Goal: Communication & Community: Answer question/provide support

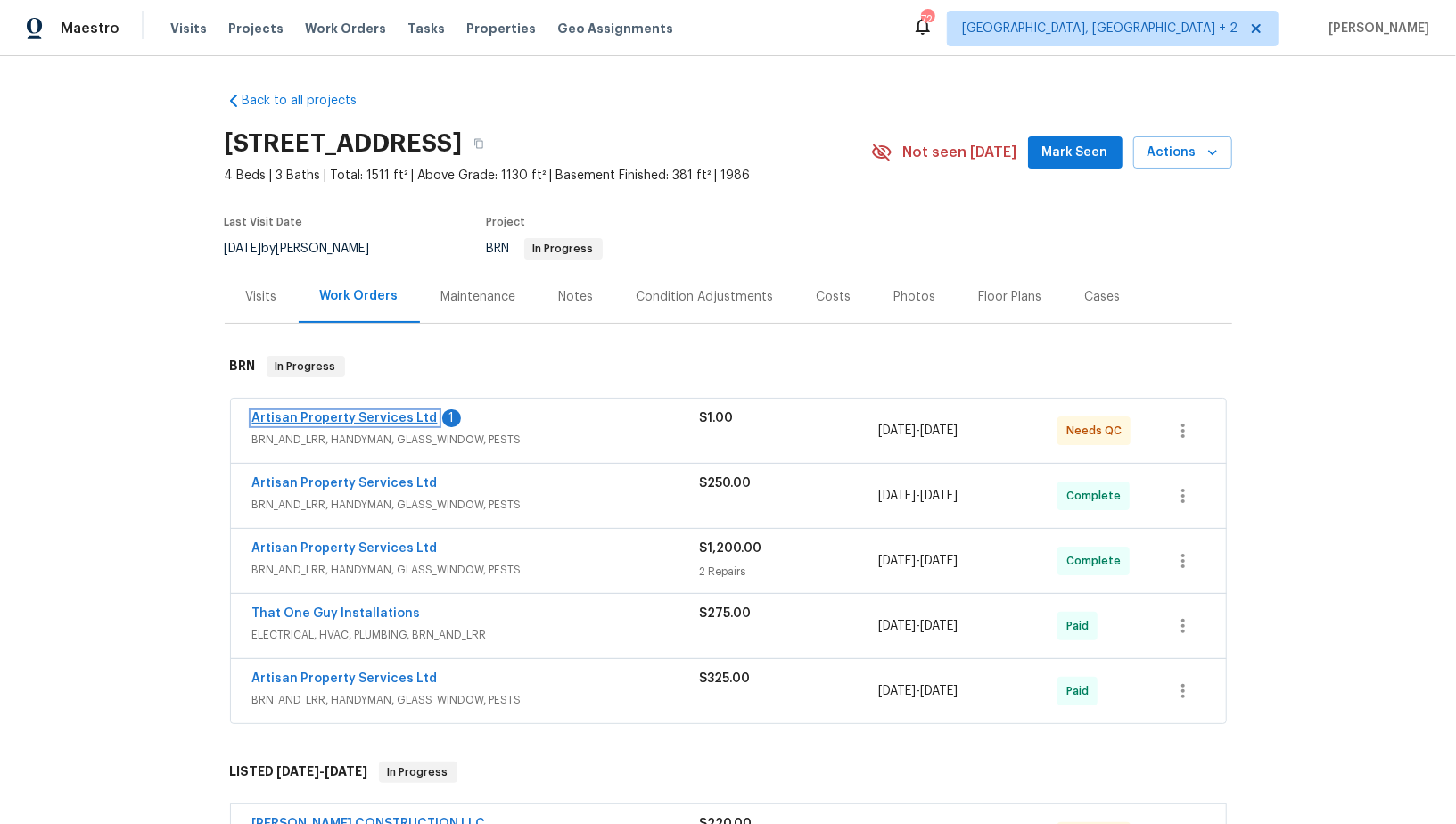
click at [333, 418] on link "Artisan Property Services Ltd" at bounding box center [345, 418] width 185 height 13
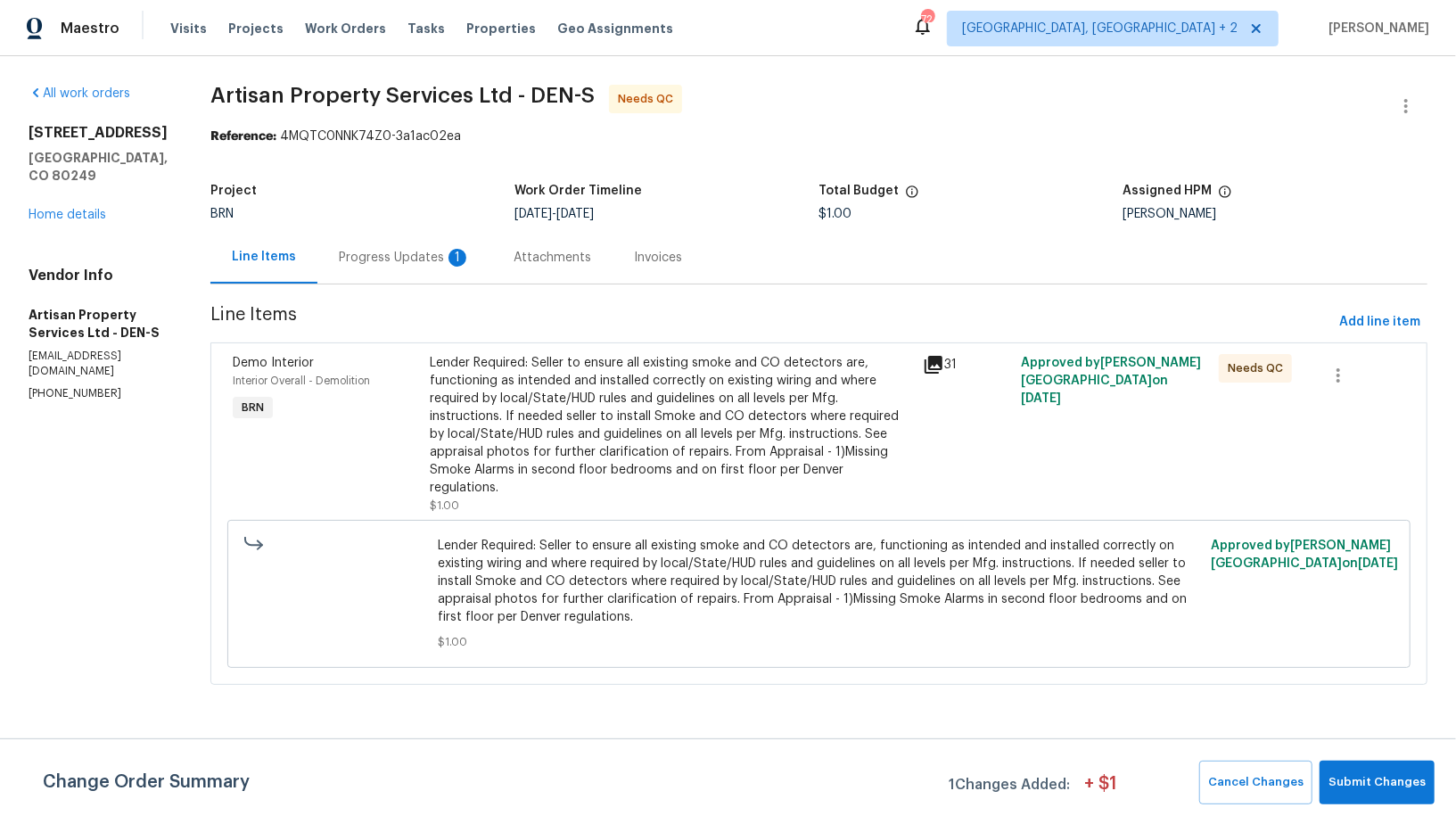
click at [401, 263] on div "Progress Updates 1" at bounding box center [405, 257] width 132 height 18
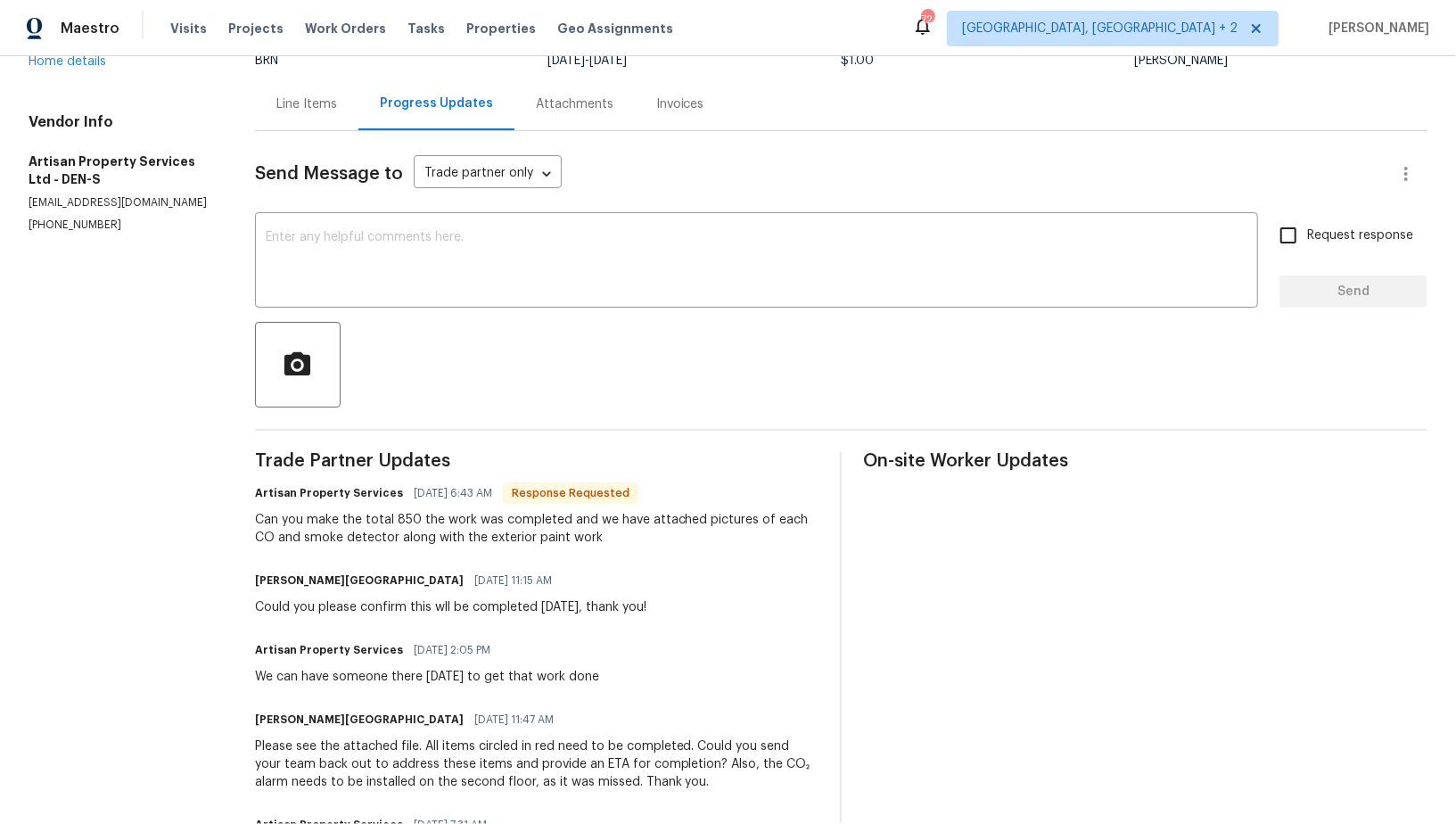
scroll to position [139, 0]
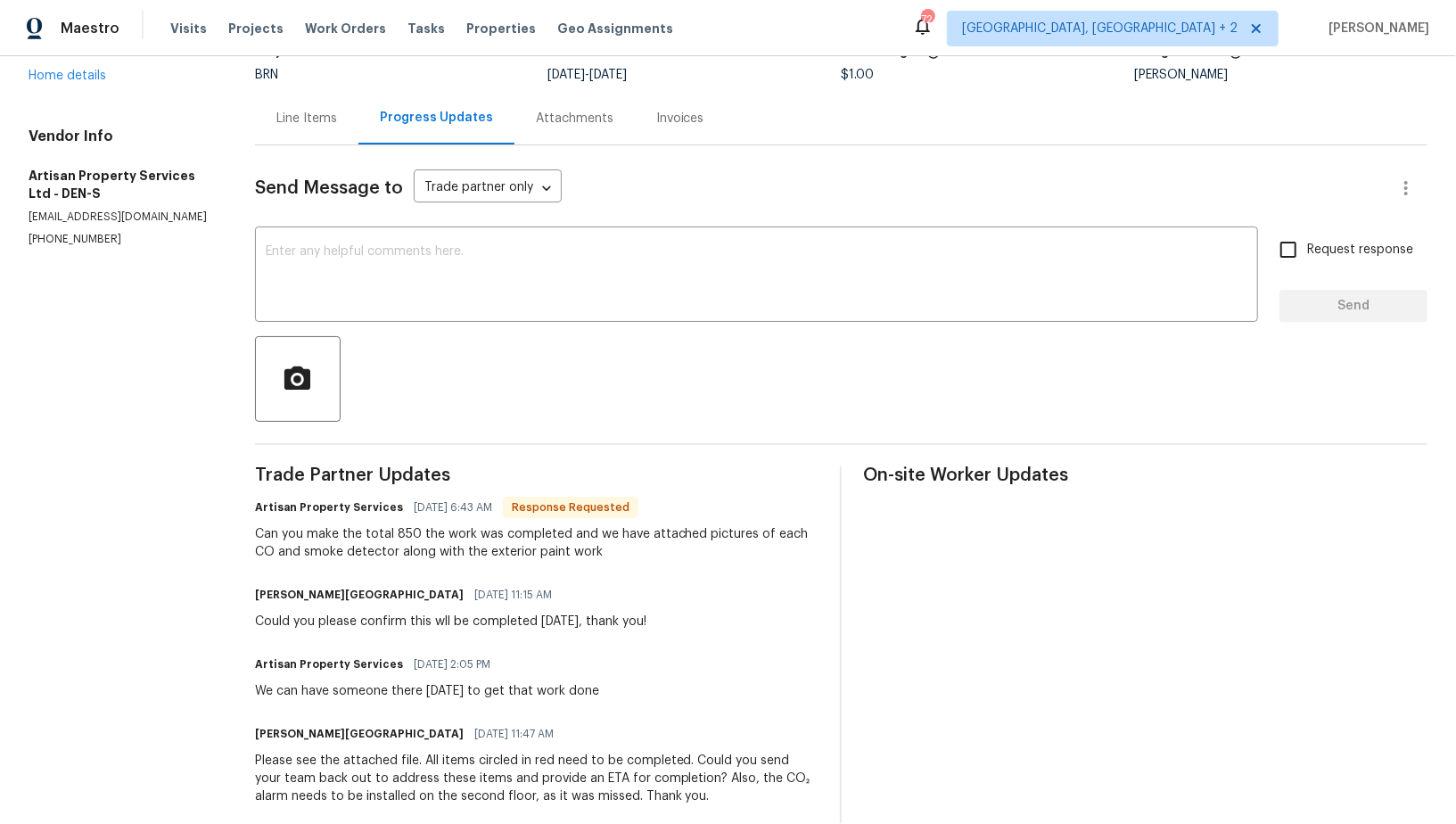
click at [312, 133] on div "Line Items" at bounding box center [306, 117] width 103 height 52
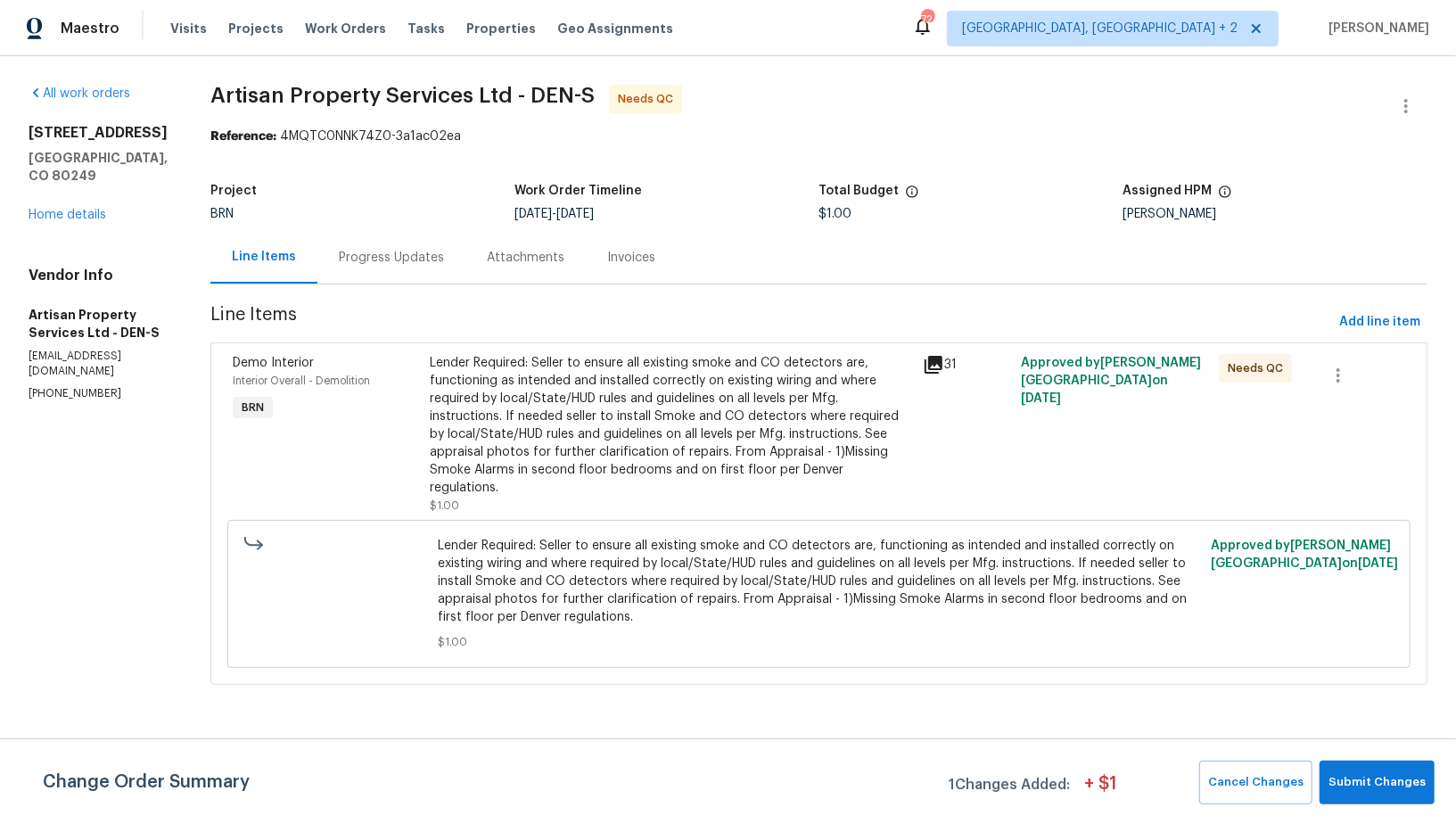
click at [363, 267] on div "Progress Updates" at bounding box center [391, 256] width 148 height 52
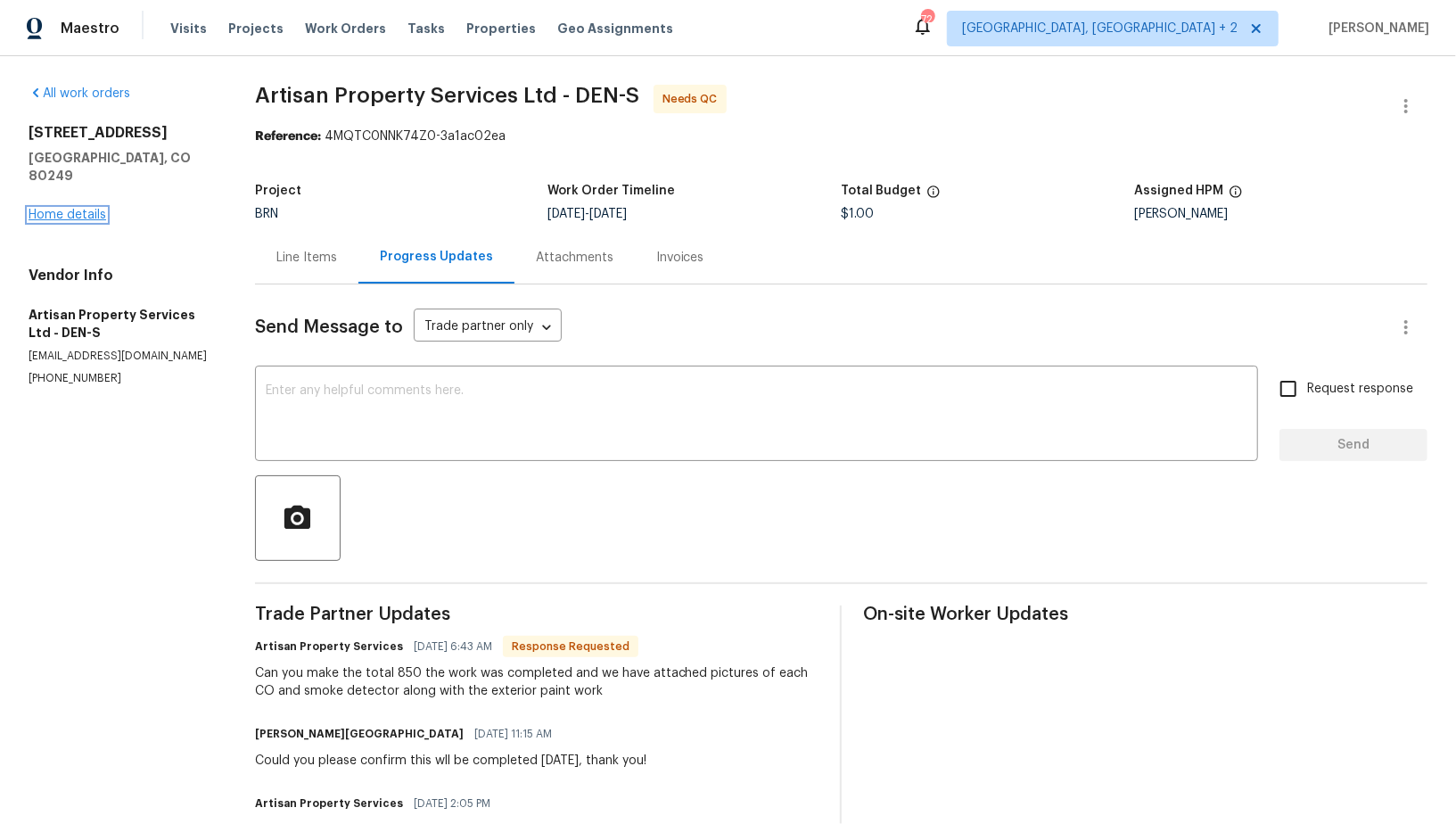
click at [65, 209] on link "Home details" at bounding box center [67, 215] width 78 height 13
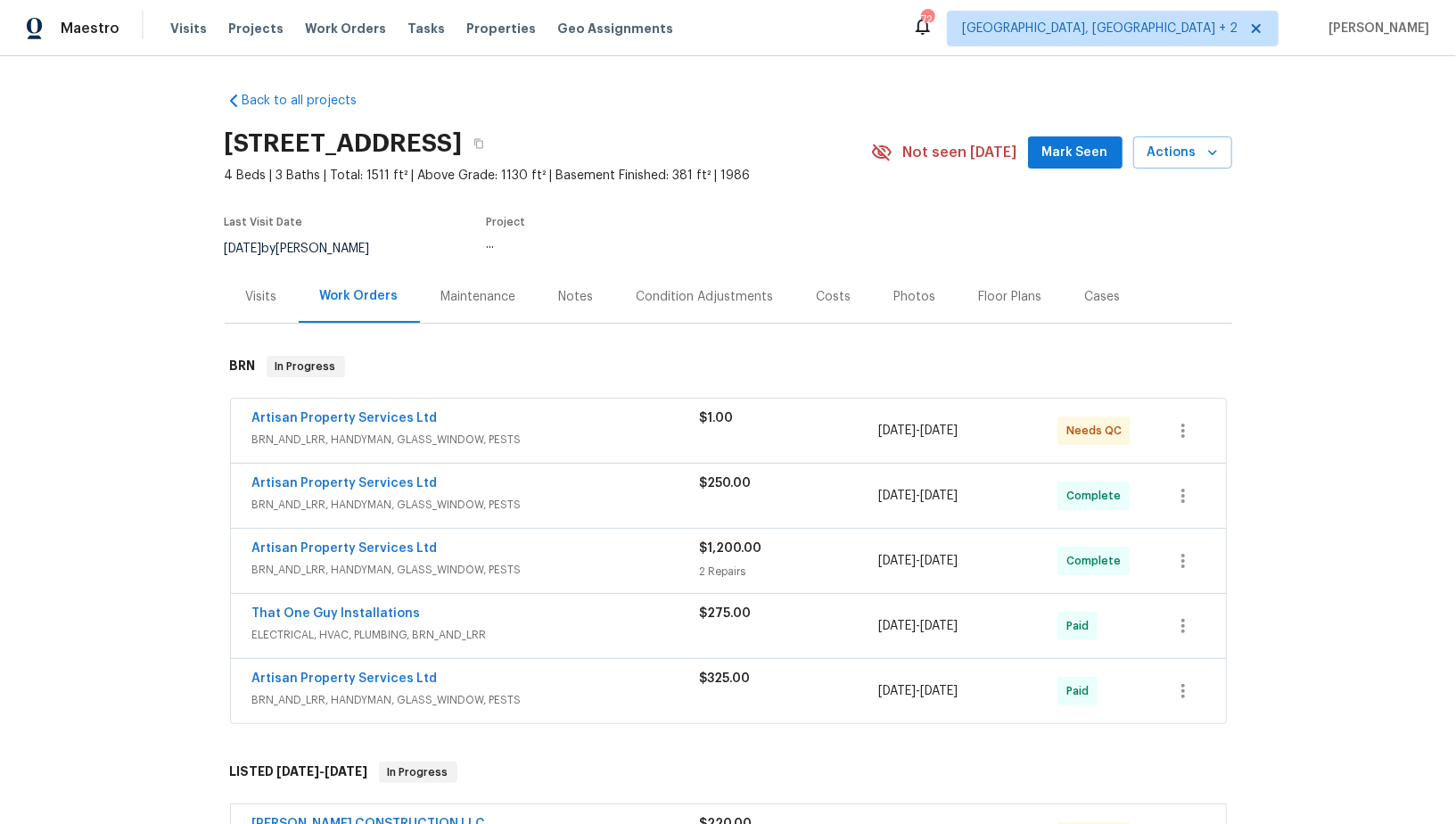
scroll to position [262, 0]
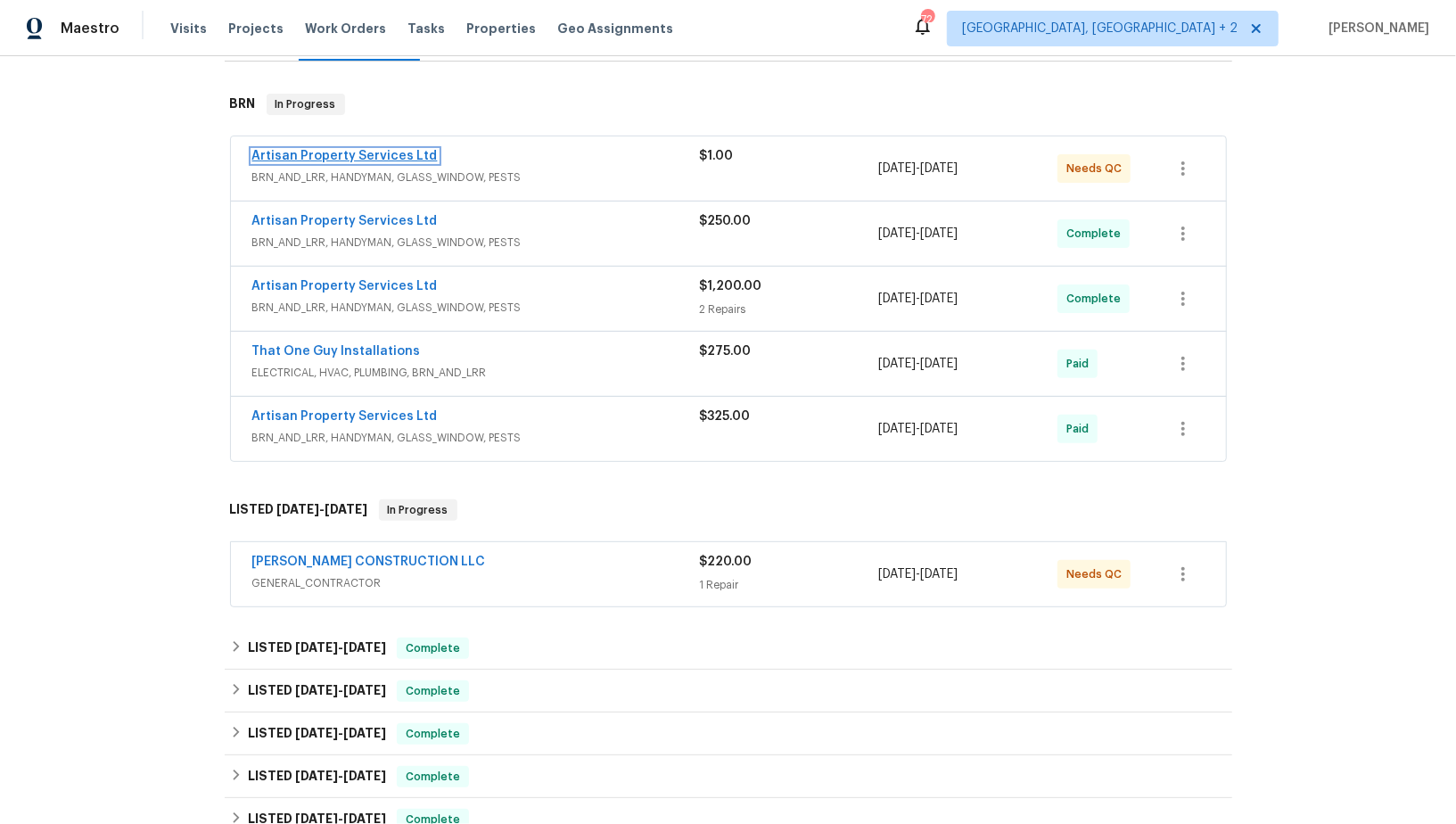
click at [399, 159] on link "Artisan Property Services Ltd" at bounding box center [345, 156] width 185 height 13
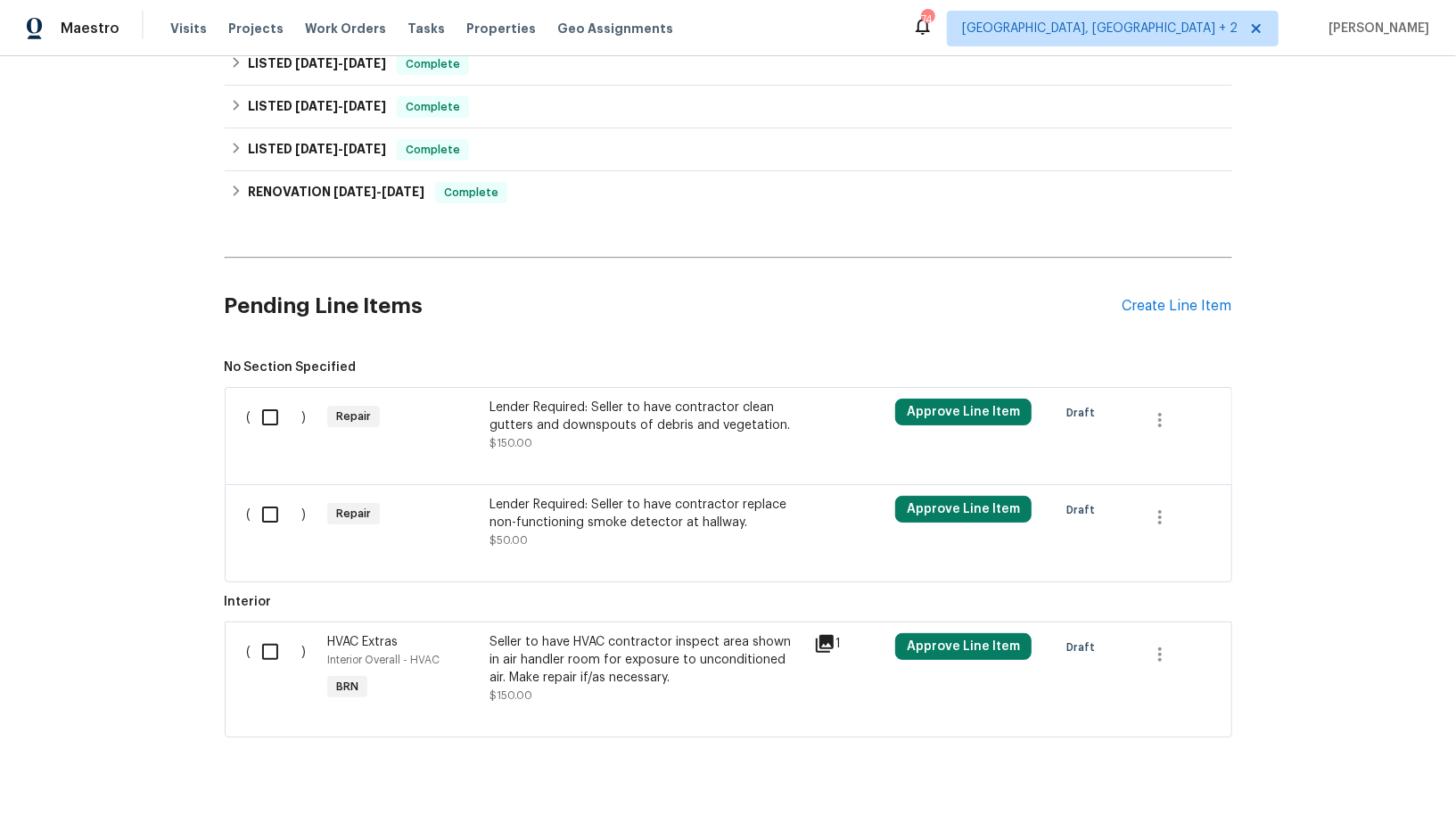
scroll to position [504, 0]
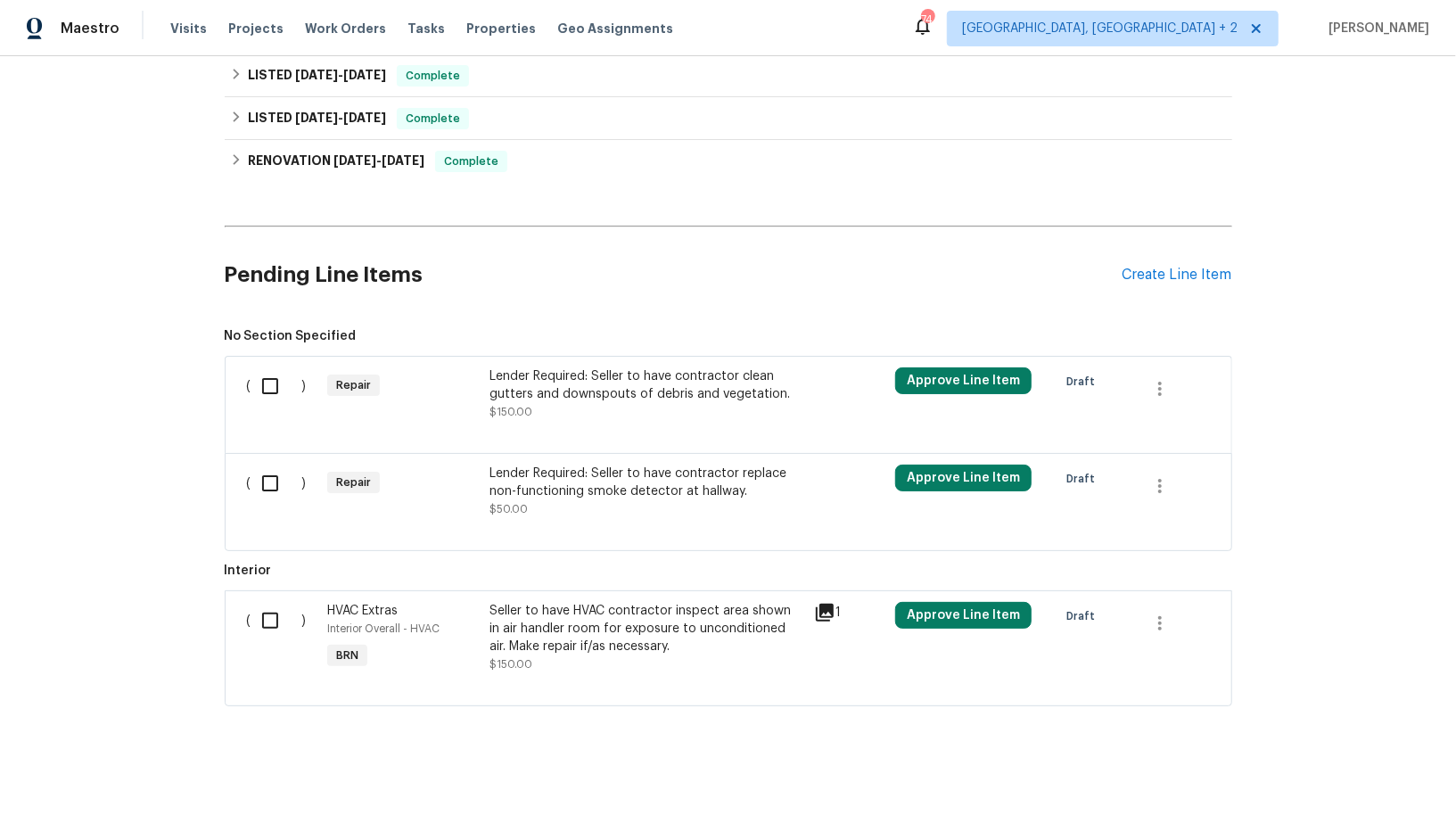
click at [568, 389] on div "Lender Required: Seller to have contractor clean gutters and downspouts of debr…" at bounding box center [646, 385] width 314 height 35
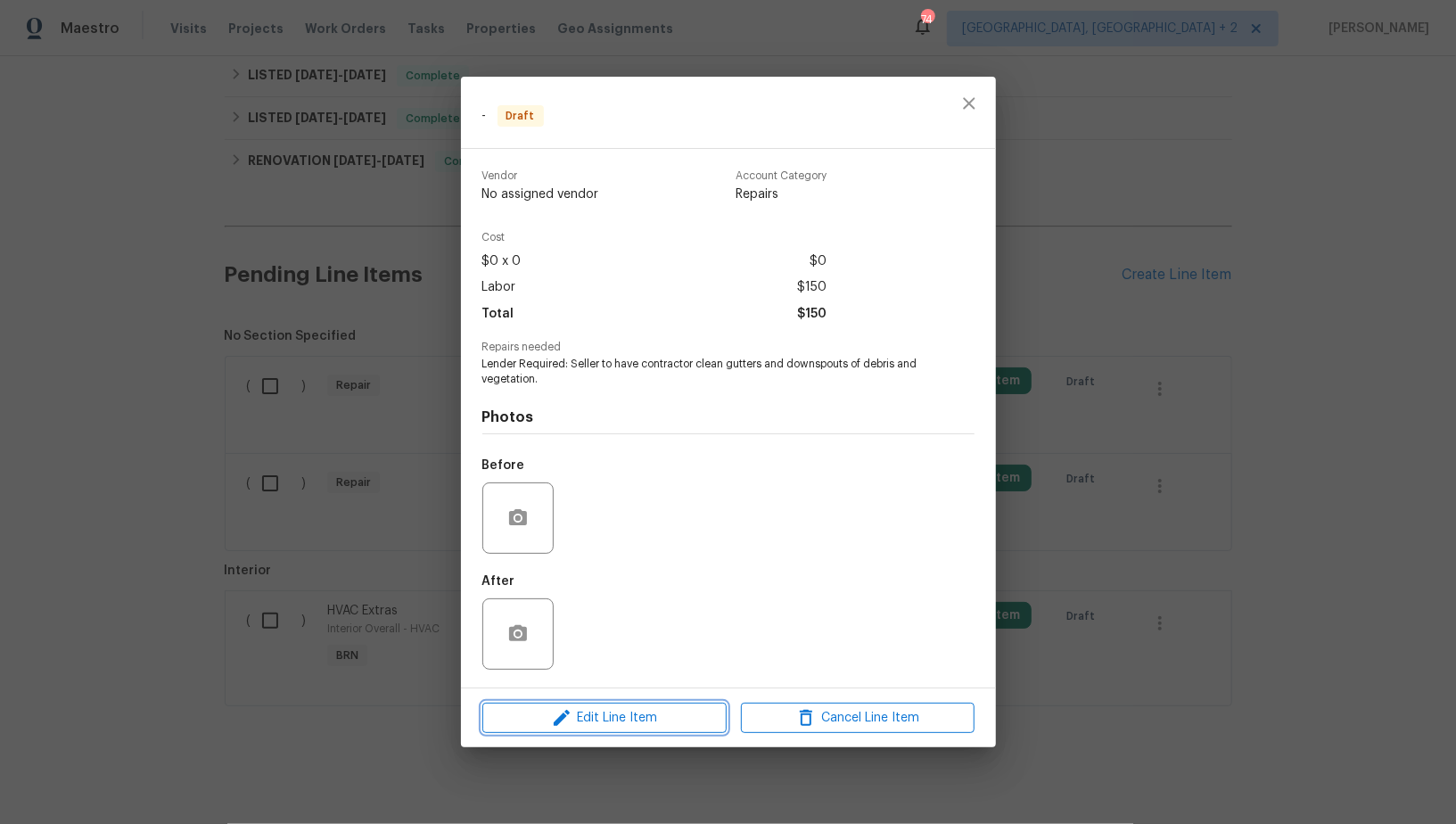
click at [606, 715] on span "Edit Line Item" at bounding box center [604, 719] width 233 height 23
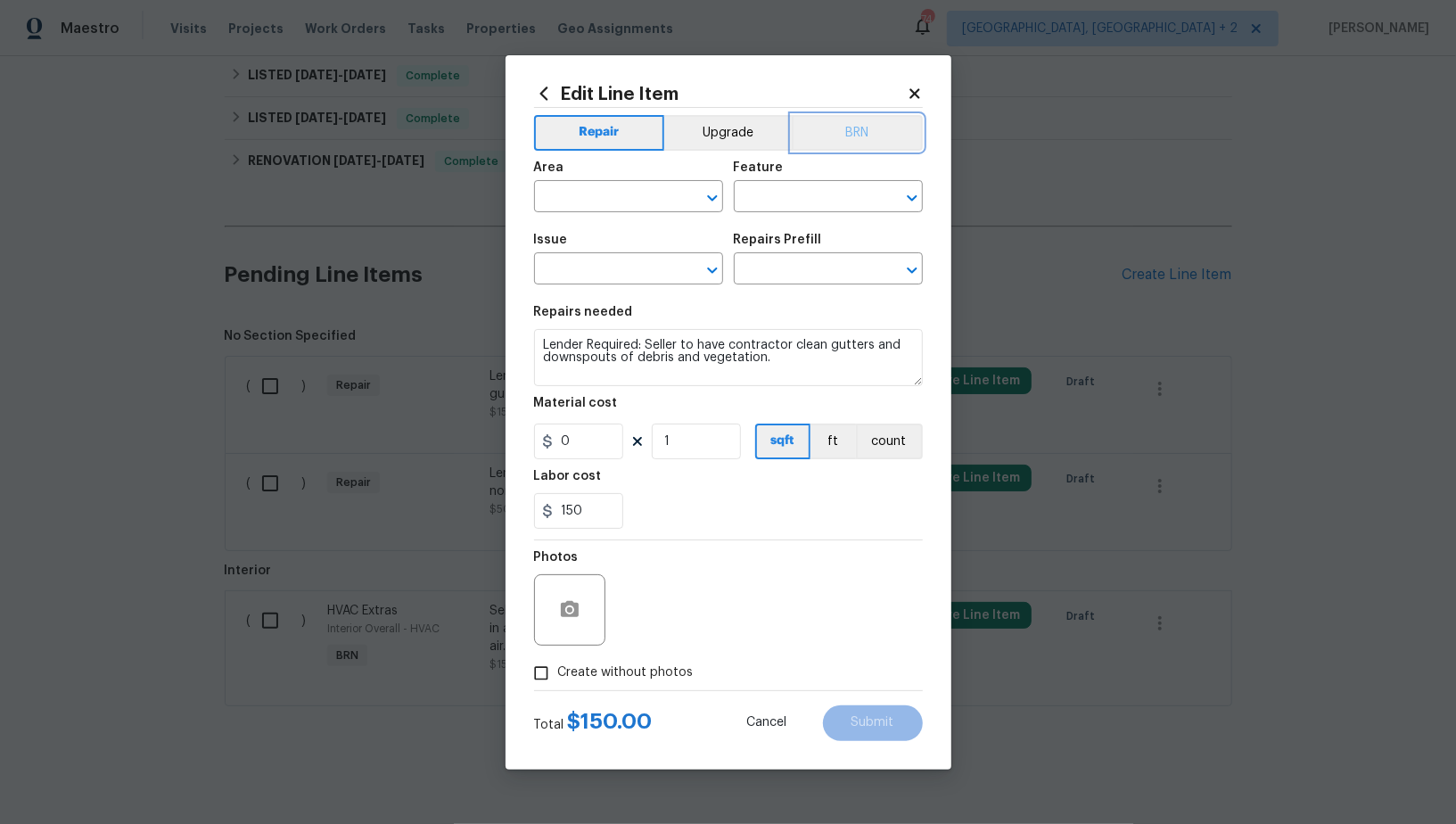
click at [833, 139] on button "BRN" at bounding box center [857, 133] width 131 height 35
click at [614, 203] on input "text" at bounding box center [603, 198] width 139 height 28
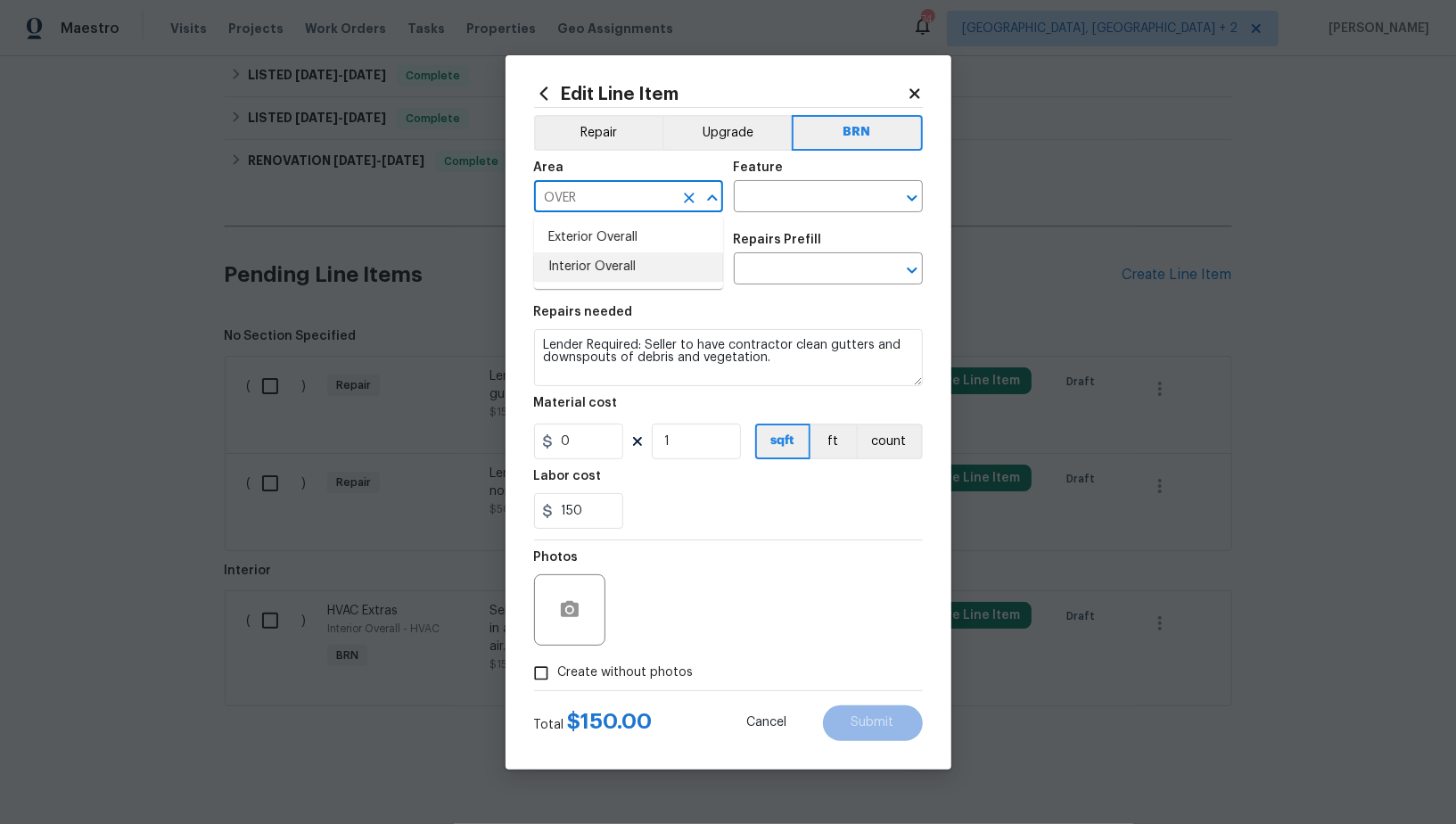
click at [627, 252] on li "Interior Overall" at bounding box center [629, 267] width 189 height 30
type input "Interior Overall"
click at [689, 202] on icon "Clear" at bounding box center [690, 198] width 18 height 18
click at [631, 244] on li "Exterior Overall" at bounding box center [629, 238] width 189 height 30
type input "Exterior Overall"
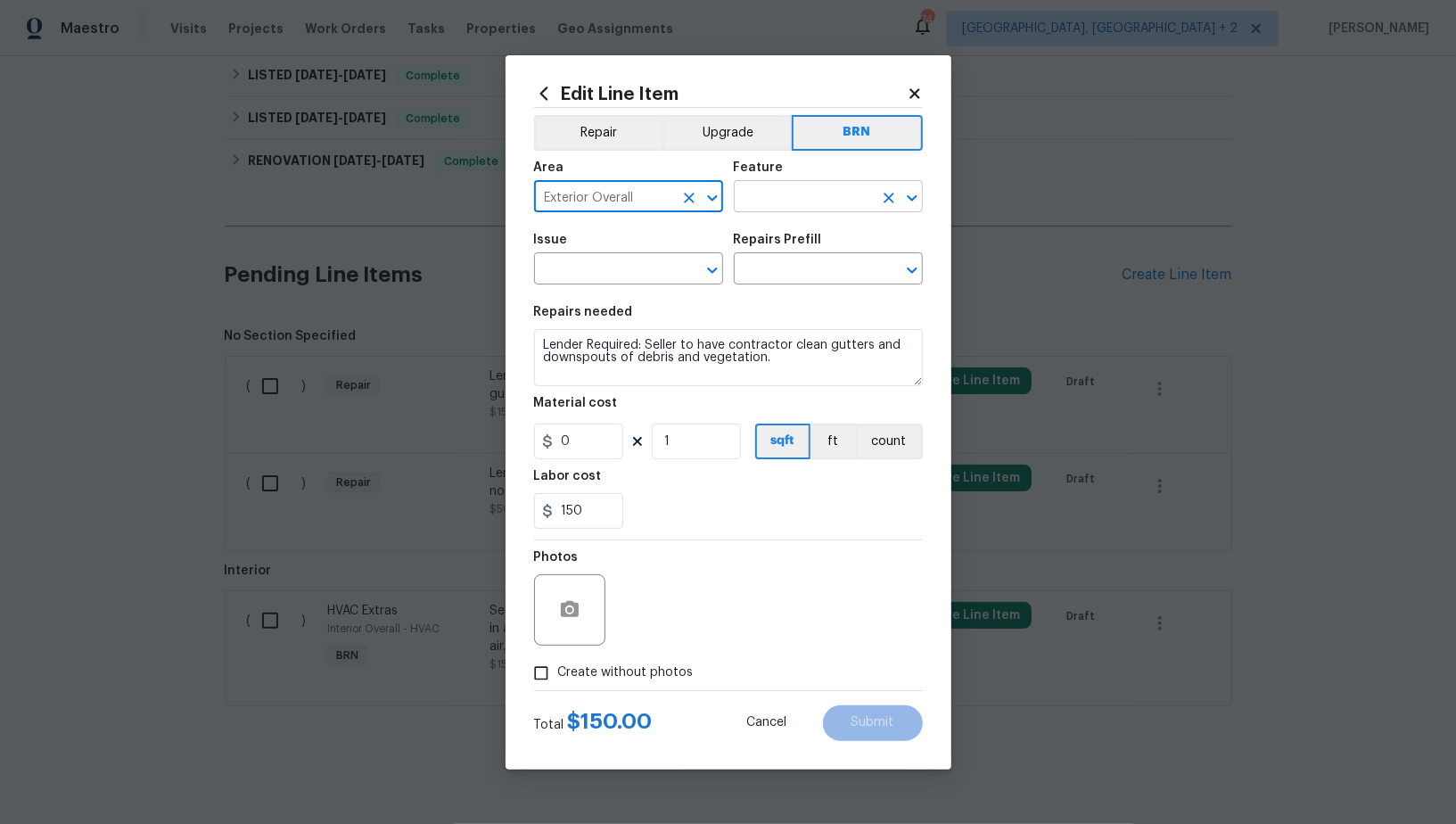
click at [775, 198] on input "text" at bounding box center [803, 198] width 139 height 28
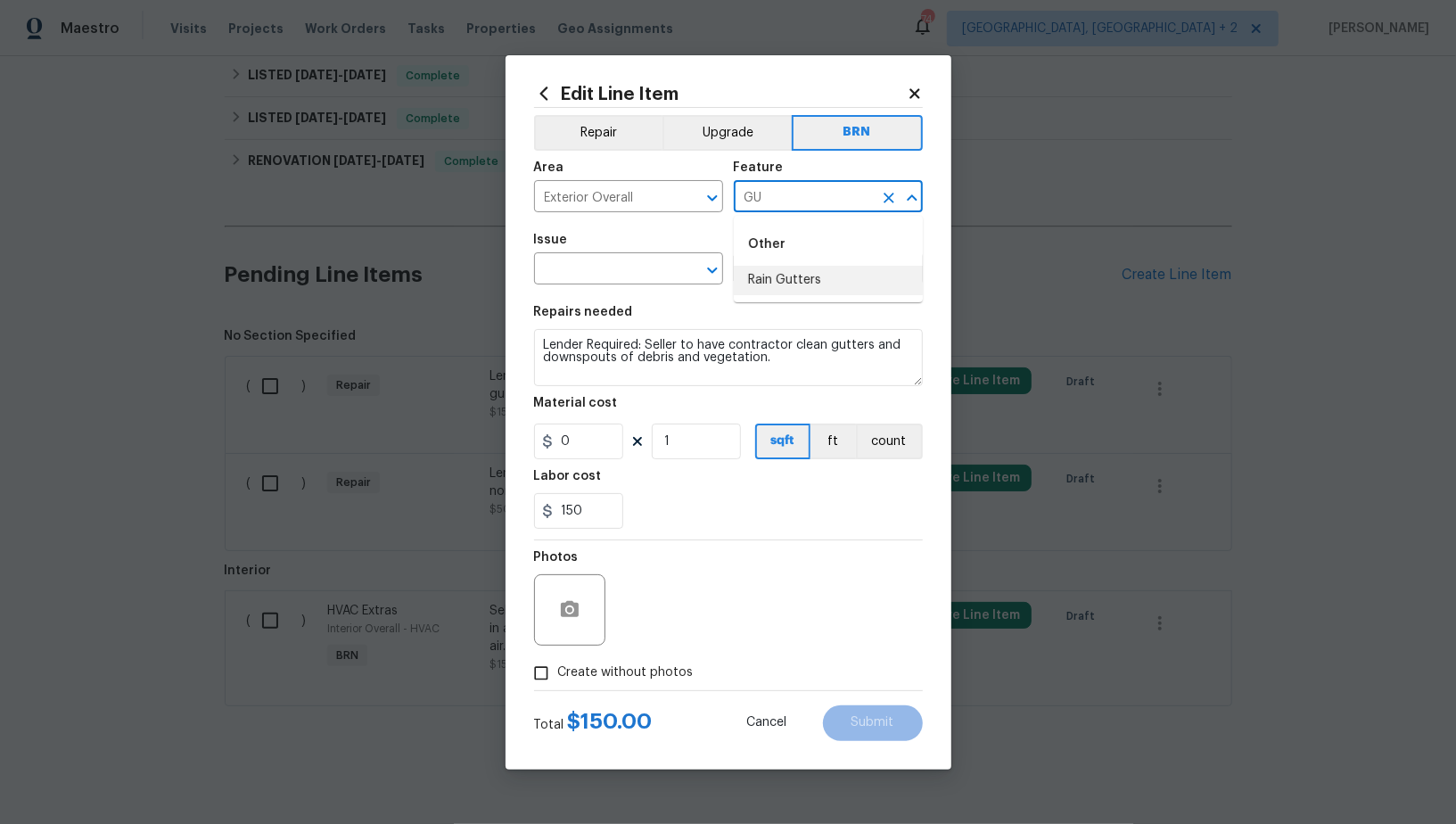
click at [764, 269] on li "Rain Gutters" at bounding box center [828, 281] width 189 height 30
type input "Rain Gutters"
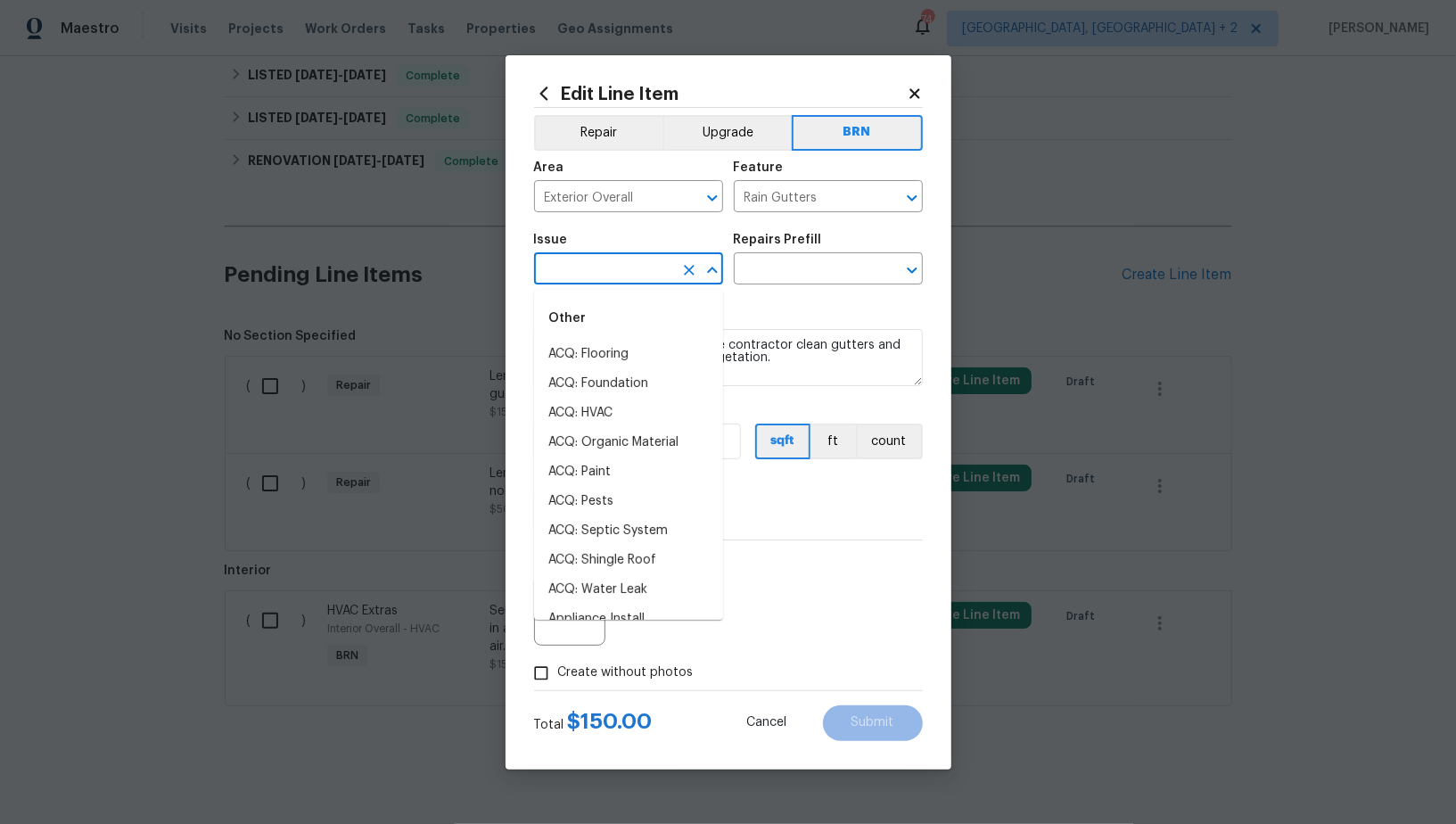
click at [595, 273] on input "text" at bounding box center [603, 271] width 139 height 28
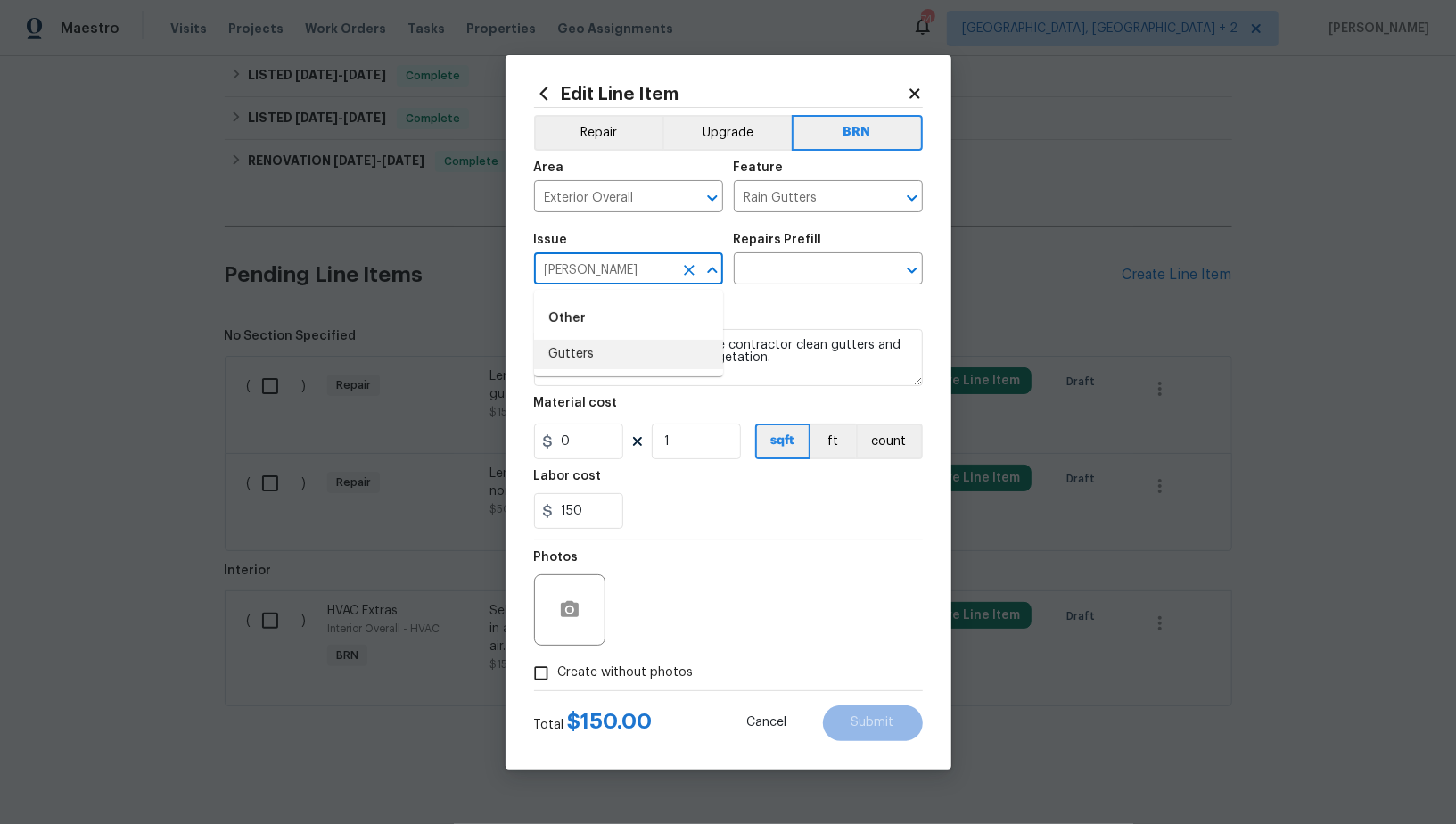
click at [599, 353] on li "Gutters" at bounding box center [629, 355] width 189 height 30
type input "Gutters"
click at [695, 353] on textarea "Lender Required: Seller to have contractor clean gutters and downspouts of debr…" at bounding box center [728, 358] width 389 height 57
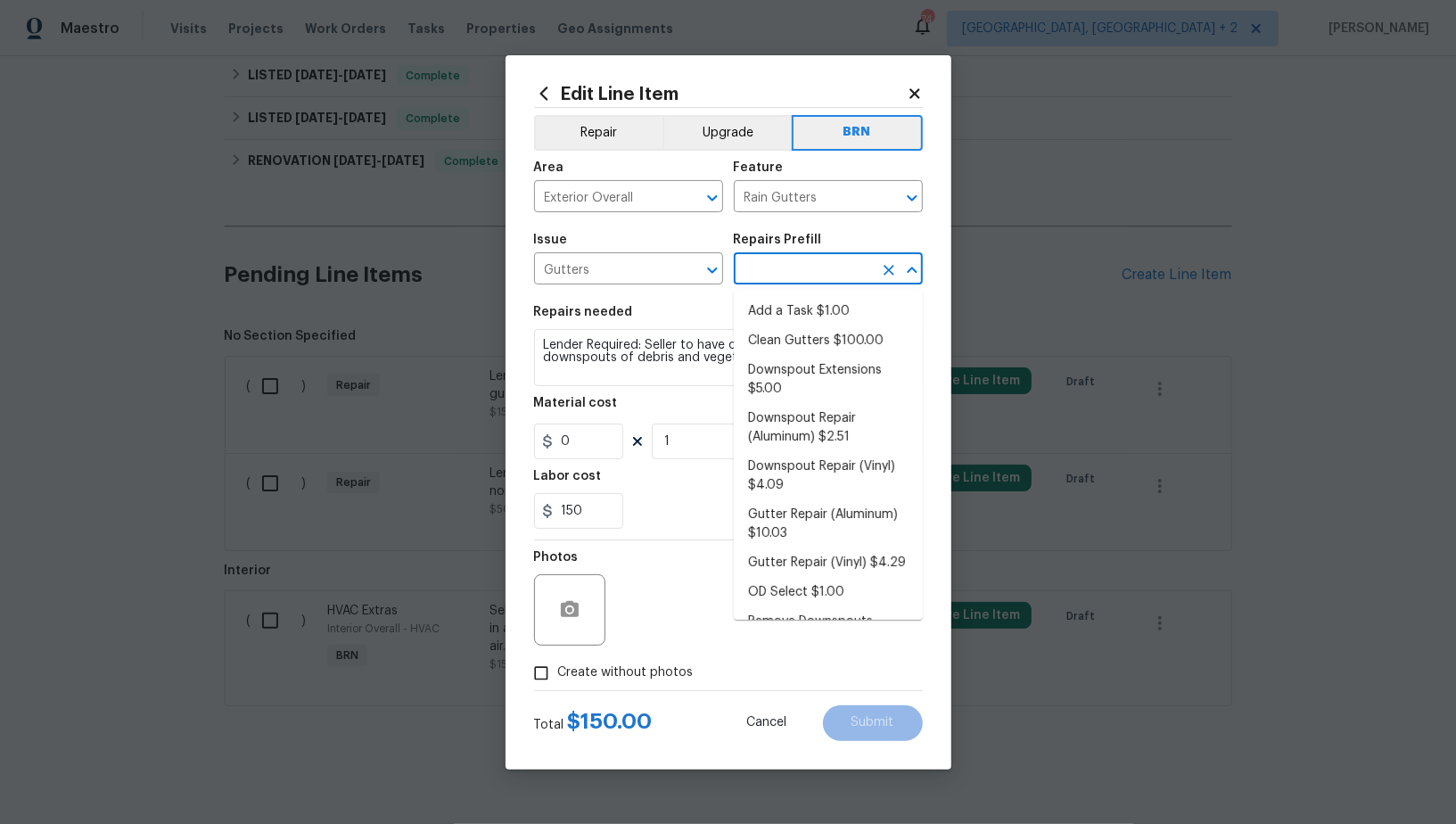
click at [811, 272] on input "text" at bounding box center [803, 271] width 139 height 28
click at [813, 347] on li "Clean Gutters $100.00" at bounding box center [828, 341] width 189 height 30
type input "Eaves and Trim"
type input "Clean Gutters $100.00"
type textarea "Clean all debris from the gutter. The debris from the gutters is to be disposed…"
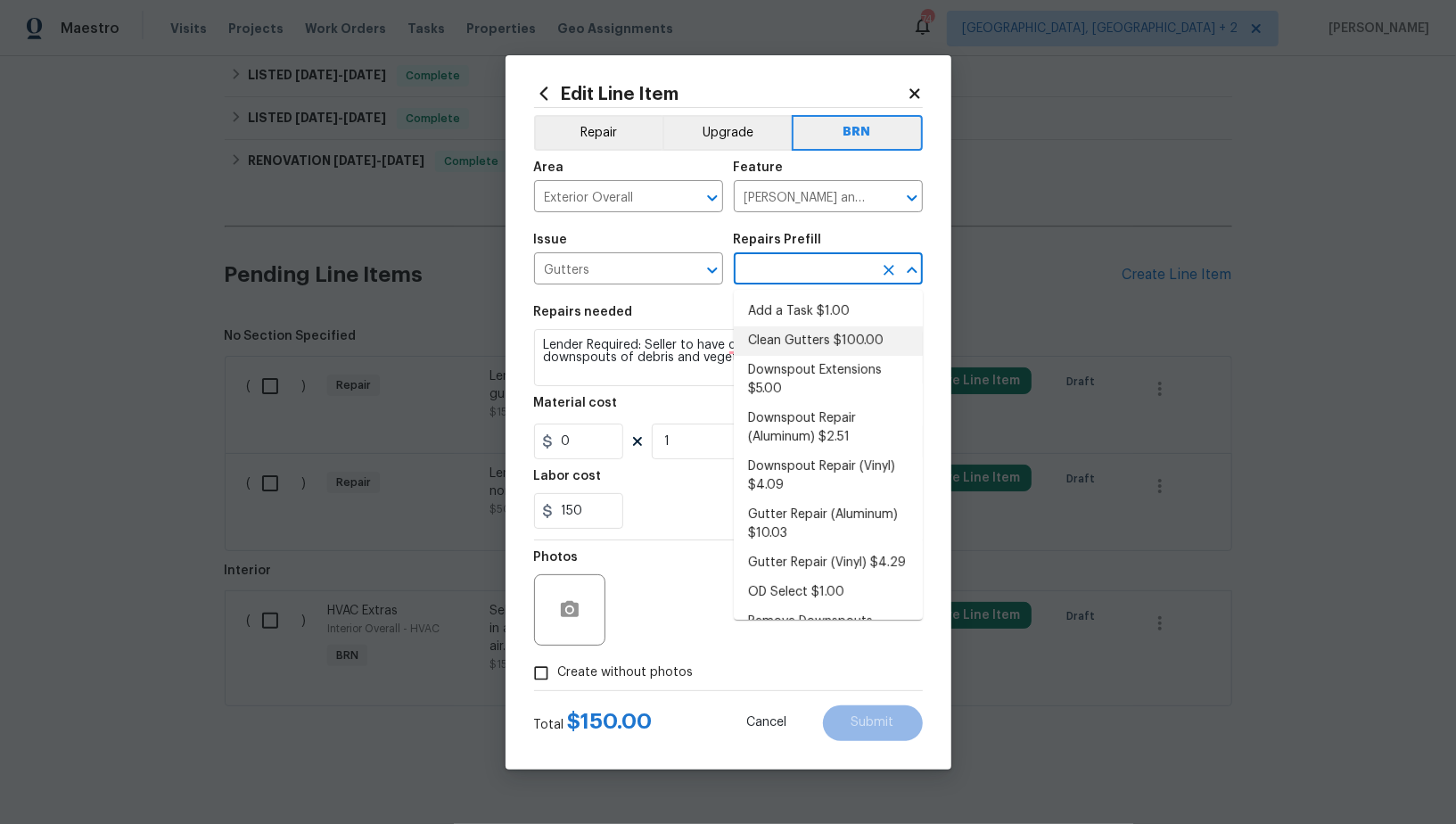
type input "100"
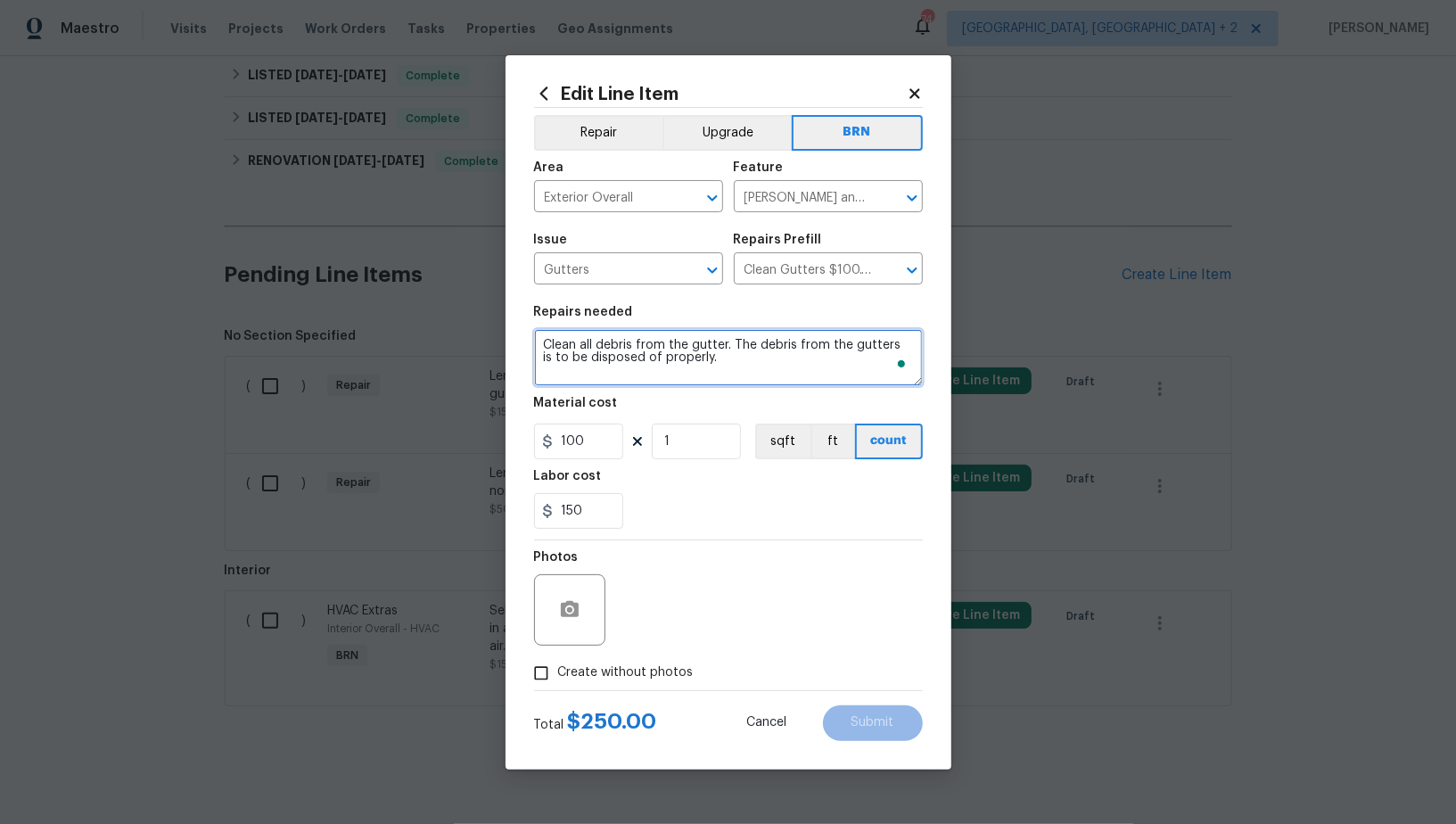
click at [747, 362] on textarea "Clean all debris from the gutter. The debris from the gutters is to be disposed…" at bounding box center [728, 358] width 389 height 57
paste textarea "Lender Required: Seller to have contractor clean gutters and downspouts of debr…"
type textarea "Lender Required: Seller to have contractor clean gutters and downspouts of debr…"
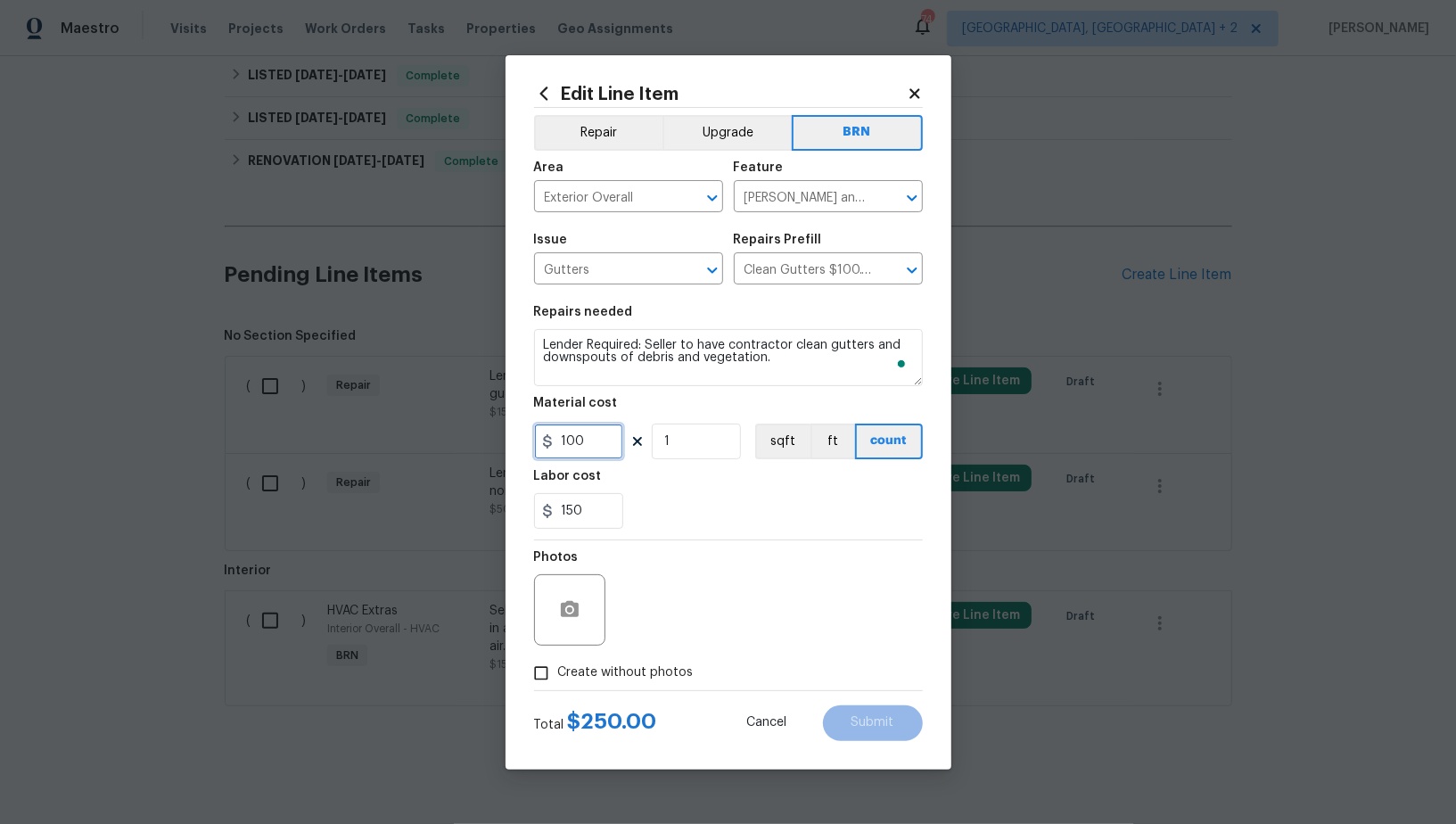
click at [619, 424] on input "100" at bounding box center [578, 442] width 89 height 35
type input "0"
click at [548, 656] on input "Create without photos" at bounding box center [541, 673] width 33 height 34
checkbox input "true"
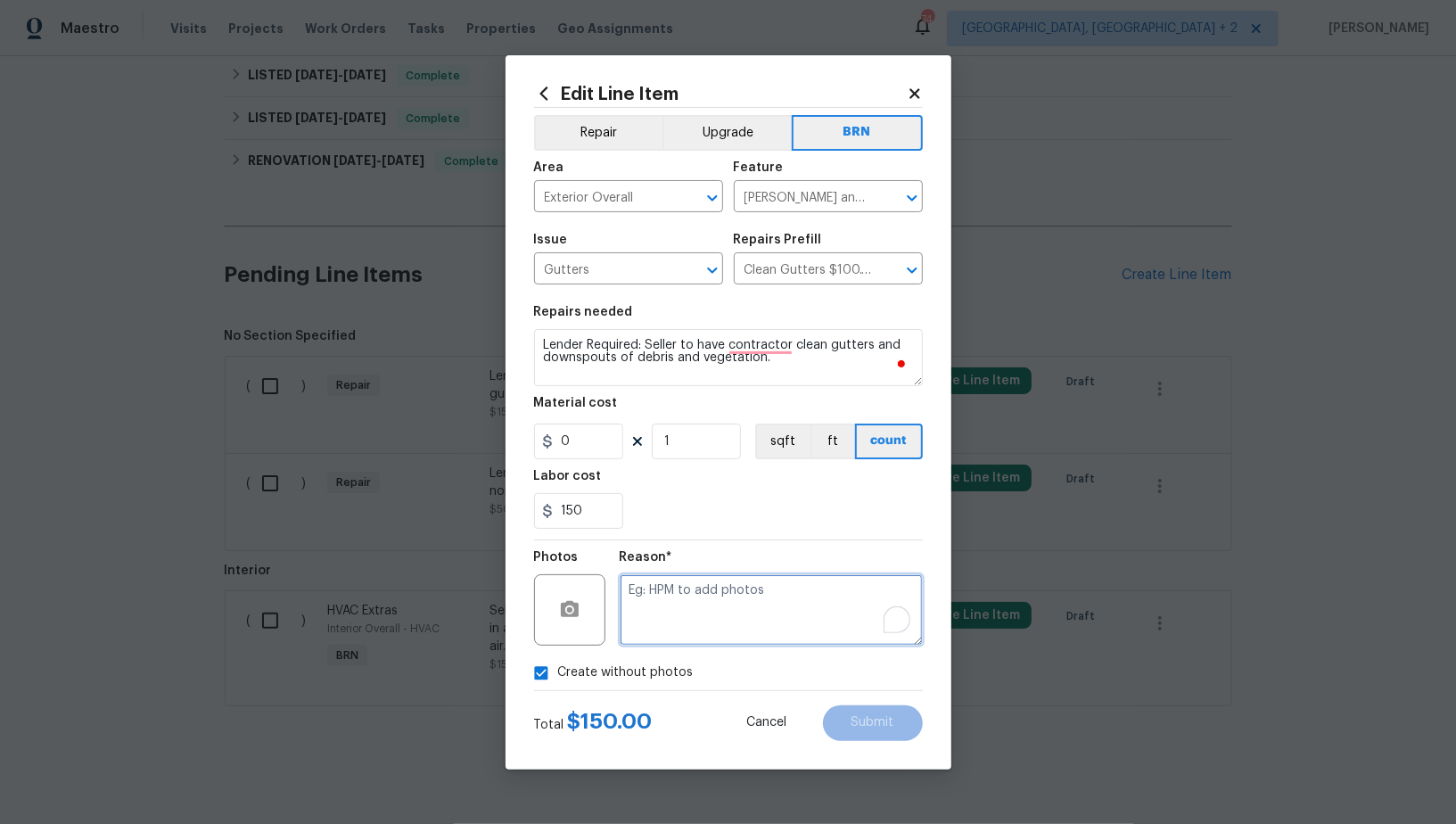
click at [699, 617] on textarea "To enrich screen reader interactions, please activate Accessibility in Grammarl…" at bounding box center [771, 610] width 303 height 71
click at [893, 192] on icon "Clear" at bounding box center [889, 198] width 18 height 18
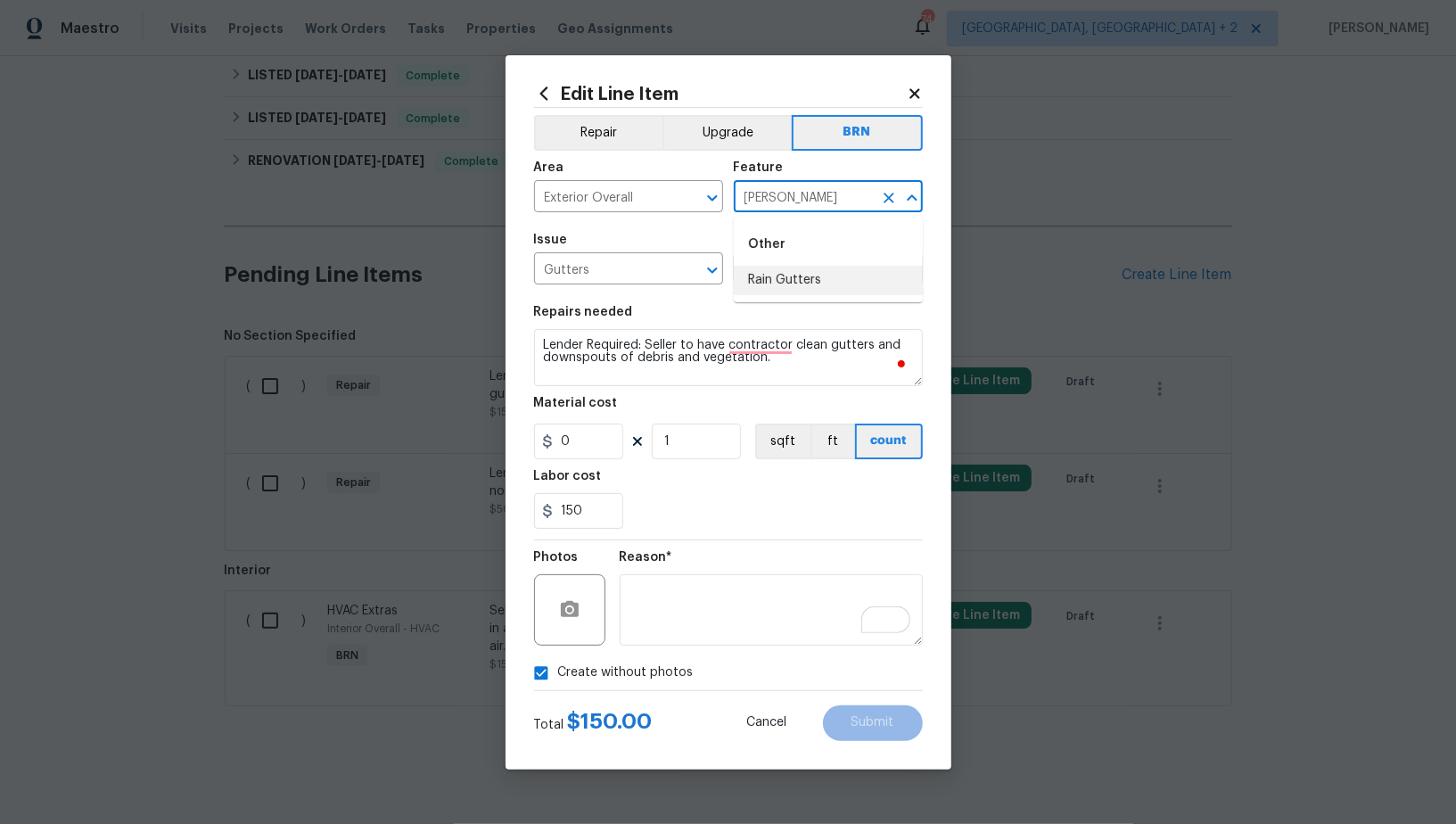
drag, startPoint x: 814, startPoint y: 285, endPoint x: 844, endPoint y: 634, distance: 350.3
click at [814, 285] on li "Rain Gutters" at bounding box center [828, 281] width 189 height 30
type input "Rain Gutters"
click at [880, 719] on span "Submit" at bounding box center [872, 723] width 42 height 14
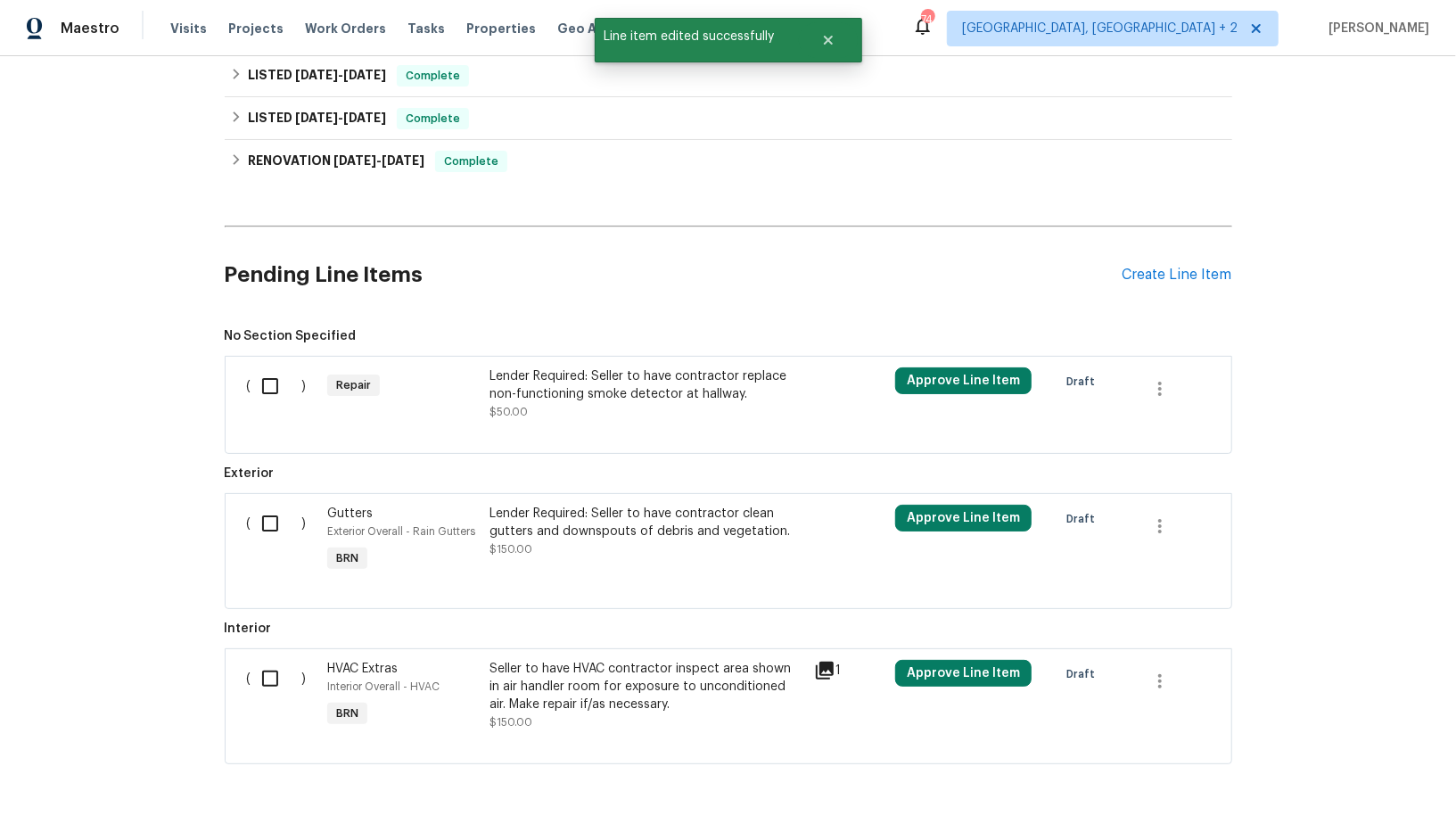
click at [578, 397] on div "Lender Required: Seller to have contractor replace non-functioning smoke detect…" at bounding box center [646, 385] width 314 height 35
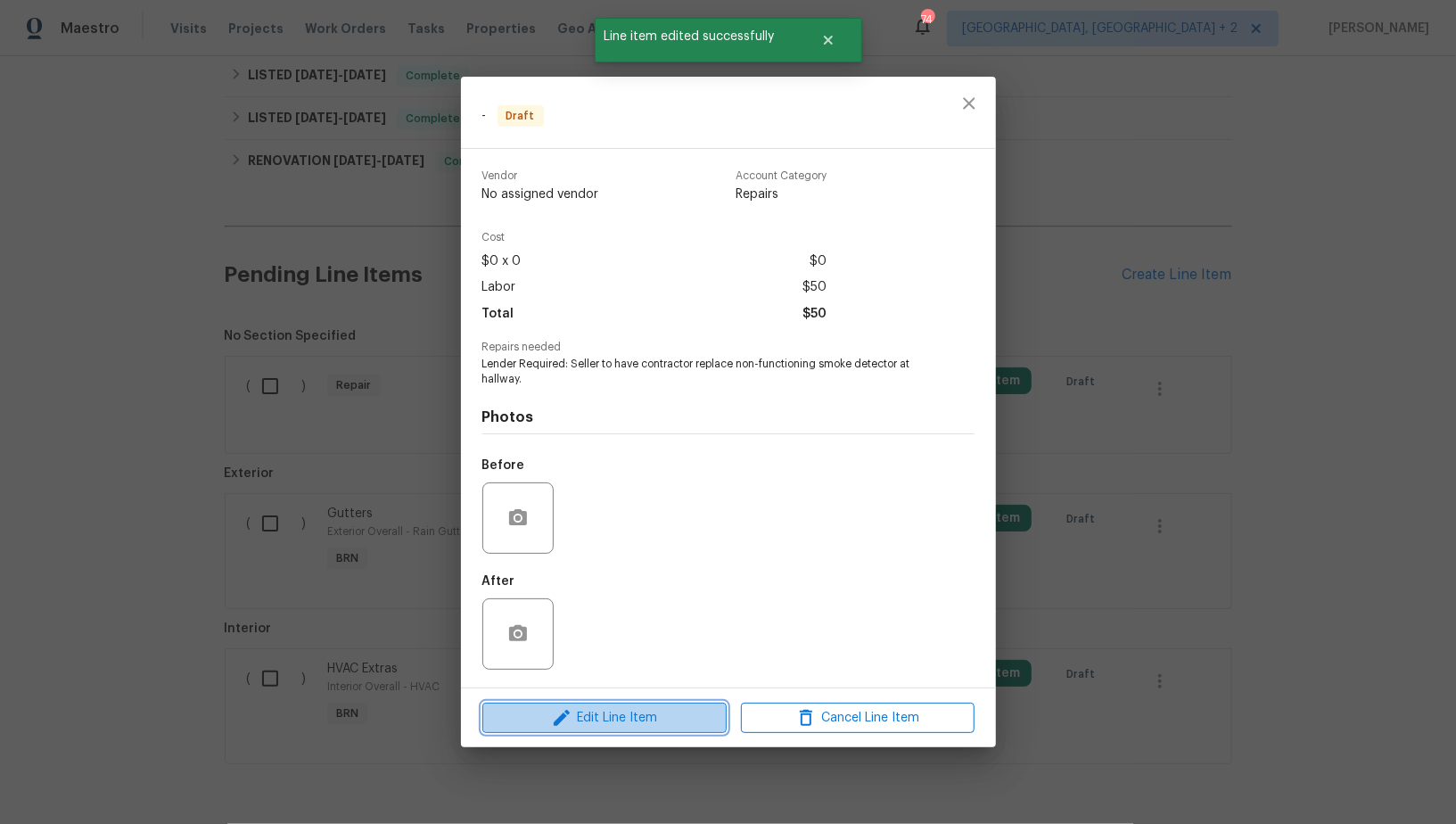
click at [598, 709] on span "Edit Line Item" at bounding box center [604, 719] width 233 height 23
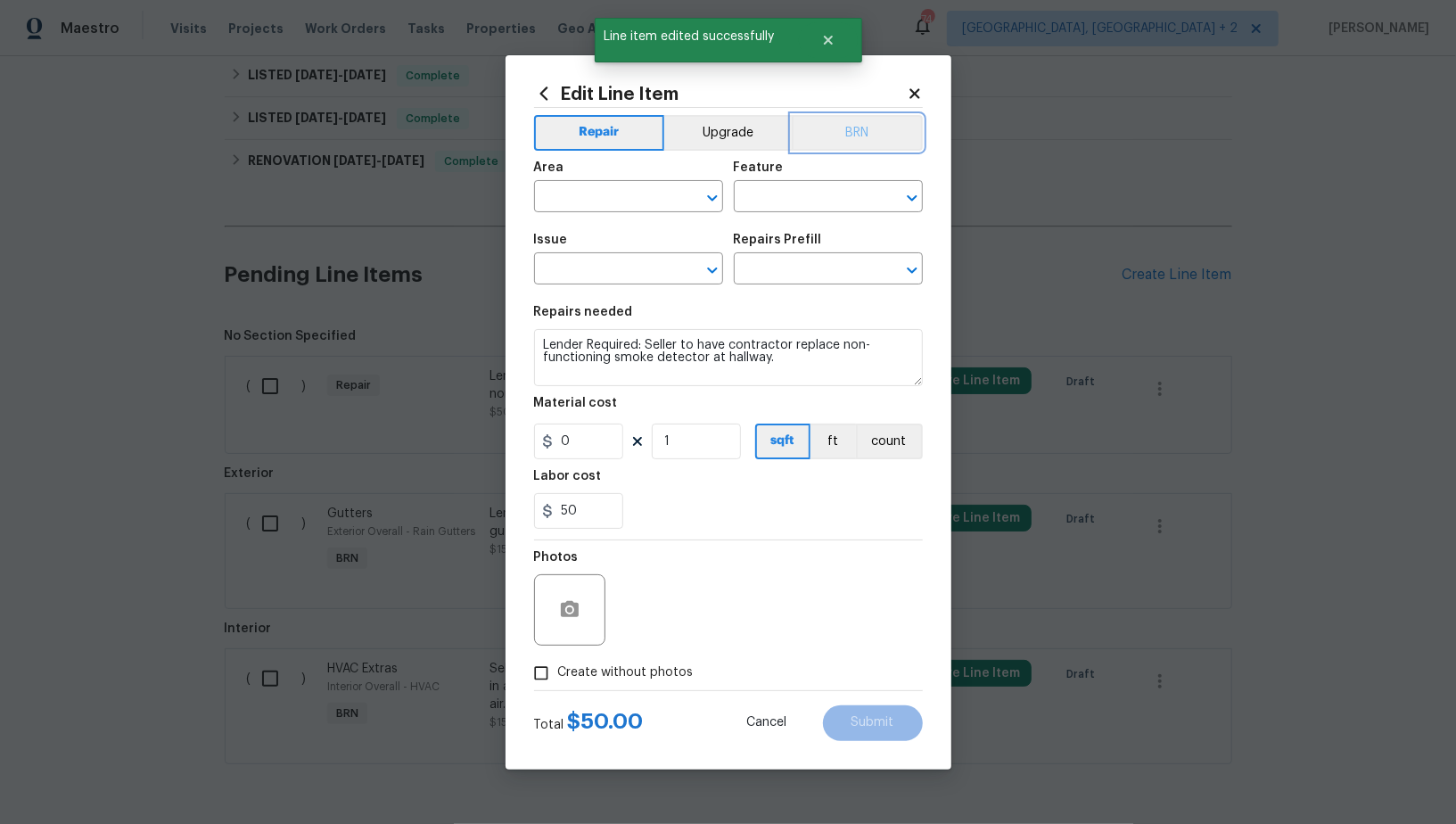
click at [845, 136] on button "BRN" at bounding box center [857, 133] width 131 height 35
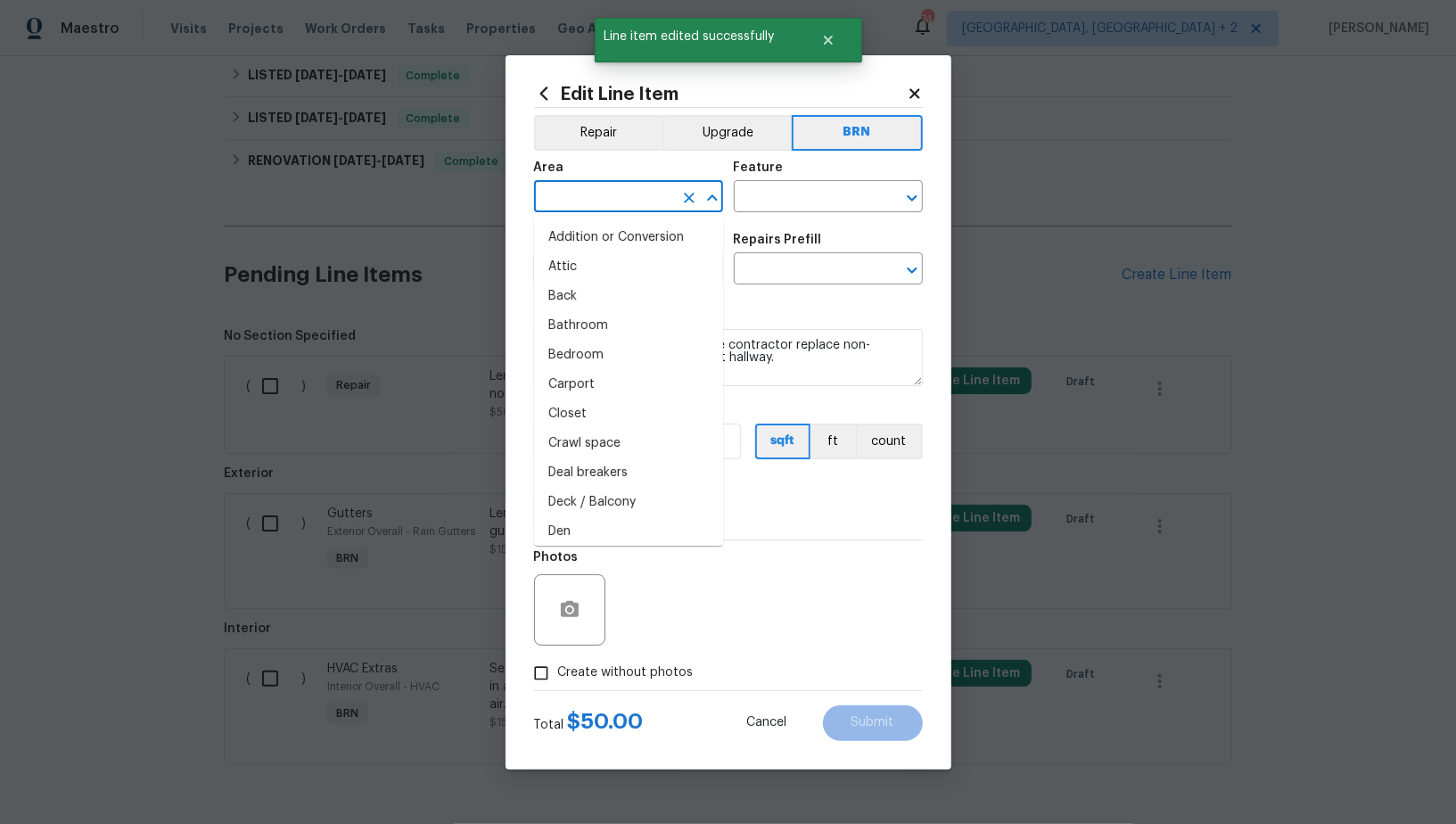
click at [611, 207] on input "text" at bounding box center [603, 198] width 139 height 28
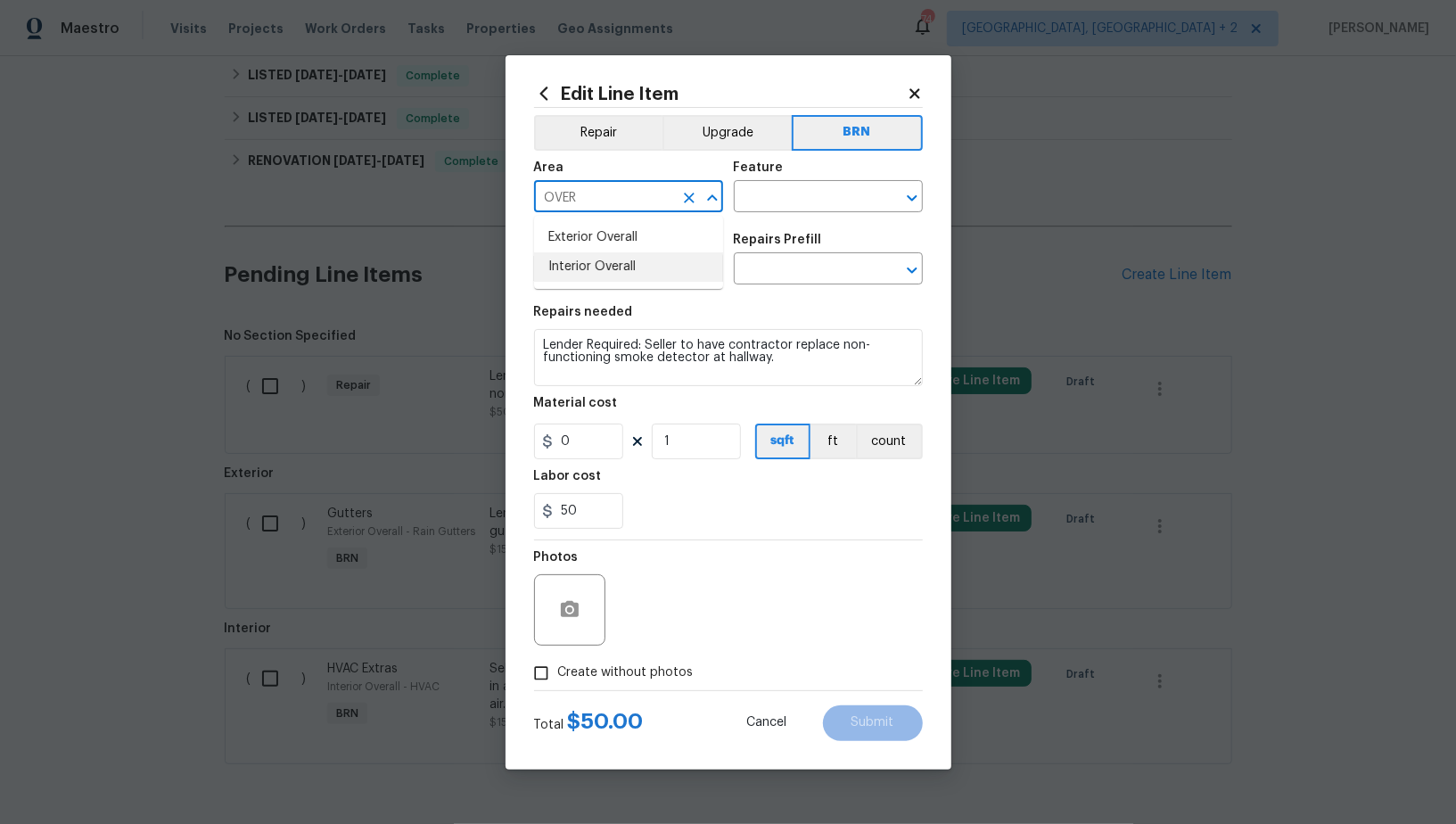
click at [590, 275] on li "Interior Overall" at bounding box center [629, 267] width 189 height 30
type input "Interior Overall"
click at [760, 211] on input "text" at bounding box center [803, 198] width 139 height 28
click at [760, 198] on input "text" at bounding box center [803, 198] width 139 height 28
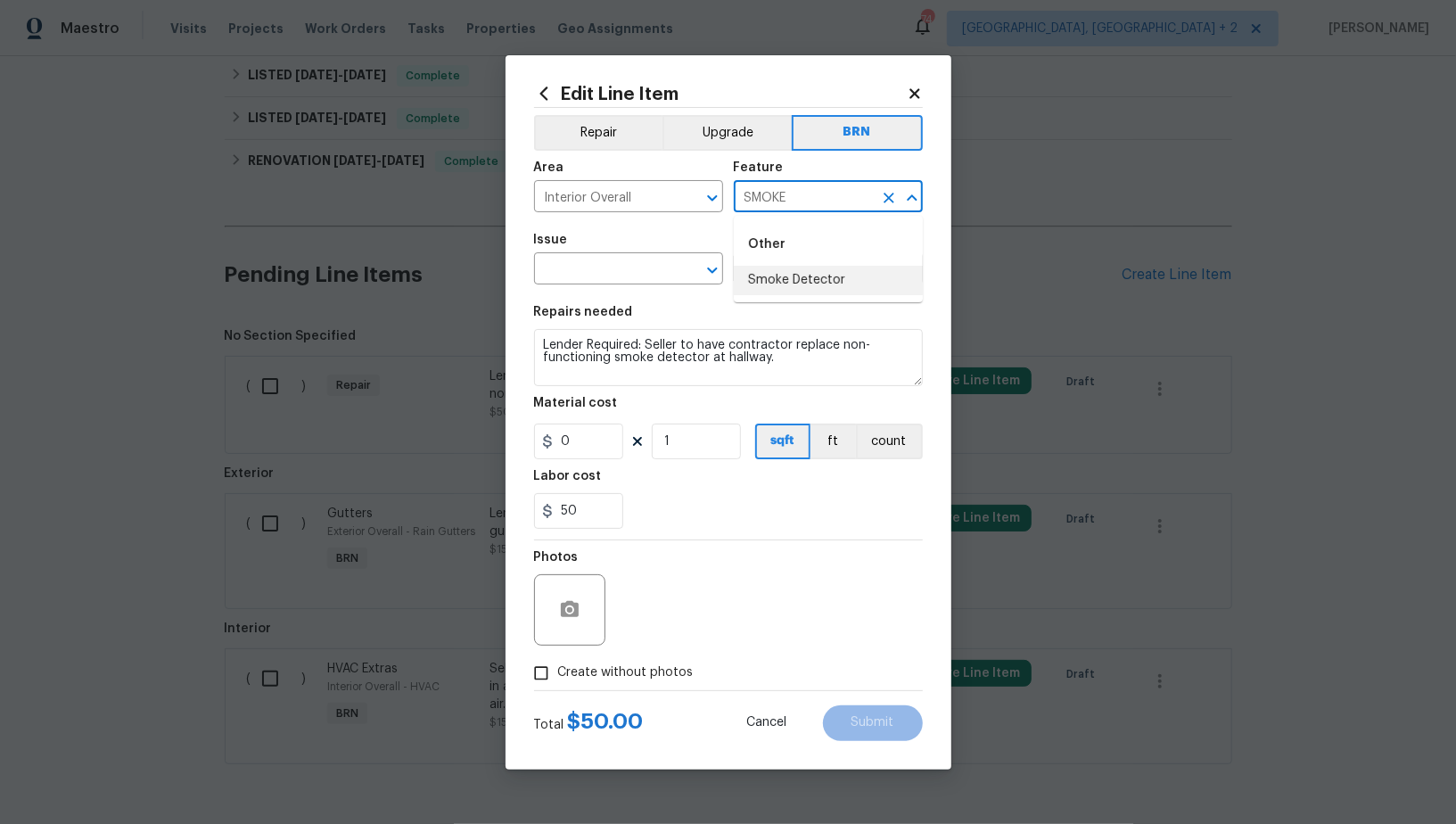
drag, startPoint x: 771, startPoint y: 288, endPoint x: 652, endPoint y: 280, distance: 119.3
click at [771, 288] on li "Smoke Detector" at bounding box center [828, 281] width 189 height 30
type input "Smoke Detector"
click at [625, 270] on input "text" at bounding box center [603, 271] width 139 height 28
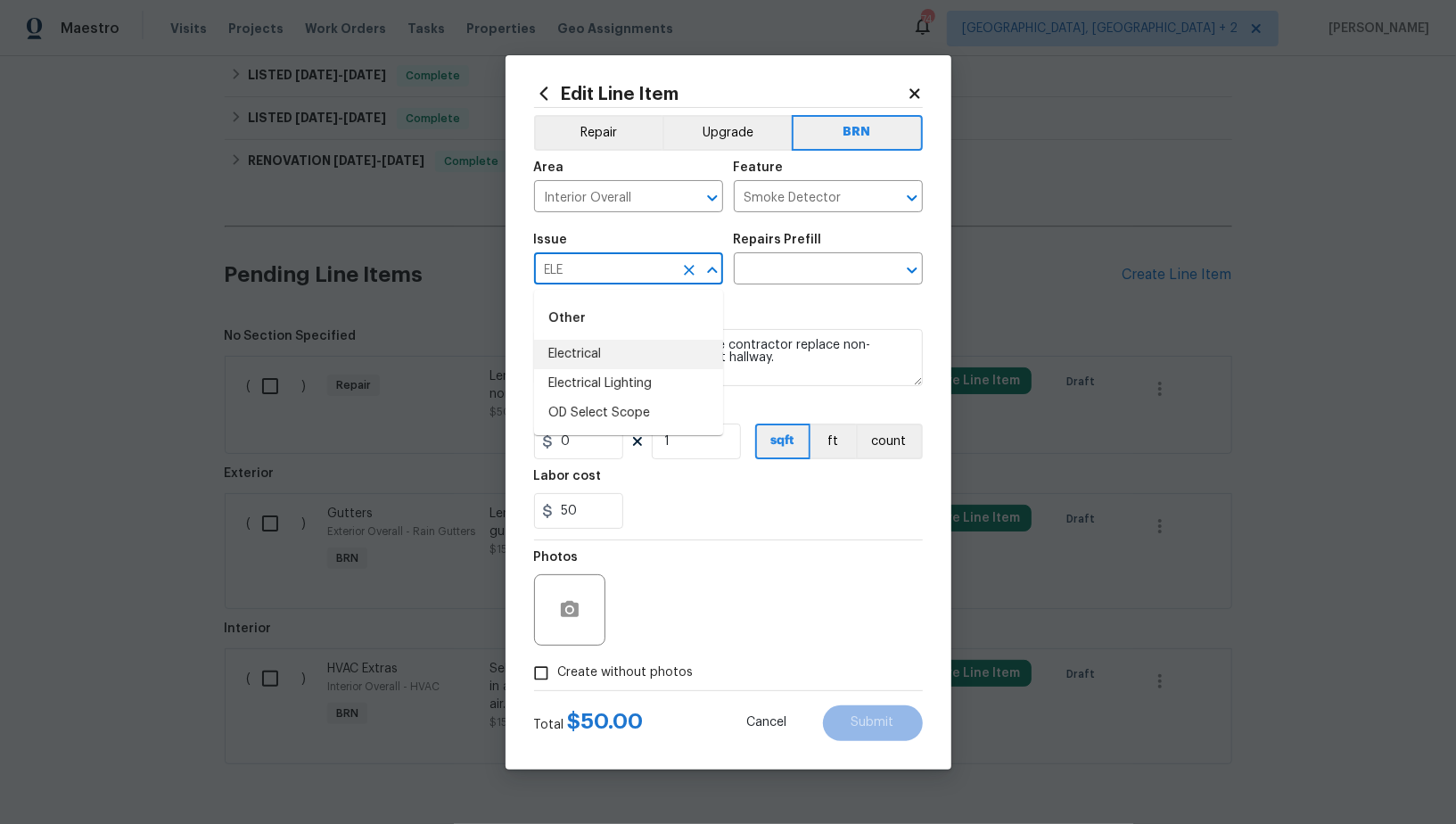
drag, startPoint x: 631, startPoint y: 351, endPoint x: 700, endPoint y: 341, distance: 69.7
click at [631, 351] on li "Electrical" at bounding box center [629, 355] width 189 height 30
type input "Electrical"
click at [700, 341] on textarea "Lender Required: Seller to have contractor replace non-functioning smoke detect…" at bounding box center [728, 358] width 389 height 57
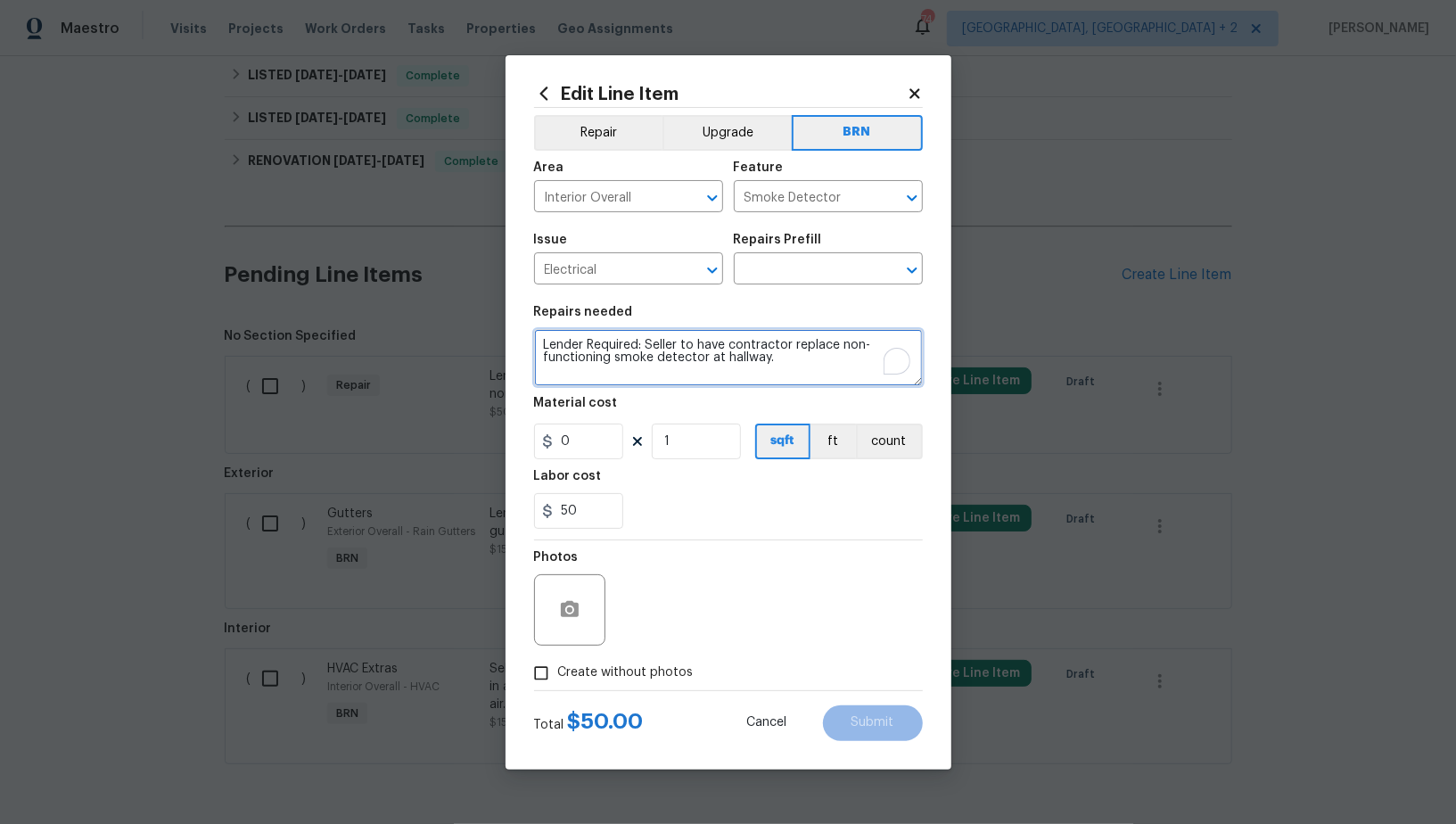
click at [736, 365] on textarea "Lender Required: Seller to have contractor replace non-functioning smoke detect…" at bounding box center [728, 358] width 389 height 57
click at [821, 278] on input "text" at bounding box center [803, 271] width 139 height 28
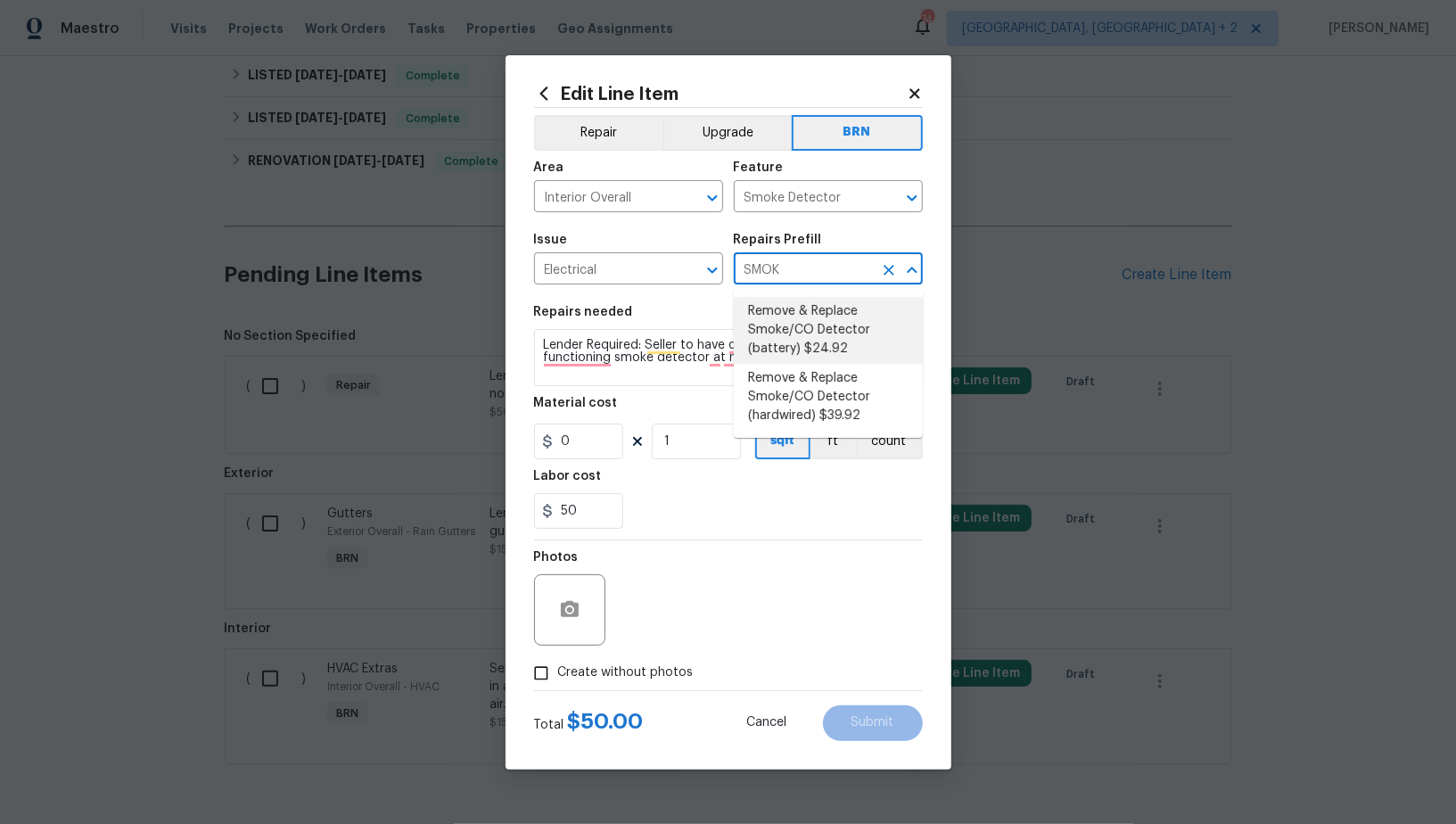
click at [818, 350] on li "Remove & Replace Smoke/CO Detector (battery) $24.92" at bounding box center [828, 330] width 189 height 67
type input "Remove & Replace Smoke/CO Detector (battery) $24.92"
type textarea "Remove the existing smoke/CO detector (battery) and replace with new. Ensure th…"
type input "24.92"
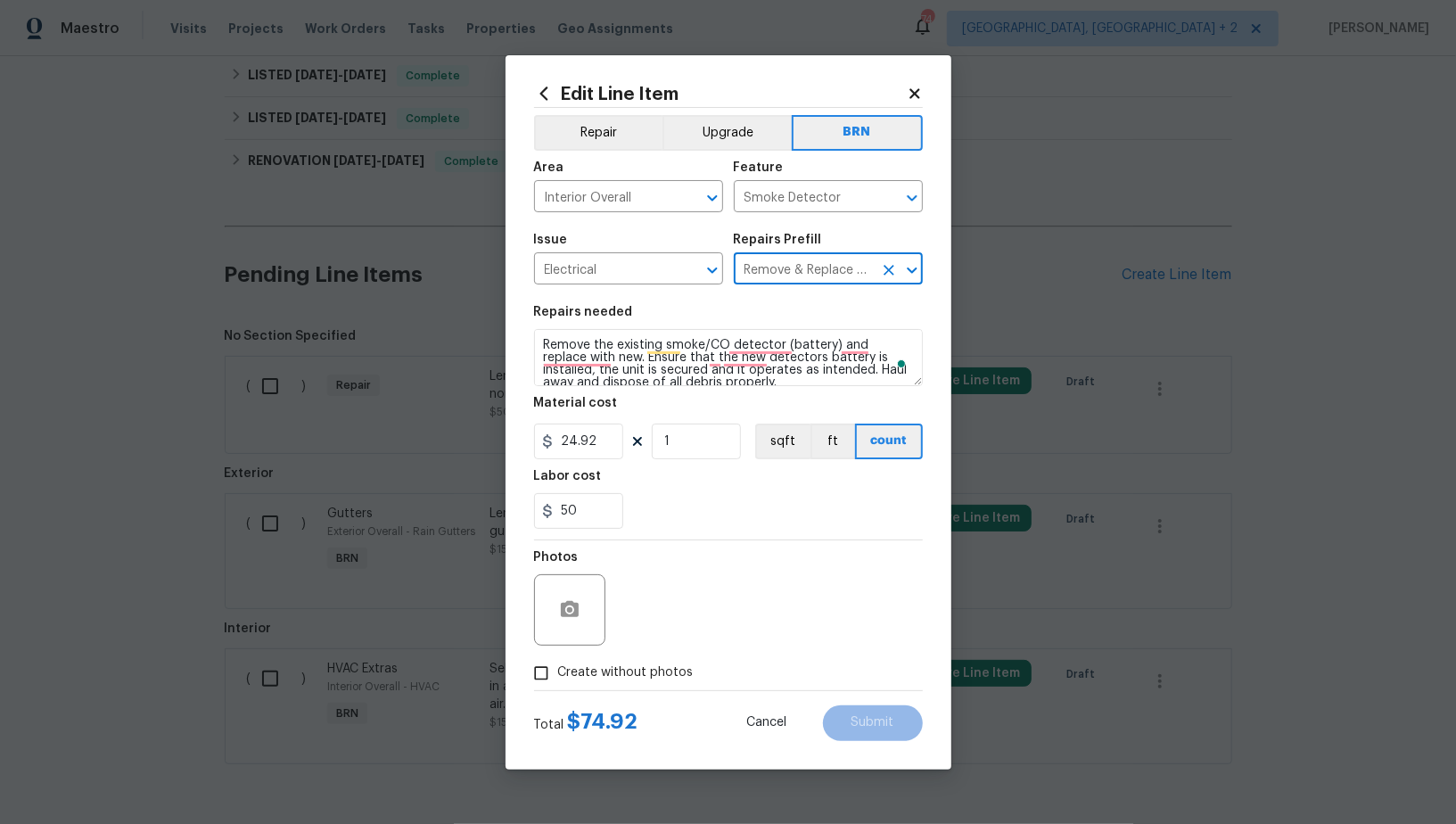
type input "Remove & Replace Smoke/CO Detector (battery) $24.92"
click at [718, 389] on section "Repairs needed Remove the existing smoke/CO detector (battery) and replace with…" at bounding box center [728, 418] width 389 height 244
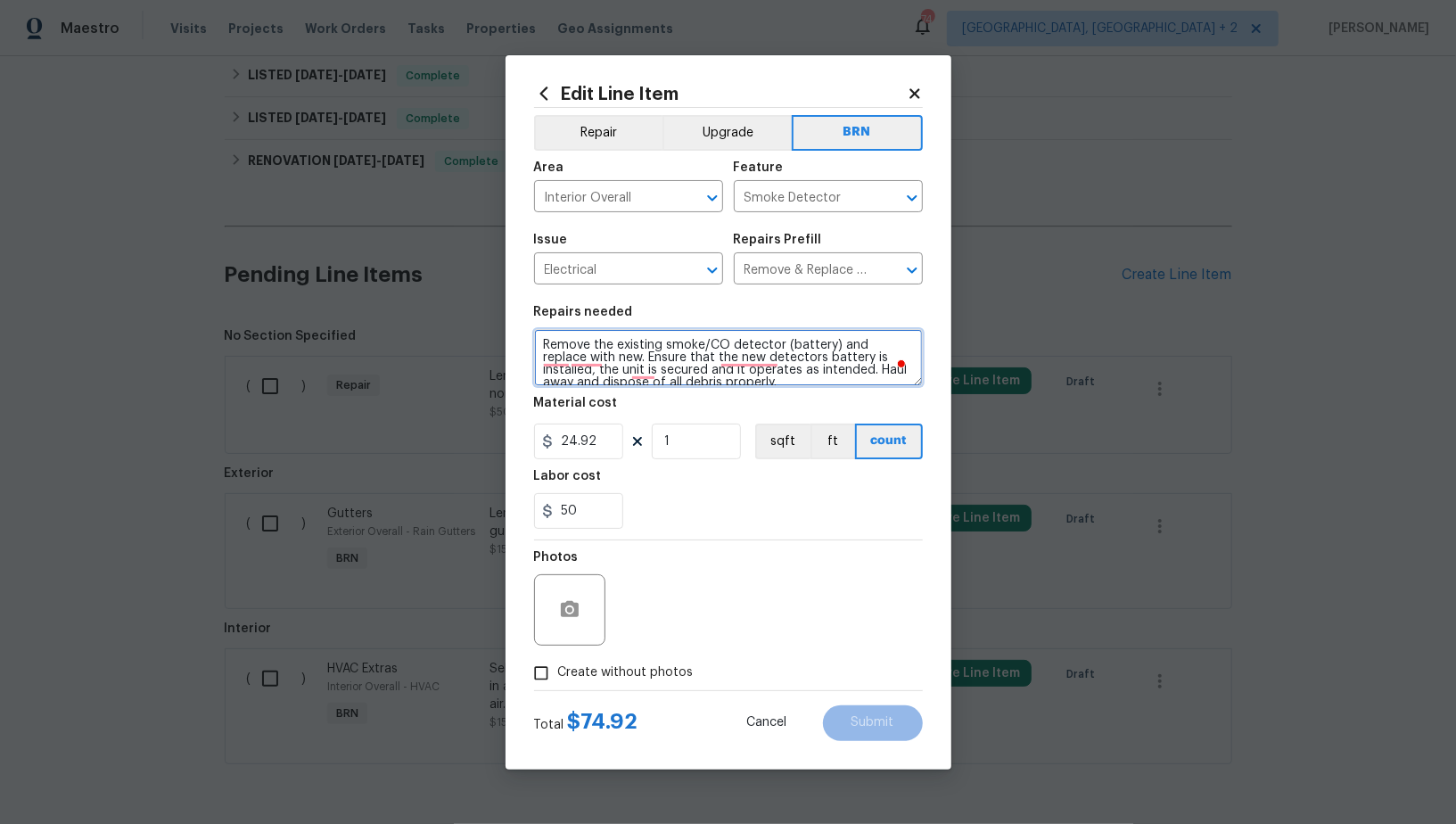
click at [695, 381] on textarea "Remove the existing smoke/CO detector (battery) and replace with new. Ensure th…" at bounding box center [728, 358] width 389 height 57
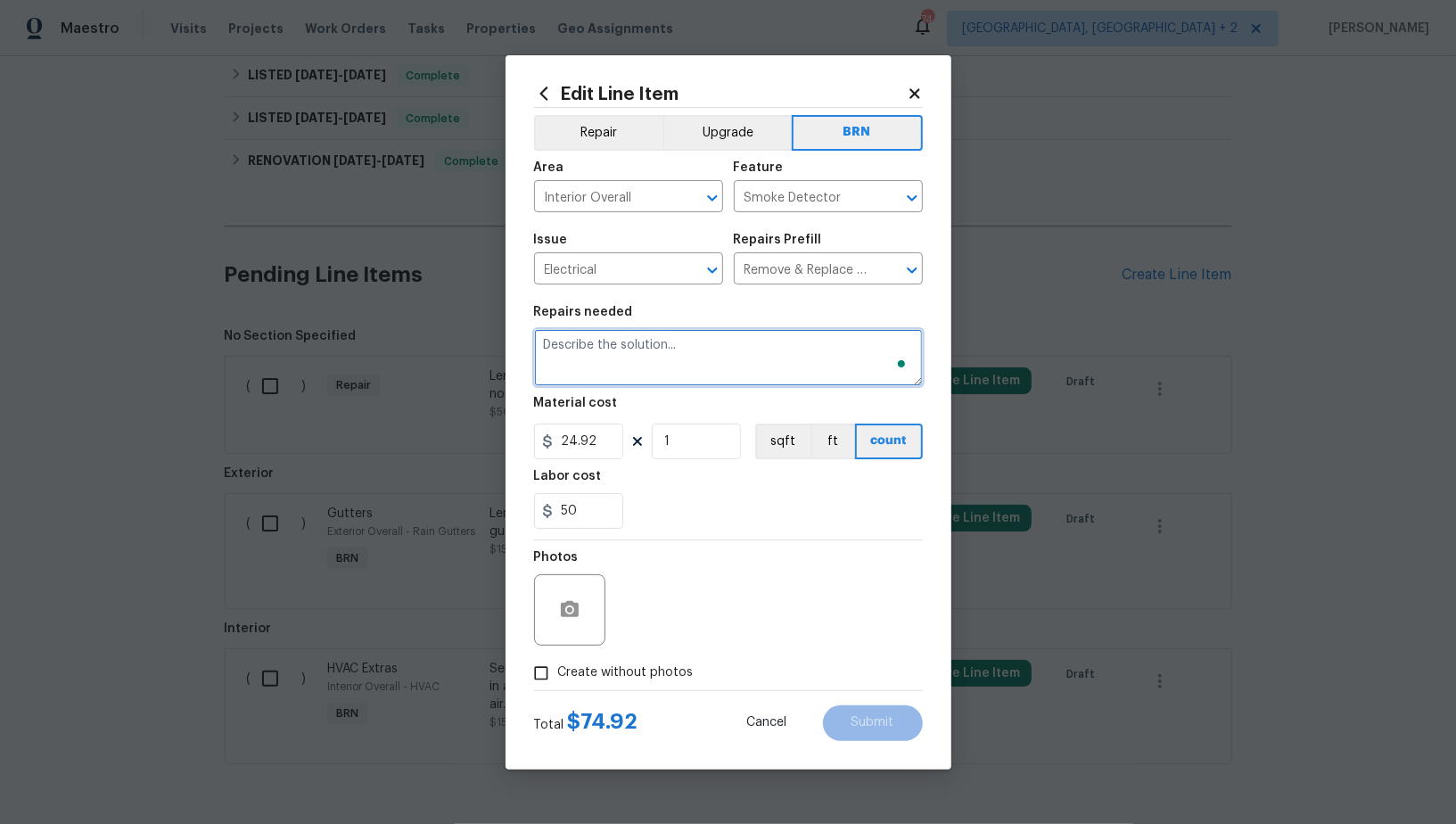
paste textarea "Lender Required: Seller to have contractor replace non-functioning smoke detect…"
type textarea "Lender Required: Seller to have contractor replace non-functioning smoke detect…"
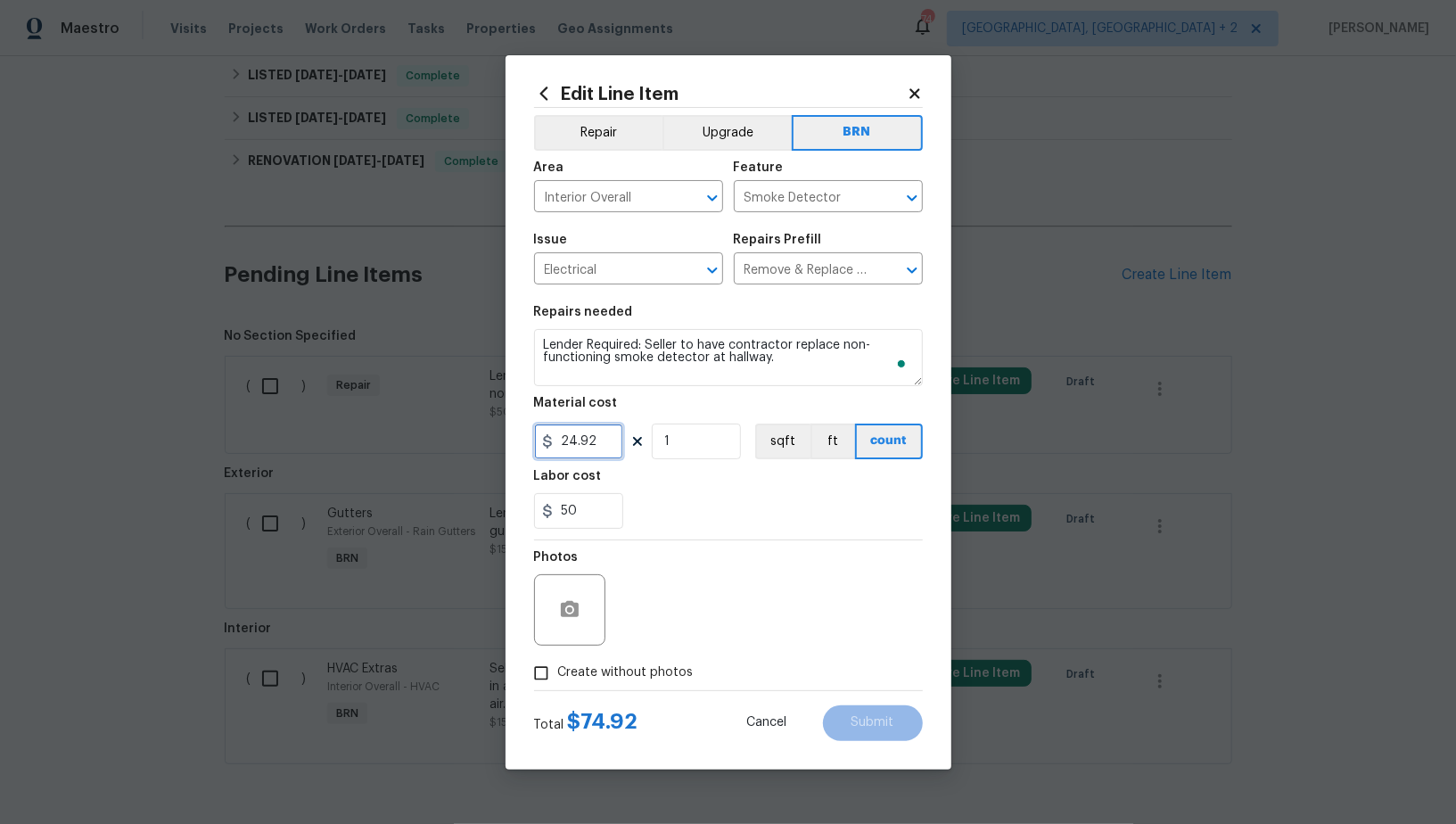
click at [595, 446] on input "24.92" at bounding box center [578, 442] width 89 height 35
type input "0"
click at [568, 609] on circle "button" at bounding box center [568, 608] width 5 height 5
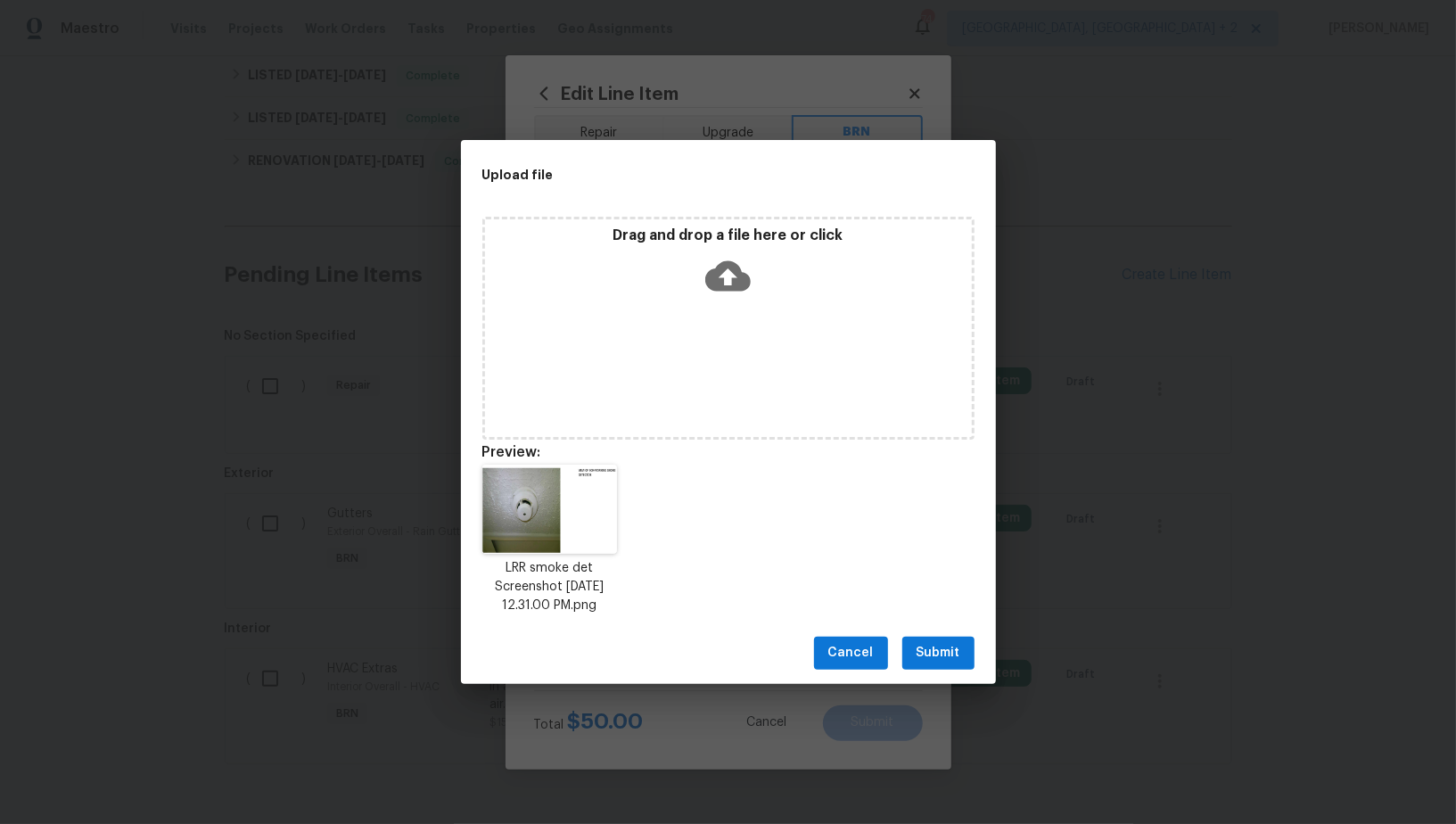
click at [953, 651] on span "Submit" at bounding box center [938, 653] width 43 height 23
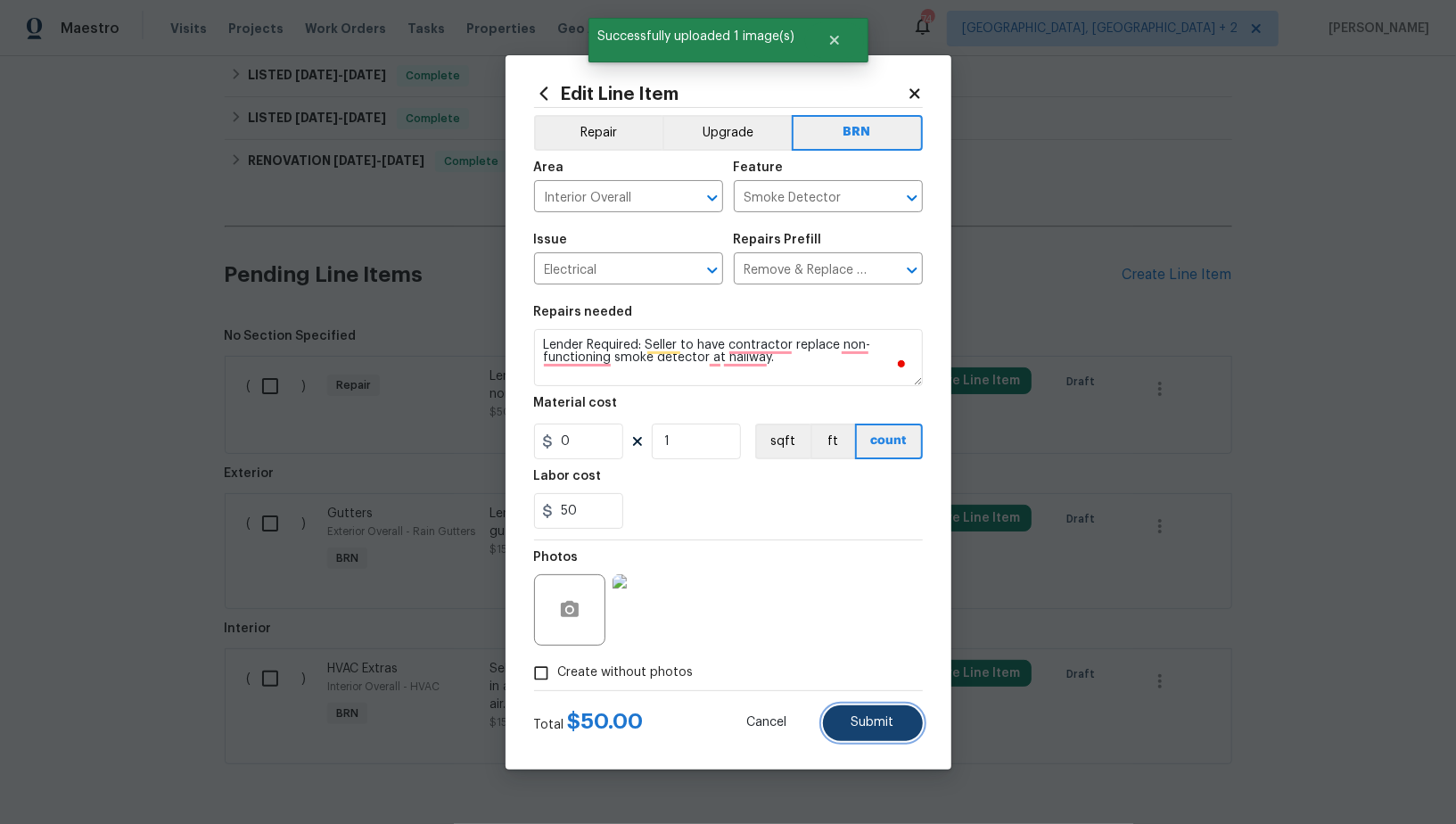
click at [877, 721] on span "Submit" at bounding box center [872, 723] width 42 height 14
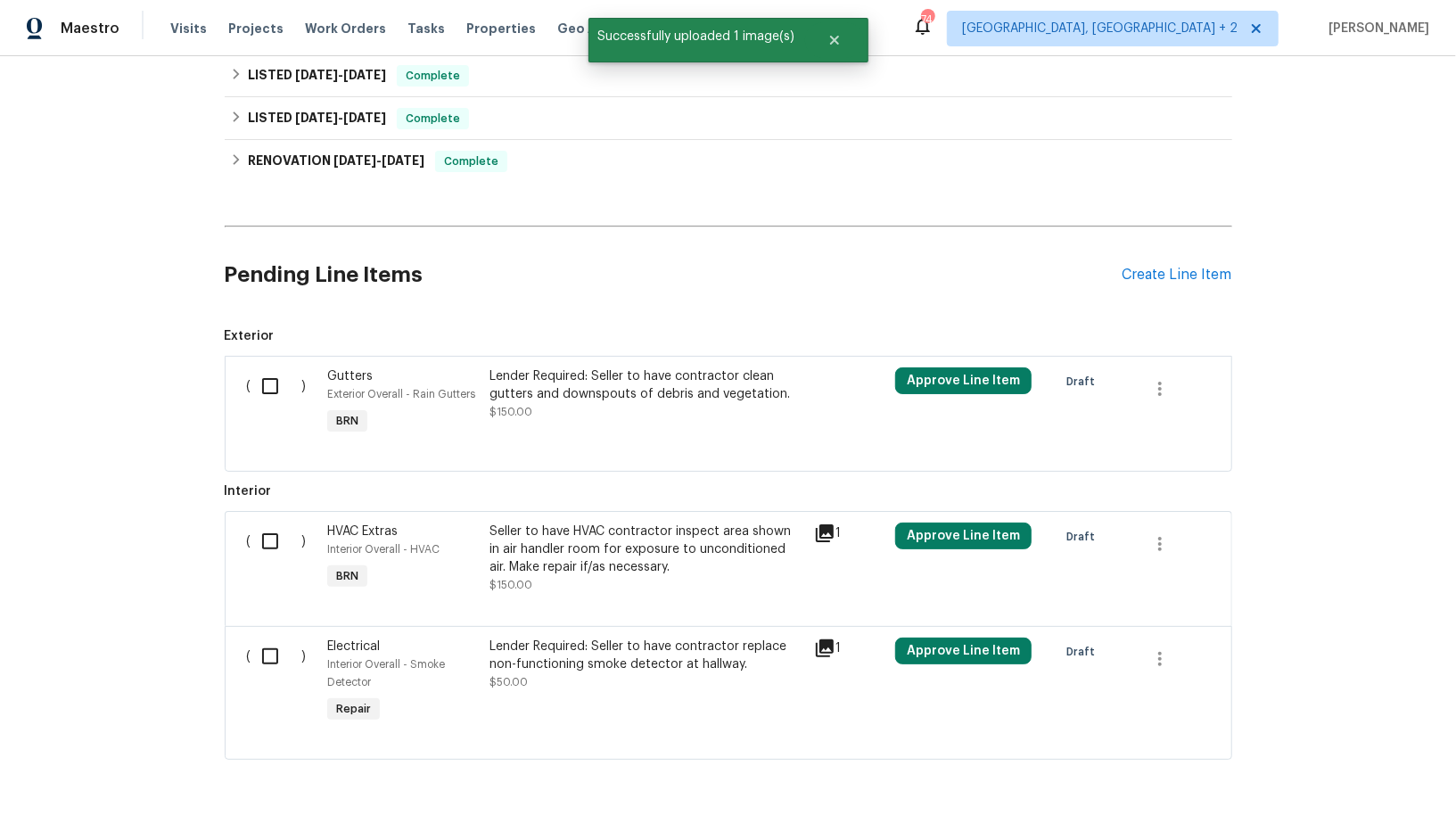
scroll to position [549, 0]
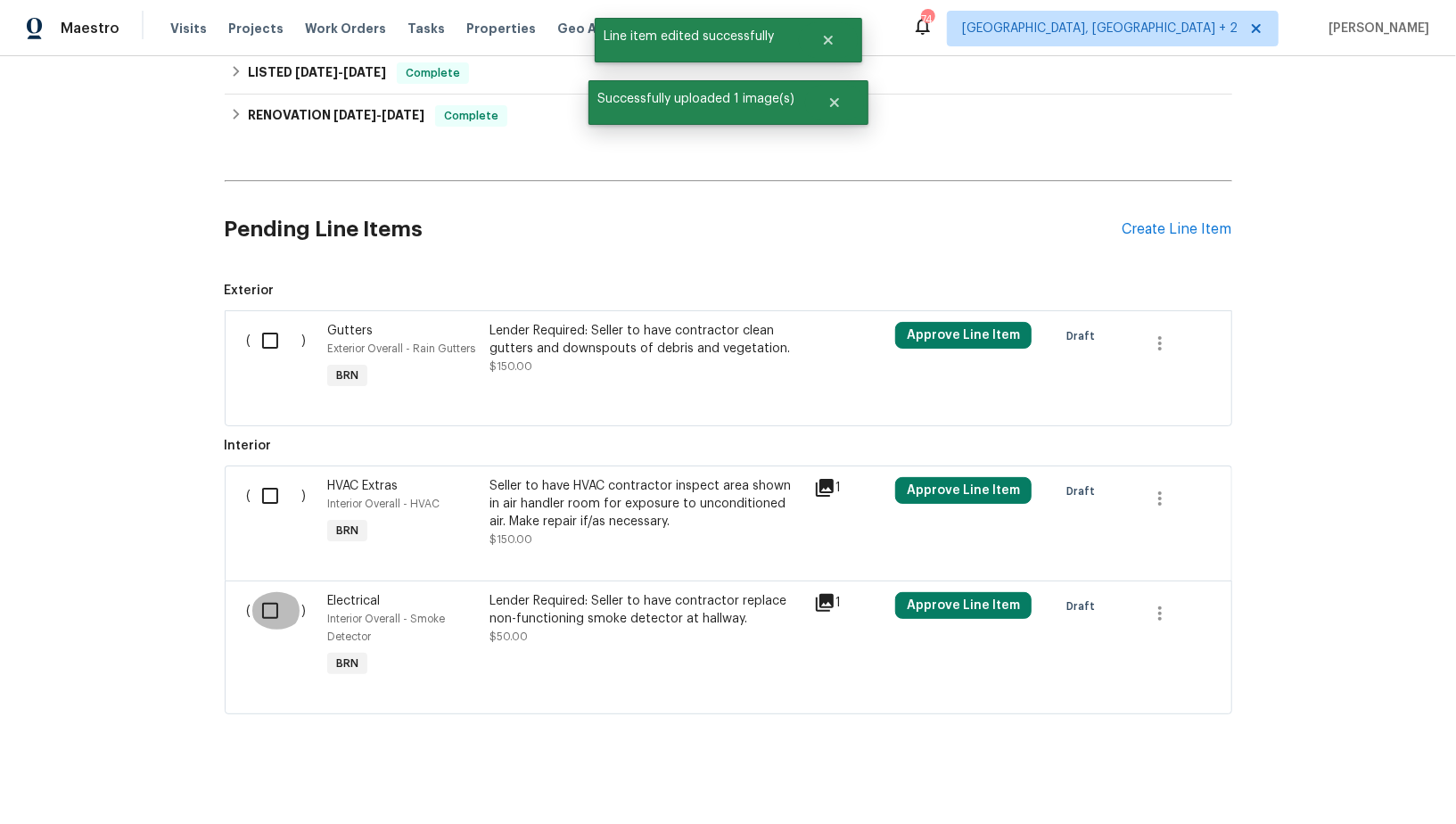
click at [277, 618] on input "checkbox" at bounding box center [277, 611] width 51 height 37
checkbox input "true"
click at [280, 322] on input "checkbox" at bounding box center [277, 341] width 51 height 37
checkbox input "true"
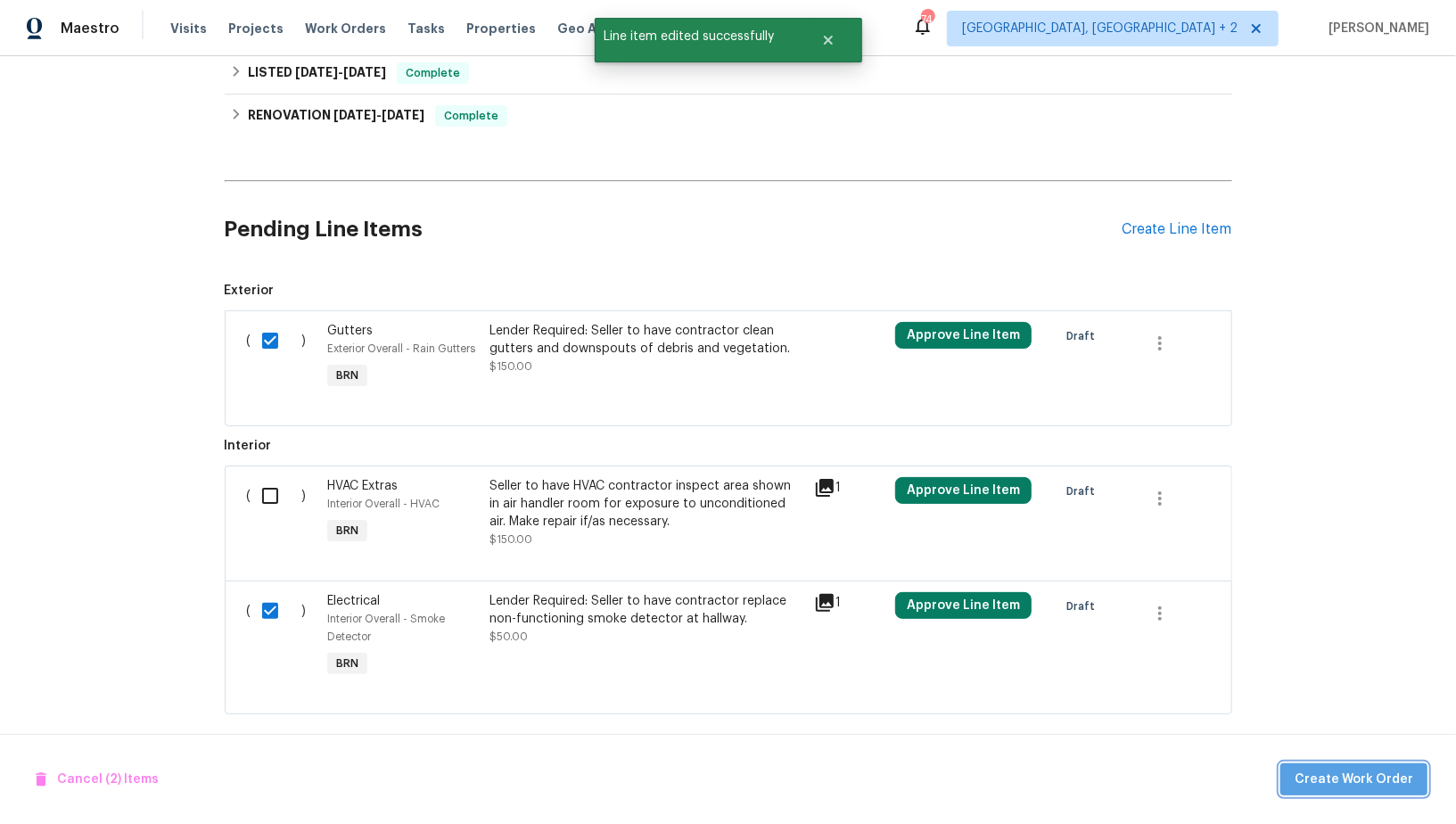
click at [1366, 776] on span "Create Work Order" at bounding box center [1354, 780] width 118 height 23
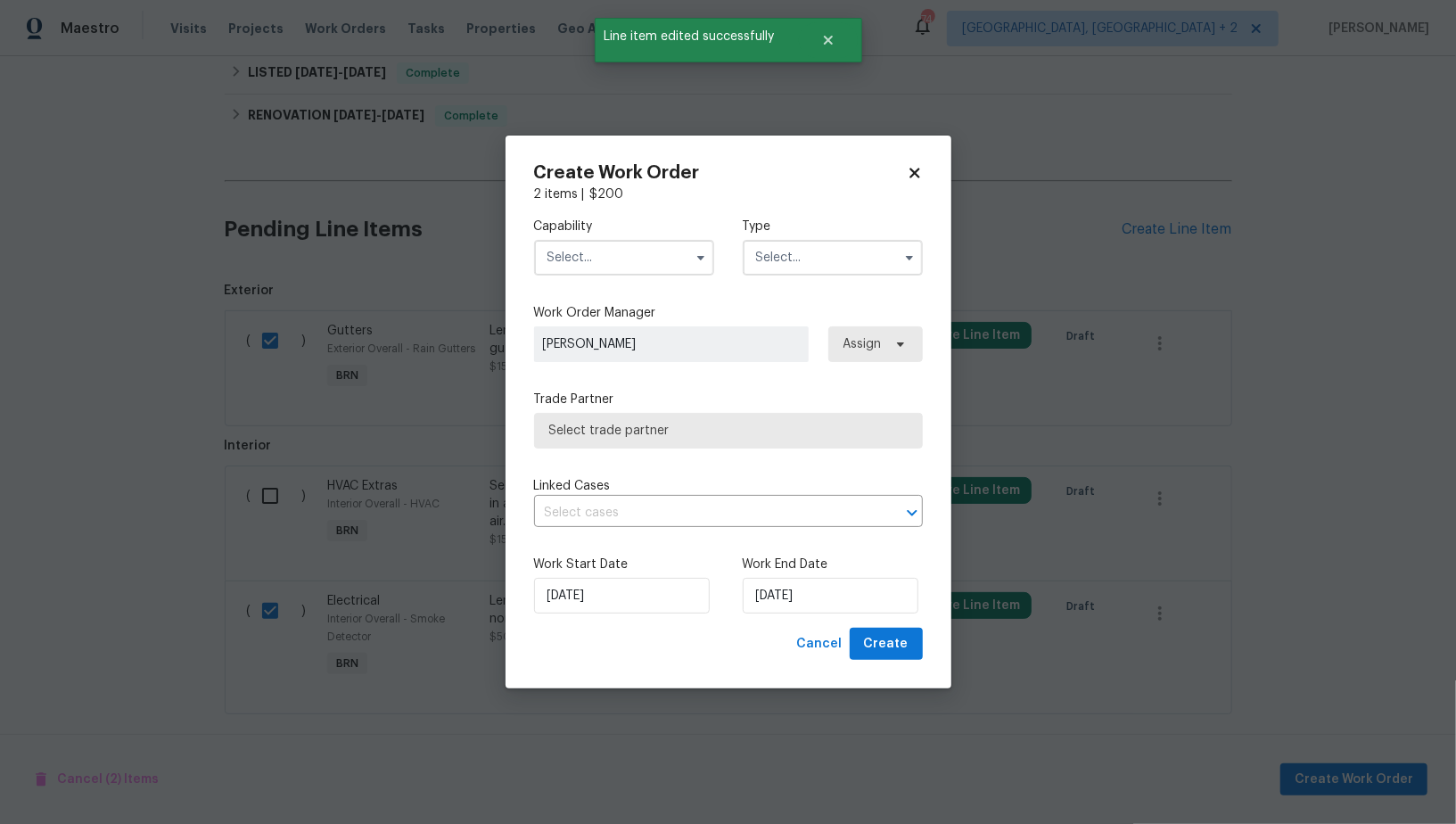
click at [605, 252] on input "text" at bounding box center [624, 257] width 180 height 35
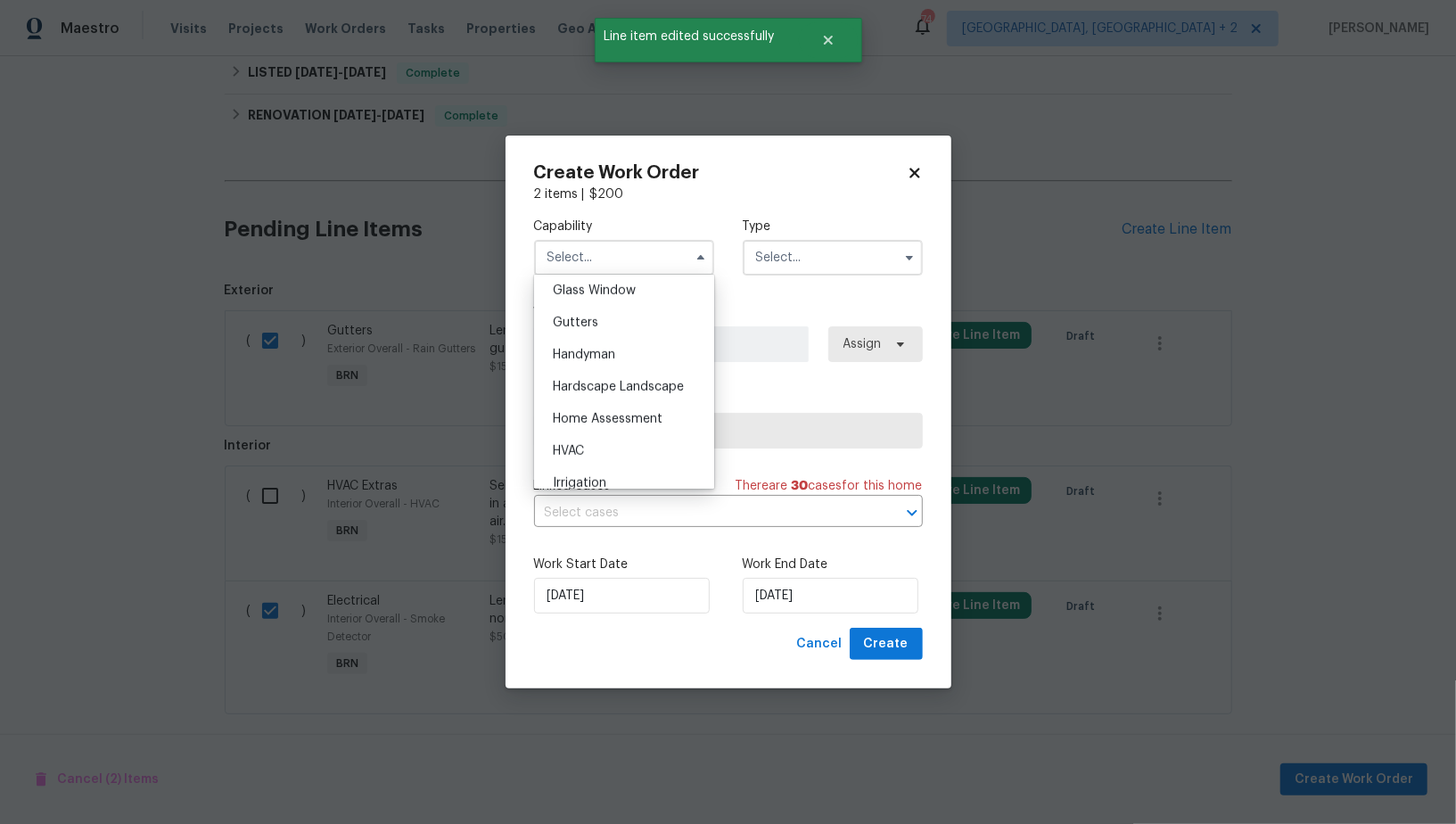
scroll to position [930, 0]
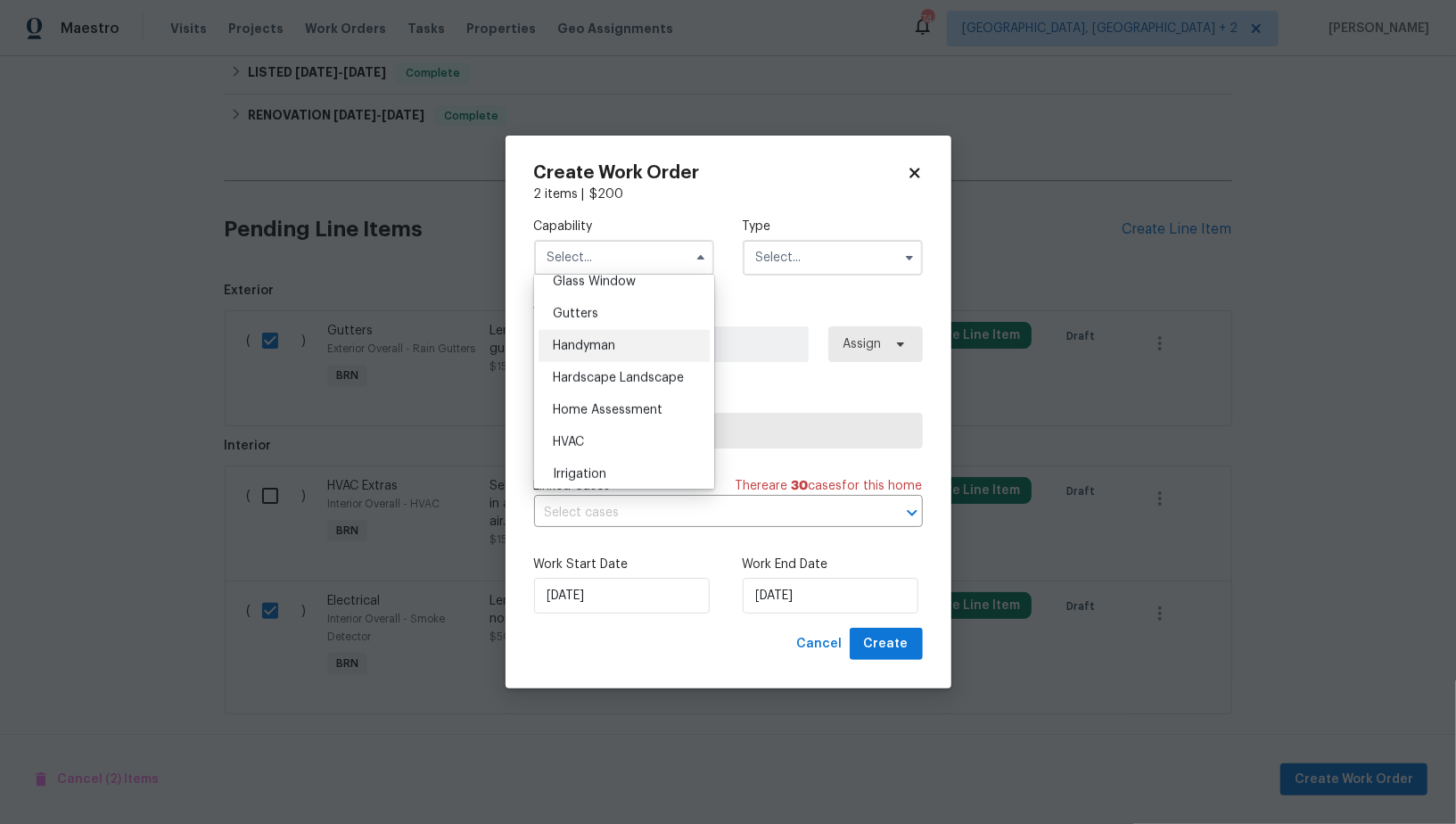
click at [615, 352] on span "Handyman" at bounding box center [583, 346] width 62 height 13
type input "Handyman"
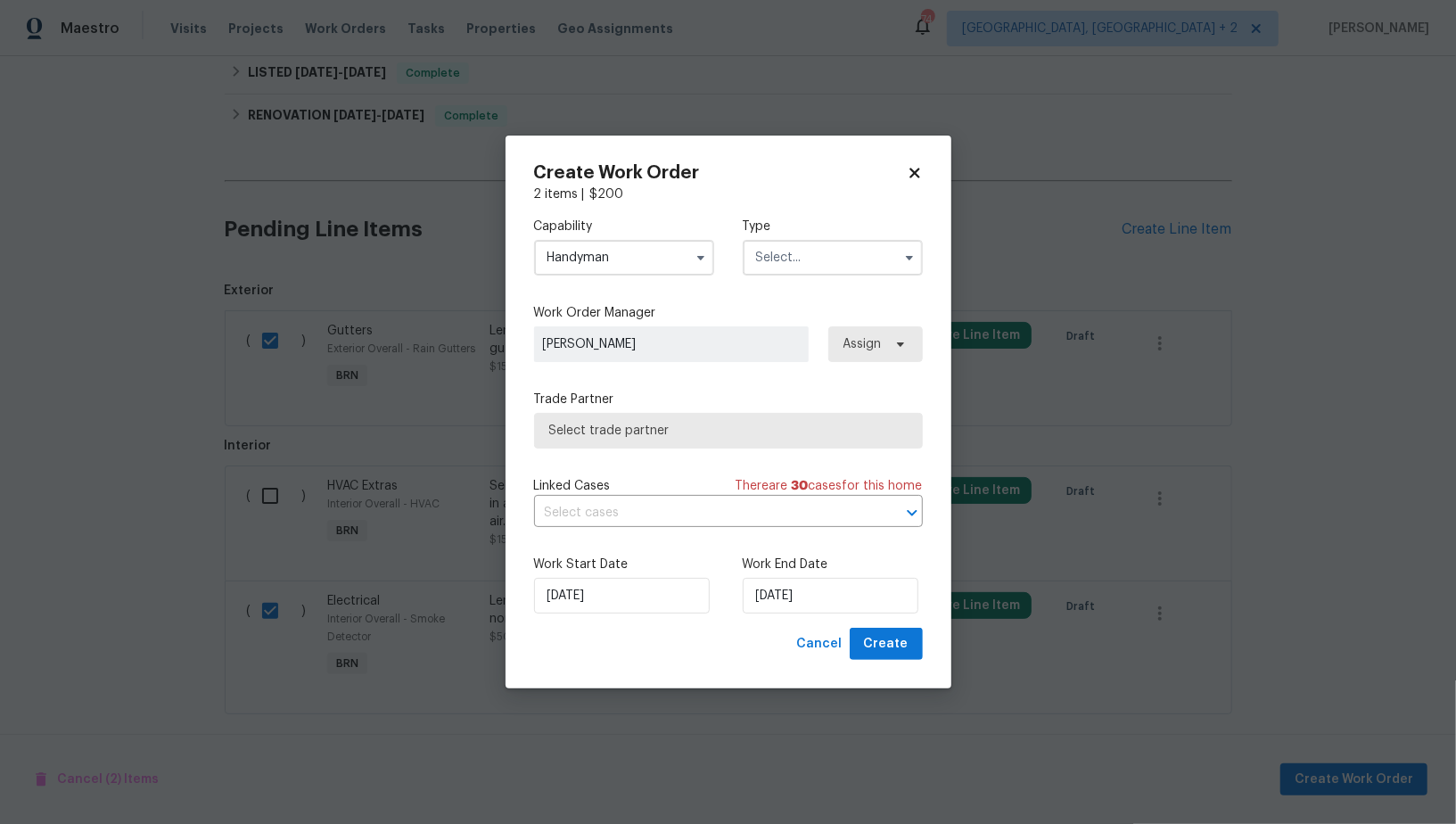
click at [829, 258] on input "text" at bounding box center [832, 257] width 180 height 35
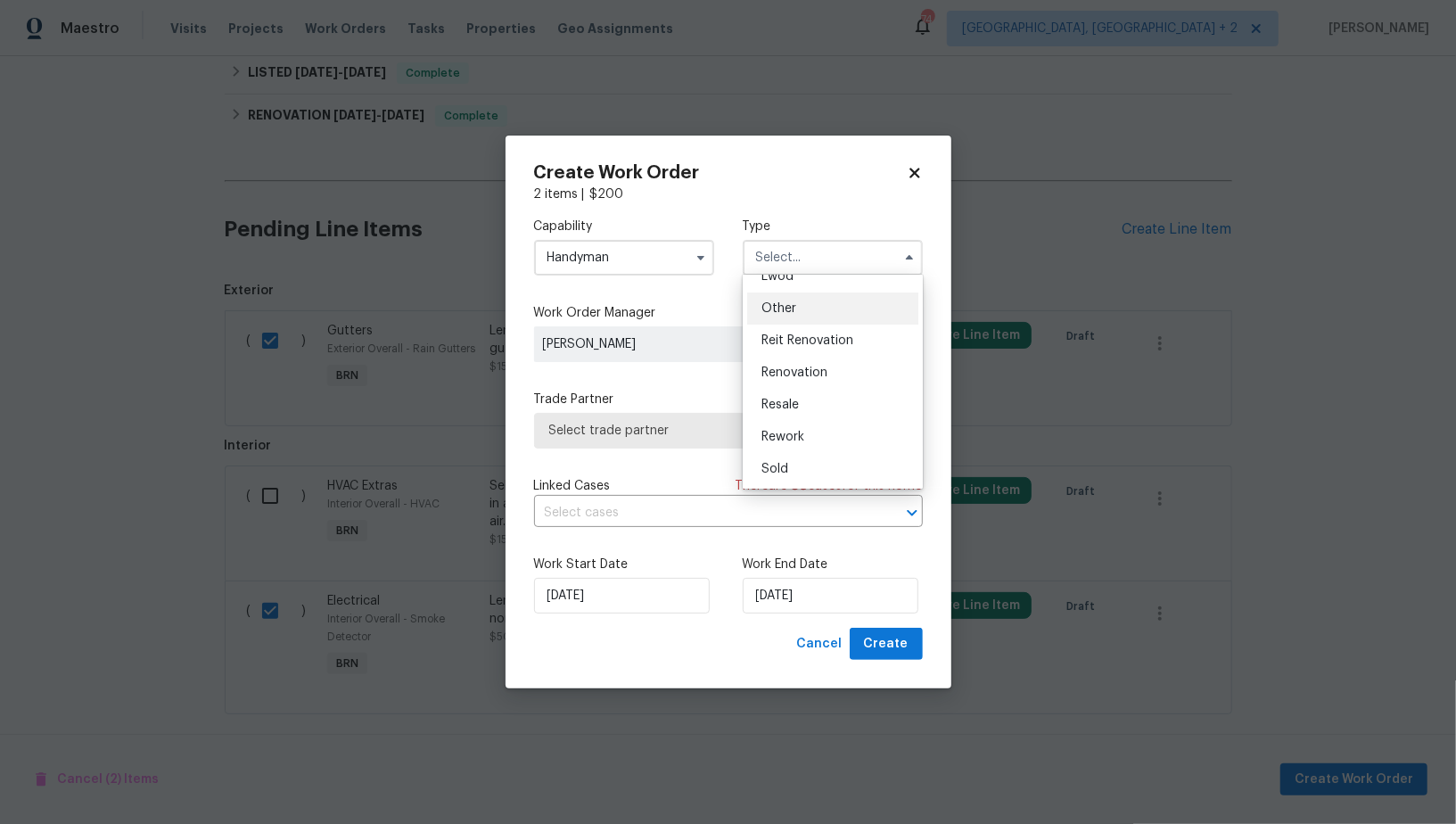
scroll to position [0, 0]
click at [813, 425] on span "Lender Required" at bounding box center [809, 424] width 96 height 13
type input "Lender Required"
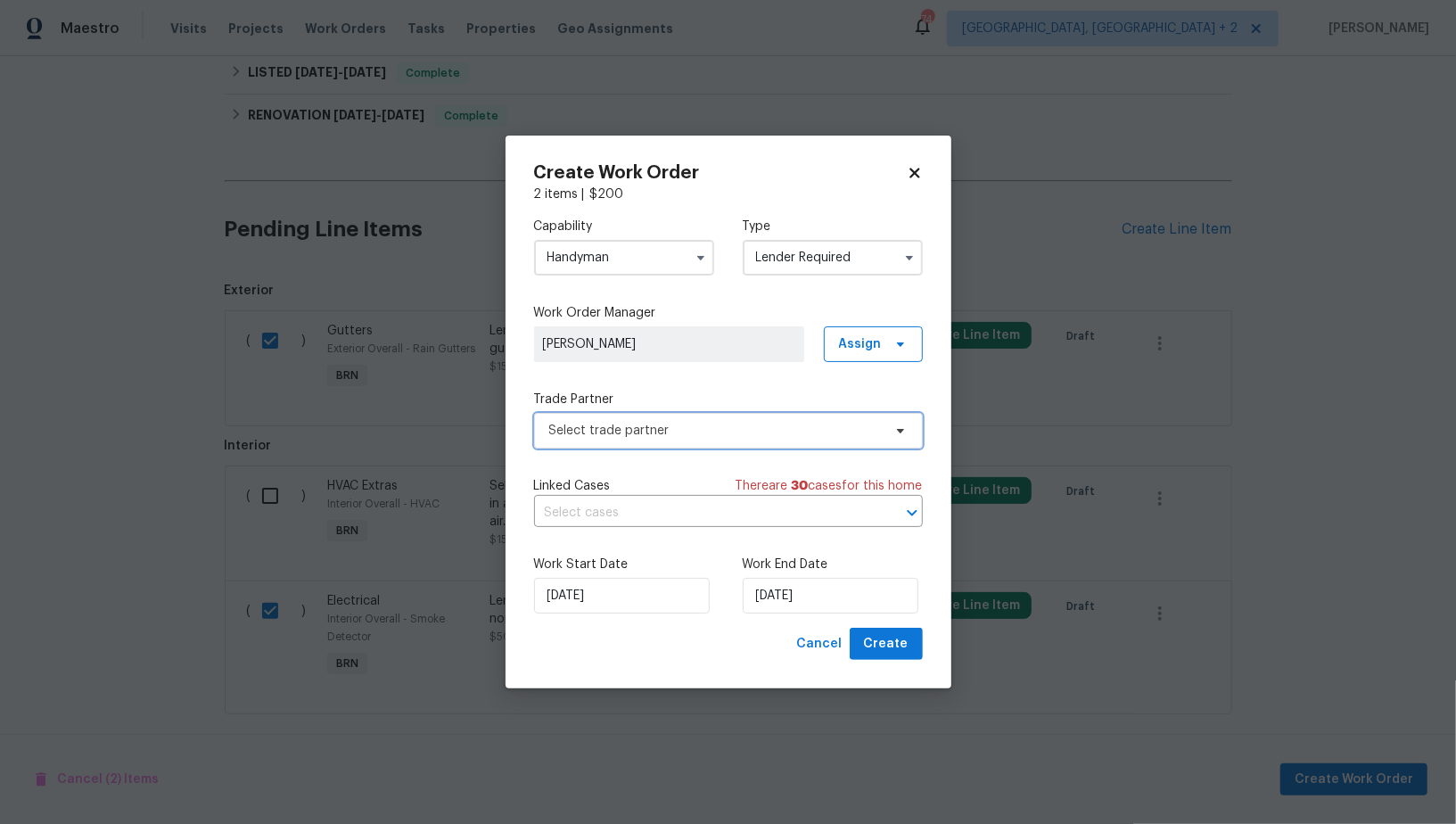
click at [699, 425] on span "Select trade partner" at bounding box center [715, 431] width 333 height 18
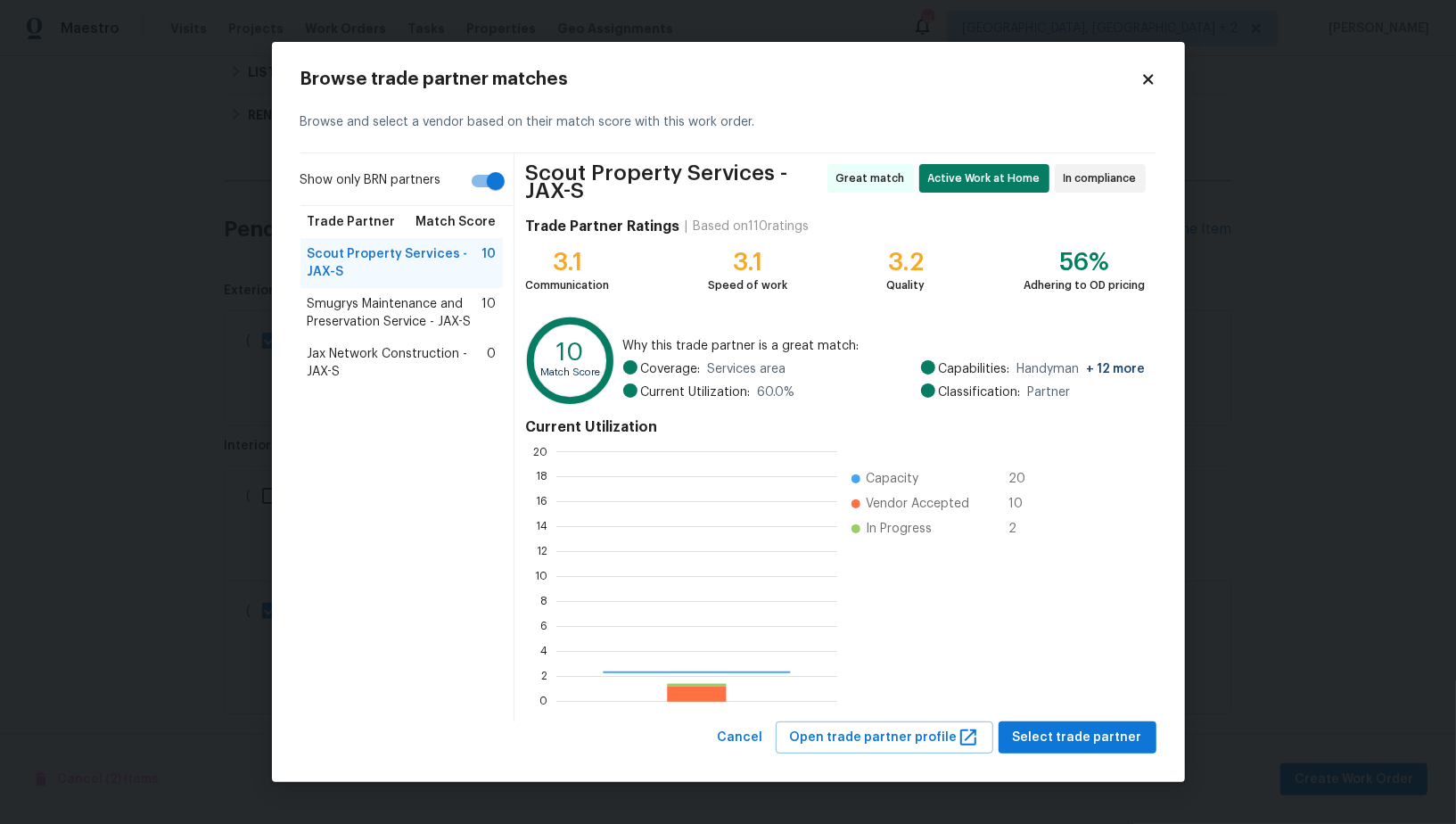
scroll to position [249, 281]
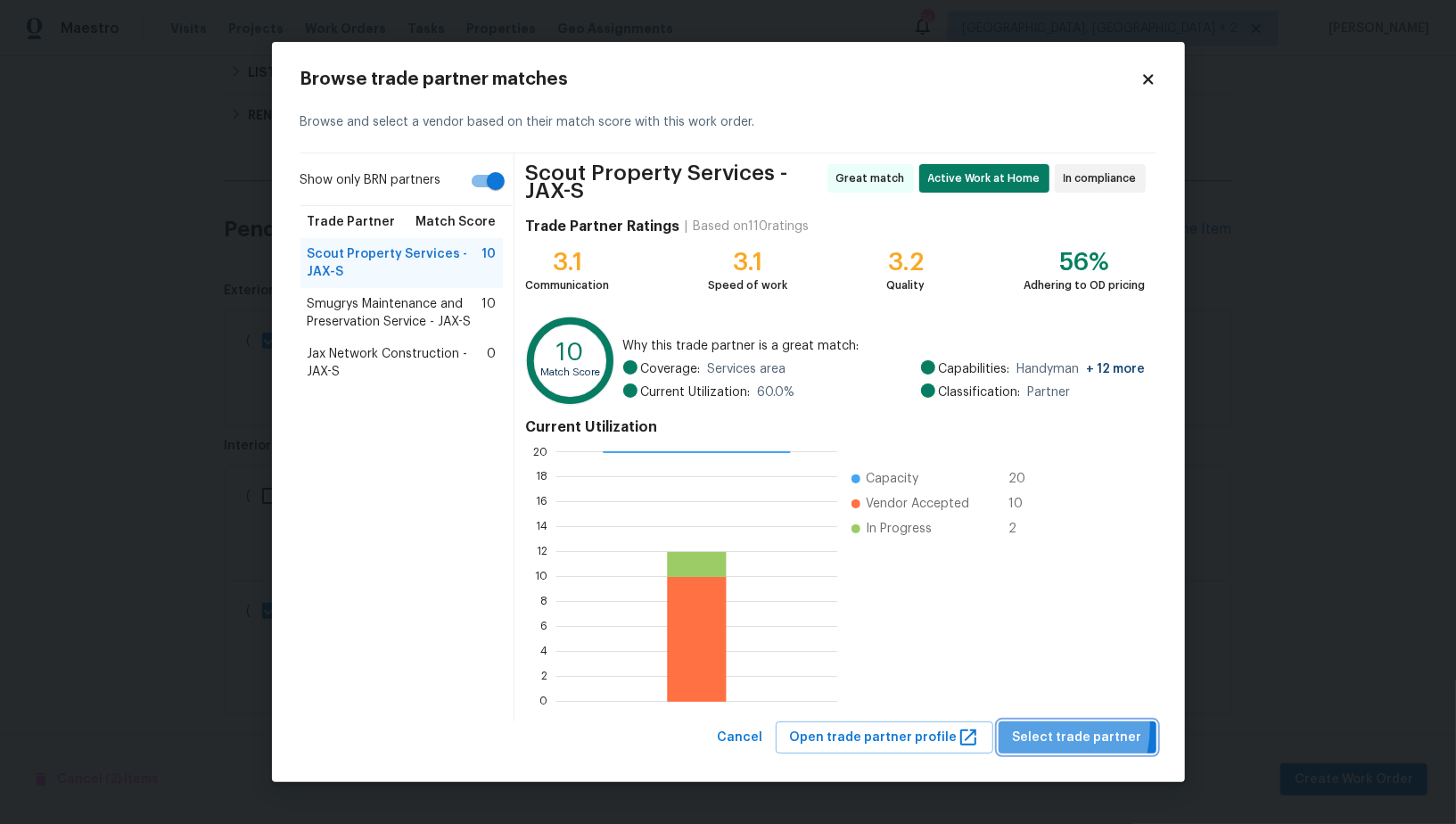
click at [1033, 727] on span "Select trade partner" at bounding box center [1077, 738] width 129 height 23
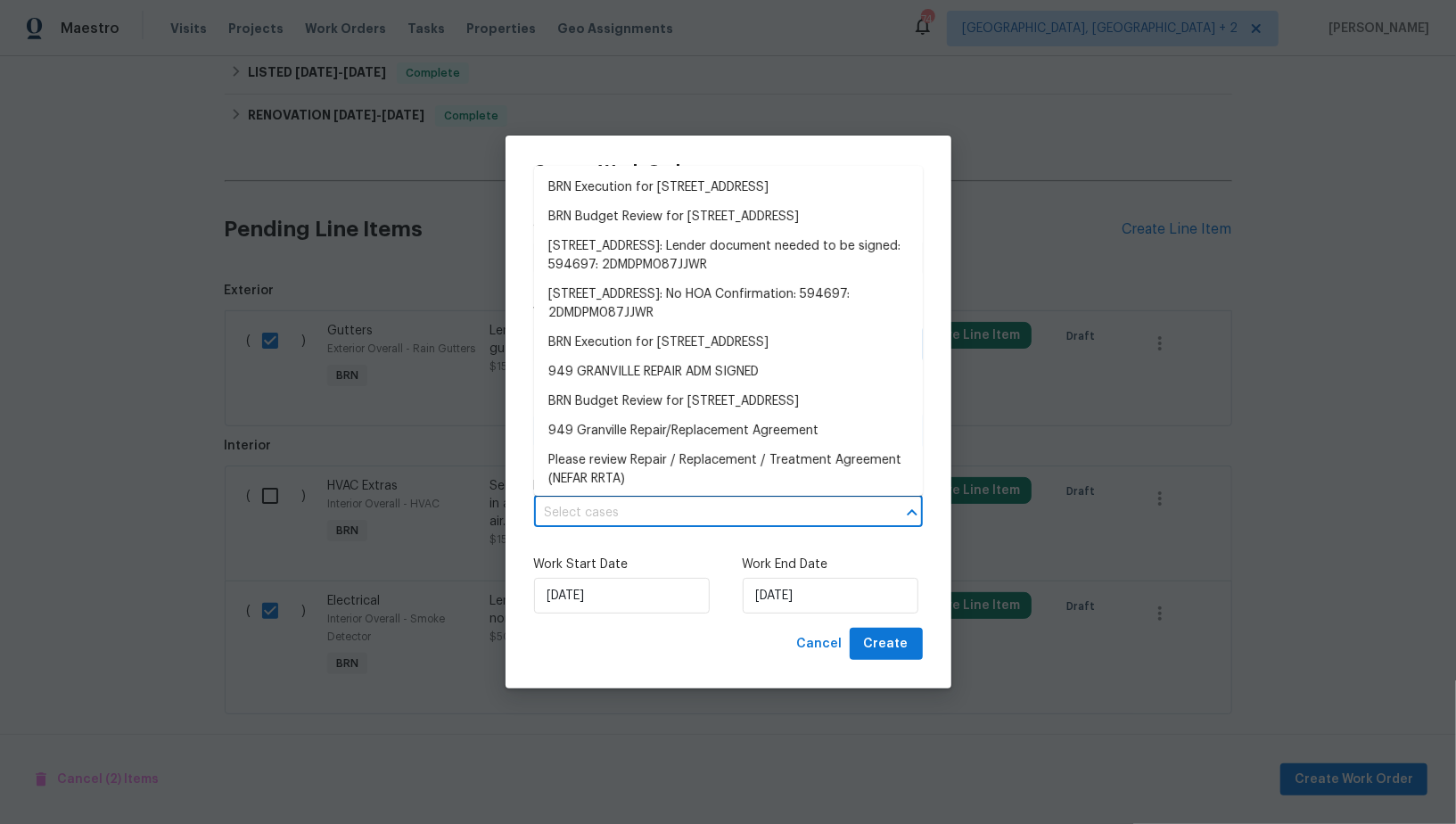
click at [749, 512] on input "text" at bounding box center [703, 514] width 339 height 28
click at [657, 192] on li "BRN Execution for 949 Granville Rd, Jacksonville, FL 32205" at bounding box center [728, 188] width 389 height 30
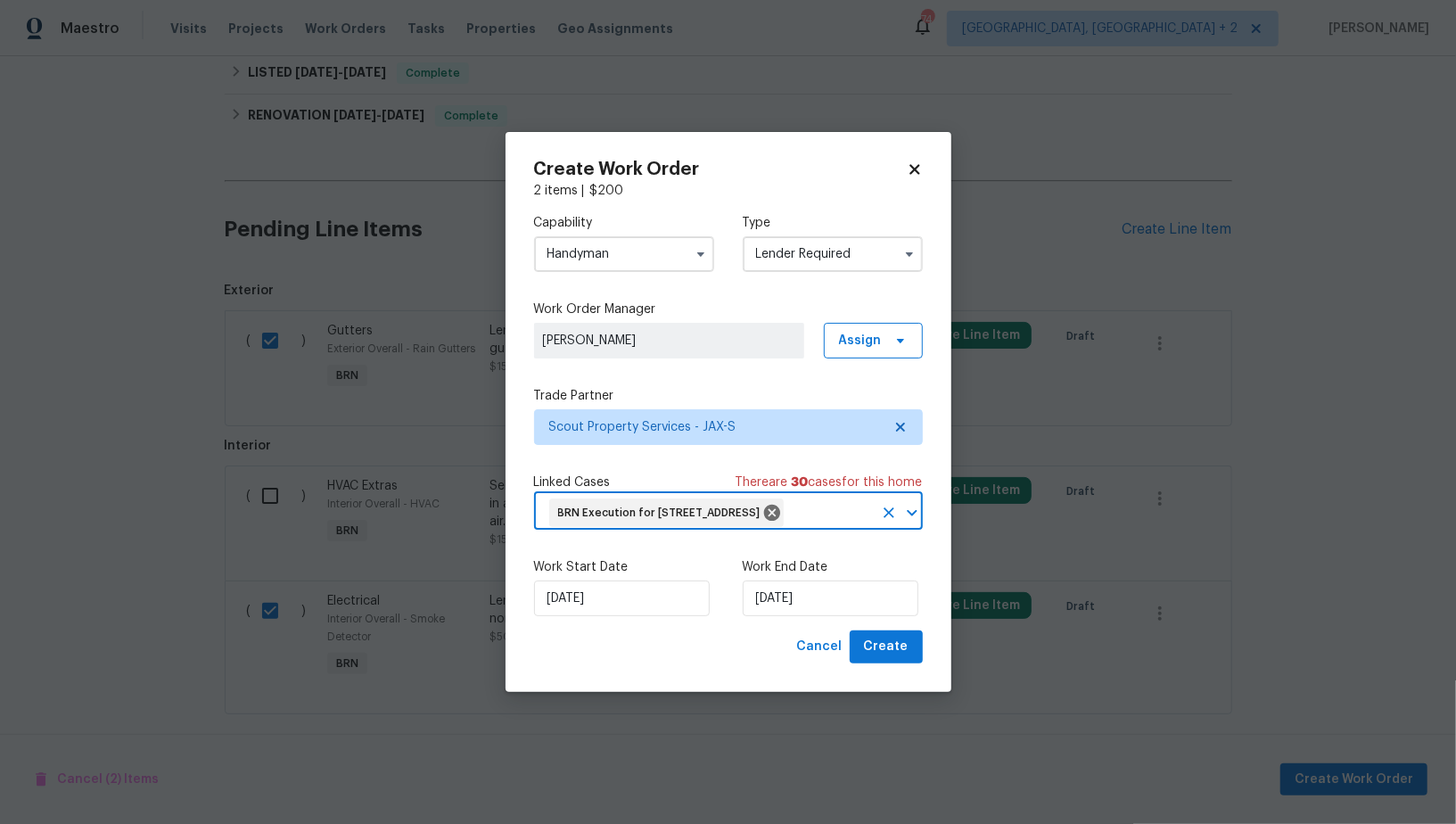
click at [805, 592] on div "Work End Date 23/09/2025" at bounding box center [832, 587] width 180 height 58
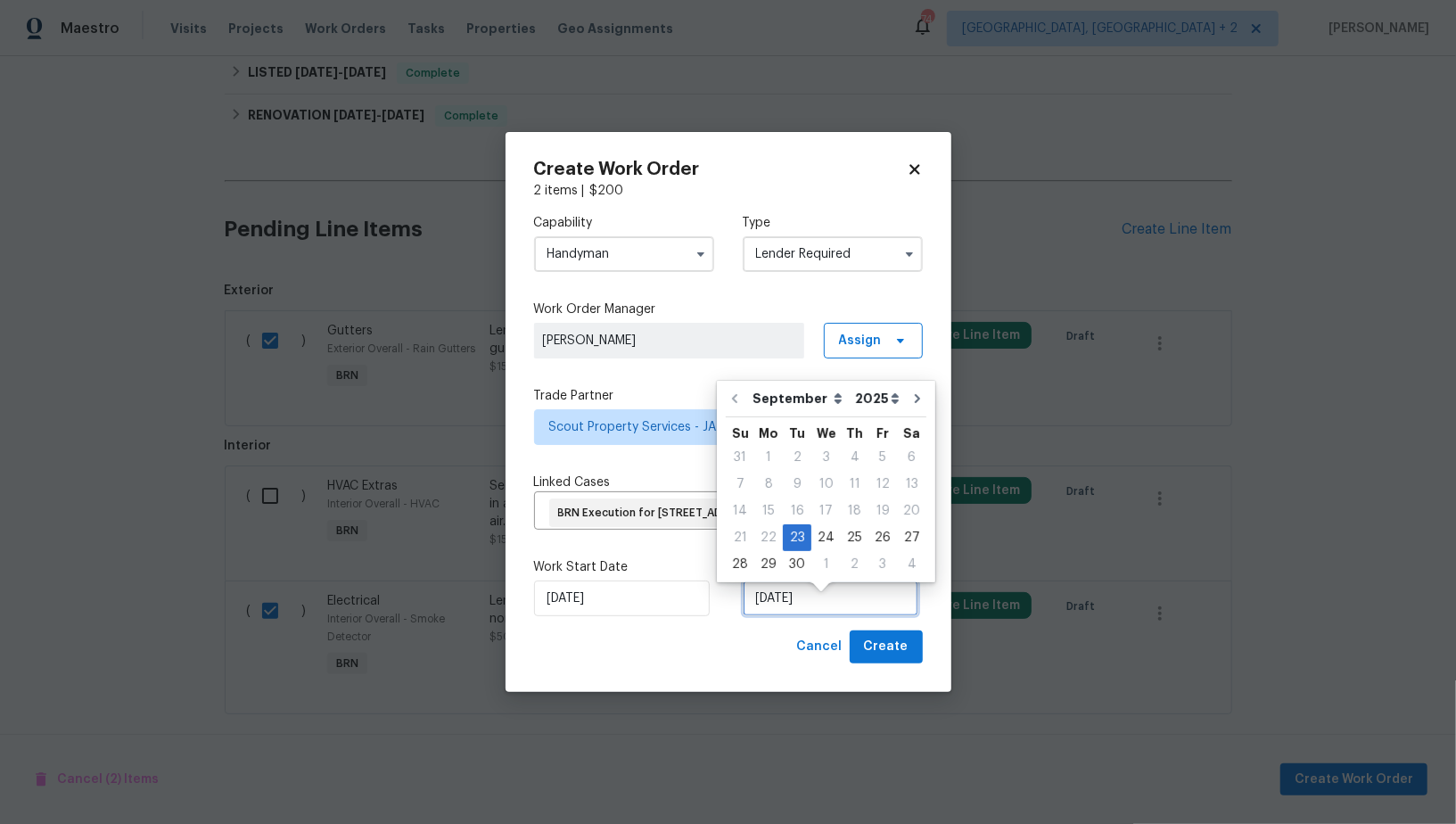
click at [802, 602] on input "23/09/2025" at bounding box center [830, 598] width 175 height 35
click at [840, 540] on div "25" at bounding box center [854, 537] width 28 height 25
type input "25/09/2025"
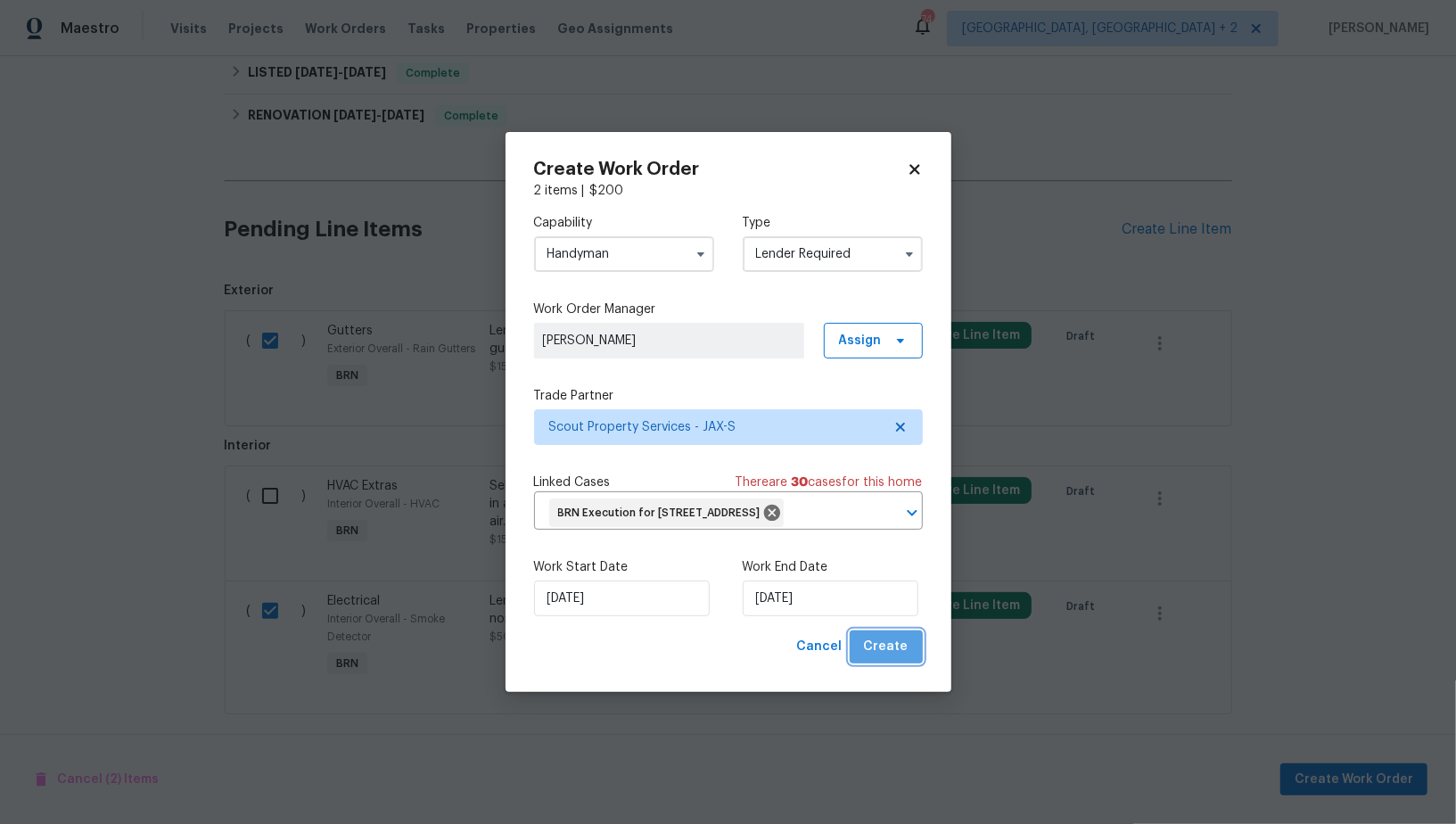
click at [890, 655] on span "Create" at bounding box center [886, 647] width 44 height 23
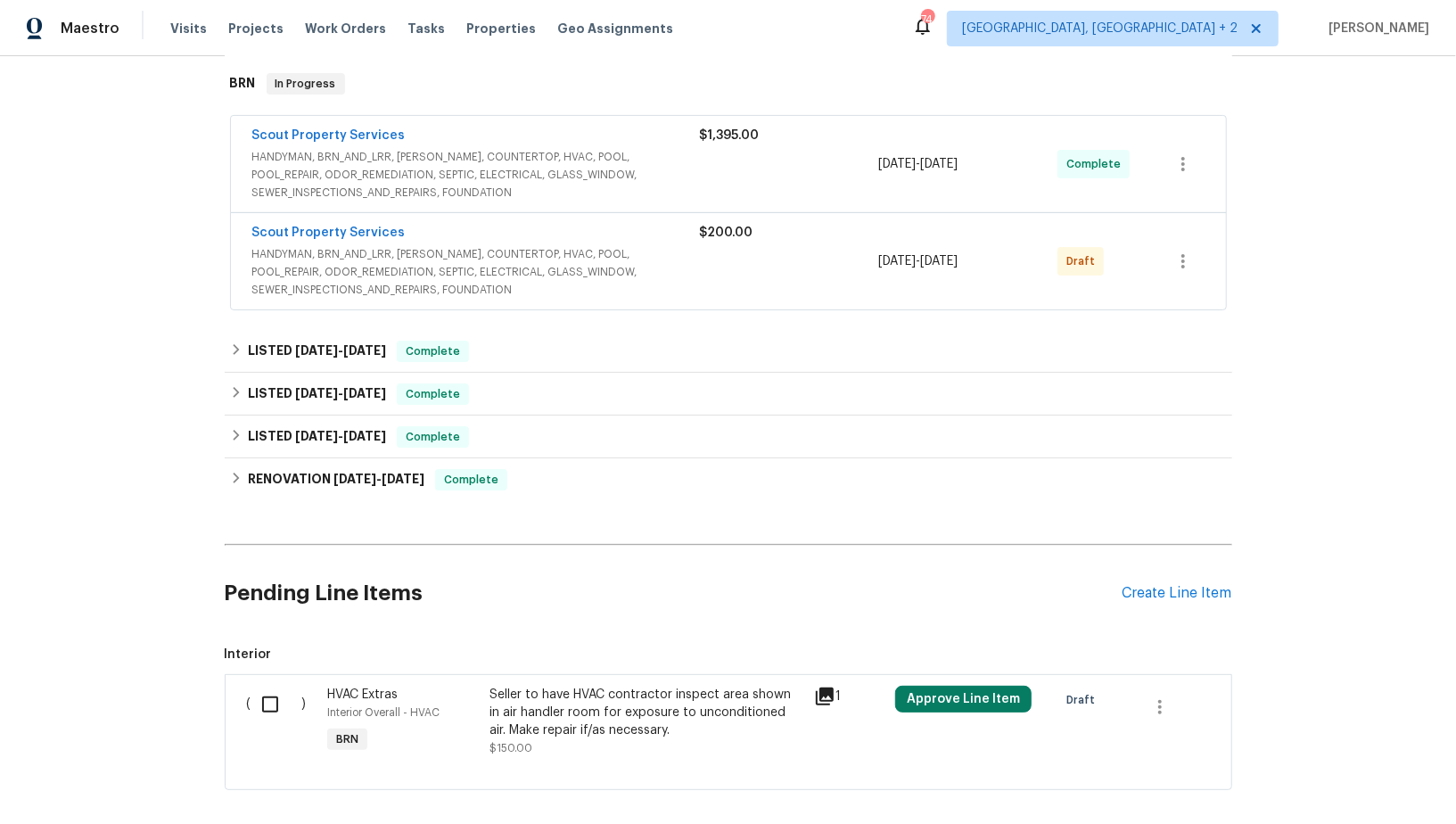
scroll to position [176, 0]
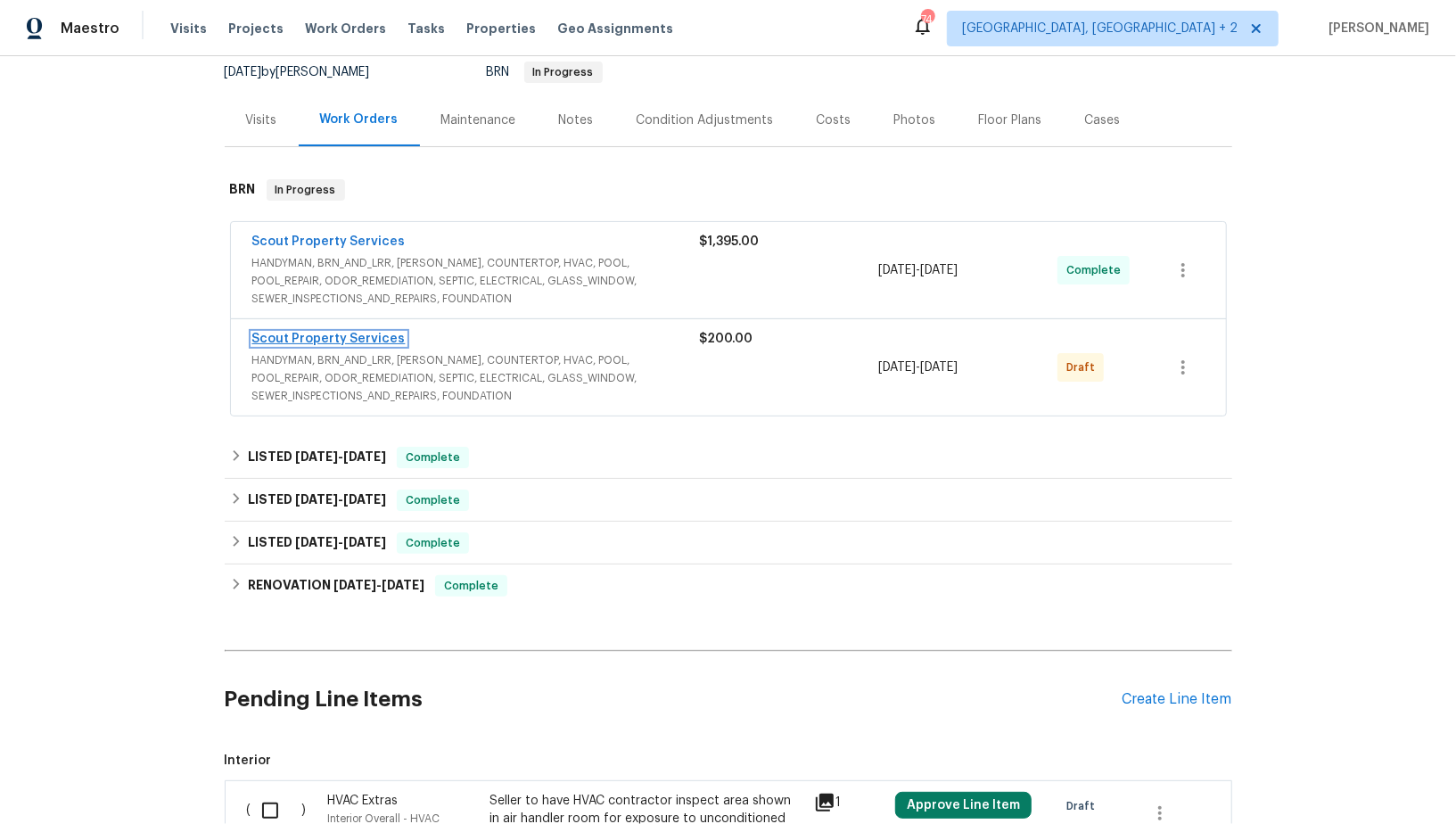
click at [349, 337] on link "Scout Property Services" at bounding box center [329, 339] width 154 height 13
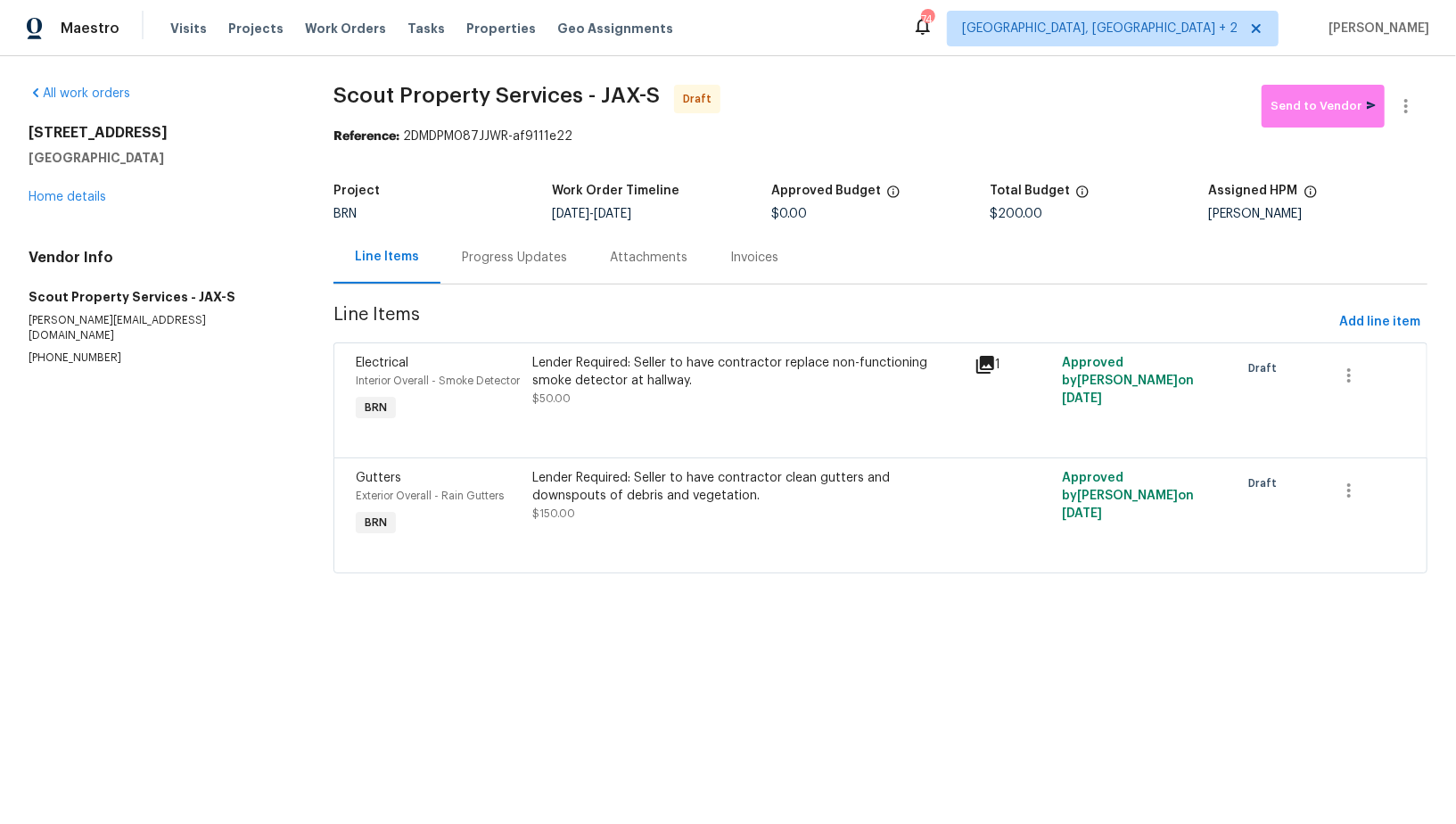
click at [517, 269] on div "Progress Updates" at bounding box center [514, 256] width 148 height 52
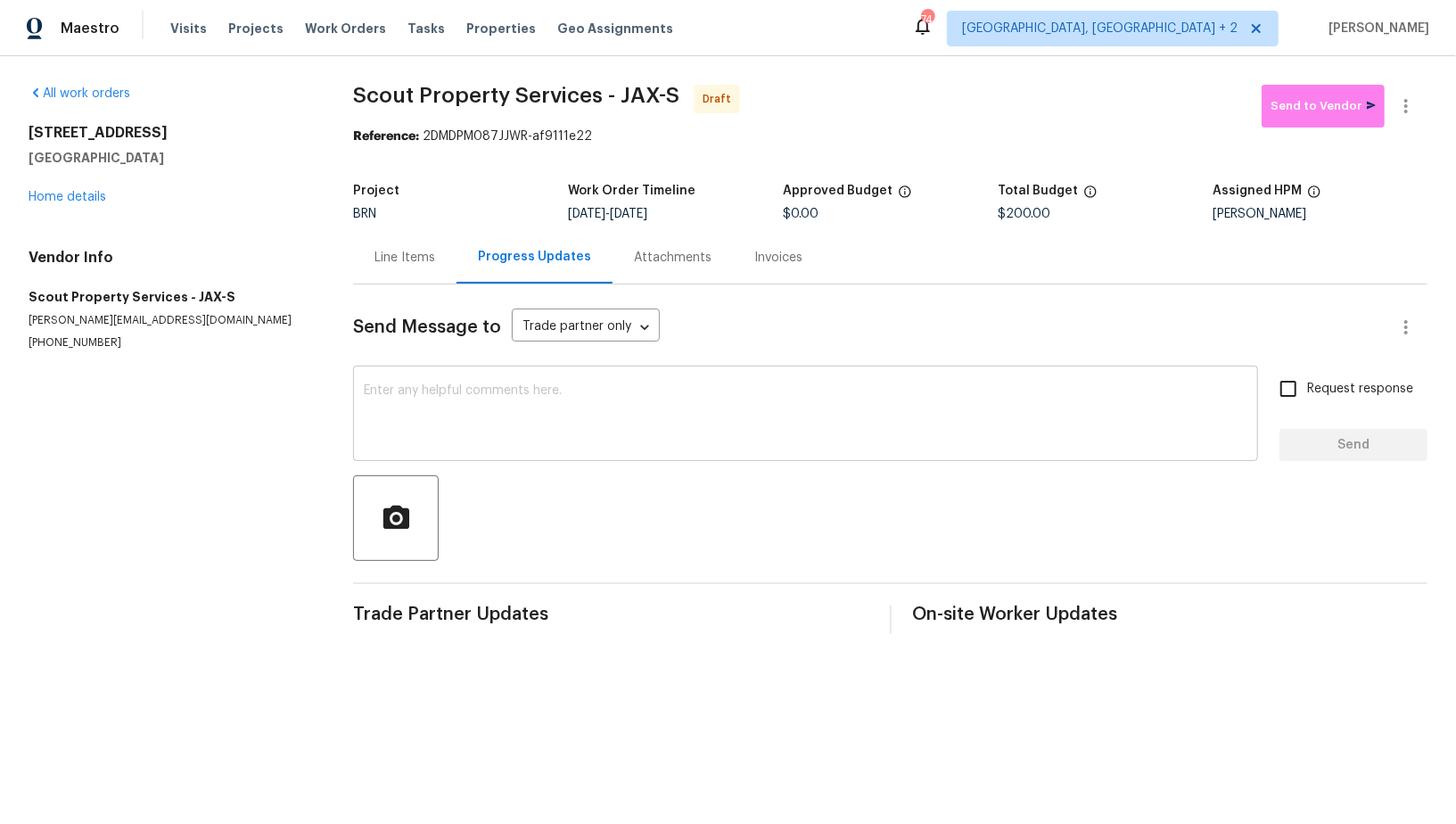
click at [511, 377] on div "x ​" at bounding box center [805, 416] width 905 height 91
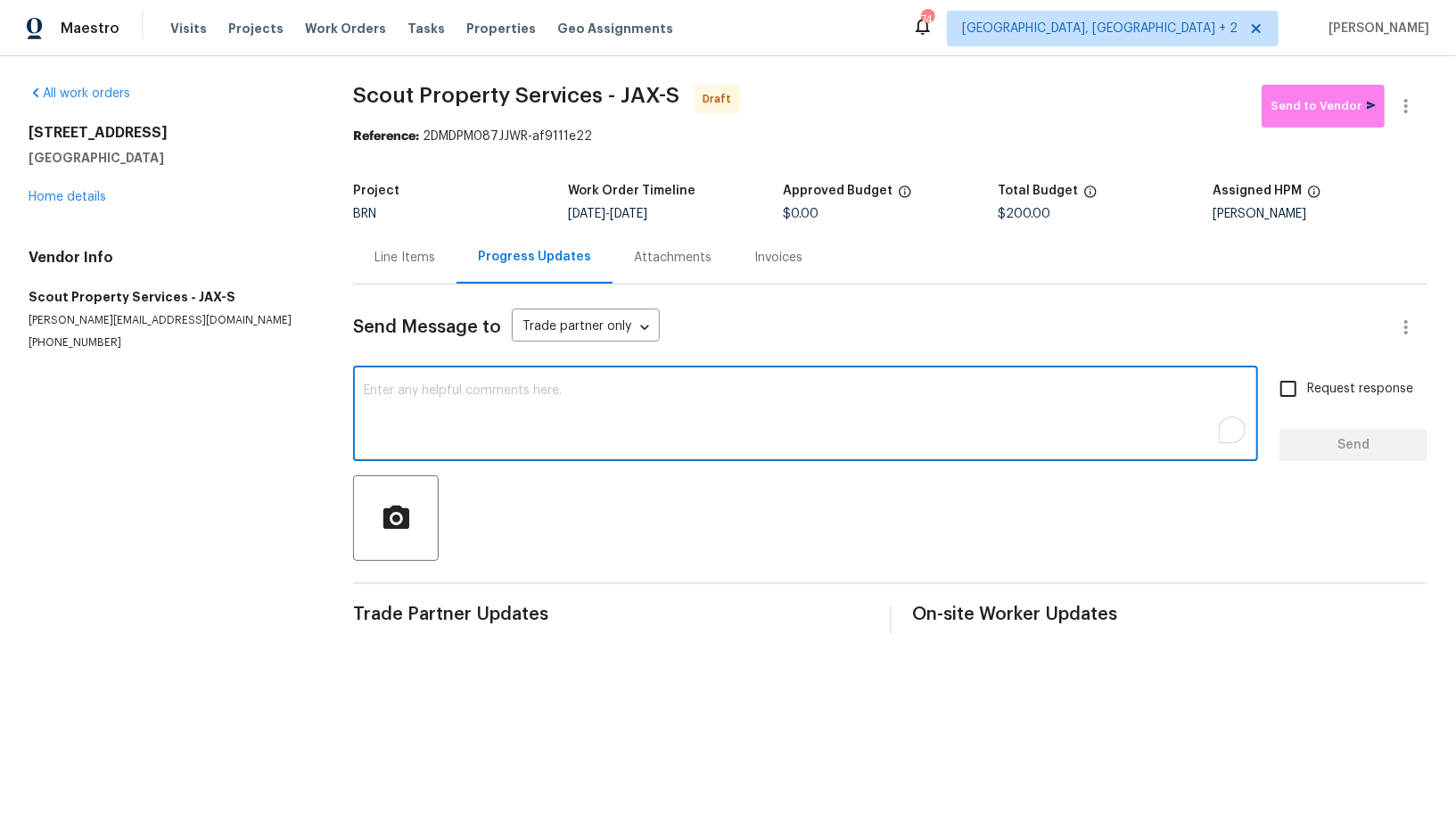
paste textarea "Hi, I'm Padmapriya from Opendoor. Just wanted to check if you received the WO f…"
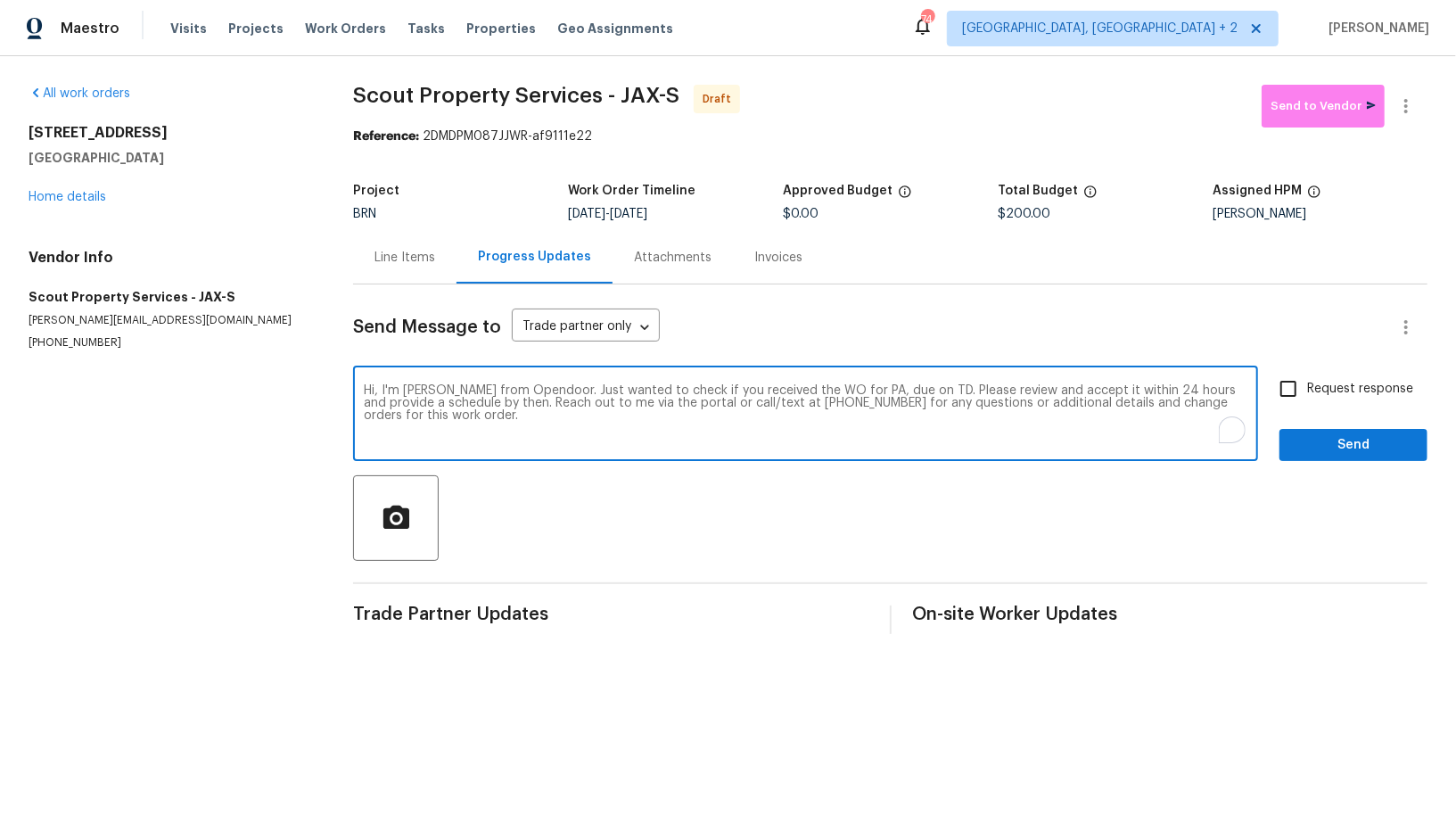
click at [872, 389] on textarea "Hi, I'm Padmapriya from Opendoor. Just wanted to check if you received the WO f…" at bounding box center [805, 415] width 884 height 62
paste textarea "https://admin.opendoor.com/admin/properties/20201429/2DMDPM087JJWR/48908690/brns"
paste textarea "949 Granville Rd, Jacksonville, FL 32205"
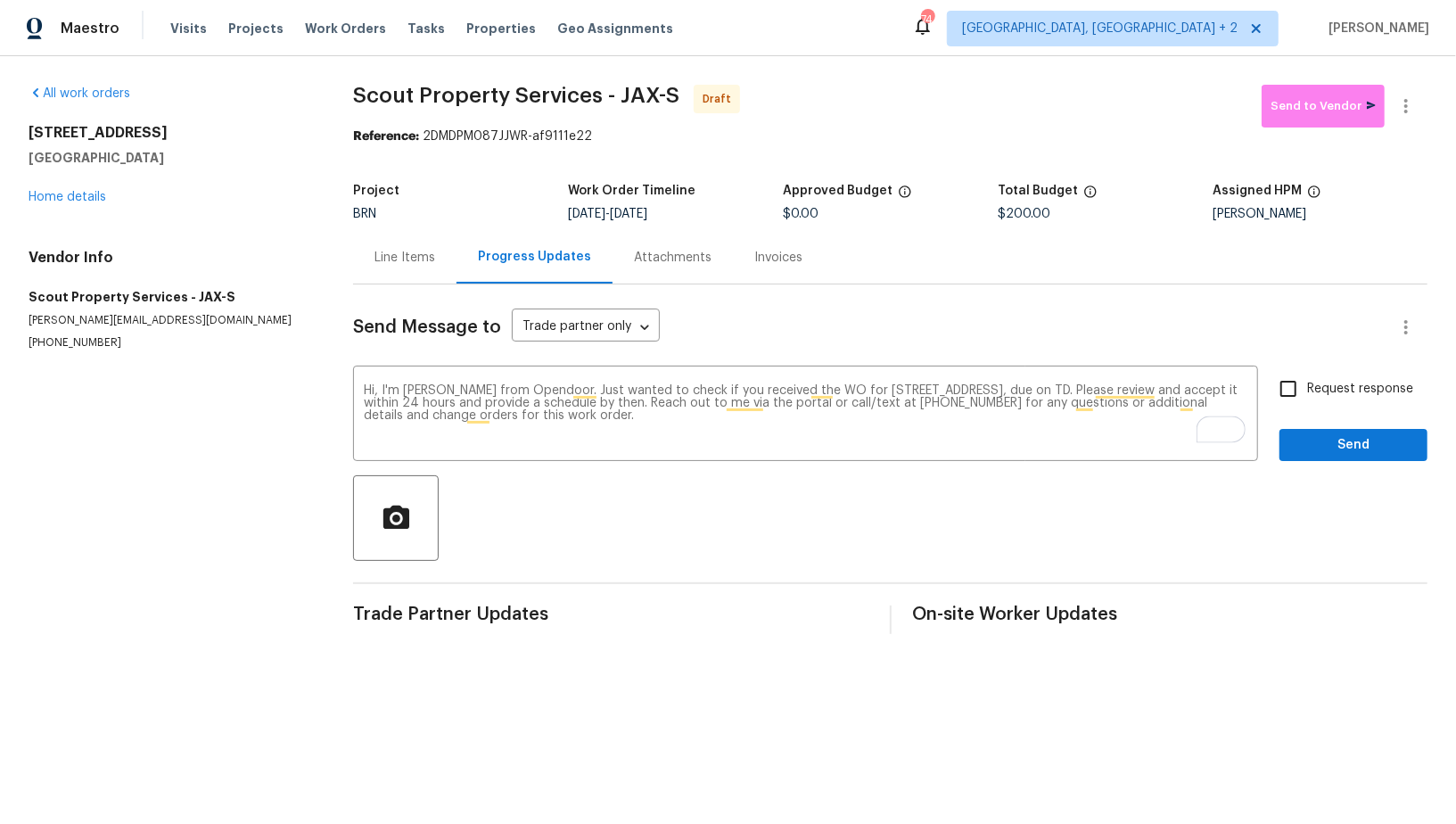
drag, startPoint x: 640, startPoint y: 215, endPoint x: 705, endPoint y: 215, distance: 65.0
click at [705, 215] on div "9/23/2025 - 9/25/2025" at bounding box center [675, 214] width 215 height 13
copy span "9/25/2025"
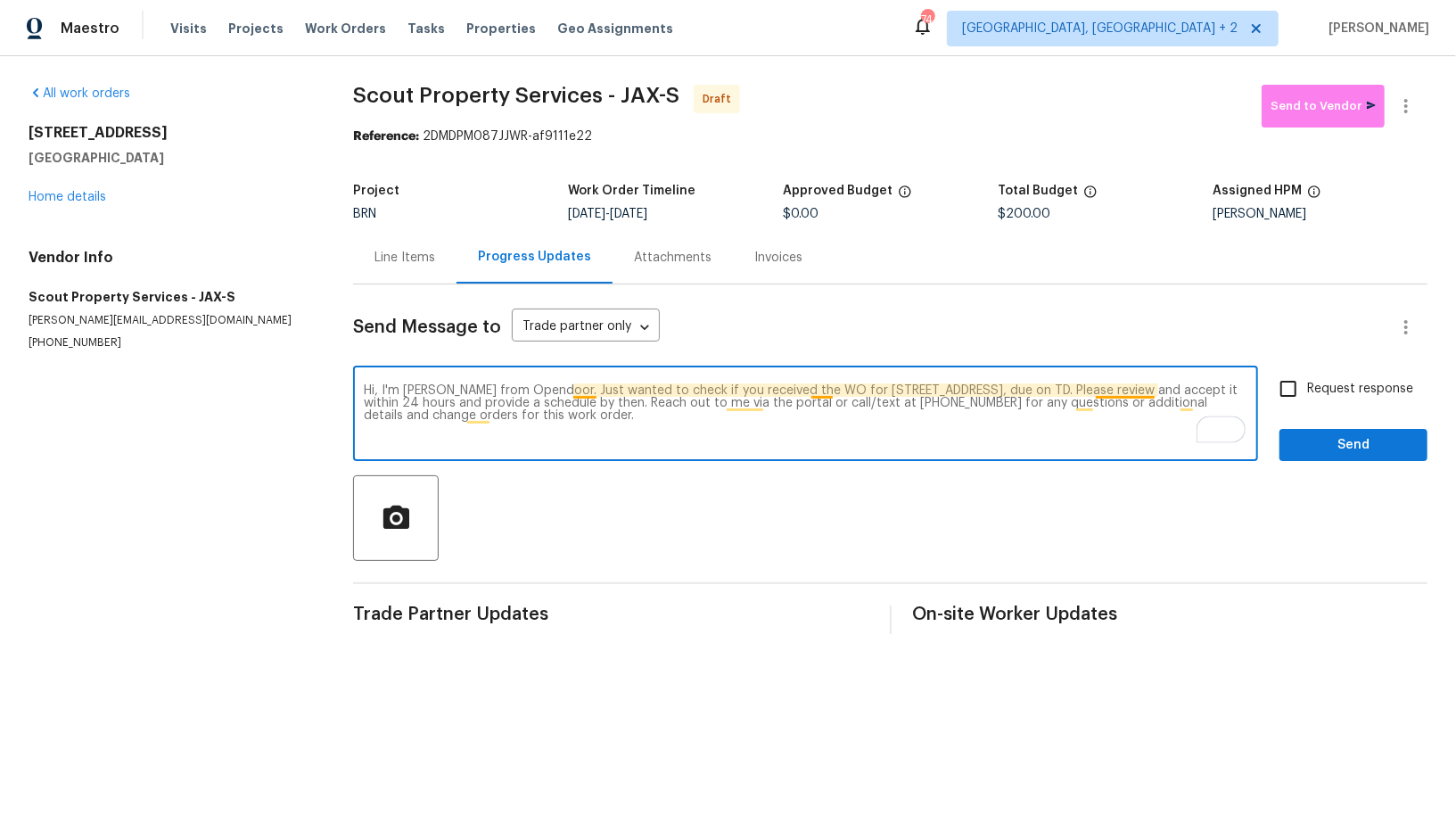
click at [1151, 386] on textarea "Hi, I'm Padmapriya from Opendoor. Just wanted to check if you received the WO f…" at bounding box center [805, 415] width 884 height 62
paste textarea "9/25/2025"
type textarea "Hi, I'm Padmapriya from Opendoor. Just wanted to check if you received the WO f…"
click at [259, 279] on div "Vendor Info Scout Property Services - JAX-S trevor@scout-ps.com (615) 913-6484" at bounding box center [169, 299] width 282 height 102
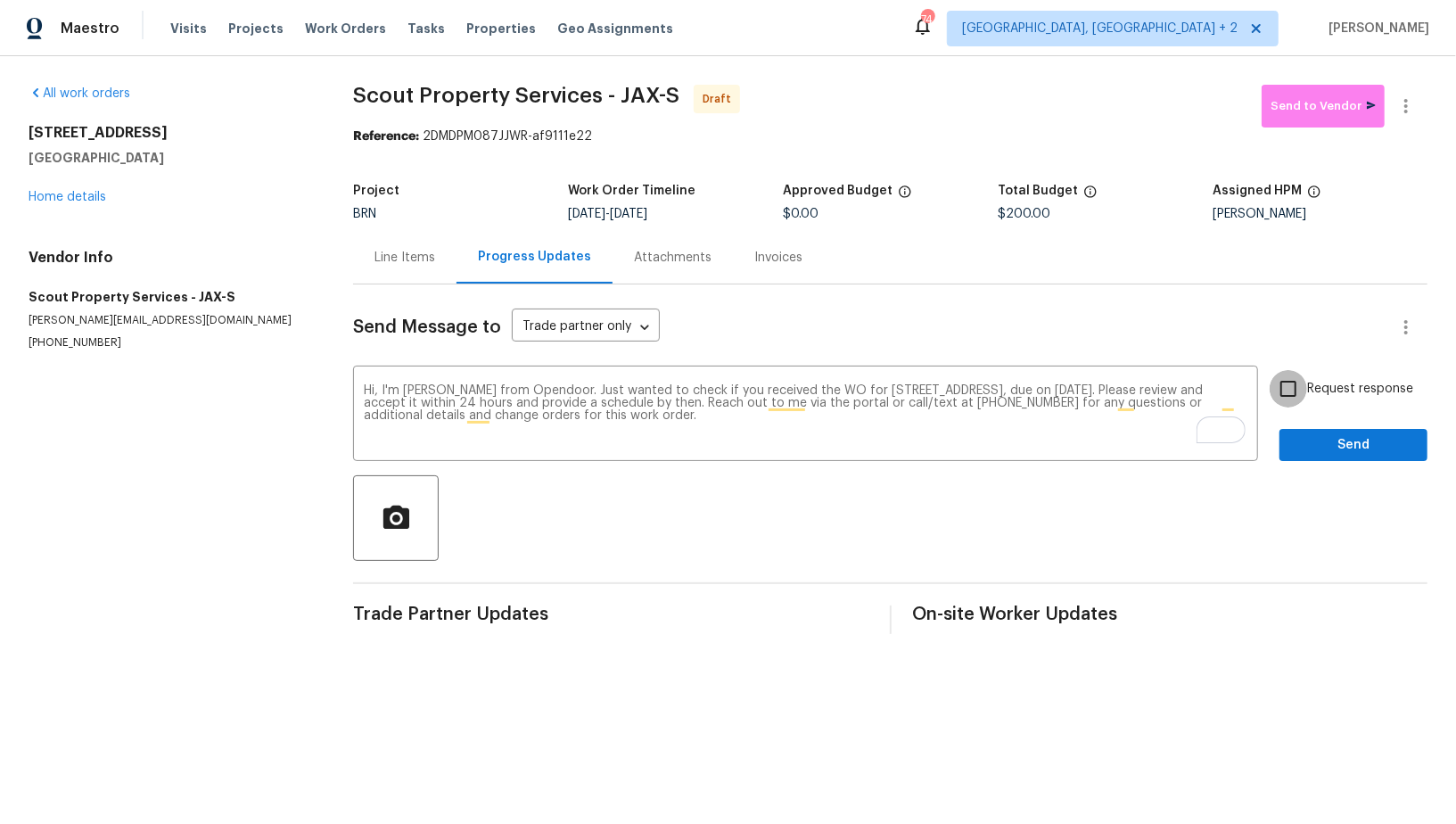
click at [1282, 380] on input "Request response" at bounding box center [1289, 389] width 37 height 37
checkbox input "true"
click at [1312, 435] on span "Send" at bounding box center [1353, 446] width 119 height 23
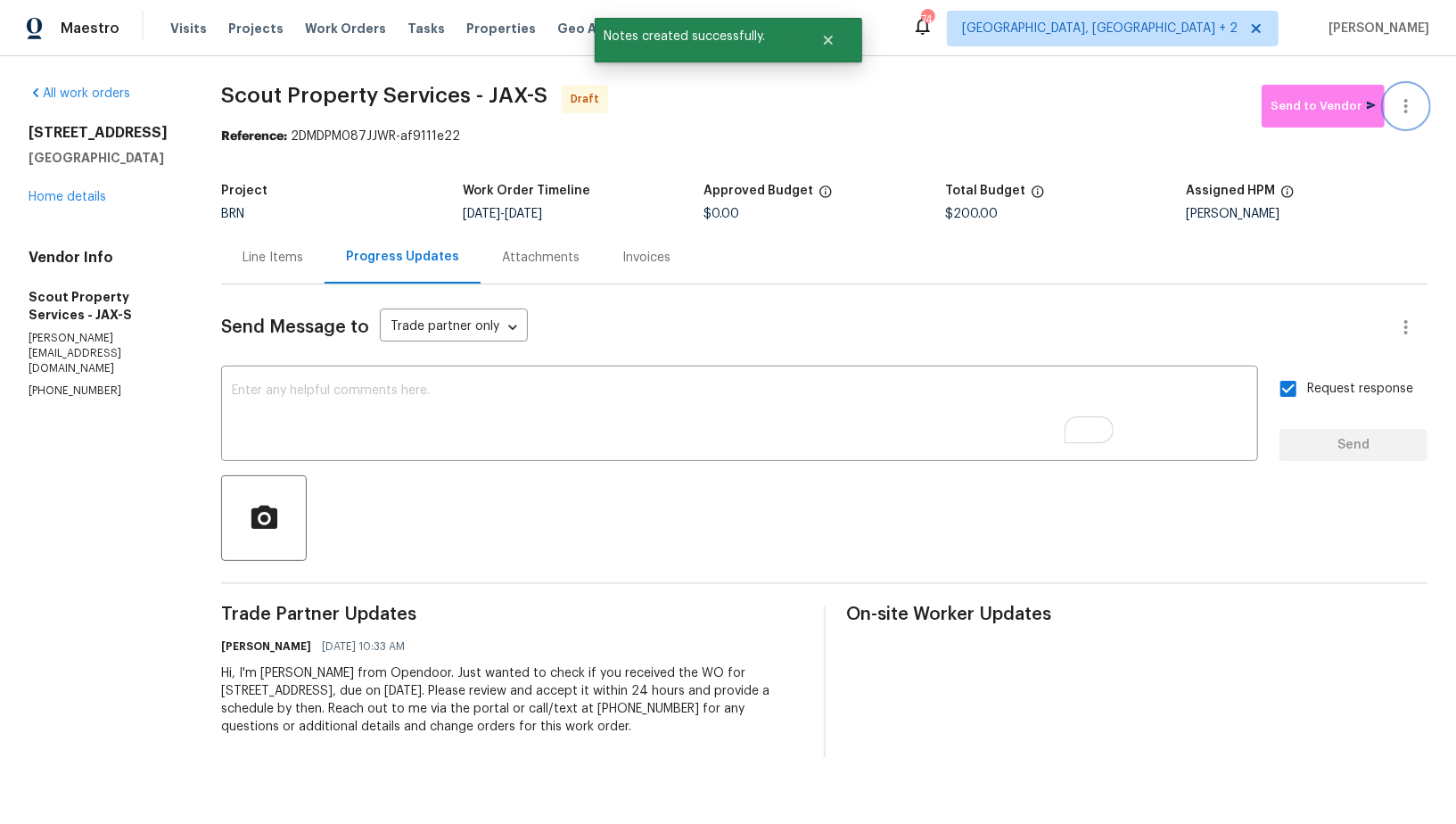
click at [1410, 103] on icon "button" at bounding box center [1406, 106] width 22 height 22
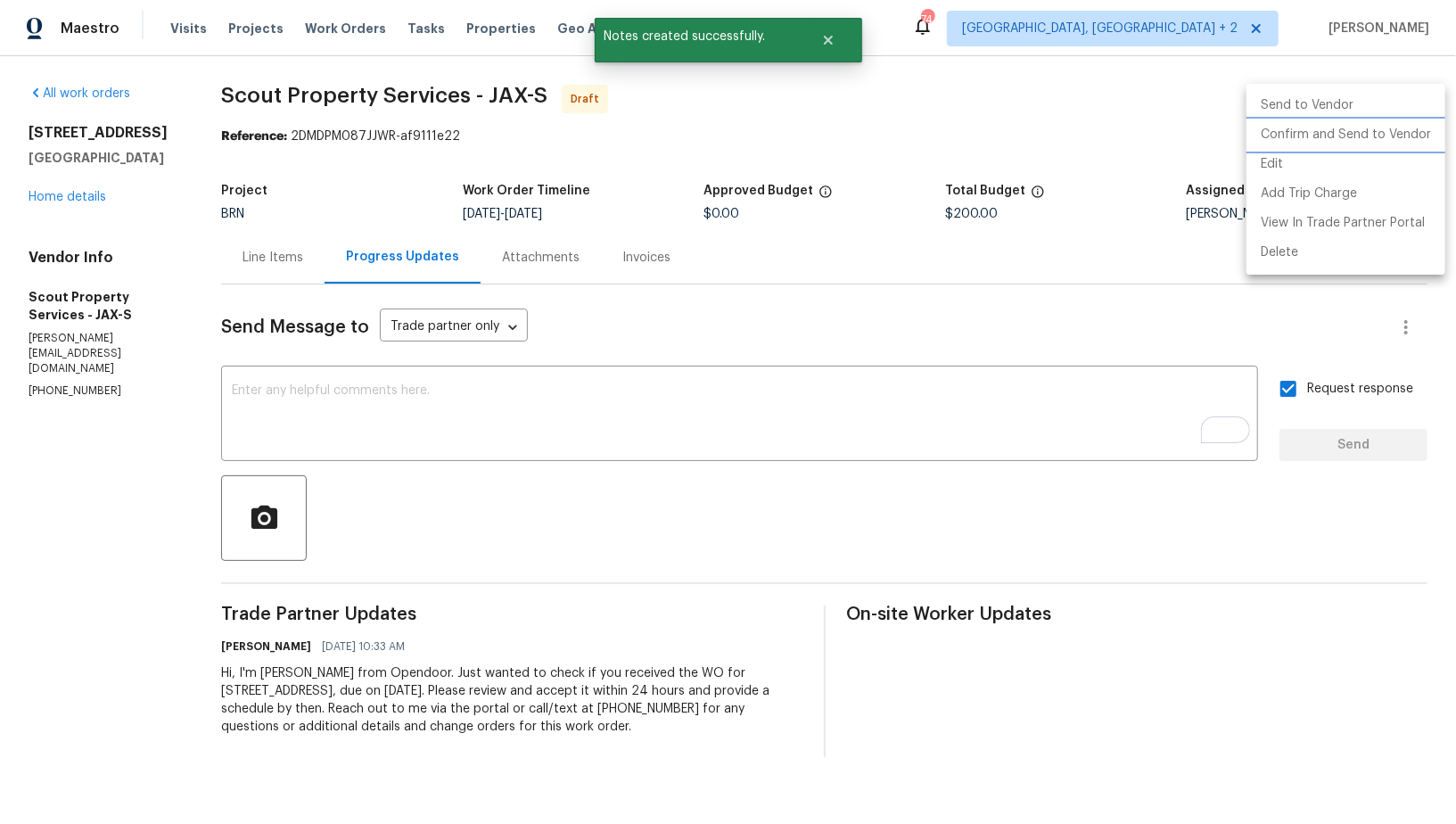
click at [1384, 143] on li "Confirm and Send to Vendor" at bounding box center [1346, 135] width 199 height 30
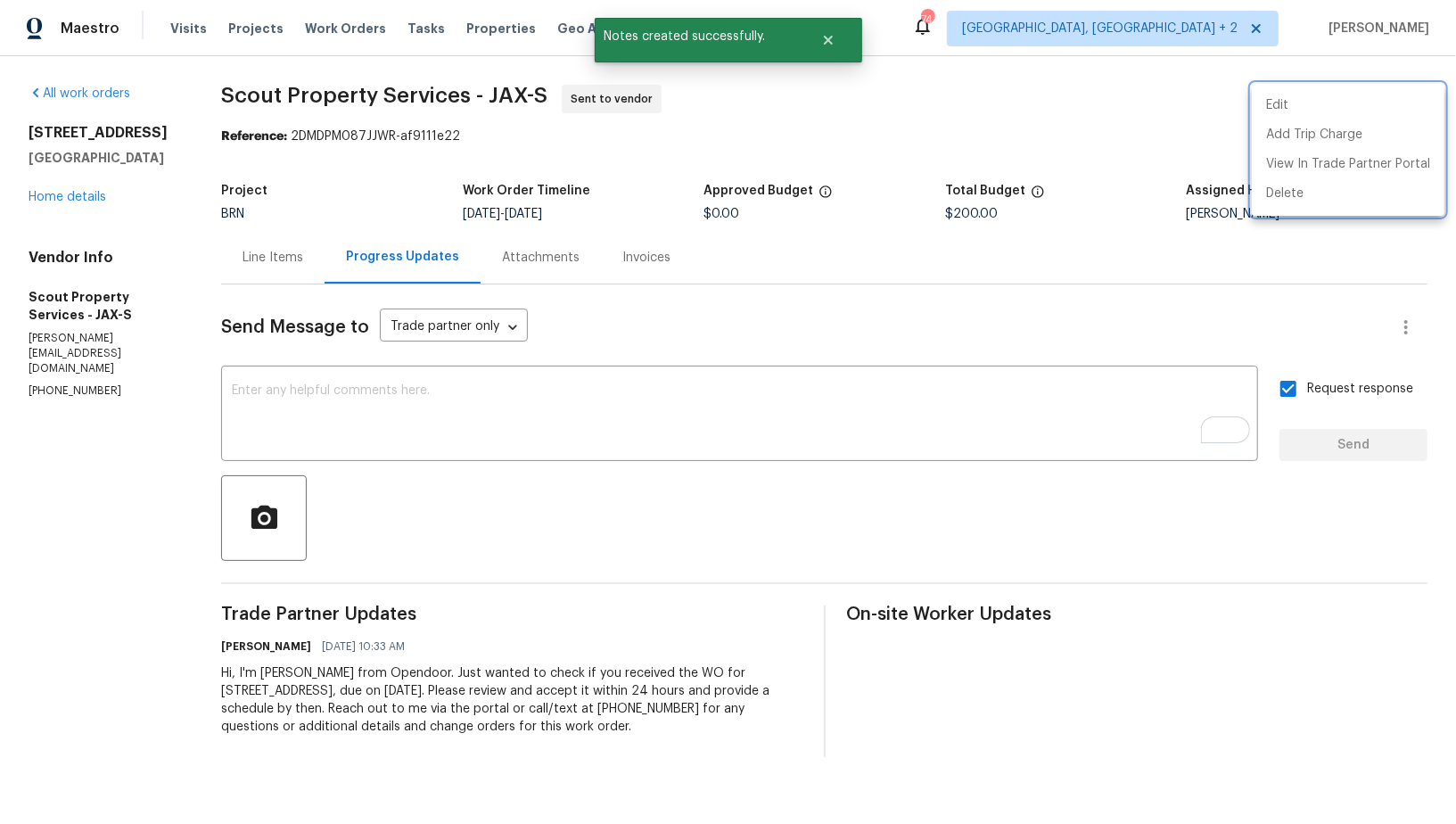
click at [266, 253] on div at bounding box center [728, 412] width 1456 height 824
click at [266, 253] on div "Line Items" at bounding box center [273, 257] width 61 height 18
click at [178, 253] on h4 "Vendor Info" at bounding box center [103, 257] width 150 height 18
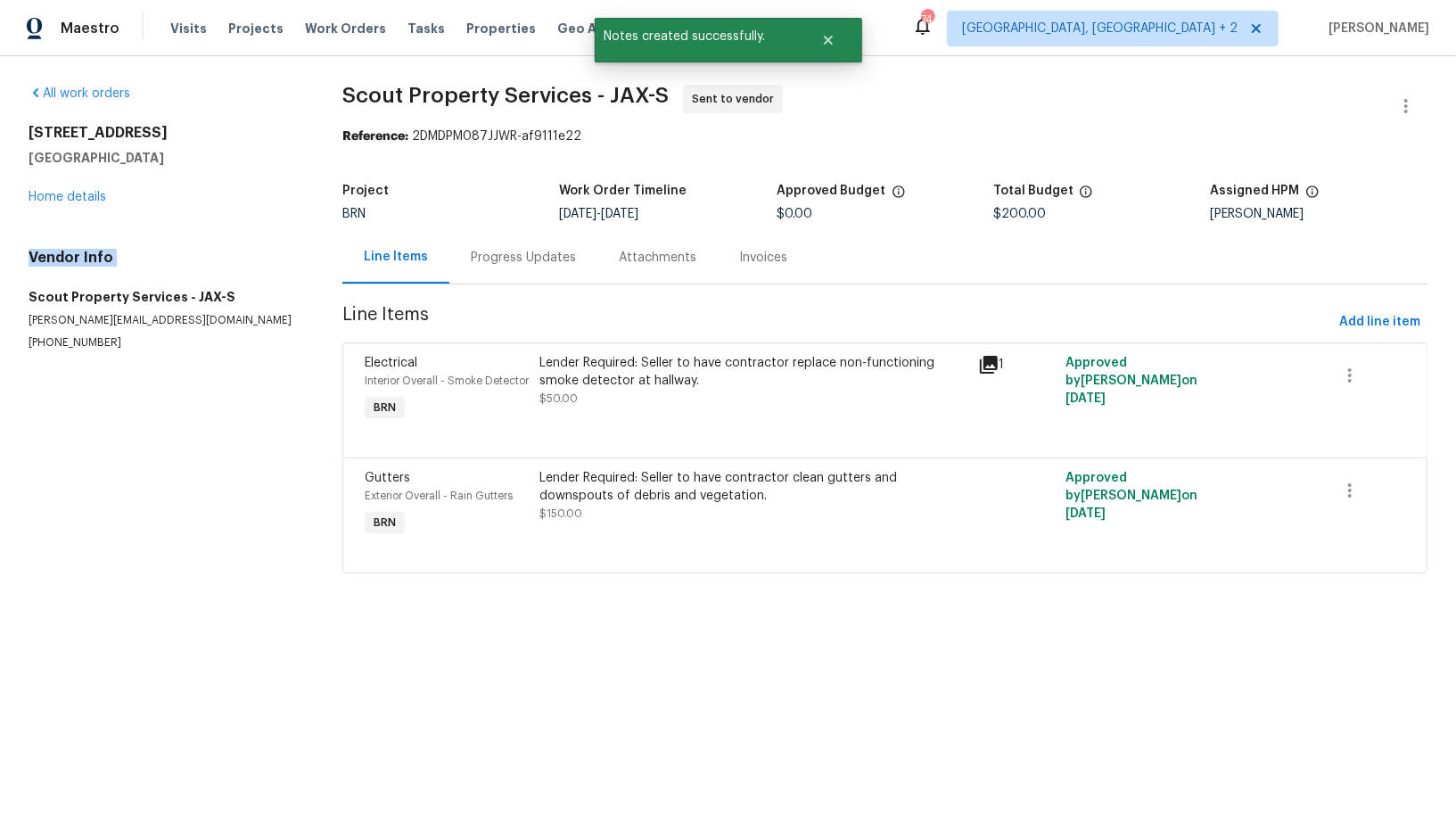
click at [87, 183] on div "949 Granville Rd Jacksonville, FL 32205 Home details" at bounding box center [164, 165] width 271 height 82
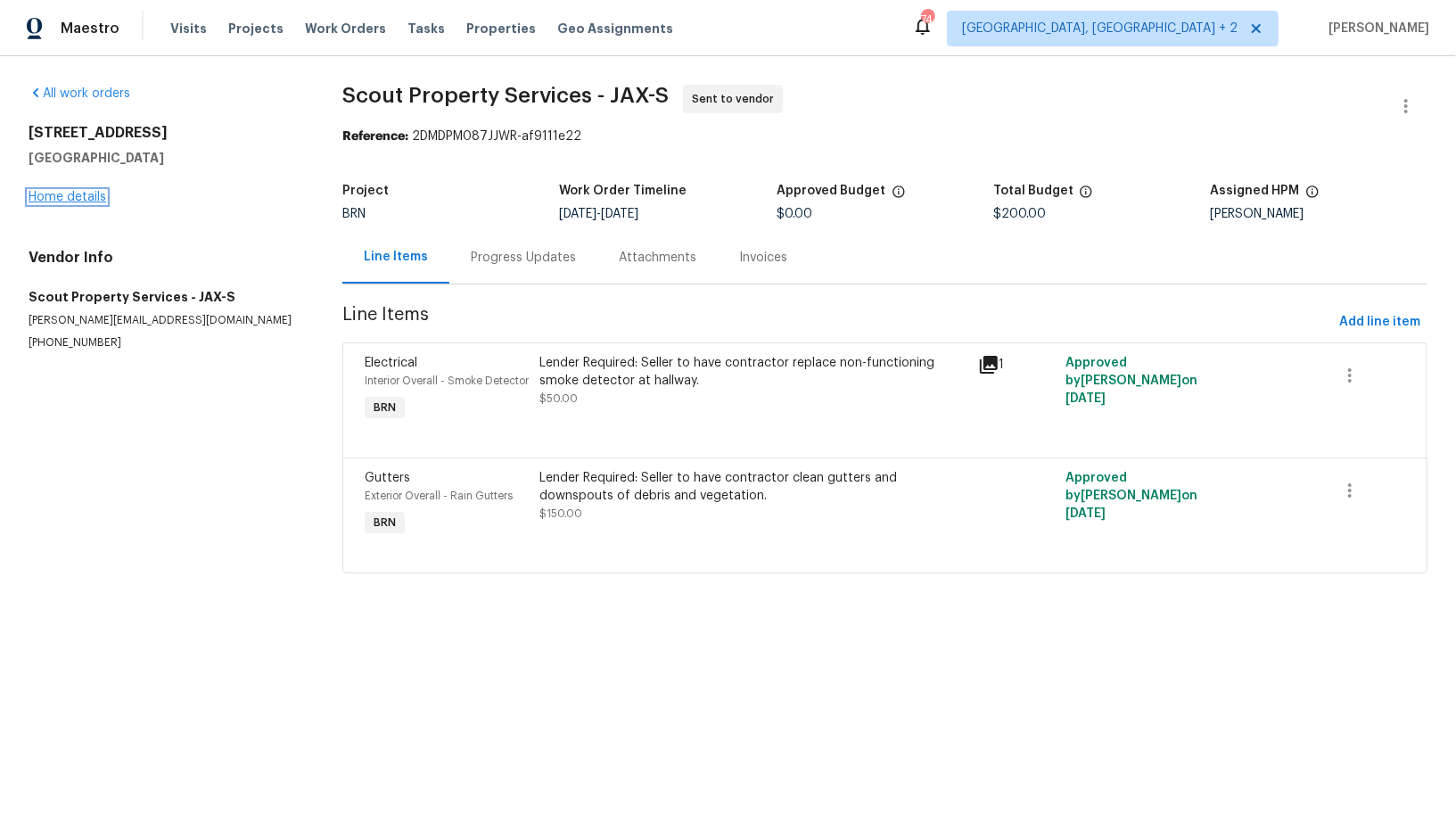
click at [88, 199] on link "Home details" at bounding box center [67, 197] width 78 height 13
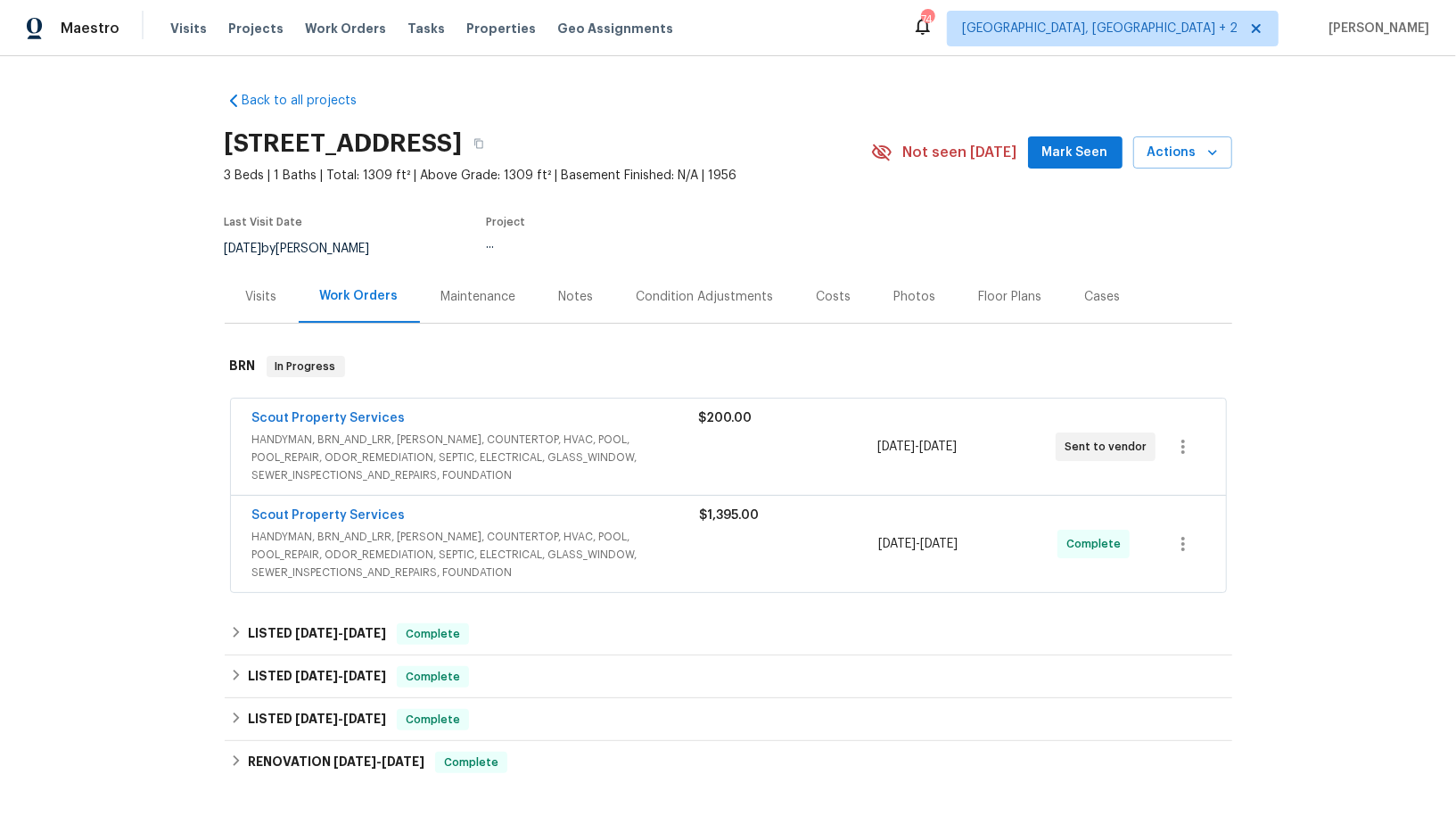
click at [439, 423] on div "Scout Property Services" at bounding box center [475, 420] width 446 height 22
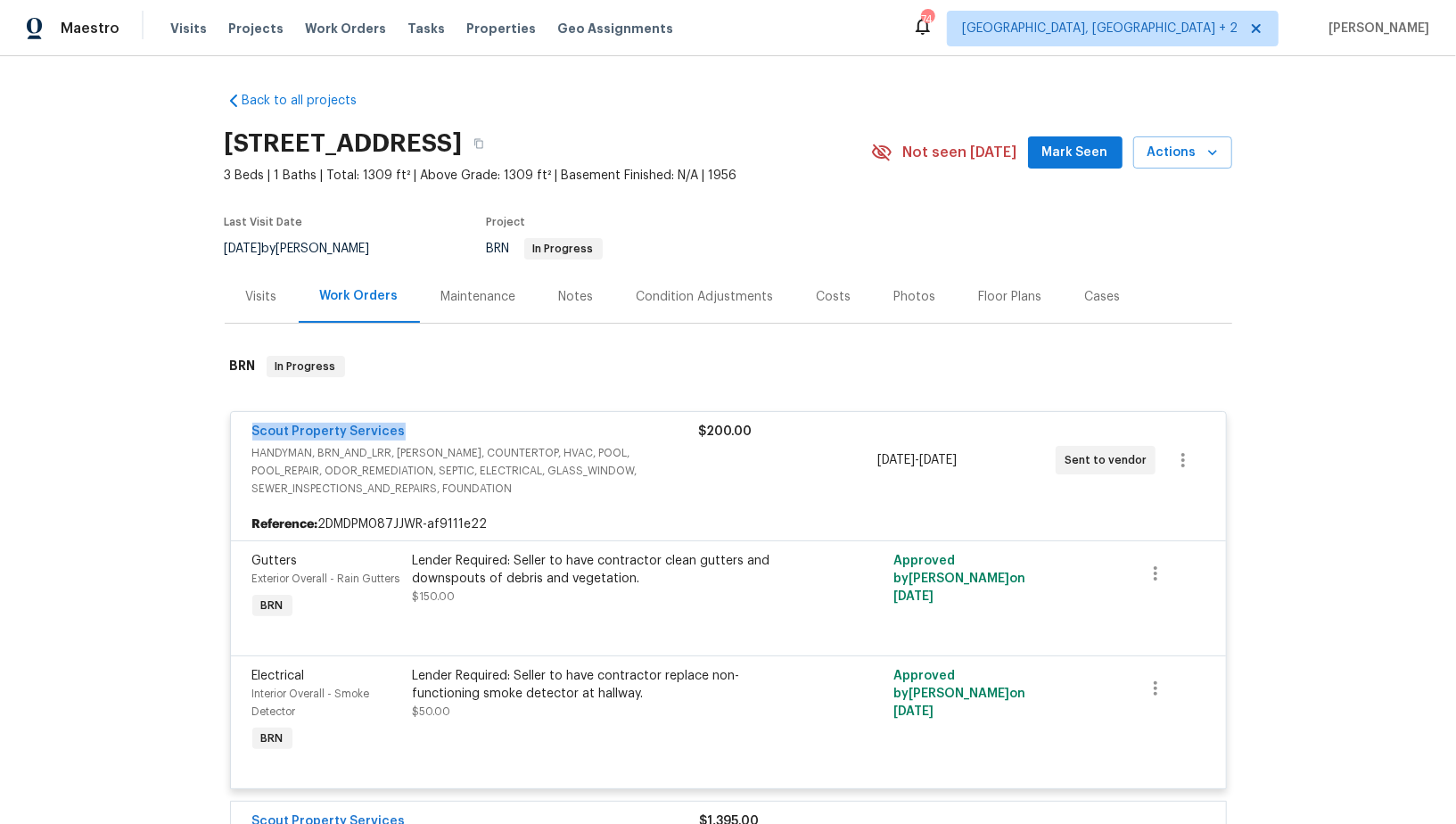
drag, startPoint x: 420, startPoint y: 425, endPoint x: 249, endPoint y: 429, distance: 171.0
click at [249, 429] on div "Scout Property Services HANDYMAN, BRN_AND_LRR, WELLS, COUNTERTOP, HVAC, POOL, P…" at bounding box center [728, 460] width 995 height 97
copy link "Scout Property Services"
click at [371, 430] on link "Scout Property Services" at bounding box center [329, 432] width 154 height 13
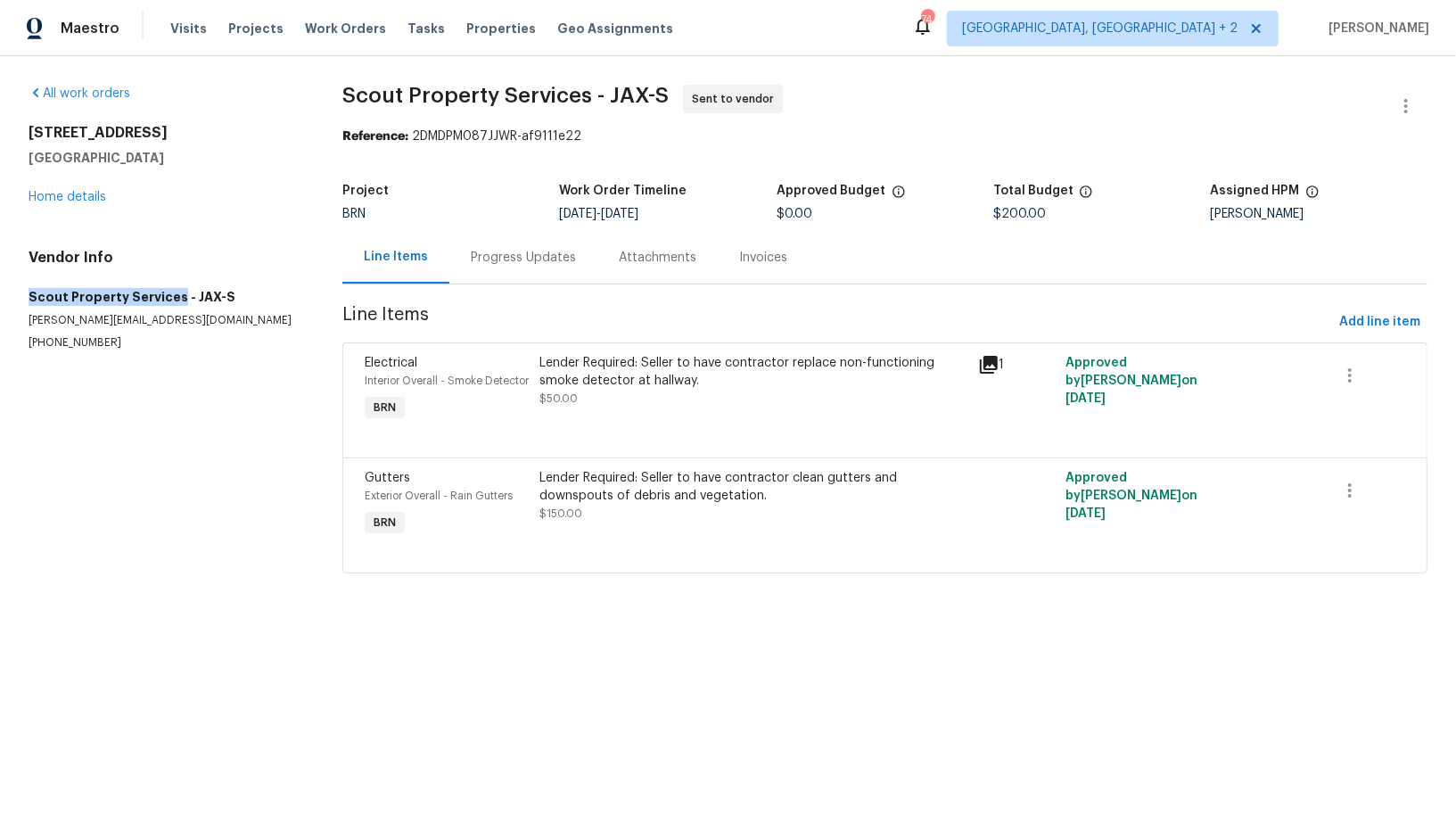
drag, startPoint x: 172, startPoint y: 298, endPoint x: 0, endPoint y: 296, distance: 172.0
click at [0, 296] on div "All work orders 949 Granville Rd Jacksonville, FL 32205 Home details Vendor Inf…" at bounding box center [728, 340] width 1456 height 568
copy h5 "Scout Property Services"
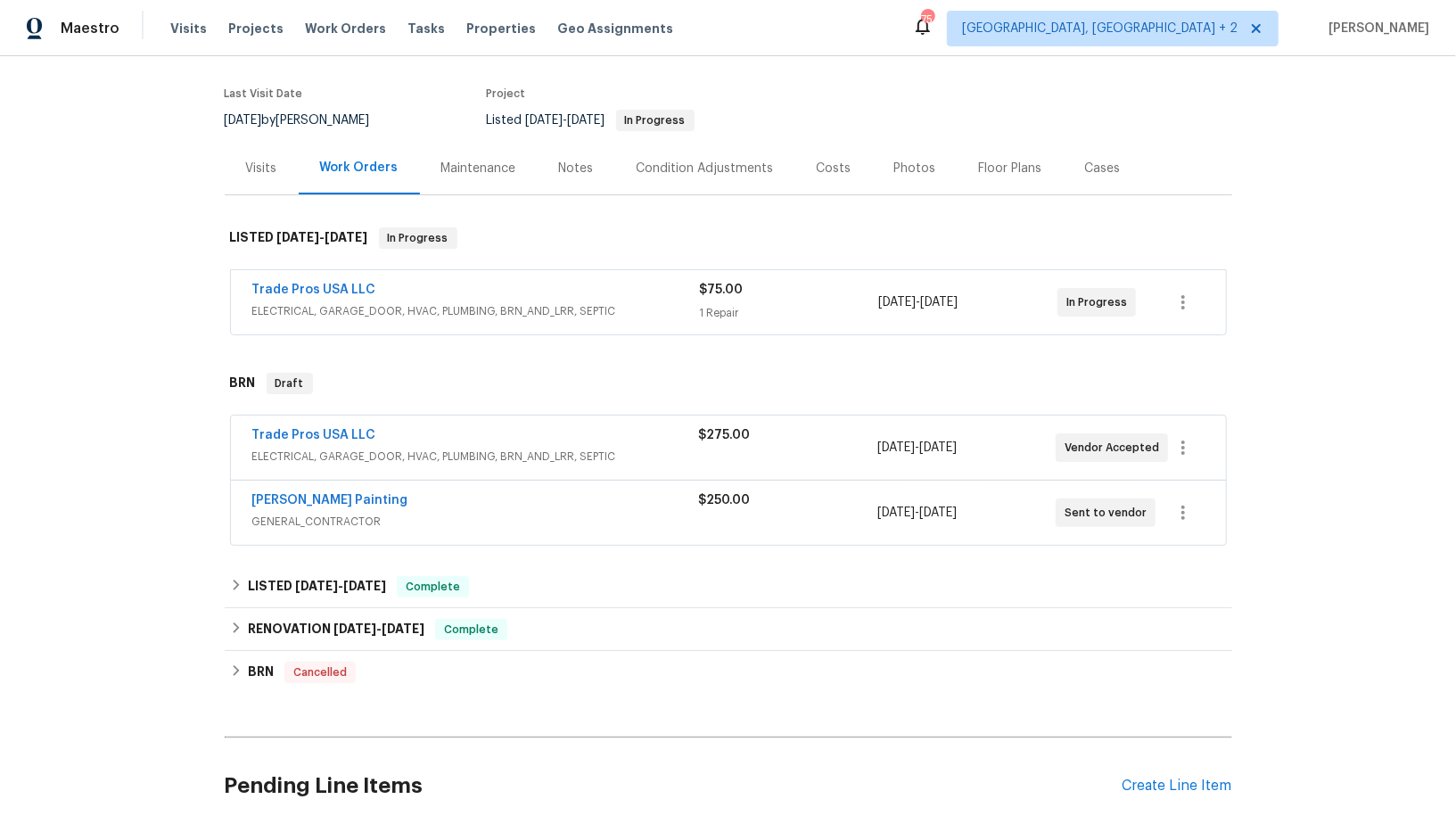
scroll to position [149, 0]
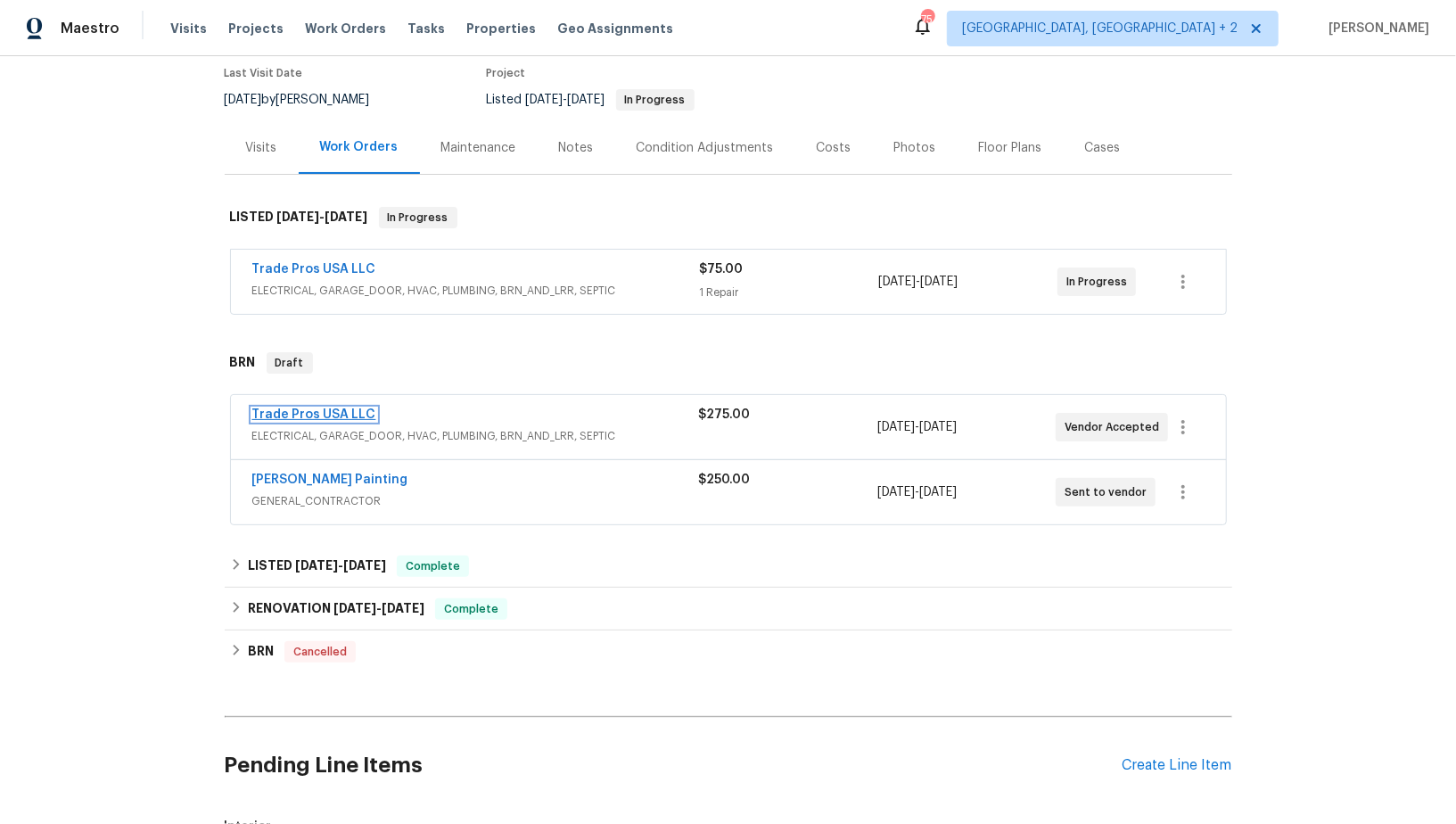
click at [295, 408] on link "Trade Pros USA LLC" at bounding box center [314, 414] width 124 height 13
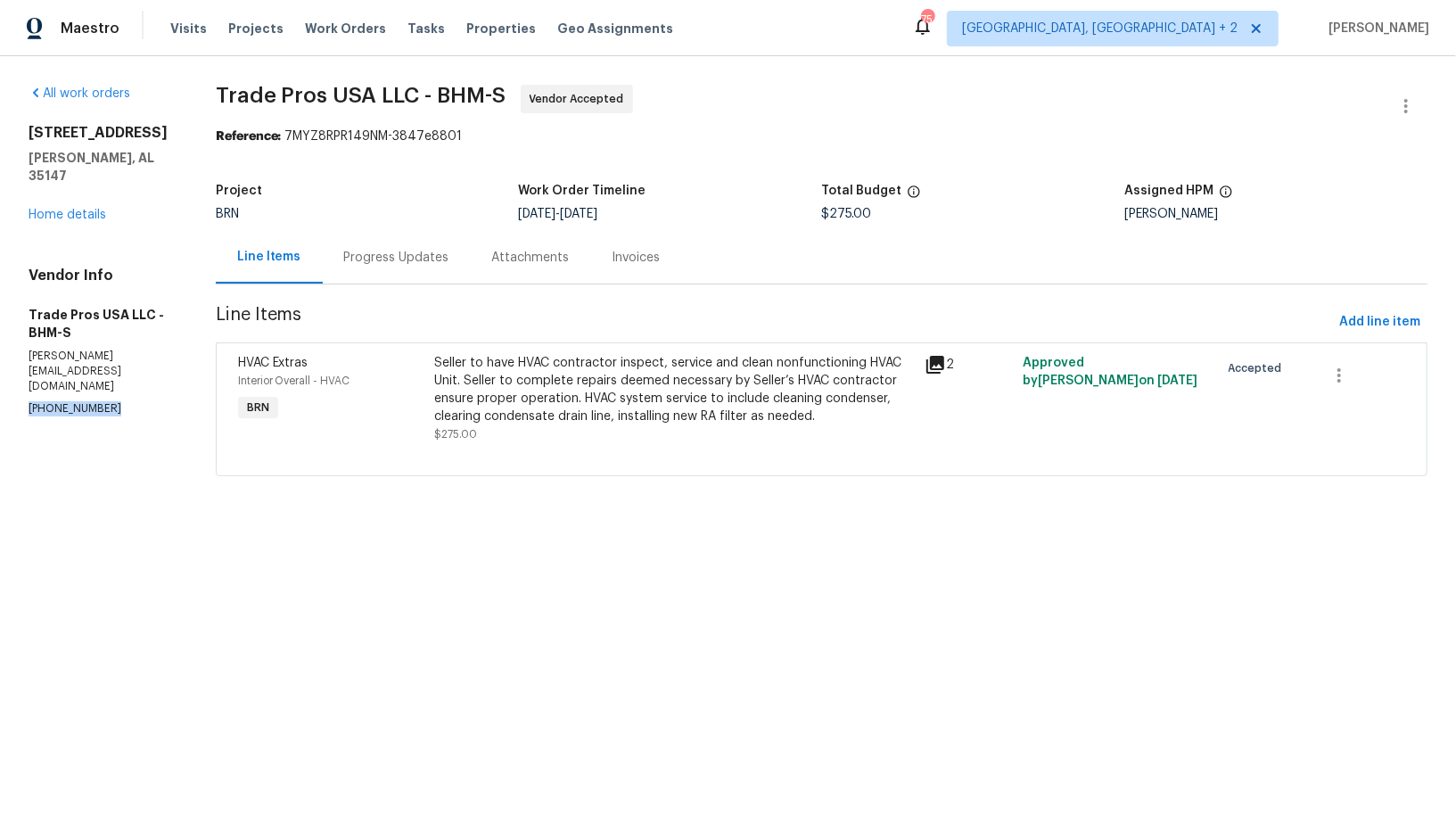
drag, startPoint x: 105, startPoint y: 372, endPoint x: 0, endPoint y: 372, distance: 105.0
click at [0, 372] on div "All work orders 5882 Forest Lakes Cv Sterrett, AL 35147 Home details Vendor Inf…" at bounding box center [728, 291] width 1456 height 470
copy p "(256) 910-1247"
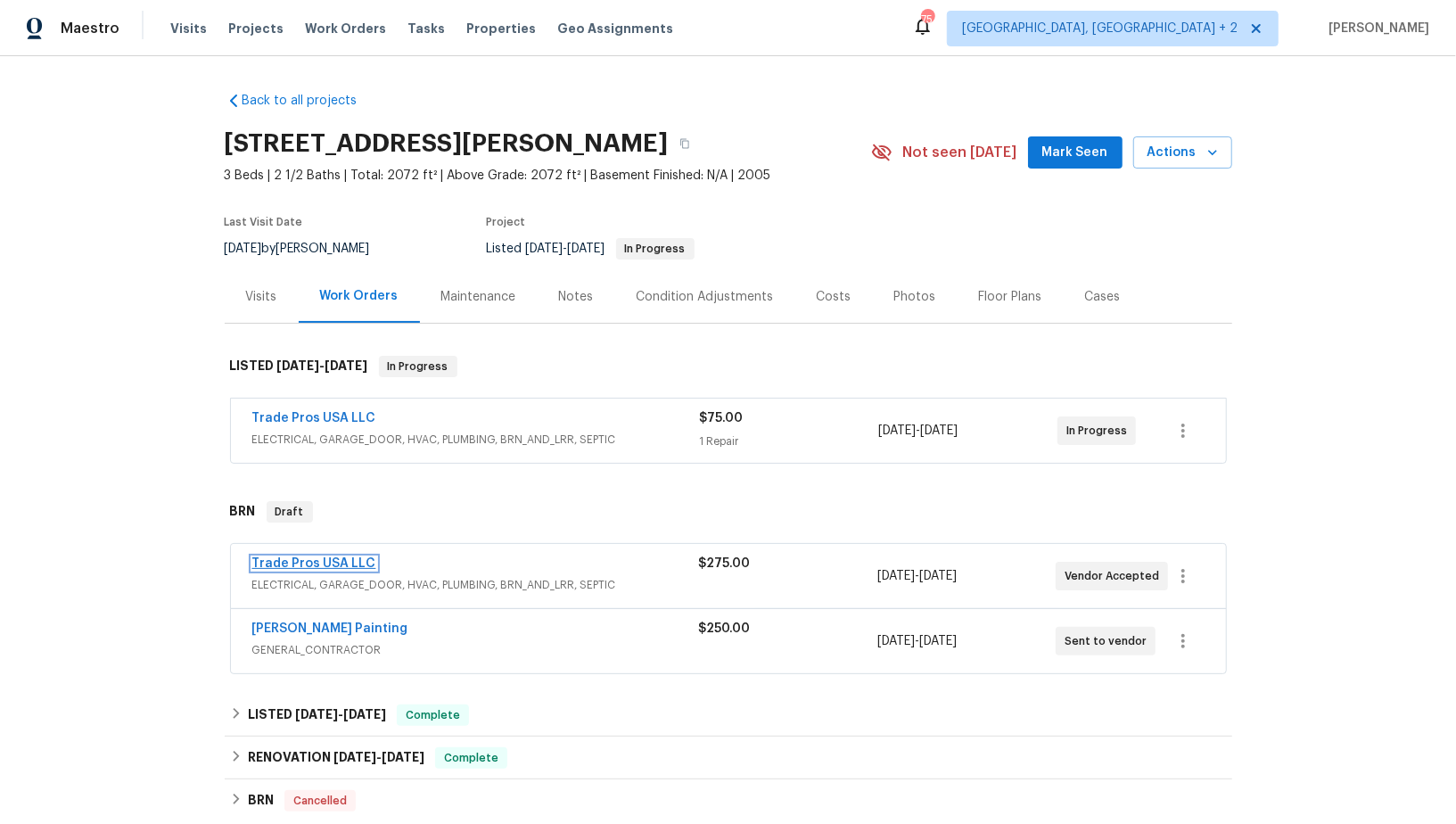
click at [309, 558] on link "Trade Pros USA LLC" at bounding box center [314, 564] width 124 height 13
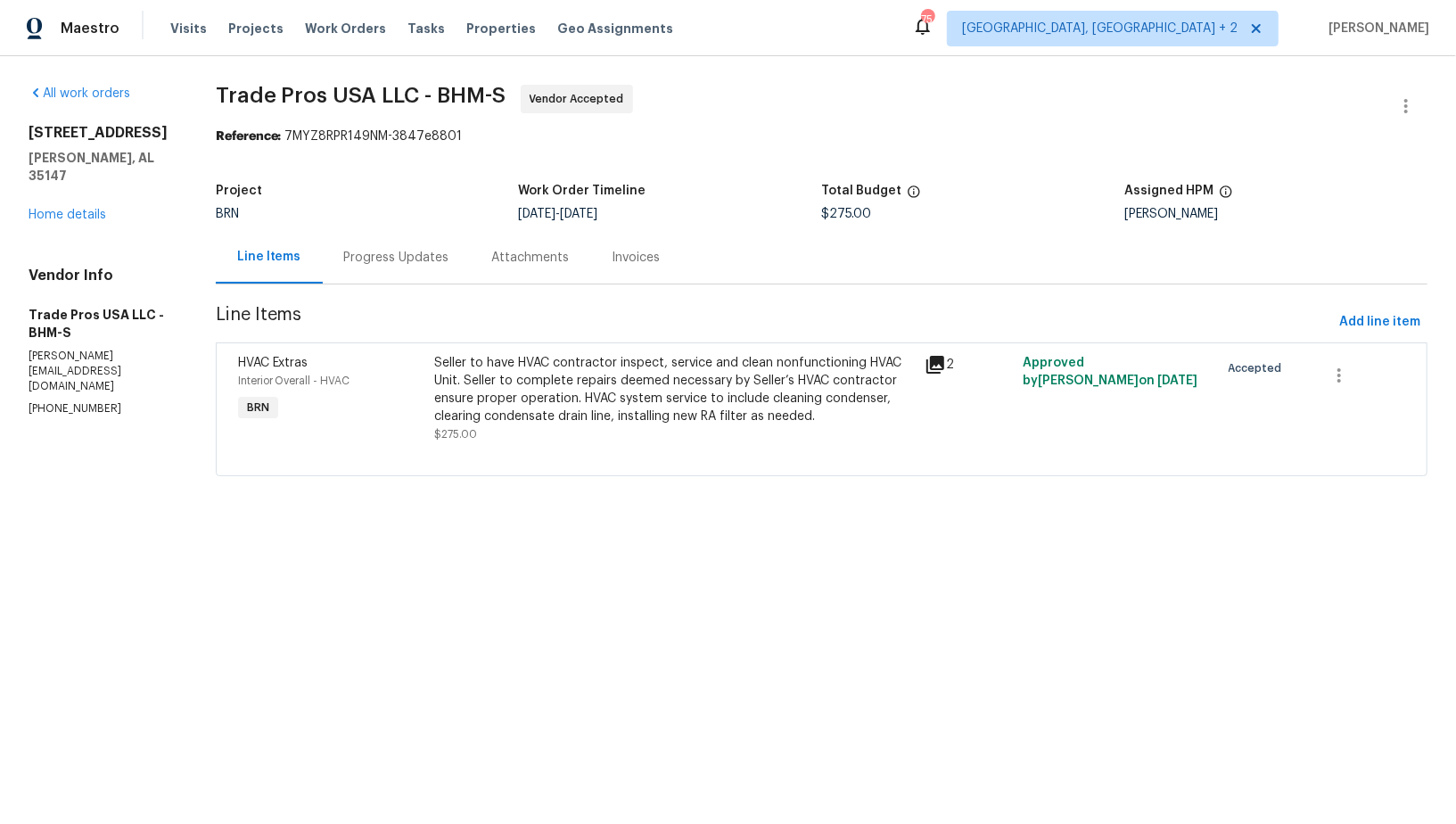
click at [389, 274] on div "Progress Updates" at bounding box center [397, 256] width 148 height 52
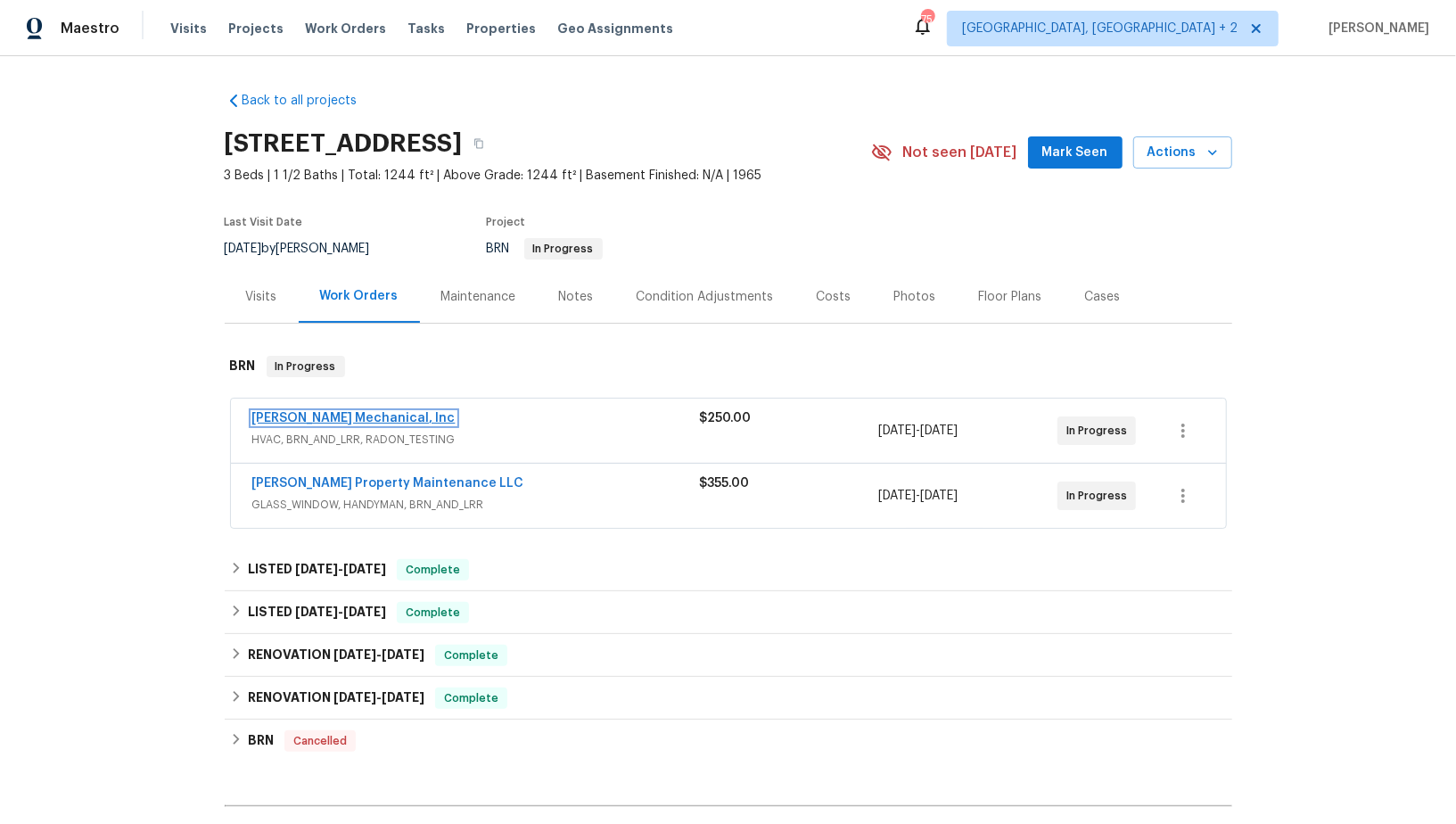
click at [337, 418] on link "JH Martin Mechanical, Inc" at bounding box center [354, 418] width 203 height 13
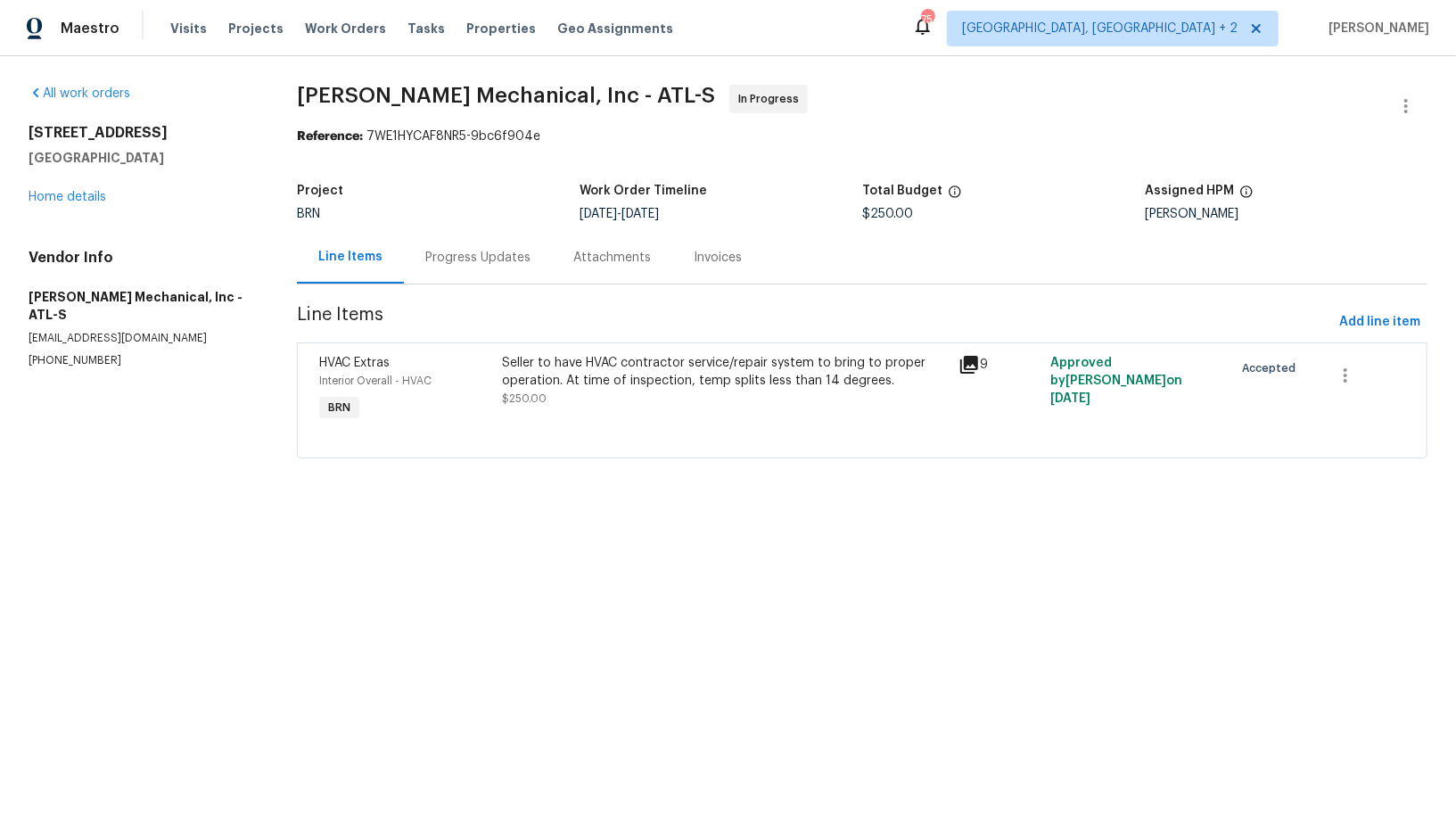
click at [567, 394] on div "Seller to have HVAC contractor service/repair system to bring to proper operati…" at bounding box center [725, 380] width 446 height 53
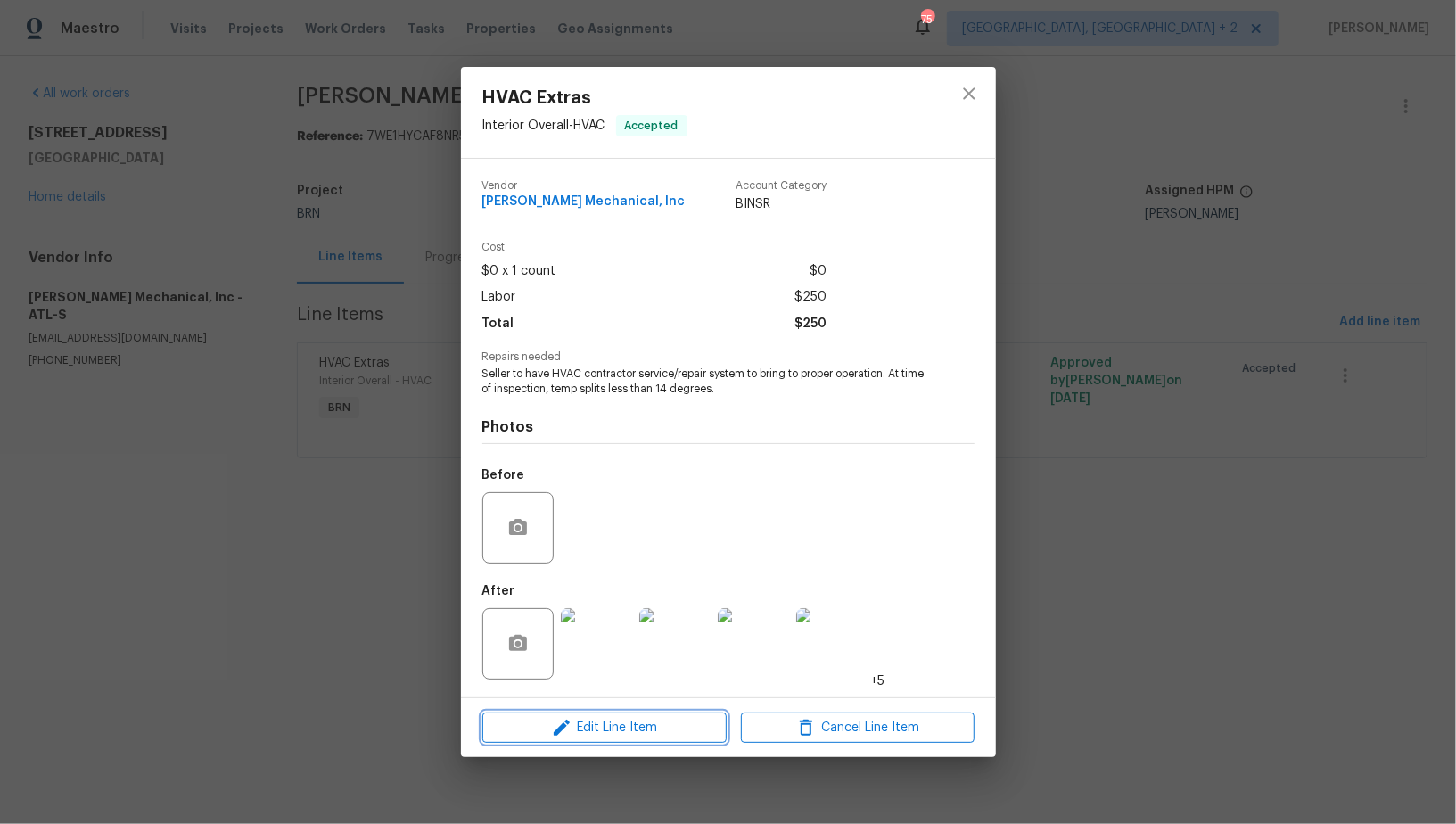
click at [618, 737] on span "Edit Line Item" at bounding box center [604, 728] width 233 height 23
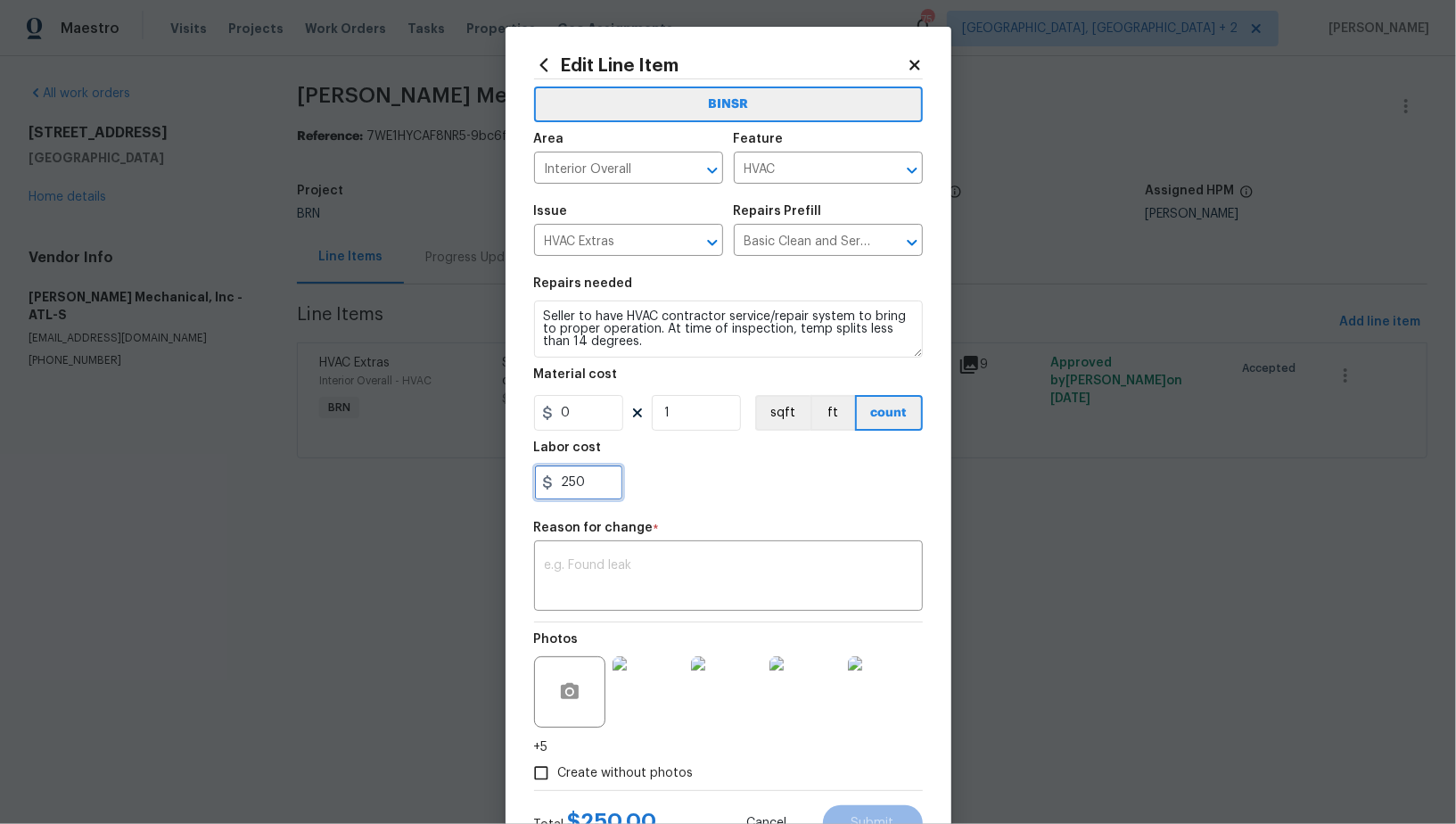
click at [595, 499] on input "250" at bounding box center [578, 483] width 89 height 35
paste input "6750"
type input "6750"
click at [636, 562] on textarea at bounding box center [728, 578] width 367 height 37
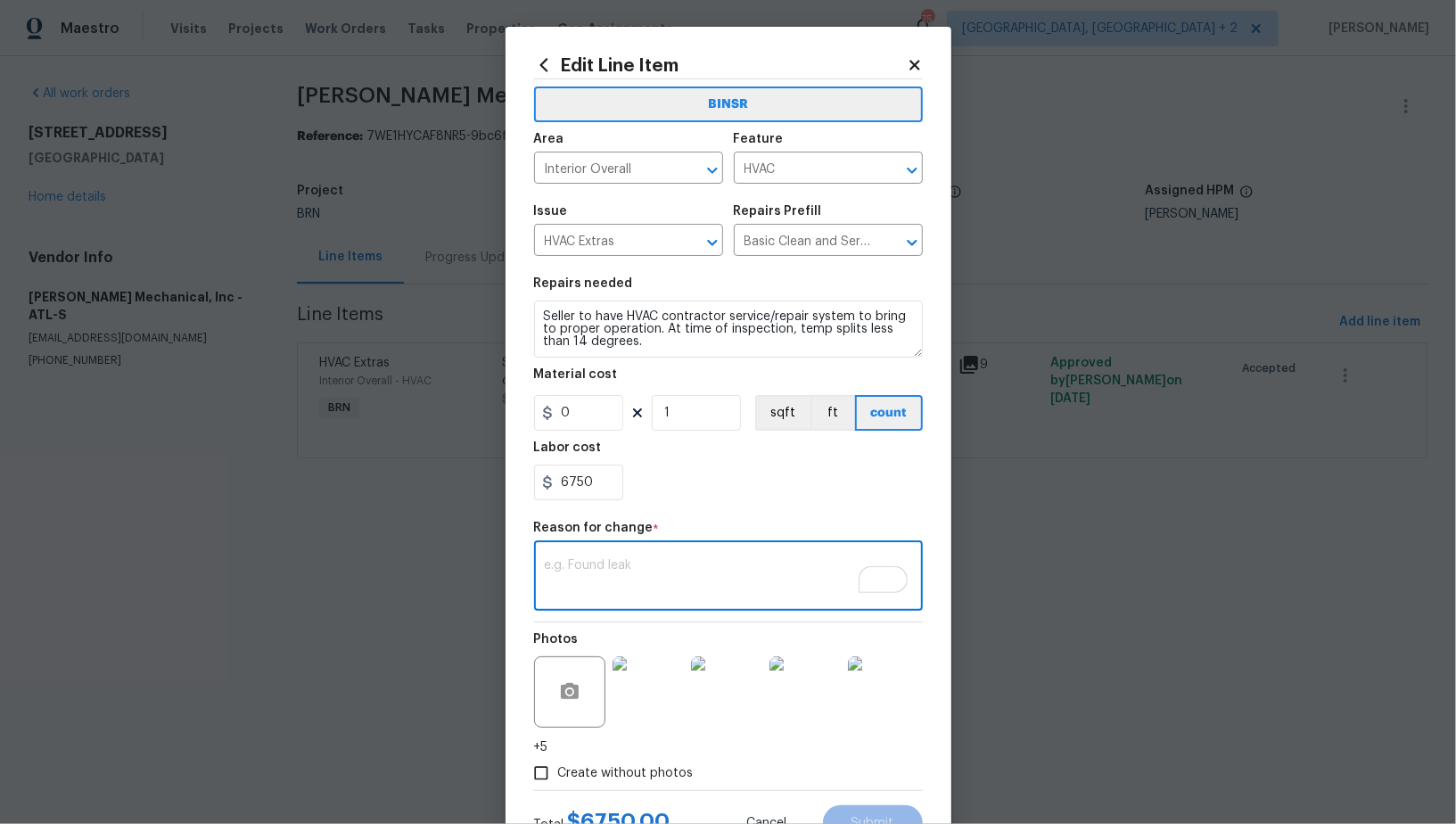
click at [711, 586] on textarea "To enrich screen reader interactions, please activate Accessibility in Grammarl…" at bounding box center [728, 578] width 367 height 37
paste textarea "(PR) Updated cost per BR team’s approval."
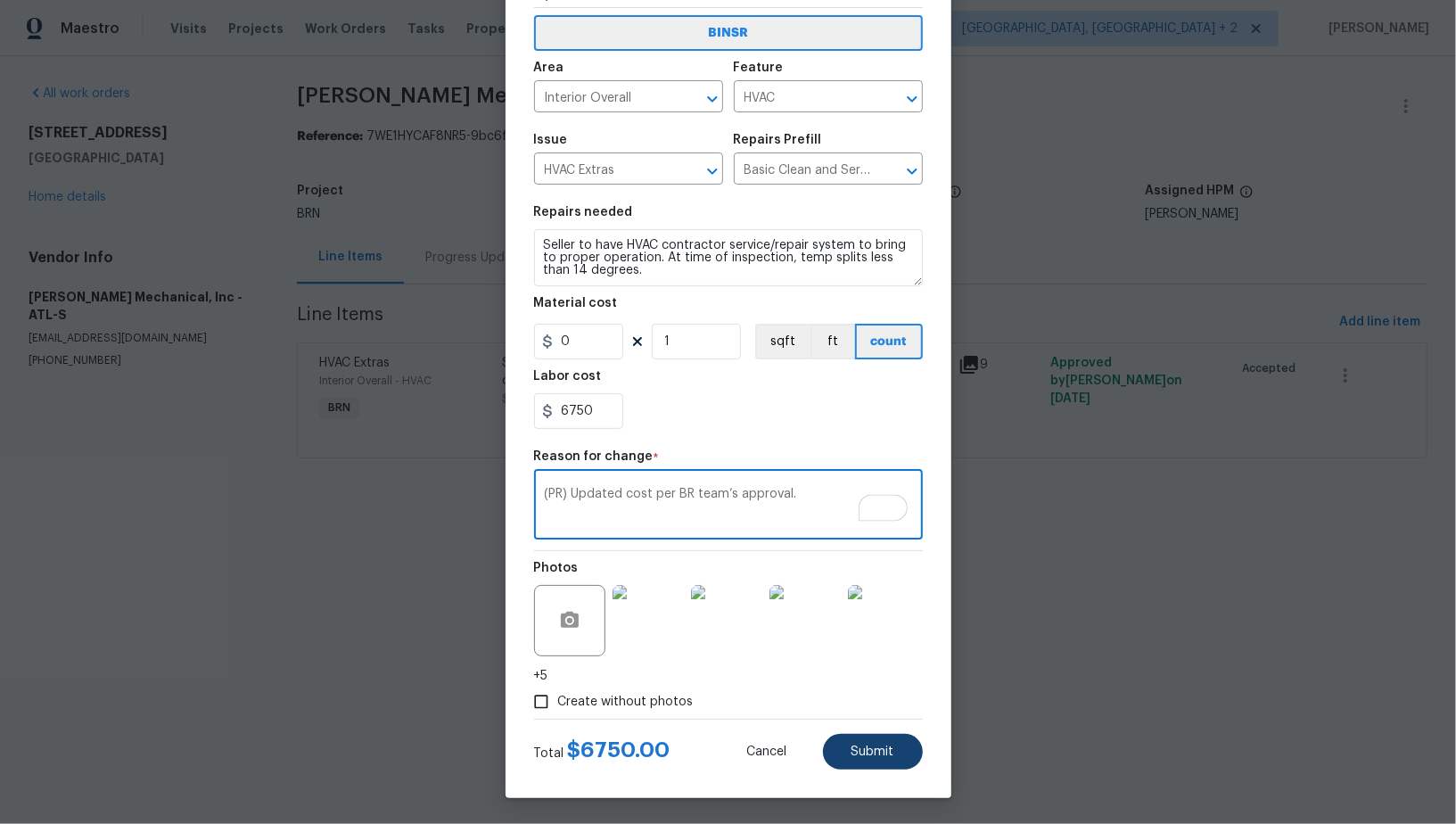
type textarea "(PR) Updated cost per BR team’s approval."
click at [835, 759] on button "Submit" at bounding box center [872, 752] width 99 height 35
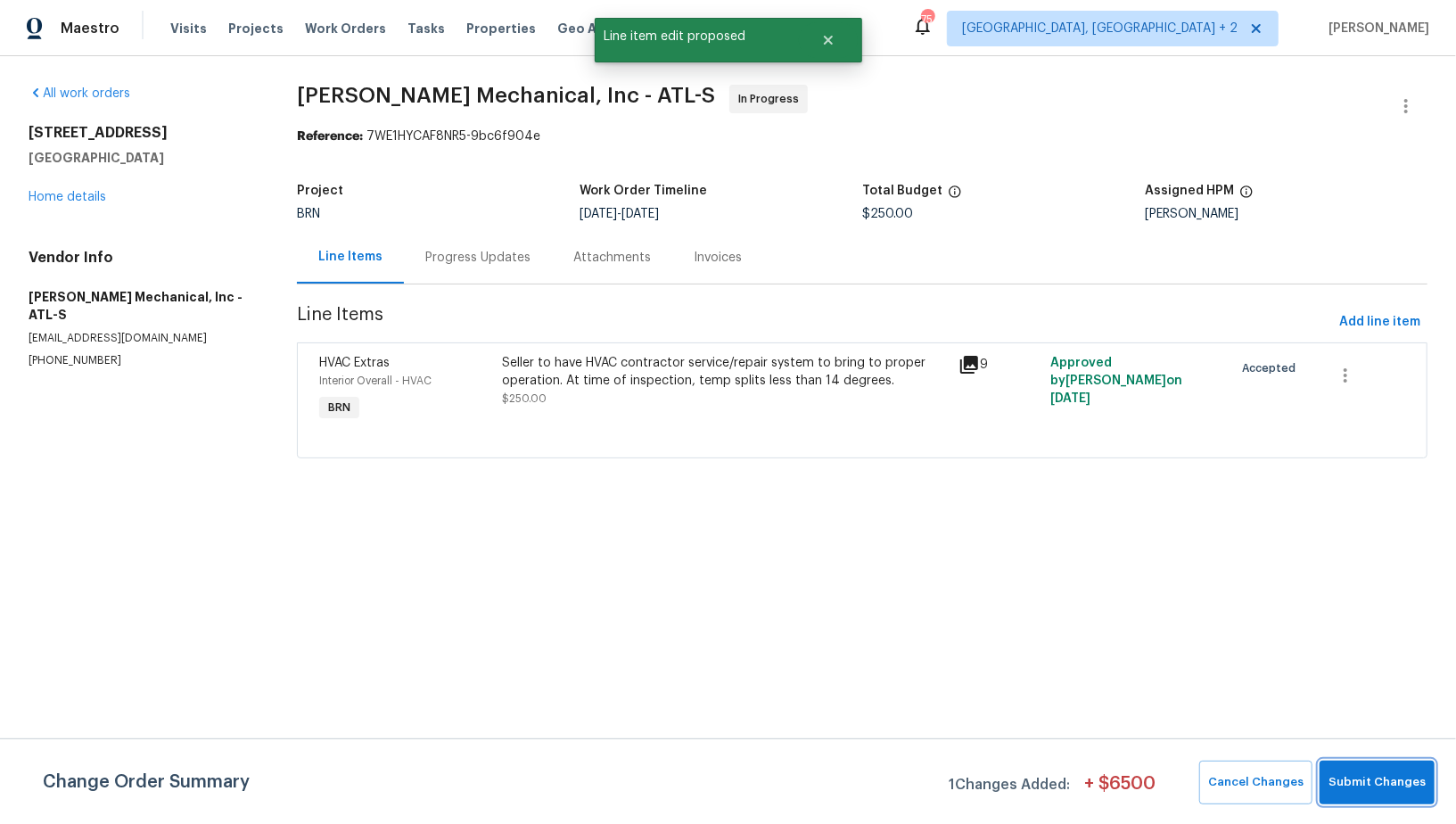
scroll to position [0, 0]
click at [1352, 783] on span "Submit Changes" at bounding box center [1376, 783] width 98 height 21
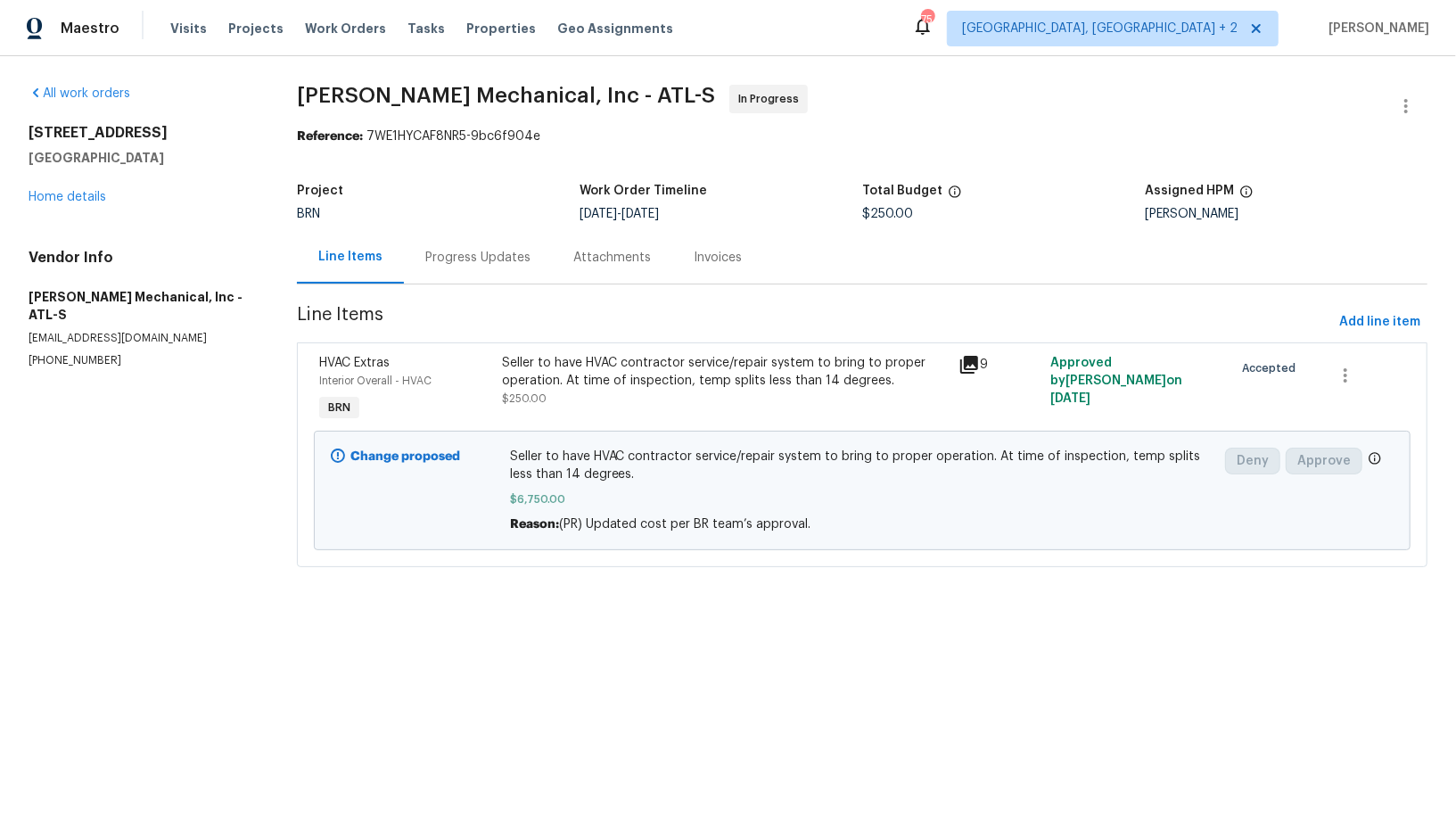
click at [455, 248] on div "Progress Updates" at bounding box center [478, 257] width 105 height 18
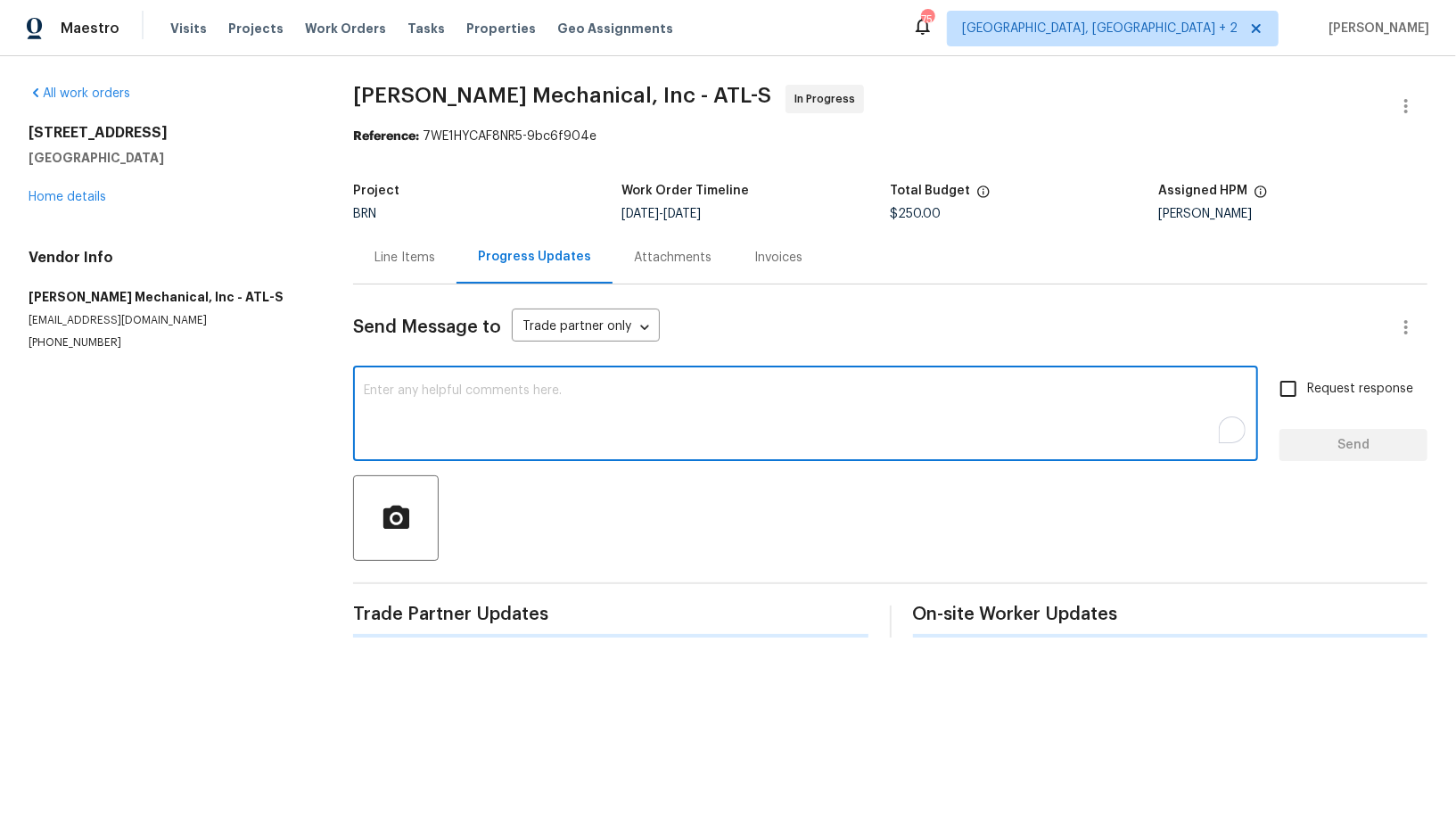
click at [472, 408] on textarea "To enrich screen reader interactions, please activate Accessibility in Grammarl…" at bounding box center [805, 415] width 884 height 62
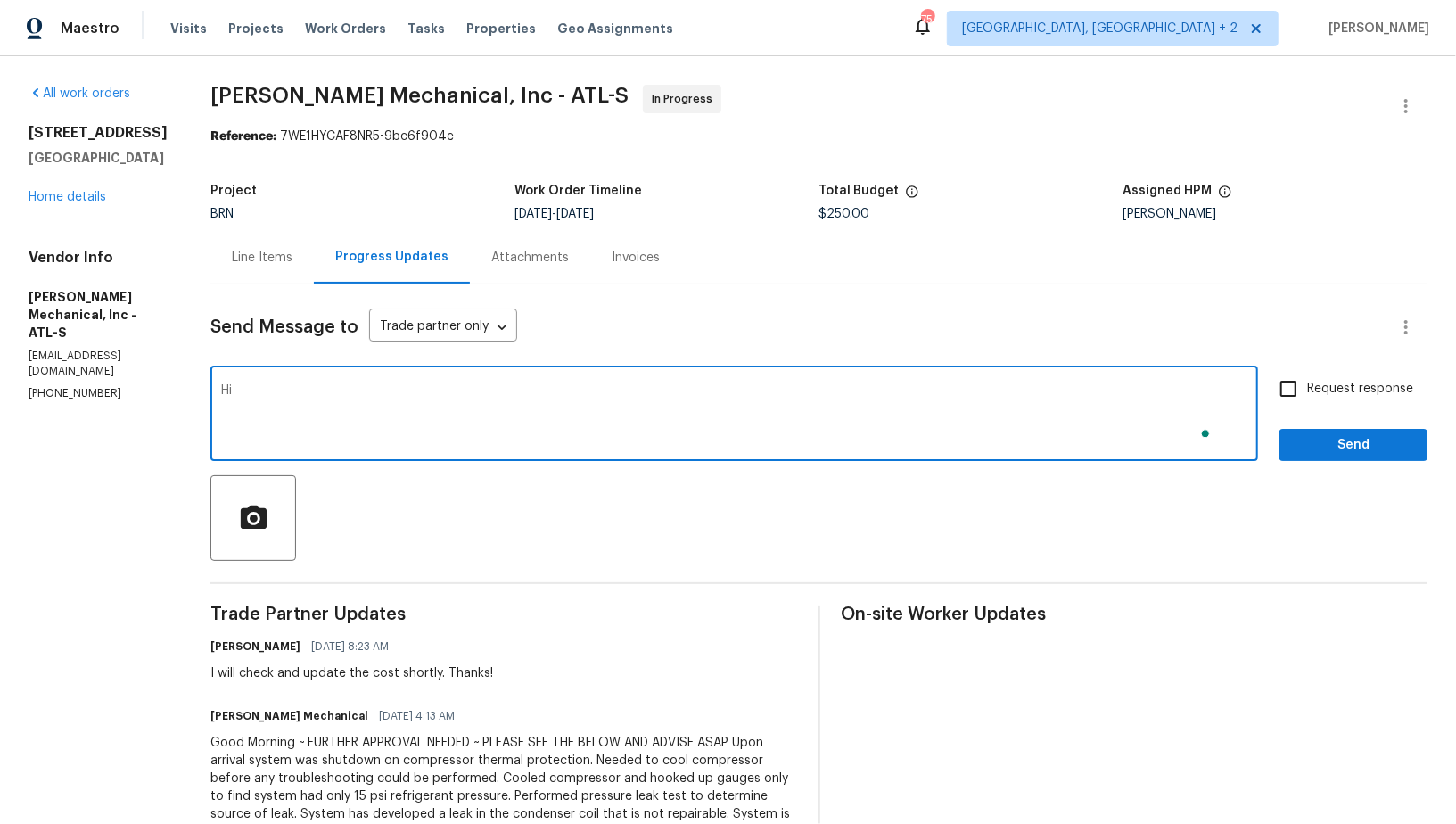
type textarea "H"
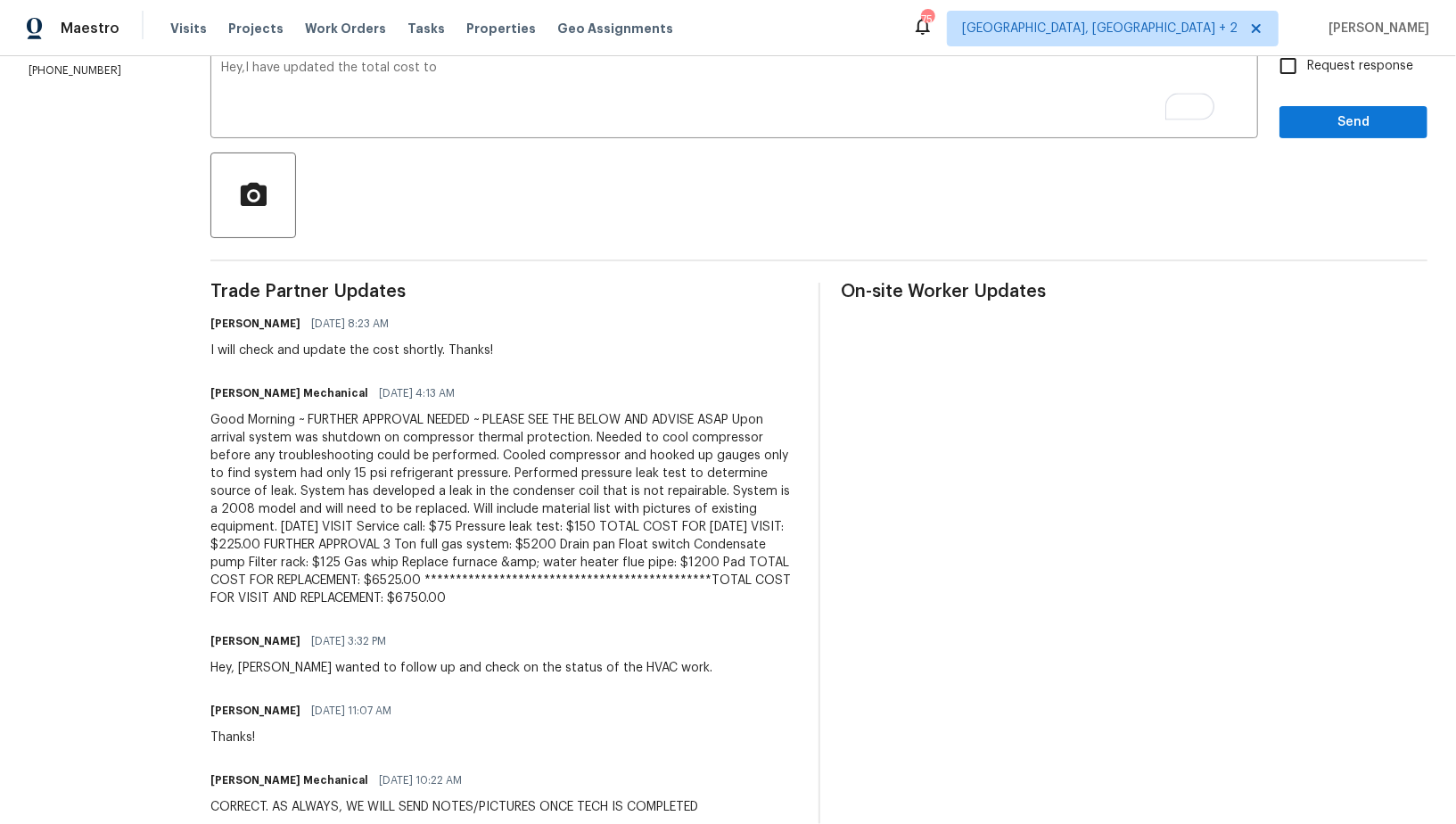
click at [510, 575] on div "**********" at bounding box center [503, 509] width 586 height 196
drag, startPoint x: 508, startPoint y: 575, endPoint x: 540, endPoint y: 581, distance: 32.6
click at [540, 581] on div "**********" at bounding box center [503, 509] width 586 height 196
drag, startPoint x: 540, startPoint y: 581, endPoint x: 508, endPoint y: 582, distance: 32.0
click at [508, 582] on div "**********" at bounding box center [503, 509] width 586 height 196
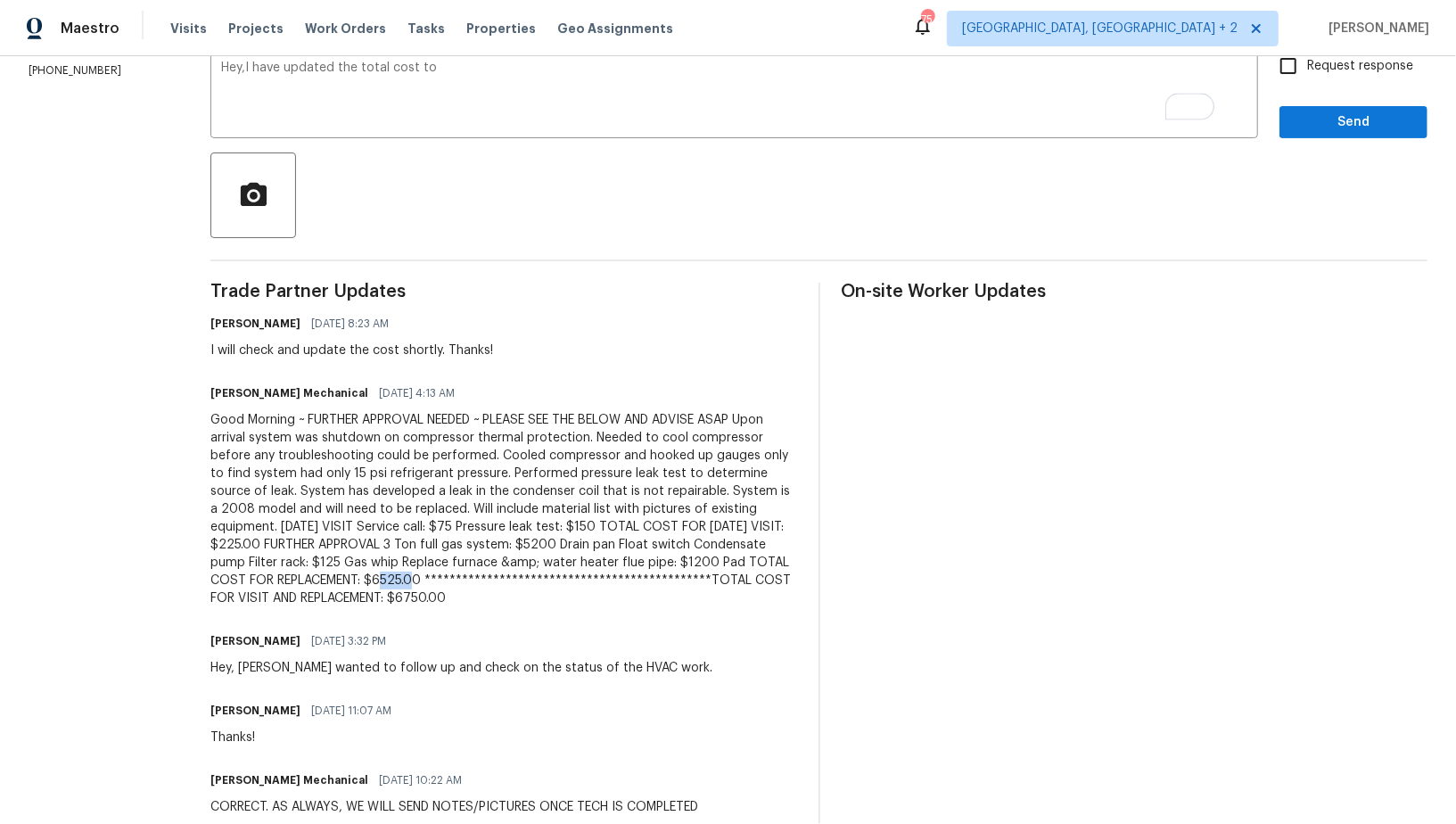
copy div "$6525"
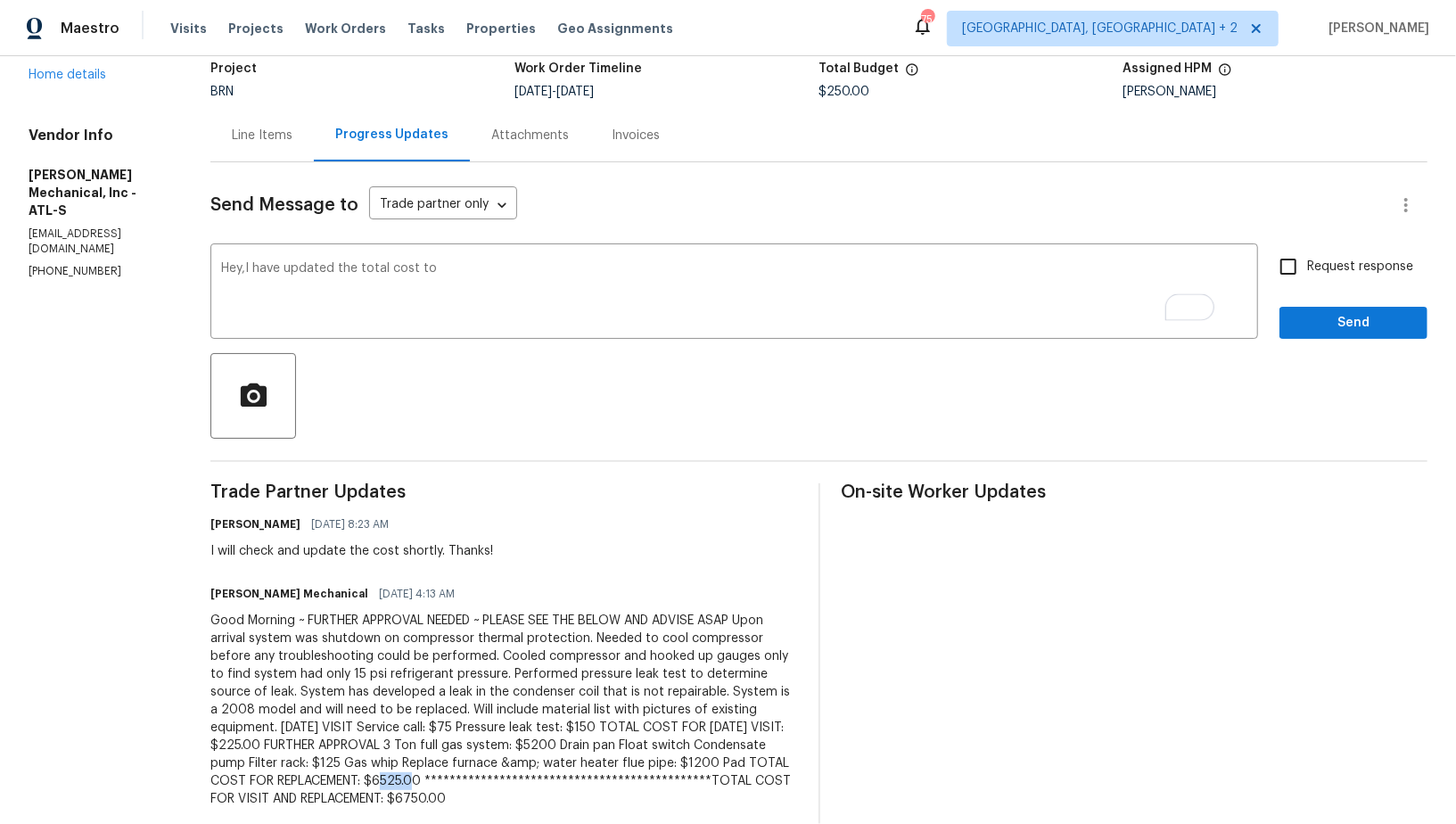
scroll to position [0, 0]
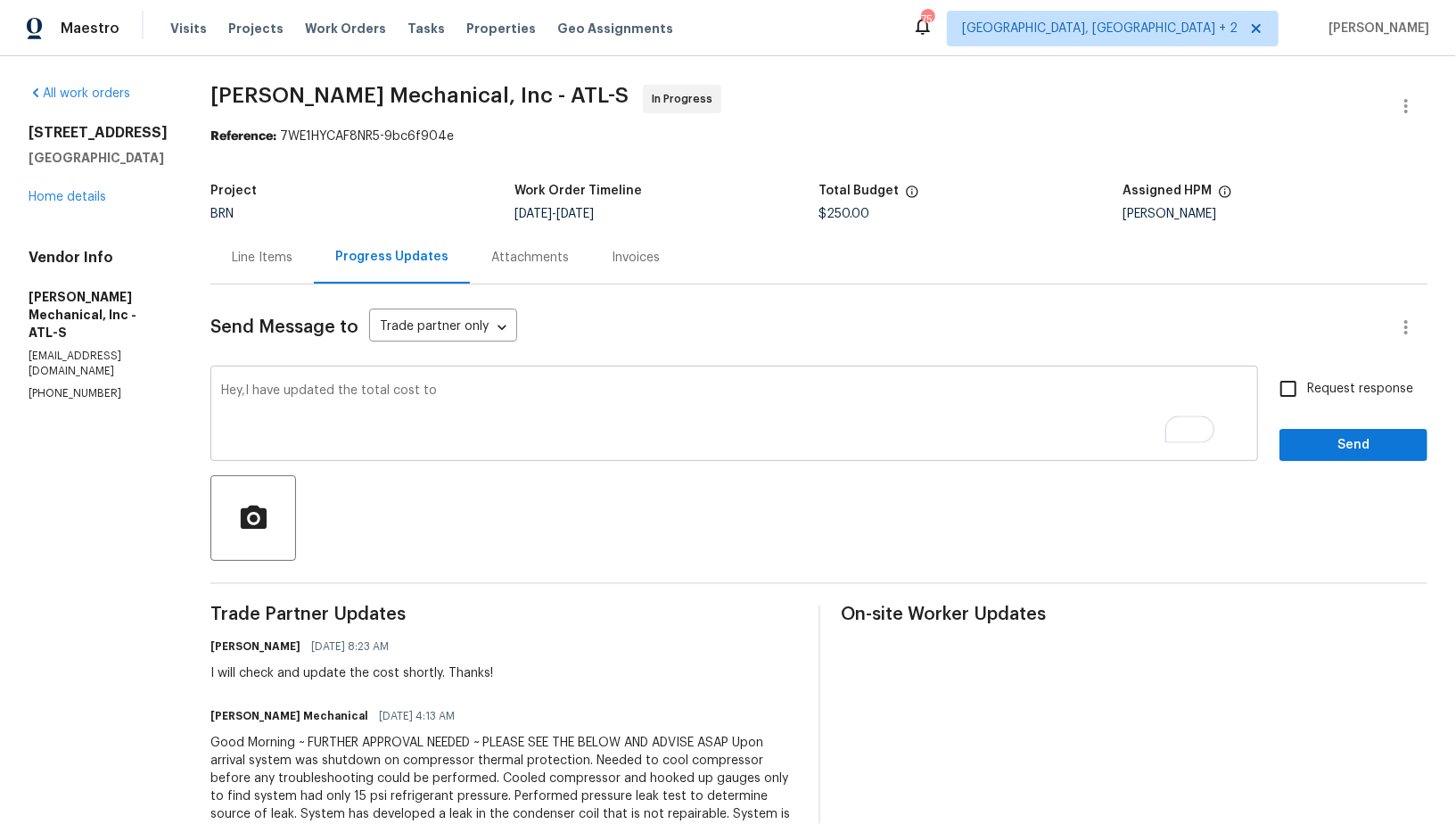
click at [491, 392] on textarea "Hey,I have updated the total cost to" at bounding box center [734, 415] width 1026 height 62
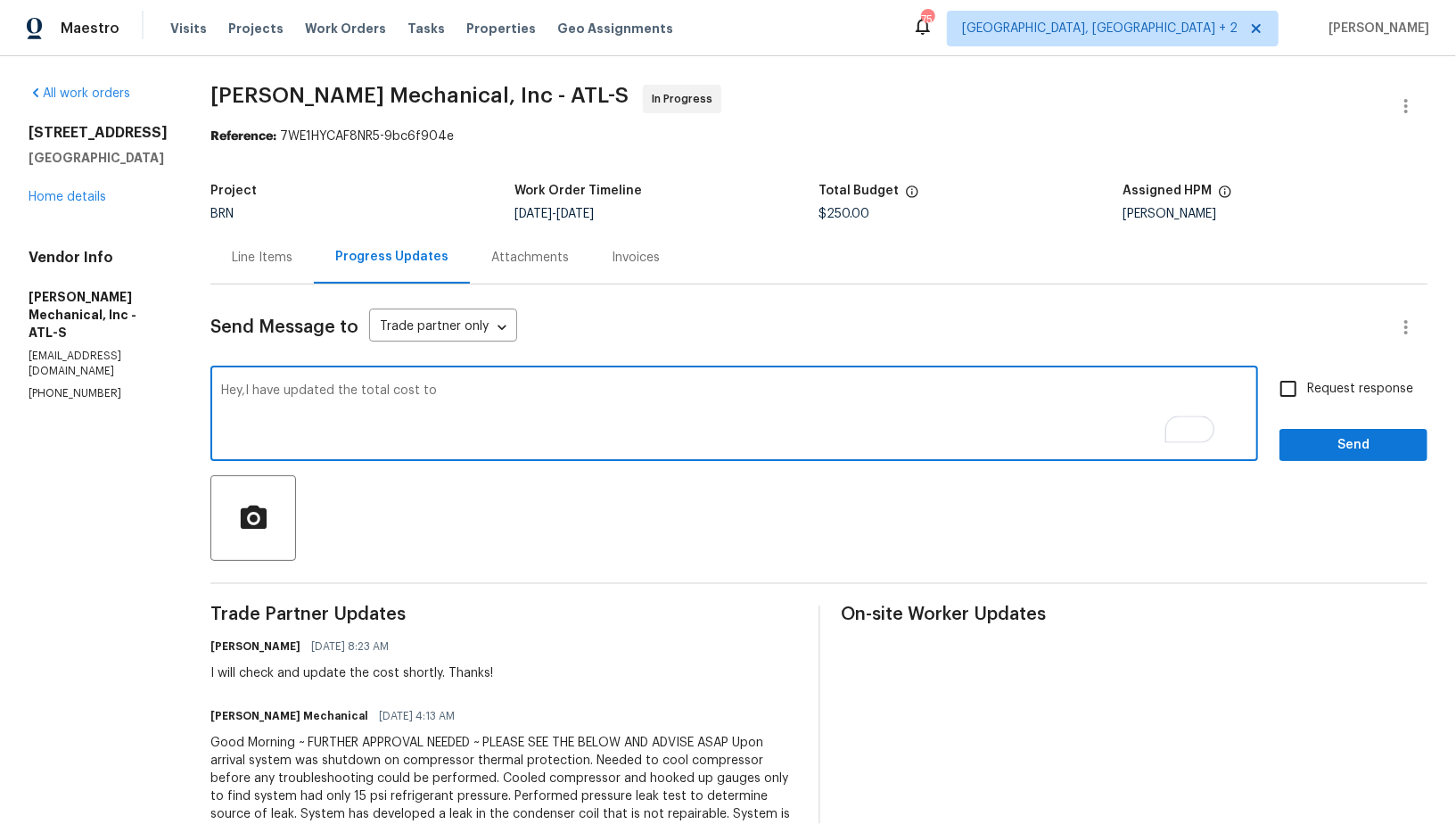
paste textarea "$6525"
drag, startPoint x: 278, startPoint y: 391, endPoint x: 342, endPoint y: 399, distance: 64.5
click at [278, 391] on textarea "Hey,I have updated the total cost to $6525" at bounding box center [734, 415] width 1026 height 62
click at [581, 389] on textarea "Hey, I have updated the total cost to $6525" at bounding box center [734, 415] width 1026 height 62
type textarea "Hey, I have updated the total cost to $6525. Please check and let me know the s…"
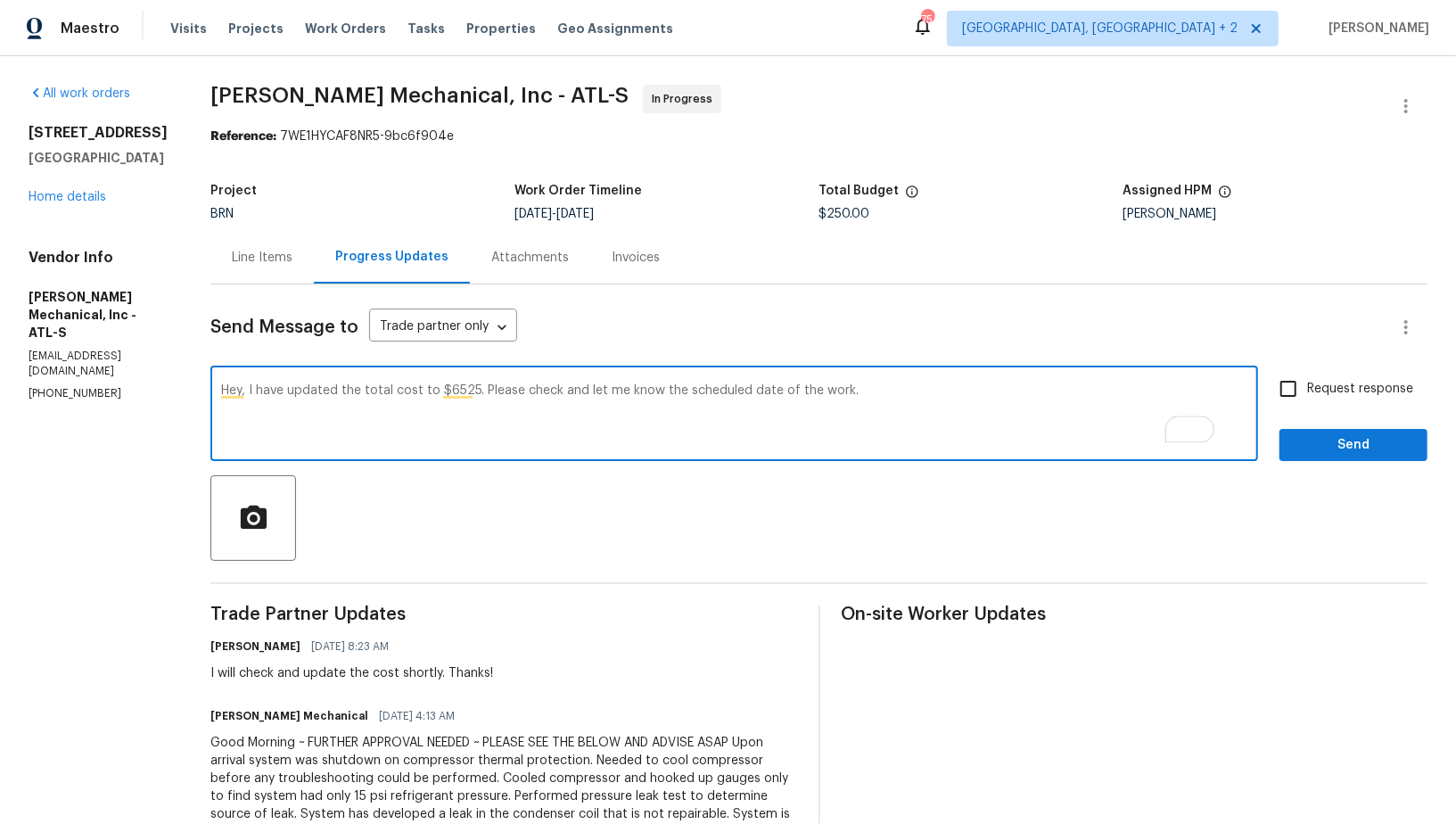
click at [1281, 404] on input "Request response" at bounding box center [1289, 389] width 37 height 37
checkbox input "true"
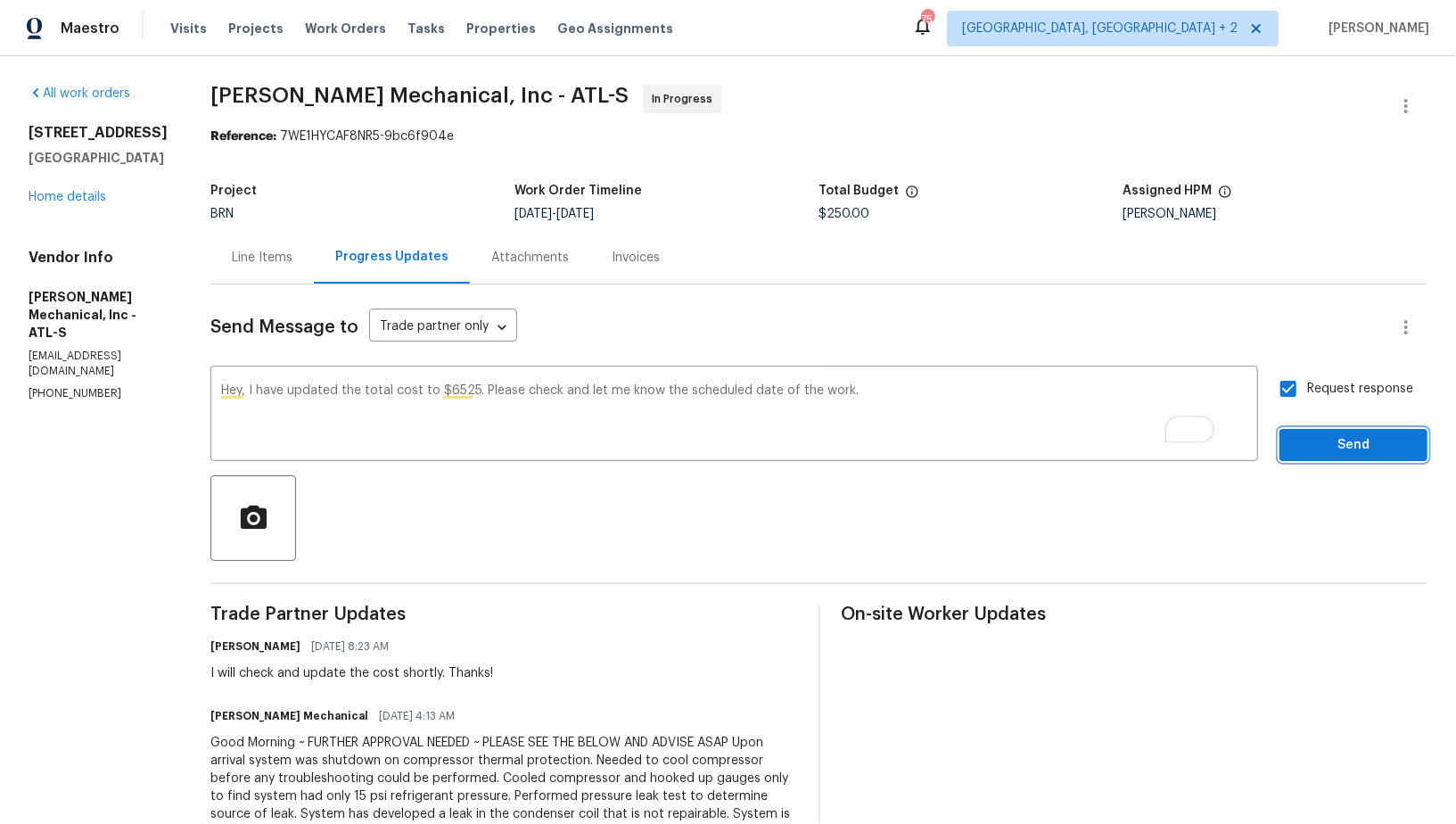
click at [1306, 433] on button "Send" at bounding box center [1354, 445] width 148 height 33
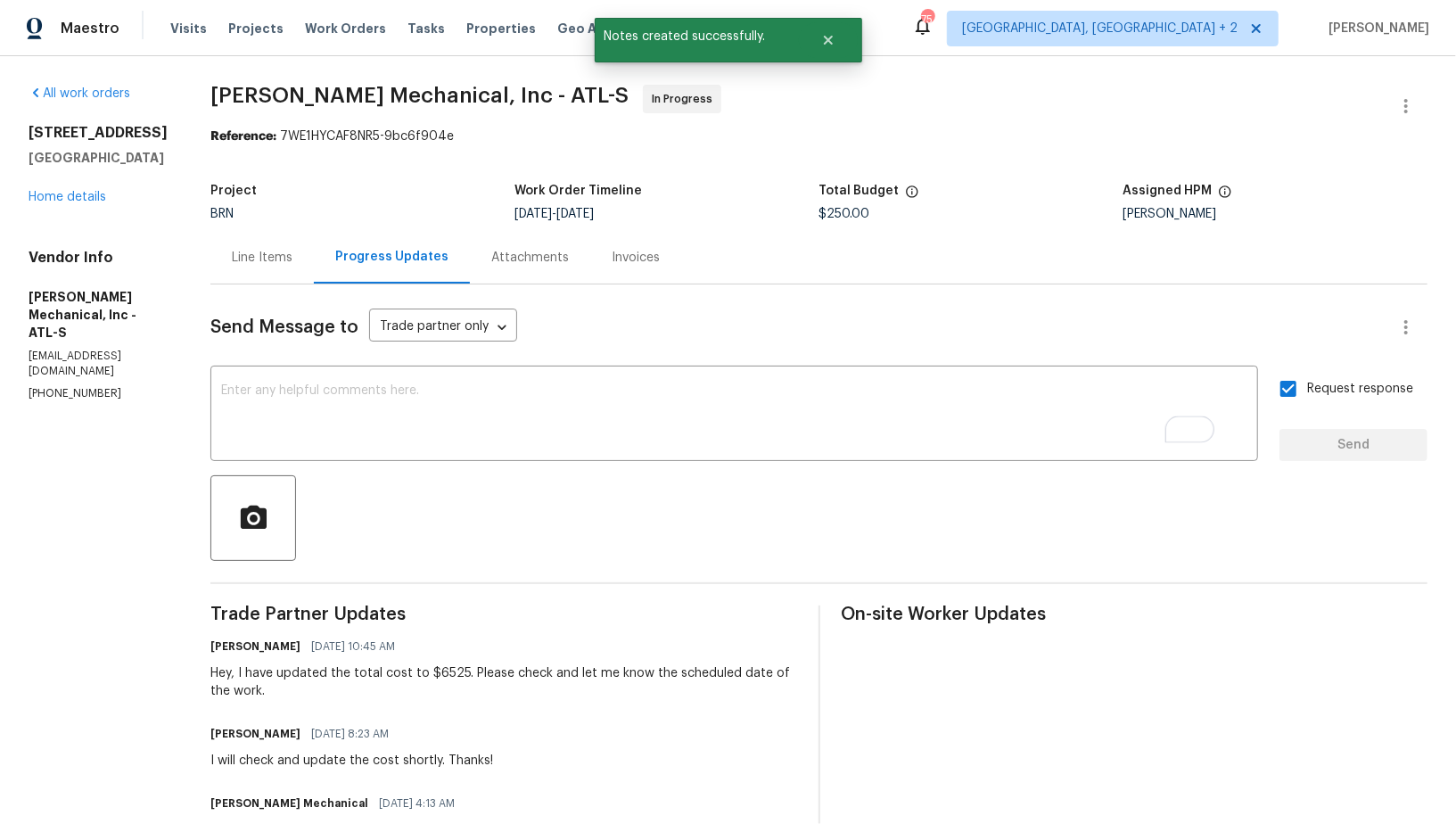
click at [287, 261] on div "Line Items" at bounding box center [262, 257] width 61 height 18
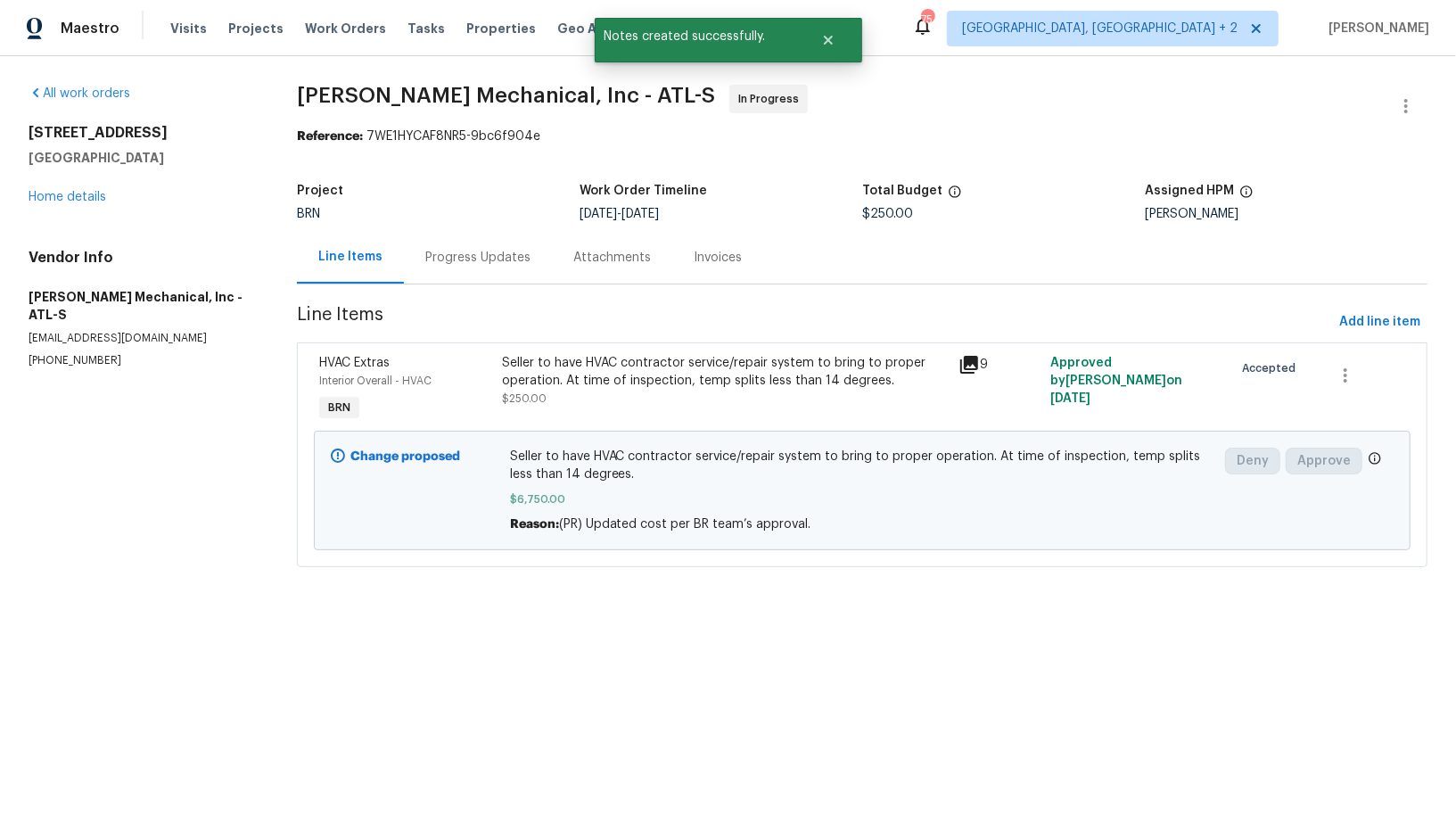
click at [500, 258] on div "Progress Updates" at bounding box center [478, 257] width 105 height 18
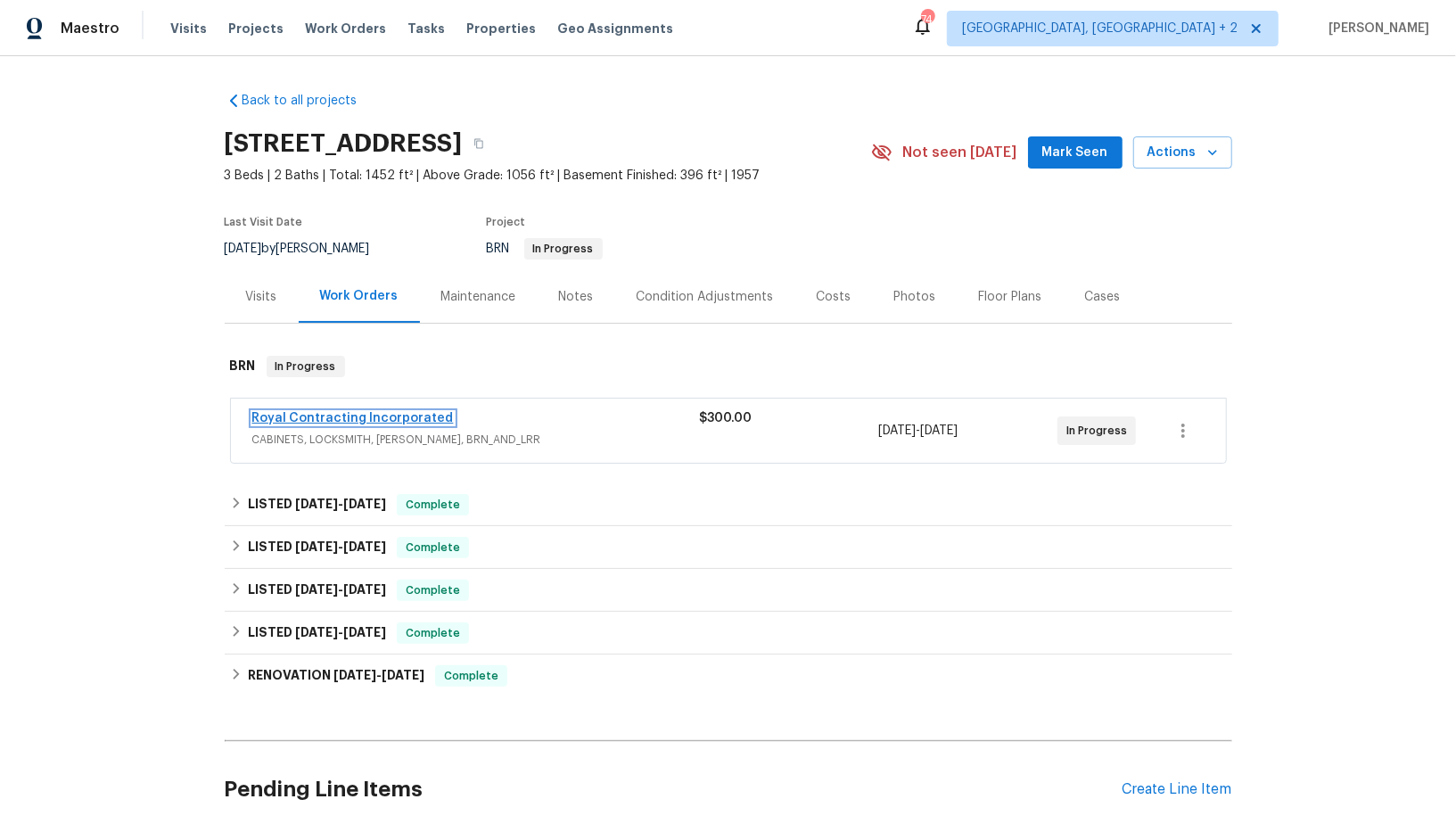
click at [332, 412] on link "Royal Contracting Incorporated" at bounding box center [353, 418] width 202 height 13
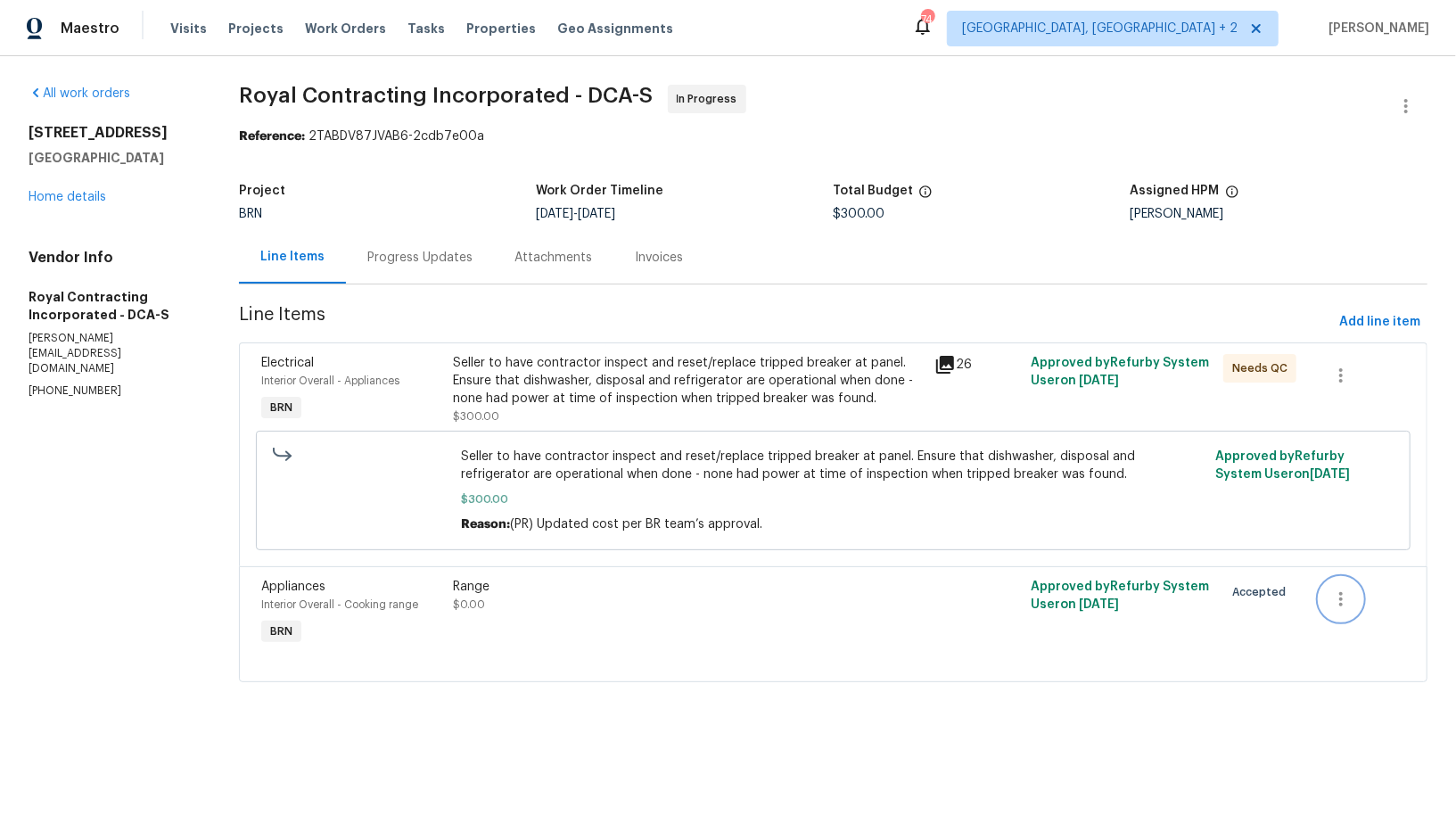
click at [1331, 610] on button "button" at bounding box center [1340, 598] width 42 height 42
click at [1328, 599] on li "Cancel" at bounding box center [1355, 598] width 69 height 30
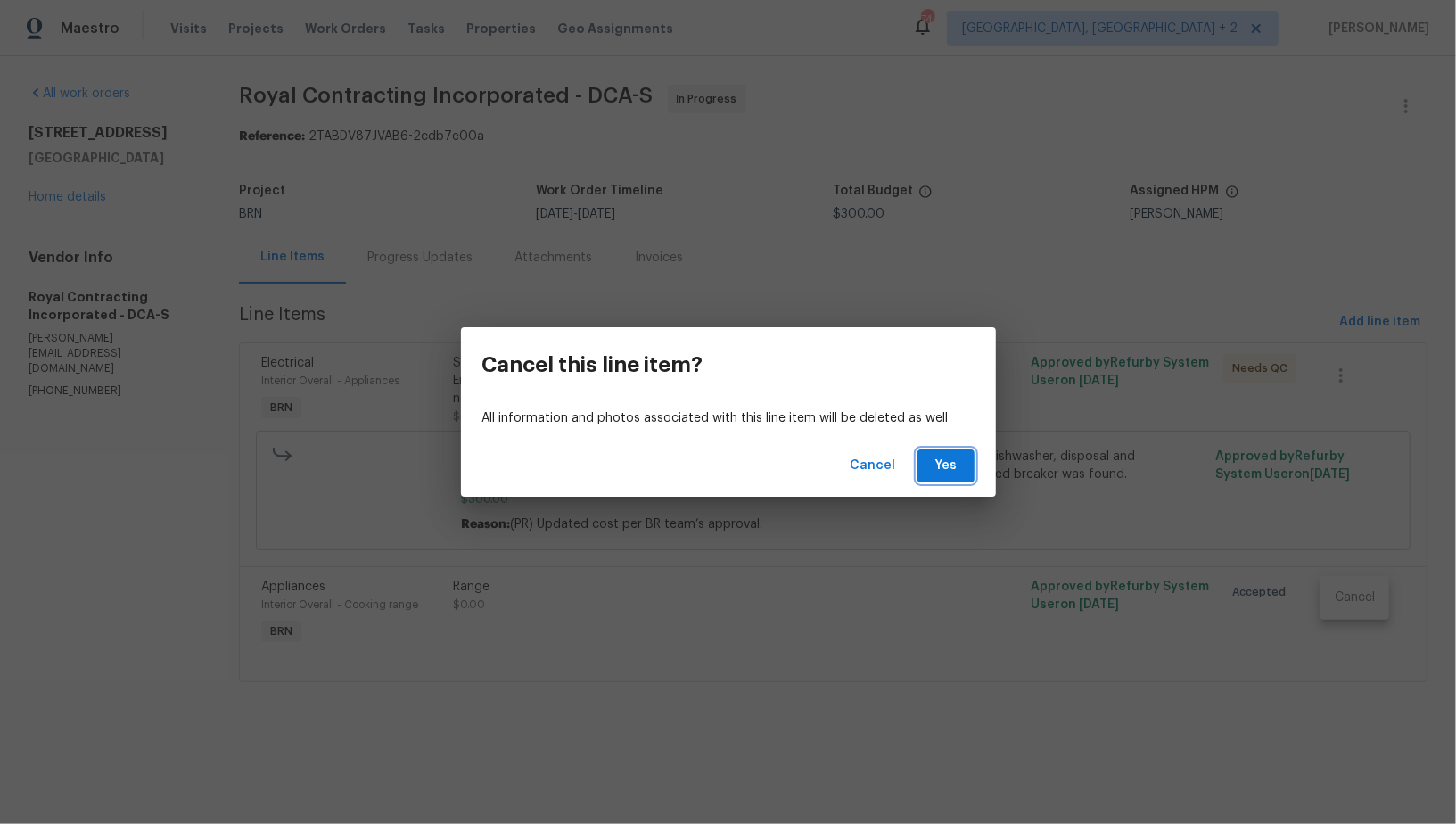
click at [957, 472] on span "Yes" at bounding box center [946, 466] width 29 height 23
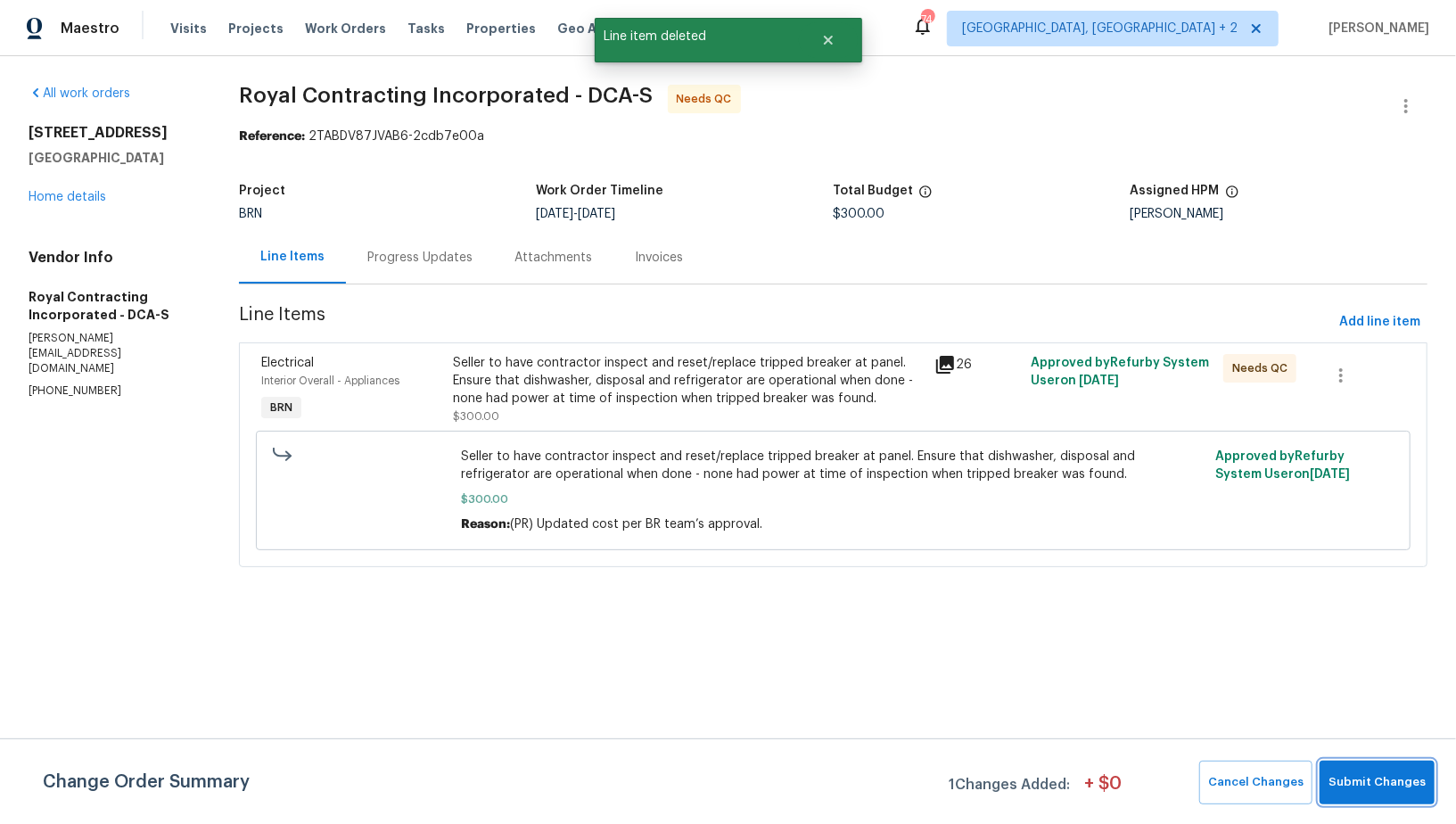
click at [1368, 775] on span "Submit Changes" at bounding box center [1376, 783] width 98 height 21
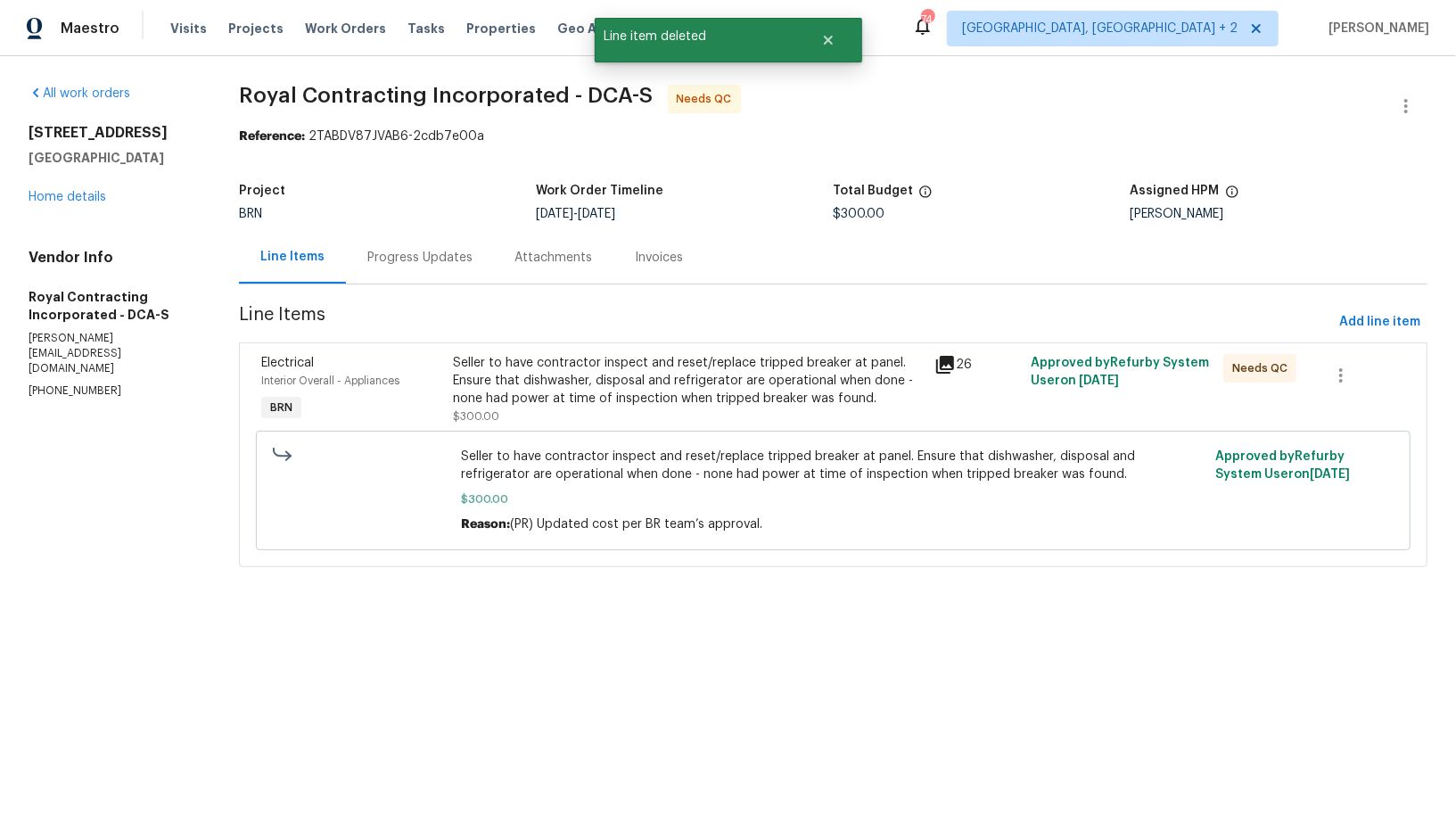
click at [620, 385] on div "Seller to have contractor inspect and reset/replace tripped breaker at panel. E…" at bounding box center [690, 380] width 471 height 53
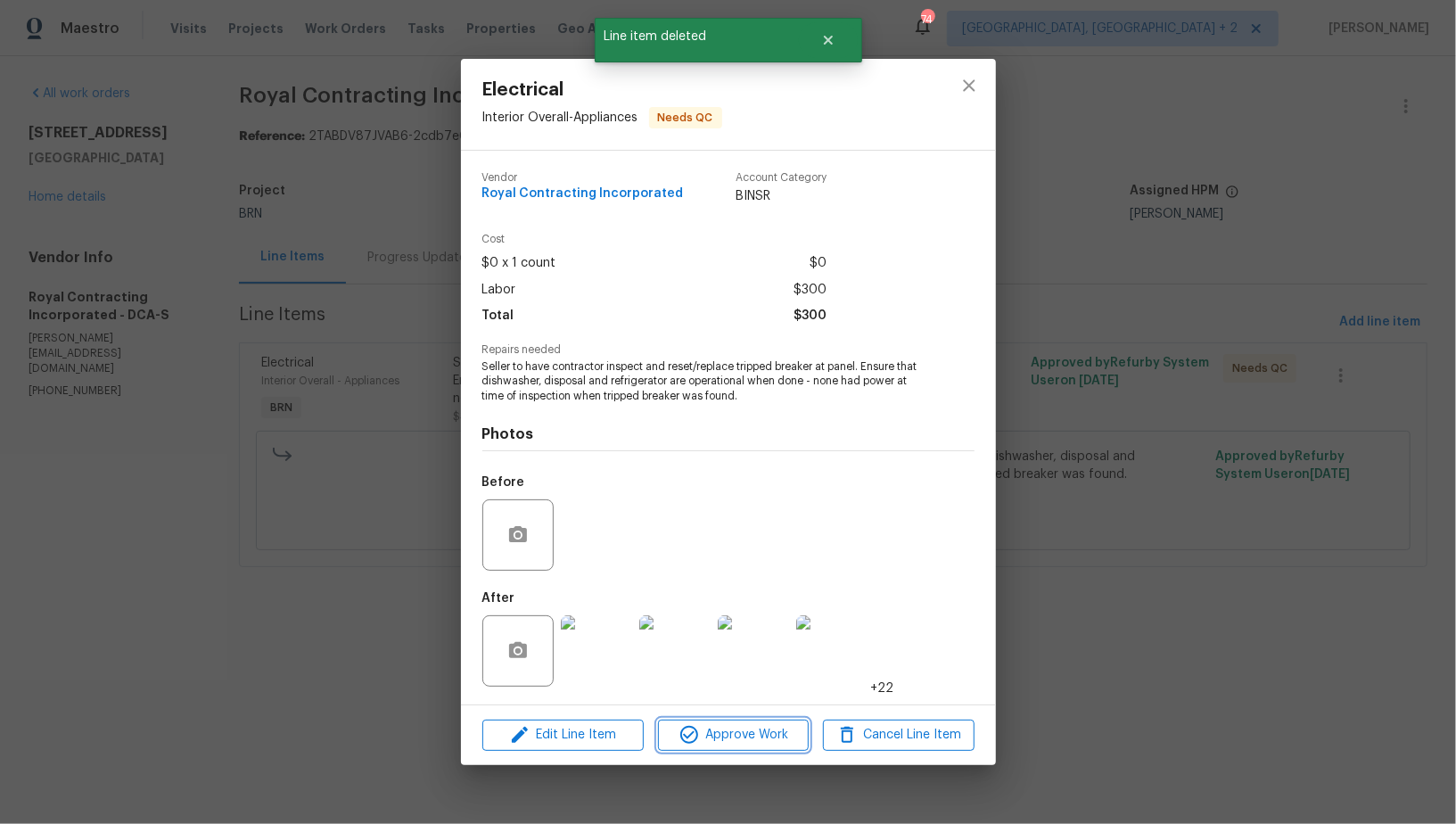
click at [734, 733] on span "Approve Work" at bounding box center [733, 735] width 140 height 23
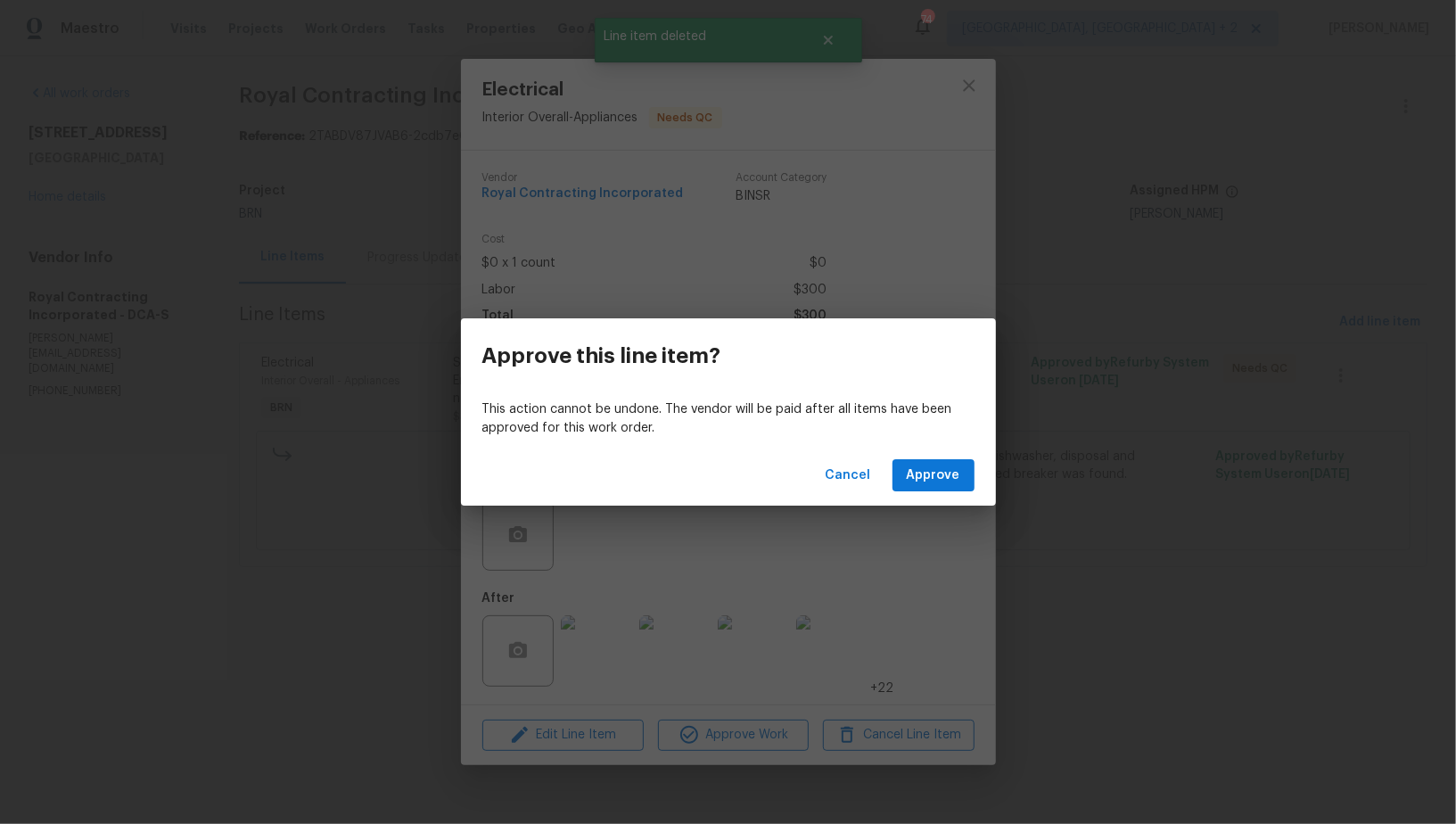
click at [932, 493] on div "Cancel Approve" at bounding box center [728, 476] width 535 height 61
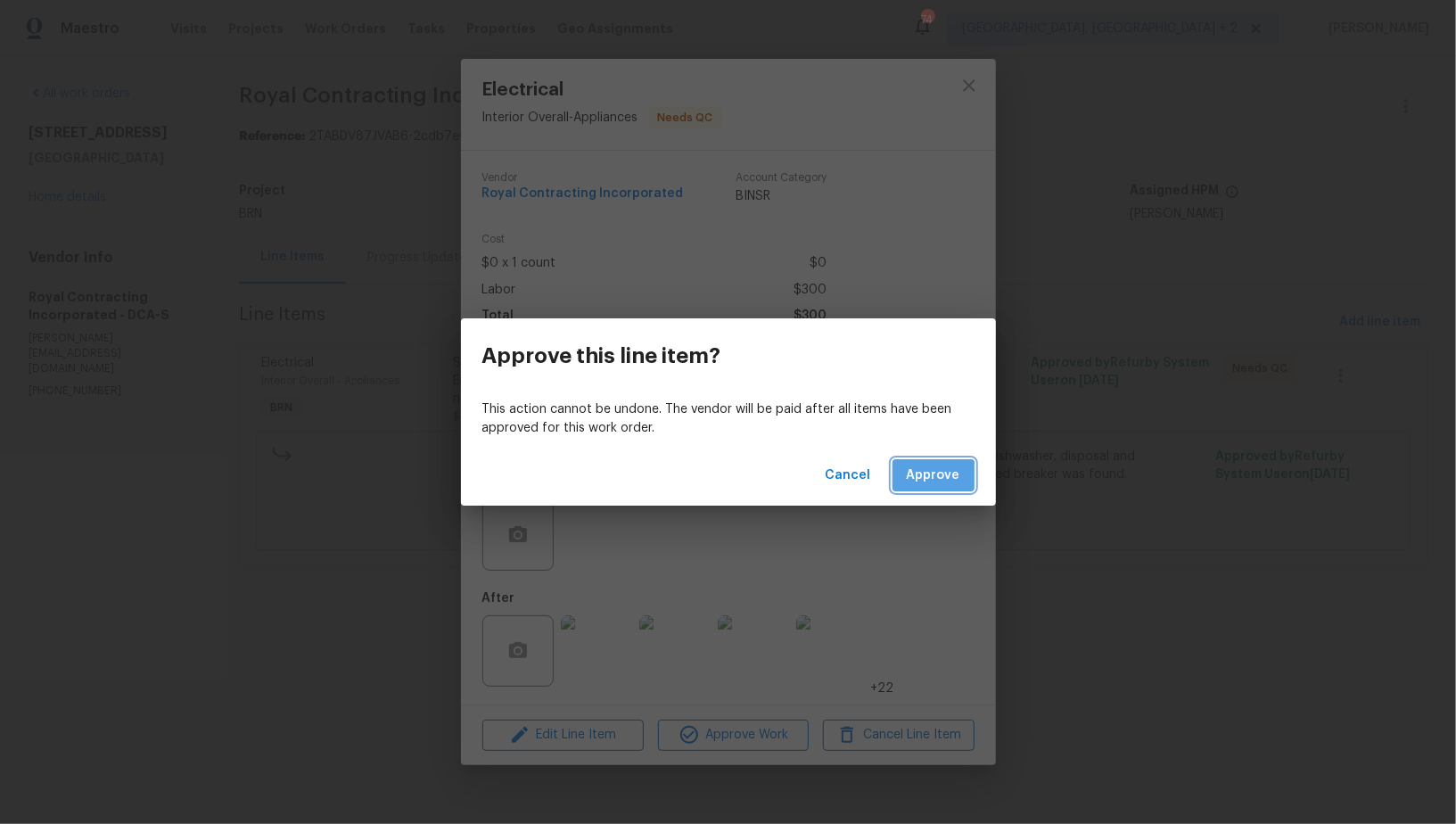
click at [924, 478] on span "Approve" at bounding box center [933, 476] width 53 height 23
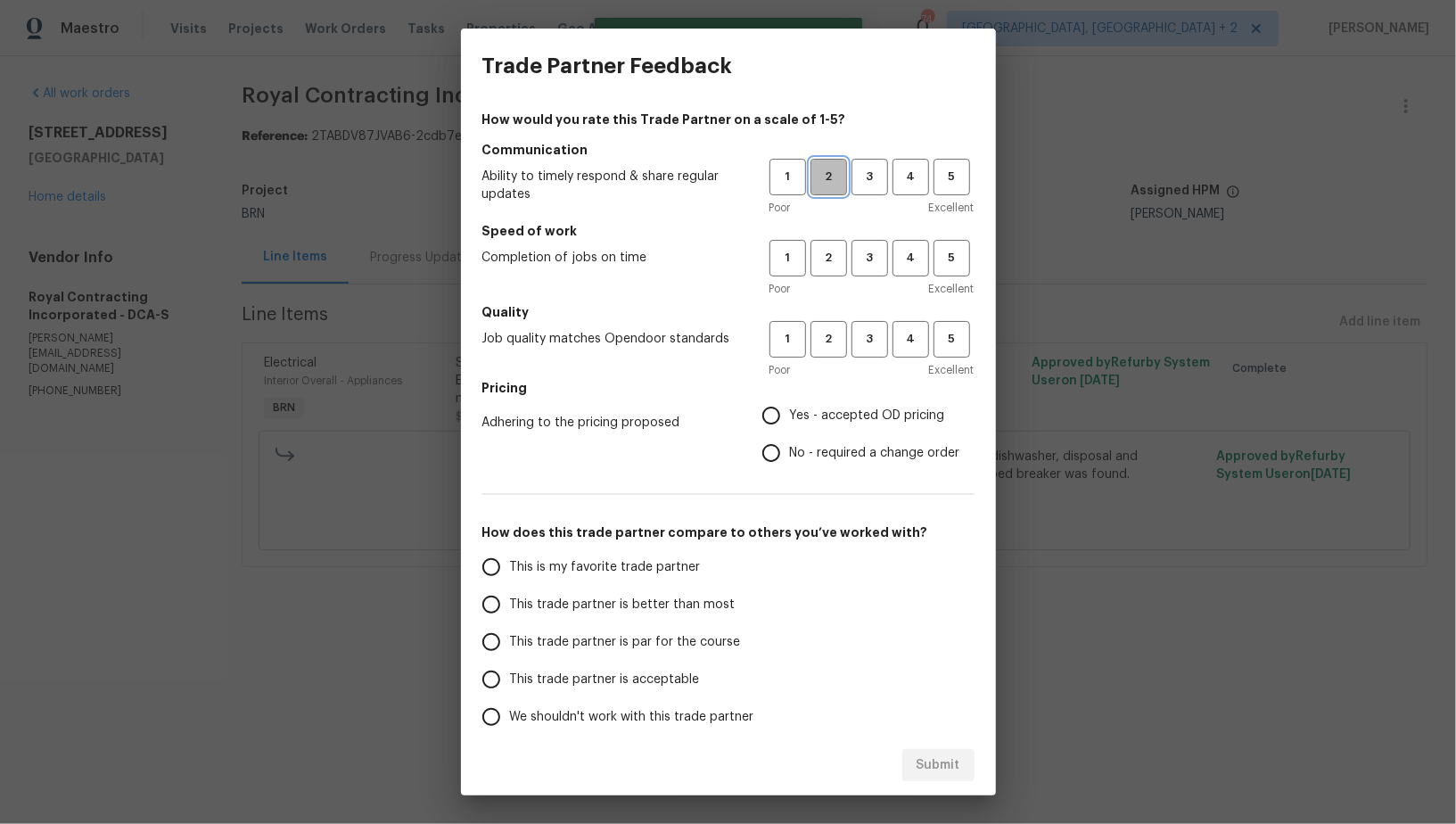
click at [823, 175] on span "2" at bounding box center [827, 176] width 33 height 21
click at [830, 254] on span "2" at bounding box center [827, 258] width 33 height 21
click at [828, 348] on span "2" at bounding box center [827, 339] width 33 height 21
click at [771, 456] on input "No - required a change order" at bounding box center [771, 453] width 37 height 37
radio input "true"
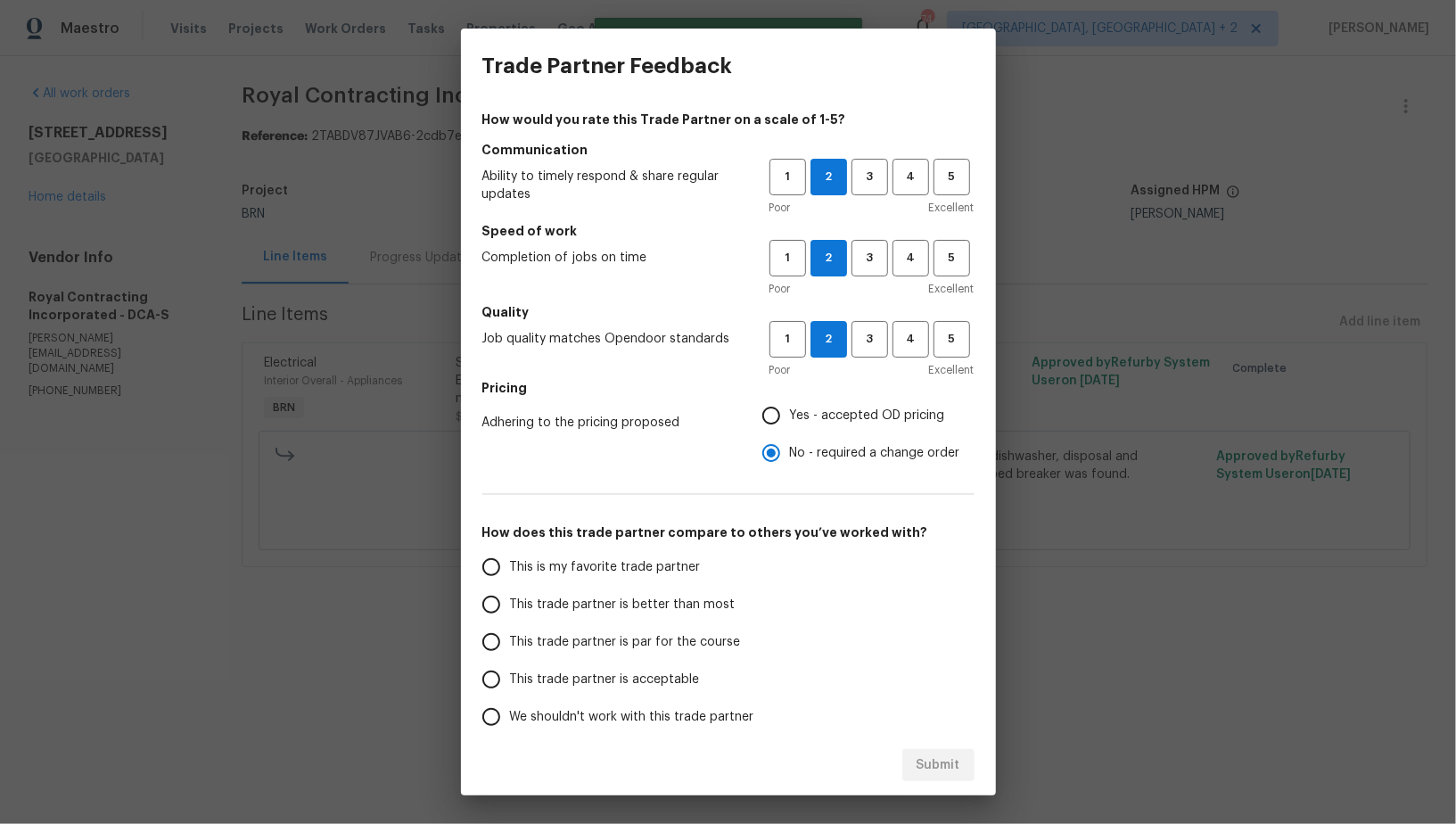
scroll to position [81, 0]
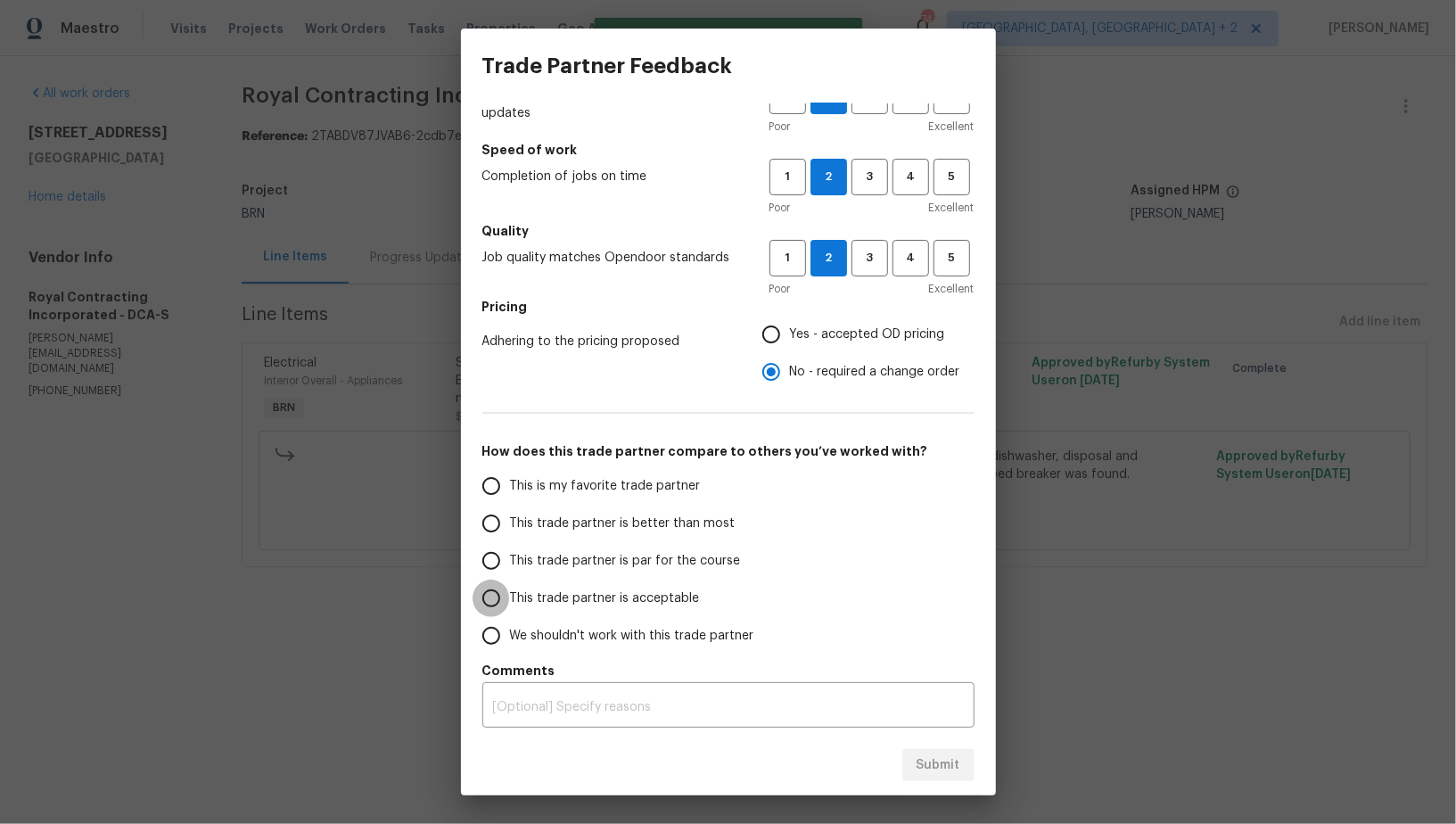
click at [500, 594] on input "This trade partner is acceptable" at bounding box center [492, 598] width 37 height 37
click at [913, 757] on button "Submit" at bounding box center [938, 765] width 72 height 33
radio input "true"
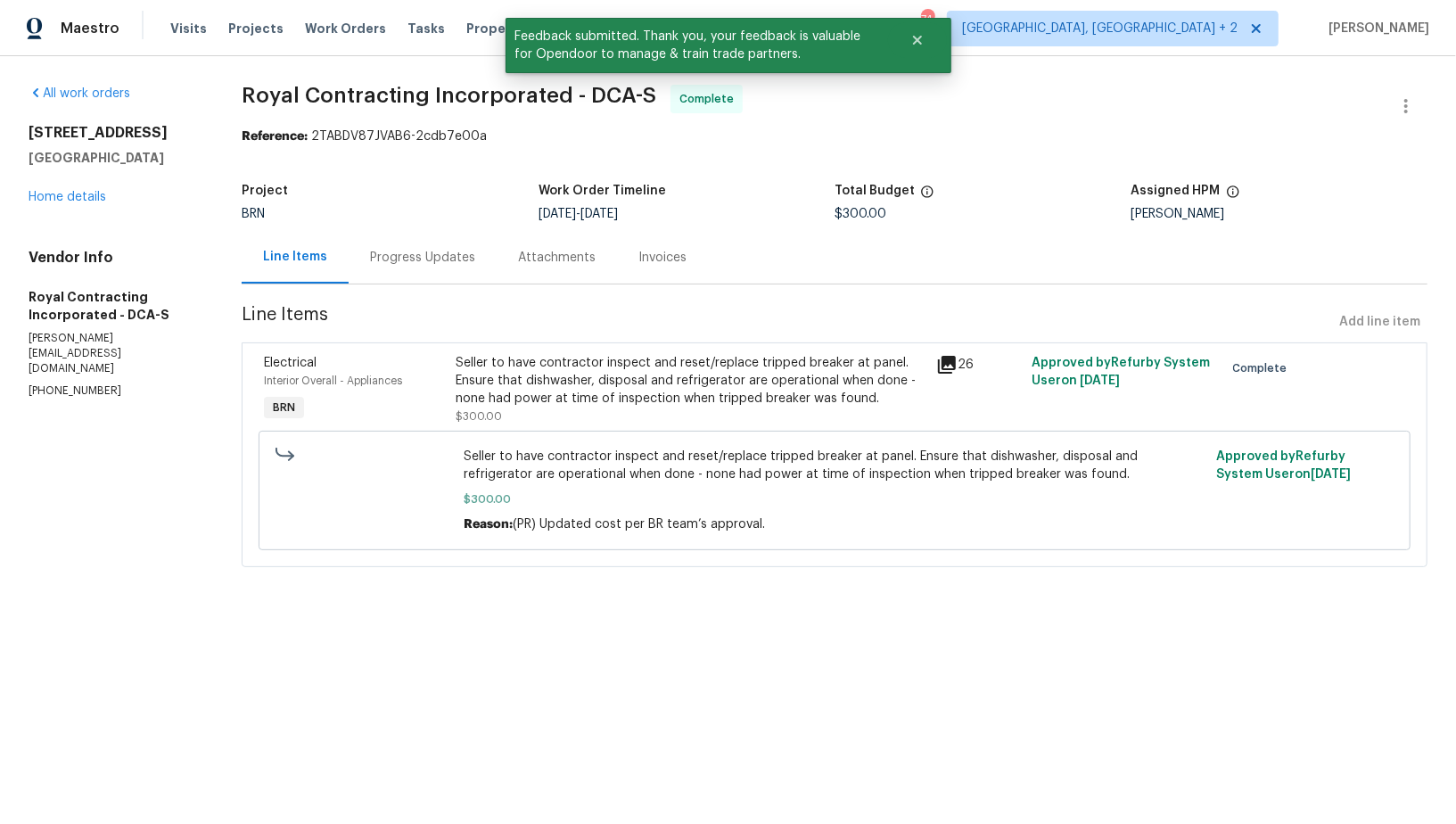
click at [440, 230] on div "Project BRN Work Order Timeline [DATE] - [DATE] Total Budget $300.00 Assigned H…" at bounding box center [834, 202] width 1186 height 57
click at [436, 263] on div "Progress Updates" at bounding box center [423, 257] width 105 height 18
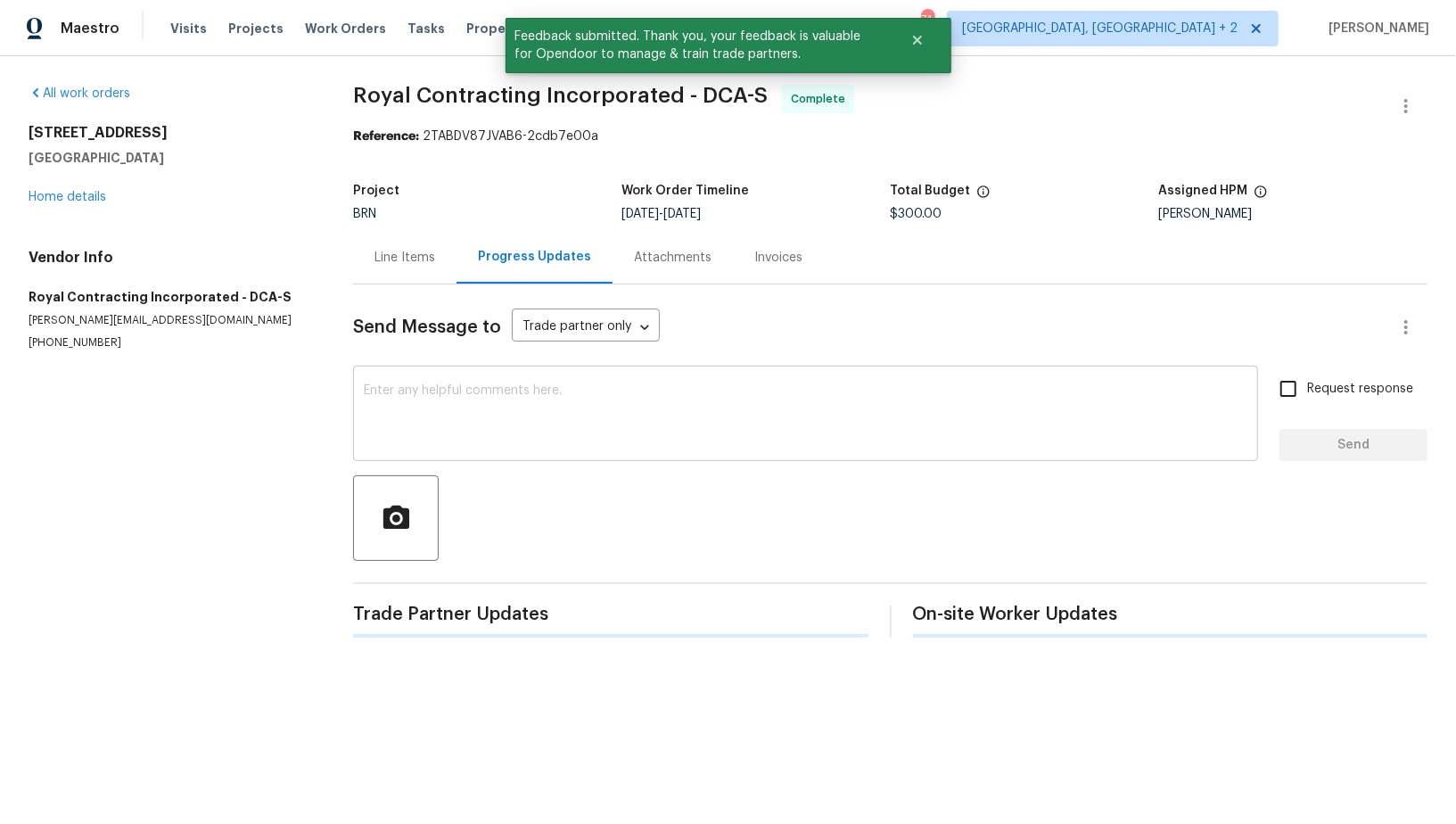
click at [513, 381] on div "x ​" at bounding box center [805, 416] width 905 height 91
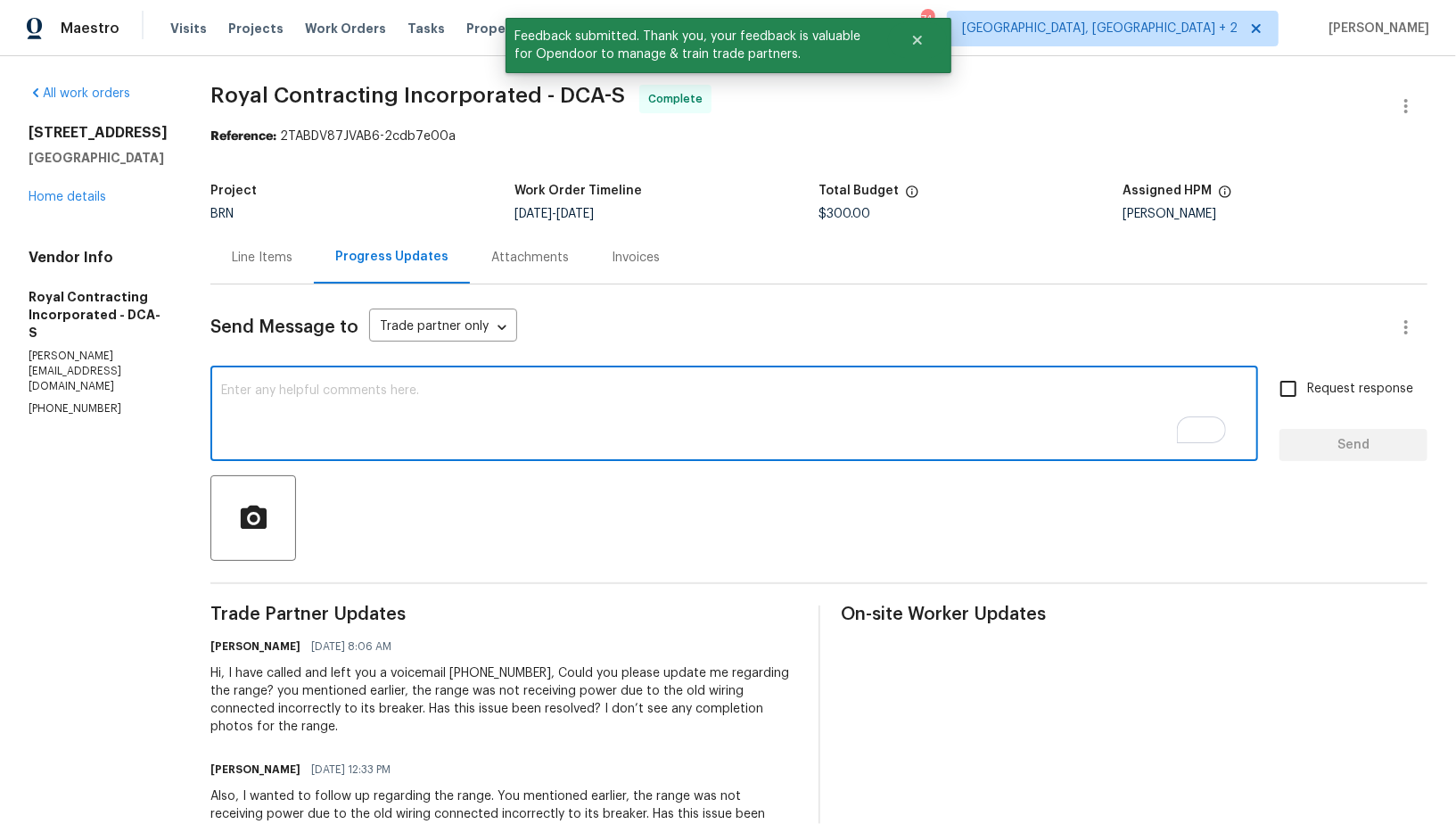
click at [397, 422] on textarea "To enrich screen reader interactions, please activate Accessibility in Grammarl…" at bounding box center [734, 415] width 1026 height 62
paste textarea "WO is approved, Please upload the invoice under invoice section. Thanks!"
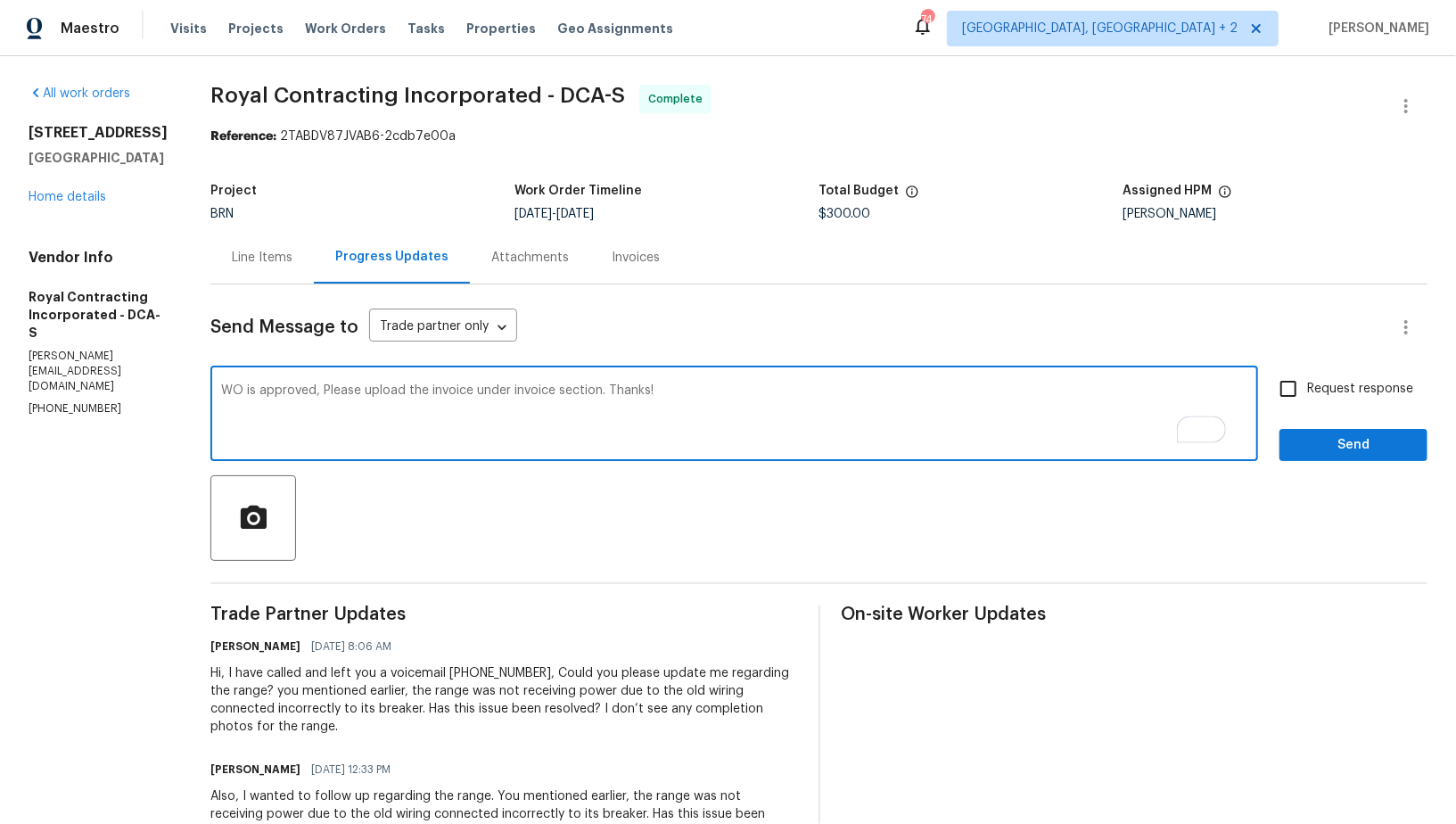
type textarea "WO is approved, Please upload the invoice under invoice section. Thanks!"
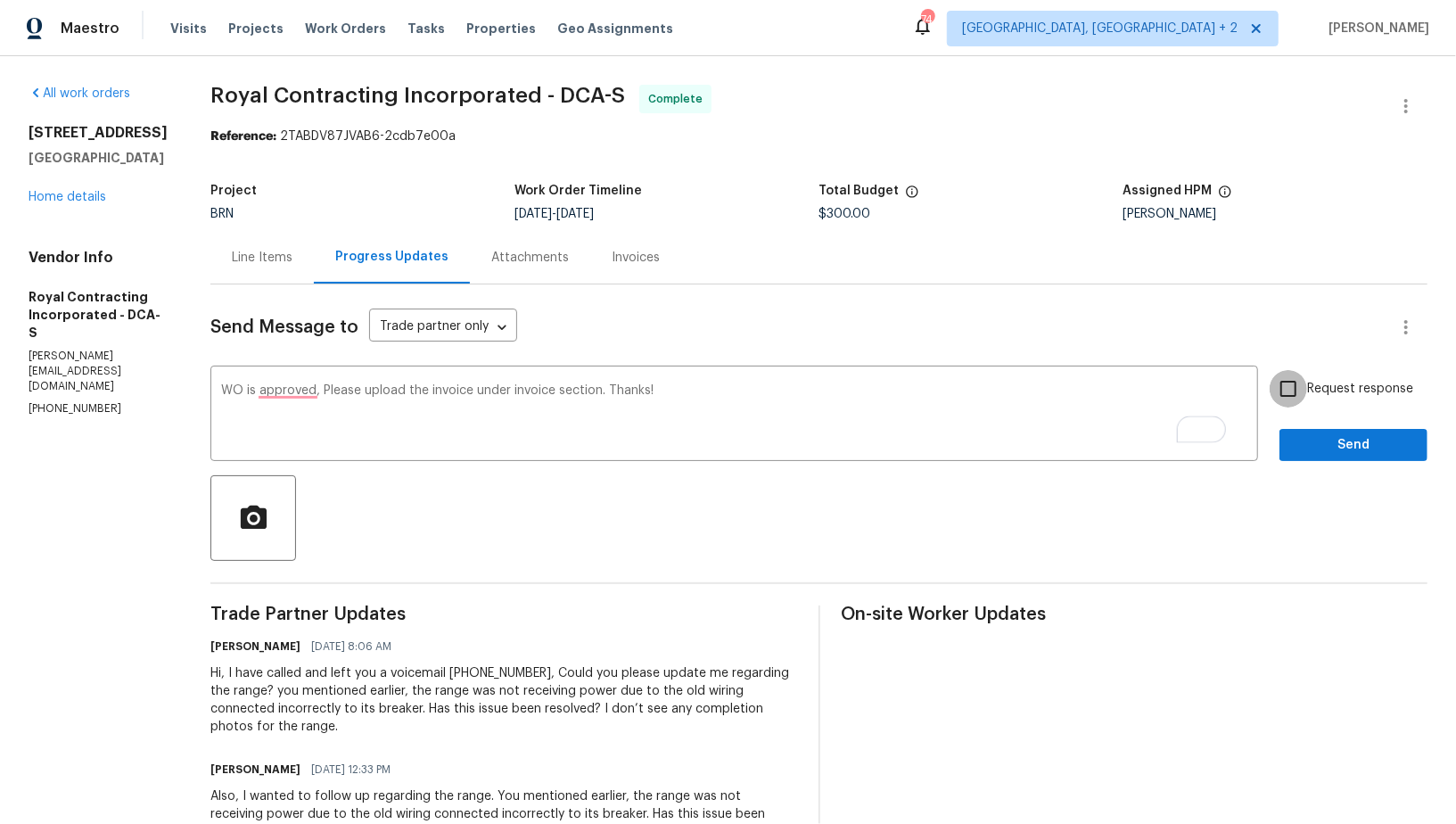
click at [1307, 395] on input "Request response" at bounding box center [1289, 389] width 37 height 37
checkbox input "true"
click at [1317, 438] on span "Send" at bounding box center [1353, 446] width 119 height 23
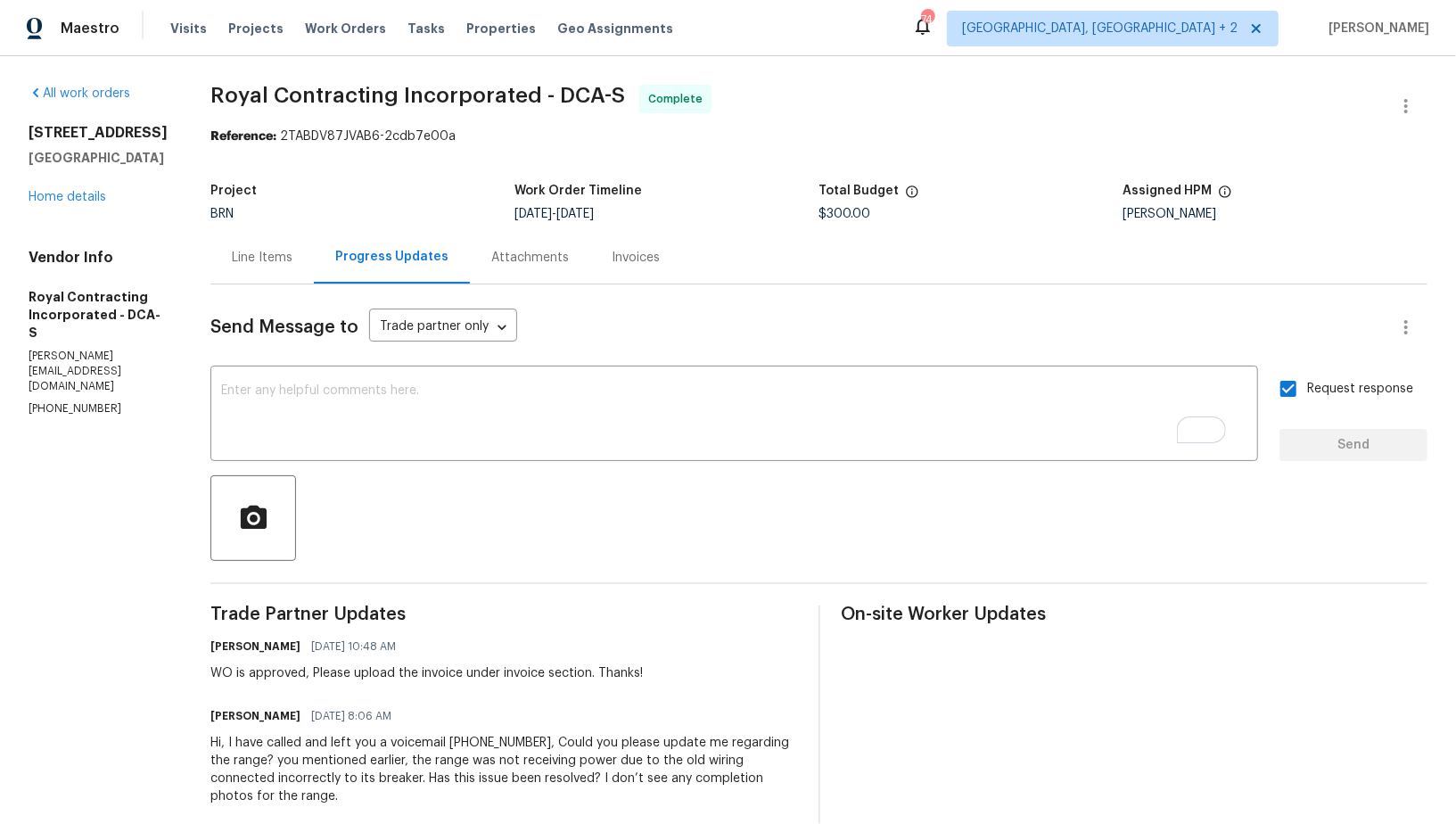
click at [631, 263] on div "Invoices" at bounding box center [635, 257] width 48 height 18
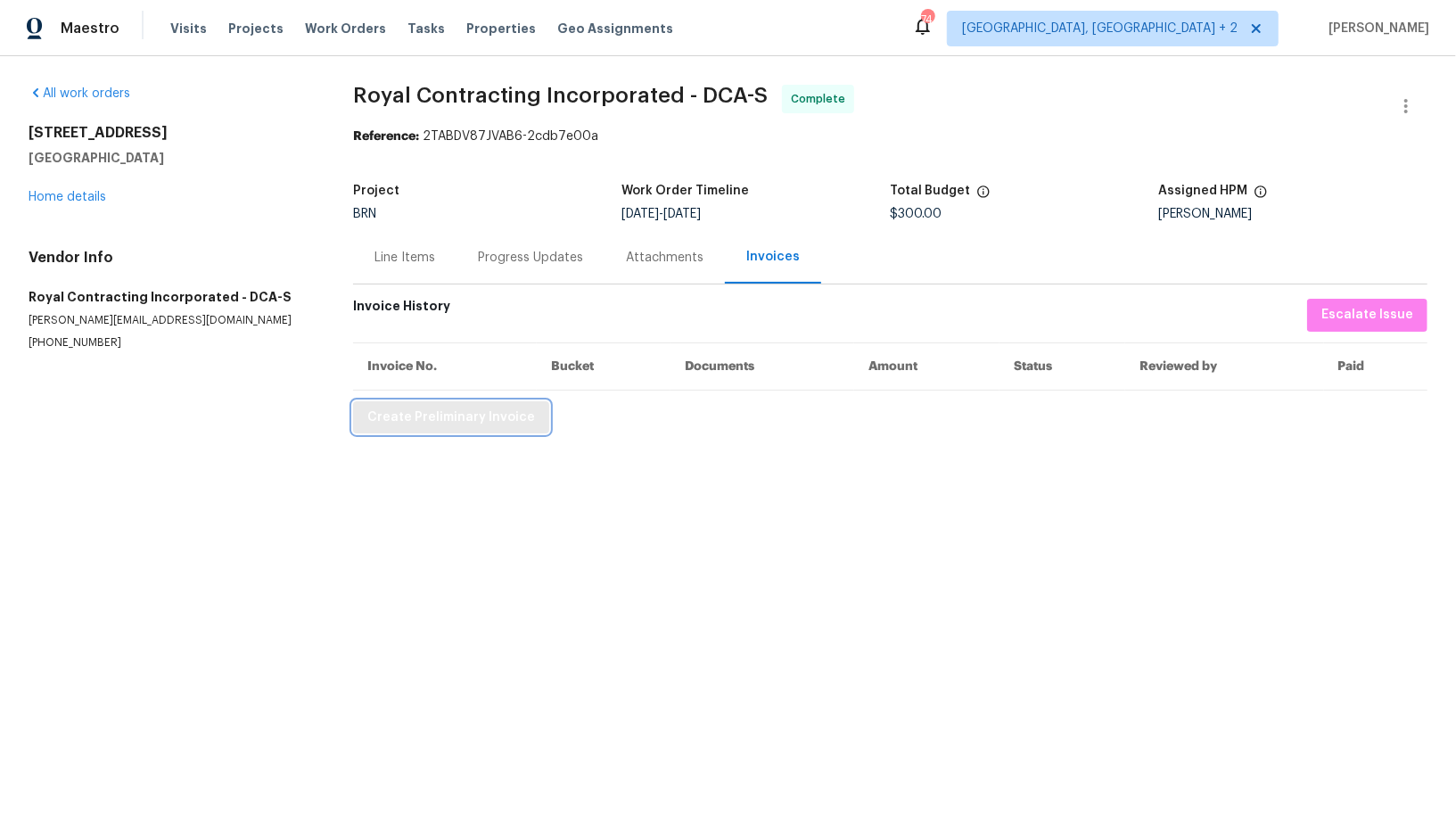
click at [484, 422] on span "Create Preliminary Invoice" at bounding box center [451, 418] width 167 height 23
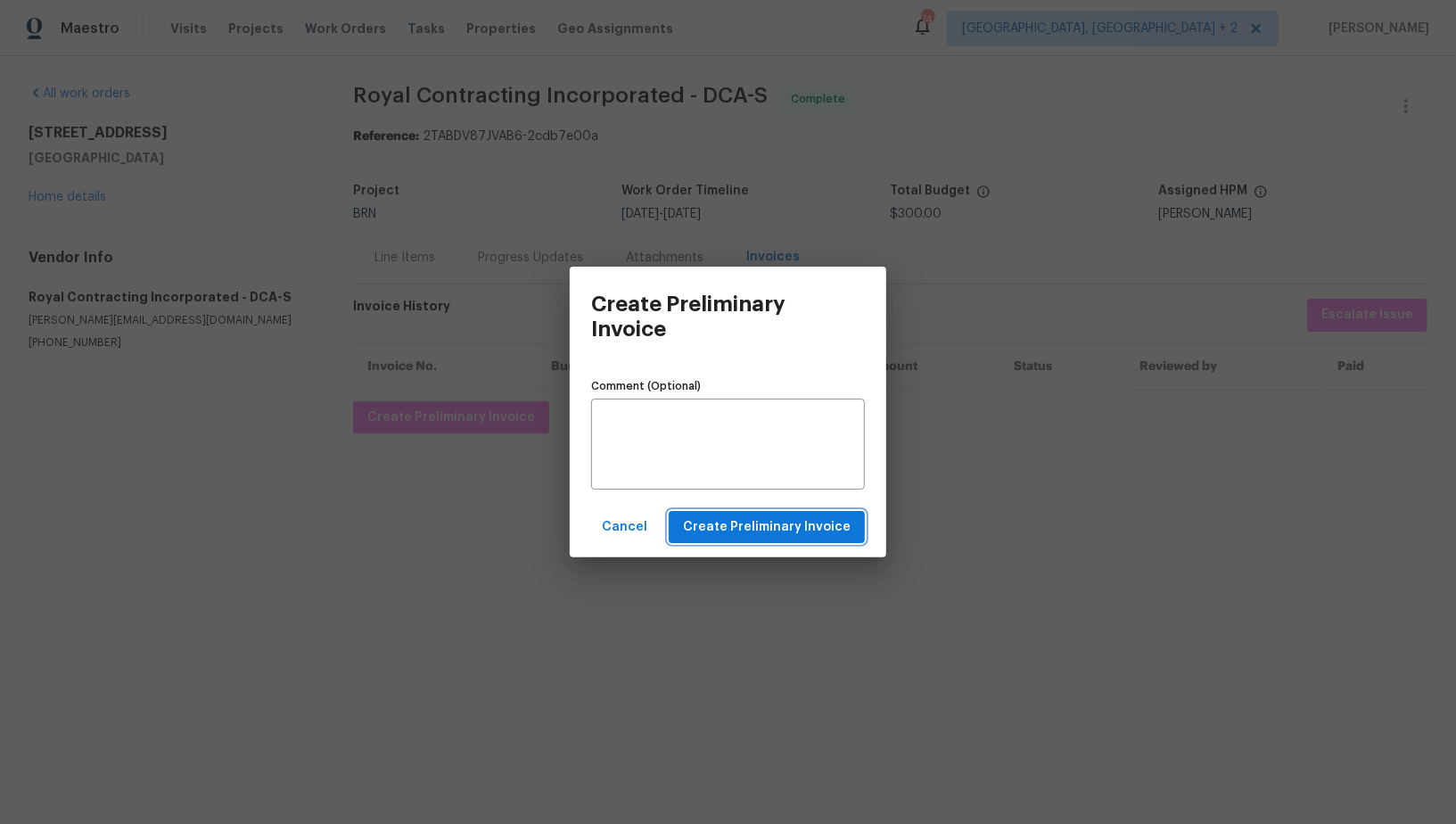
click at [779, 529] on span "Create Preliminary Invoice" at bounding box center [766, 527] width 167 height 23
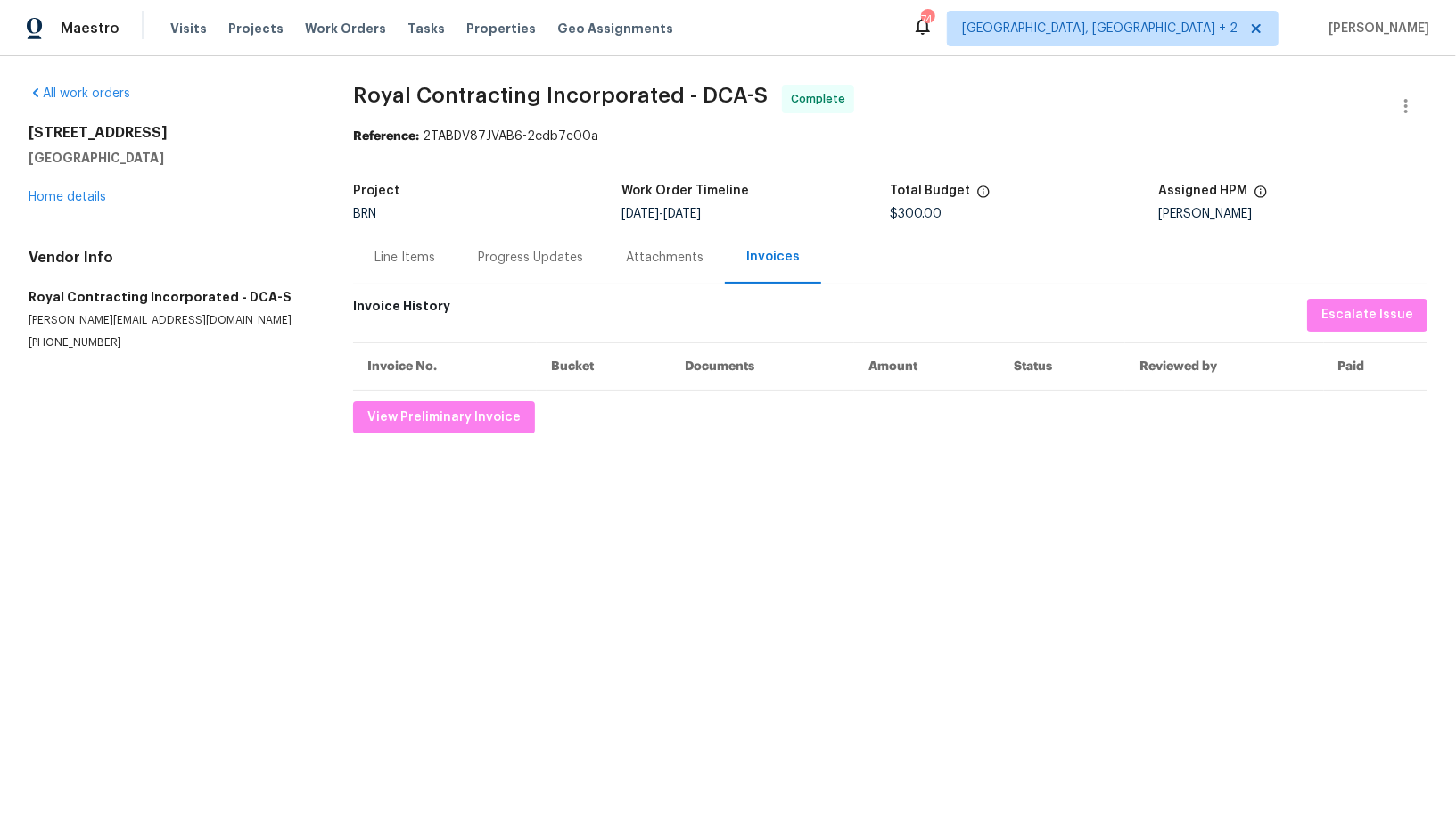
click at [528, 259] on div "Progress Updates" at bounding box center [530, 257] width 105 height 18
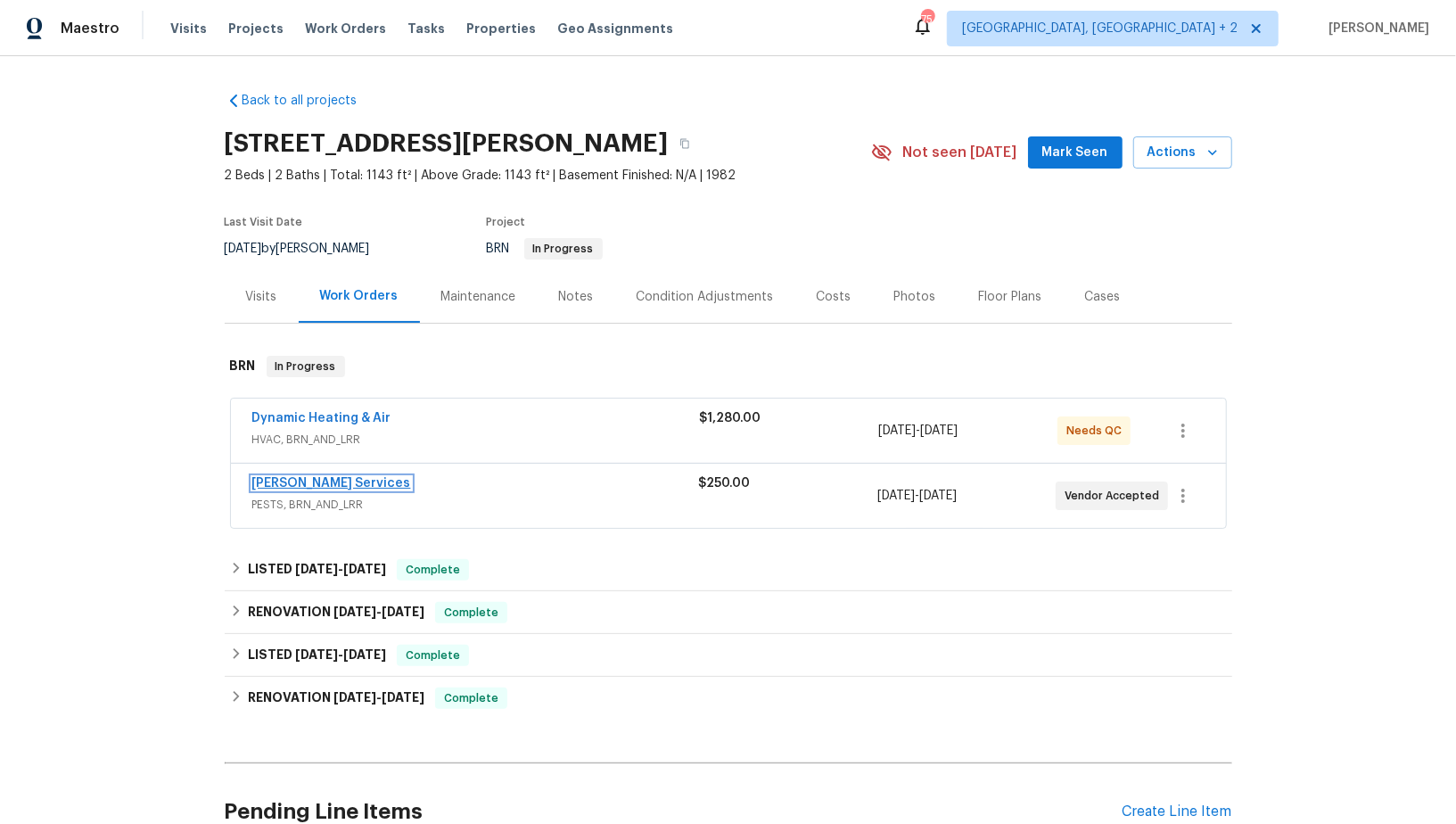
click at [314, 481] on link "Massey Services" at bounding box center [331, 483] width 159 height 13
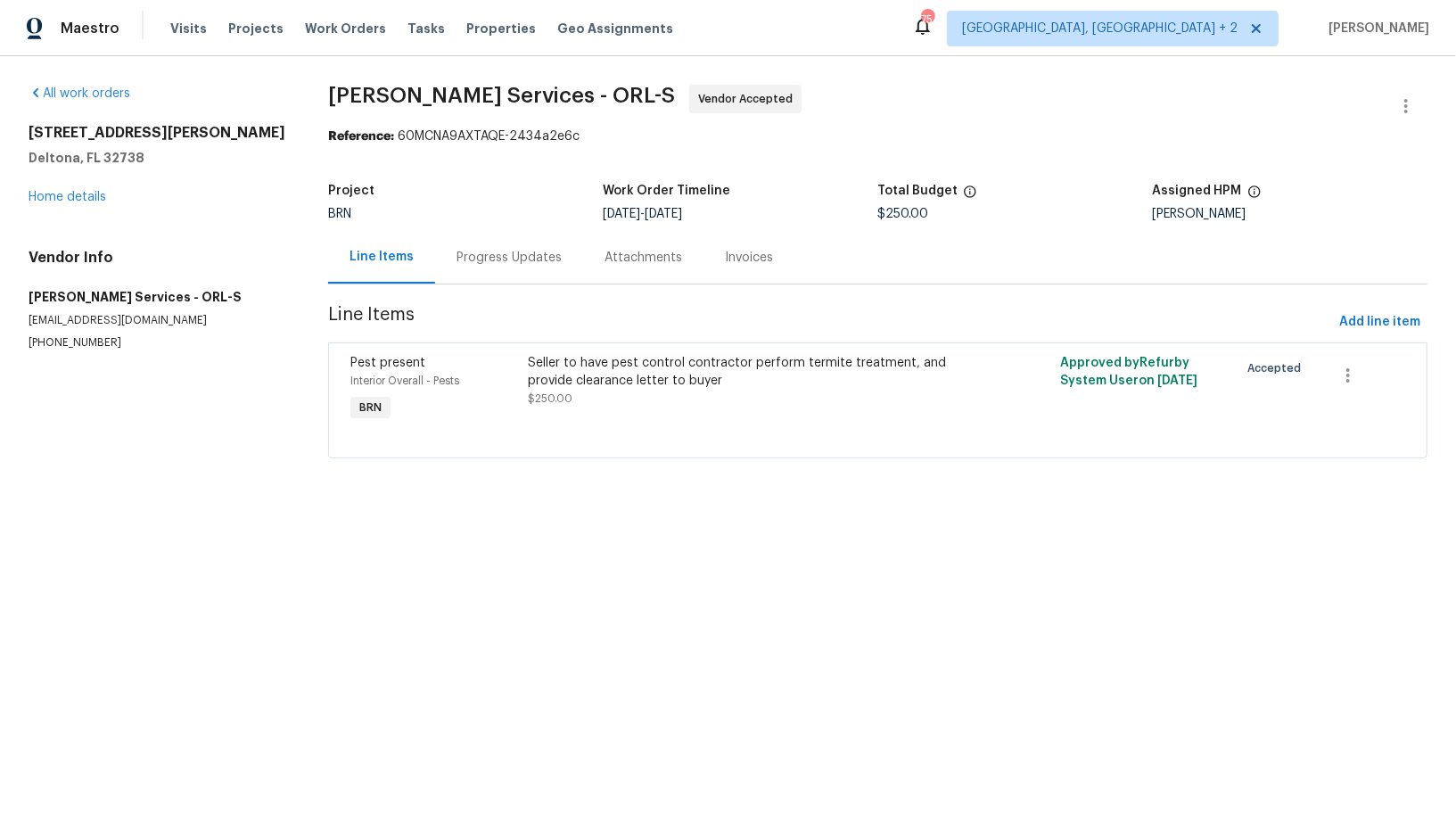
click at [427, 280] on div "Line Items" at bounding box center [381, 256] width 107 height 52
click at [476, 261] on div "Progress Updates" at bounding box center [508, 257] width 105 height 18
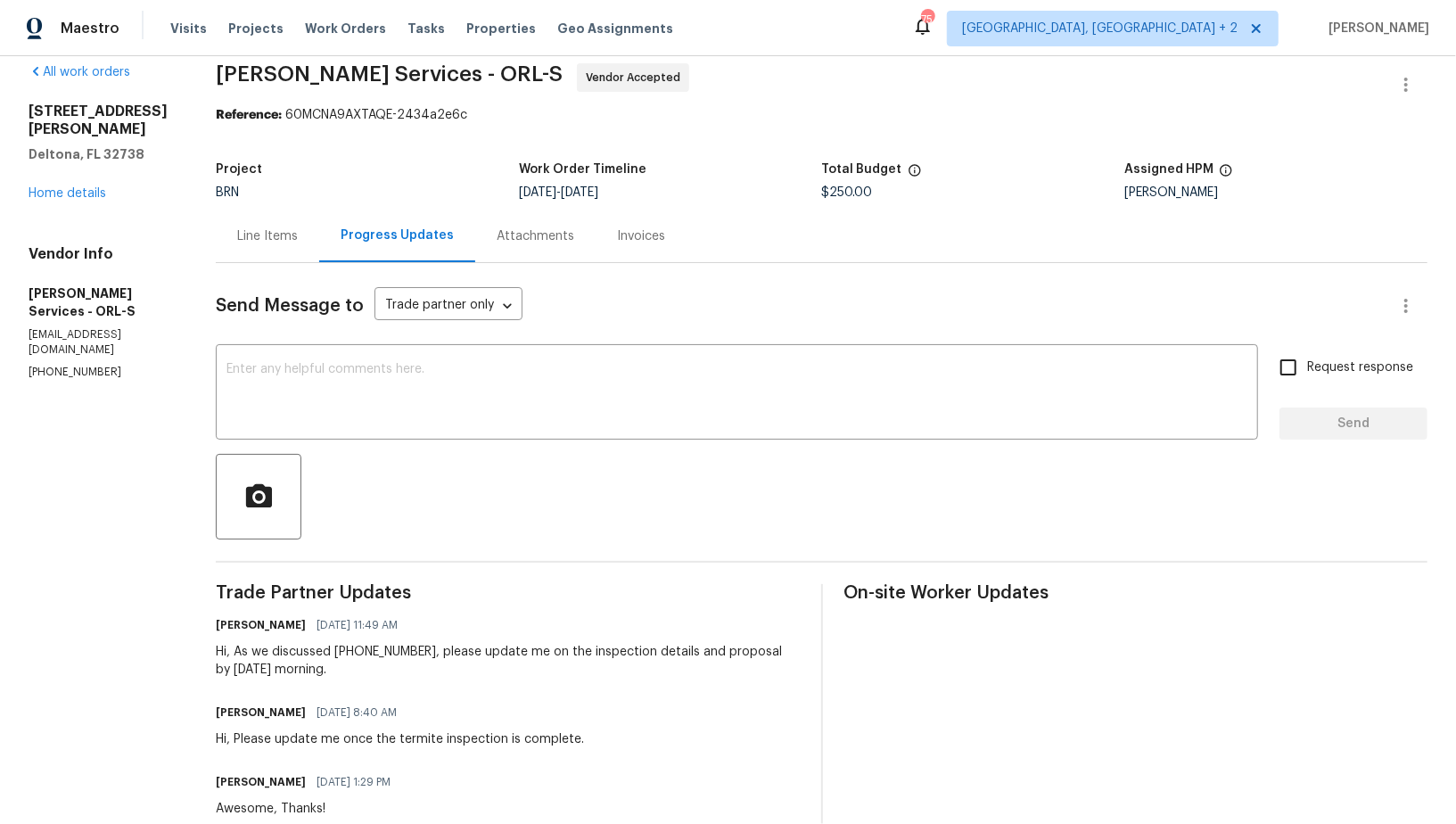
scroll to position [49, 0]
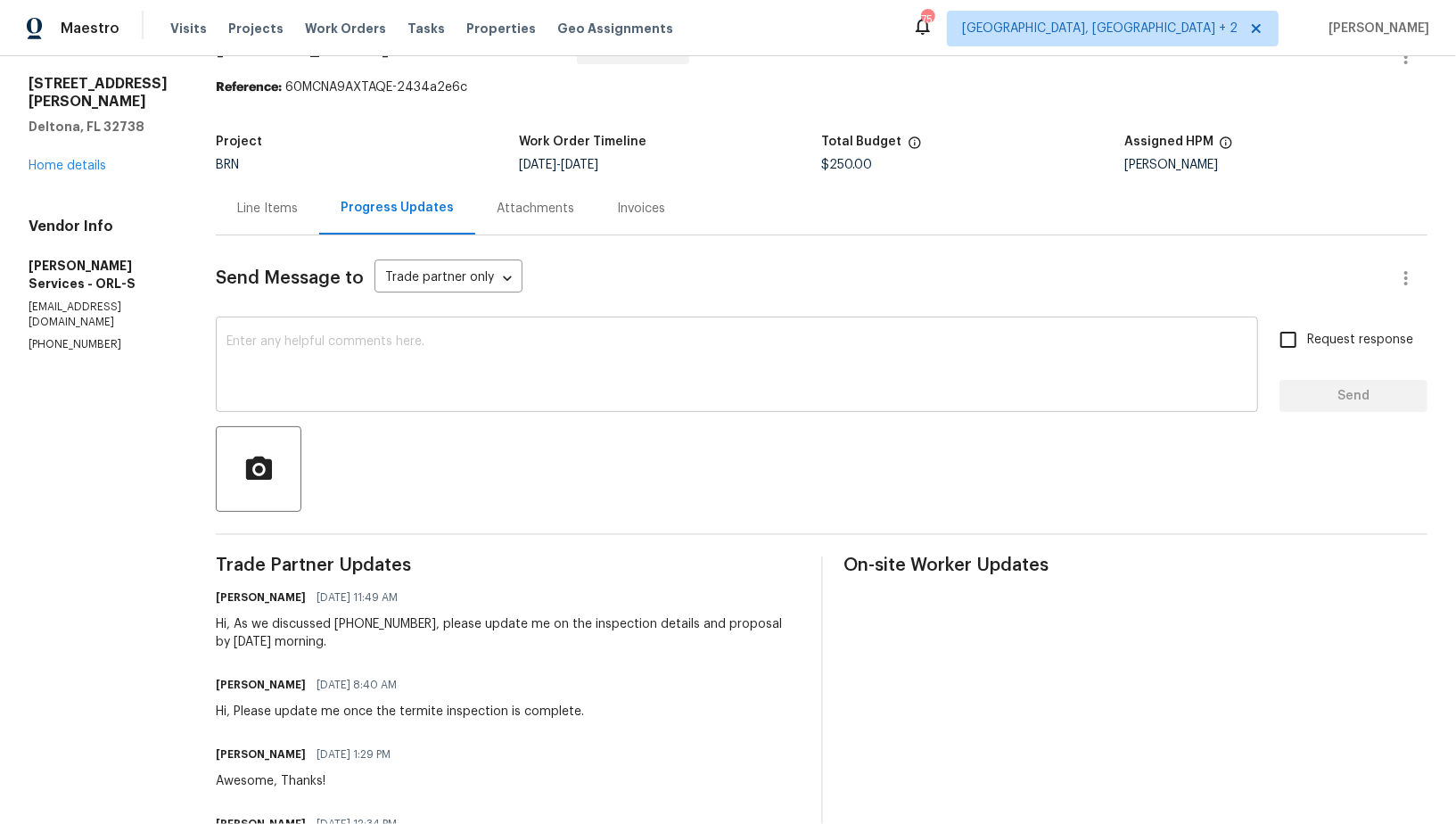
click at [465, 378] on textarea at bounding box center [737, 366] width 1021 height 62
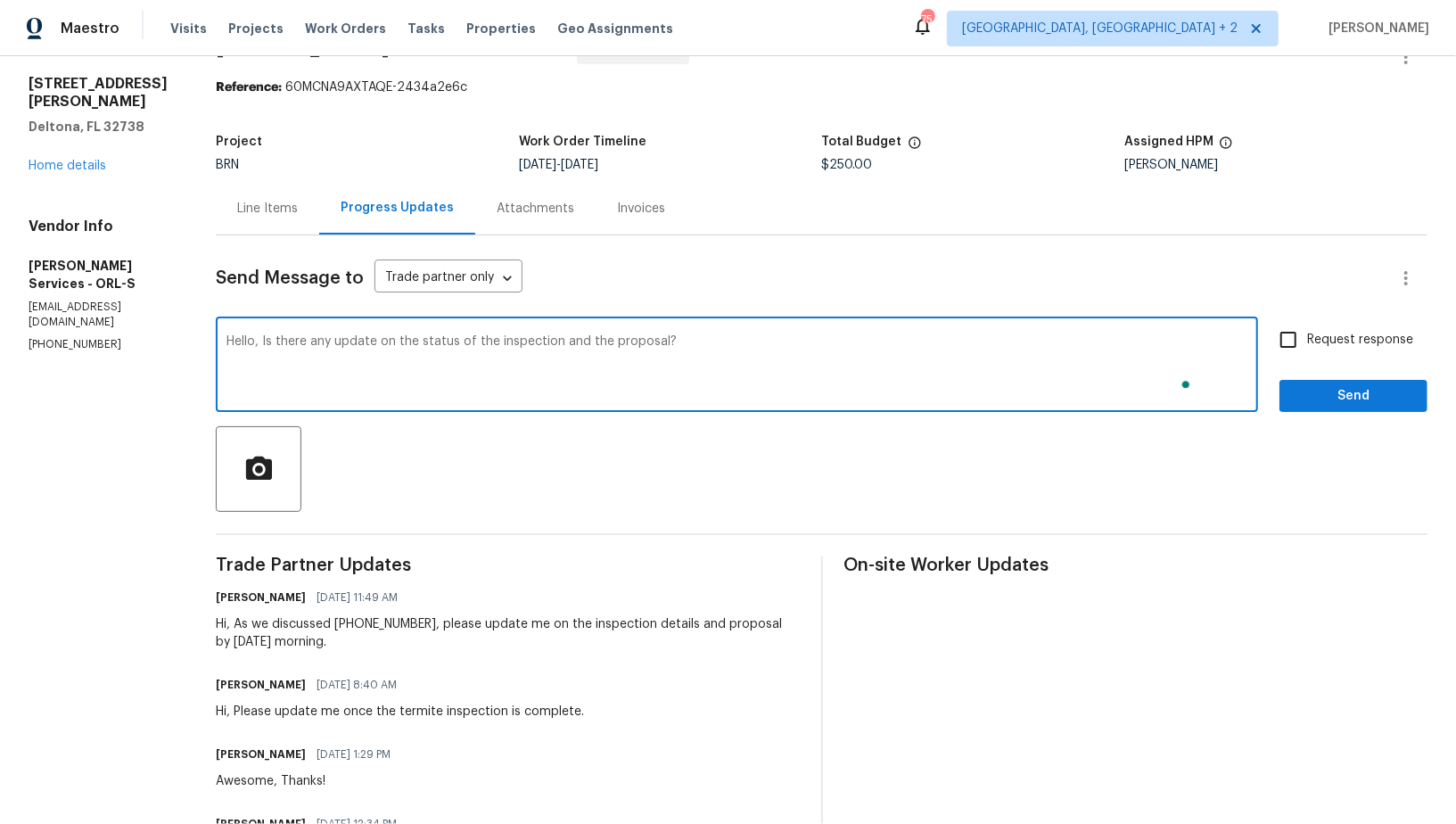
type textarea "Hello, Is there any update on the status of the inspection and the proposal?"
click at [1298, 343] on input "Request response" at bounding box center [1289, 340] width 37 height 37
checkbox input "true"
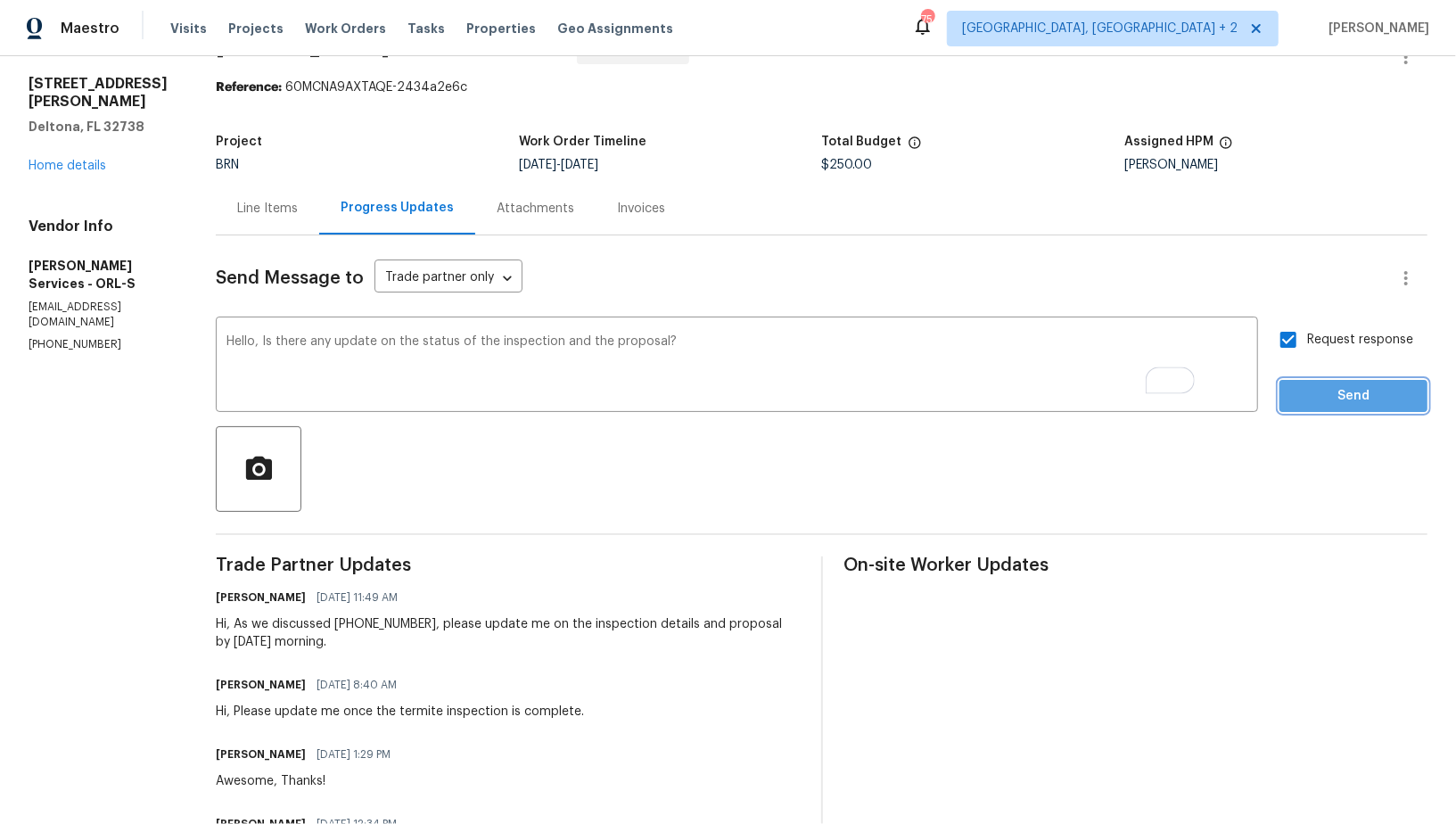
click at [1312, 383] on button "Send" at bounding box center [1354, 396] width 148 height 33
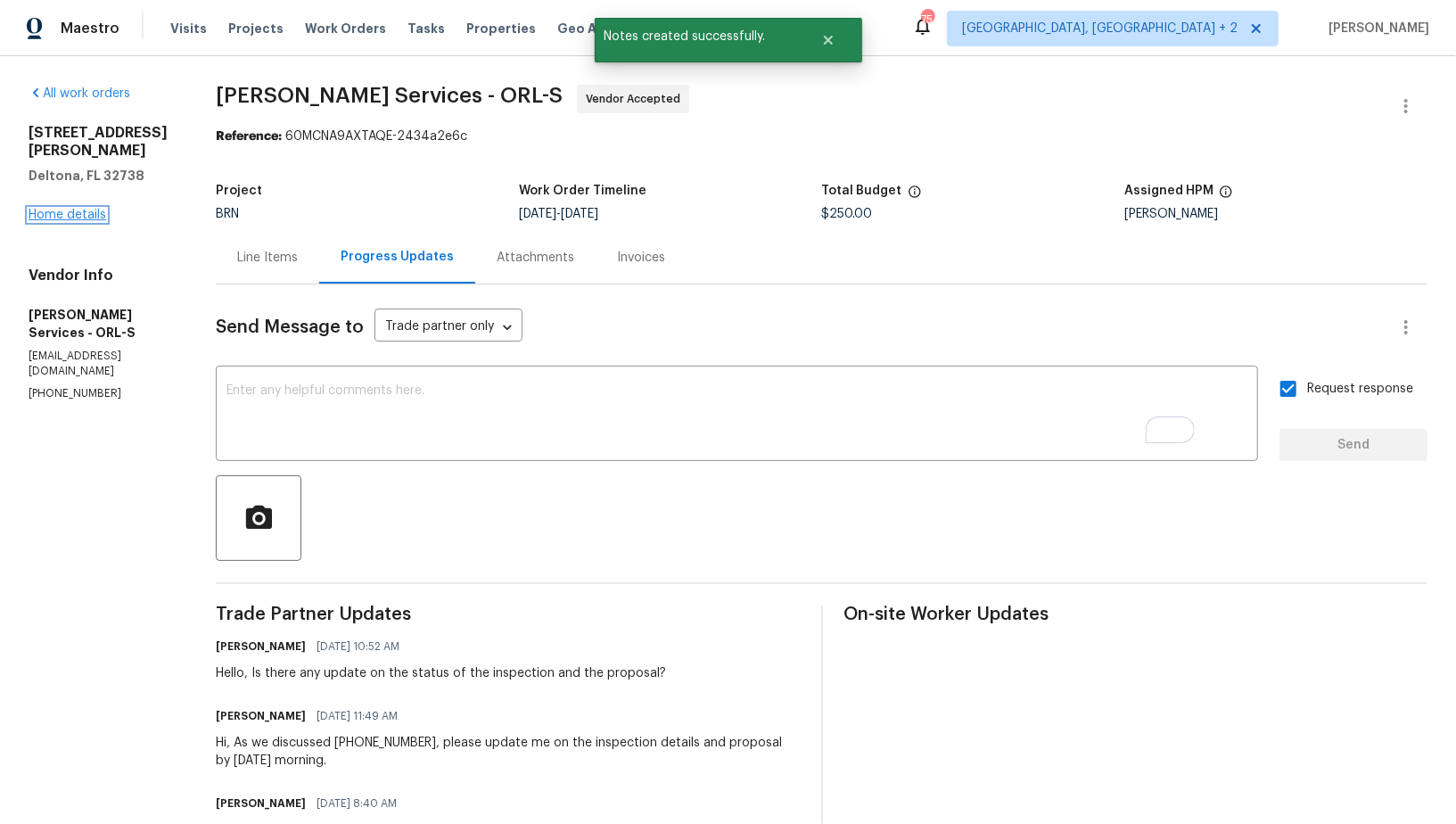
click at [65, 209] on link "Home details" at bounding box center [67, 215] width 78 height 13
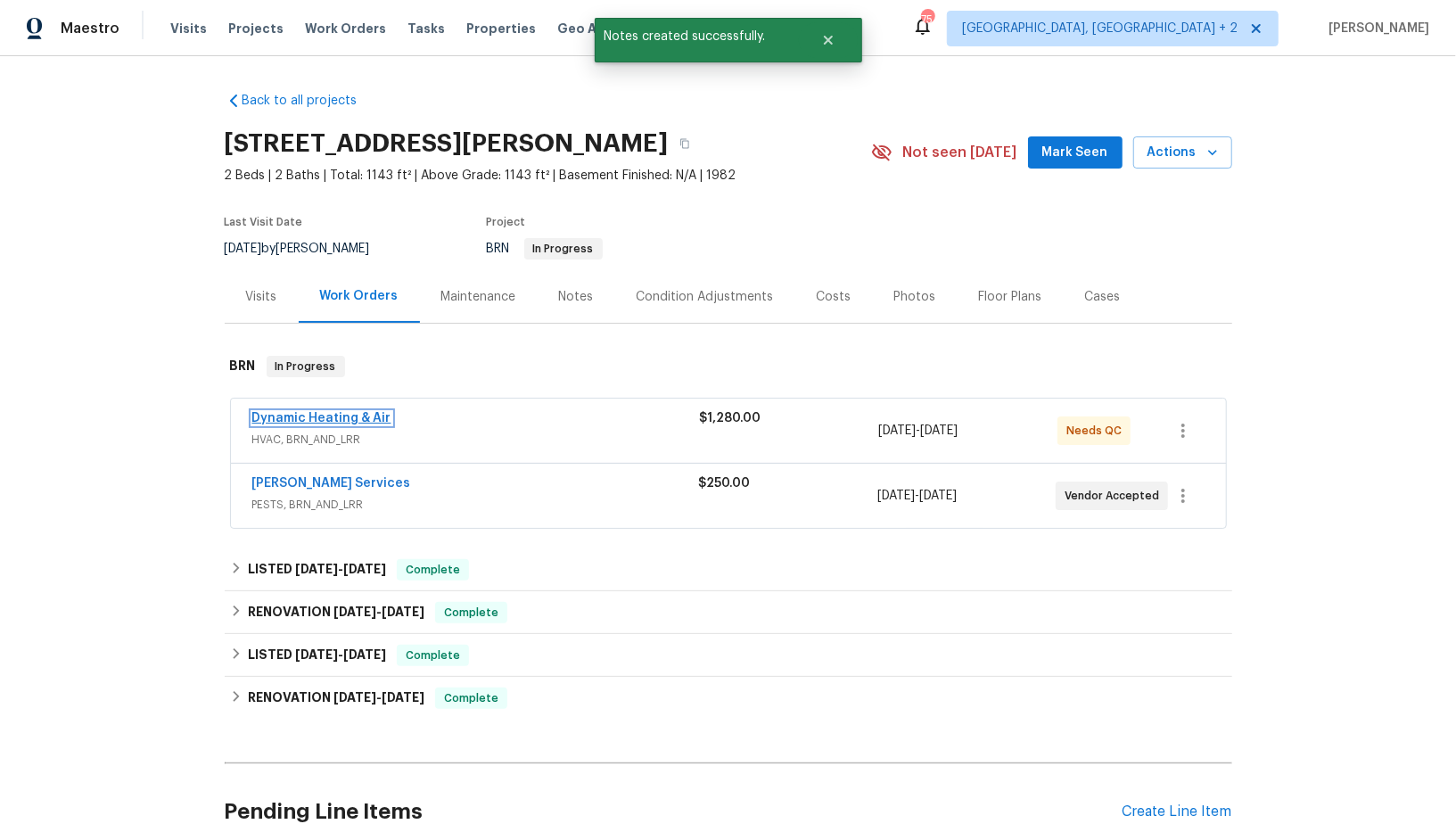
click at [334, 412] on link "Dynamic Heating & Air" at bounding box center [321, 418] width 139 height 13
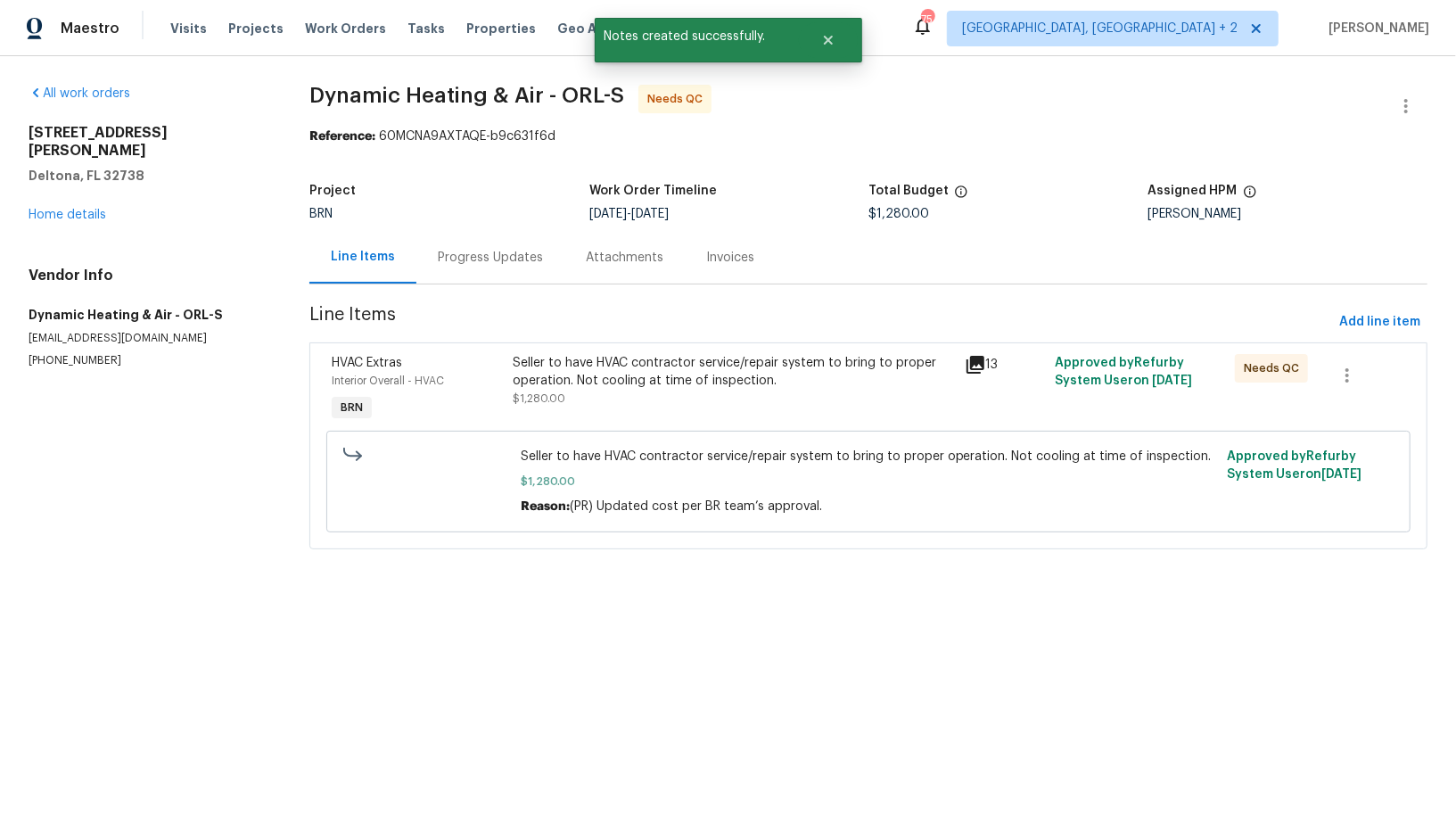
click at [577, 380] on div "Seller to have HVAC contractor service/repair system to bring to proper operati…" at bounding box center [732, 372] width 440 height 35
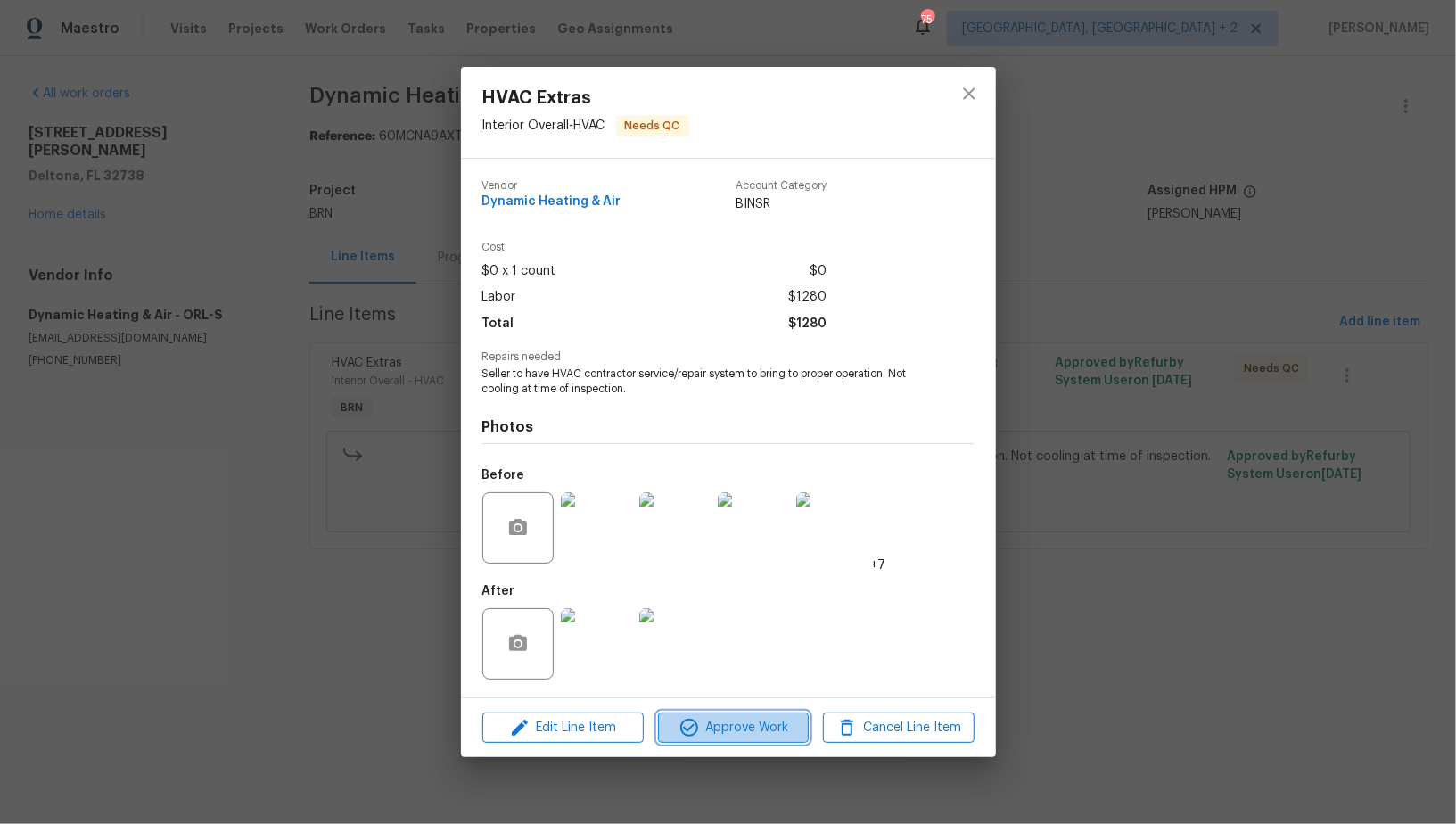
click at [747, 730] on span "Approve Work" at bounding box center [733, 728] width 140 height 23
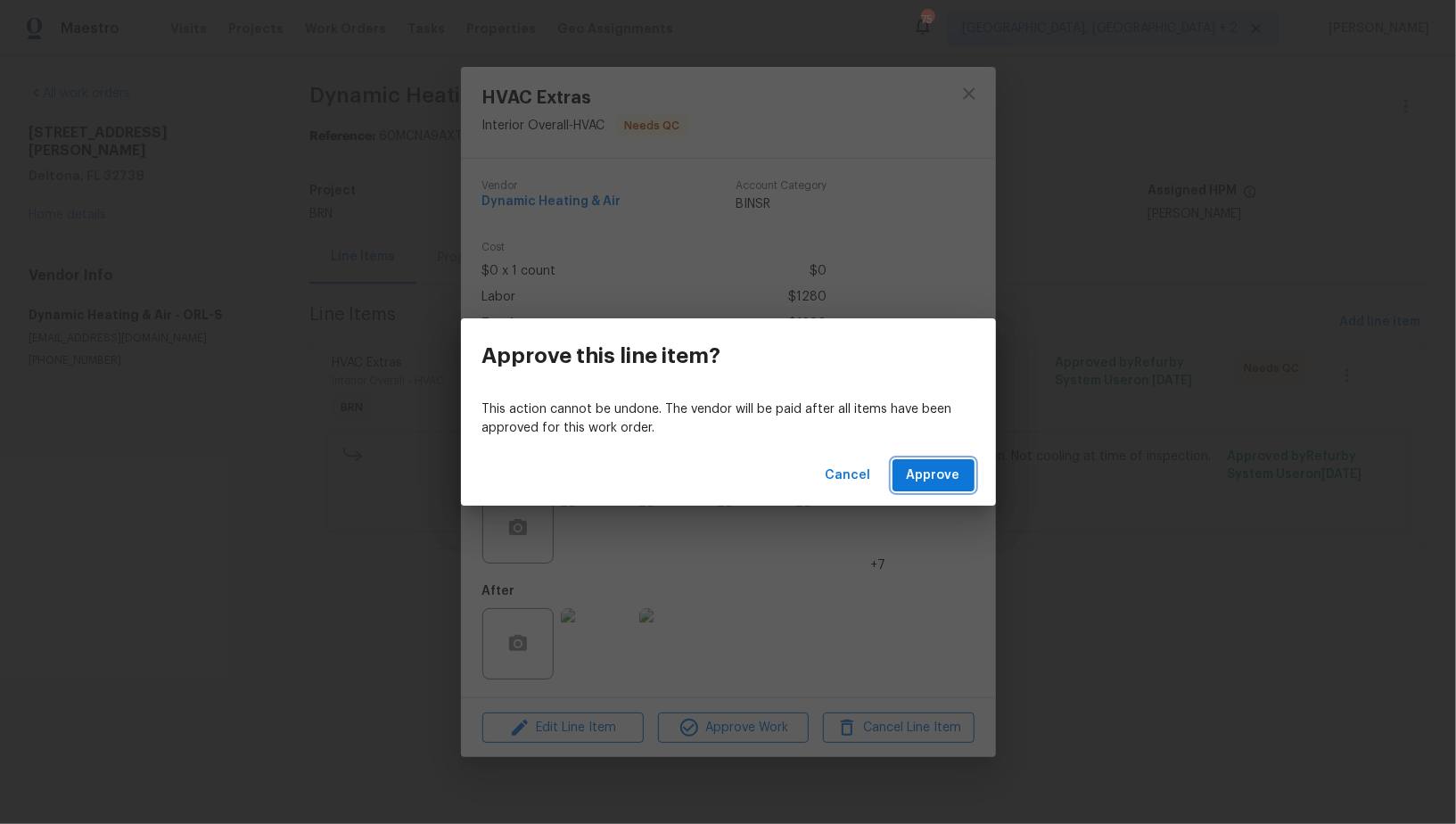
click at [921, 460] on button "Approve" at bounding box center [933, 475] width 82 height 33
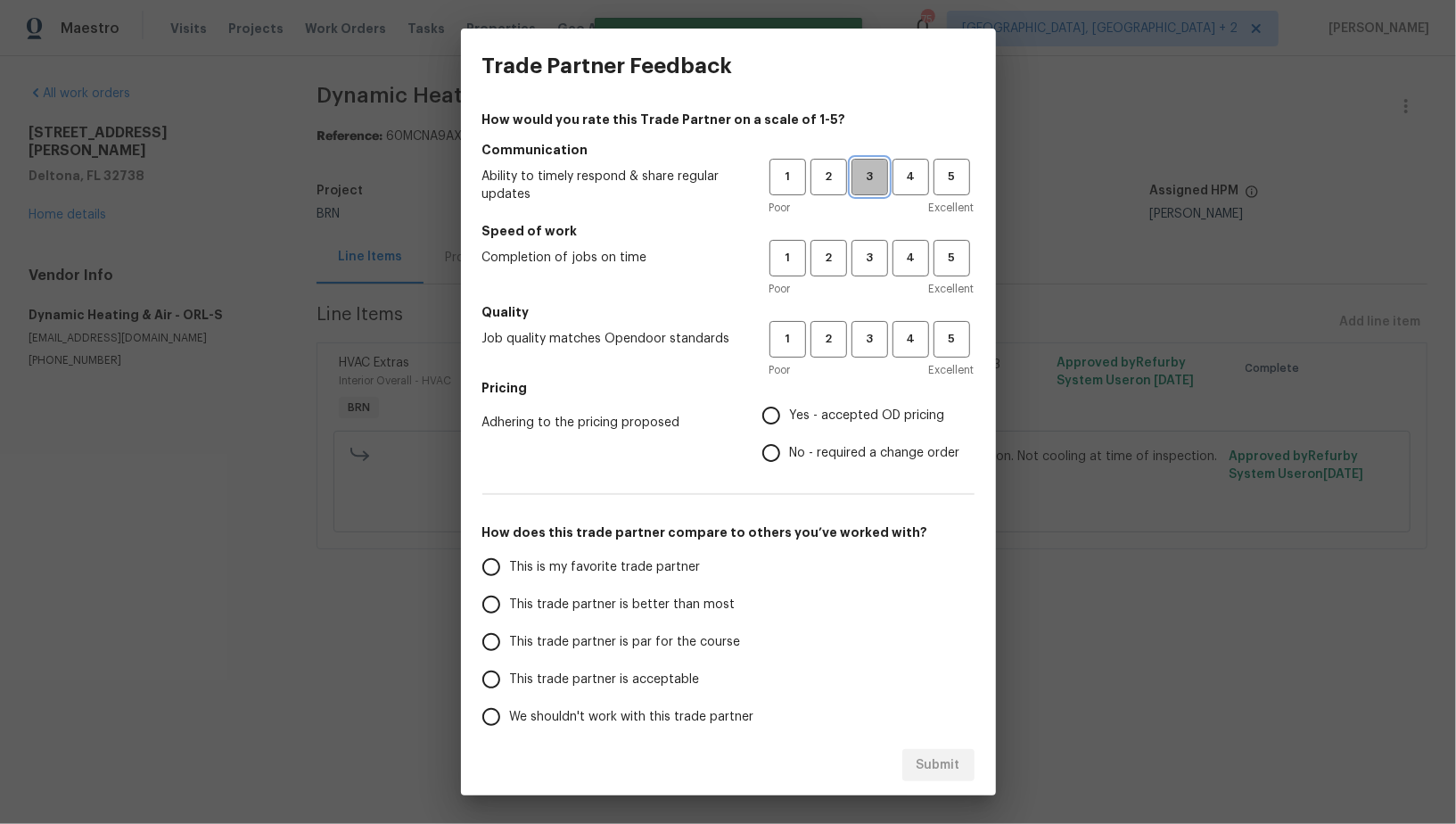
click at [873, 184] on span "3" at bounding box center [869, 176] width 33 height 21
click at [873, 277] on div "1 2 3 4 5 Poor Excellent" at bounding box center [872, 268] width 205 height 58
click at [873, 264] on span "3" at bounding box center [869, 258] width 33 height 21
click at [873, 324] on button "3" at bounding box center [869, 339] width 36 height 36
click at [774, 462] on input "No - required a change order" at bounding box center [771, 453] width 37 height 37
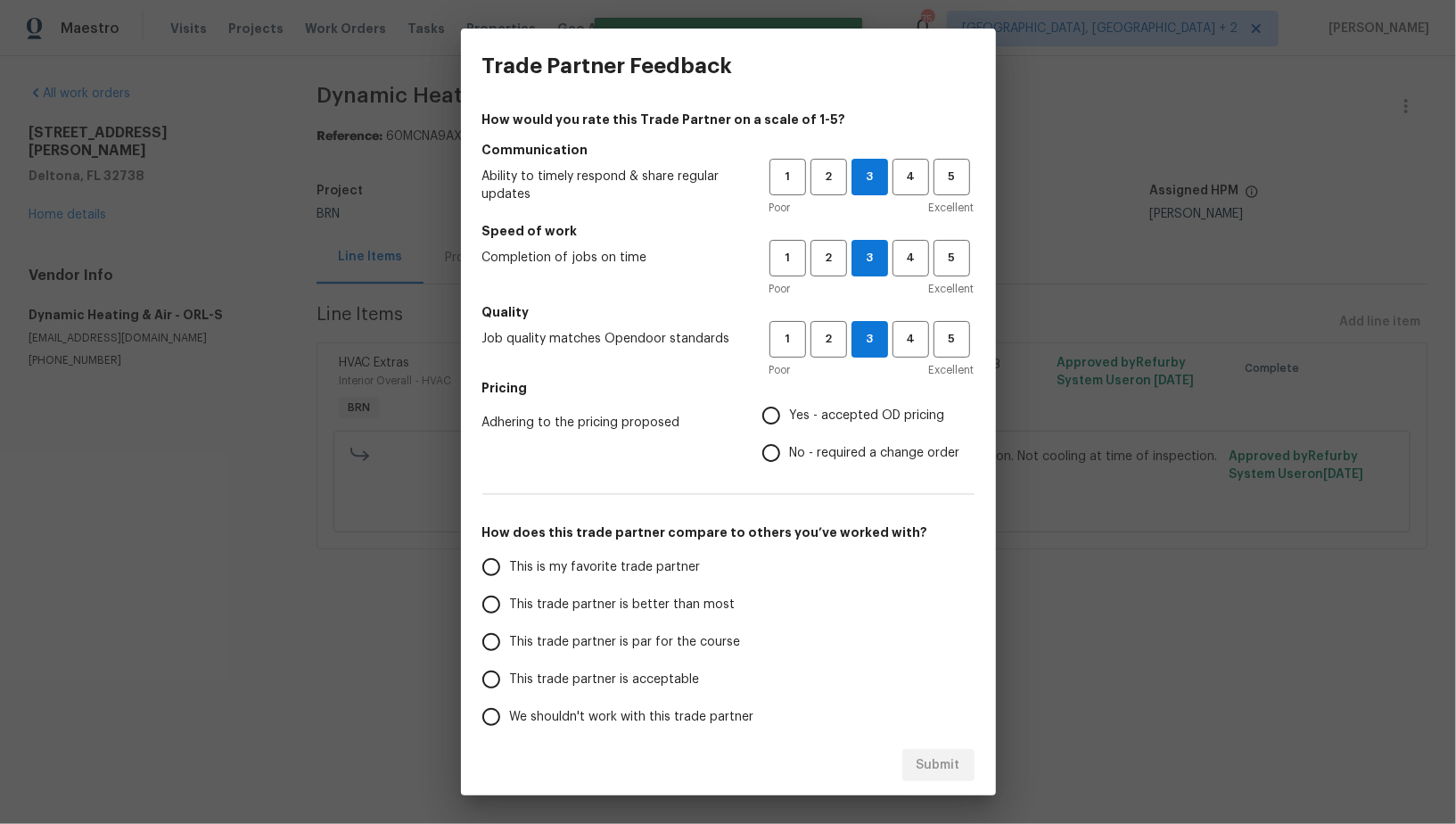
radio input "true"
click at [496, 644] on input "This trade partner is par for the course" at bounding box center [492, 643] width 37 height 37
click at [915, 760] on button "Submit" at bounding box center [938, 765] width 72 height 33
radio input "true"
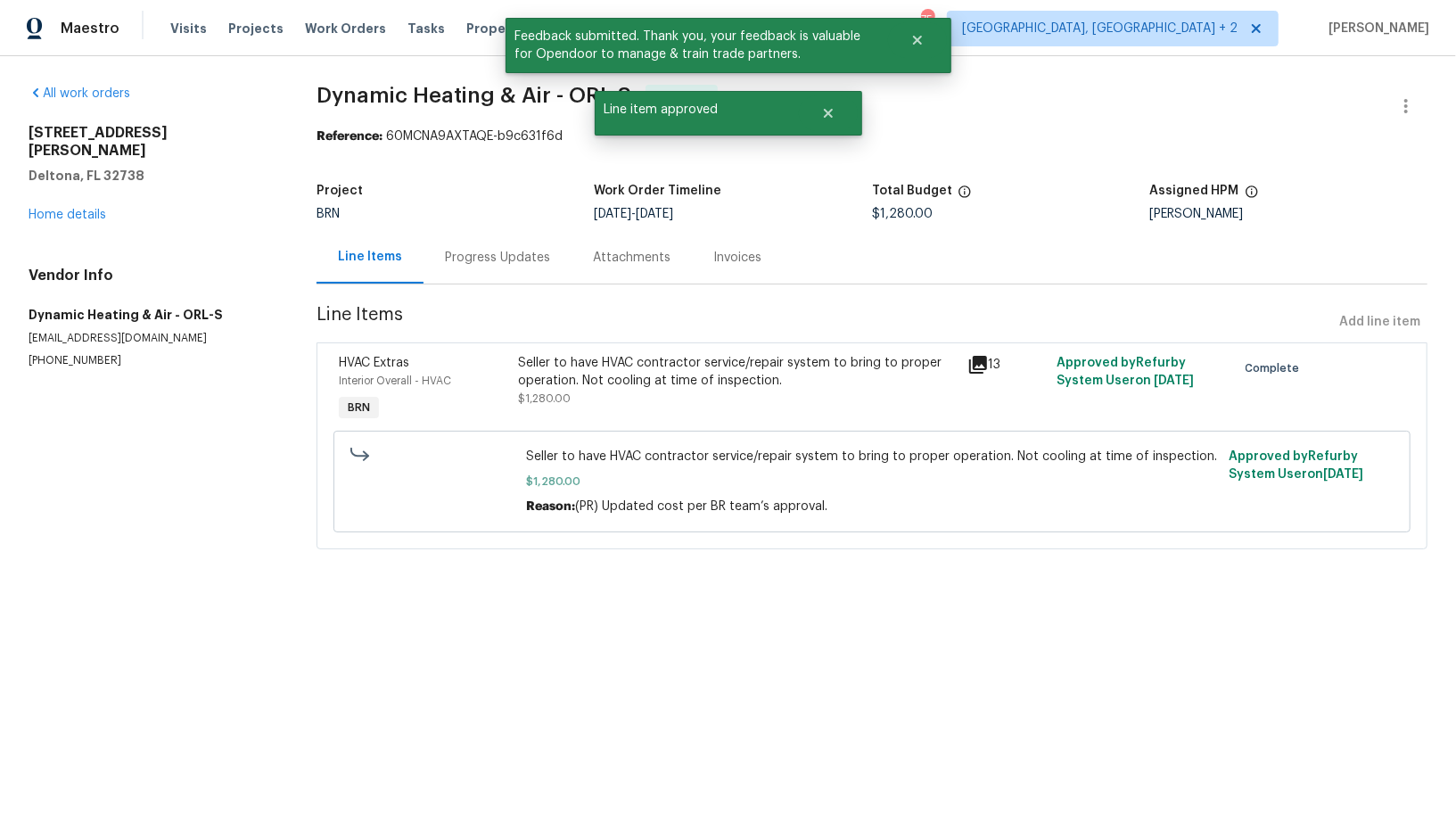
click at [525, 277] on div "Progress Updates" at bounding box center [497, 256] width 148 height 52
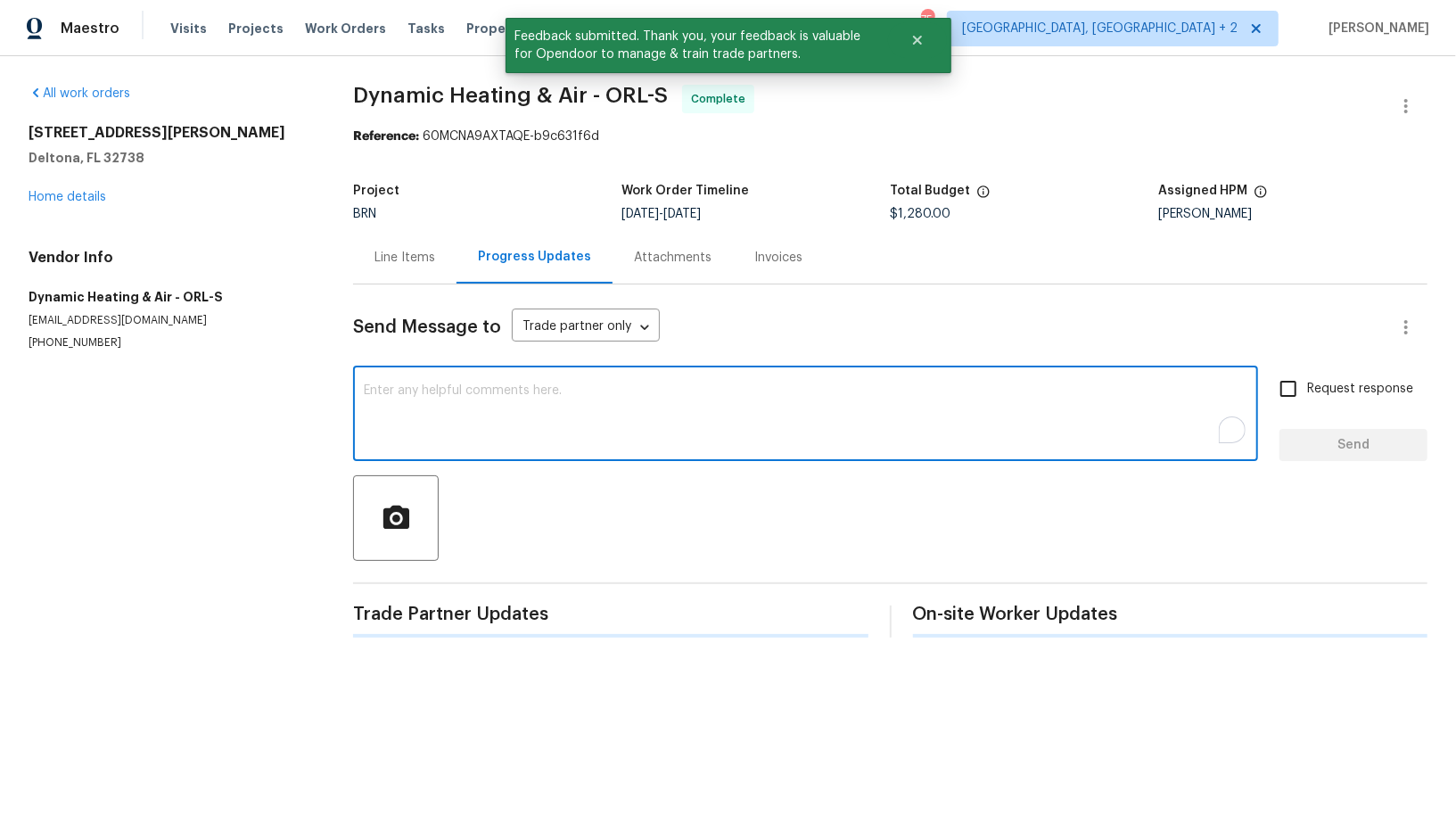
click at [569, 424] on textarea "To enrich screen reader interactions, please activate Accessibility in Grammarl…" at bounding box center [805, 415] width 884 height 62
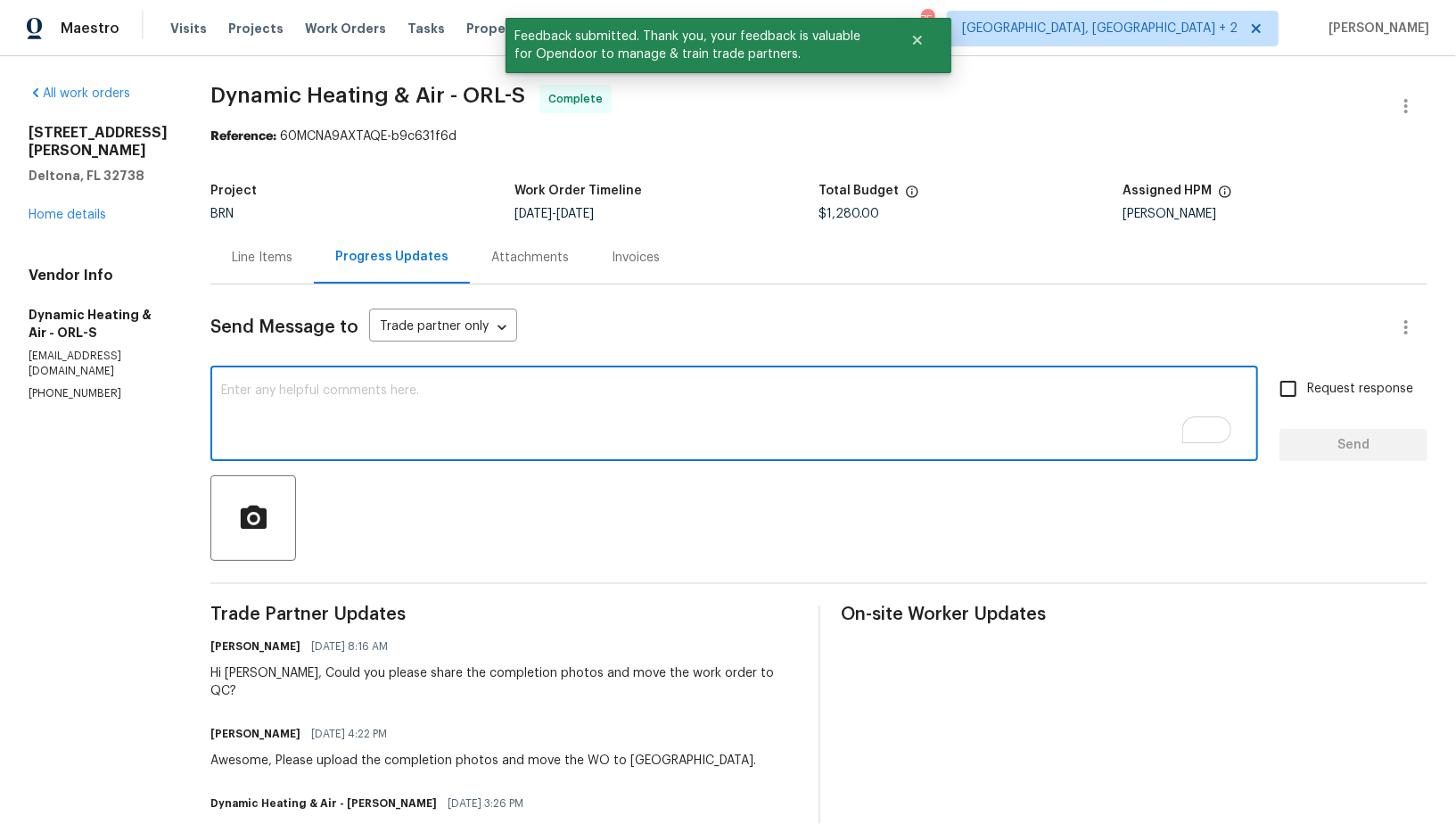
click at [364, 431] on textarea "To enrich screen reader interactions, please activate Accessibility in Grammarl…" at bounding box center [734, 415] width 1026 height 62
paste textarea "WO is approved, Please upload the invoice under invoice section. Thanks!"
type textarea "WO is approved, Please upload the invoice under invoice section. Thanks!"
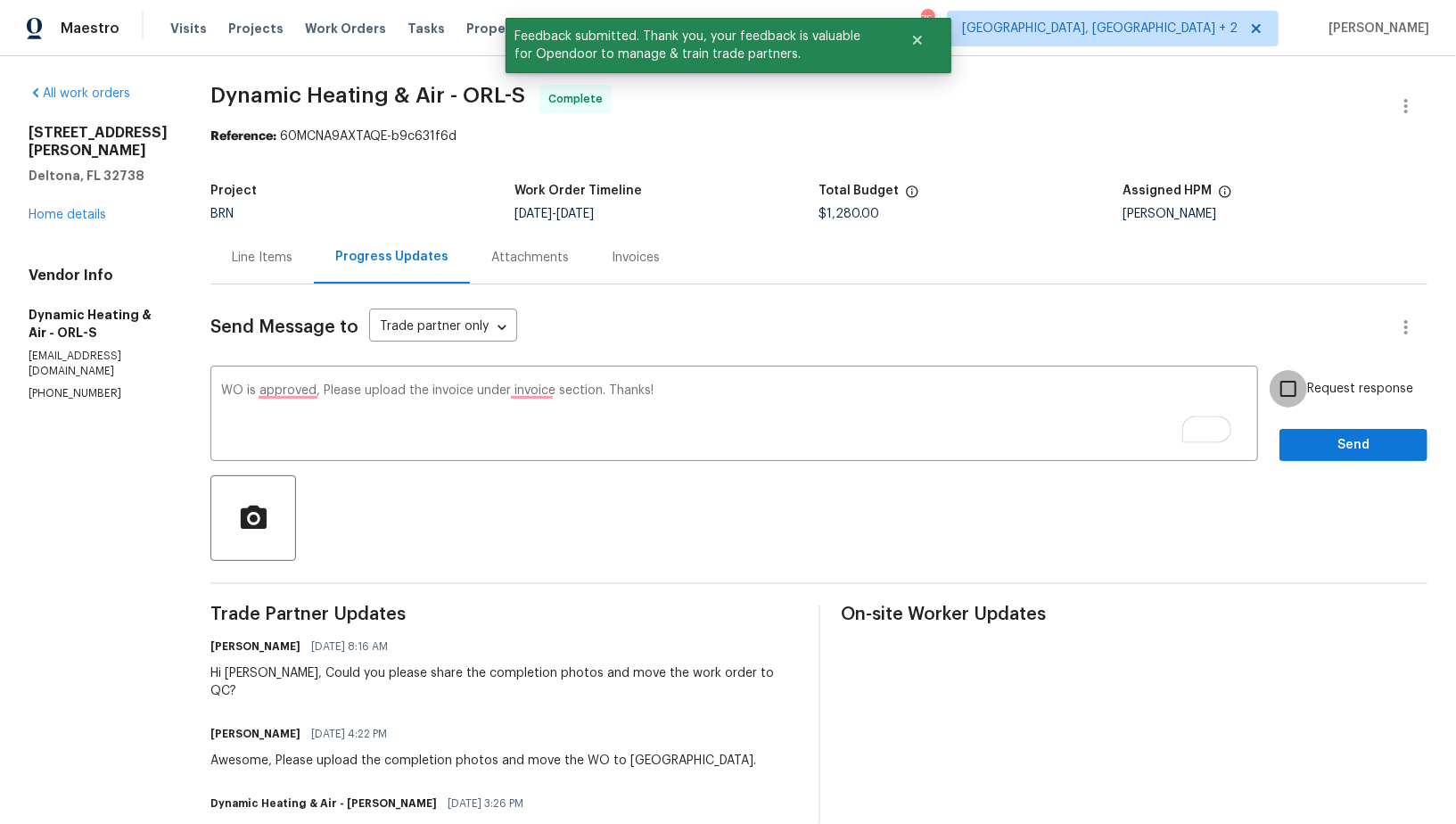
click at [1287, 393] on input "Request response" at bounding box center [1289, 389] width 37 height 37
checkbox input "true"
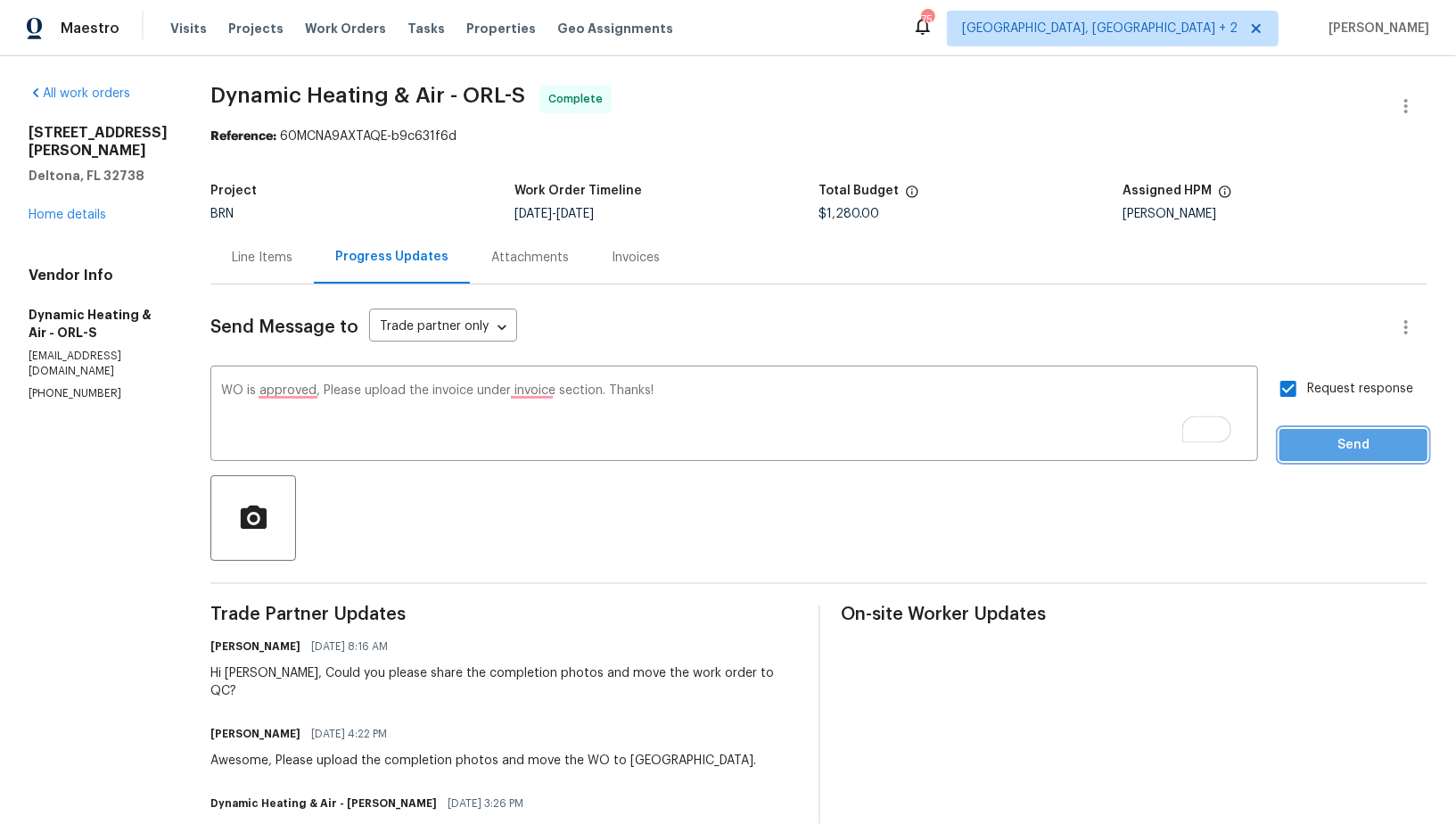
click at [1302, 453] on span "Send" at bounding box center [1353, 446] width 119 height 23
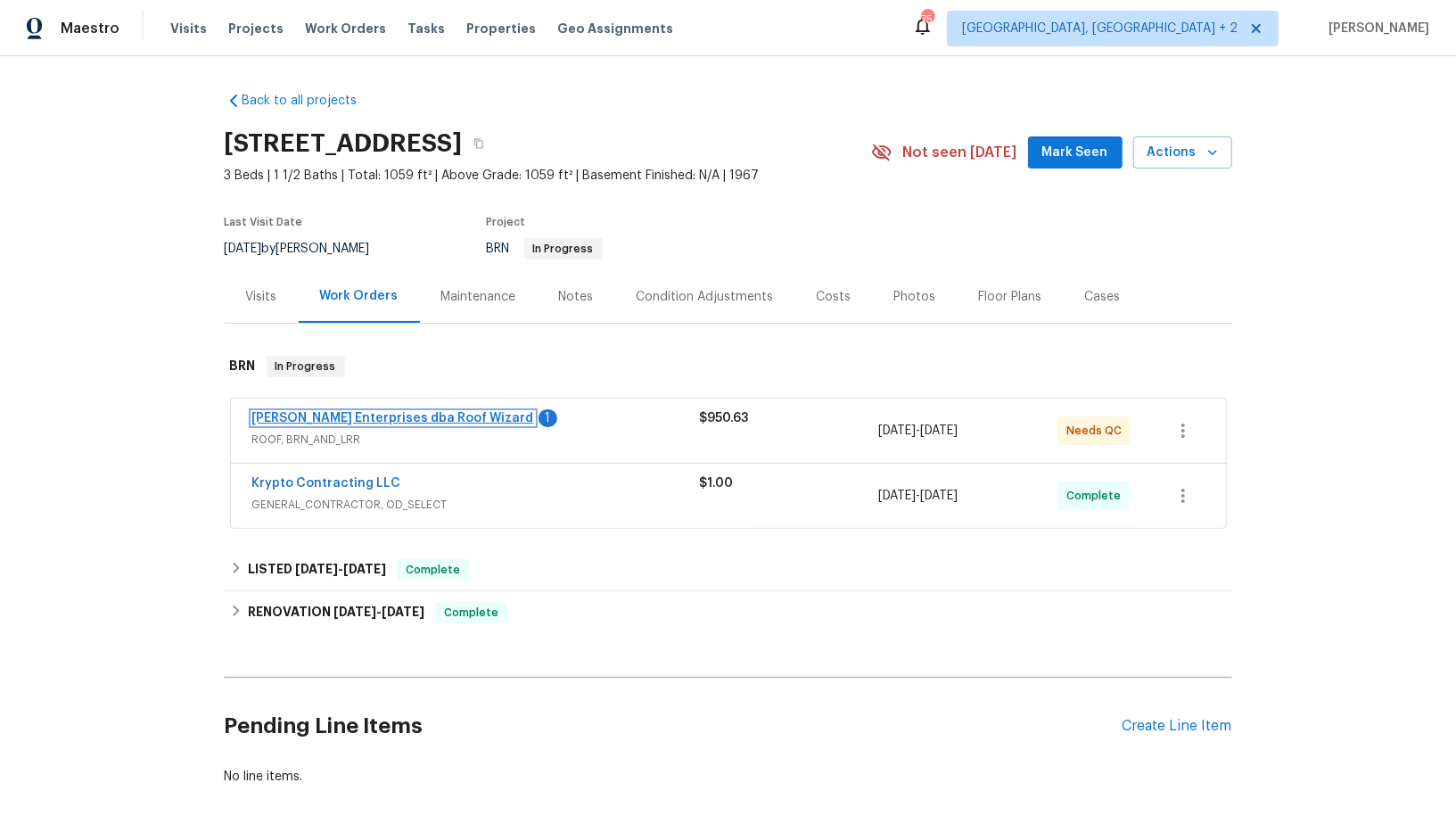
click at [363, 419] on link "[PERSON_NAME] Enterprises dba Roof Wizard" at bounding box center [393, 418] width 282 height 13
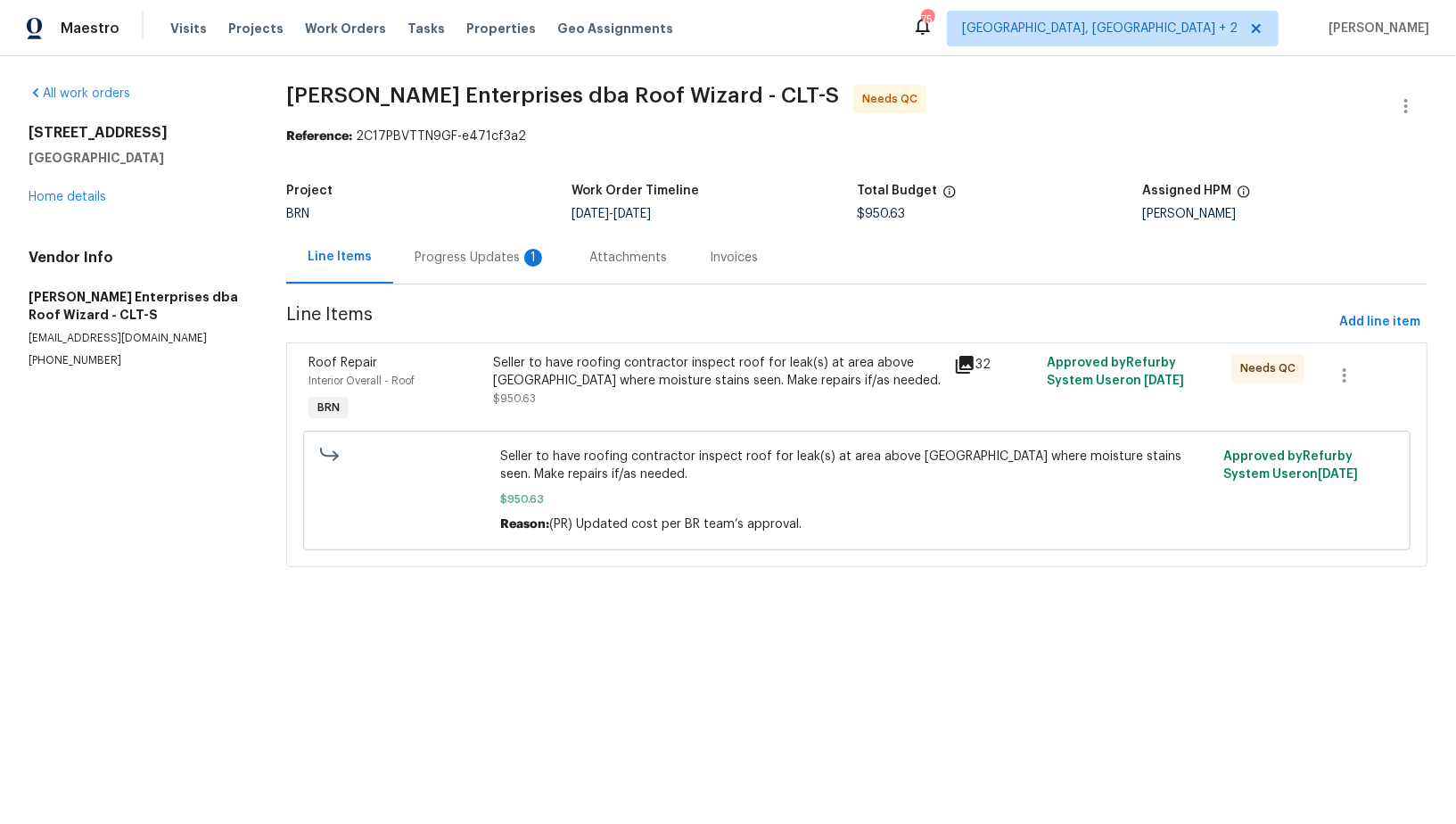
click at [585, 362] on div "Seller to have roofing contractor inspect roof for leak(s) at area above [GEOGR…" at bounding box center [718, 372] width 451 height 35
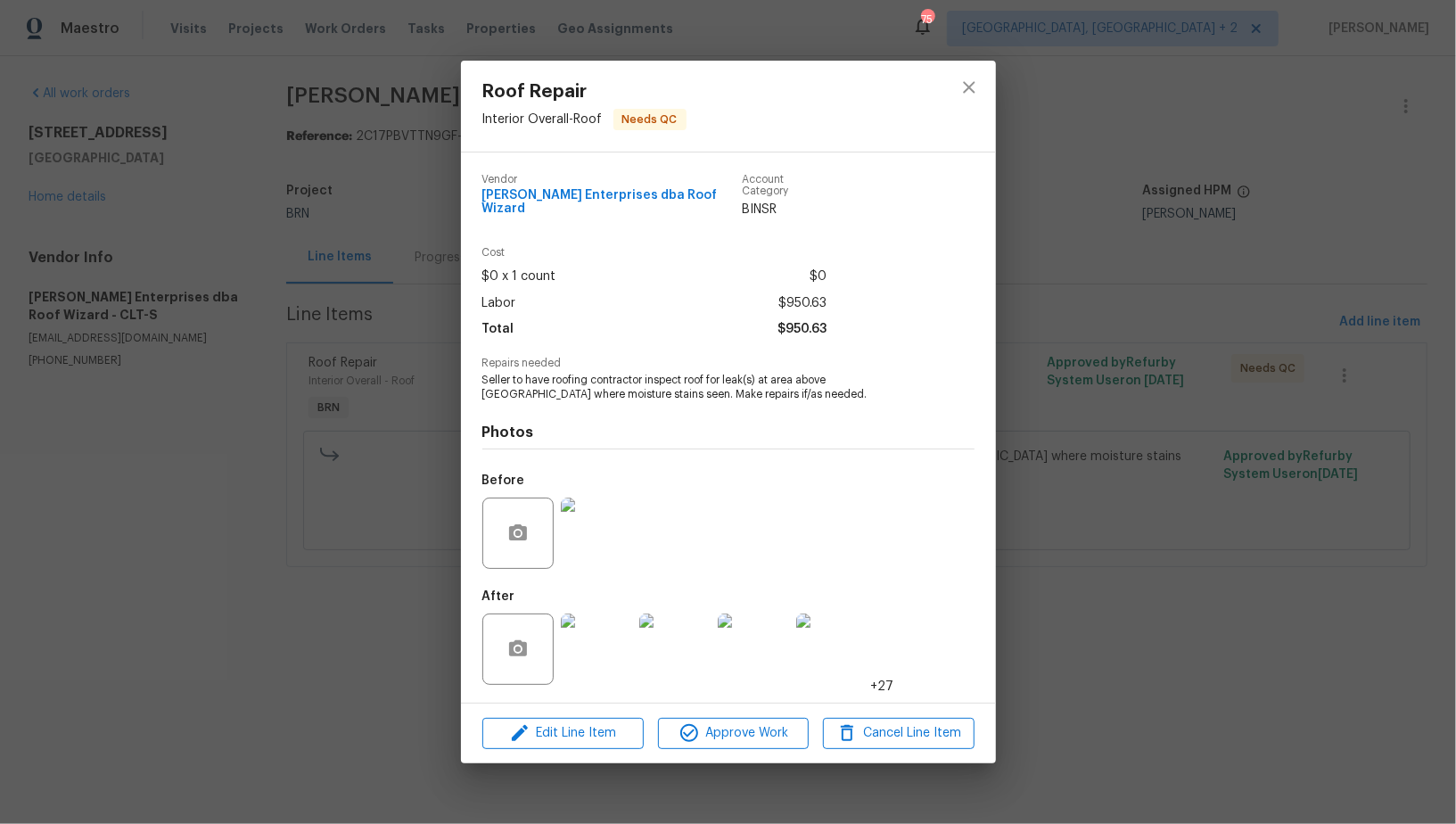
click at [597, 543] on img at bounding box center [596, 533] width 71 height 71
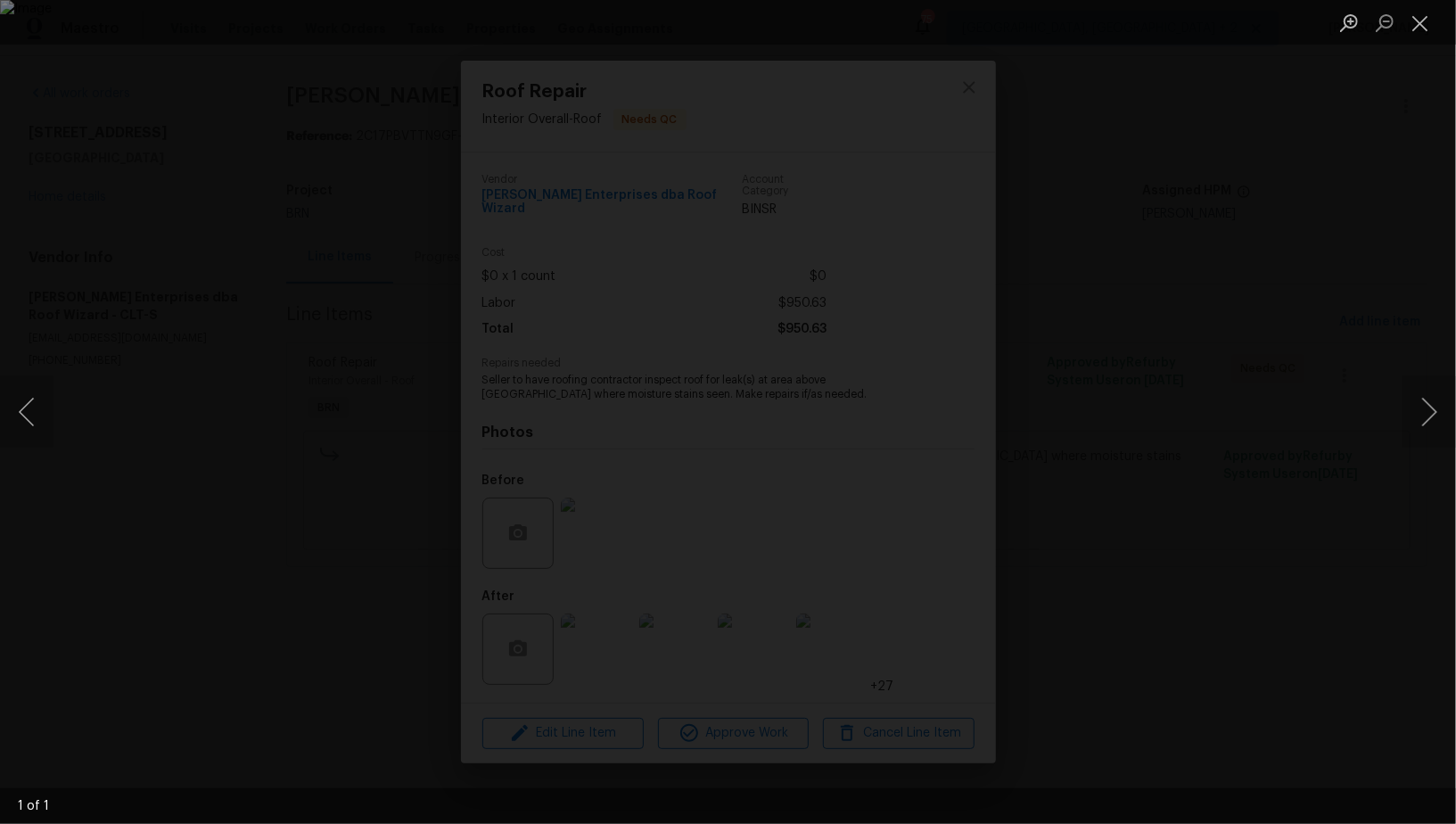
click at [1245, 467] on div "Lightbox" at bounding box center [728, 412] width 1456 height 824
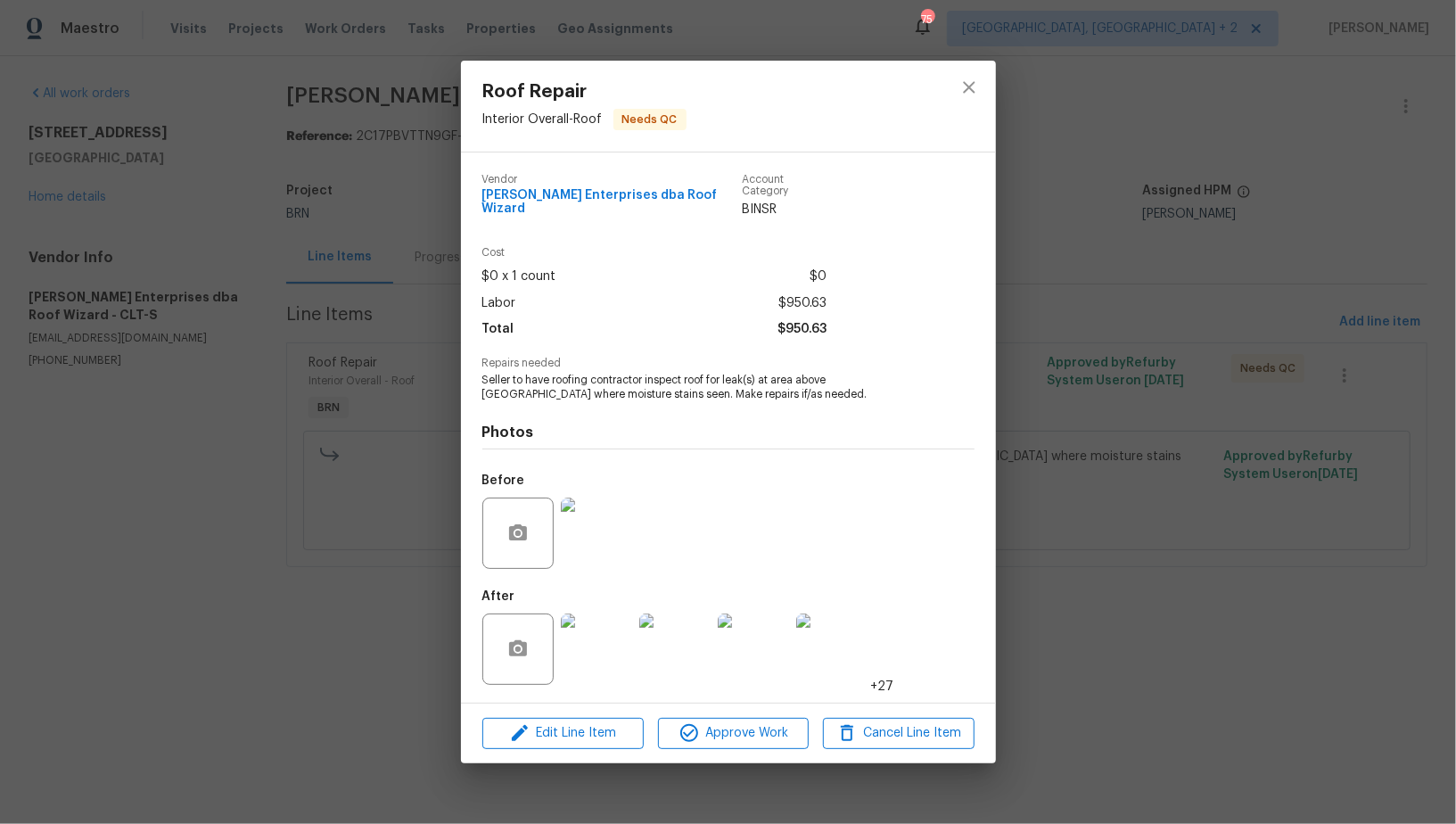
click at [604, 656] on img at bounding box center [596, 650] width 71 height 71
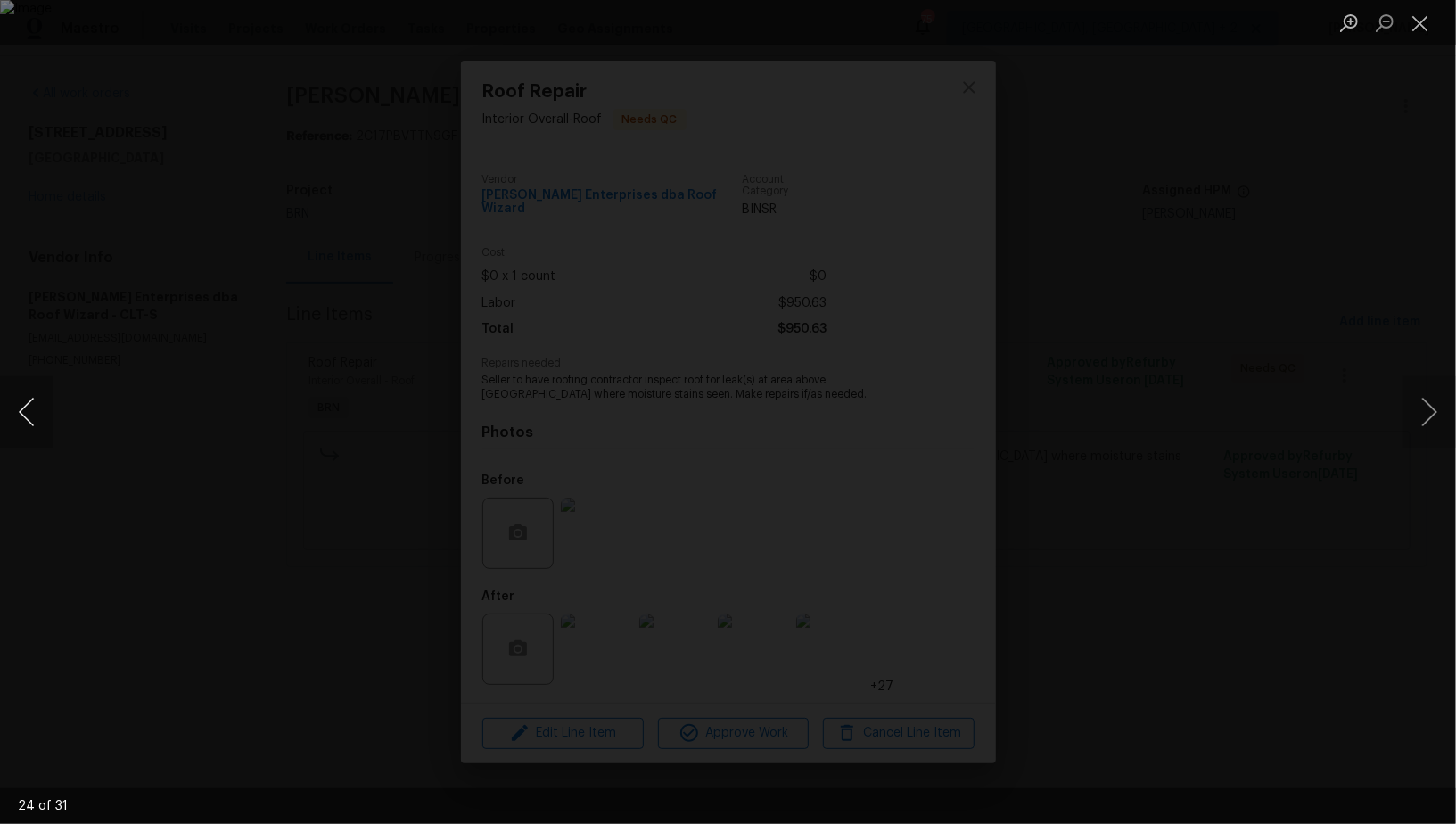
click at [25, 442] on button "Previous image" at bounding box center [27, 412] width 53 height 71
click at [1112, 547] on div "Lightbox" at bounding box center [728, 412] width 1456 height 824
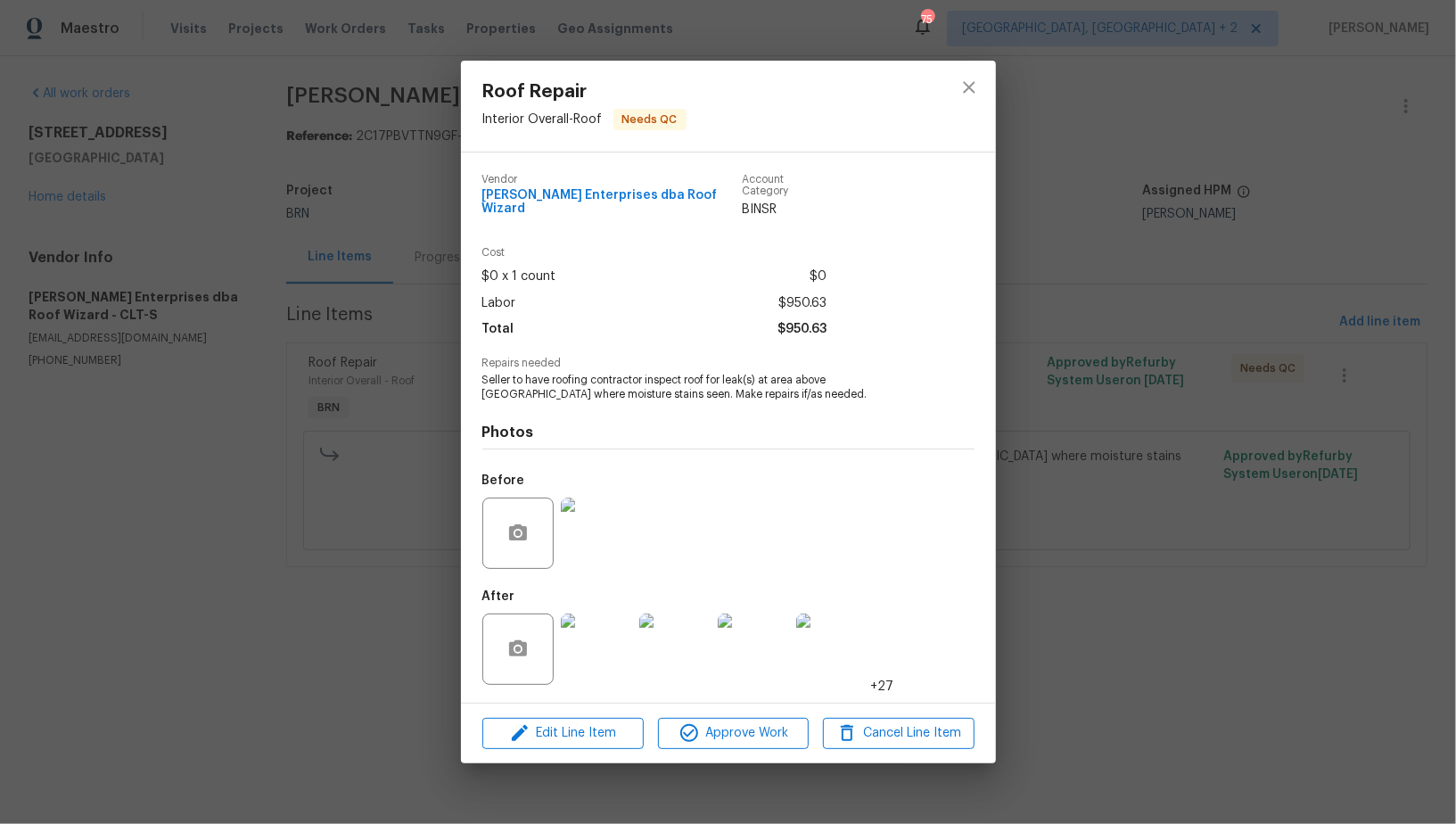
click at [1113, 547] on div "Roof Repair Interior Overall - Roof Needs QC Vendor [PERSON_NAME] Enterprises d…" at bounding box center [728, 412] width 1456 height 824
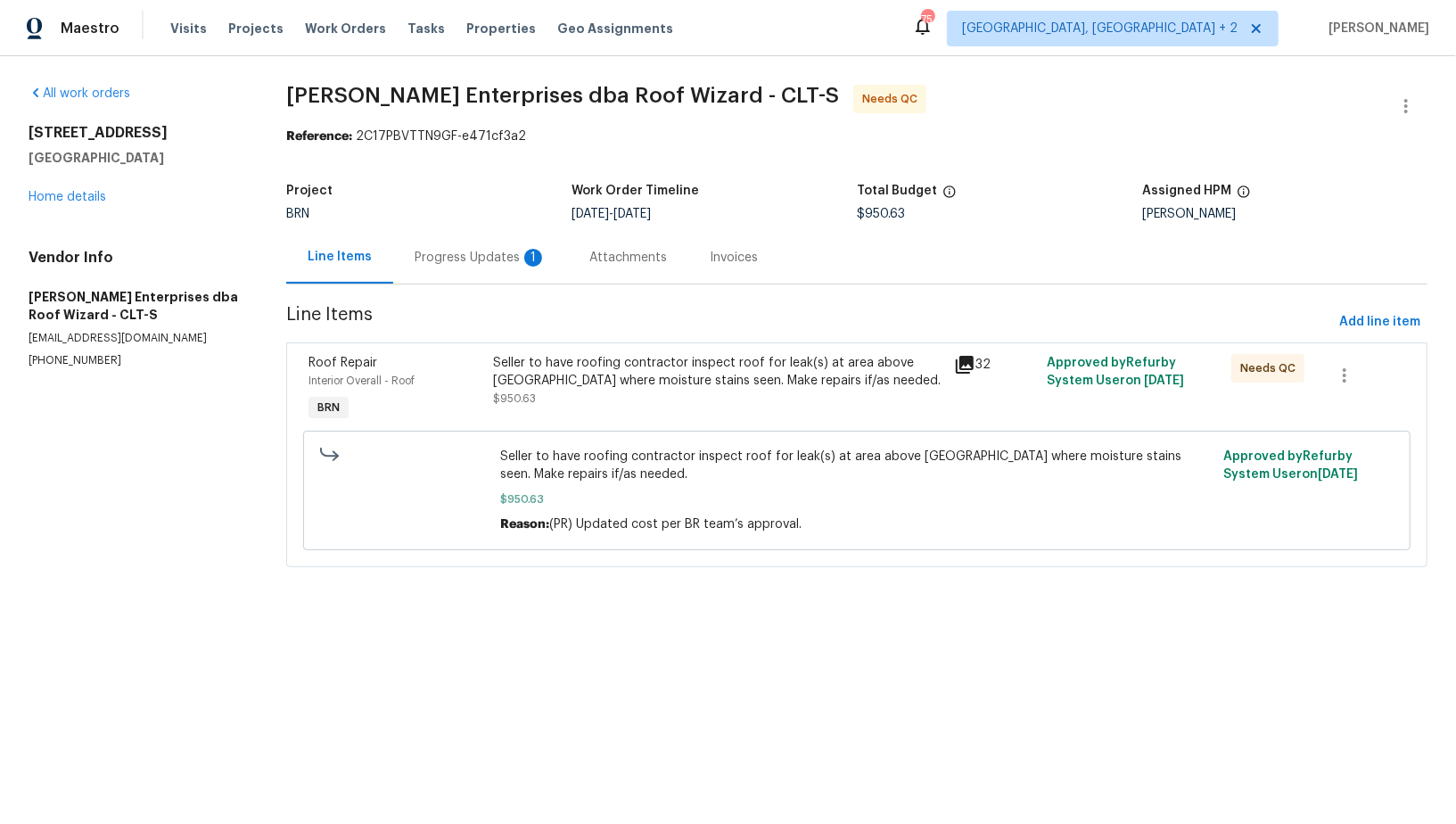
click at [492, 262] on div "Progress Updates 1" at bounding box center [481, 257] width 132 height 18
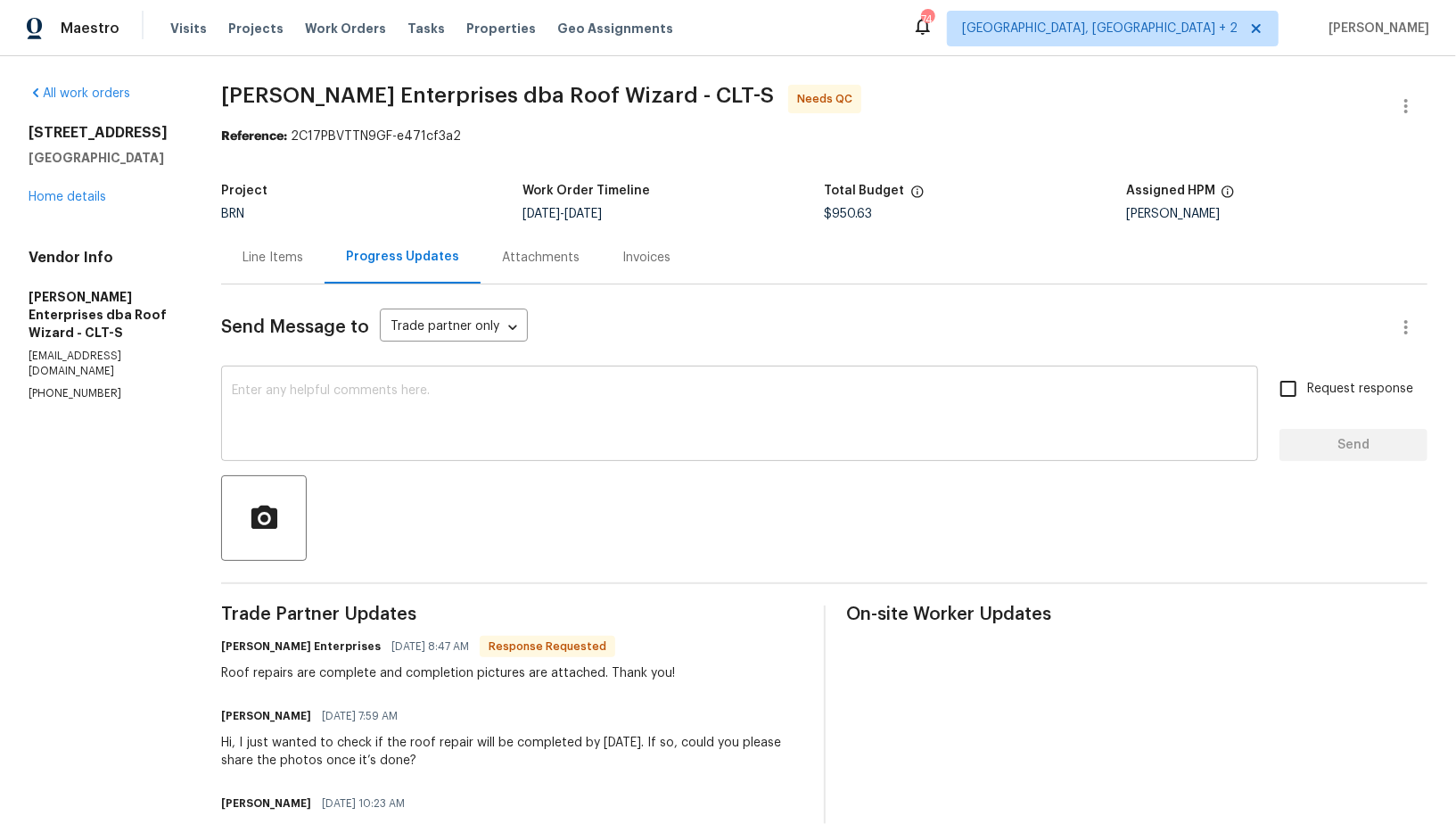
click at [369, 420] on textarea at bounding box center [739, 415] width 1016 height 62
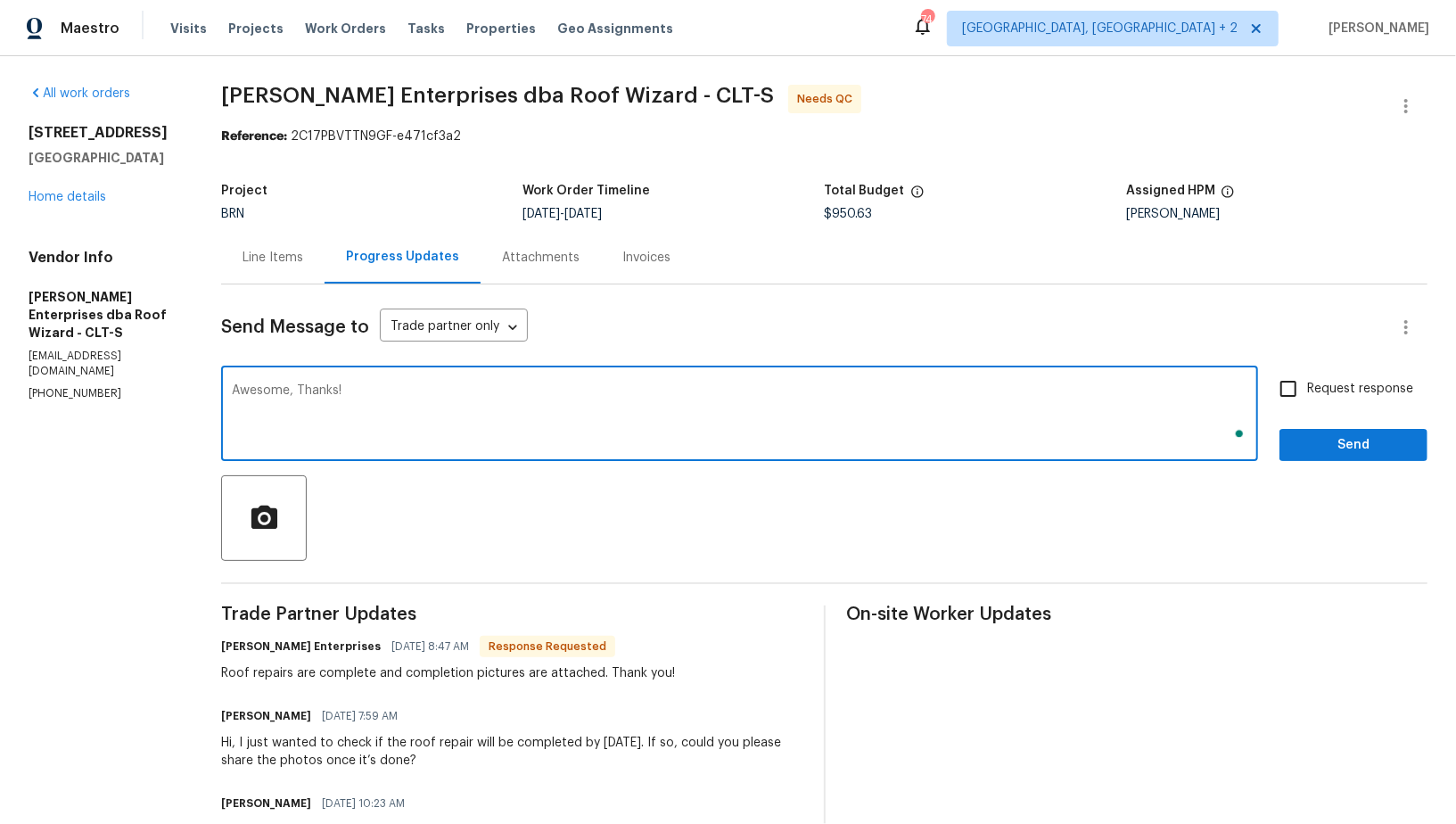
type textarea "Awesome, Thanks!"
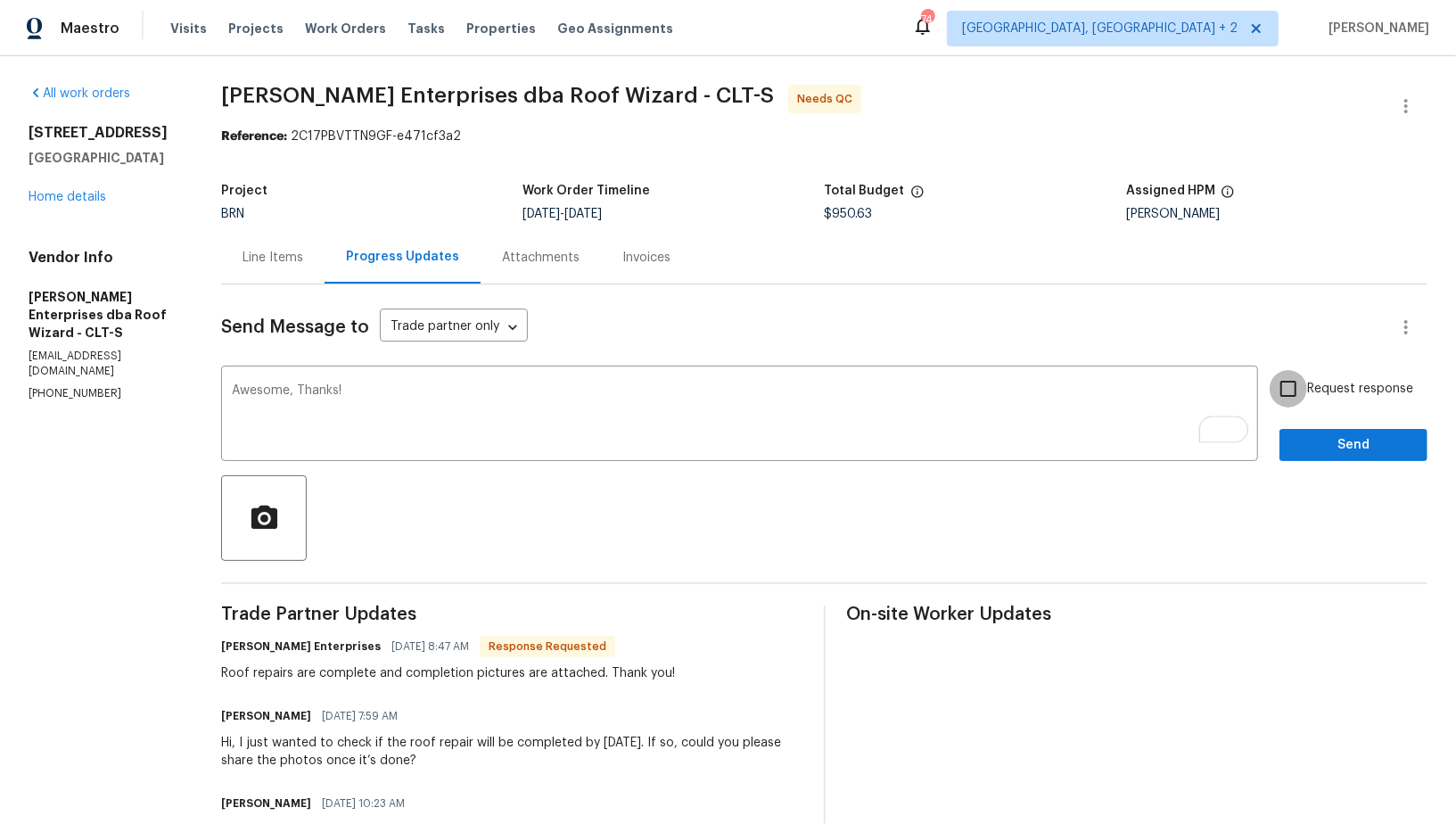
click at [1301, 399] on input "Request response" at bounding box center [1289, 389] width 37 height 37
checkbox input "true"
click at [1313, 429] on button "Send" at bounding box center [1354, 445] width 148 height 33
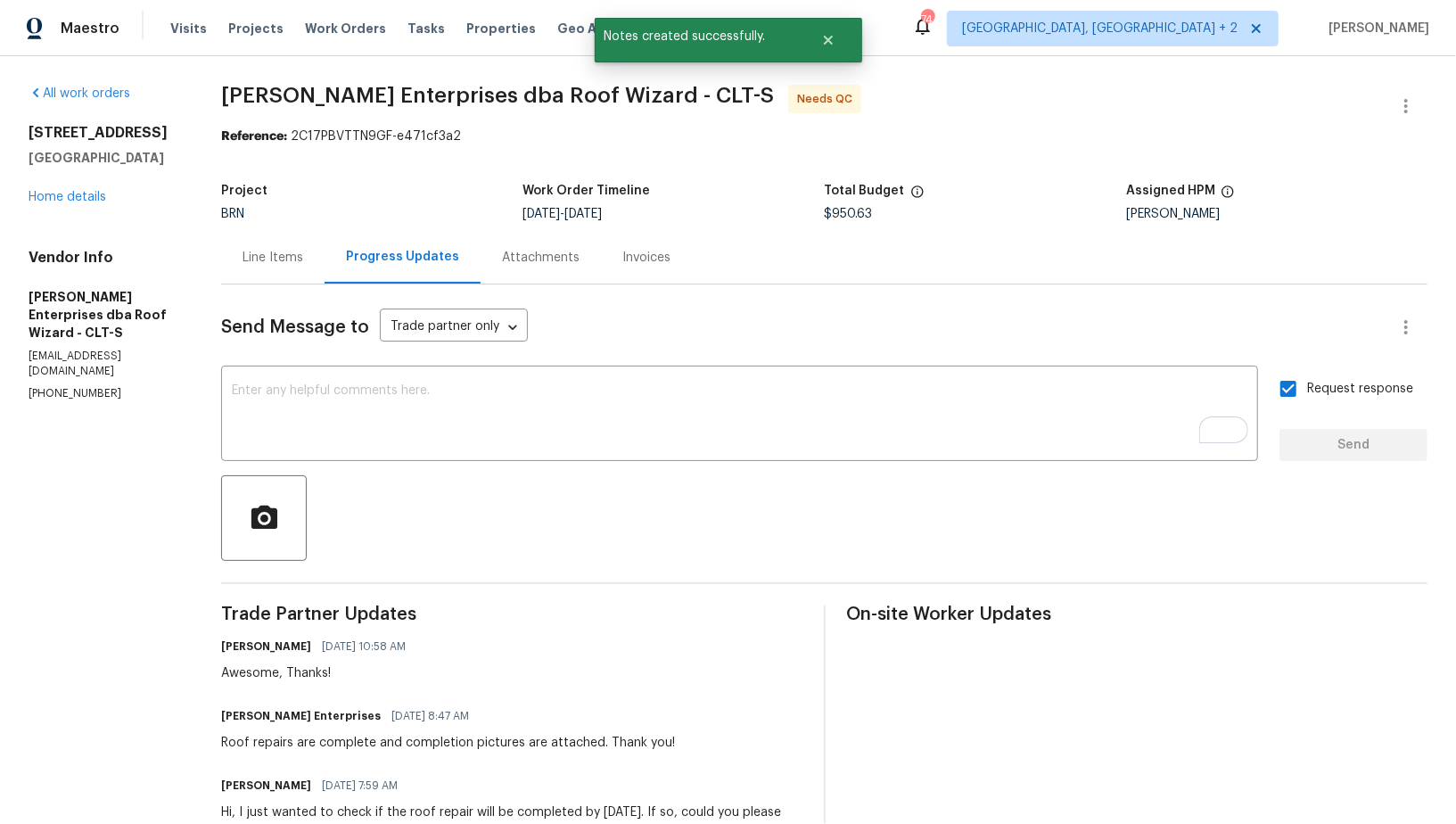
click at [259, 261] on div "Line Items" at bounding box center [273, 257] width 61 height 18
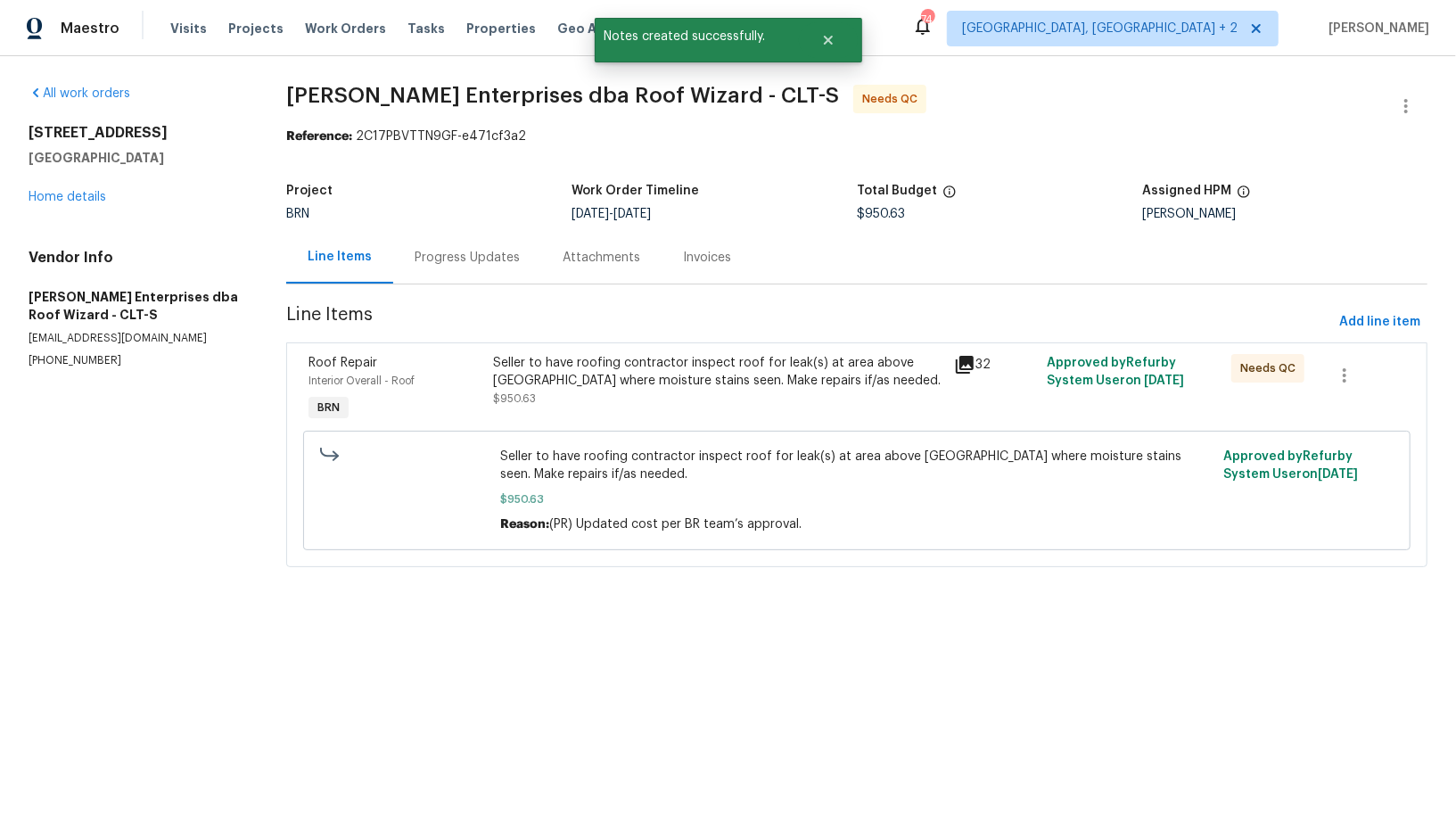
click at [566, 398] on div "Seller to have roofing contractor inspect roof for leak(s) at area above [GEOGR…" at bounding box center [718, 380] width 451 height 53
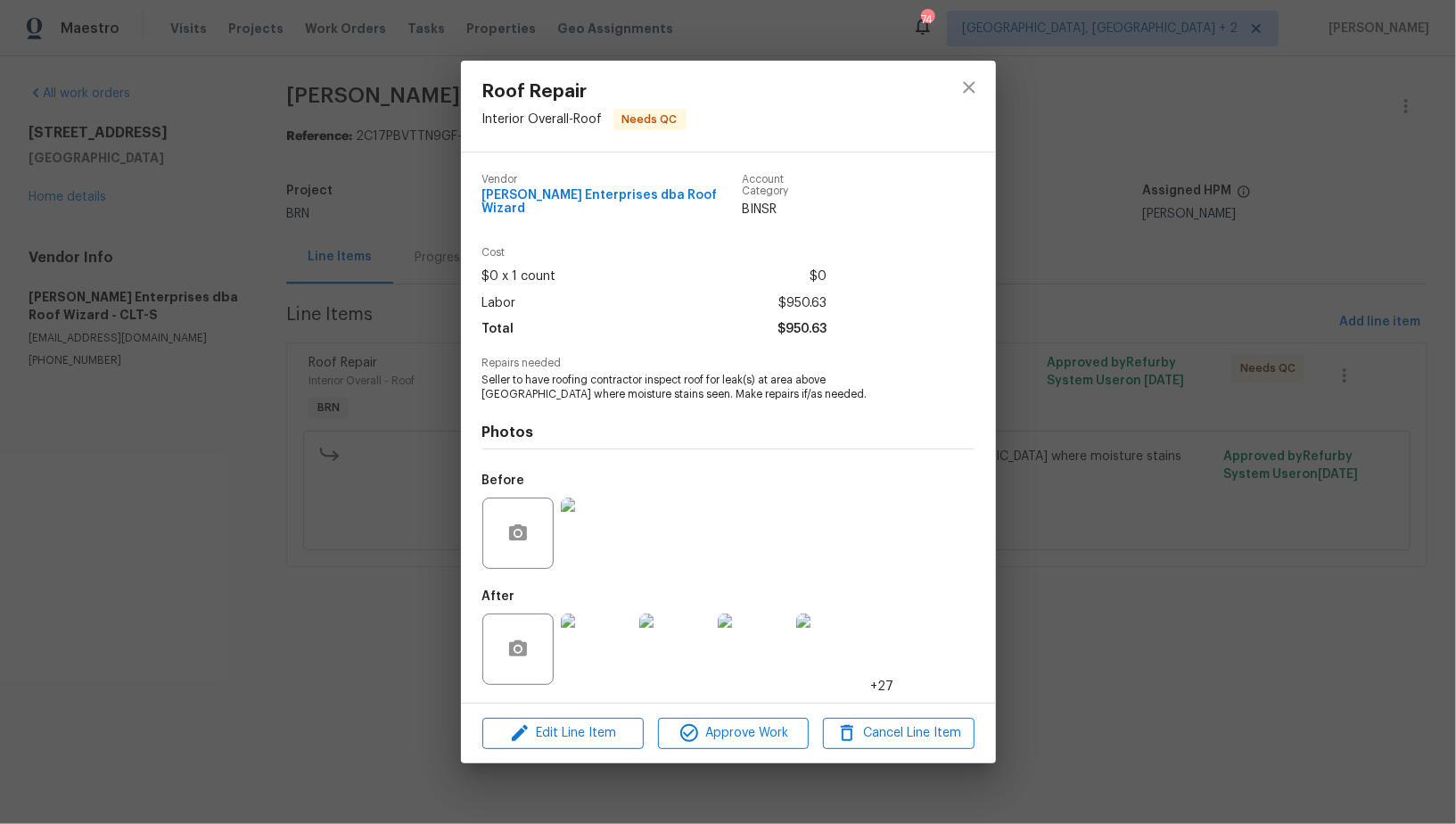
click at [609, 550] on img at bounding box center [596, 533] width 71 height 71
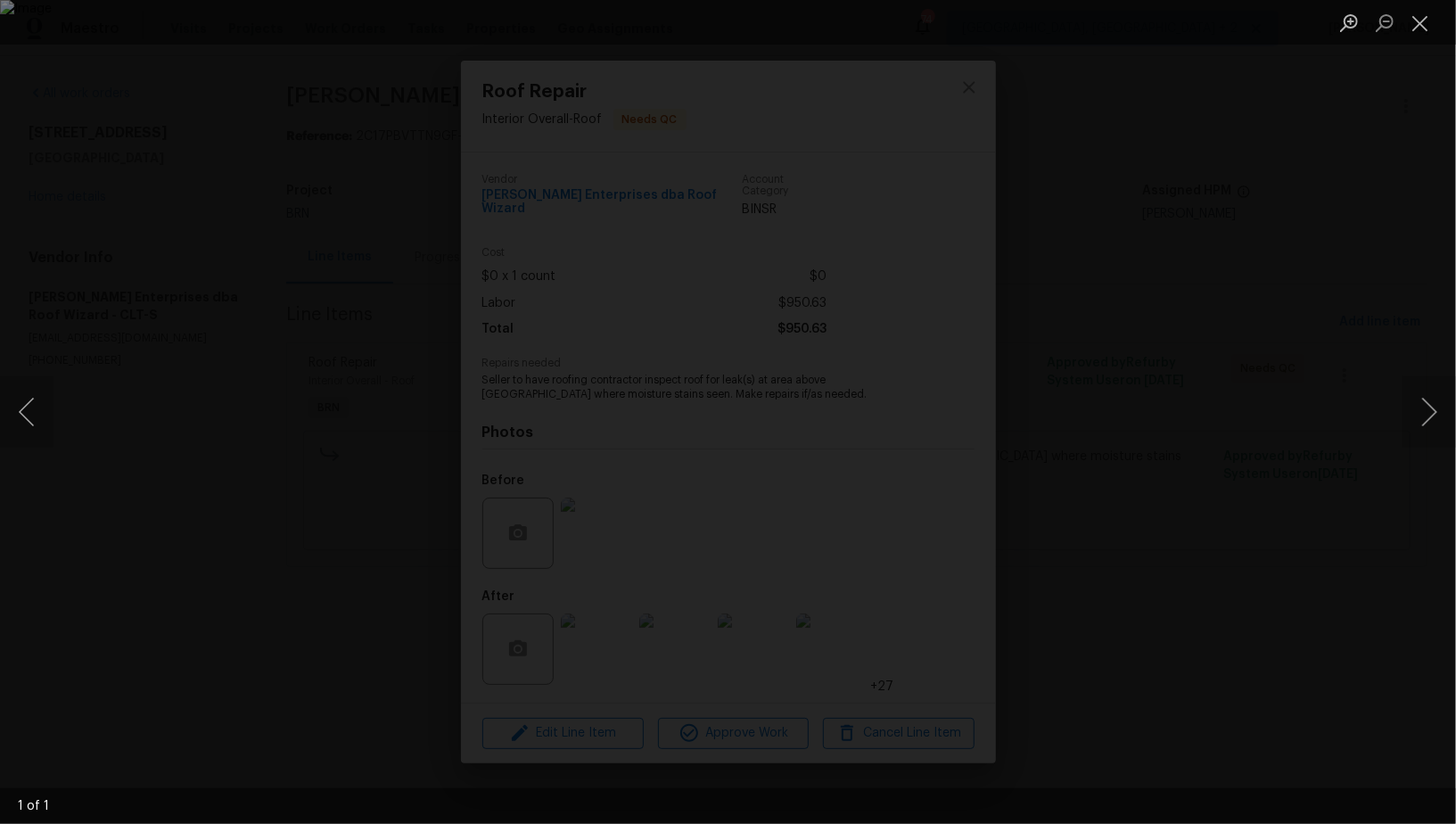
click at [1287, 570] on div "Lightbox" at bounding box center [728, 412] width 1456 height 824
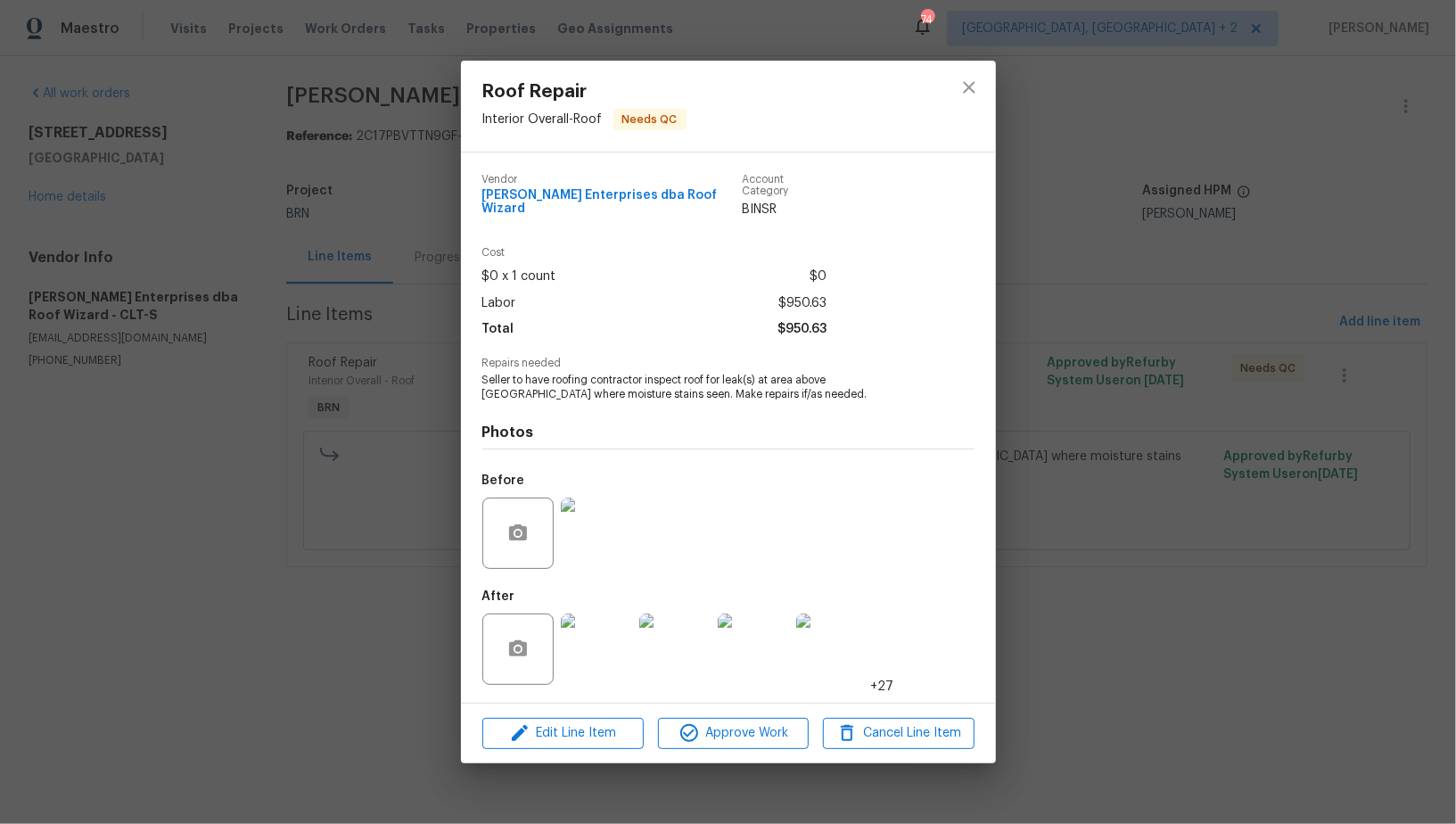
click at [581, 636] on img at bounding box center [596, 650] width 71 height 71
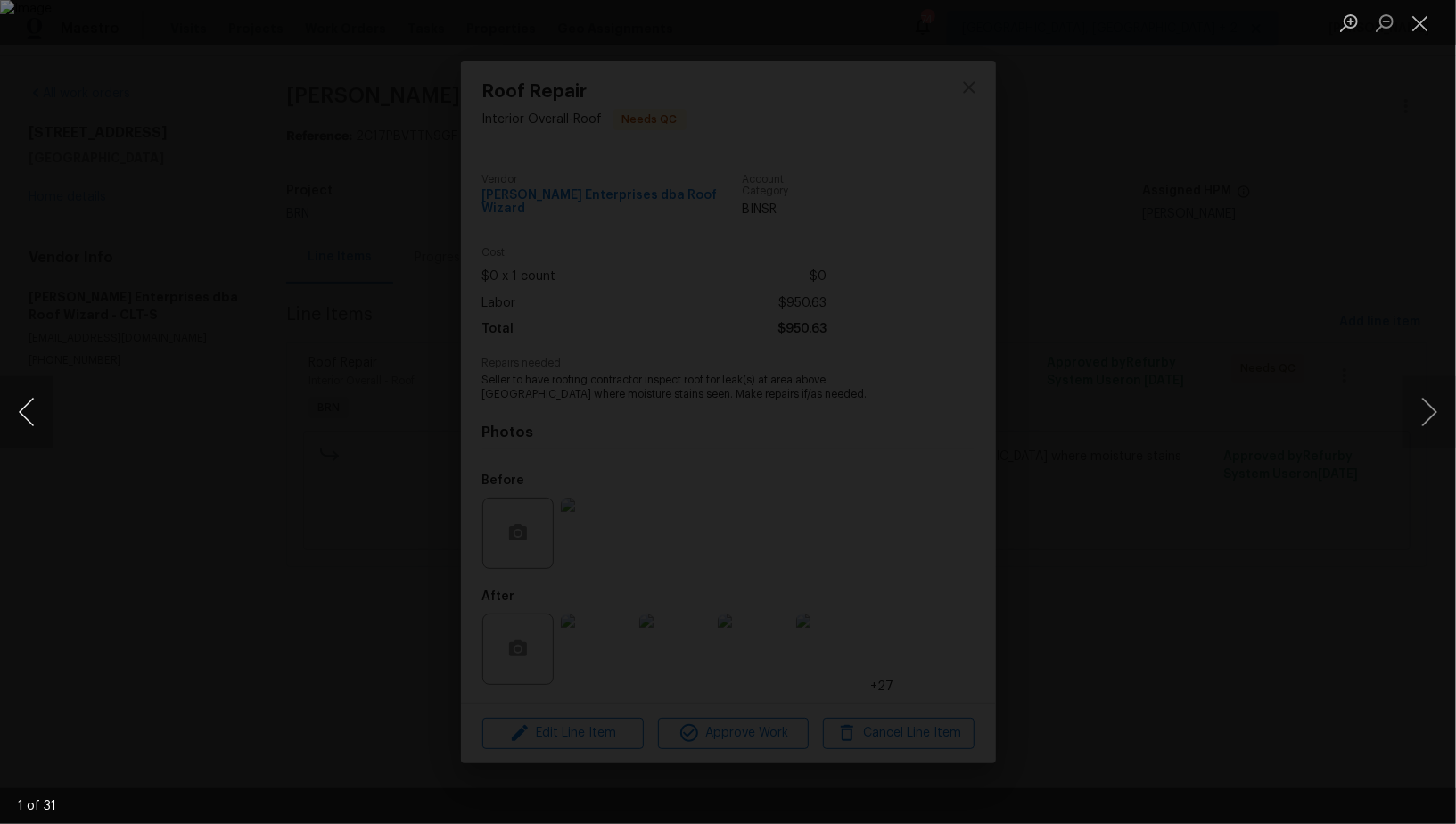
click at [24, 427] on button "Previous image" at bounding box center [27, 412] width 53 height 71
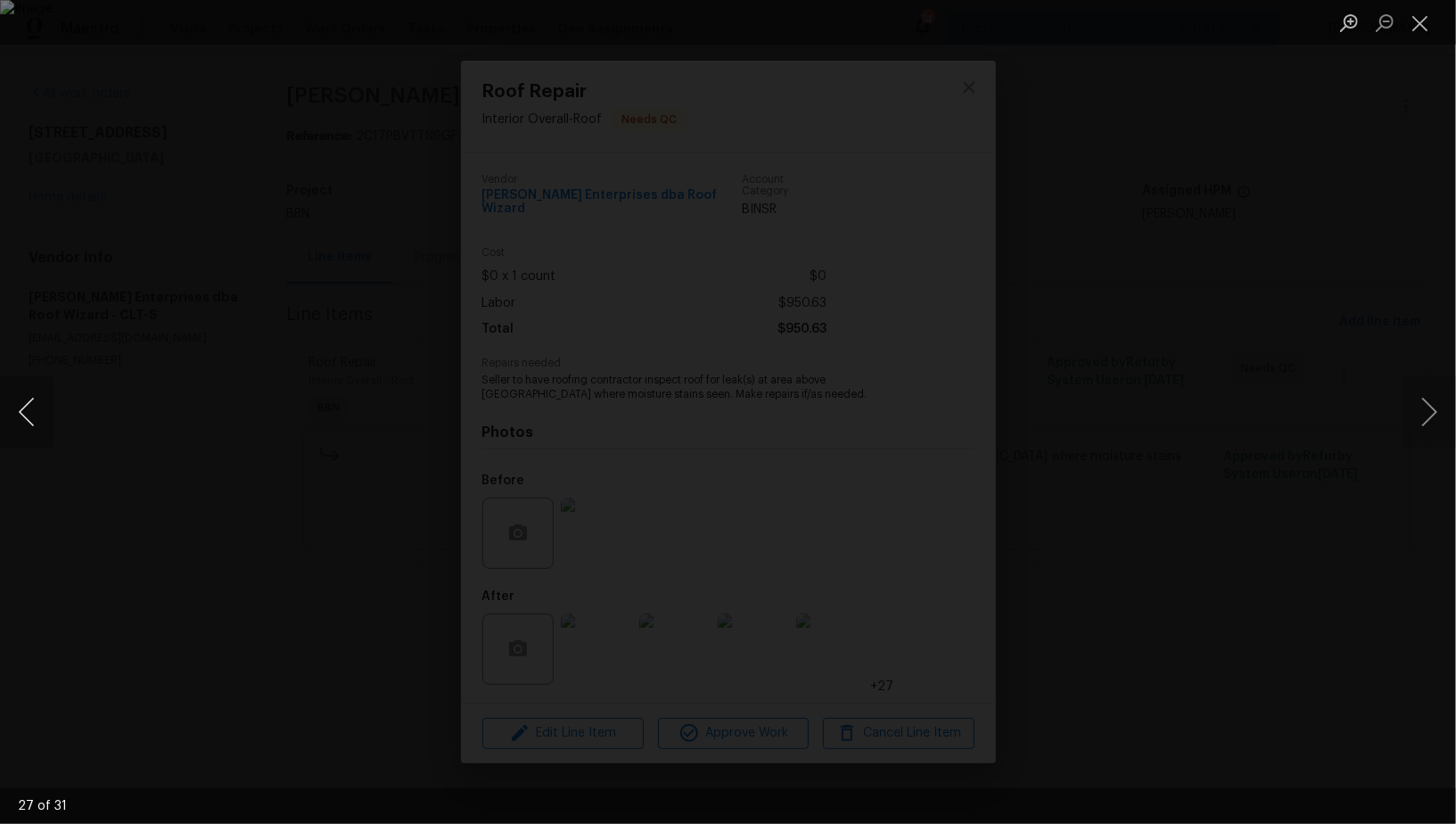
click at [24, 427] on button "Previous image" at bounding box center [27, 412] width 53 height 71
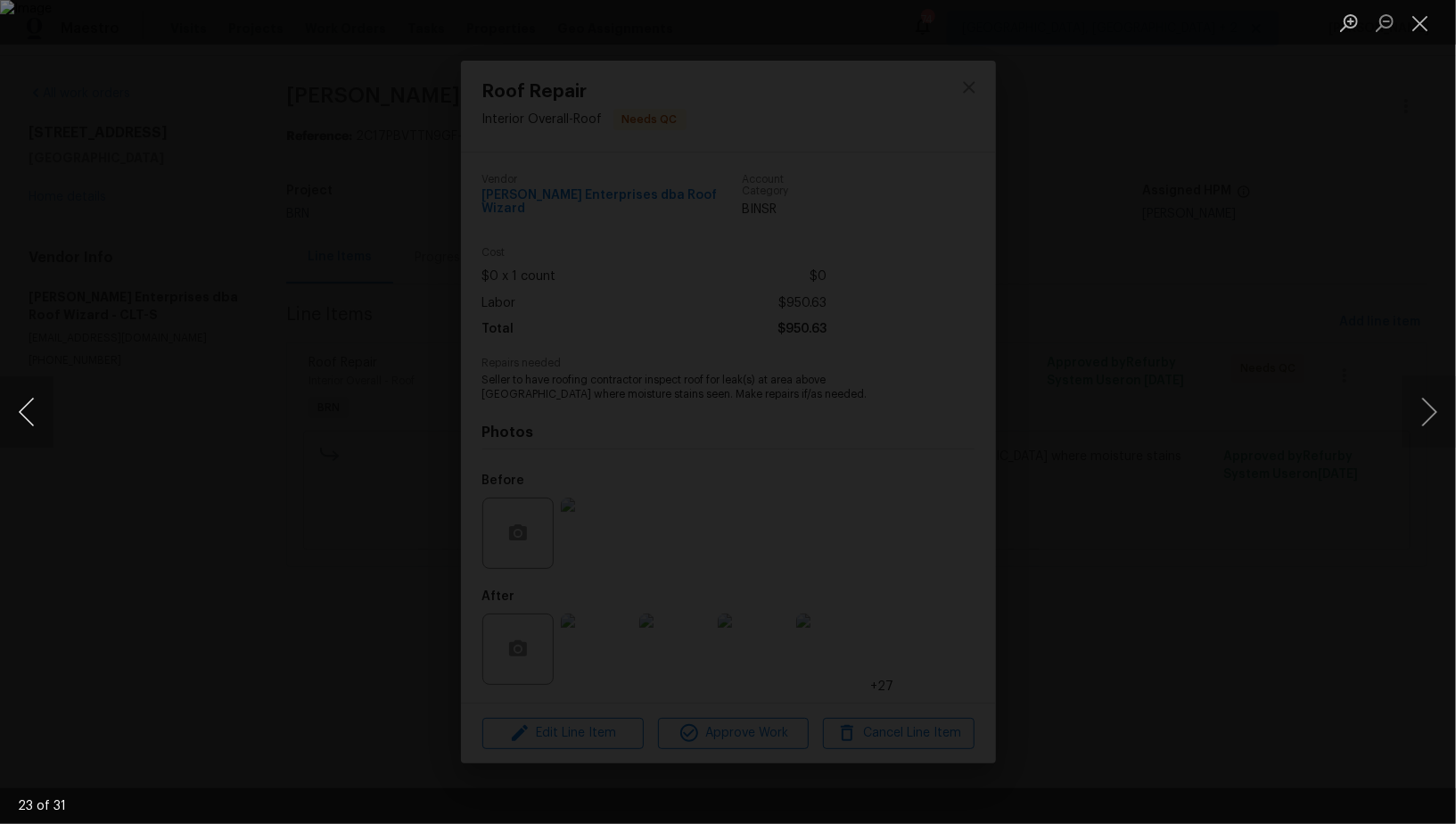
click at [33, 410] on button "Previous image" at bounding box center [27, 412] width 53 height 71
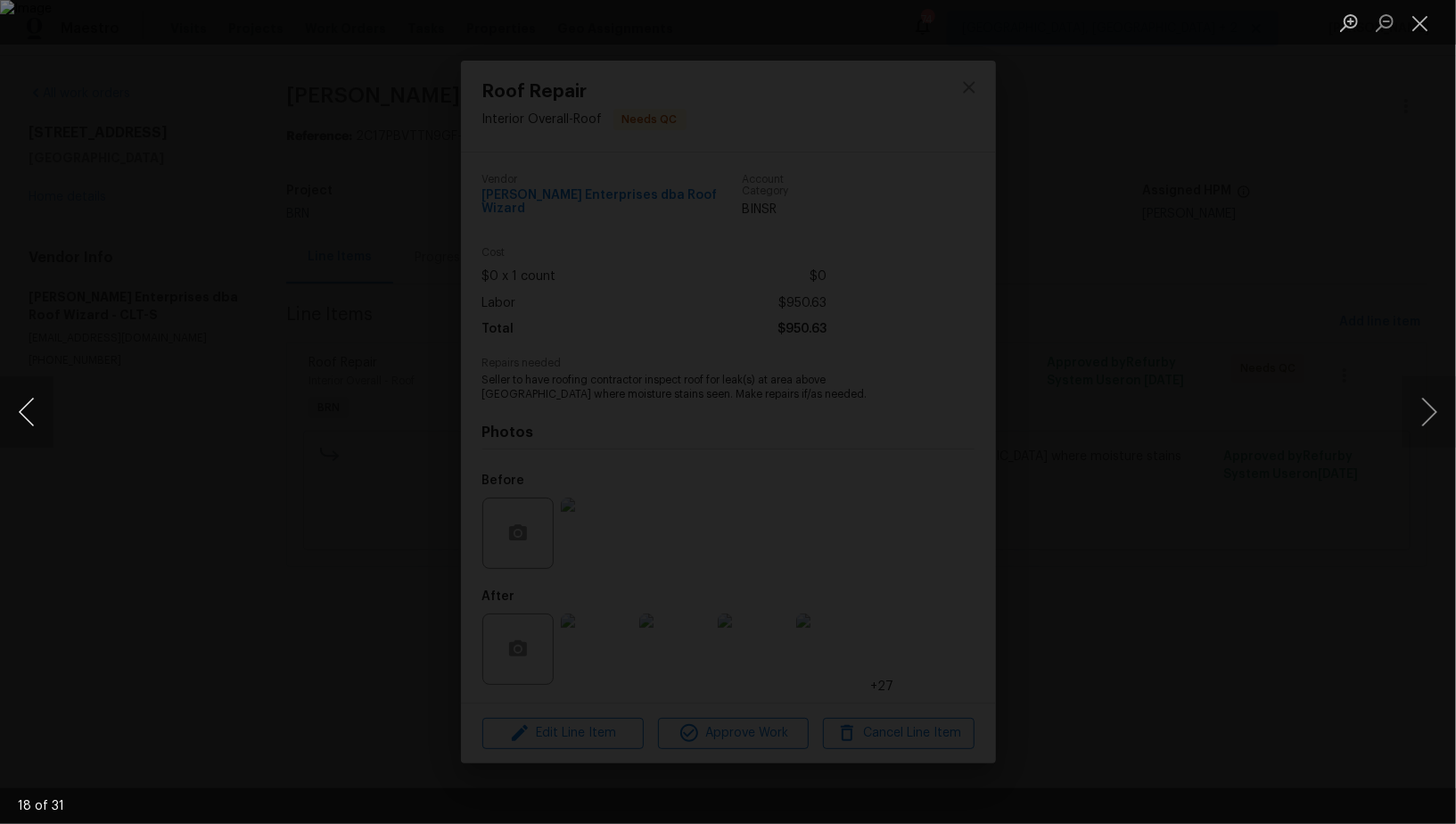
click at [33, 410] on button "Previous image" at bounding box center [27, 412] width 53 height 71
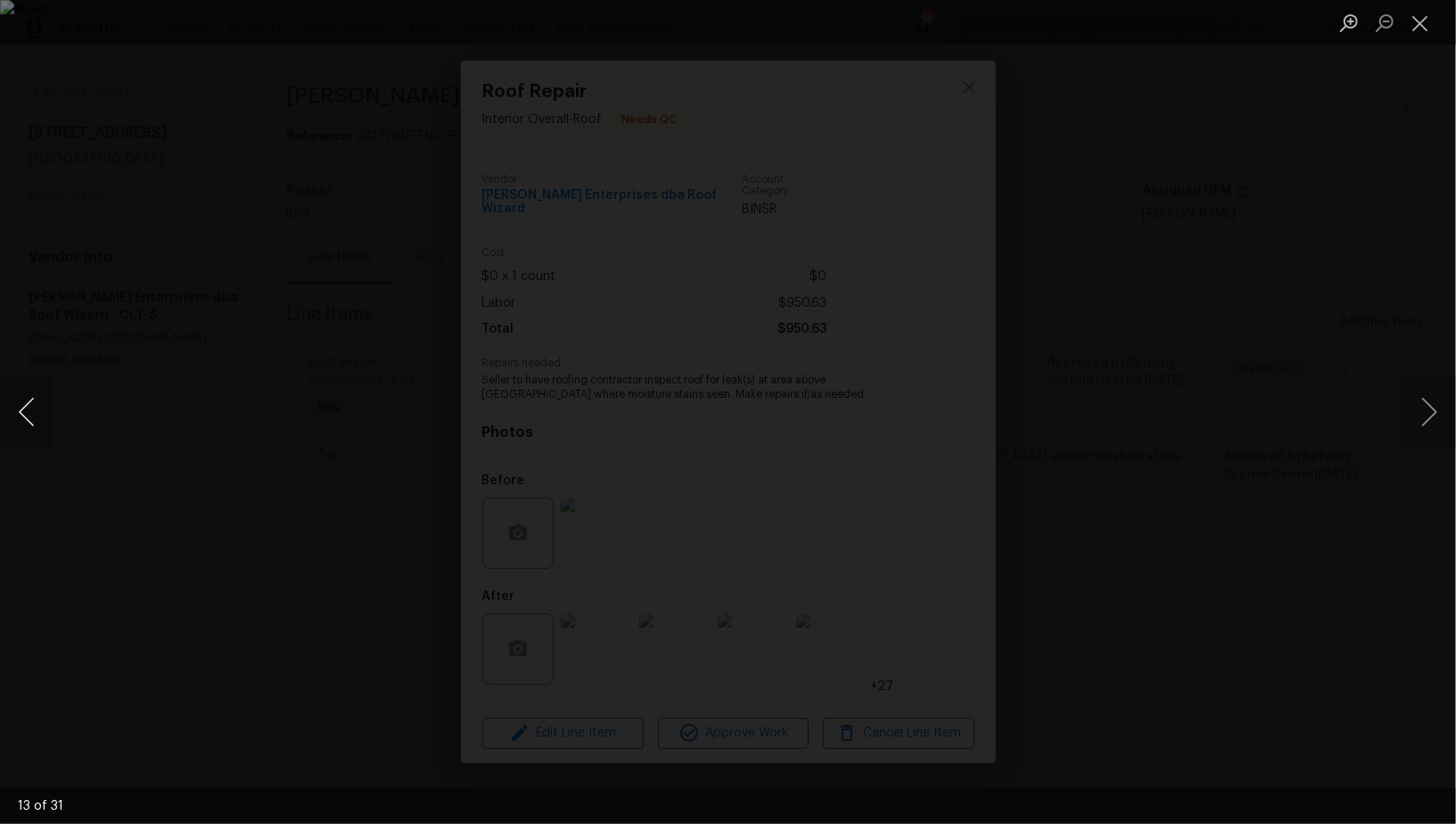
click at [33, 410] on button "Previous image" at bounding box center [27, 412] width 53 height 71
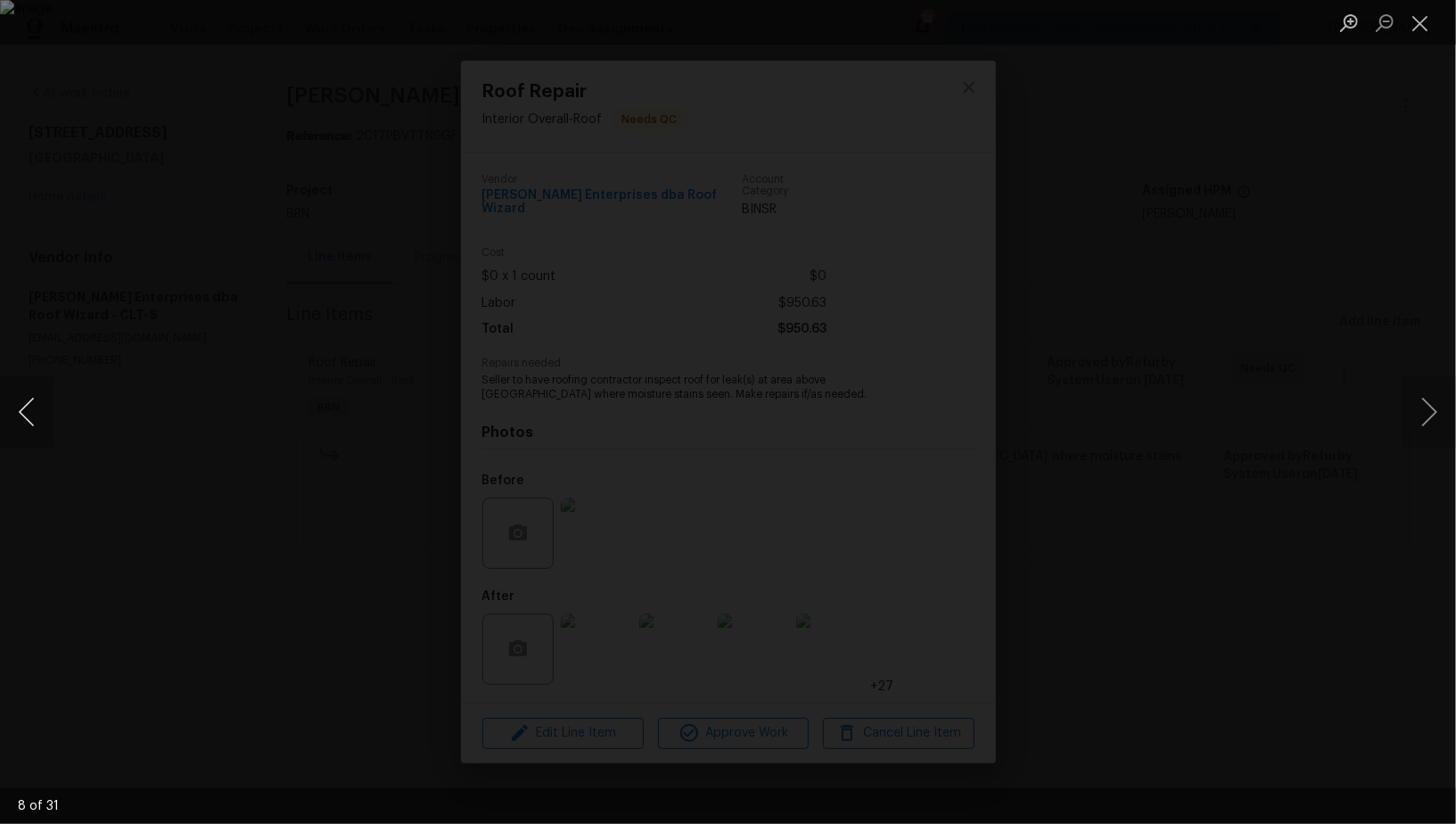
click at [33, 410] on button "Previous image" at bounding box center [27, 412] width 53 height 71
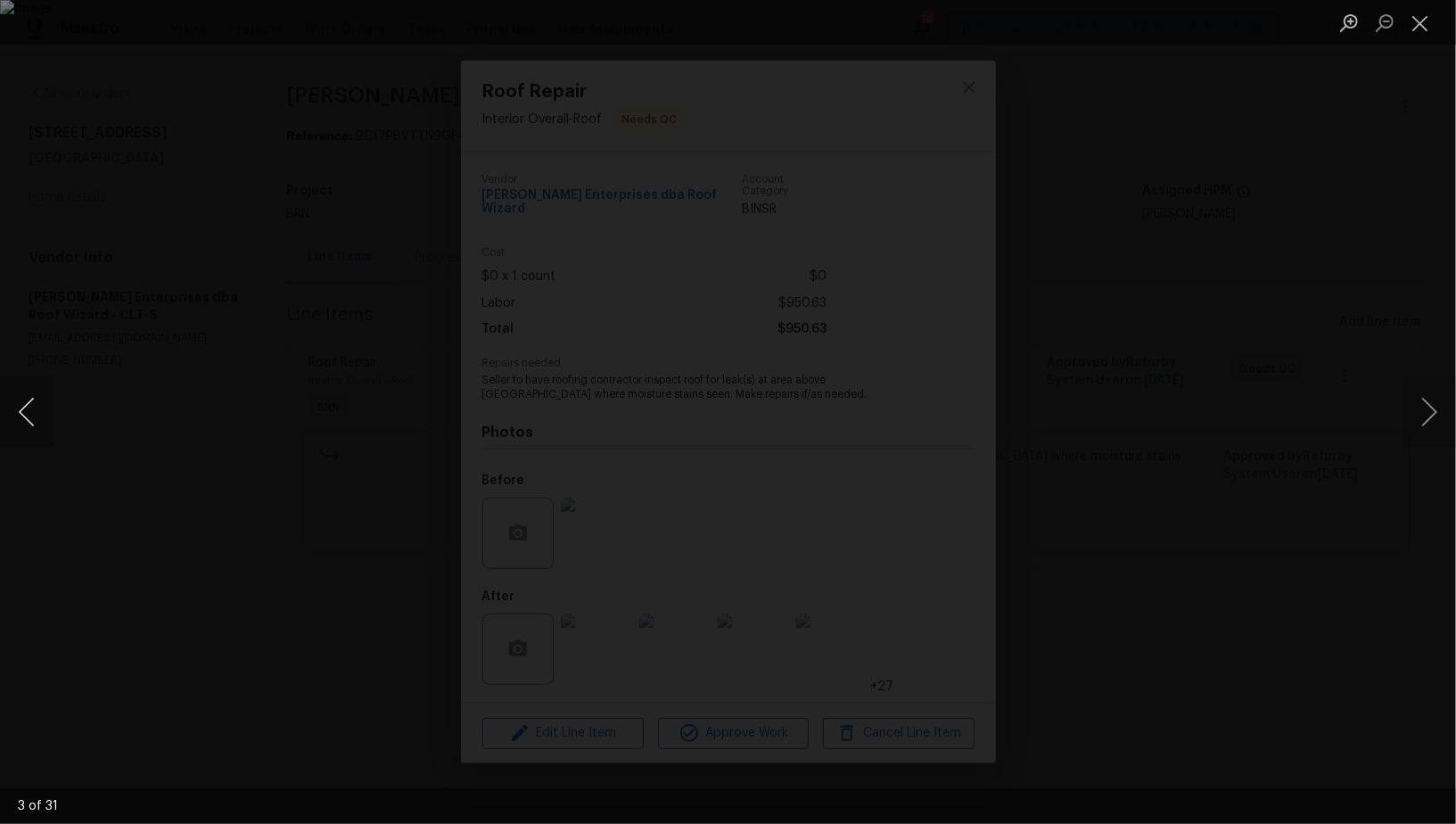
click at [33, 410] on button "Previous image" at bounding box center [27, 412] width 53 height 71
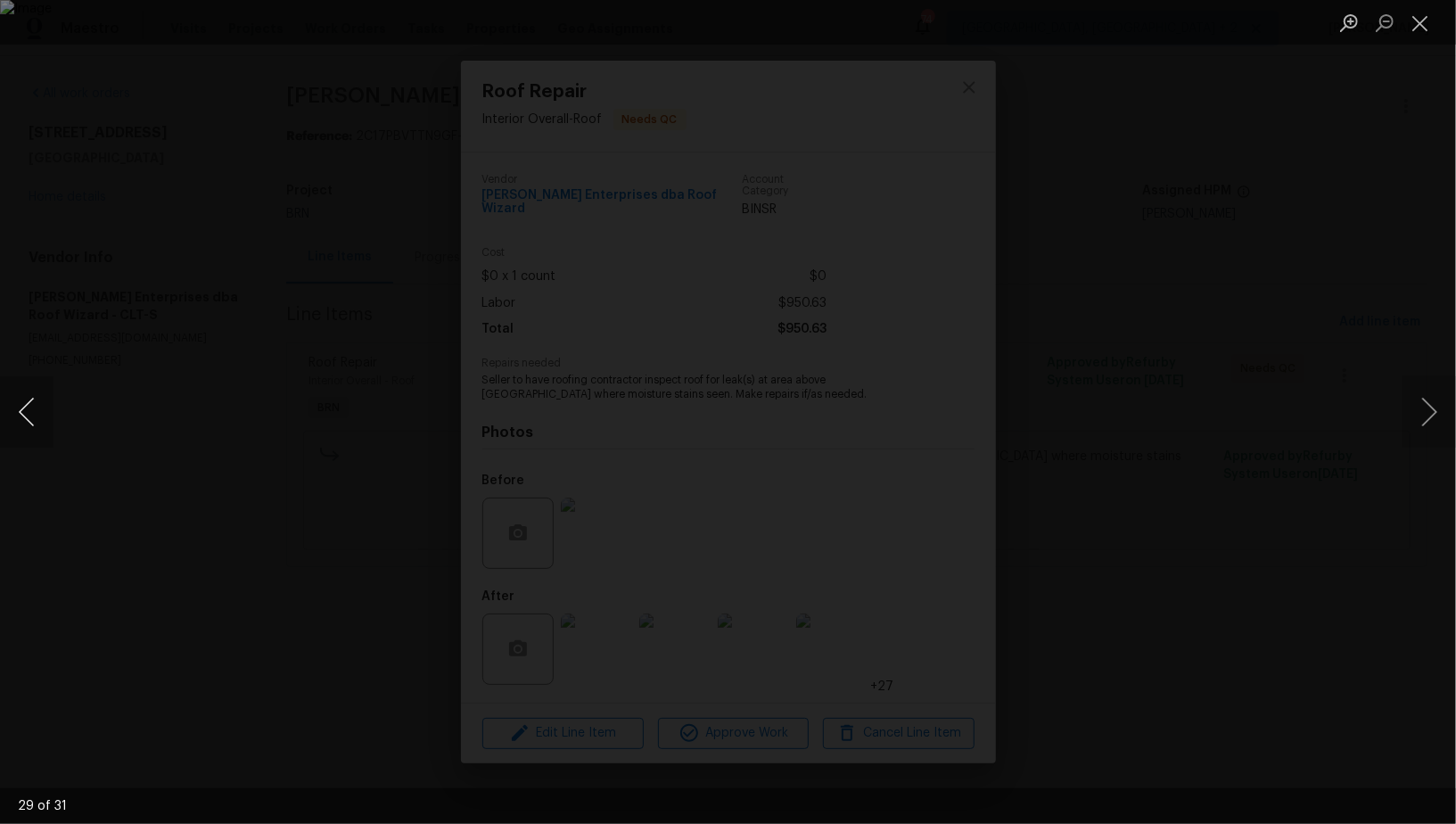
click at [33, 410] on button "Previous image" at bounding box center [27, 412] width 53 height 71
click at [1157, 620] on div "Lightbox" at bounding box center [728, 412] width 1456 height 824
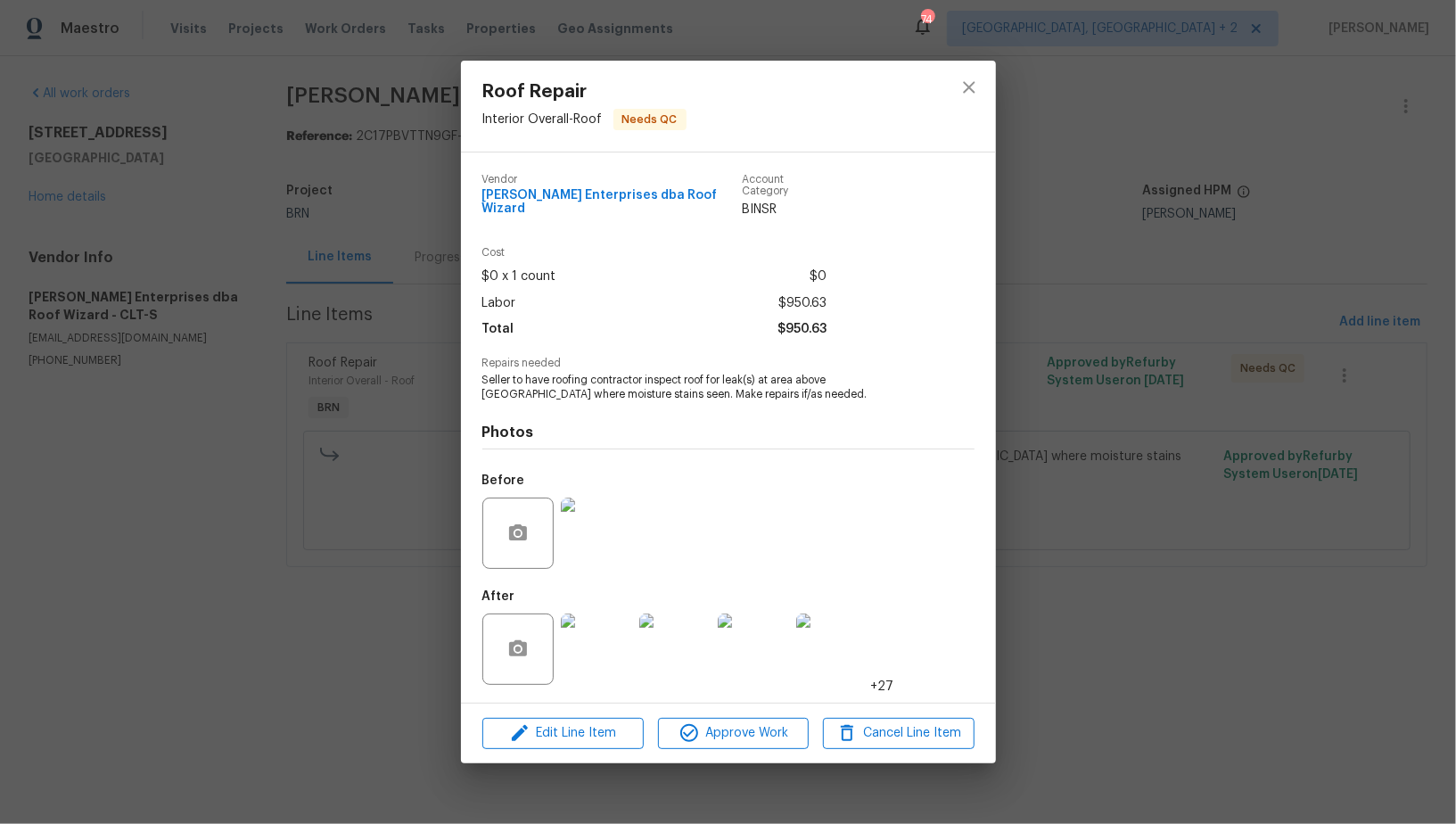
click at [621, 547] on img at bounding box center [596, 533] width 71 height 71
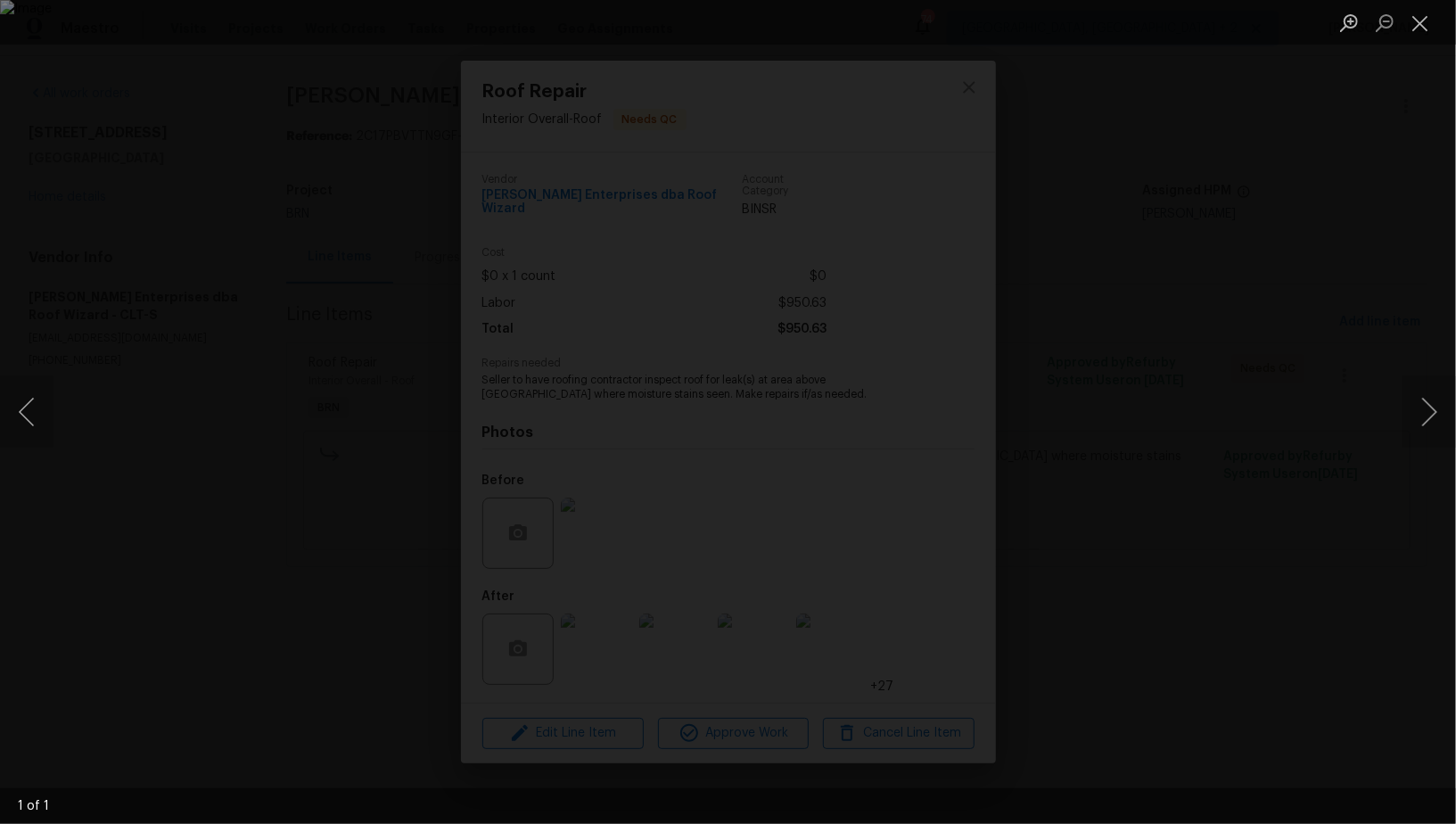
click at [1326, 599] on div "Lightbox" at bounding box center [728, 412] width 1456 height 824
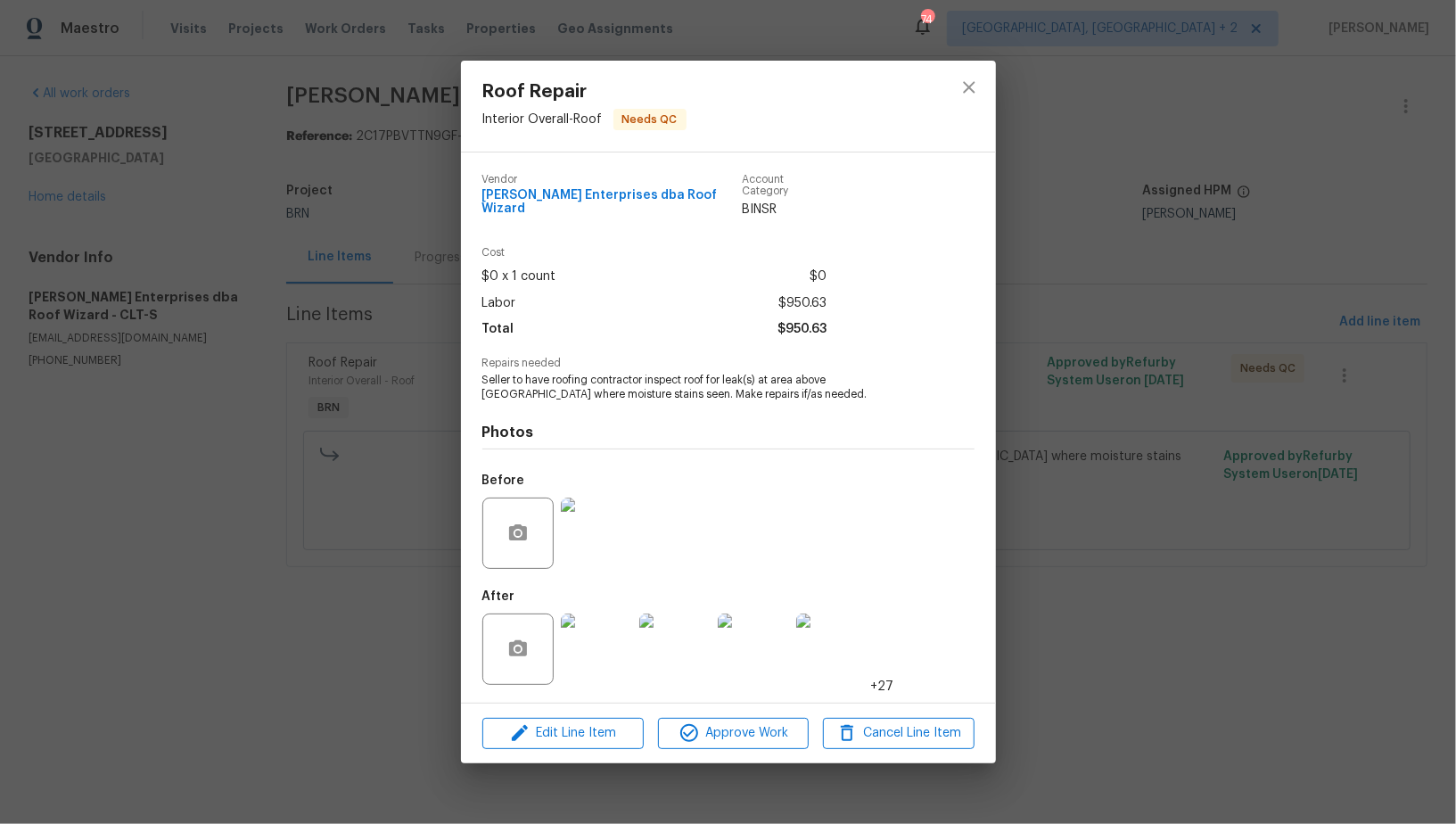
click at [605, 654] on img at bounding box center [596, 650] width 71 height 71
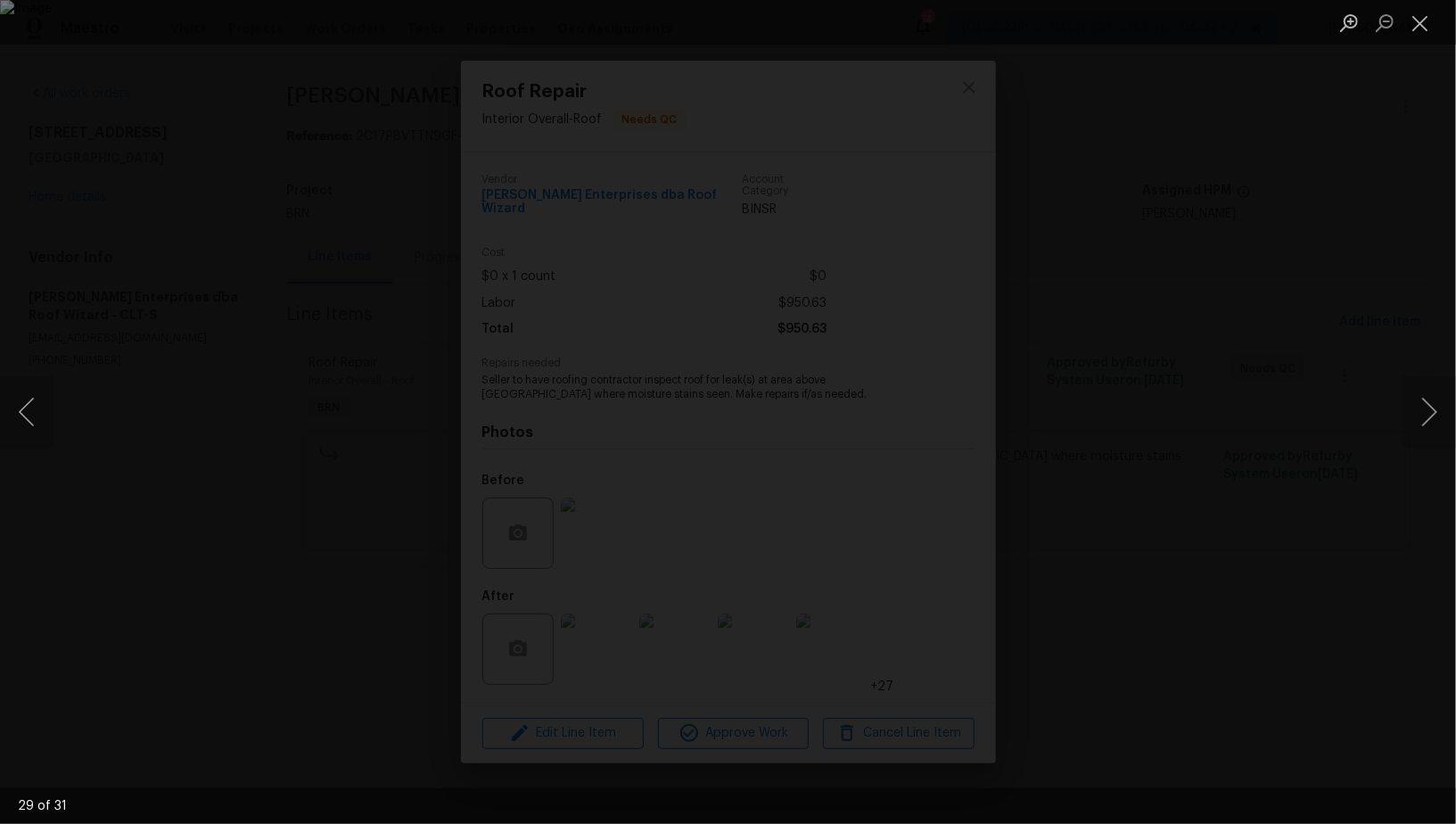
click at [202, 512] on div "Lightbox" at bounding box center [728, 412] width 1456 height 824
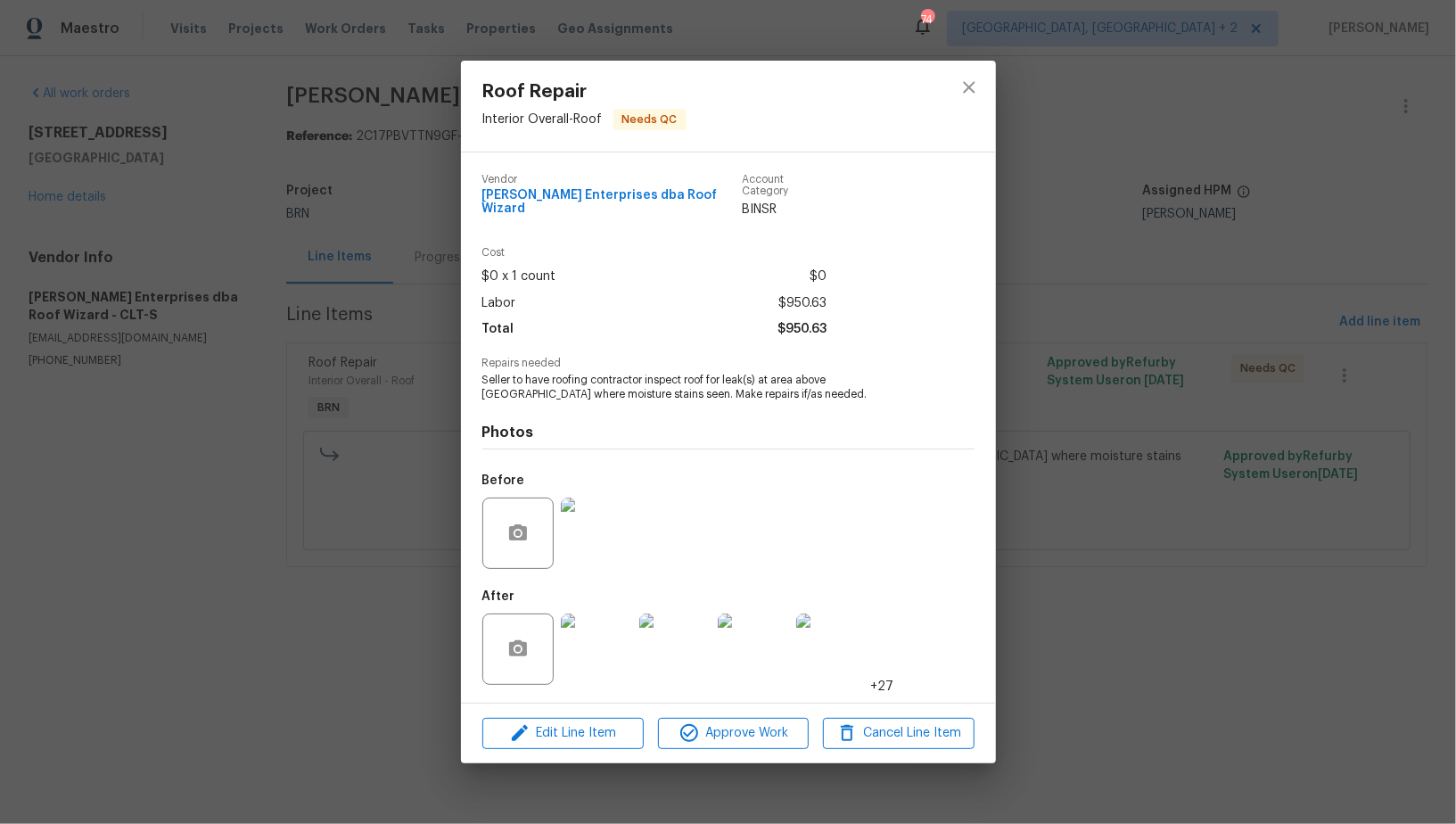
click at [577, 635] on img at bounding box center [596, 650] width 71 height 71
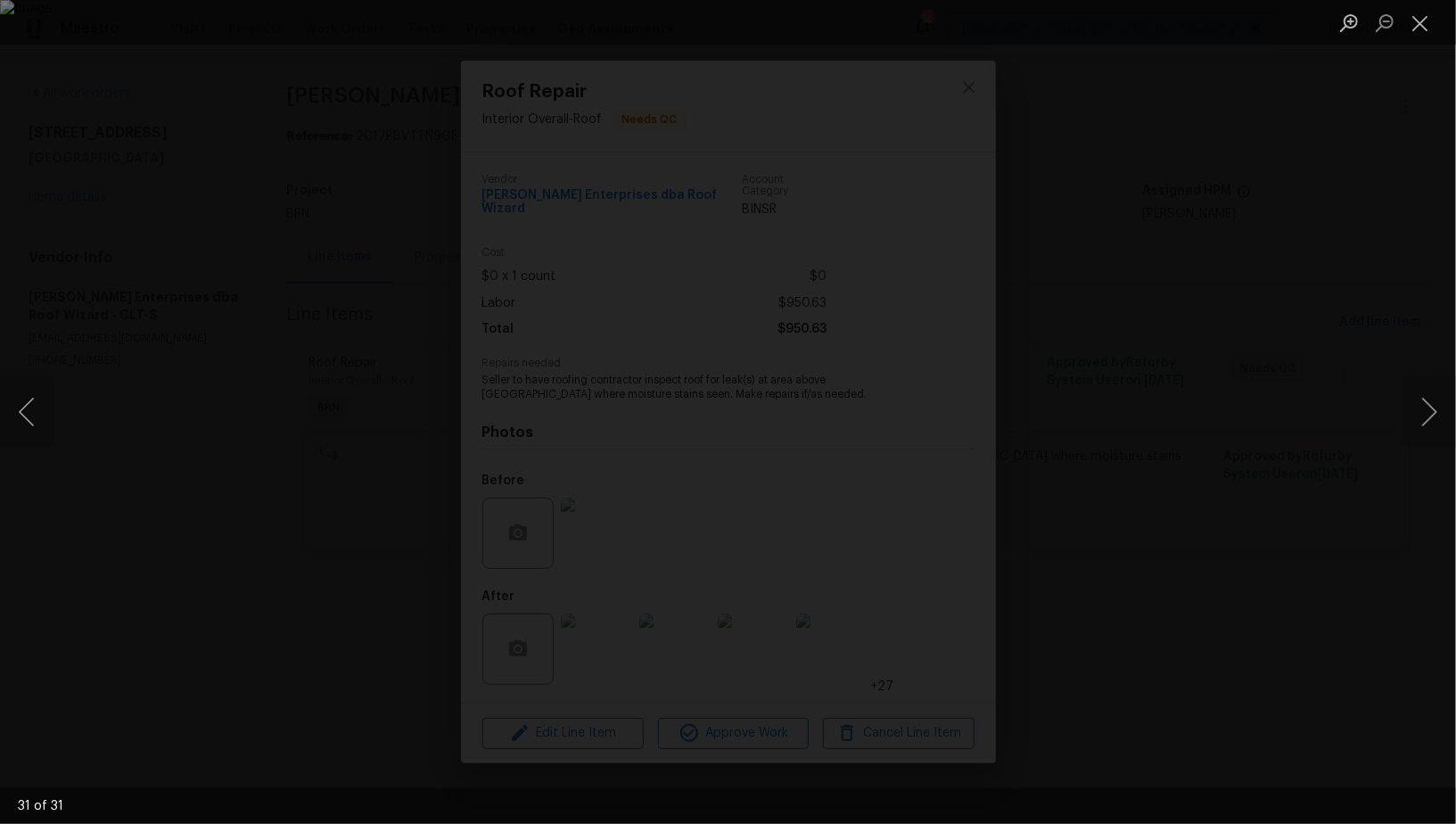
click at [1257, 602] on div "Lightbox" at bounding box center [728, 412] width 1456 height 824
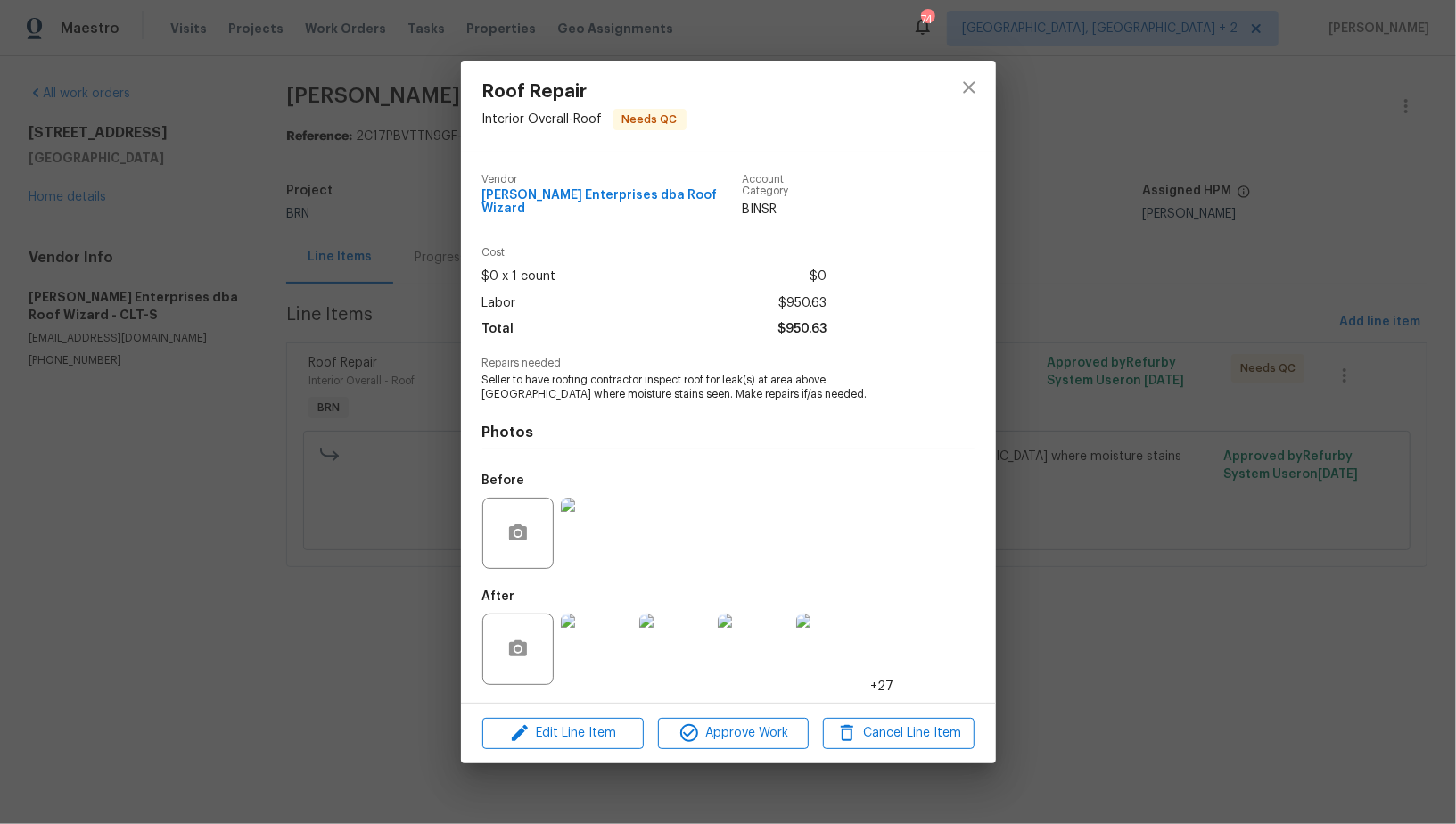
click at [1257, 602] on div "Roof Repair Interior Overall - Roof Needs QC Vendor Nordman Enterprises dba Roo…" at bounding box center [728, 412] width 1456 height 824
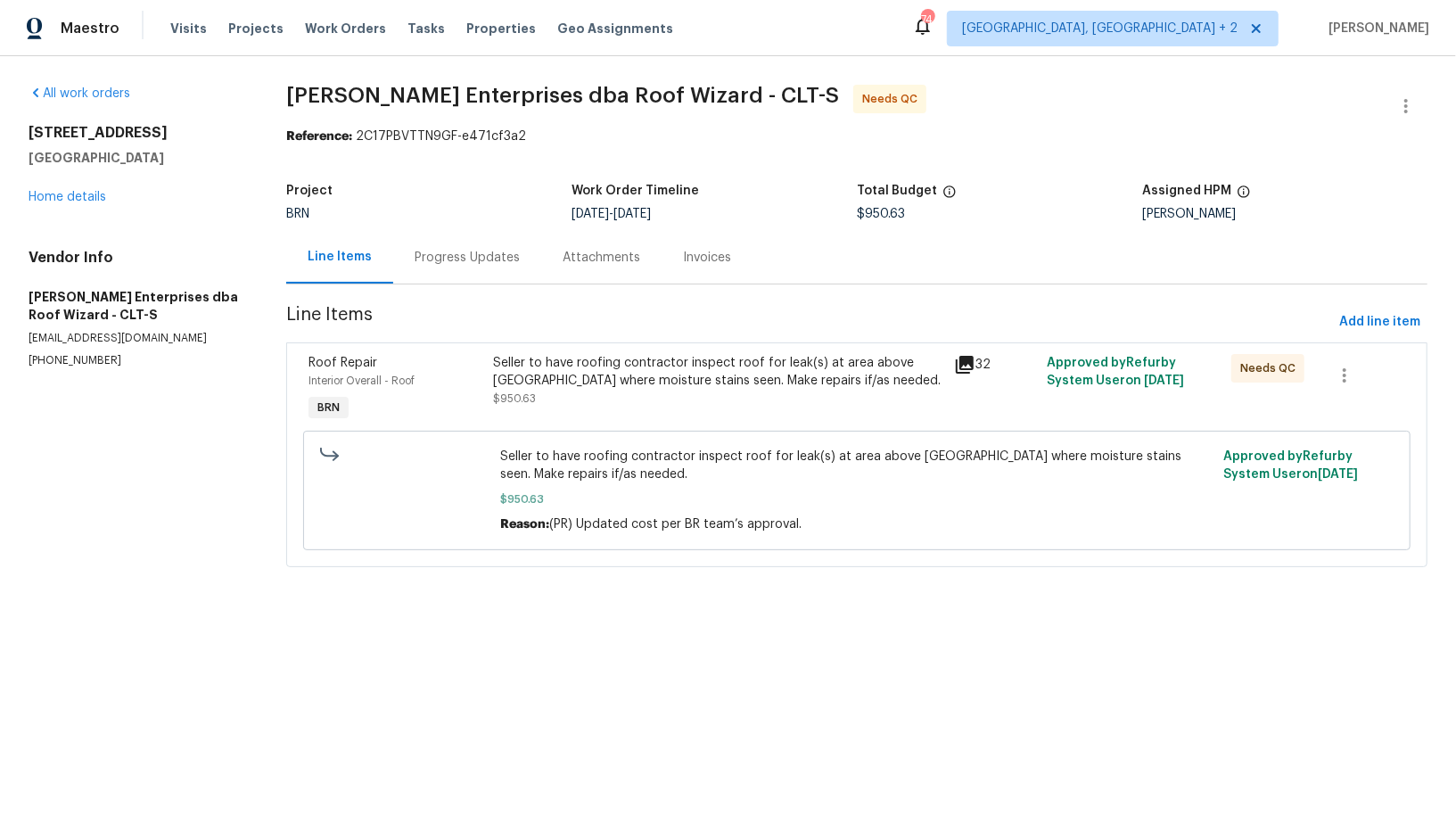
click at [465, 252] on div "Progress Updates" at bounding box center [467, 257] width 105 height 18
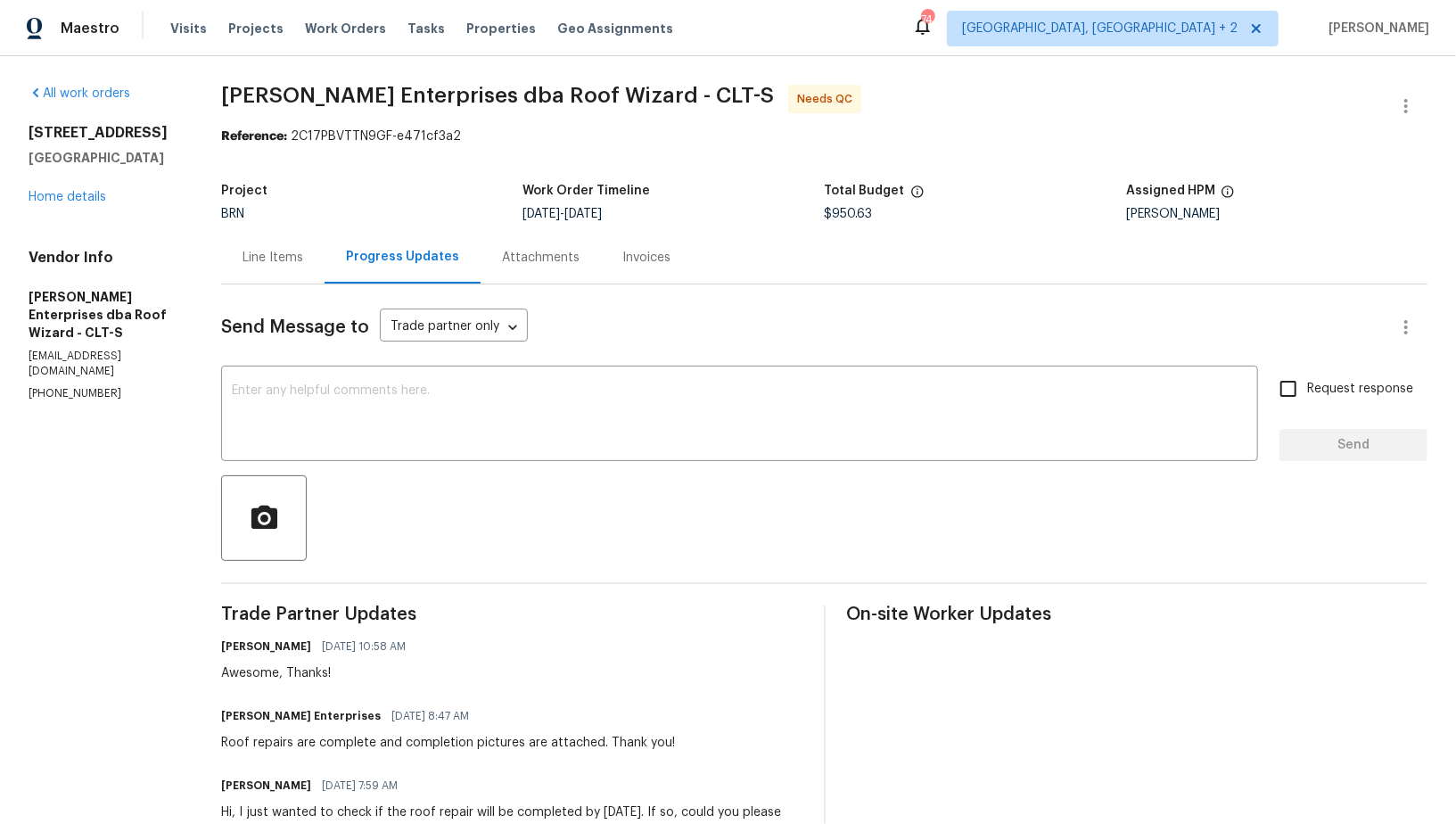
click at [274, 249] on div "Line Items" at bounding box center [273, 257] width 61 height 18
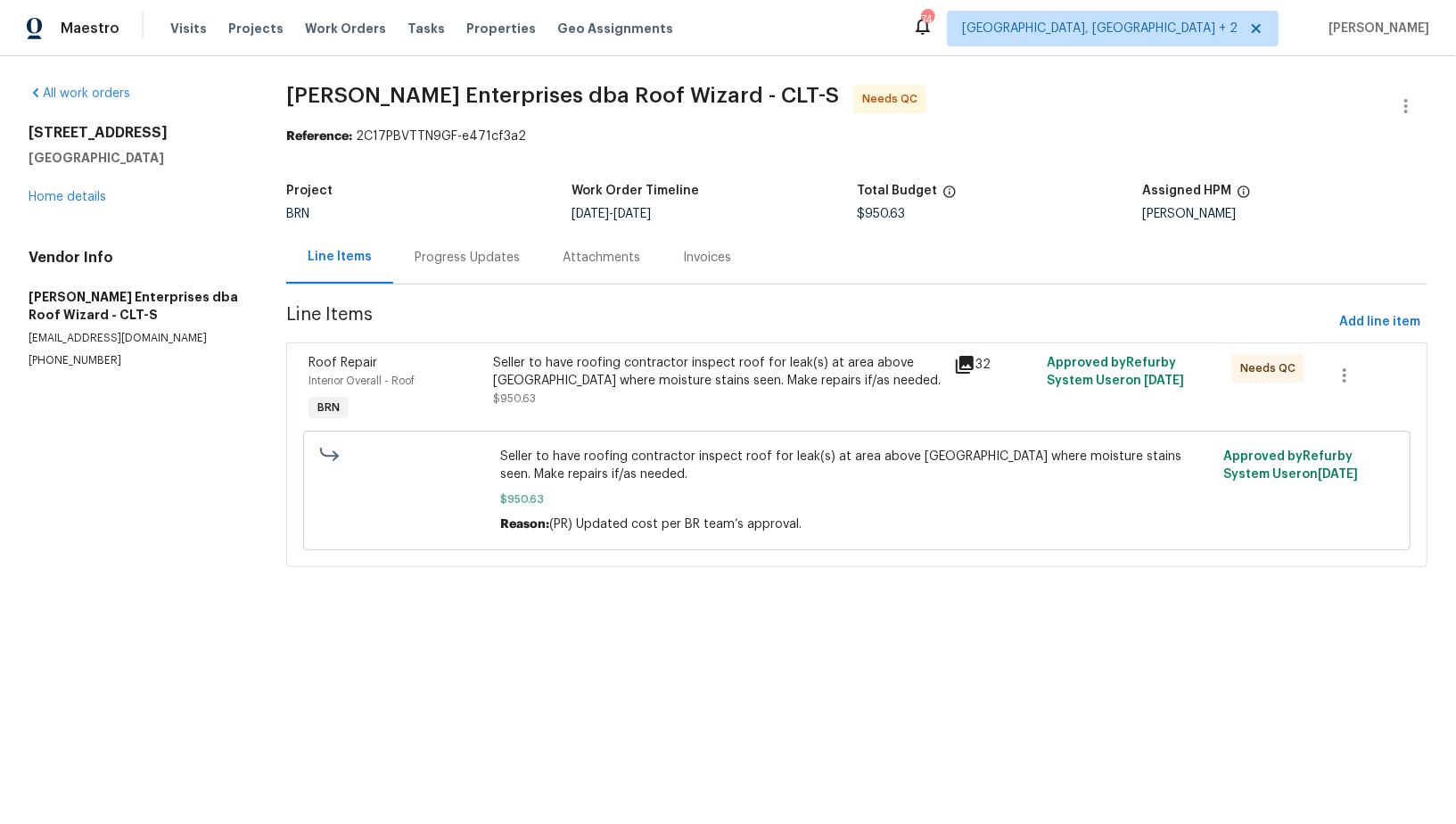
click at [471, 273] on div "Progress Updates" at bounding box center [467, 256] width 148 height 52
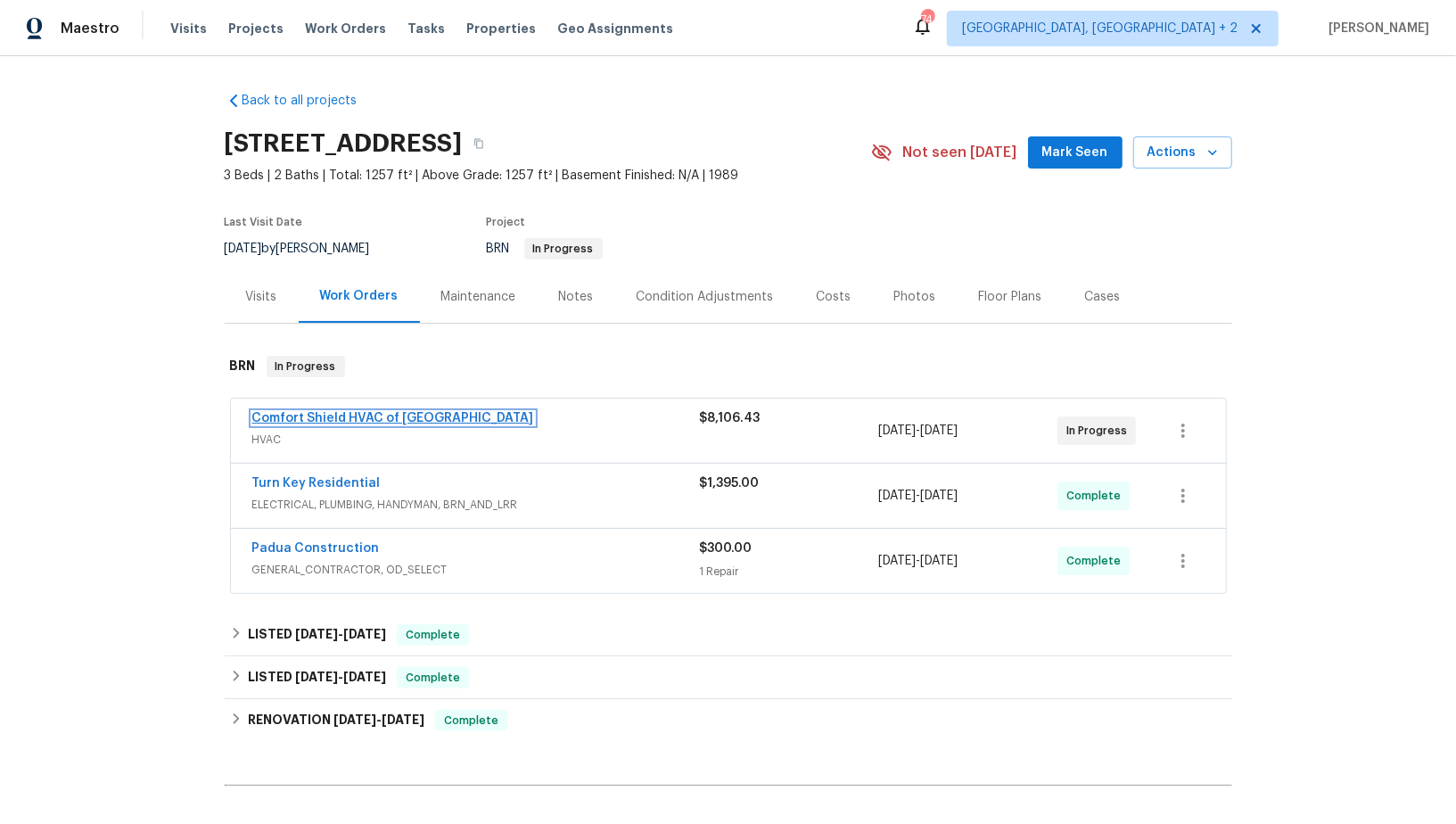
click at [326, 420] on link "Comfort Shield HVAC of NC" at bounding box center [393, 418] width 282 height 13
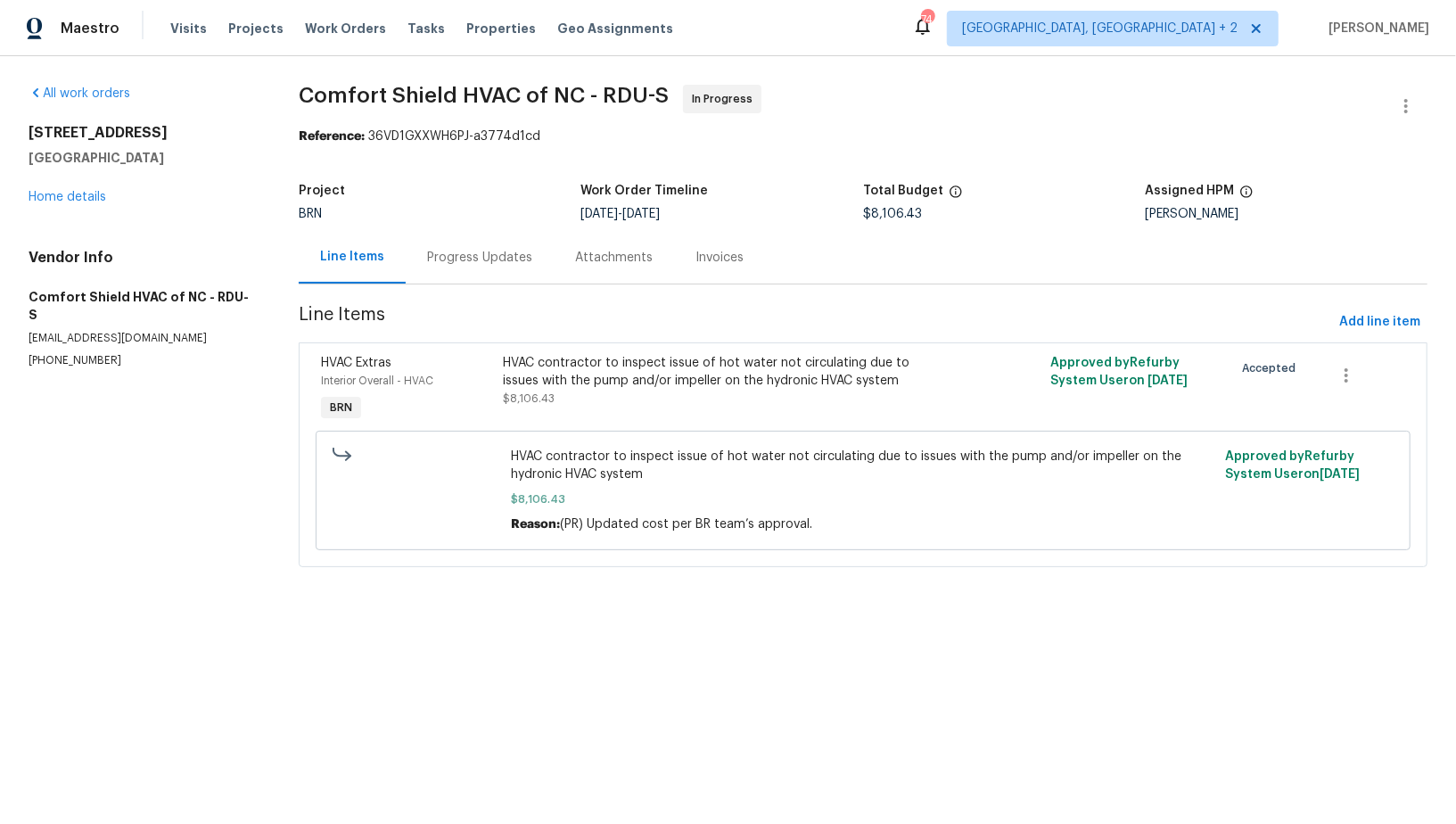
click at [462, 254] on div "Progress Updates" at bounding box center [479, 257] width 105 height 18
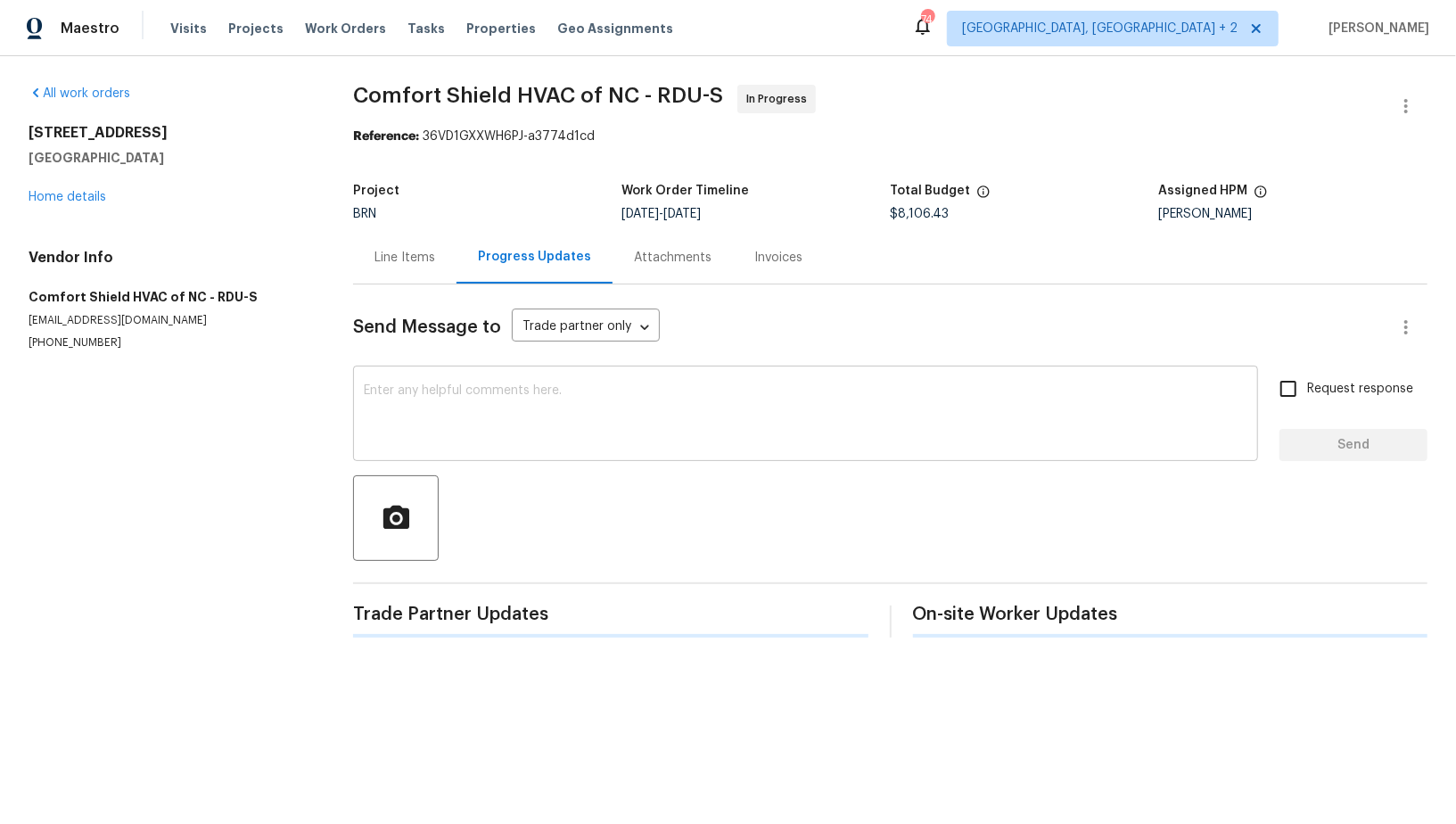
click at [421, 419] on textarea at bounding box center [805, 415] width 884 height 62
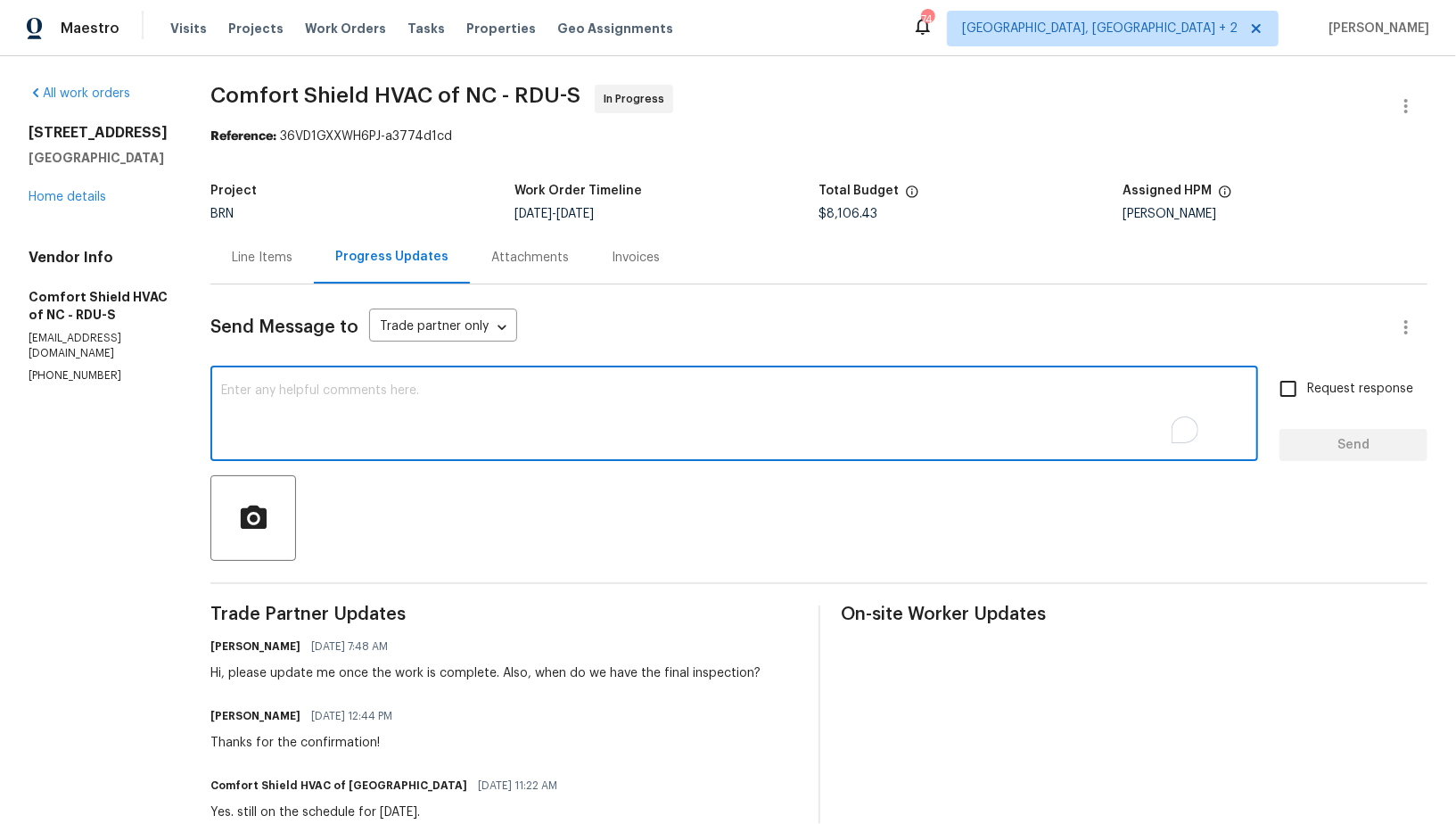
type textarea "h"
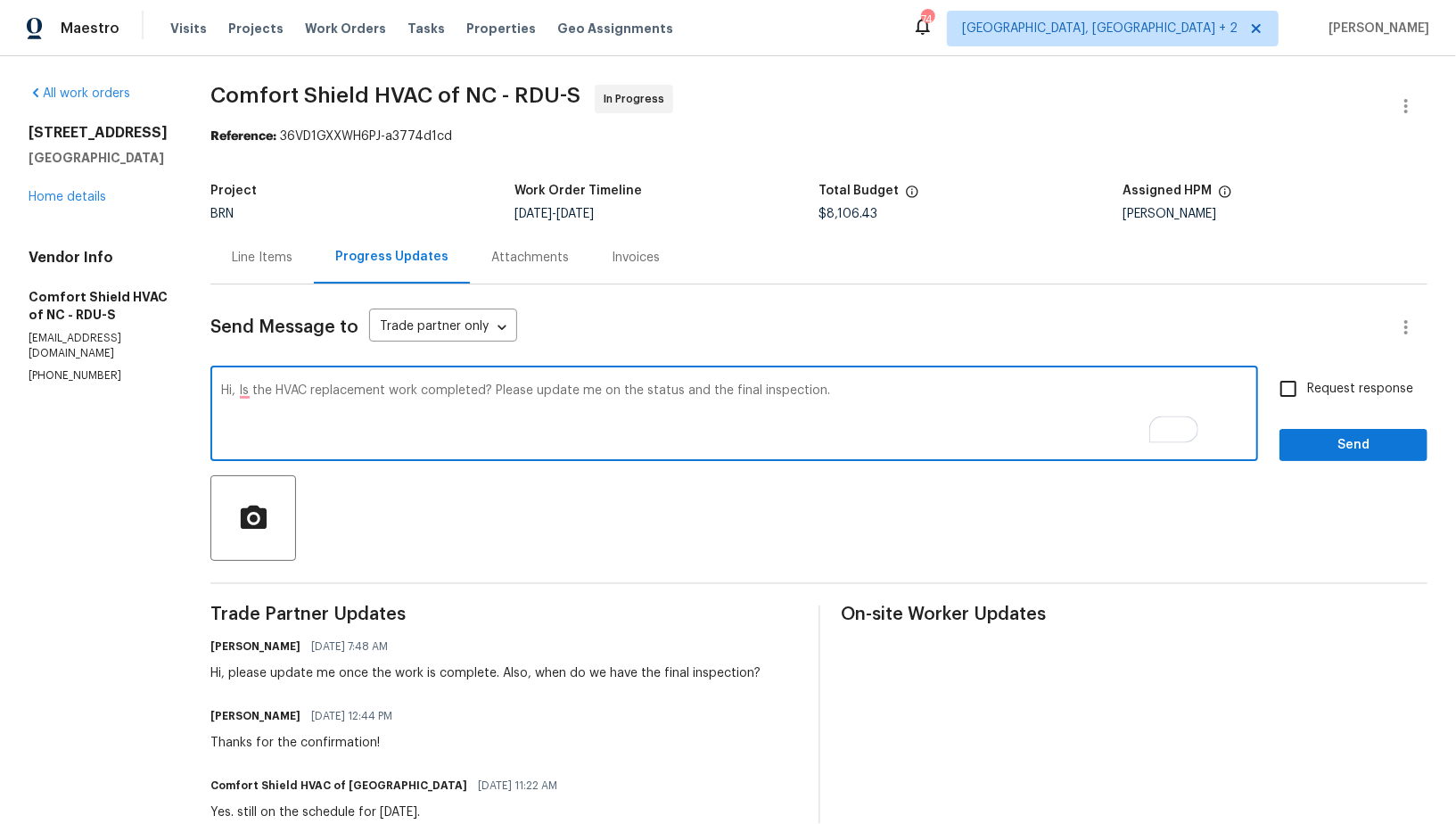
type textarea "Hi, Is the HVAC replacement work completed? Please update me on the status and …"
click at [1278, 383] on input "Request response" at bounding box center [1289, 389] width 37 height 37
checkbox input "true"
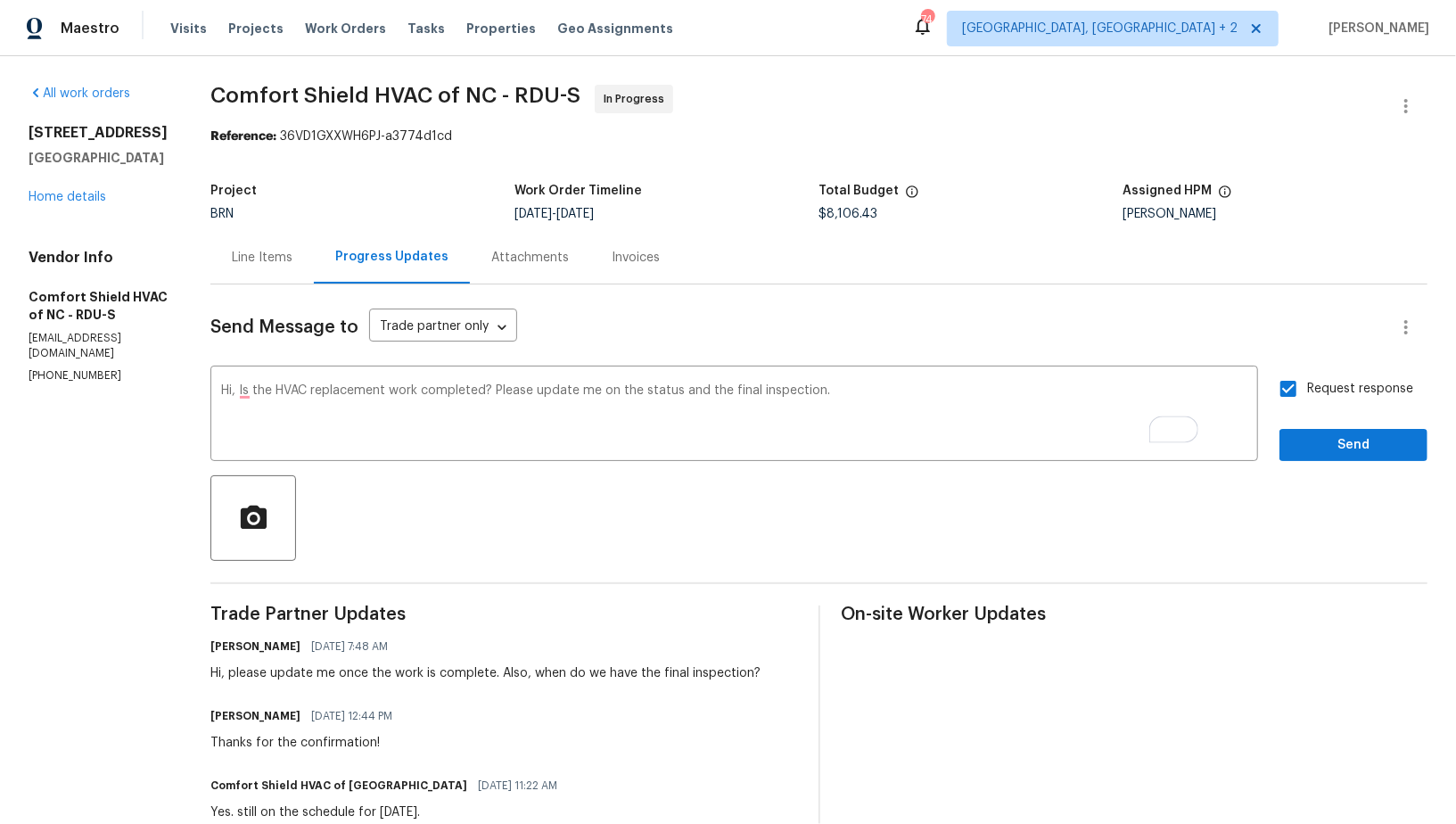
click at [1309, 448] on span "Send" at bounding box center [1353, 446] width 119 height 23
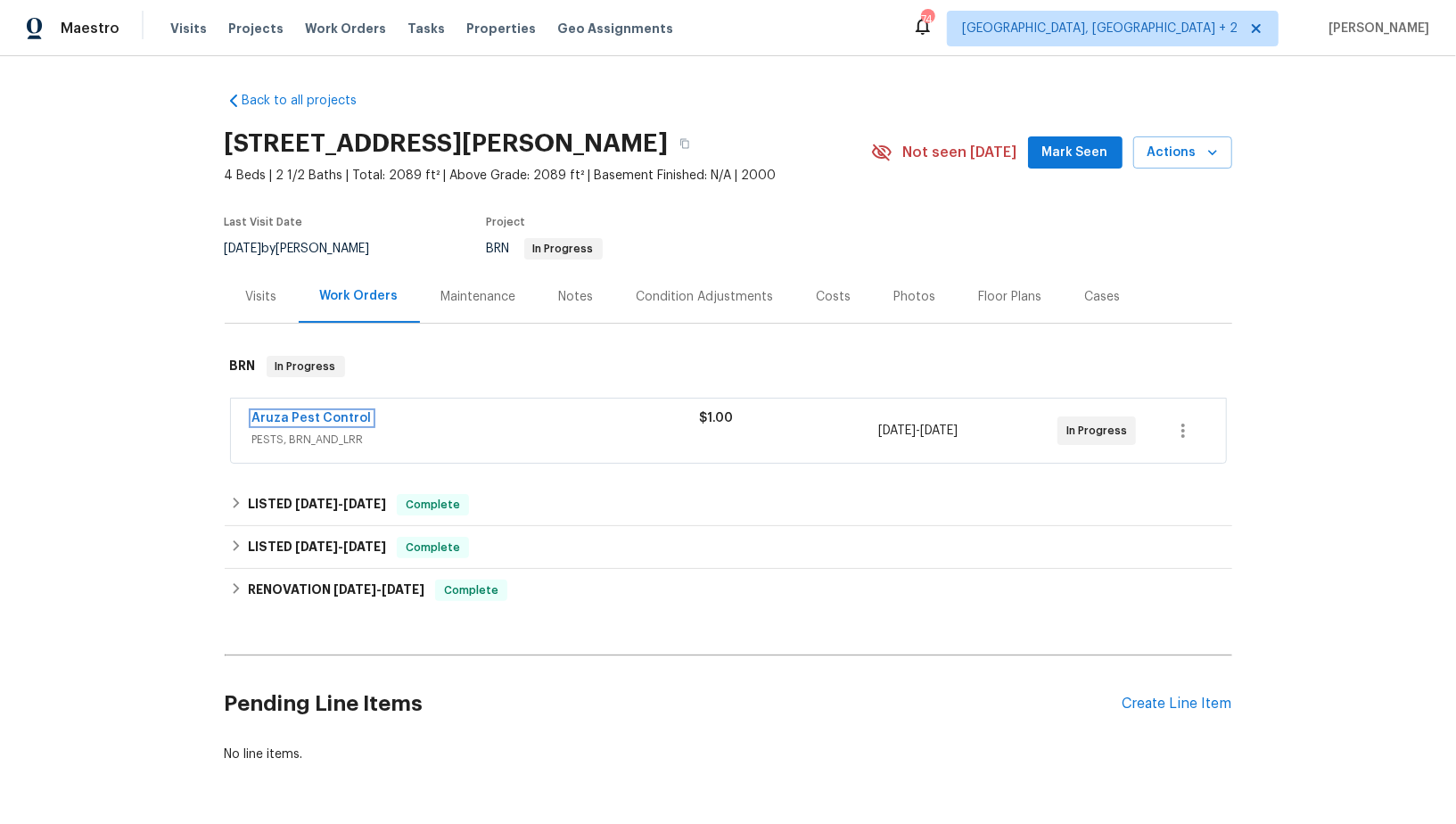
drag, startPoint x: 319, startPoint y: 419, endPoint x: 324, endPoint y: 389, distance: 30.4
click at [319, 419] on link "Aruza Pest Control" at bounding box center [311, 418] width 119 height 13
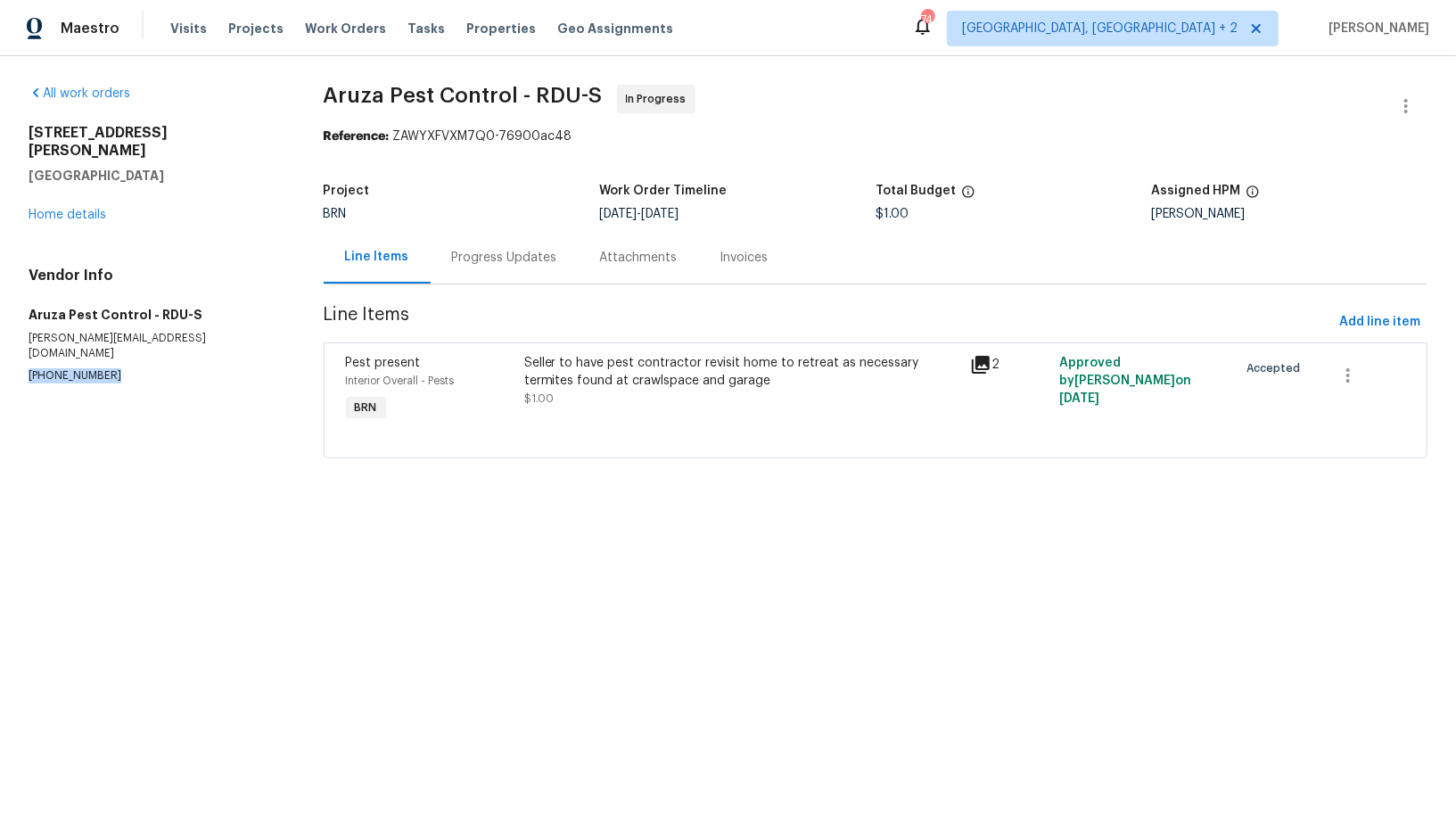
drag, startPoint x: 117, startPoint y: 338, endPoint x: 0, endPoint y: 341, distance: 117.0
click at [0, 341] on div "All work orders [STREET_ADDRESS][PERSON_NAME] Home details Vendor Info Aruza Pe…" at bounding box center [728, 282] width 1456 height 452
copy p "[PHONE_NUMBER]"
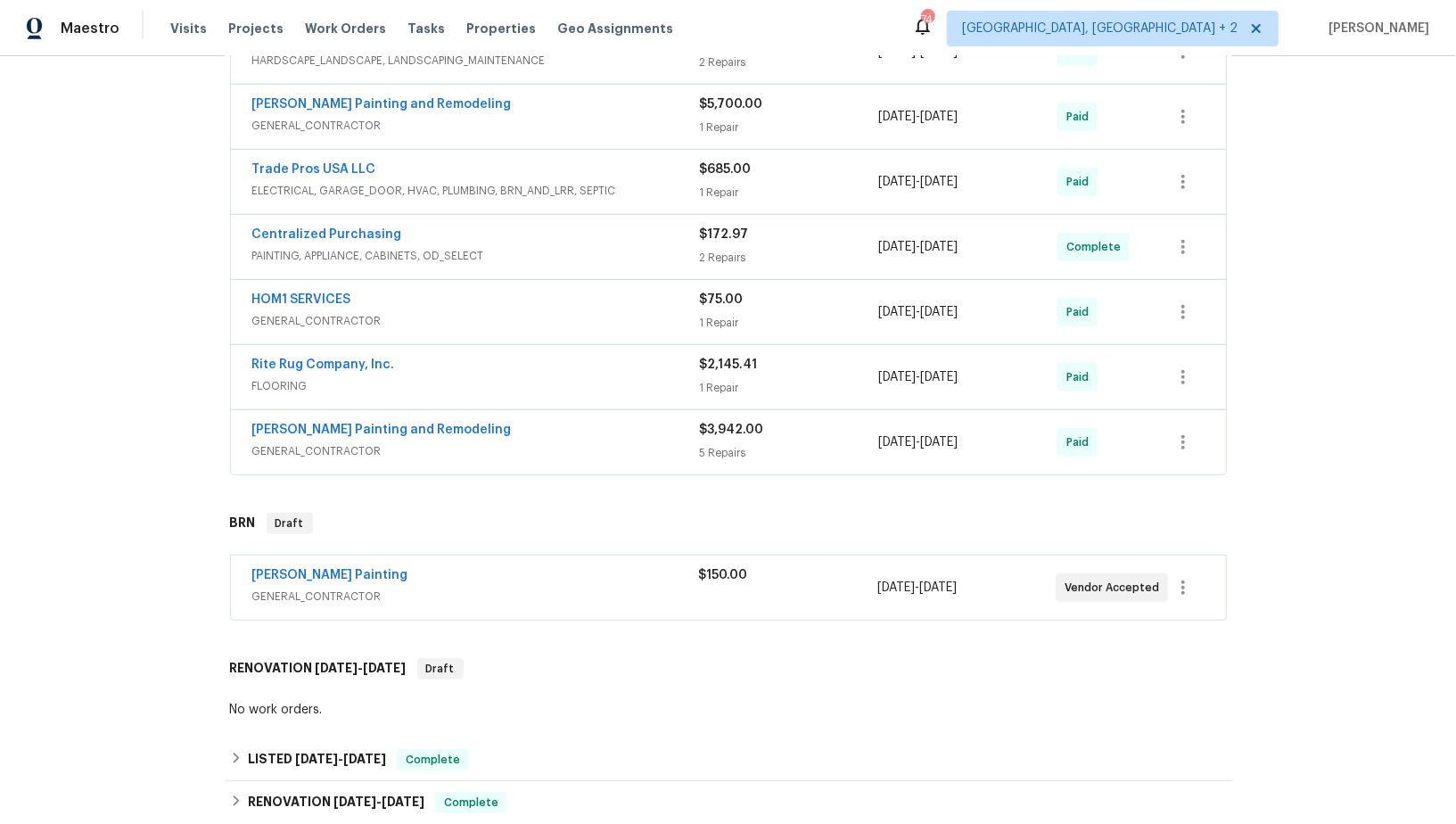
scroll to position [679, 0]
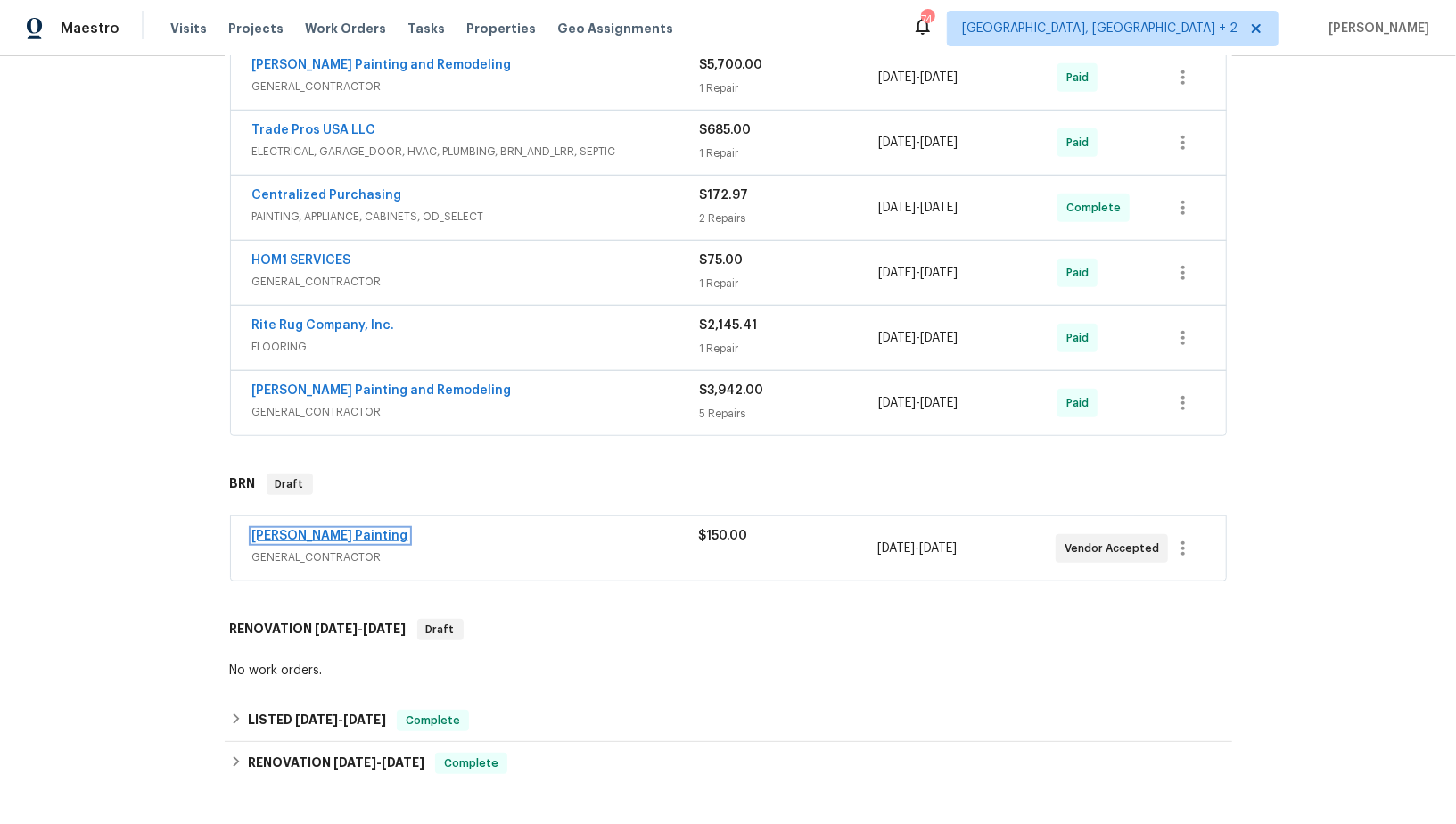
click at [310, 530] on link "Perez Painting" at bounding box center [330, 536] width 156 height 13
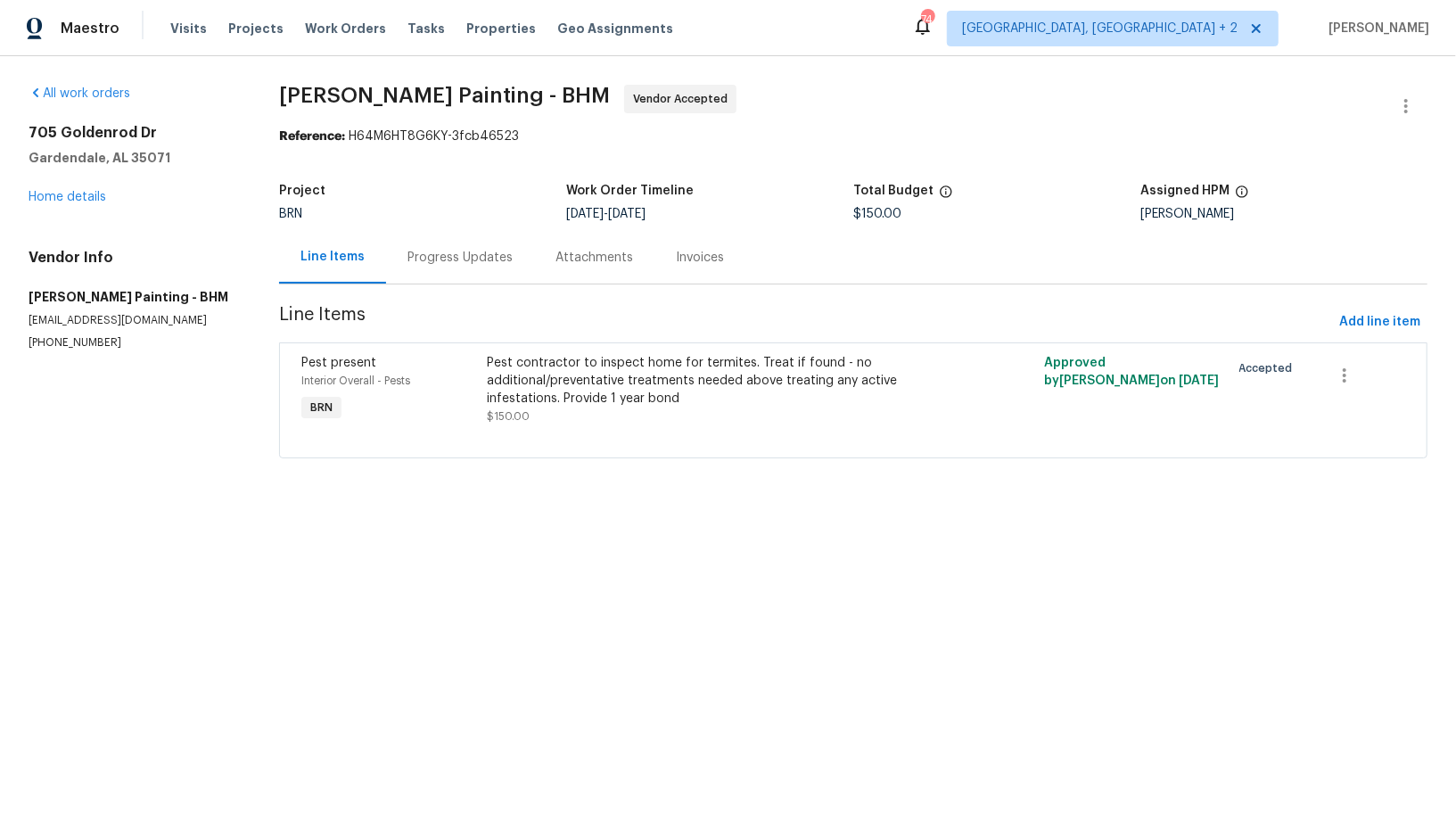
click at [448, 286] on section "Perez Painting - BHM Vendor Accepted Reference: H64M6HT8G6KY-3fcb46523 Project …" at bounding box center [853, 282] width 1149 height 395
click at [447, 267] on div "Progress Updates" at bounding box center [460, 256] width 148 height 52
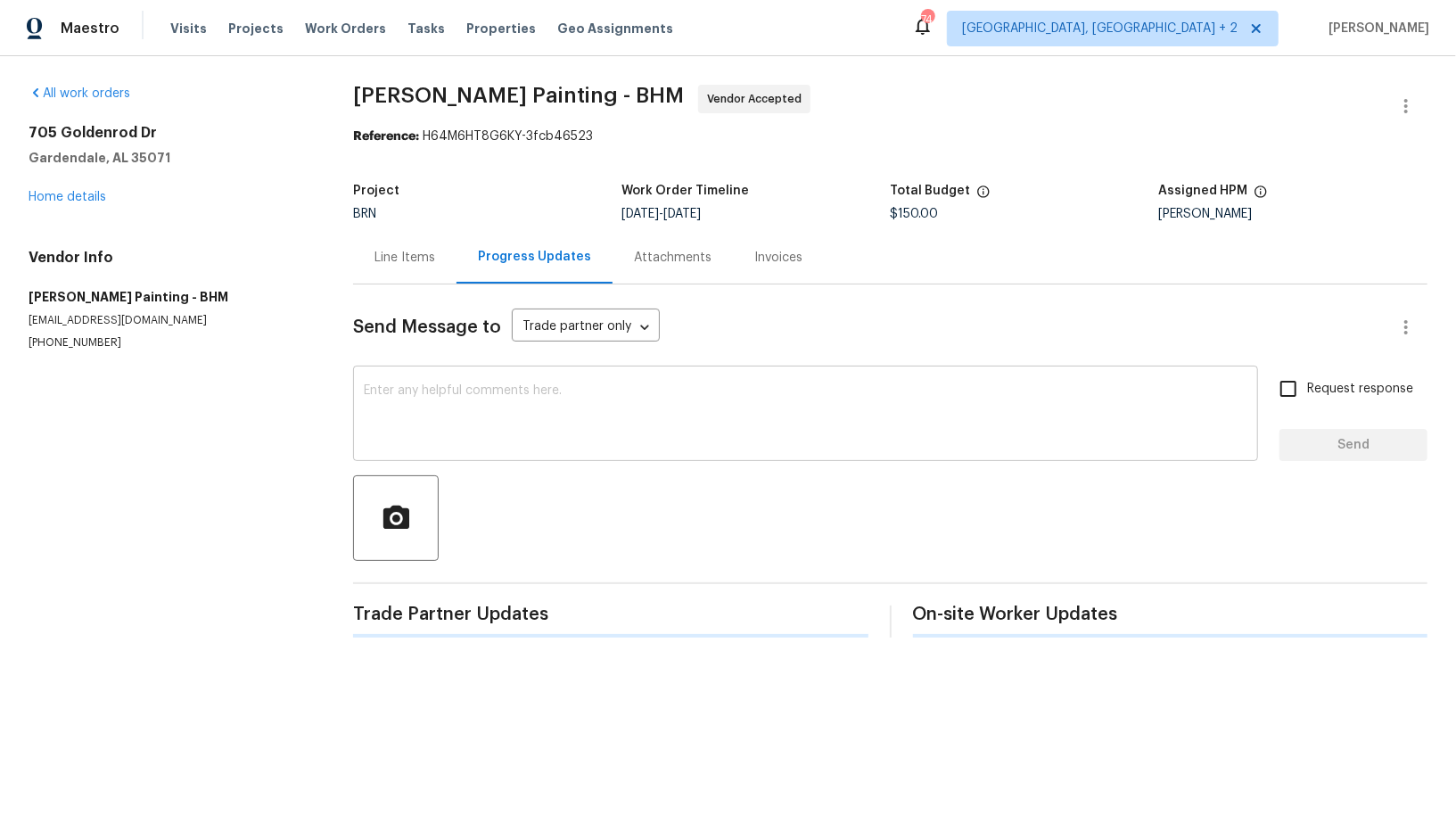
click at [441, 394] on textarea at bounding box center [805, 415] width 884 height 62
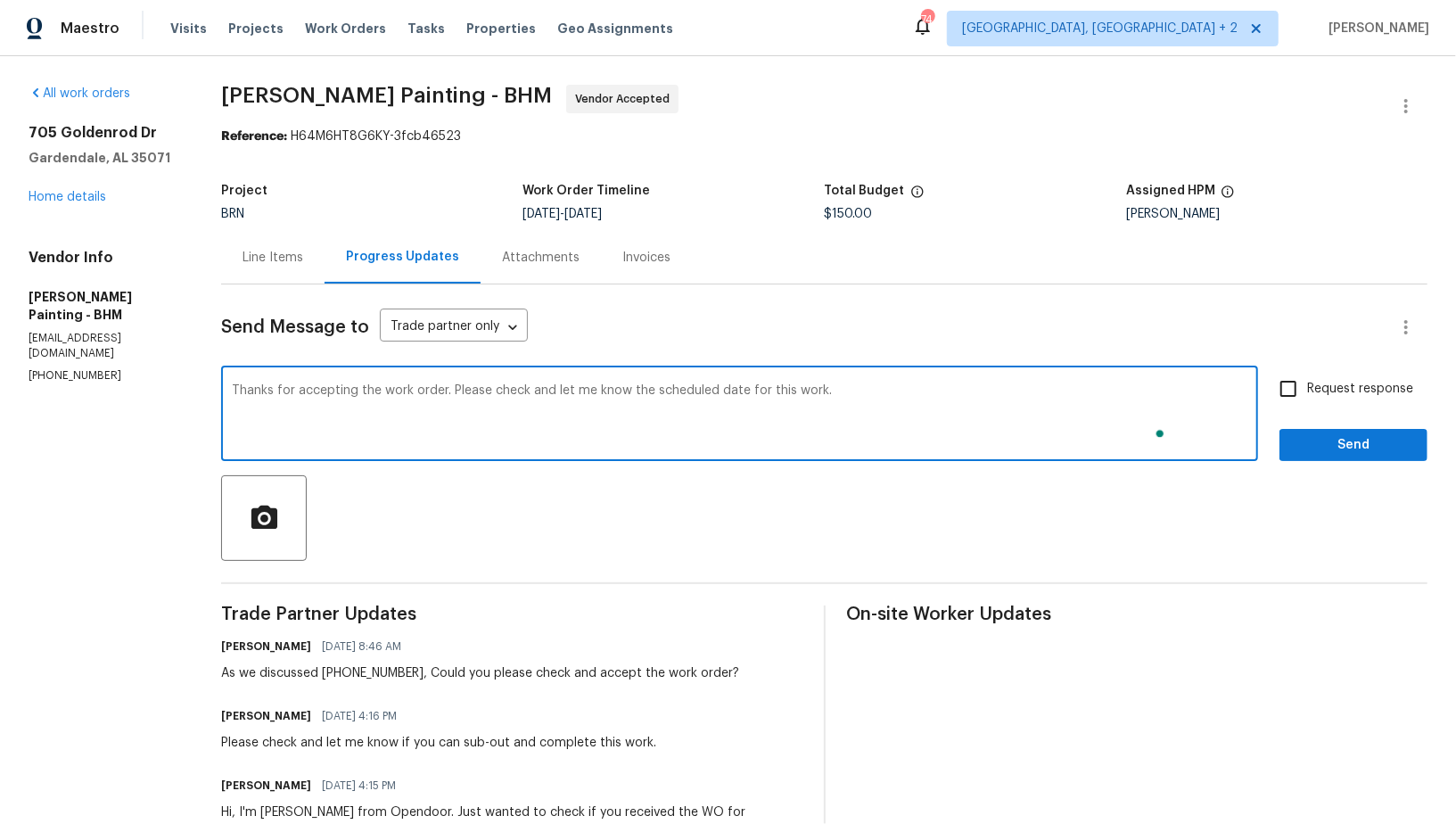
type textarea "Thanks for accepting the work order. Please check and let me know the scheduled…"
click at [1296, 380] on input "Request response" at bounding box center [1289, 389] width 37 height 37
checkbox input "true"
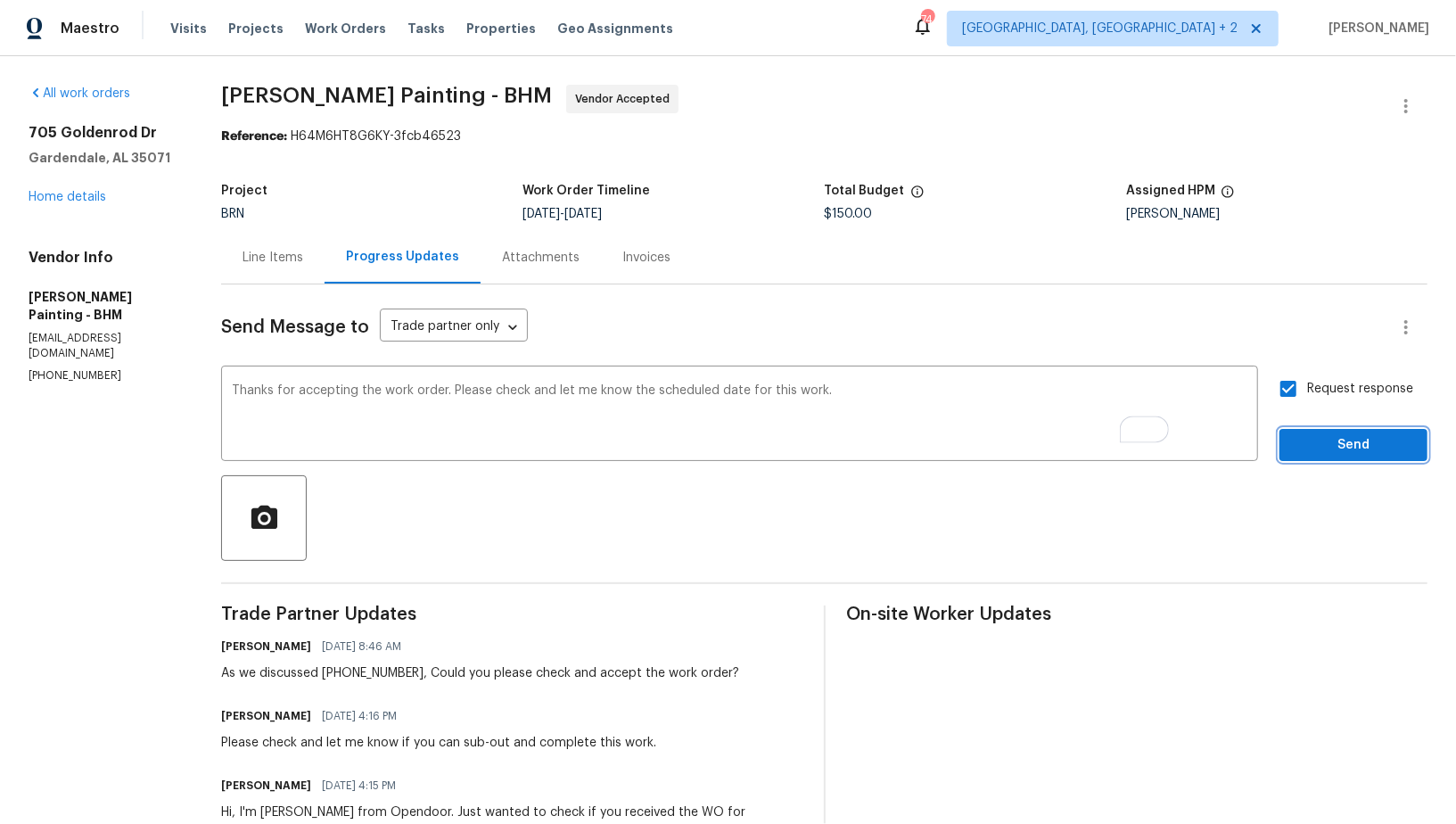
click at [1331, 446] on span "Send" at bounding box center [1353, 446] width 119 height 23
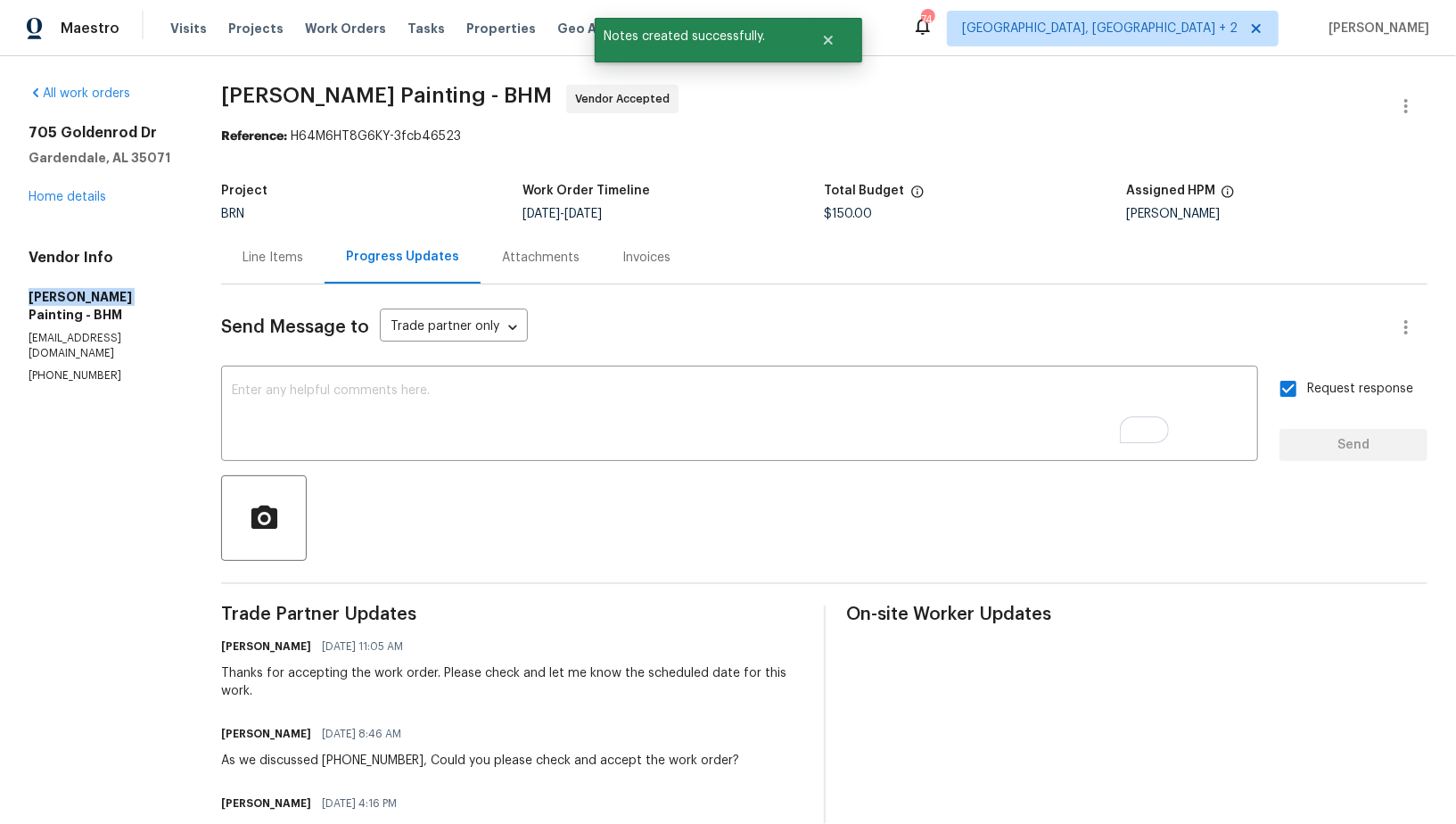
drag, startPoint x: 3, startPoint y: 289, endPoint x: 112, endPoint y: 296, distance: 109.2
click at [112, 296] on div "All work orders 705 Goldenrod Dr Gardendale, AL 35071 Home details Vendor Info …" at bounding box center [728, 534] width 1456 height 956
copy h5 "Perez Painting"
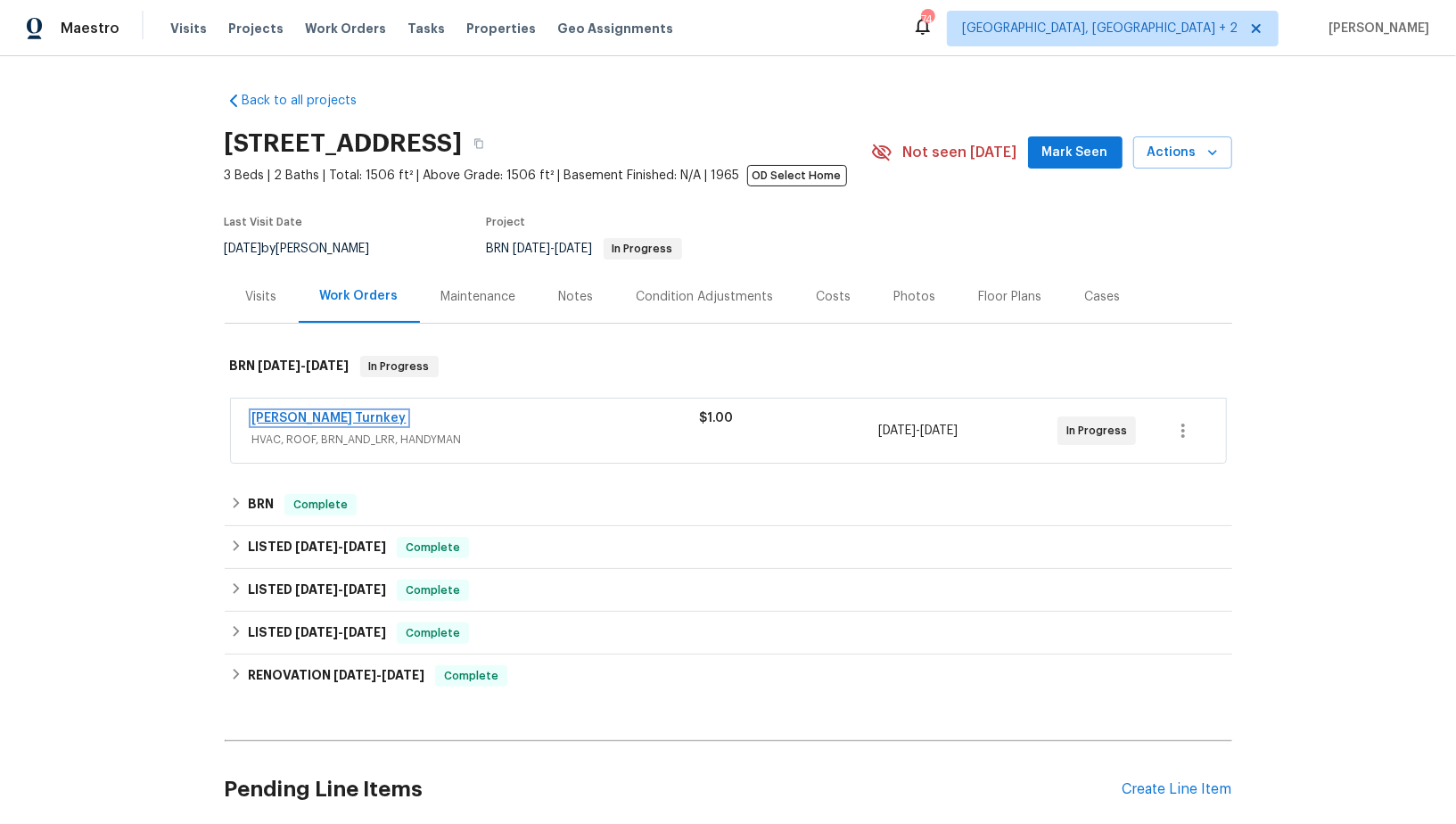
click at [317, 419] on link "[PERSON_NAME] Turnkey" at bounding box center [329, 418] width 155 height 13
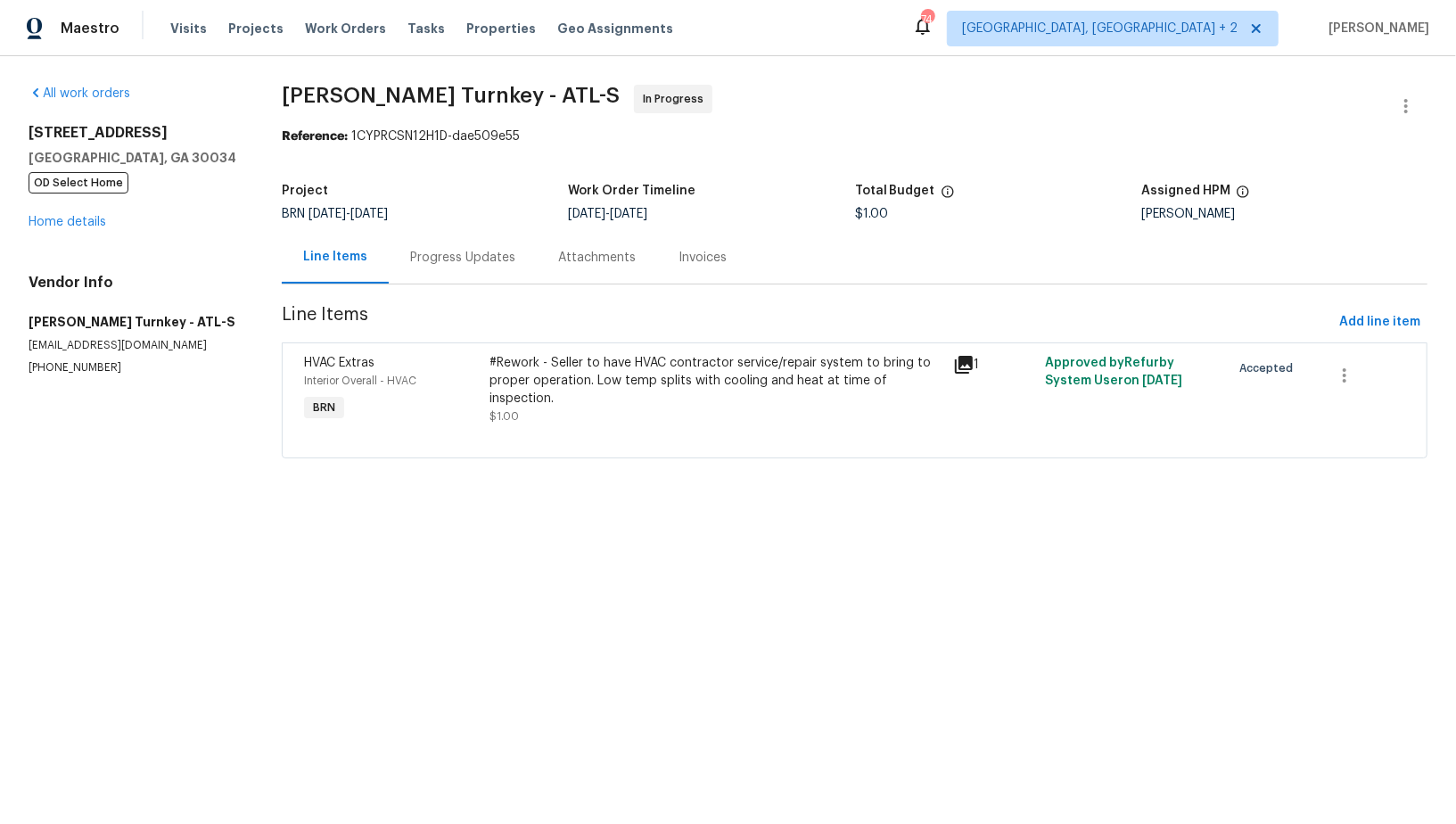
click at [470, 261] on div "Progress Updates" at bounding box center [462, 257] width 105 height 18
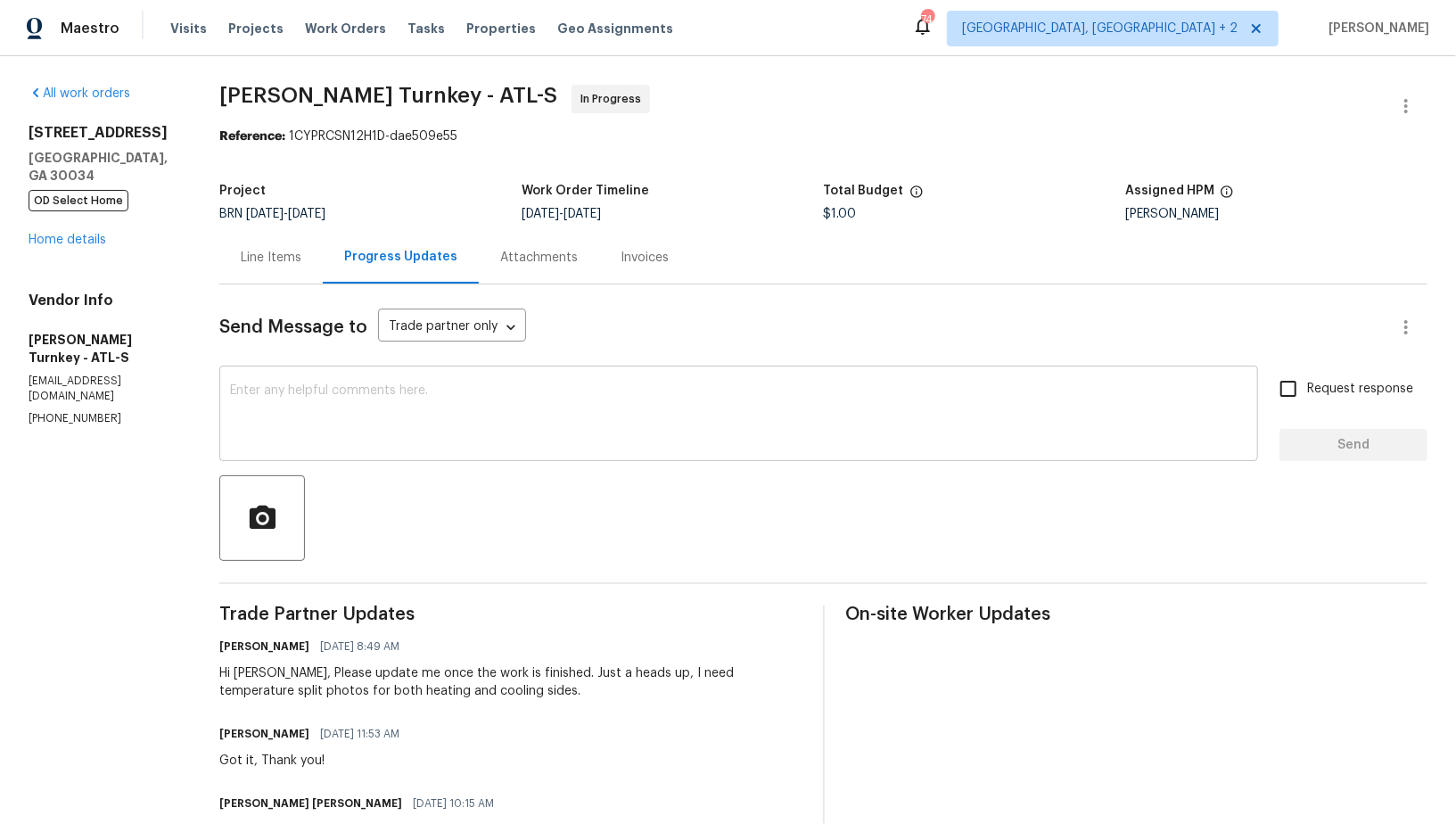
click at [476, 435] on textarea at bounding box center [738, 415] width 1018 height 62
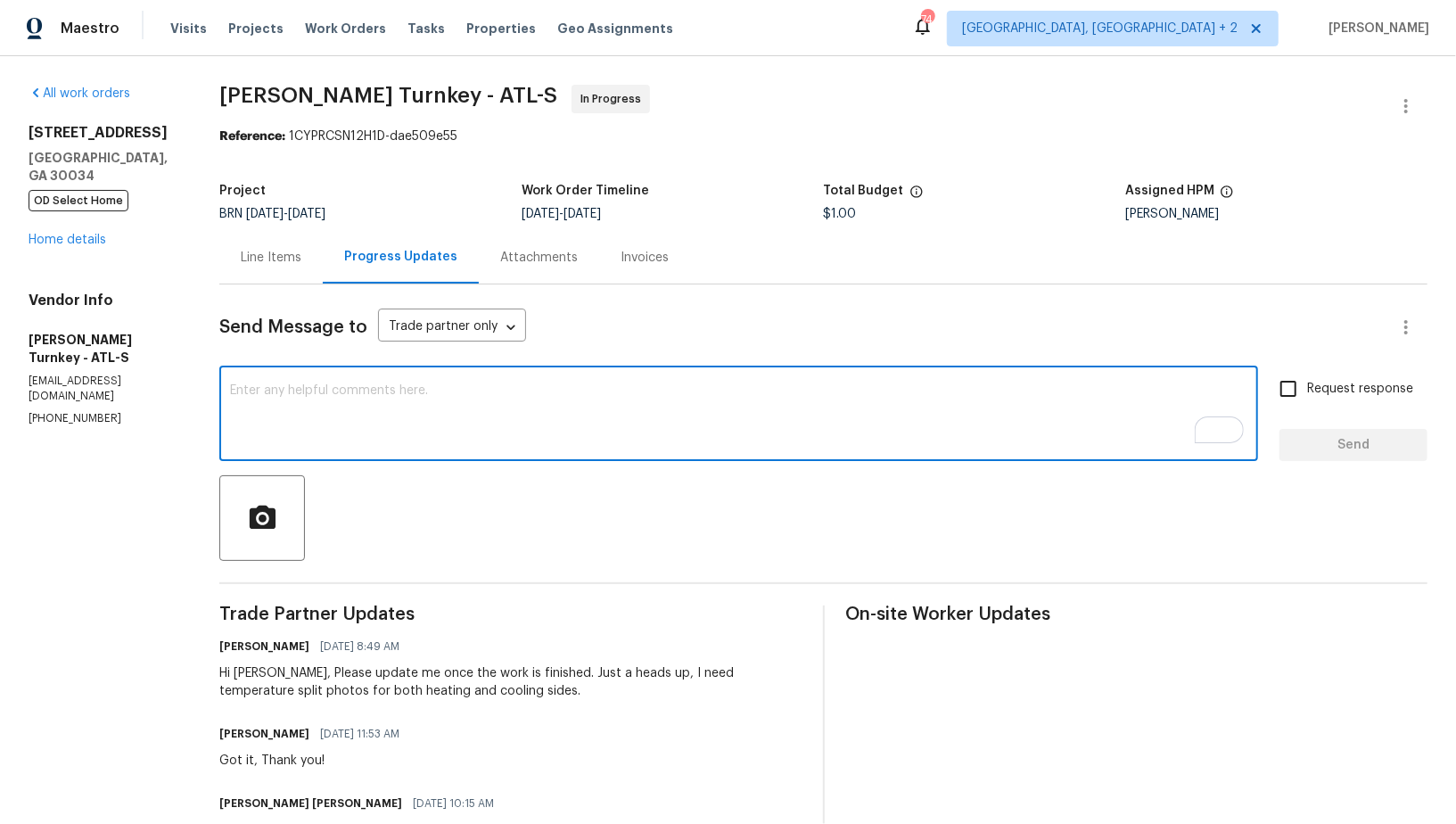
click at [481, 417] on textarea "To enrich screen reader interactions, please activate Accessibility in Grammarl…" at bounding box center [738, 415] width 1018 height 62
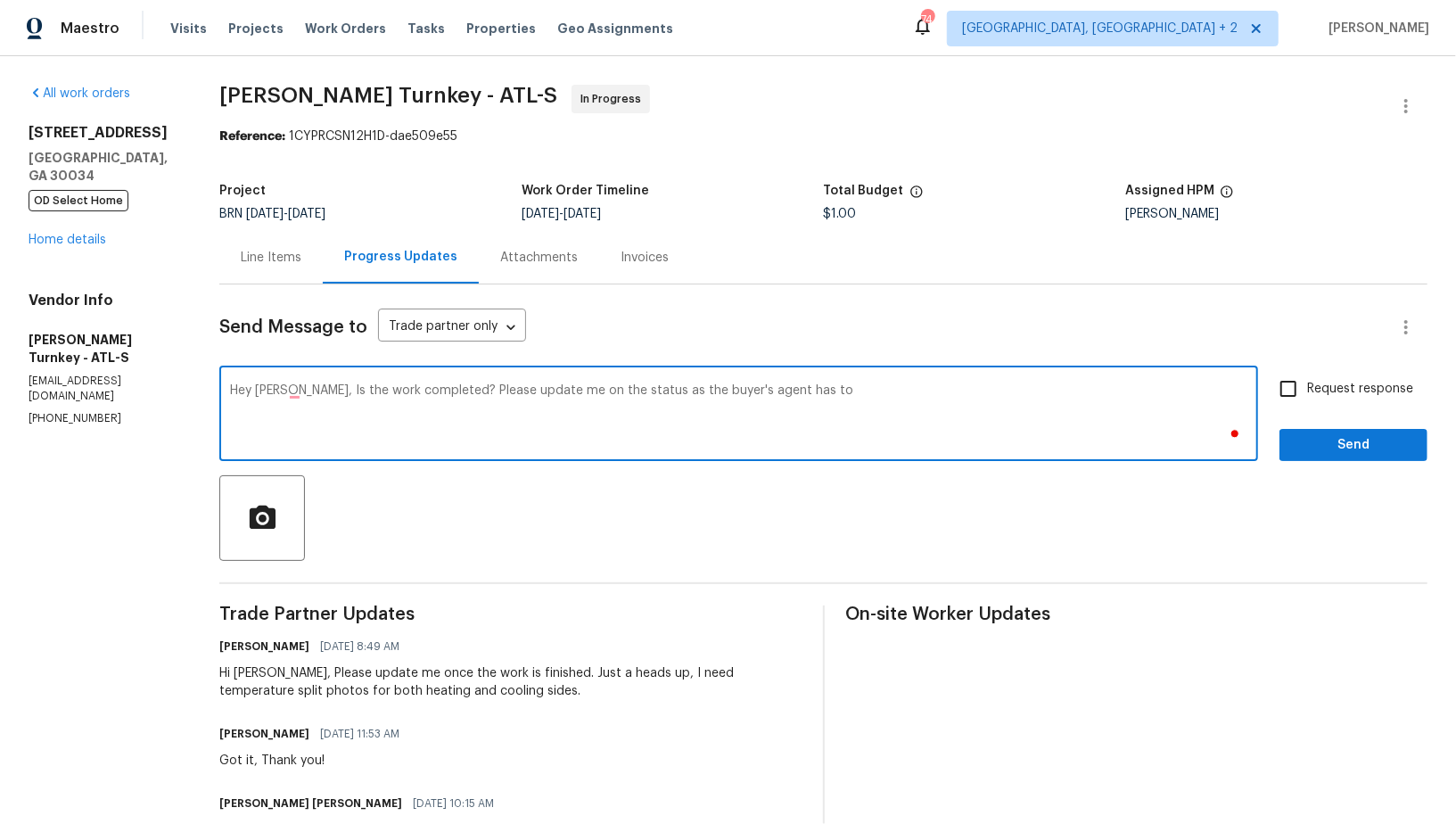
paste textarea "need to go by the home to confirm working."
click at [807, 391] on textarea "Hey [PERSON_NAME], Is the work completed? Please update me on the status as the…" at bounding box center [738, 415] width 1018 height 62
drag, startPoint x: 775, startPoint y: 389, endPoint x: 739, endPoint y: 390, distance: 36.0
click at [739, 390] on textarea "Hey [PERSON_NAME], Is the work completed? Please update me on the status as the…" at bounding box center [738, 415] width 1018 height 62
click at [812, 384] on textarea "Hey [PERSON_NAME], Is the work completed? Please update me on the status as the…" at bounding box center [738, 415] width 1018 height 62
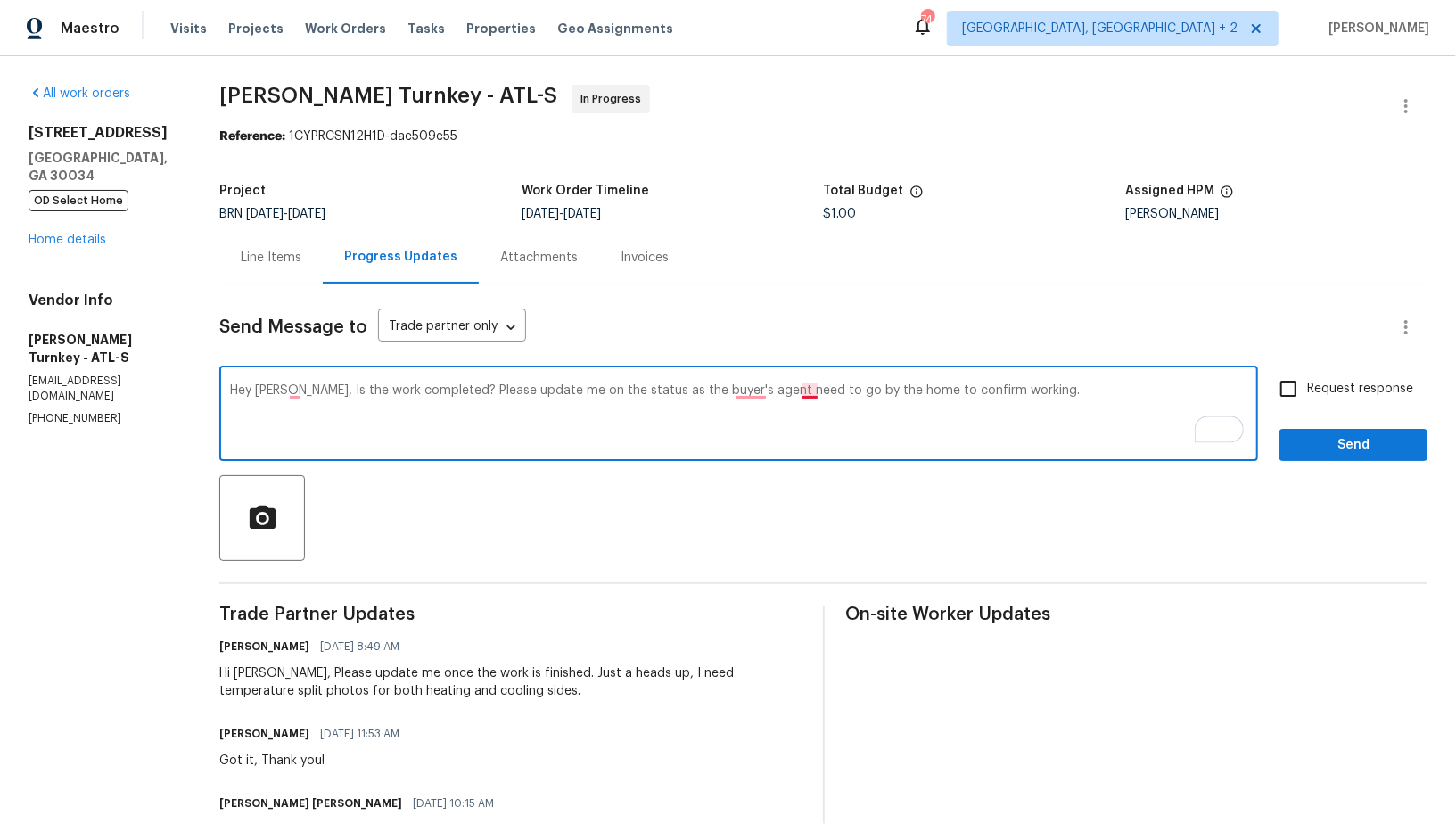
click at [811, 394] on textarea "Hey [PERSON_NAME], Is the work completed? Please update me on the status as the…" at bounding box center [738, 415] width 1018 height 62
click at [1026, 402] on textarea "Hey [PERSON_NAME], Is the work completed? Please update me on the status as the…" at bounding box center [738, 415] width 1018 height 62
click at [750, 389] on textarea "Hey [PERSON_NAME], Is the work completed? Please update me on the status as the…" at bounding box center [738, 415] width 1018 height 62
type textarea "Hey [PERSON_NAME], Is the work completed? Please update me on the status as the…"
click at [1285, 400] on input "Request response" at bounding box center [1289, 389] width 37 height 37
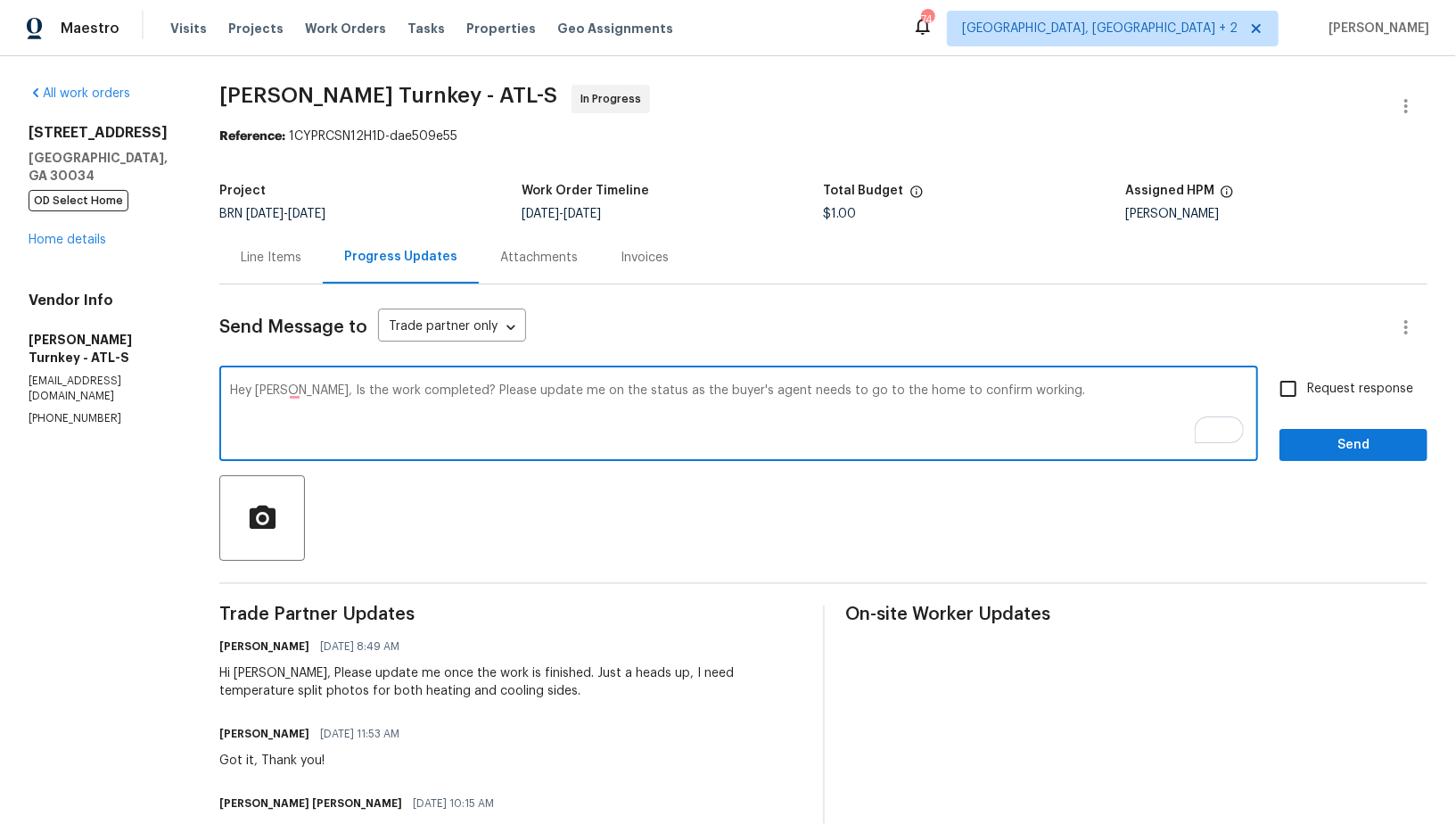
checkbox input "true"
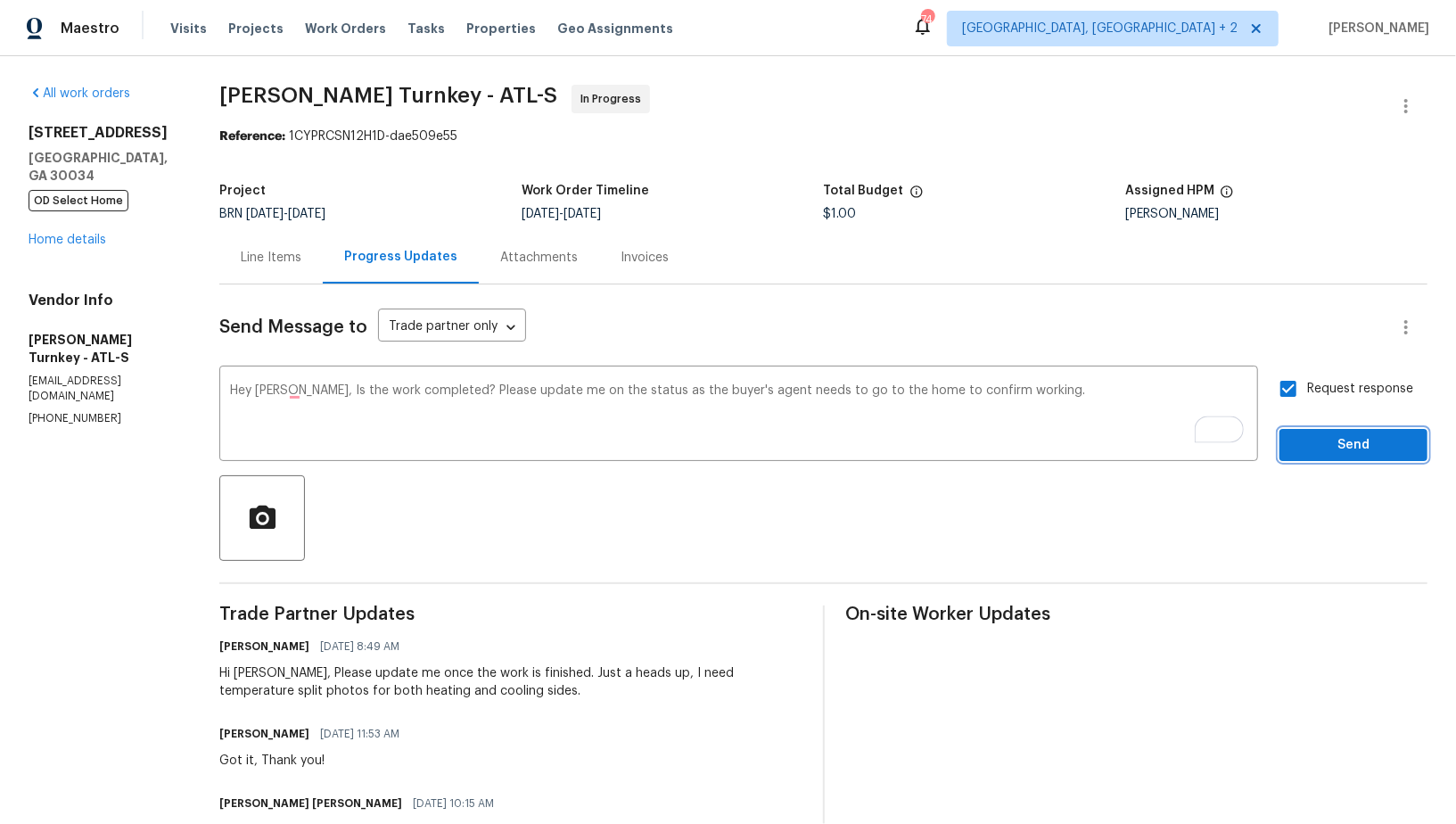
click at [1311, 459] on button "Send" at bounding box center [1354, 445] width 148 height 33
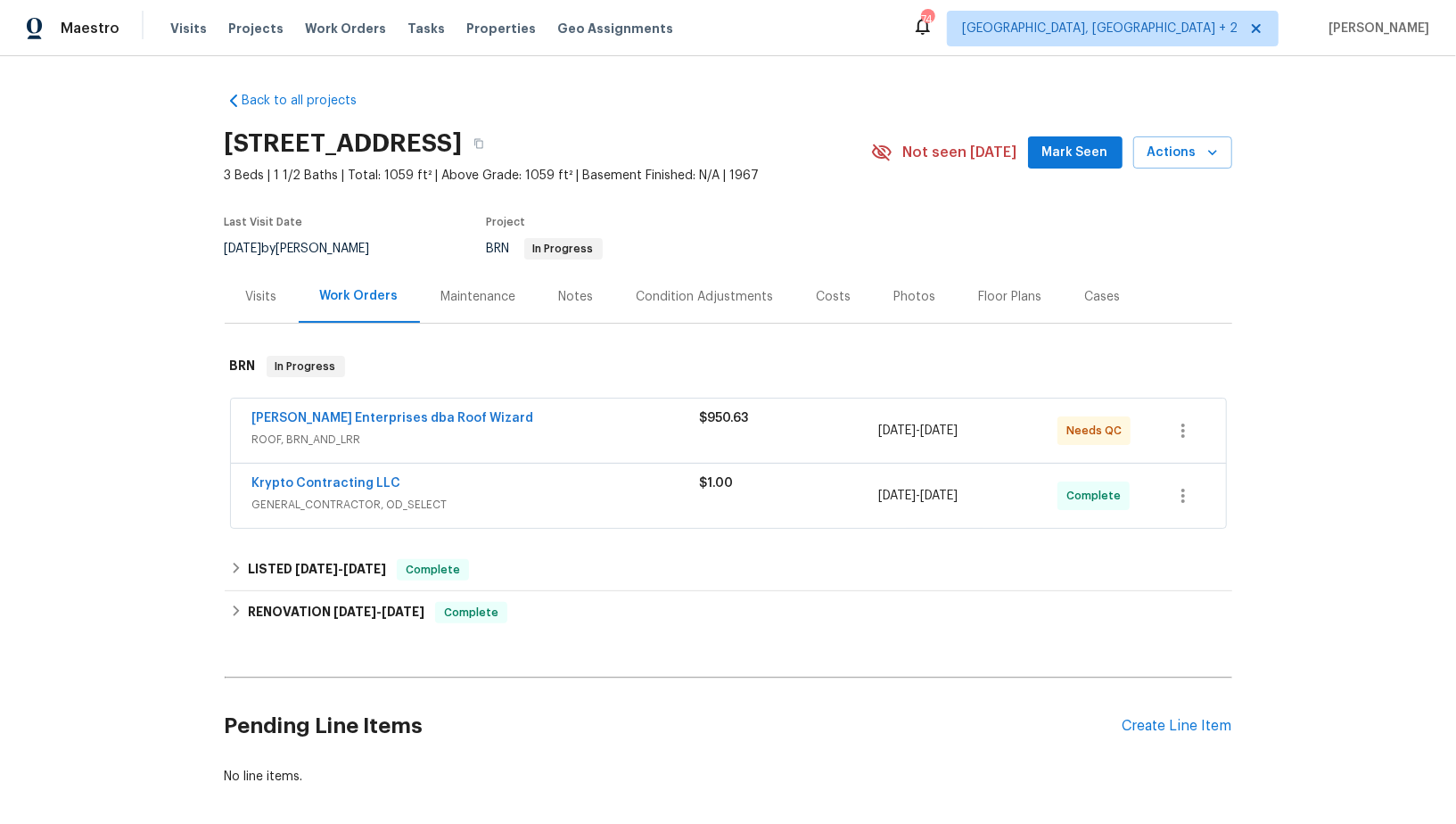
click at [309, 489] on span "Krypto Contracting LLC" at bounding box center [326, 483] width 149 height 18
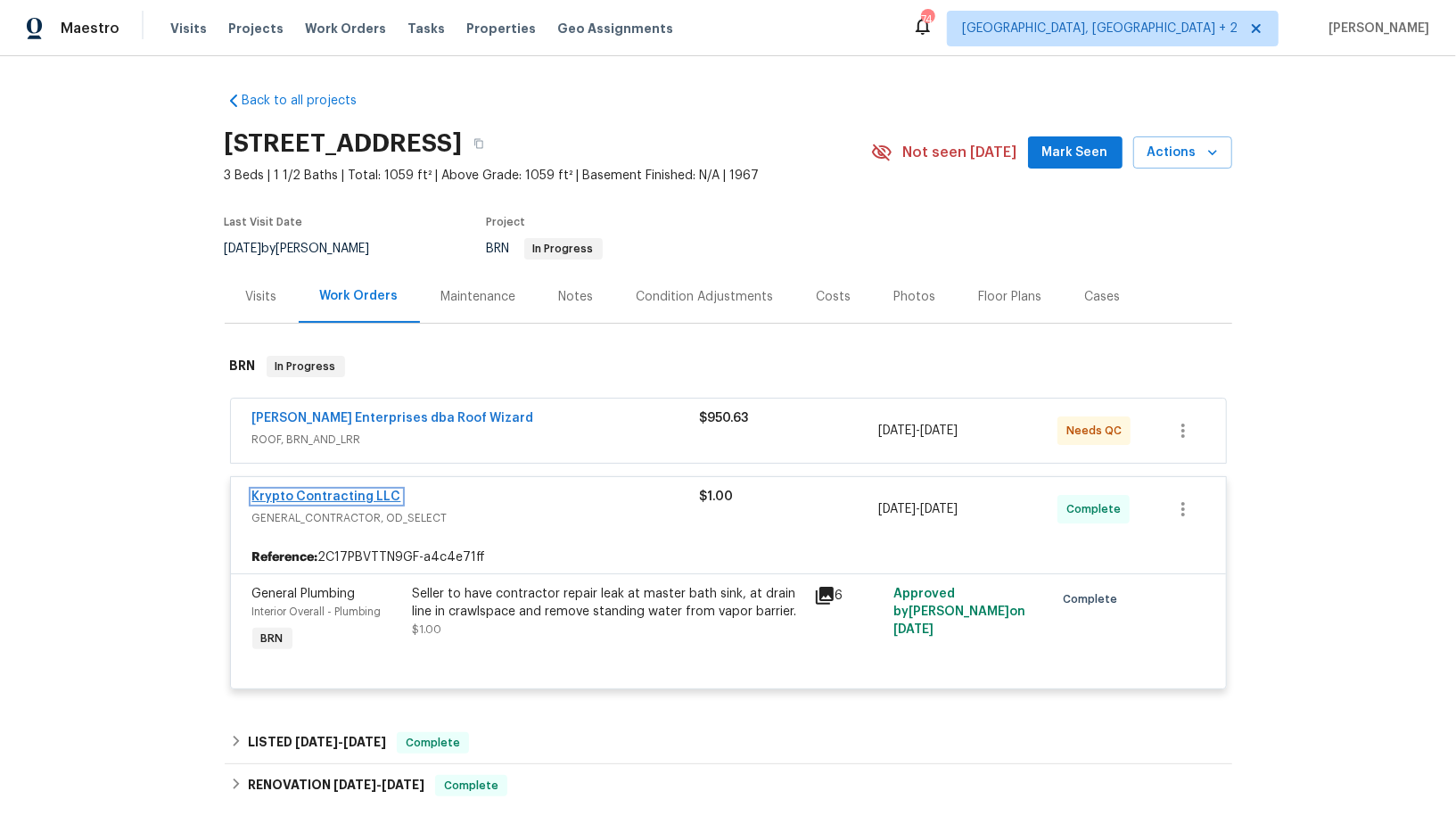
click at [307, 494] on link "Krypto Contracting LLC" at bounding box center [326, 497] width 149 height 13
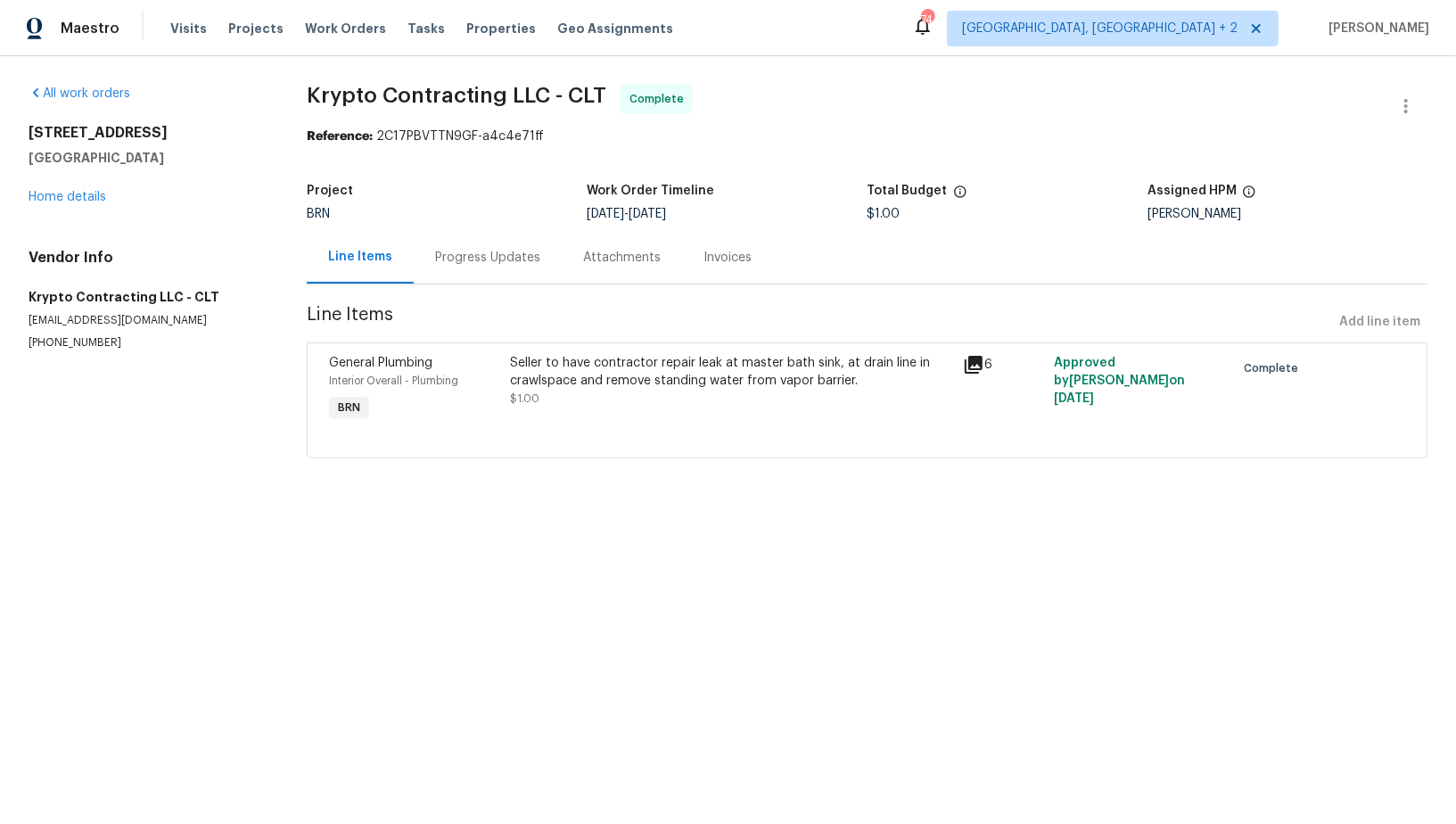
click at [521, 393] on span "$1.00" at bounding box center [525, 398] width 30 height 11
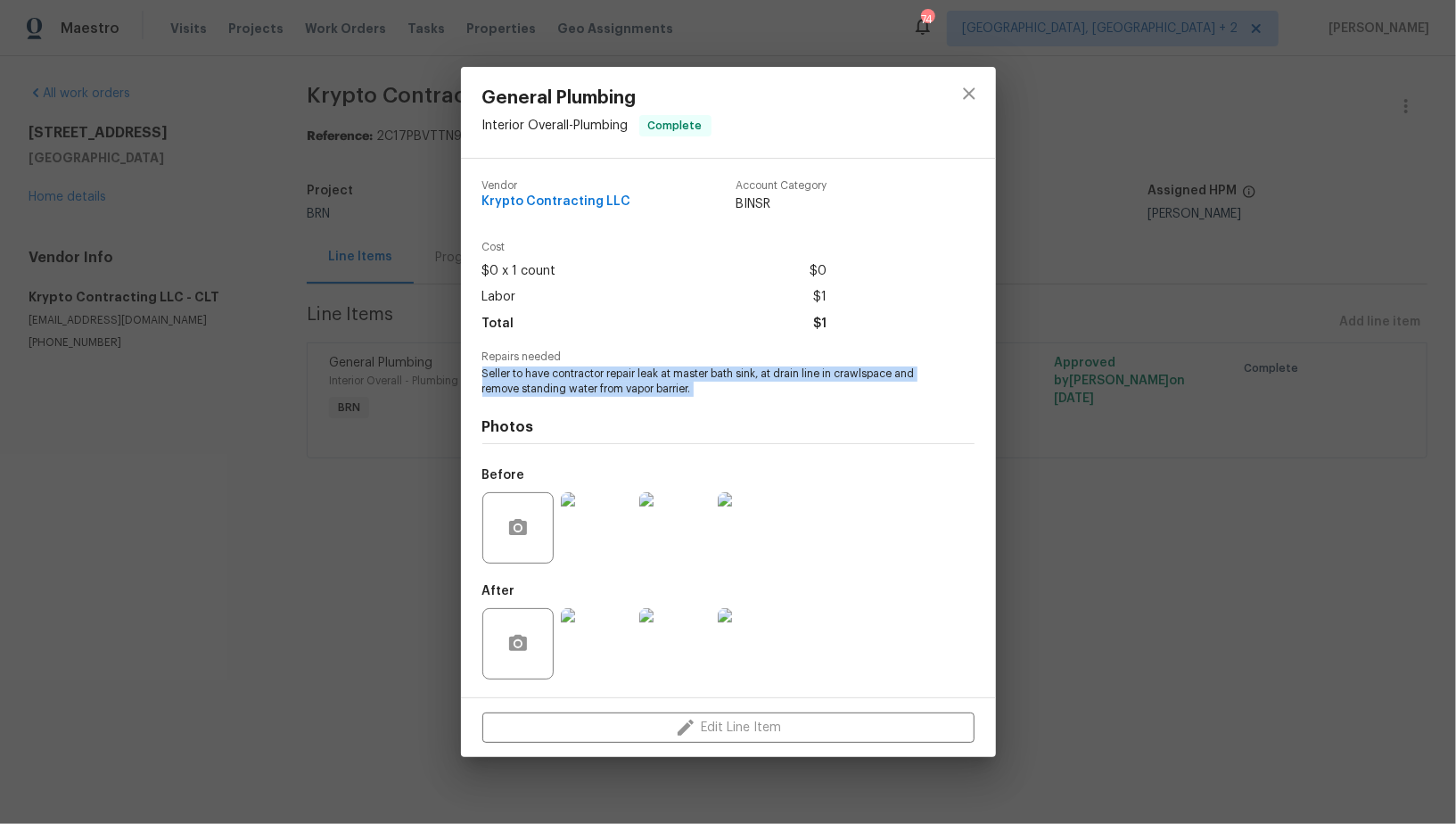
drag, startPoint x: 477, startPoint y: 372, endPoint x: 734, endPoint y: 406, distance: 259.2
click at [734, 406] on div "Vendor Krypto Contracting LLC Account Category BINSR Cost $0 x 1 count $0 Labor…" at bounding box center [728, 428] width 535 height 539
copy span "Seller to have contractor repair leak at master bath sink, at drain line in cra…"
click at [604, 529] on img at bounding box center [596, 528] width 71 height 71
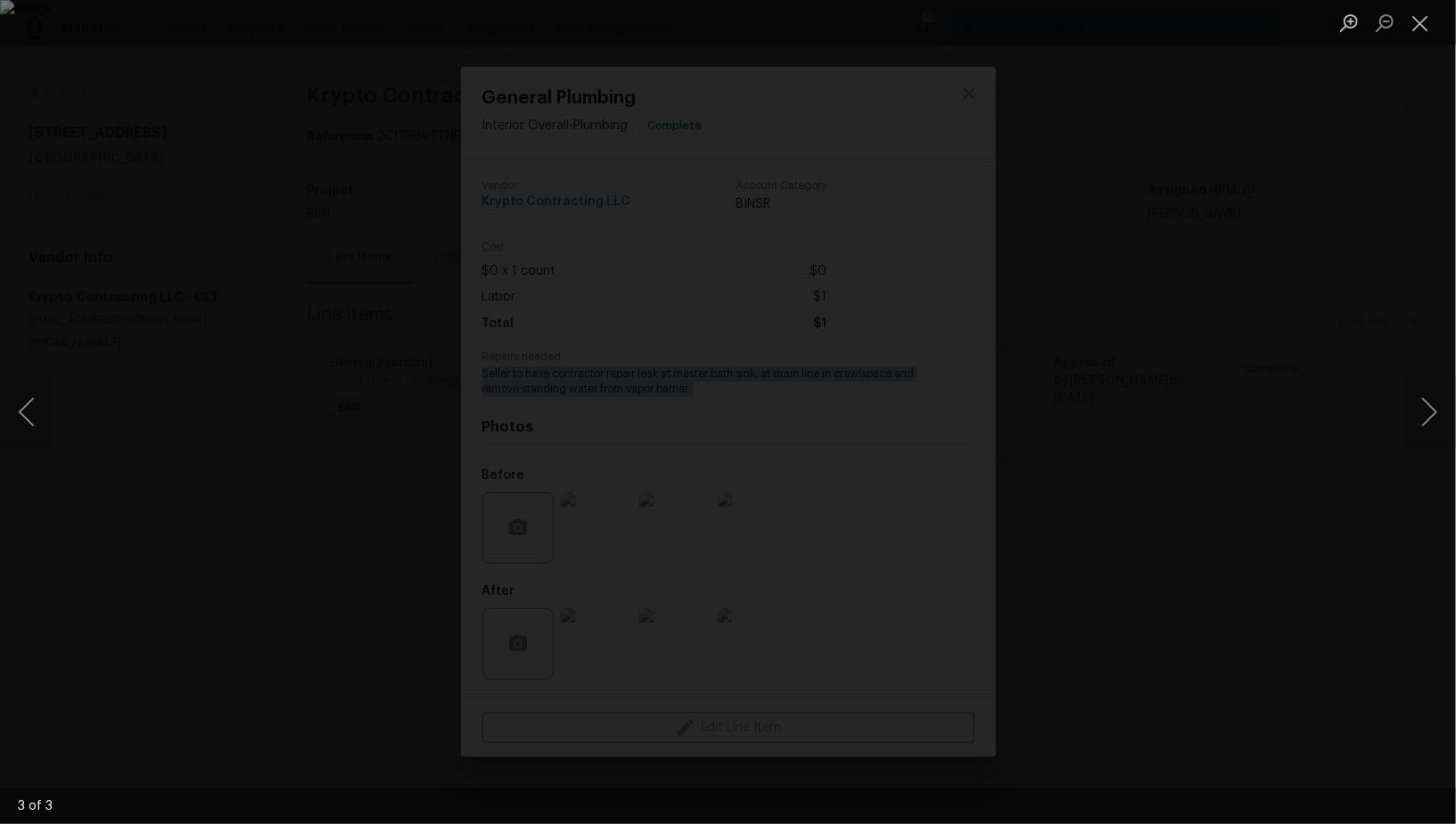
click at [1316, 337] on div "Lightbox" at bounding box center [728, 412] width 1456 height 824
click at [604, 660] on div "Lightbox" at bounding box center [728, 412] width 1456 height 824
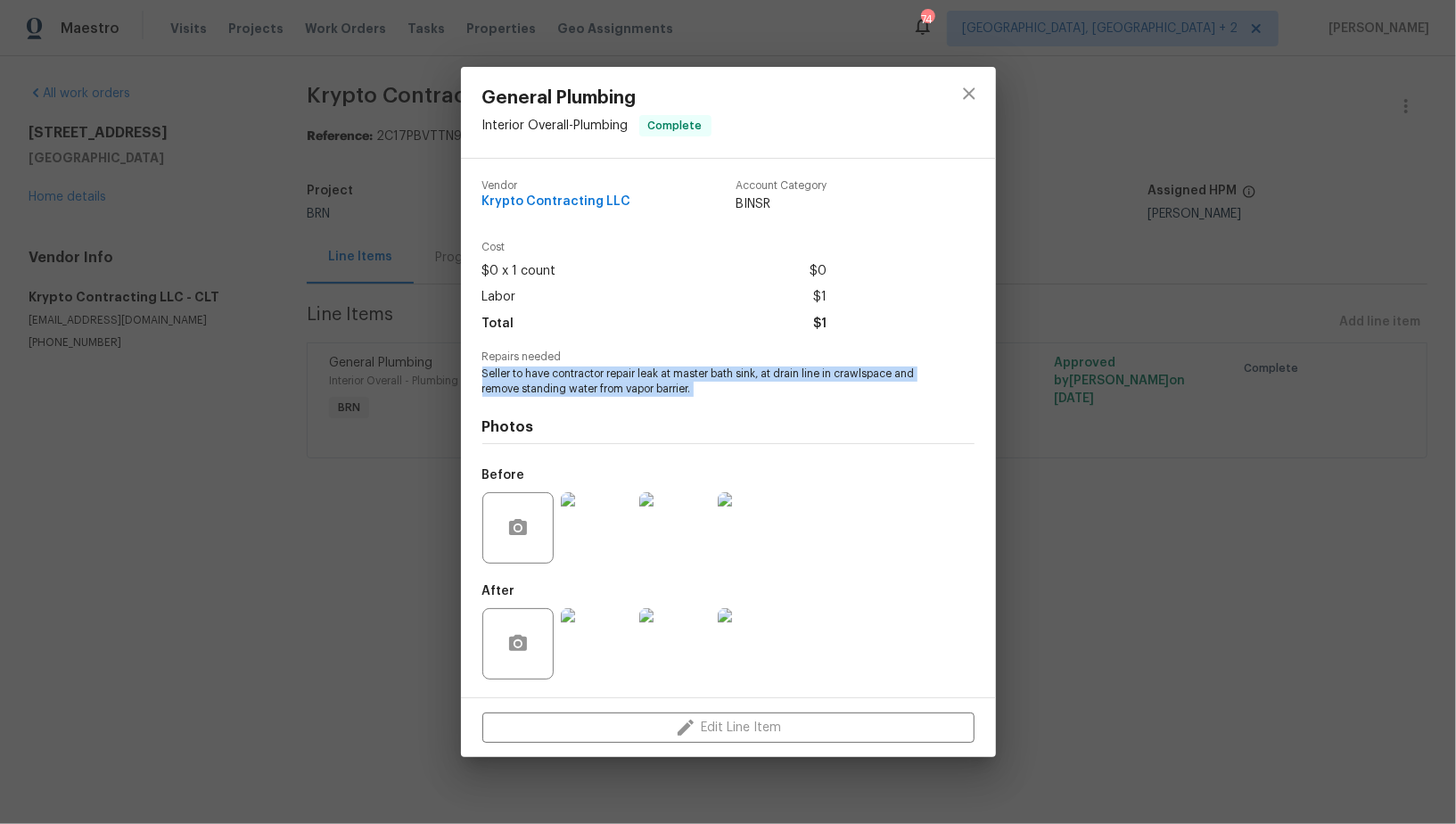
click at [595, 653] on img at bounding box center [596, 644] width 71 height 71
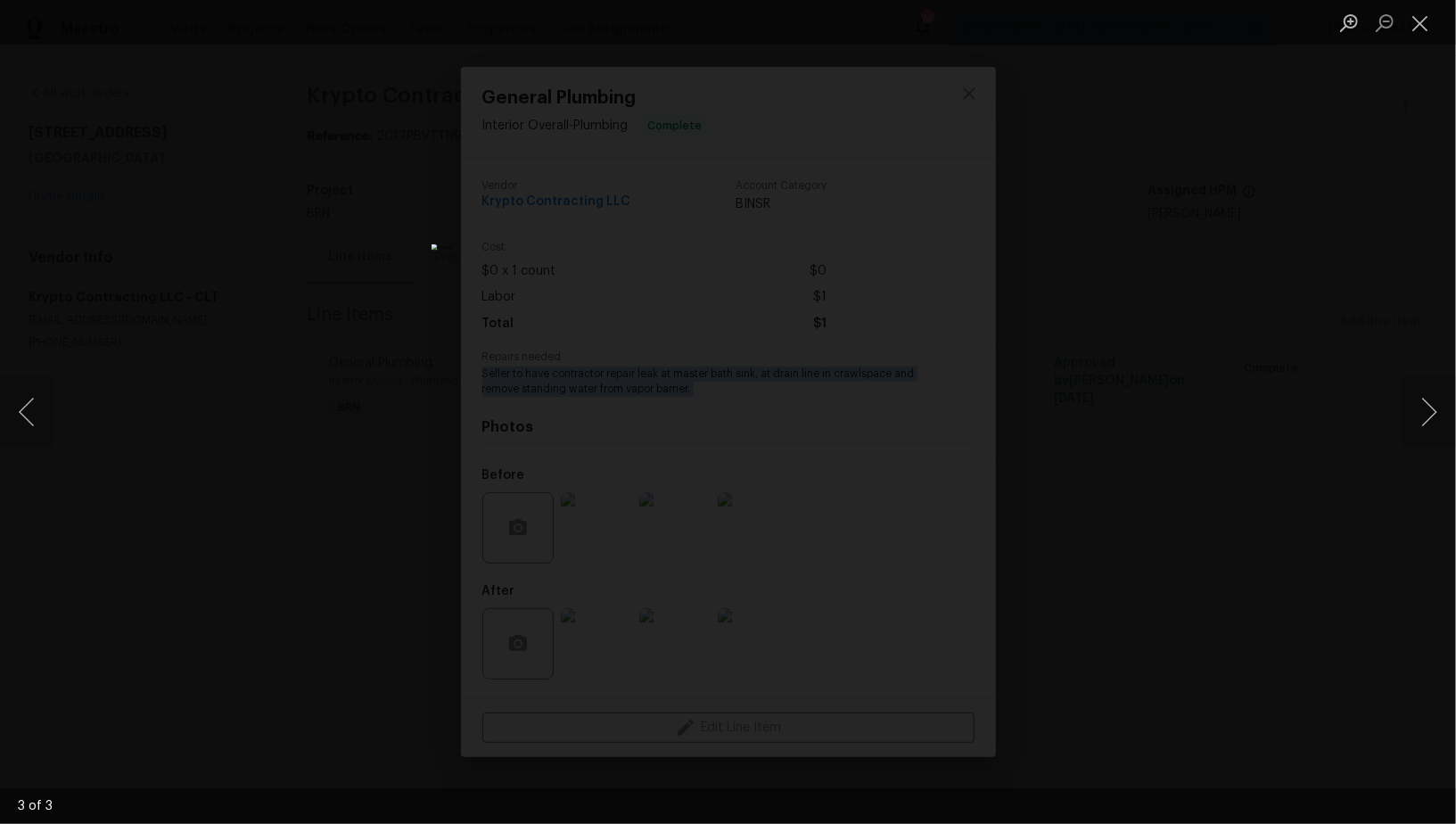
click at [267, 223] on div "Lightbox" at bounding box center [728, 412] width 1456 height 824
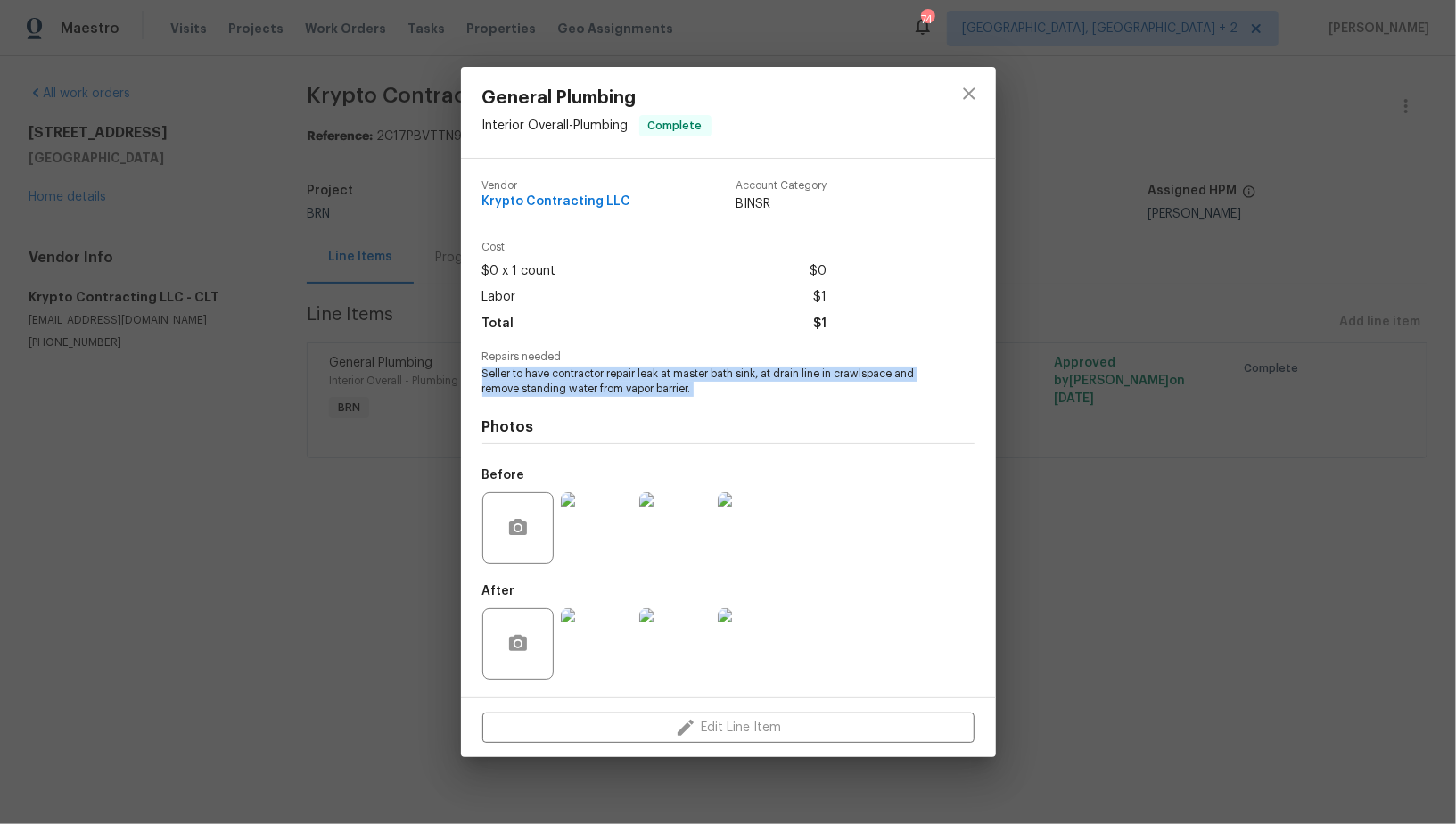
click at [267, 223] on div "General Plumbing Interior Overall - Plumbing Complete Vendor Krypto Contracting…" at bounding box center [728, 412] width 1456 height 824
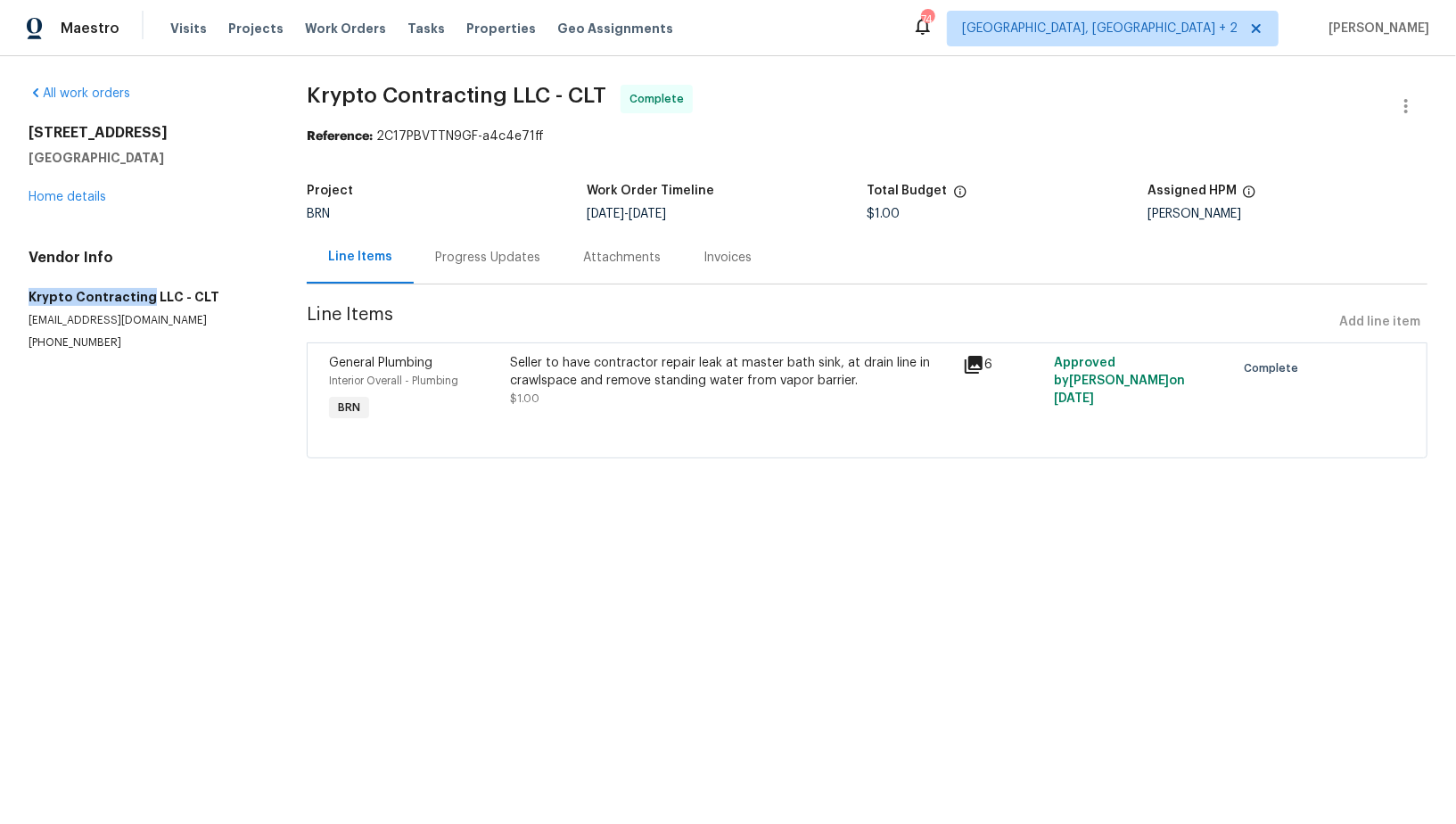
drag, startPoint x: 2, startPoint y: 288, endPoint x: 143, endPoint y: 296, distance: 141.2
click at [144, 297] on div "All work orders [STREET_ADDRESS] Home details Vendor Info Krypto Contracting LL…" at bounding box center [728, 282] width 1456 height 452
copy h5 "Krypto Contracting"
click at [91, 196] on link "Home details" at bounding box center [67, 197] width 78 height 13
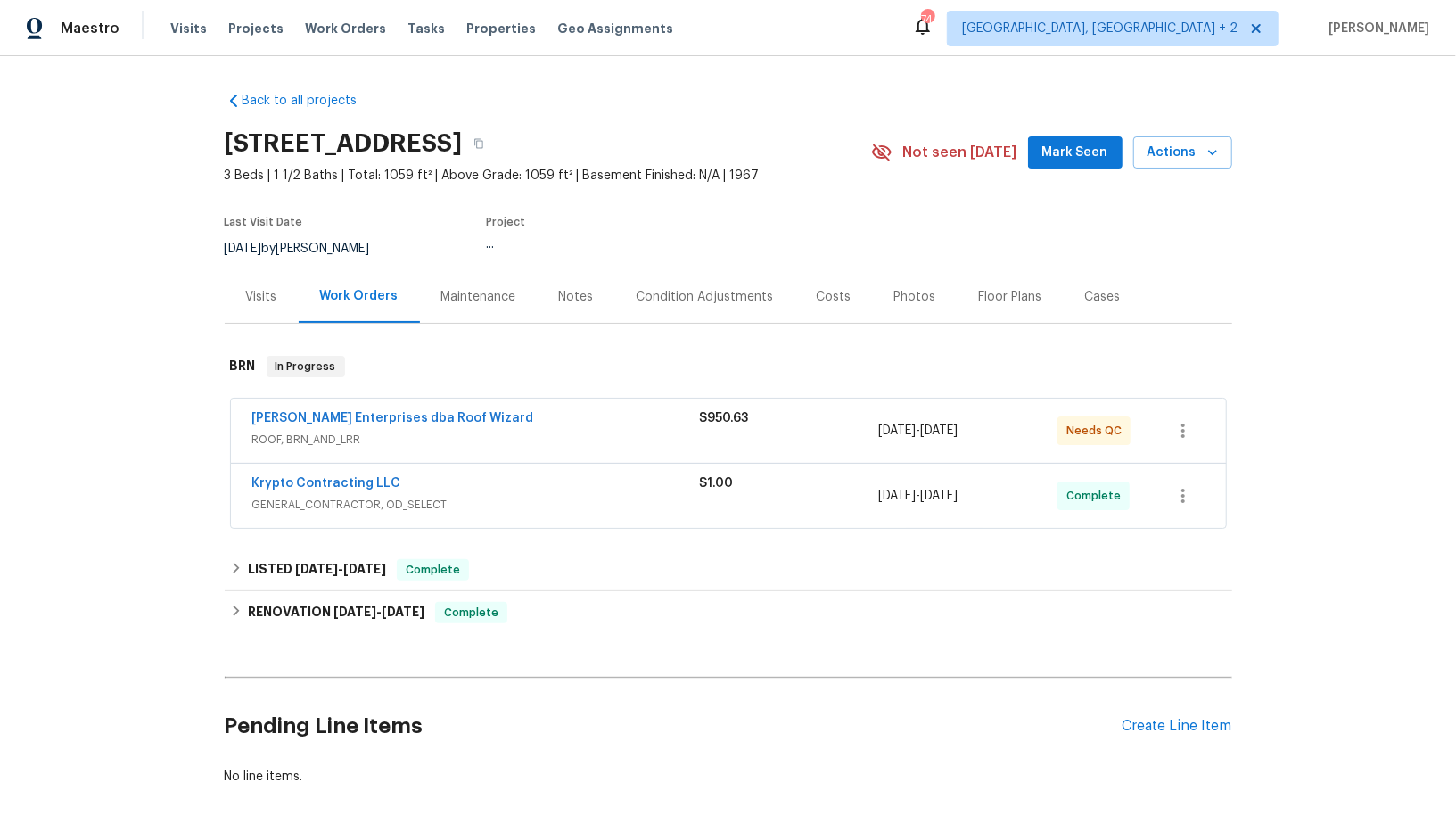
click at [352, 426] on span "[PERSON_NAME] Enterprises dba Roof Wizard" at bounding box center [393, 418] width 282 height 18
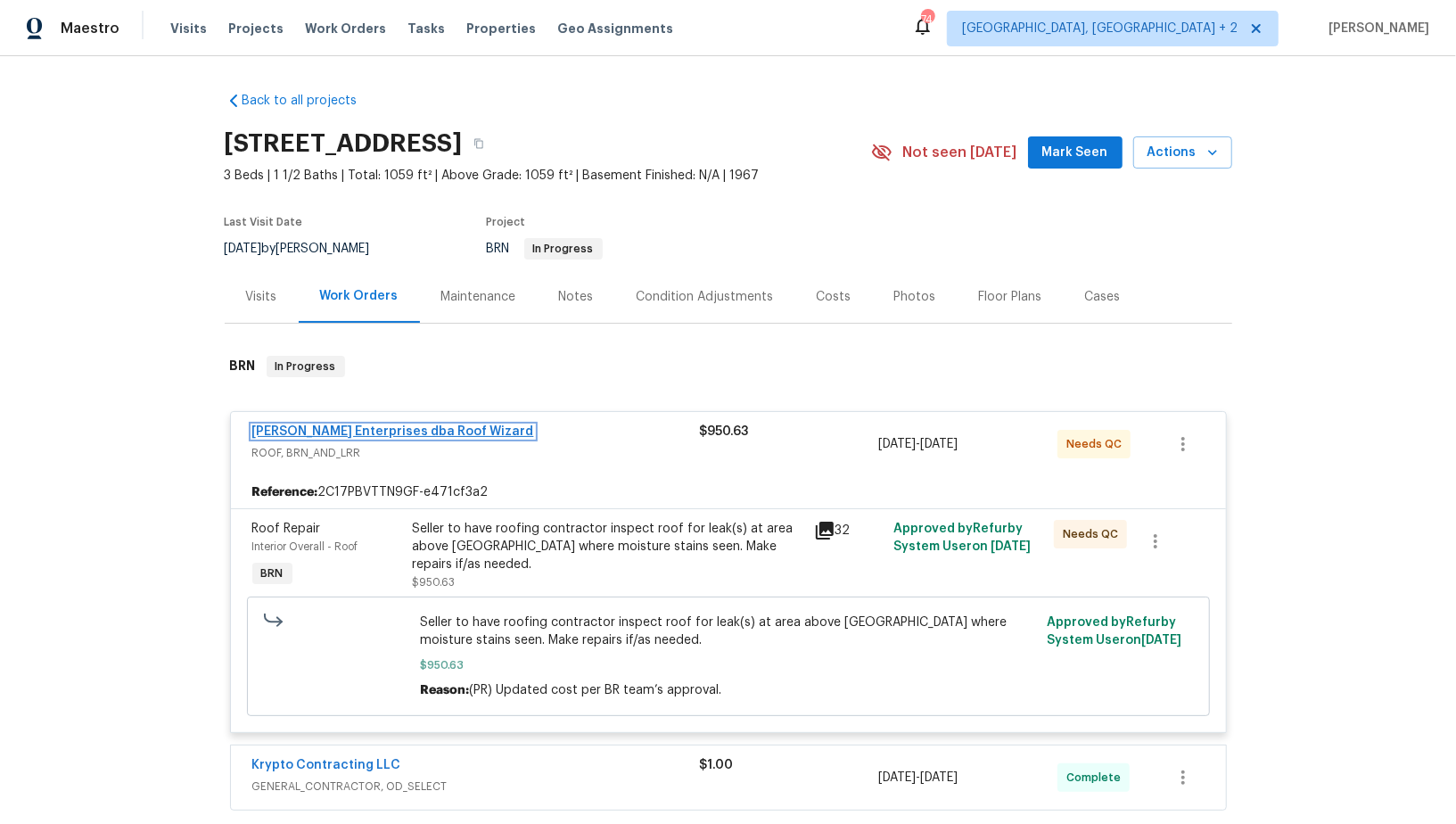
click at [418, 430] on link "[PERSON_NAME] Enterprises dba Roof Wizard" at bounding box center [393, 432] width 282 height 13
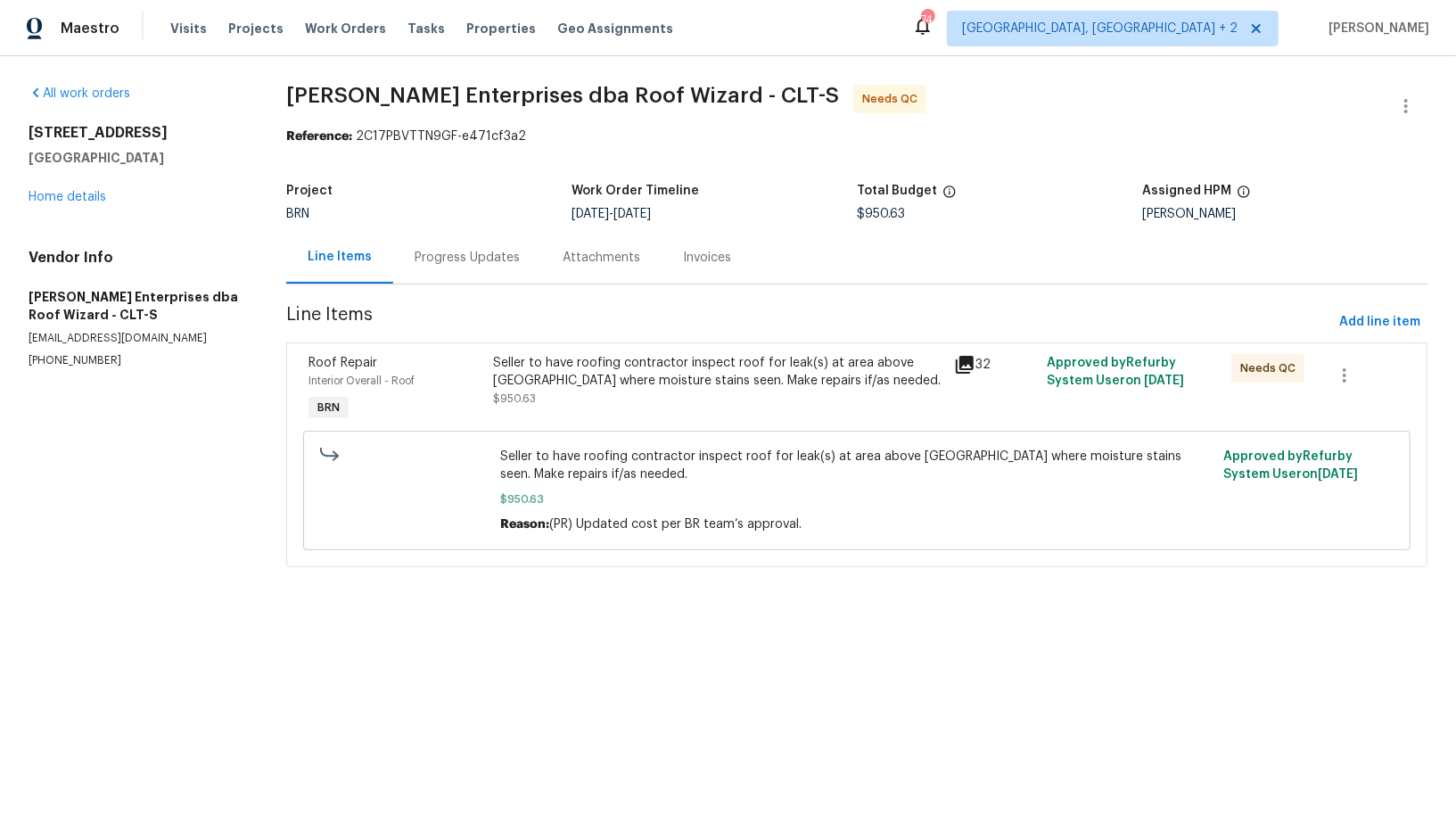
click at [460, 282] on div "Progress Updates" at bounding box center [467, 256] width 148 height 52
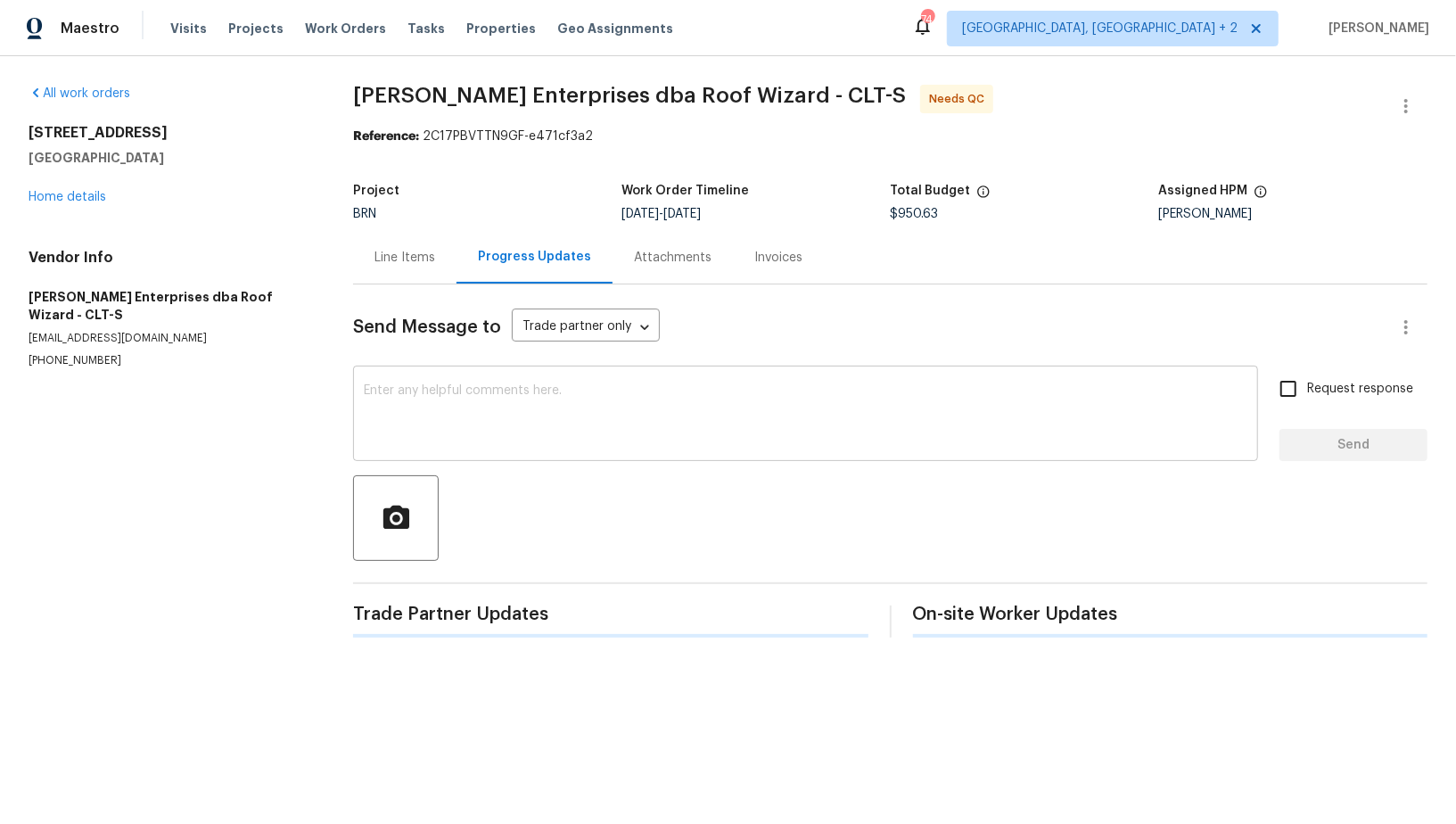
click at [539, 429] on textarea at bounding box center [805, 415] width 884 height 62
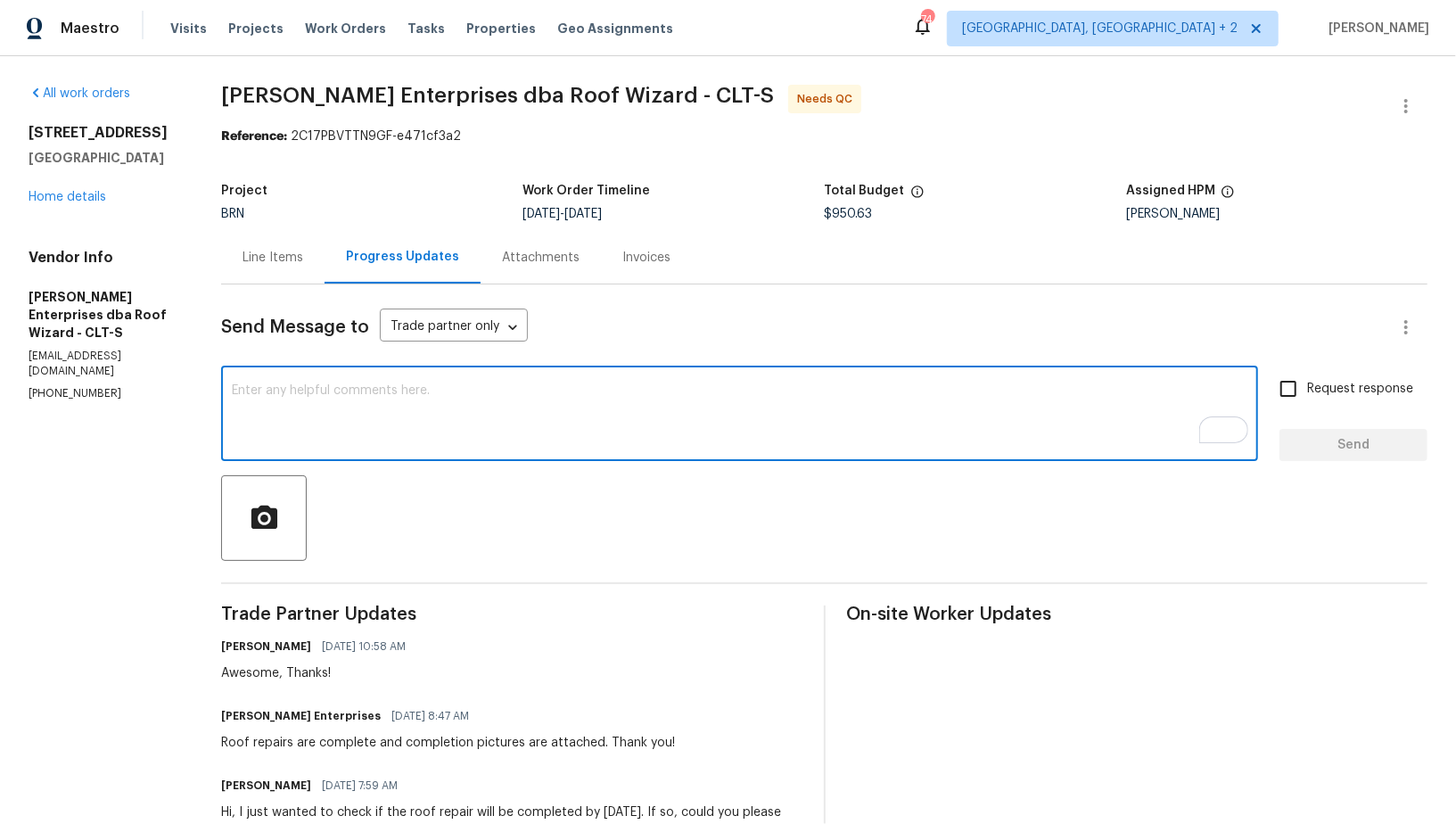
click at [501, 426] on textarea "To enrich screen reader interactions, please activate Accessibility in Grammarl…" at bounding box center [739, 415] width 1016 height 62
paste textarea "WO is approved, Please upload the invoice under invoice section. Thanks!"
type textarea "WO is approved, Please upload the invoice under invoice section. Thanks!"
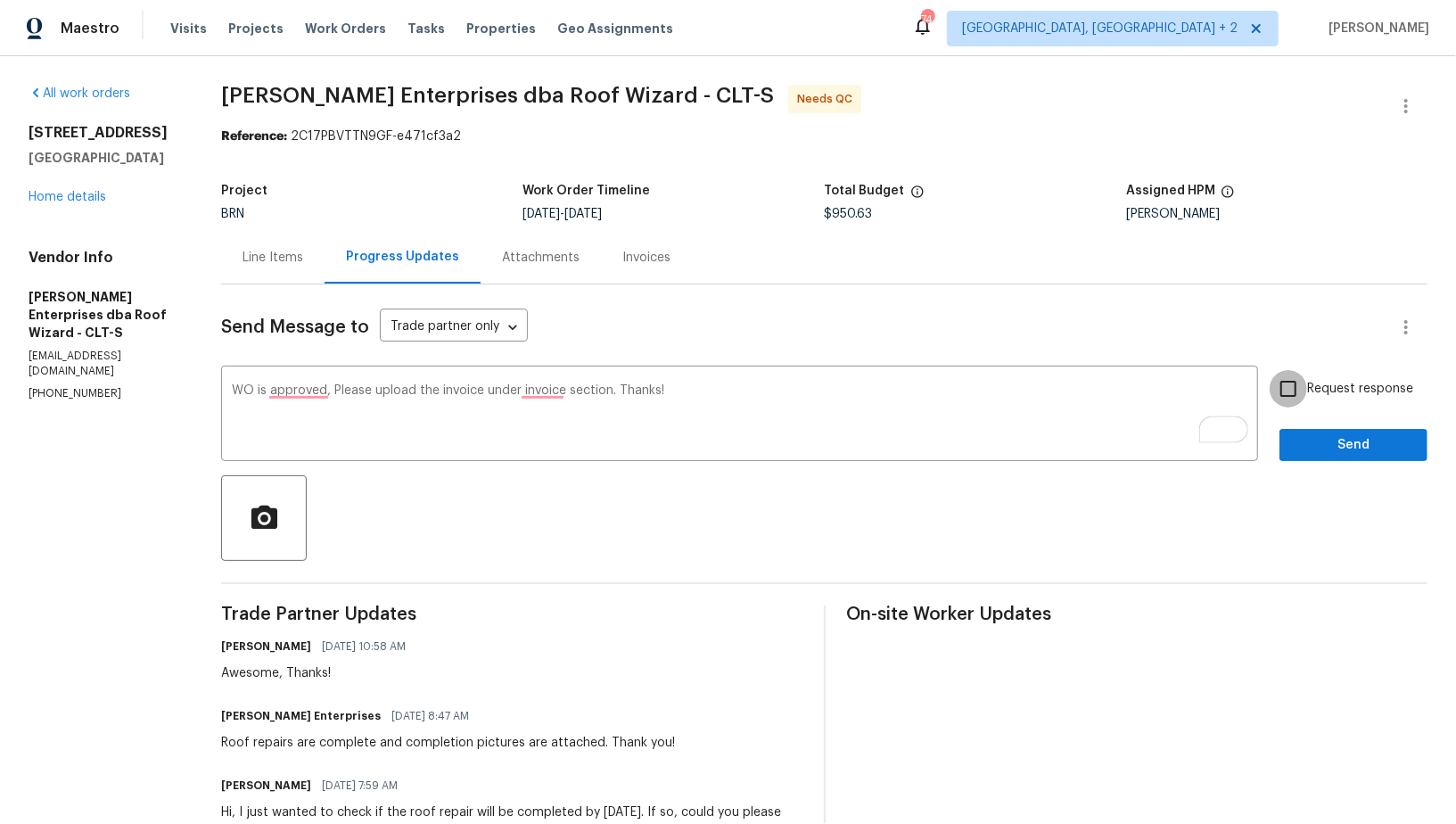
click at [1285, 390] on input "Request response" at bounding box center [1289, 389] width 37 height 37
checkbox input "true"
click at [1316, 448] on span "Send" at bounding box center [1353, 446] width 119 height 23
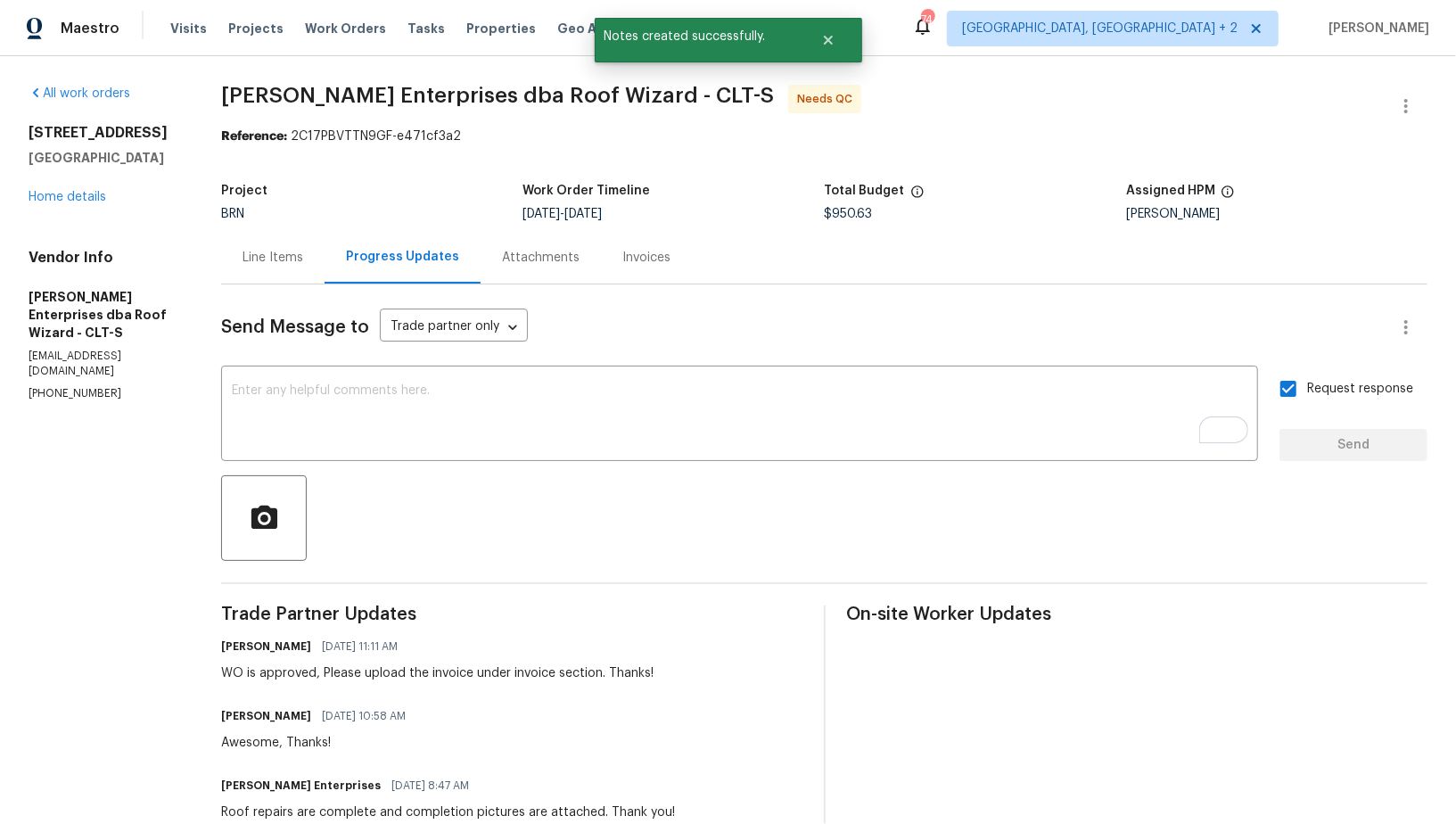
click at [296, 252] on div "Line Items" at bounding box center [273, 257] width 61 height 18
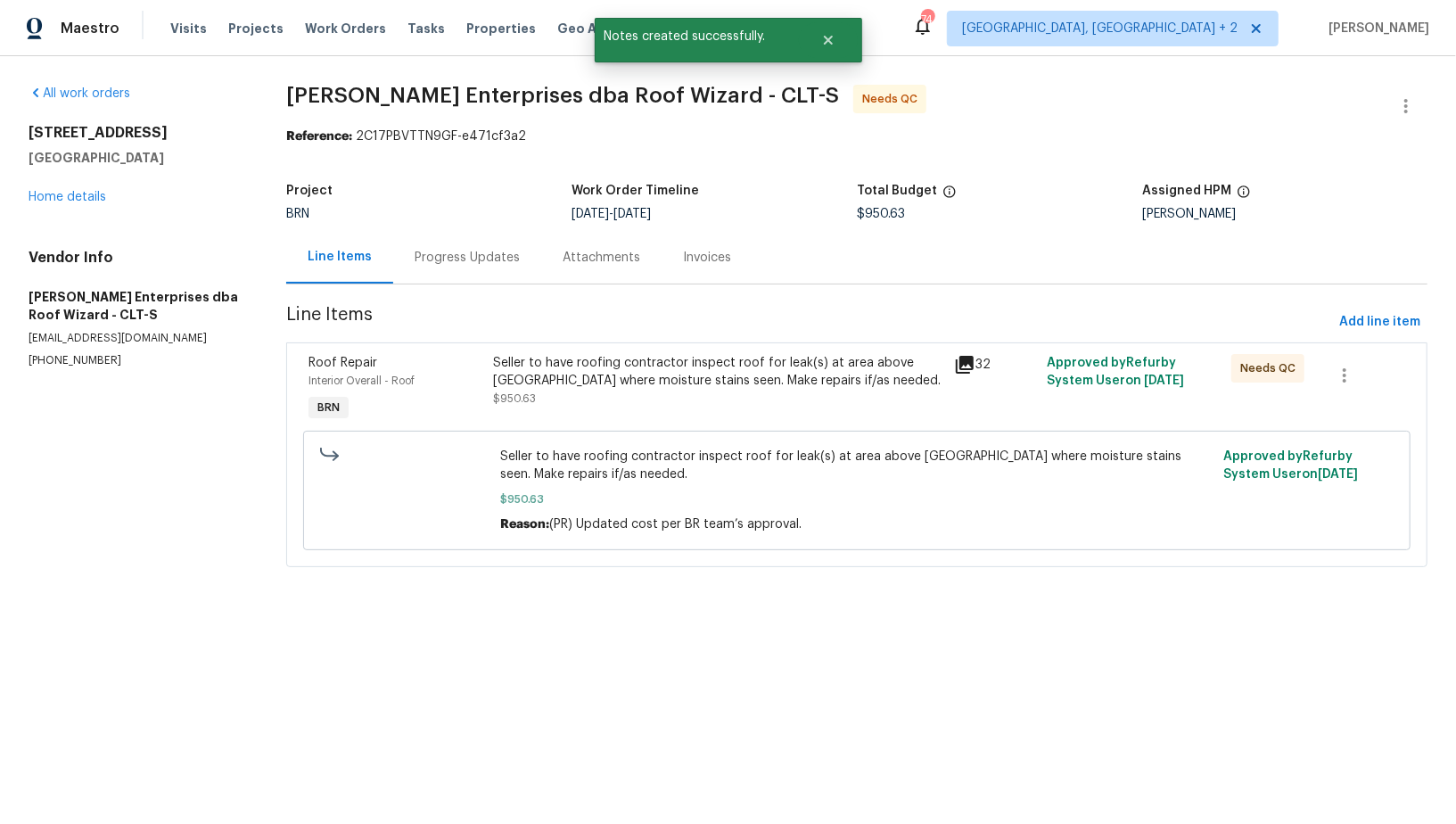
click at [598, 389] on div "Seller to have roofing contractor inspect roof for leak(s) at area above [GEOGR…" at bounding box center [718, 380] width 451 height 53
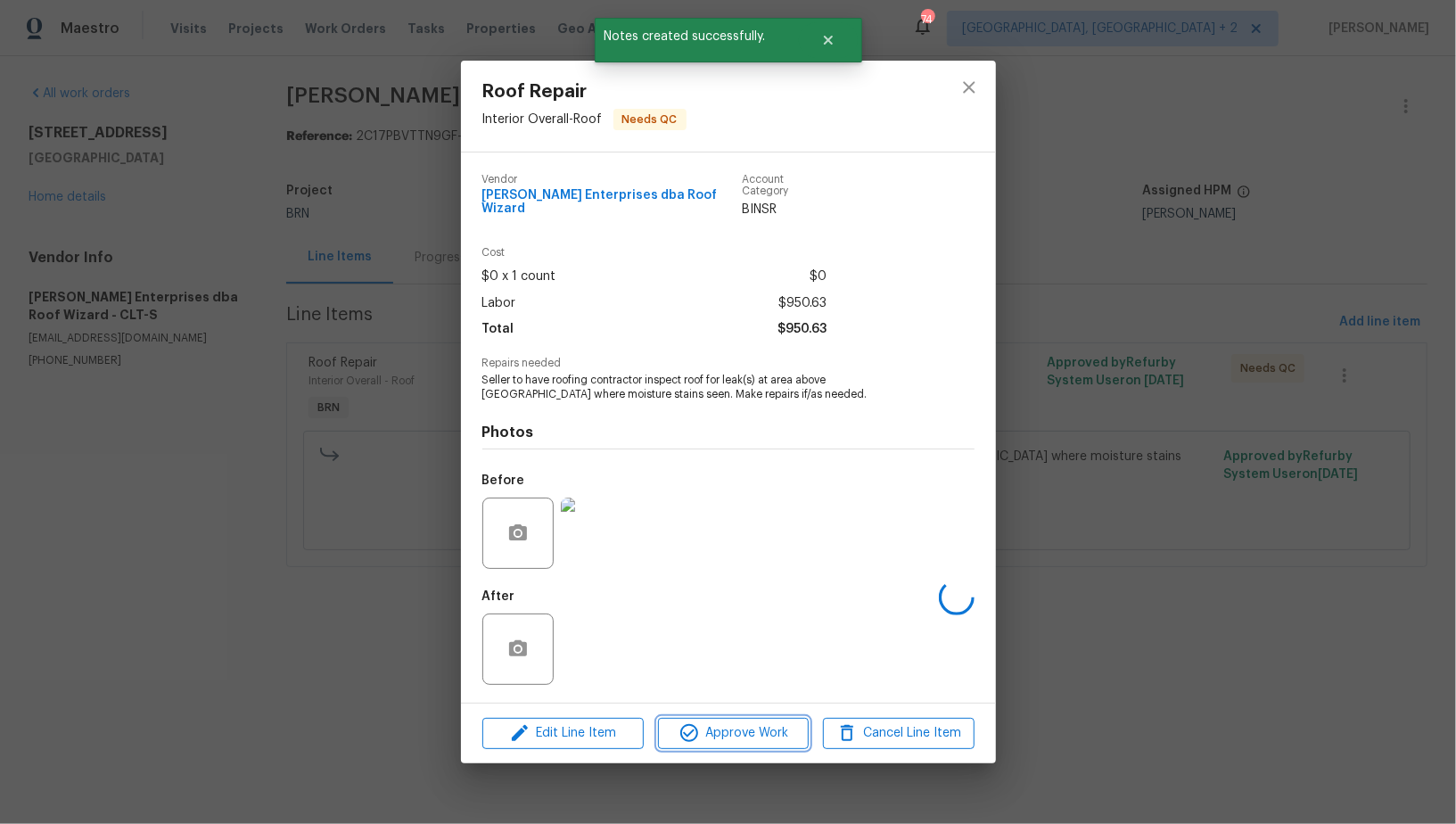
click at [692, 728] on icon "button" at bounding box center [690, 733] width 22 height 22
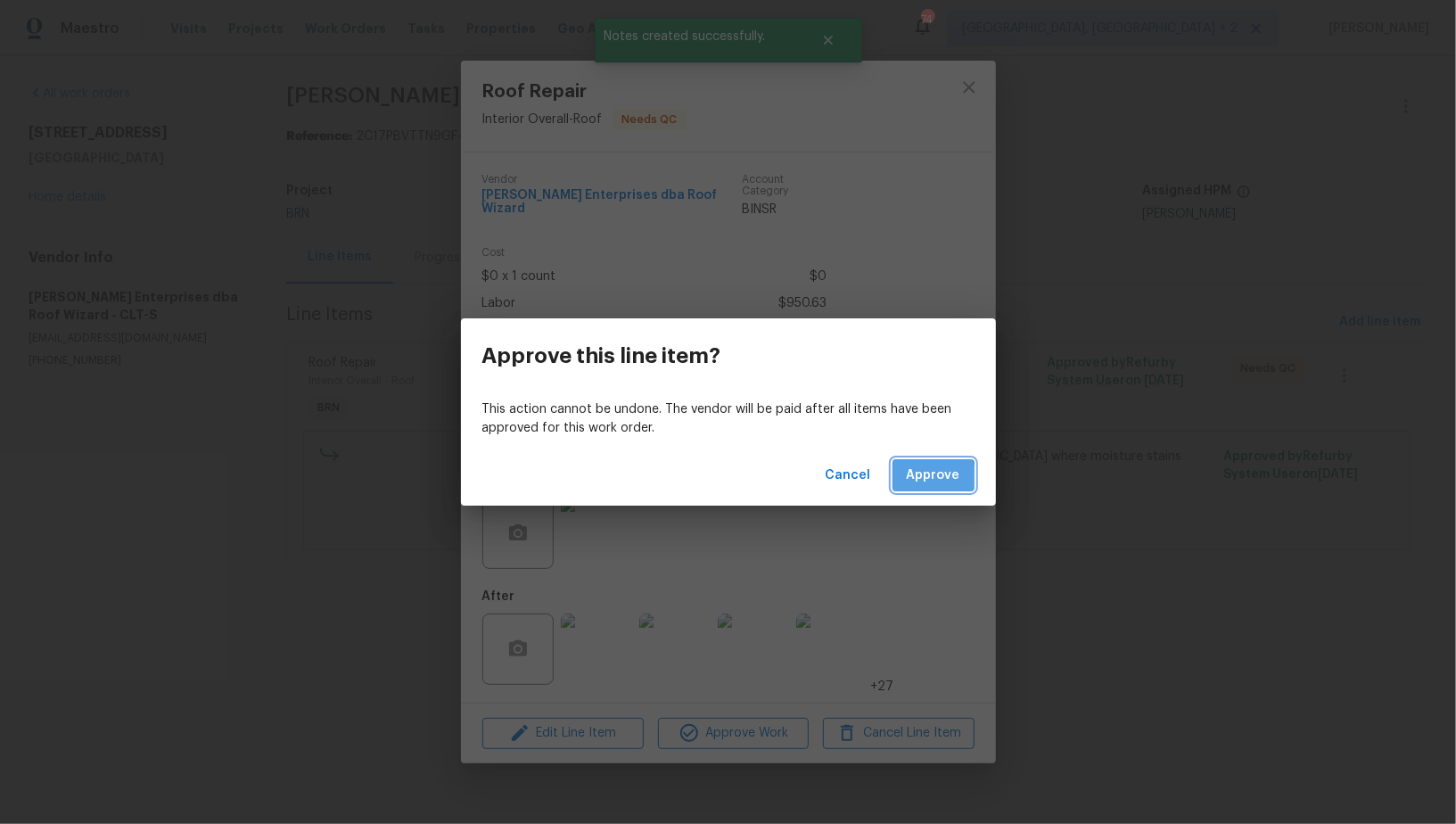
click at [915, 477] on span "Approve" at bounding box center [933, 476] width 53 height 23
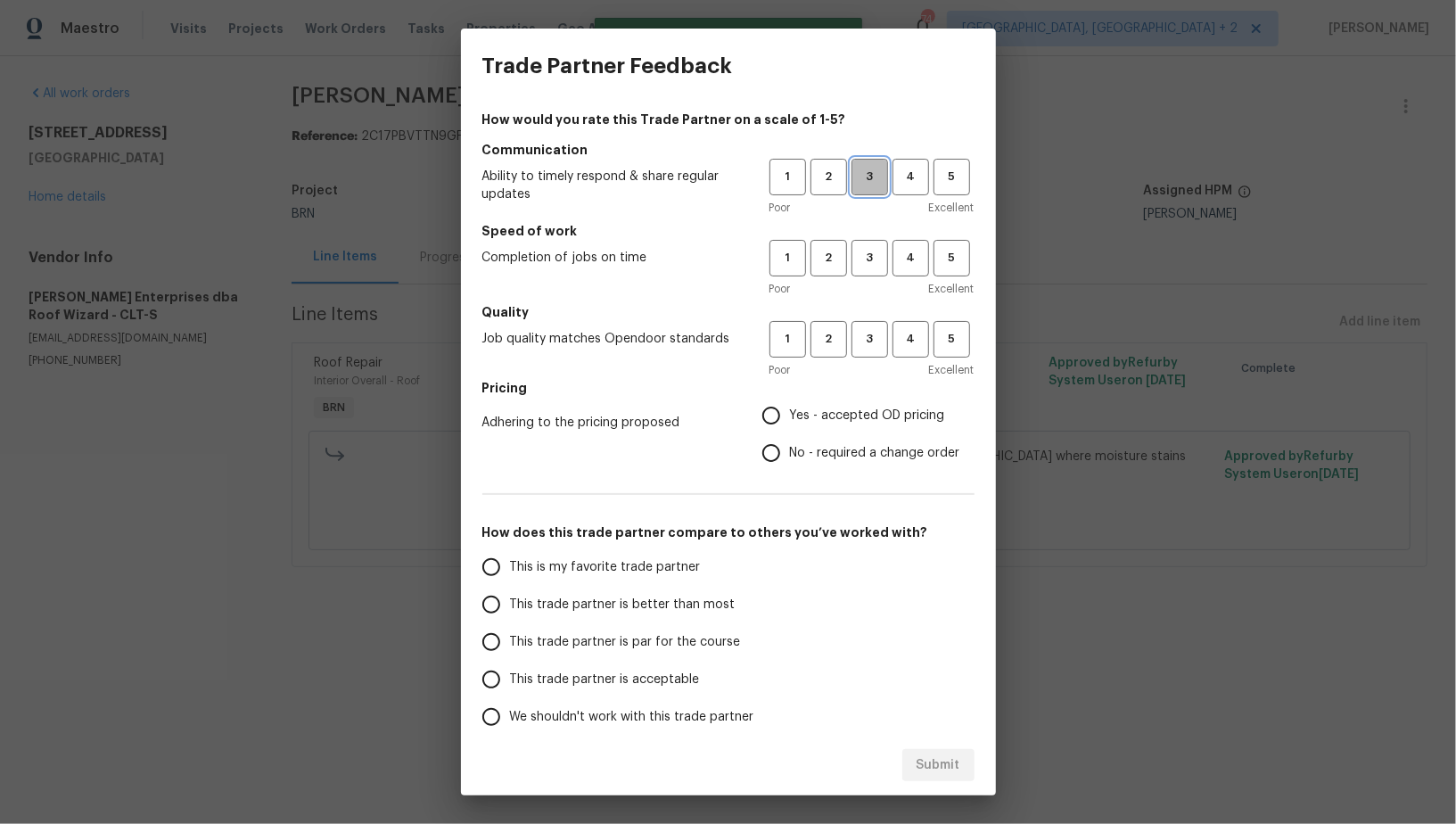
click at [869, 174] on span "3" at bounding box center [869, 176] width 33 height 21
click at [869, 264] on span "3" at bounding box center [869, 258] width 33 height 21
click at [869, 354] on button "3" at bounding box center [869, 339] width 36 height 36
click at [771, 442] on input "No - required a change order" at bounding box center [771, 453] width 37 height 37
radio input "true"
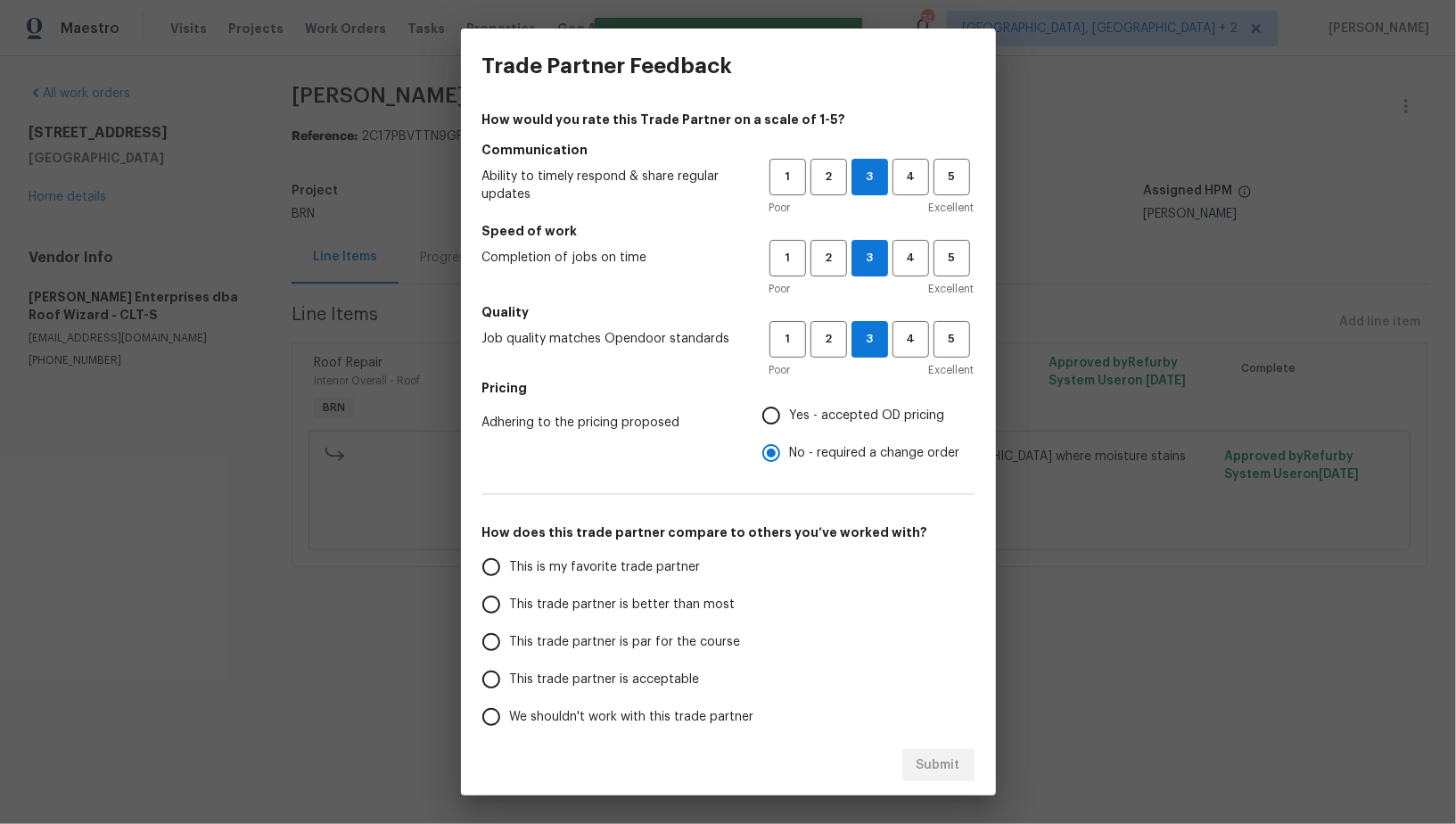
scroll to position [81, 0]
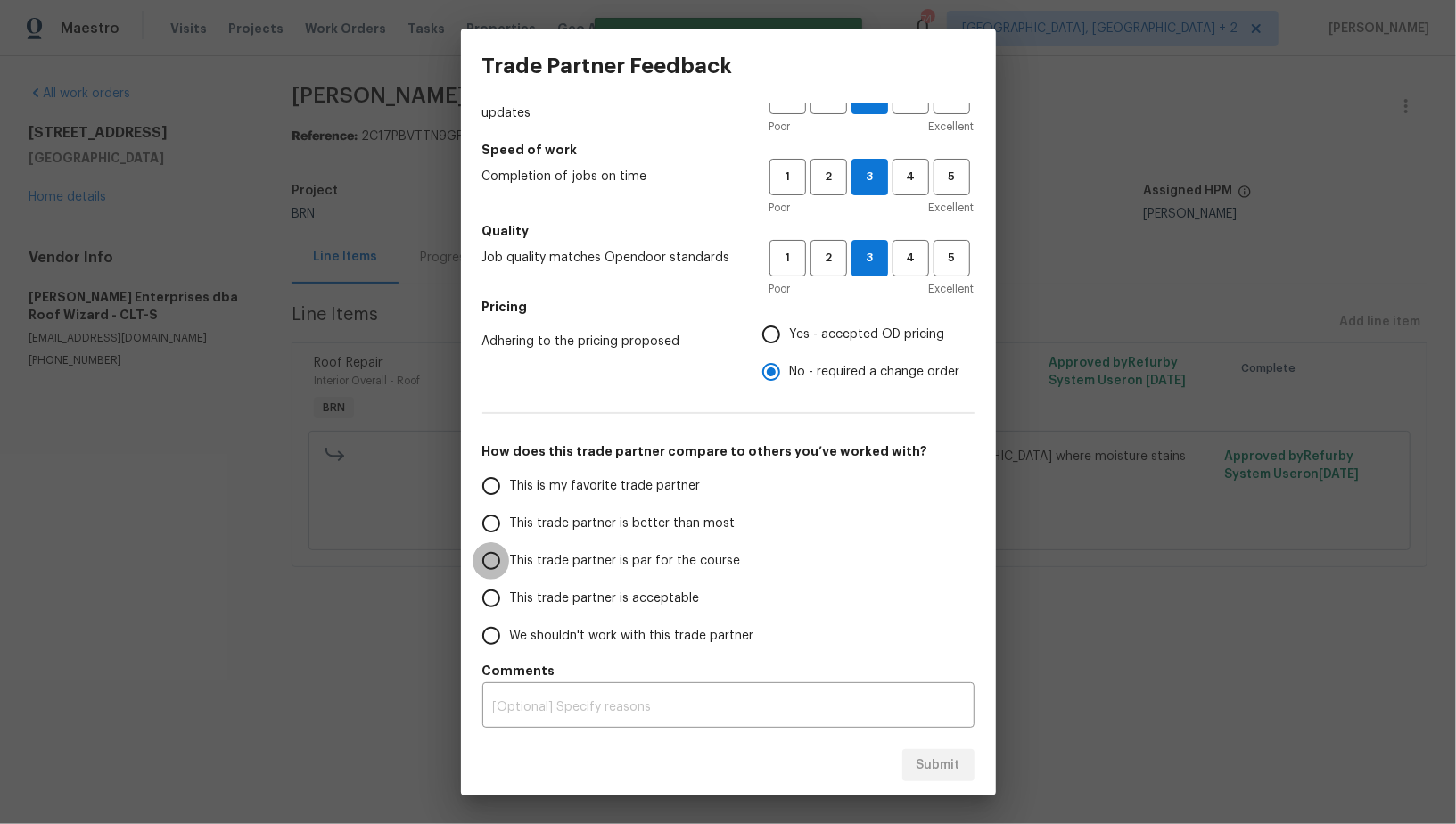
click at [489, 562] on input "This trade partner is par for the course" at bounding box center [492, 561] width 37 height 37
click at [936, 758] on span "Submit" at bounding box center [938, 766] width 43 height 23
radio input "true"
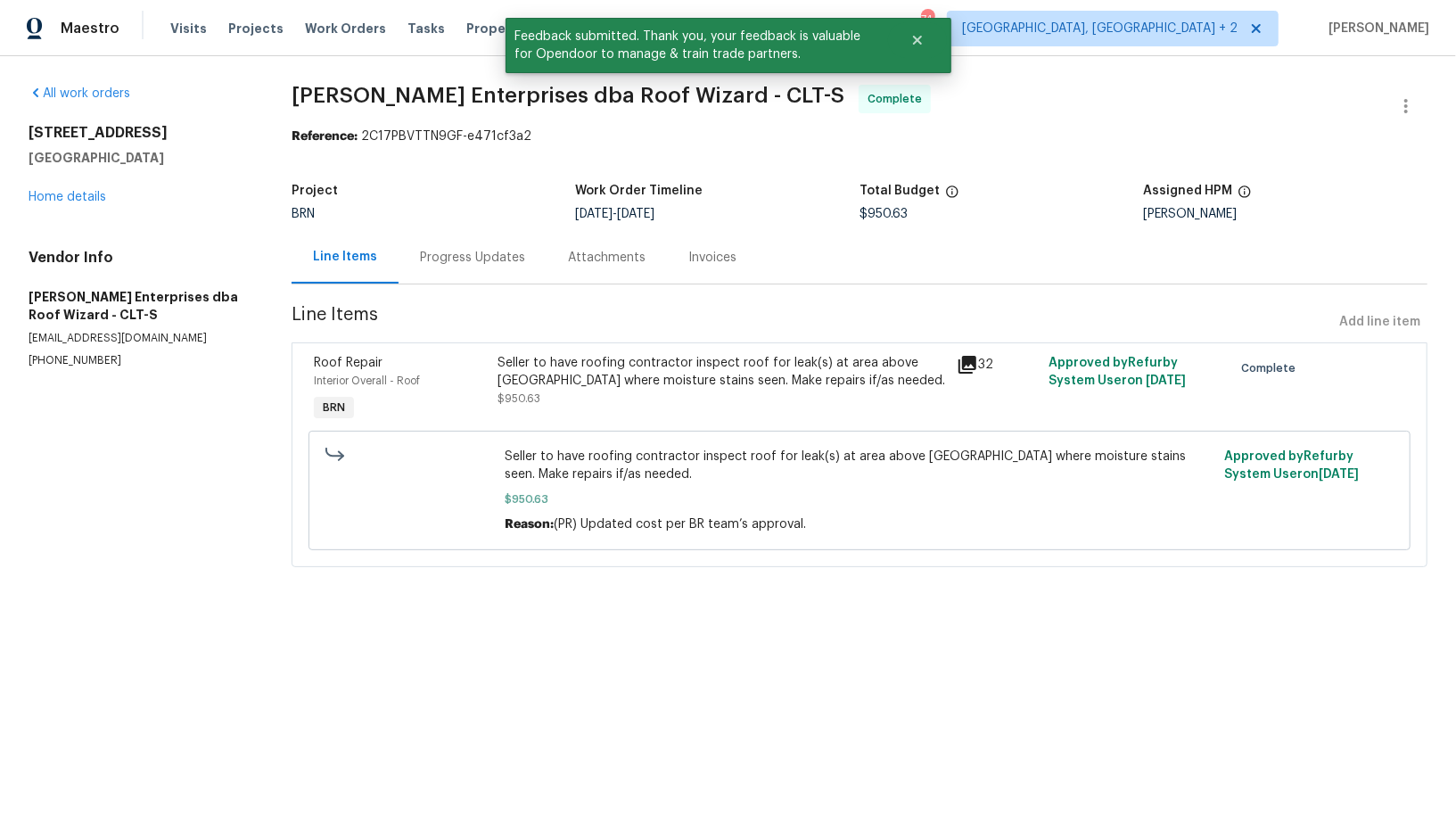
click at [565, 377] on div "Seller to have roofing contractor inspect roof for leak(s) at area above attic …" at bounding box center [721, 372] width 448 height 35
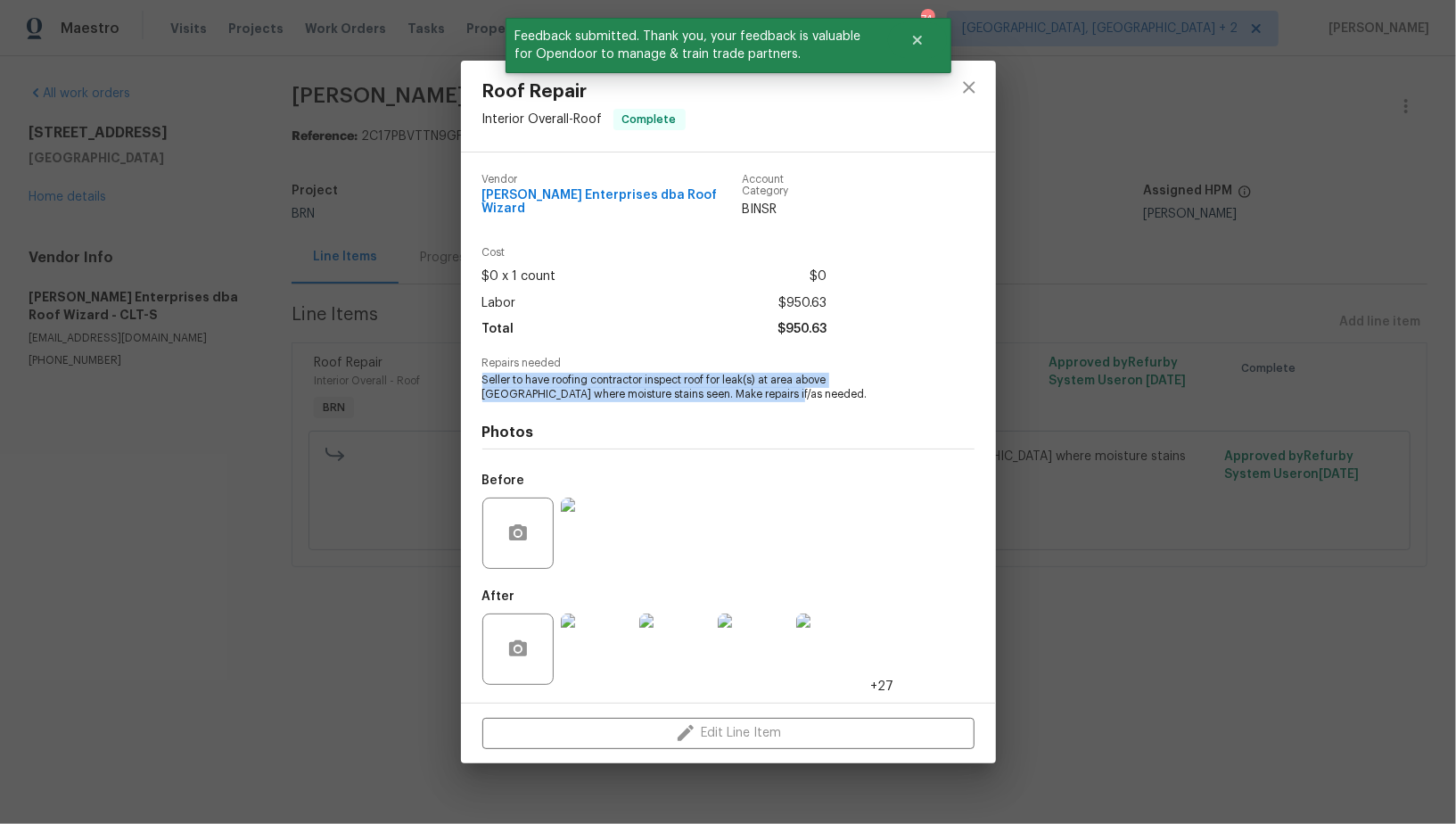
drag, startPoint x: 471, startPoint y: 373, endPoint x: 803, endPoint y: 394, distance: 332.7
click at [805, 394] on div "Vendor Nordman Enterprises dba Roof Wizard Account Category BINSR Cost $0 x 1 c…" at bounding box center [728, 428] width 535 height 550
copy span "Seller to have roofing contractor inspect roof for leak(s) at area above attic …"
click at [607, 546] on img at bounding box center [596, 533] width 71 height 71
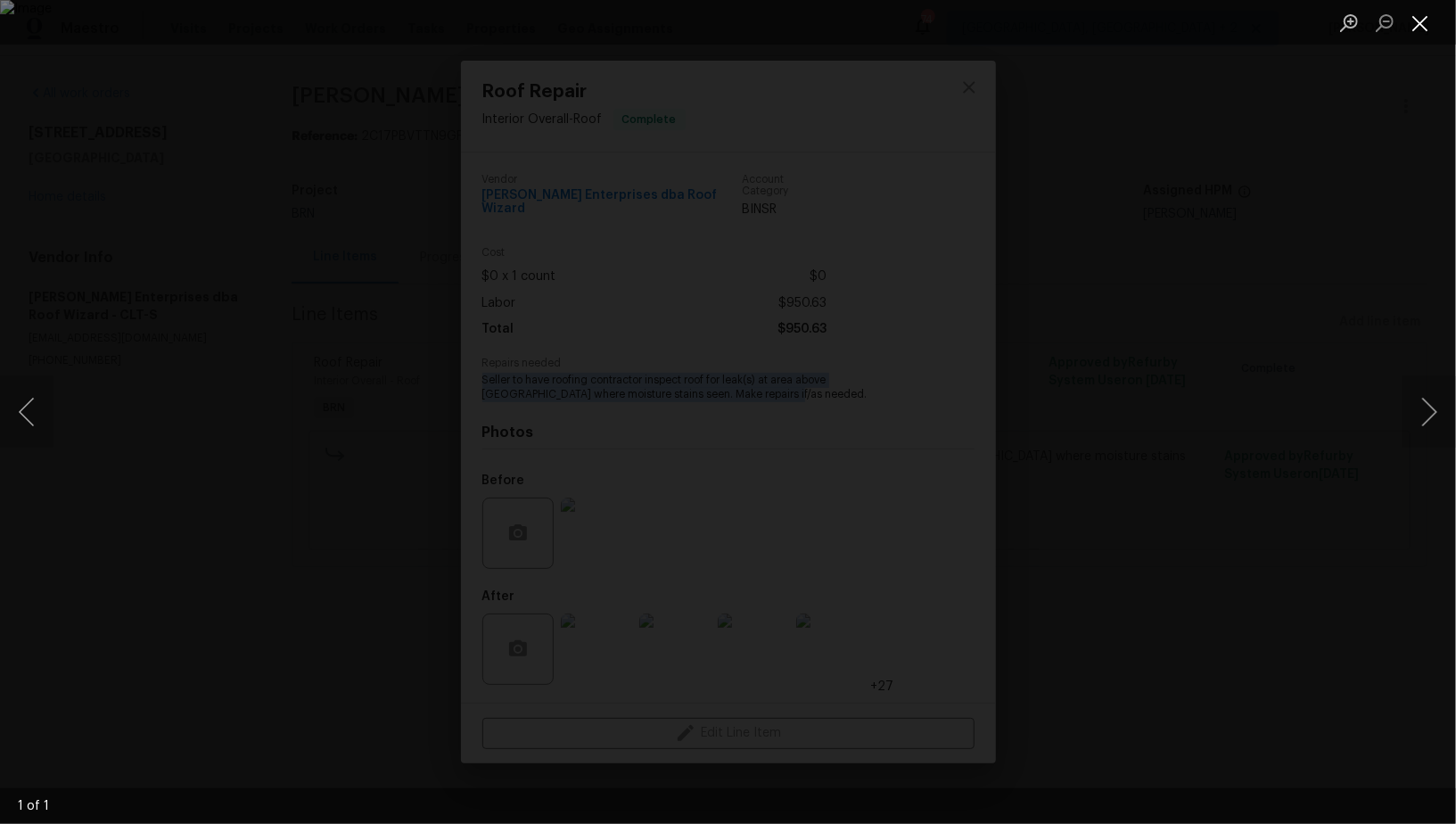
click at [1429, 30] on button "Close lightbox" at bounding box center [1421, 23] width 35 height 32
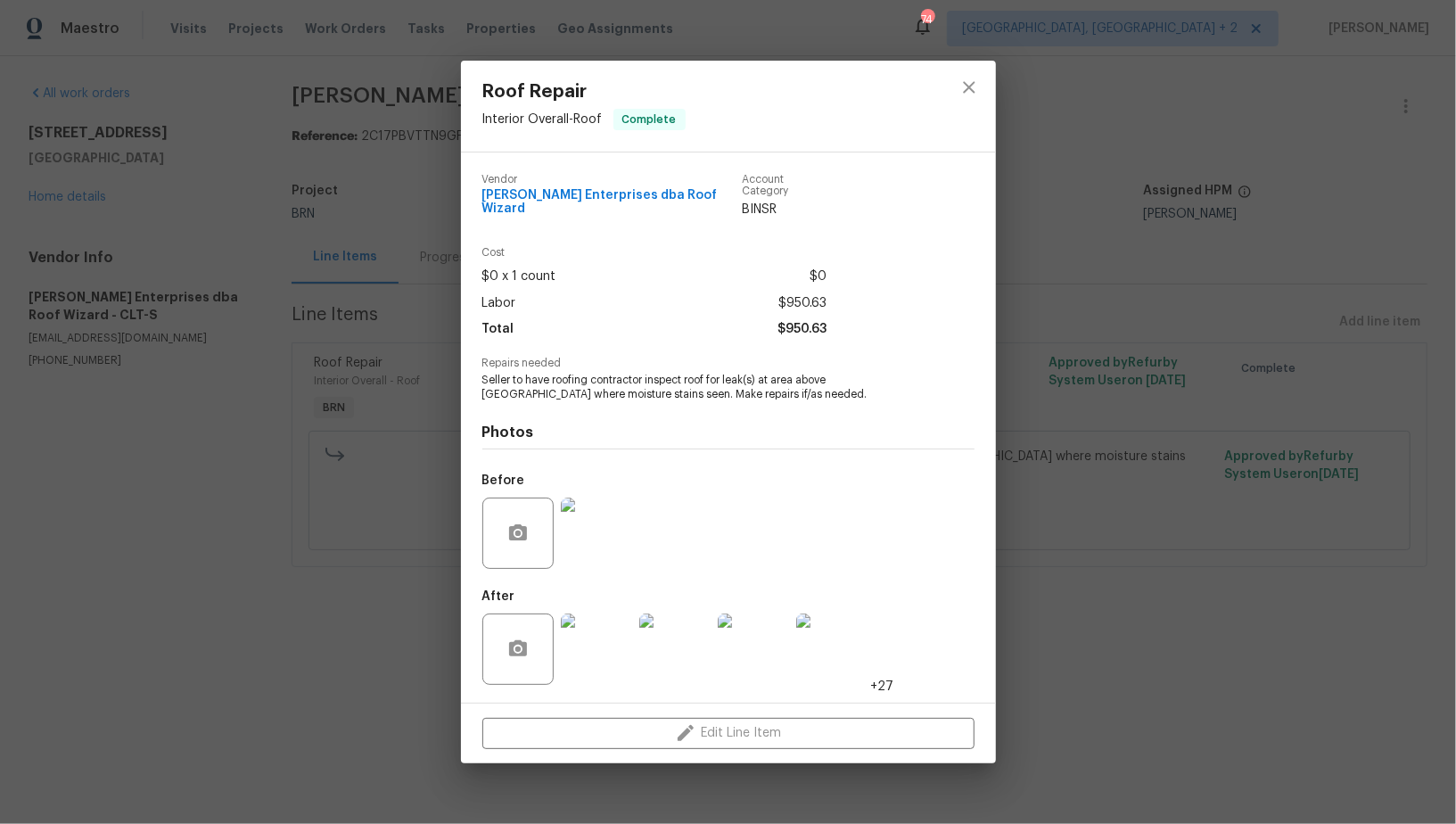
click at [1429, 24] on div "Roof Repair Interior Overall - Roof Complete Vendor Nordman Enterprises dba Roo…" at bounding box center [728, 412] width 1456 height 824
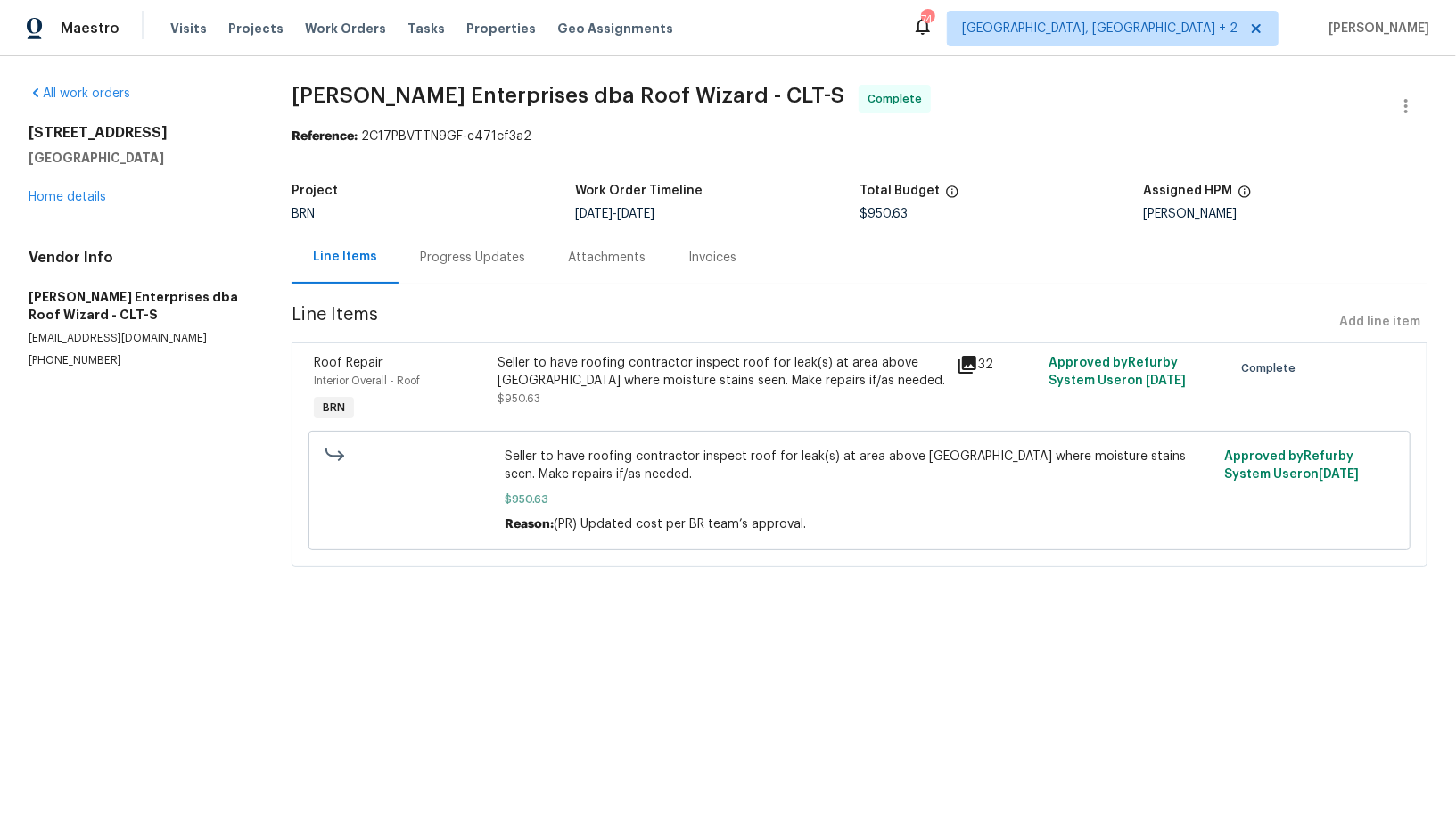
click at [606, 417] on div "Seller to have roofing contractor inspect roof for leak(s) at area above attic …" at bounding box center [722, 389] width 459 height 82
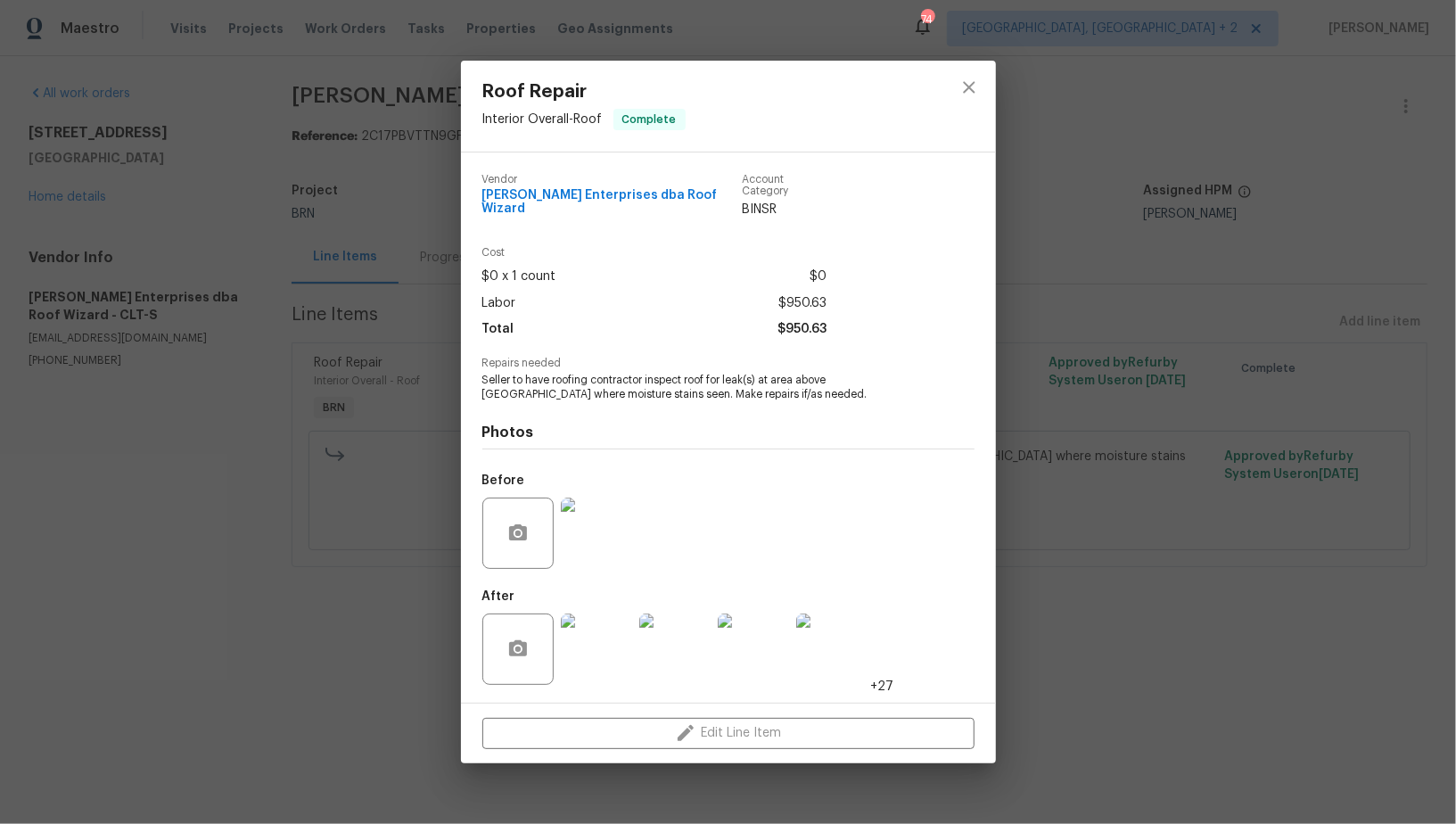
click at [610, 665] on img at bounding box center [596, 650] width 71 height 71
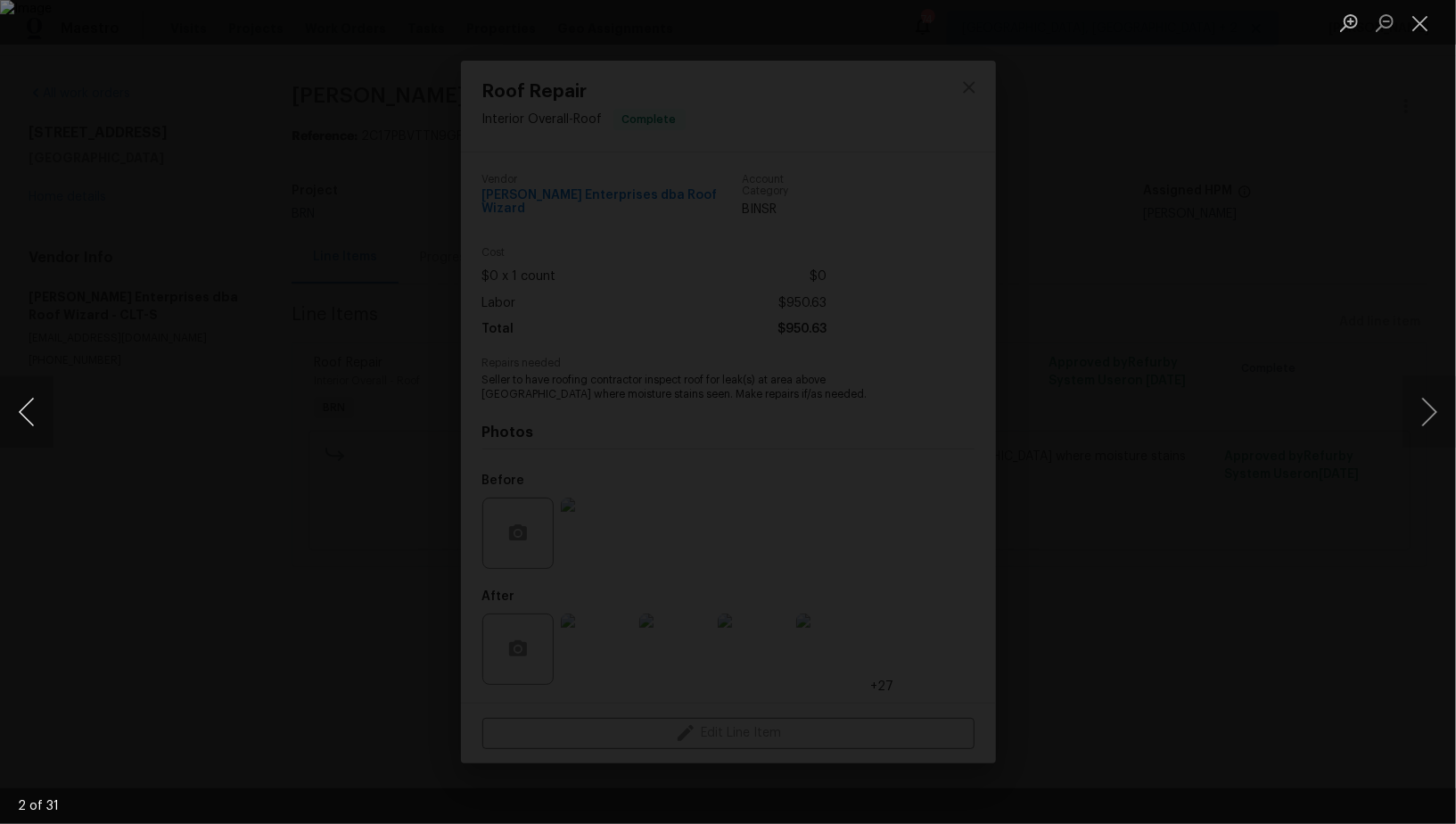
click at [31, 407] on button "Previous image" at bounding box center [27, 412] width 53 height 71
click at [25, 417] on button "Previous image" at bounding box center [27, 412] width 53 height 71
click at [1158, 452] on div "Lightbox" at bounding box center [728, 412] width 1456 height 824
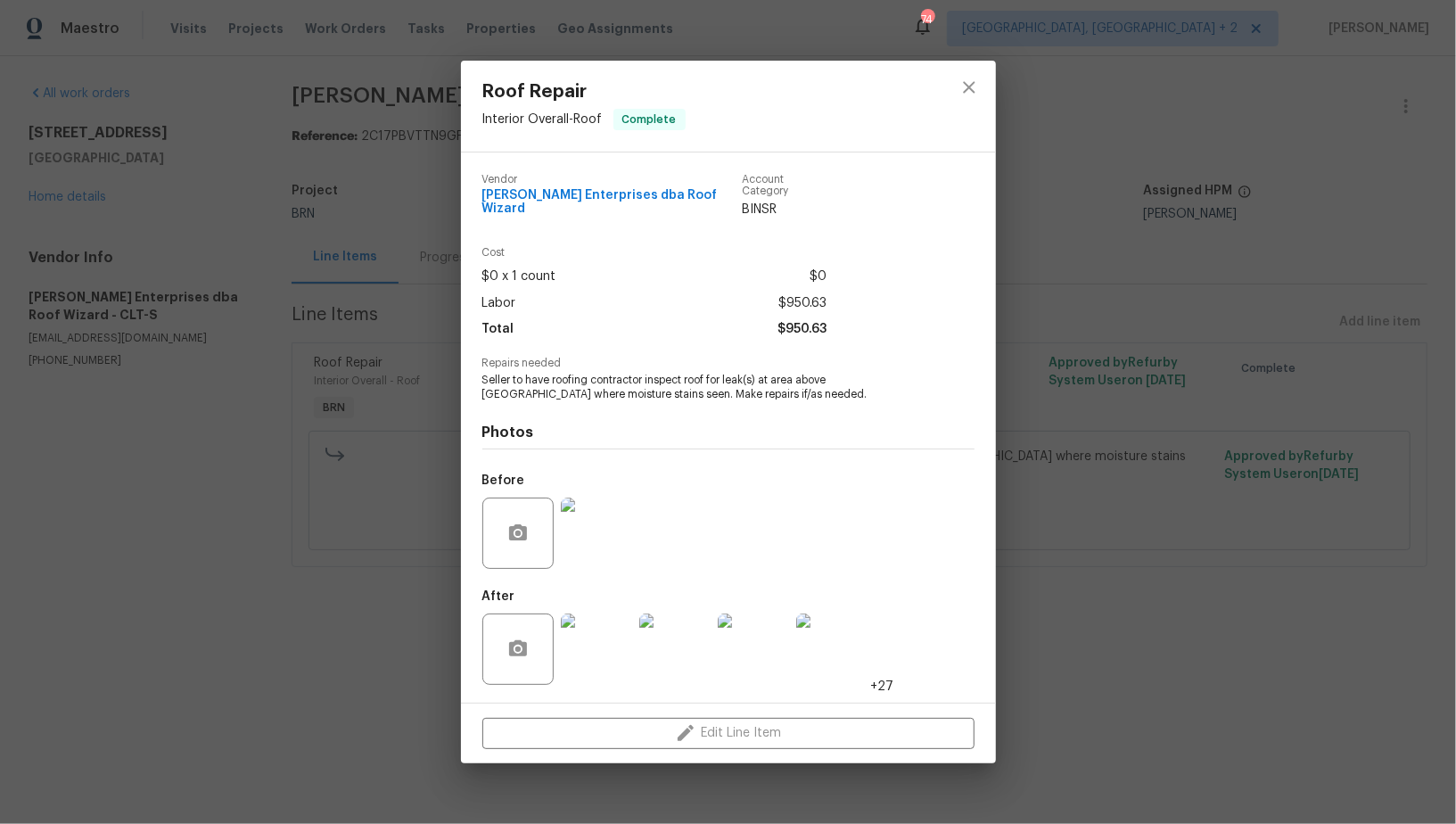
click at [1157, 451] on div "Roof Repair Interior Overall - Roof Complete Vendor Nordman Enterprises dba Roo…" at bounding box center [728, 412] width 1456 height 824
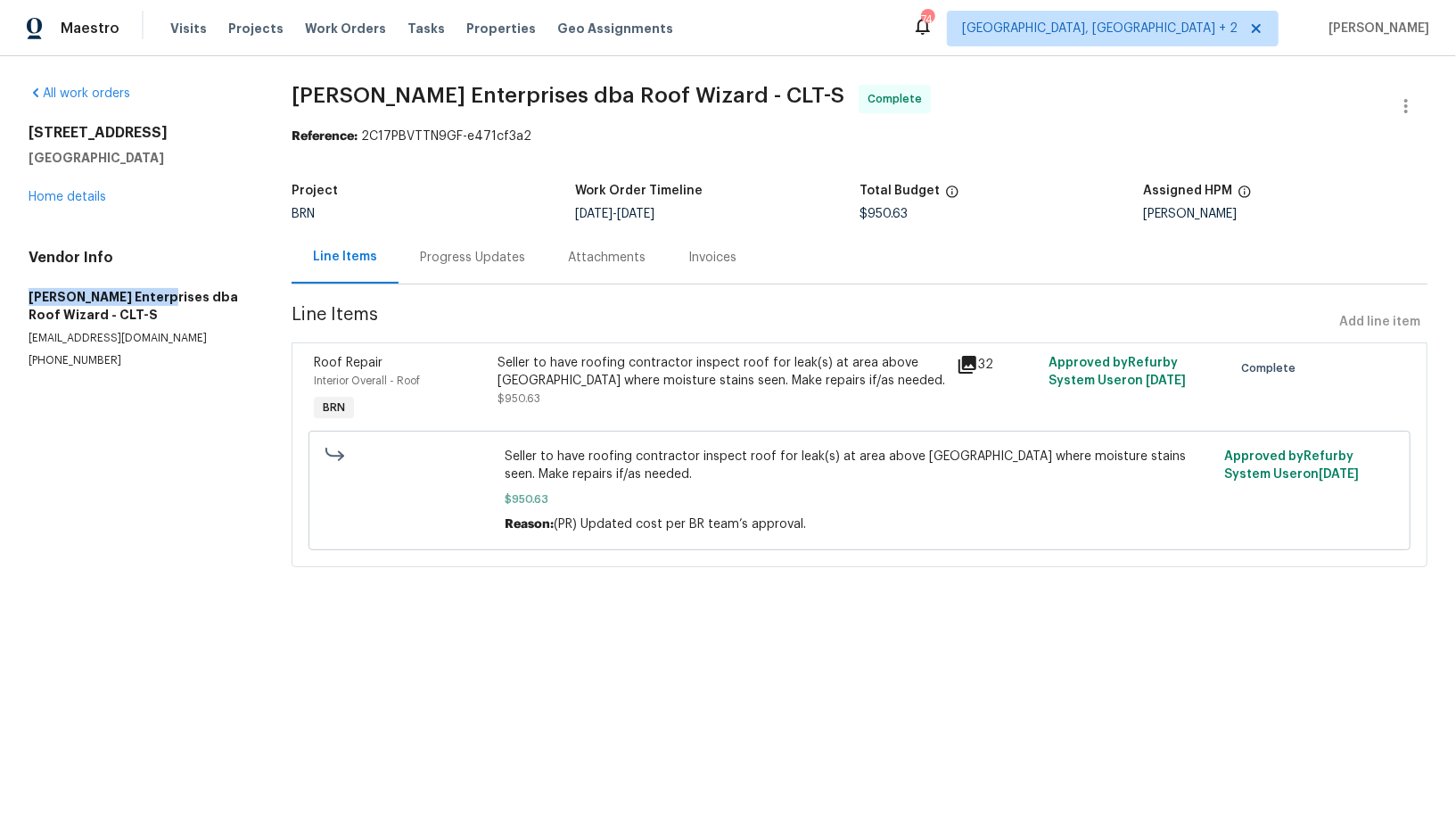
drag, startPoint x: 0, startPoint y: 282, endPoint x: 159, endPoint y: 297, distance: 159.7
click at [159, 297] on div "All work orders 6139 Castle Ct Charlotte, NC 28213 Home details Vendor Info Nor…" at bounding box center [728, 336] width 1456 height 561
copy h5 "Nordman Enterprises"
click at [717, 245] on div "Invoices" at bounding box center [712, 256] width 91 height 52
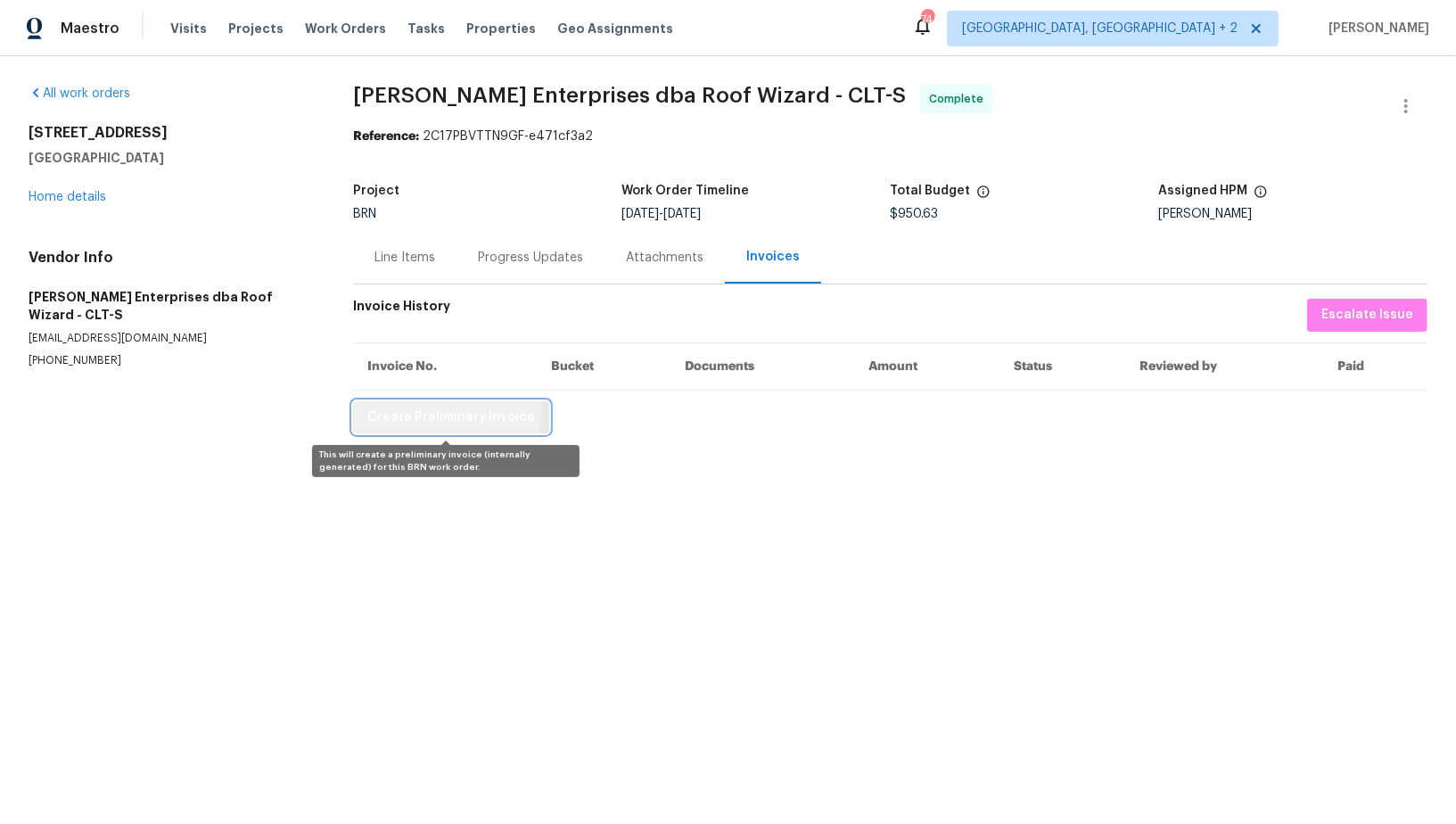
click at [440, 416] on span "Create Preliminary Invoice" at bounding box center [451, 418] width 167 height 23
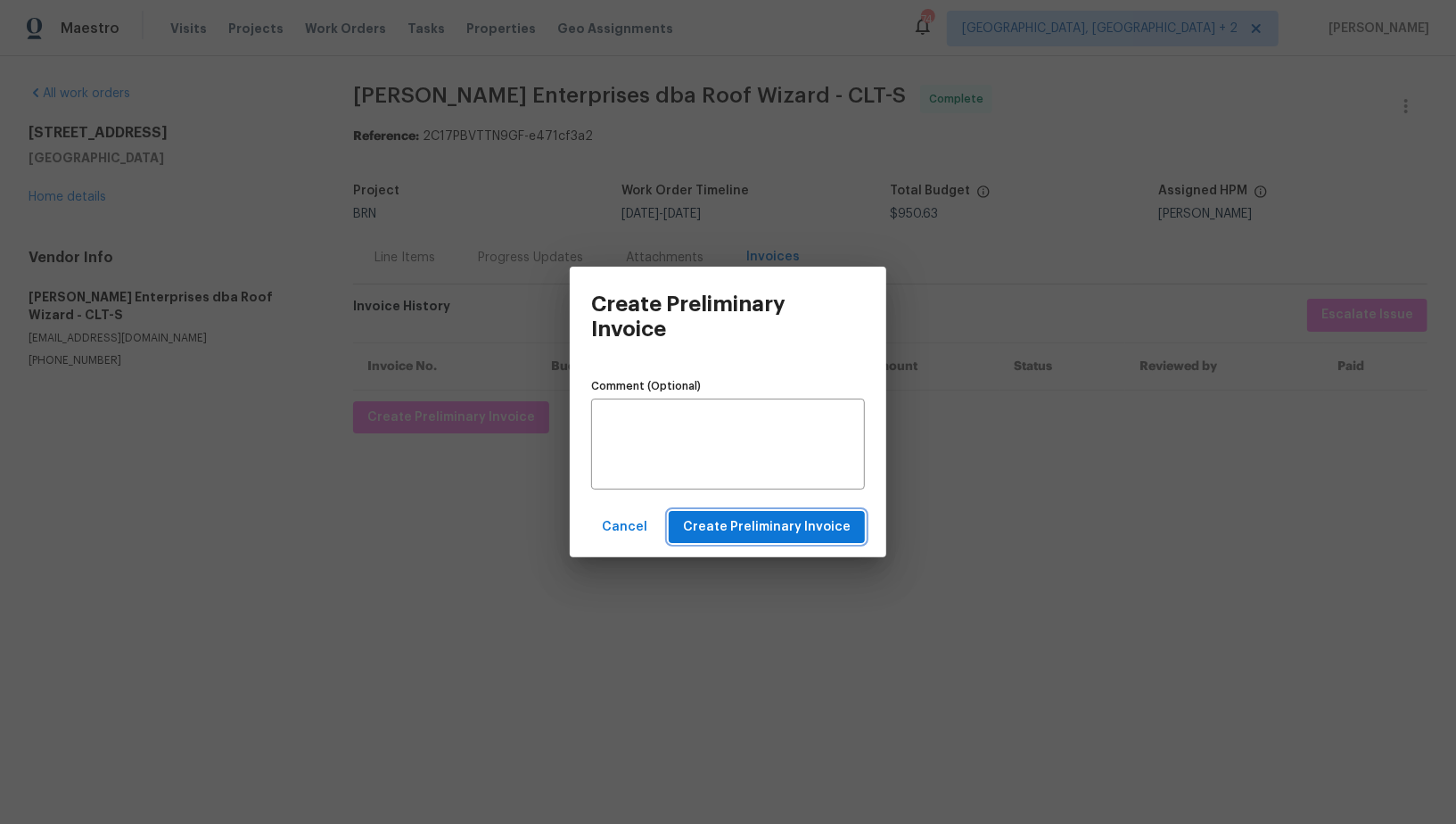
click at [704, 521] on span "Create Preliminary Invoice" at bounding box center [766, 527] width 167 height 23
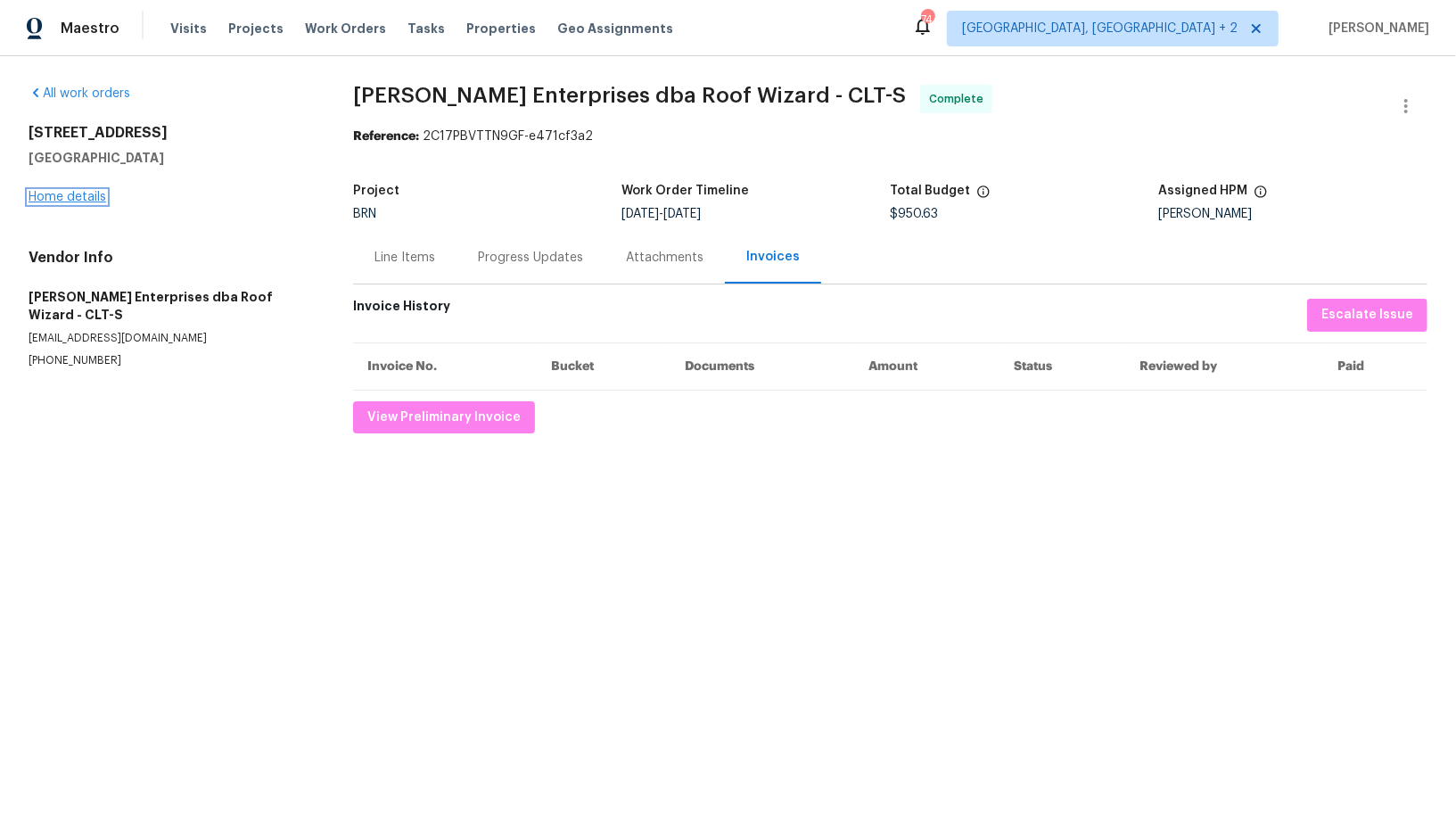
click at [67, 202] on link "Home details" at bounding box center [67, 197] width 78 height 13
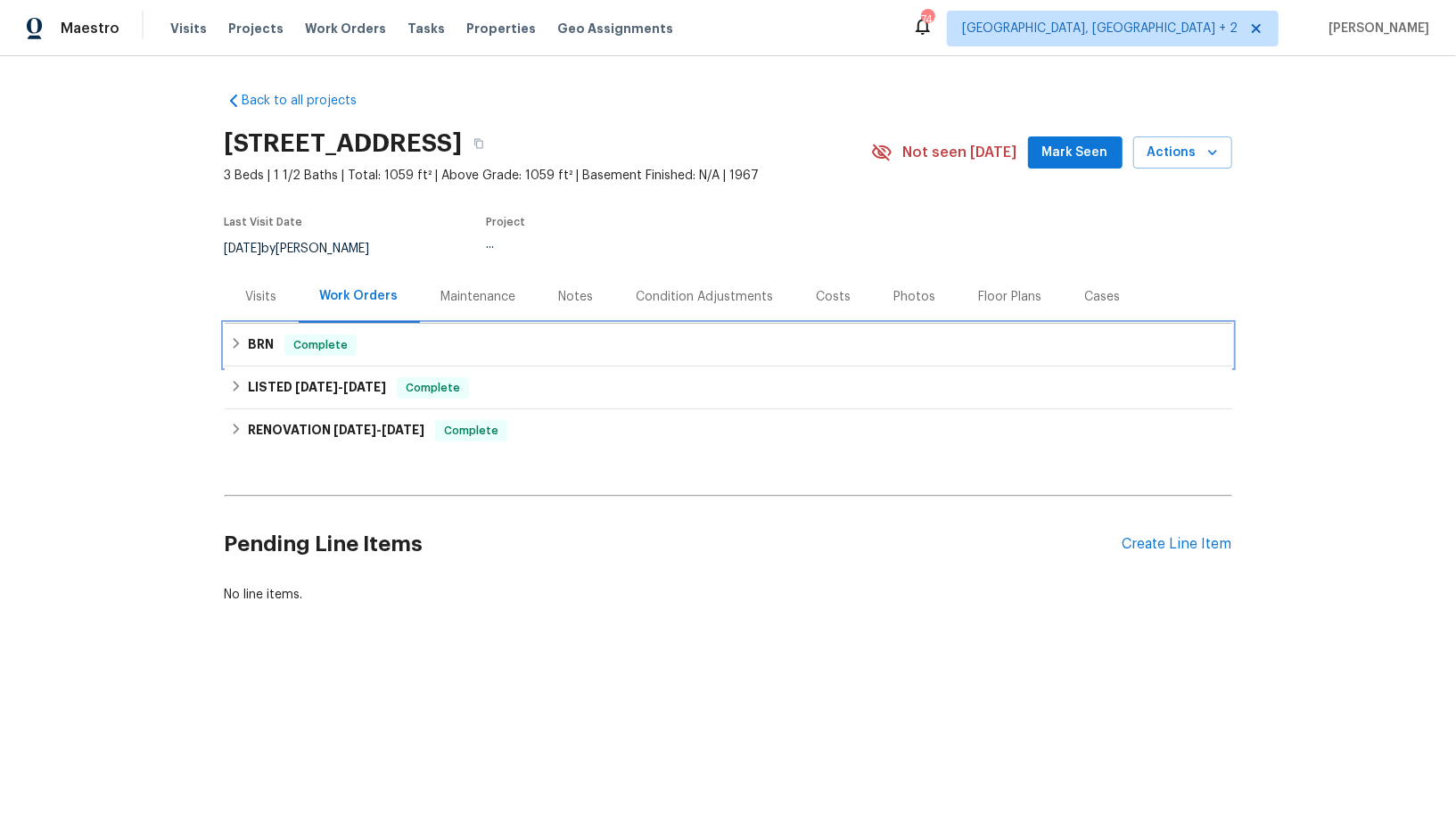
click at [239, 357] on div "BRN Complete" at bounding box center [728, 345] width 1008 height 42
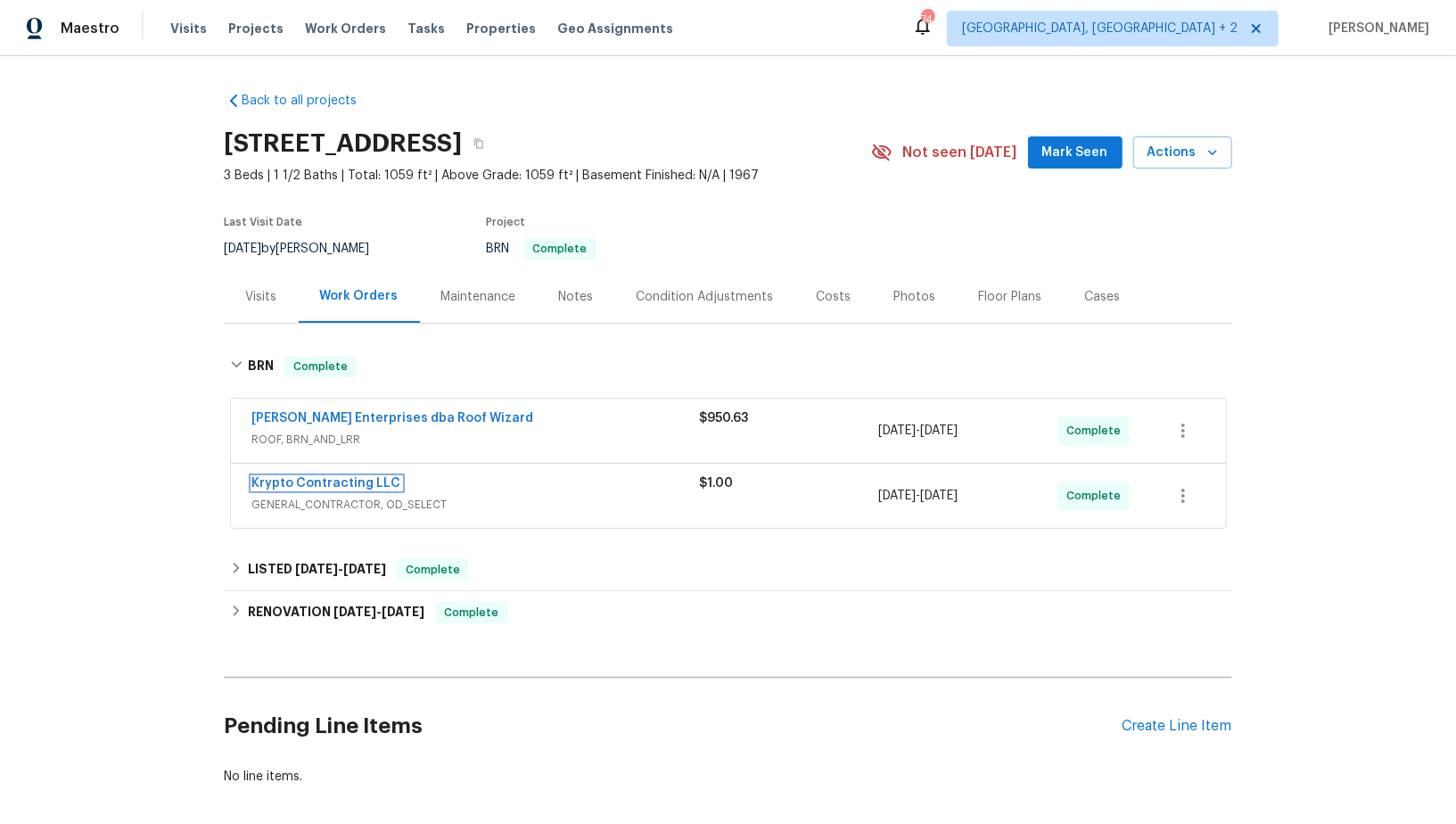
click at [295, 479] on link "Krypto Contracting LLC" at bounding box center [326, 483] width 149 height 13
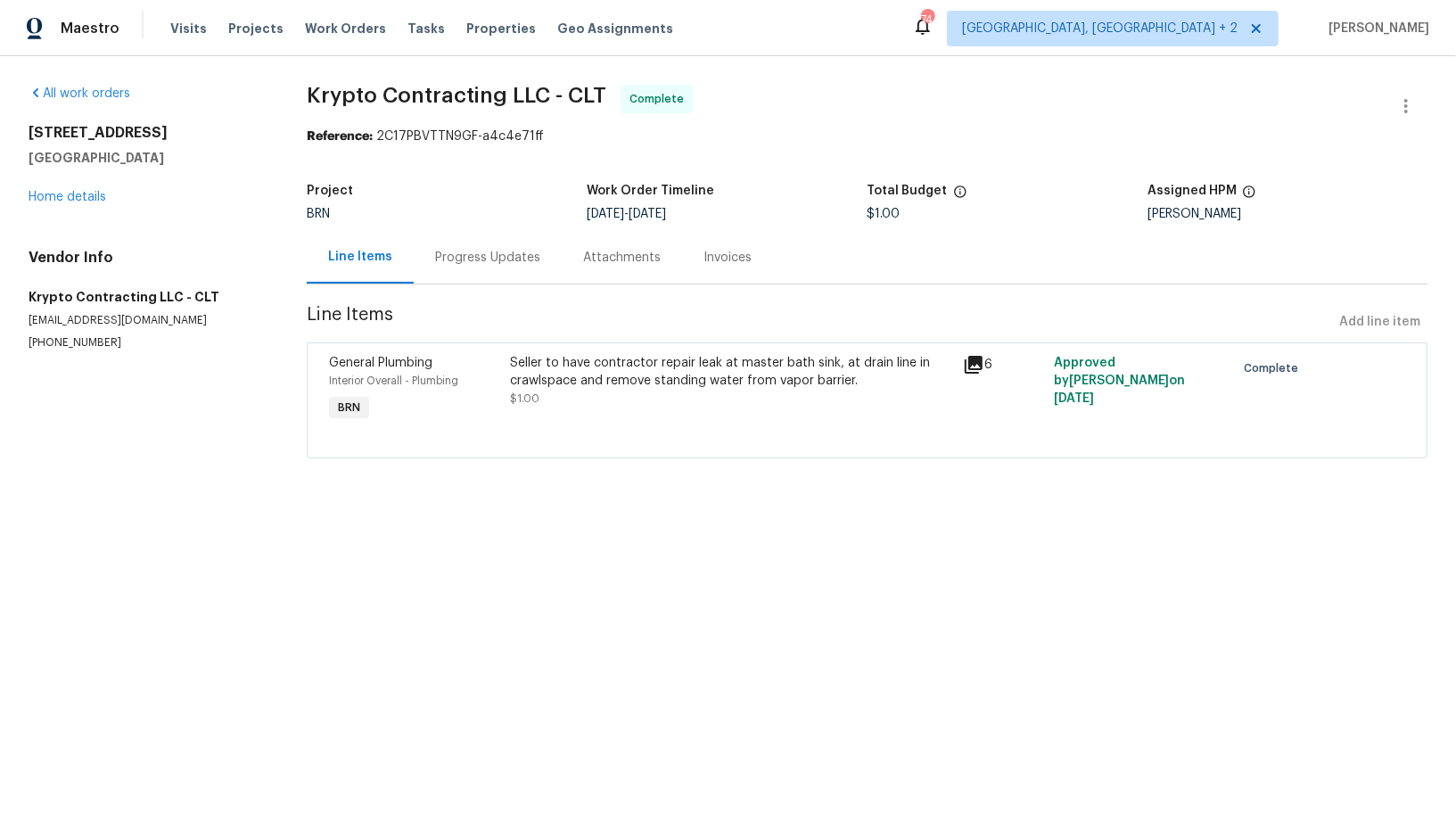
click at [723, 251] on div "Invoices" at bounding box center [727, 257] width 48 height 18
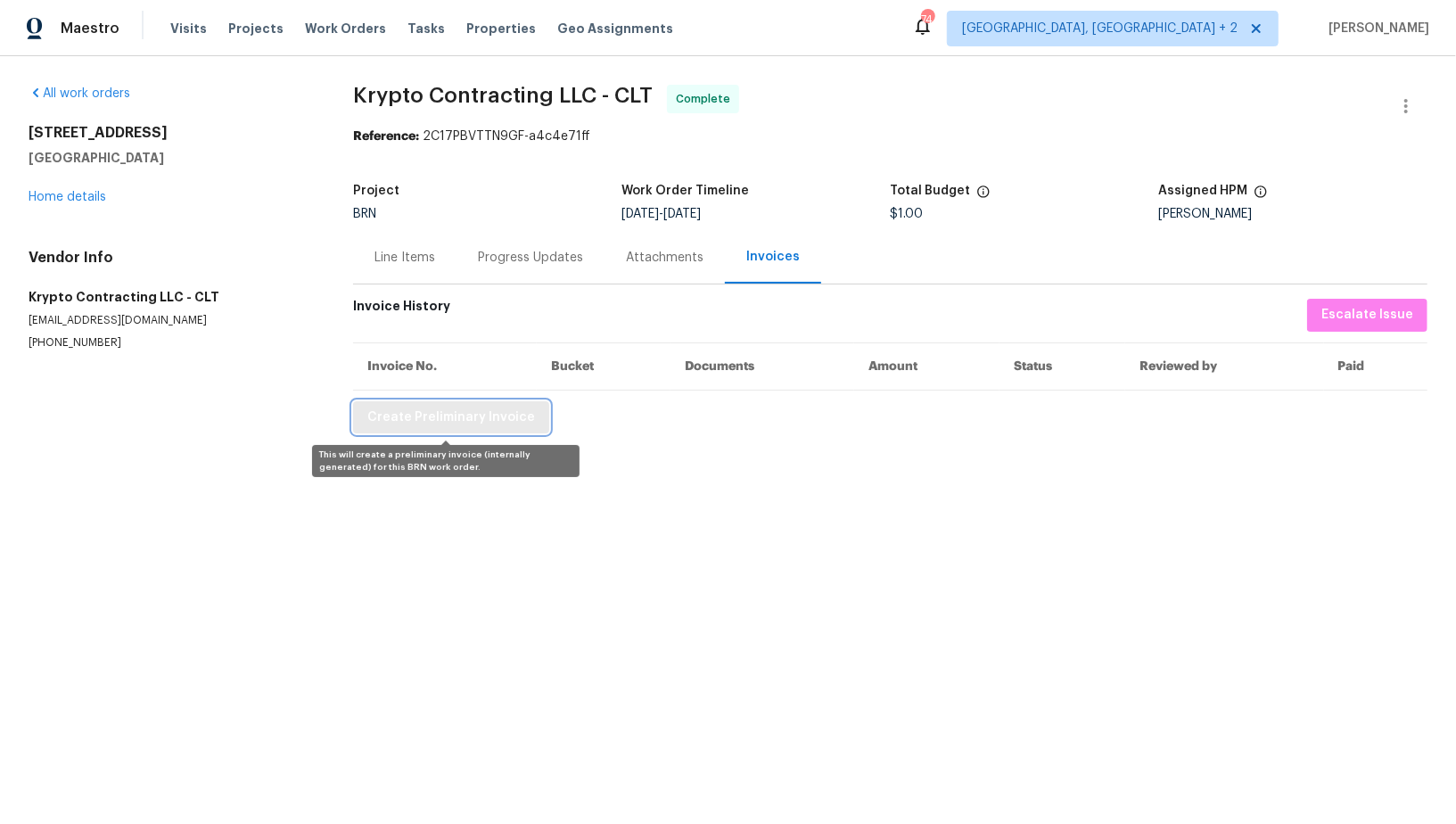
click at [457, 425] on span "Create Preliminary Invoice" at bounding box center [451, 418] width 167 height 23
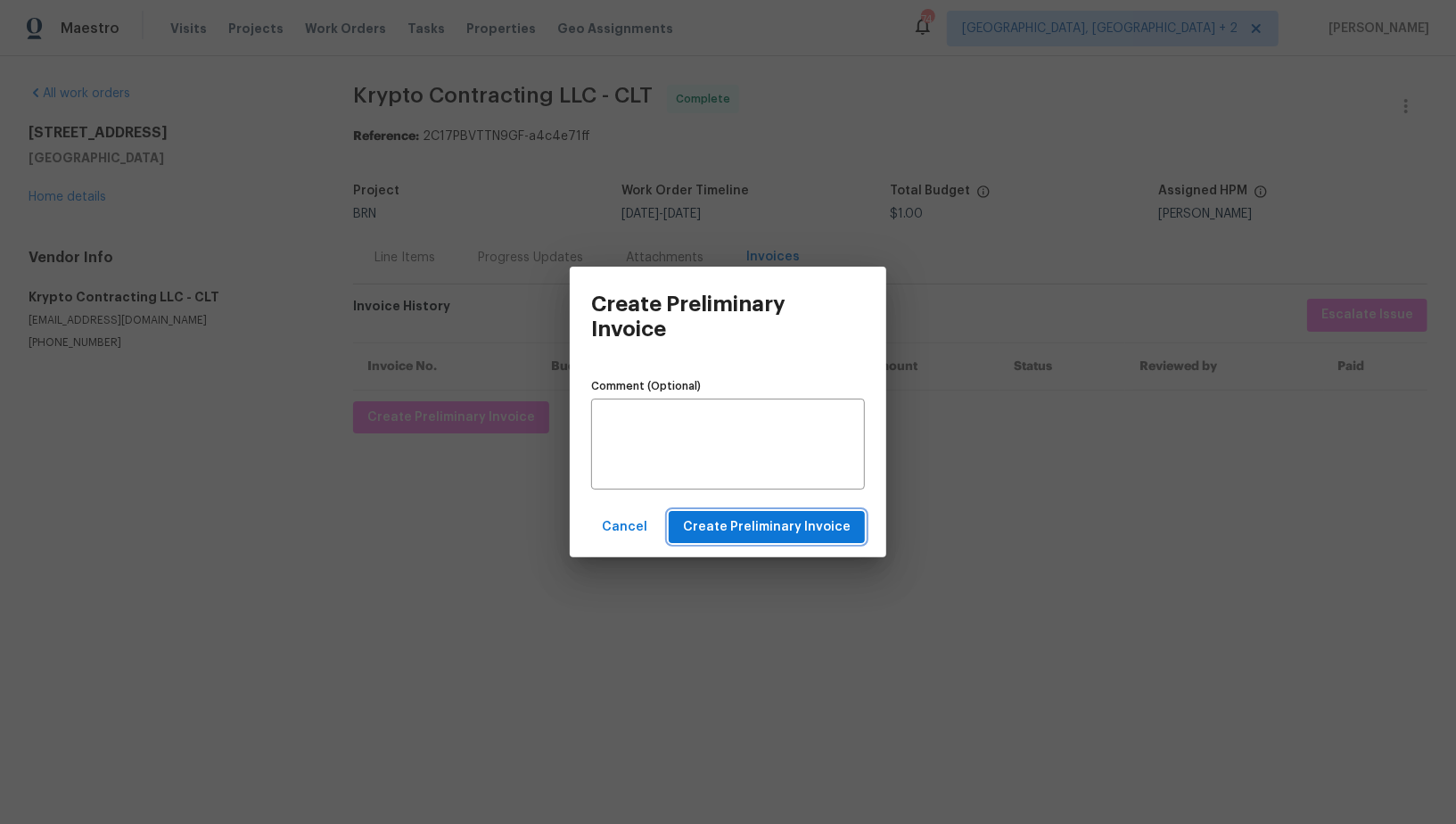
click at [701, 535] on span "Create Preliminary Invoice" at bounding box center [766, 527] width 167 height 23
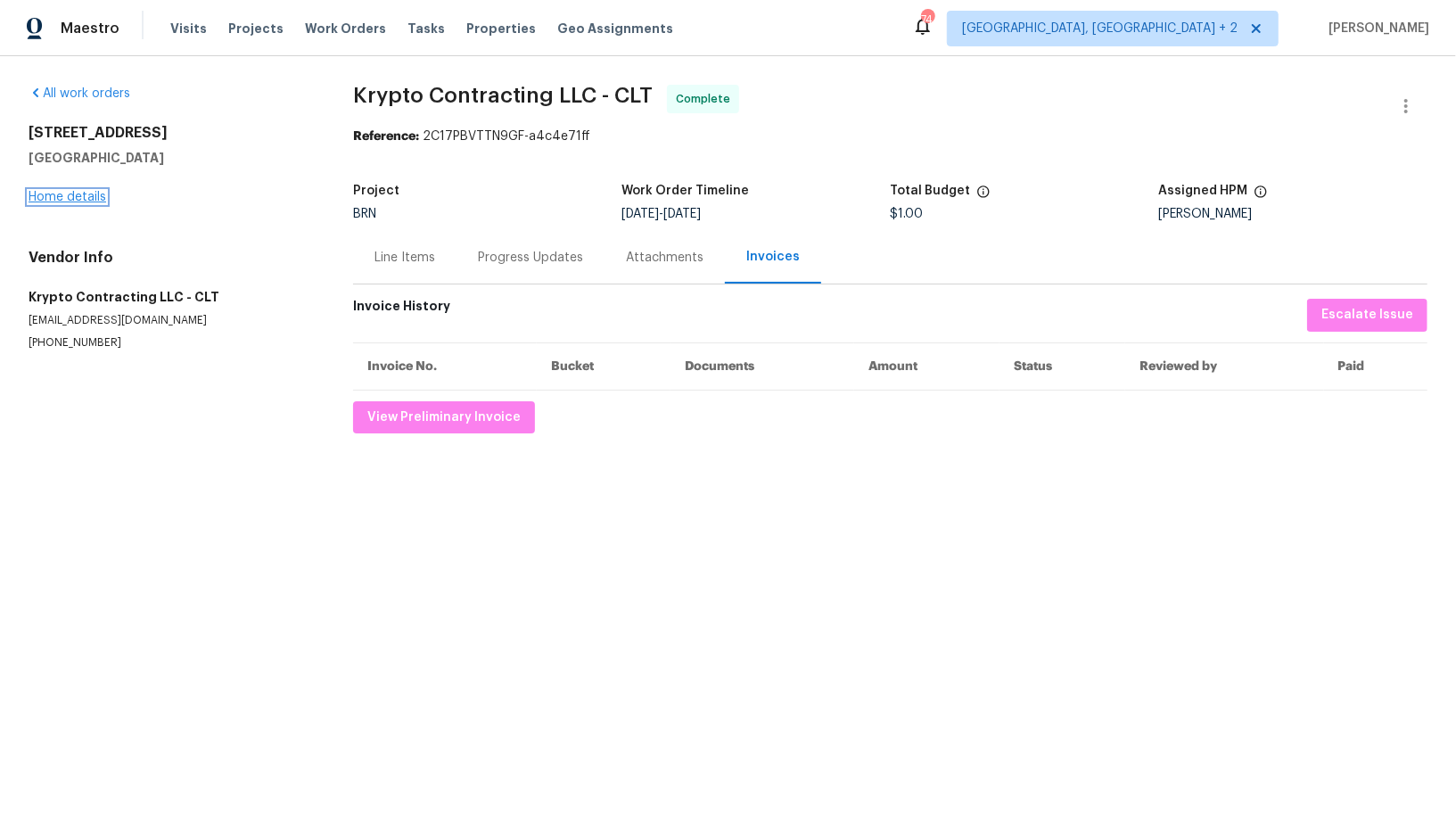
click at [69, 191] on link "Home details" at bounding box center [67, 197] width 78 height 13
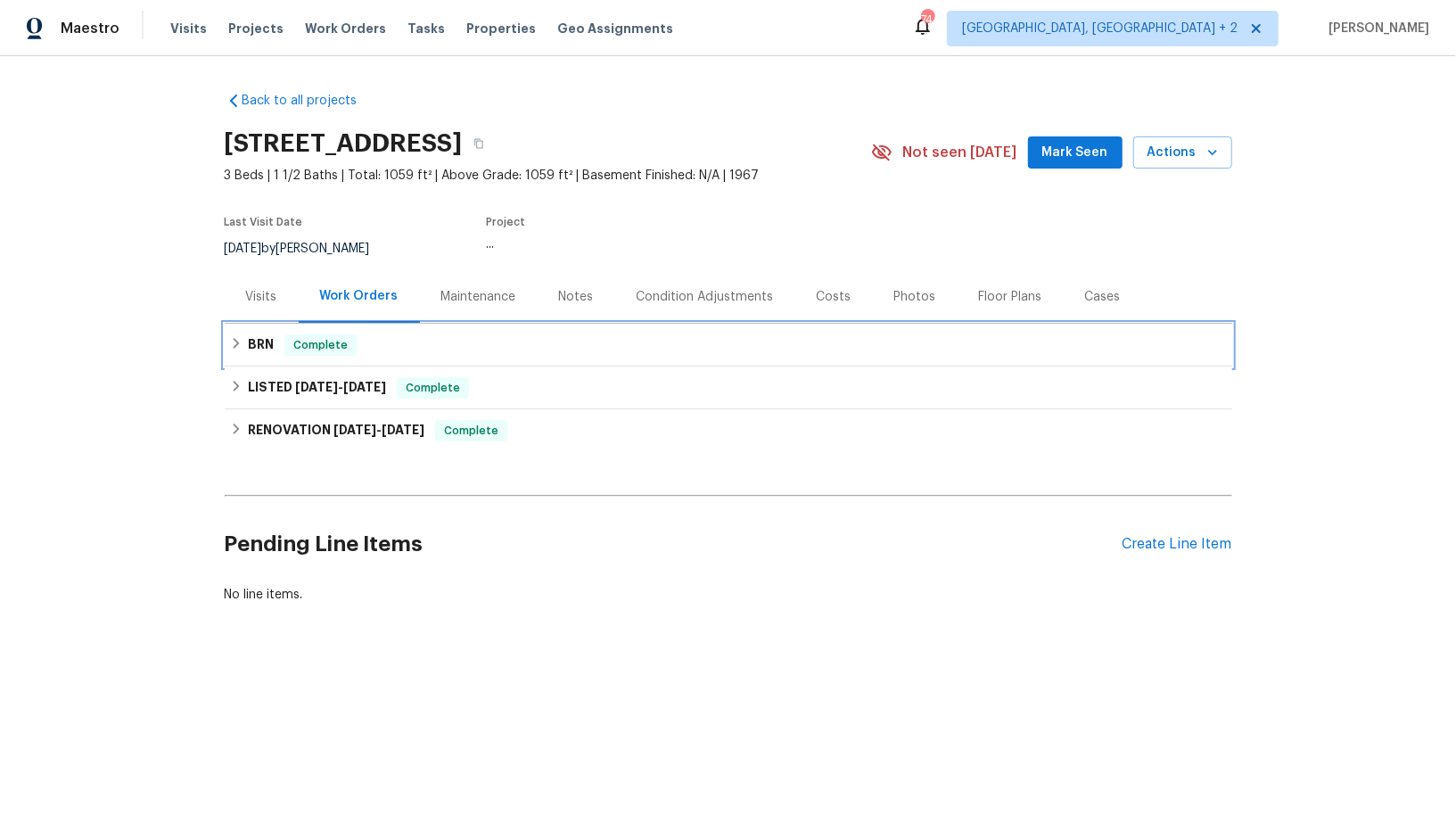
click at [249, 350] on h6 "BRN" at bounding box center [261, 345] width 26 height 22
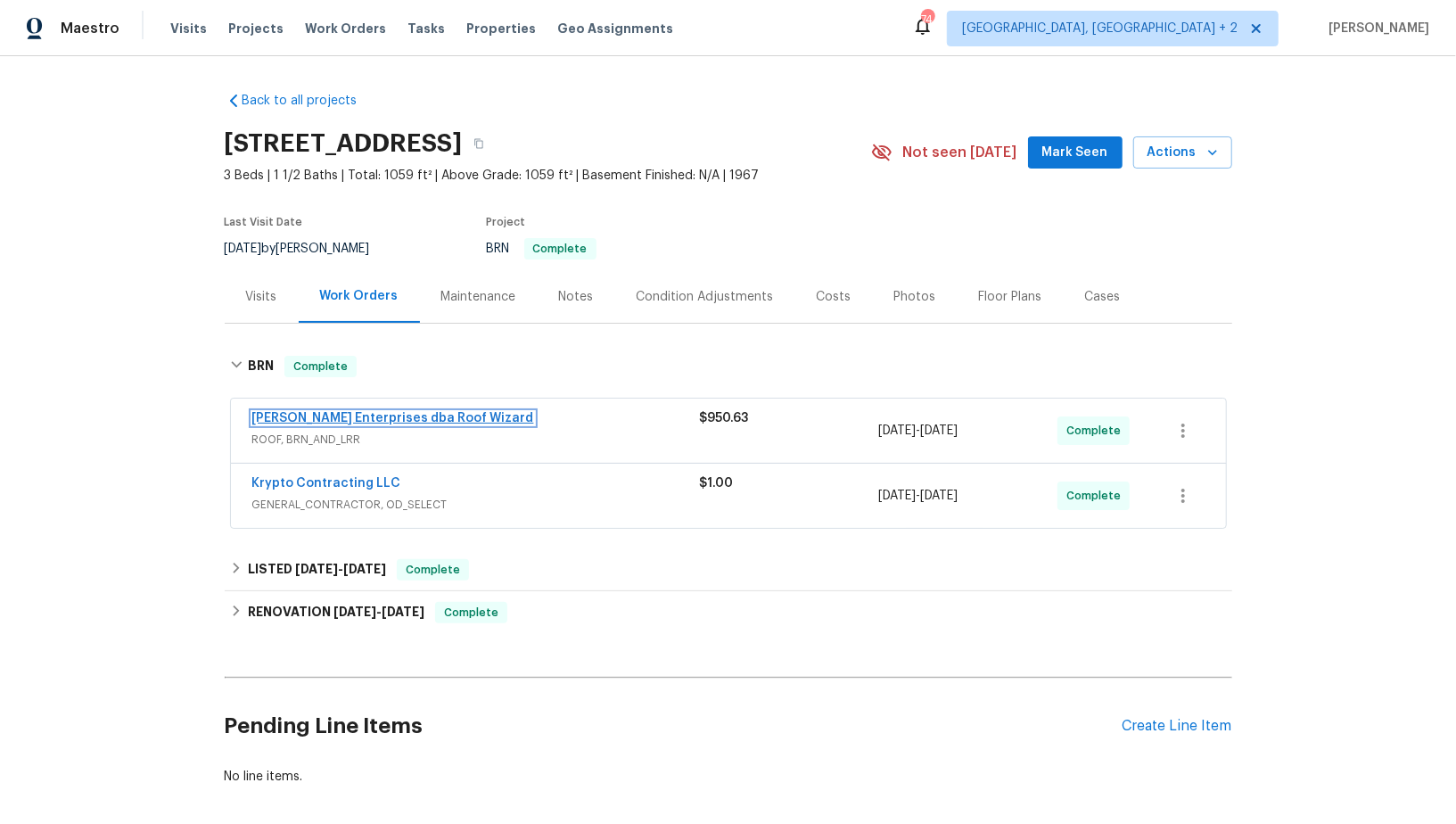
click at [320, 415] on link "Nordman Enterprises dba Roof Wizard" at bounding box center [393, 418] width 282 height 13
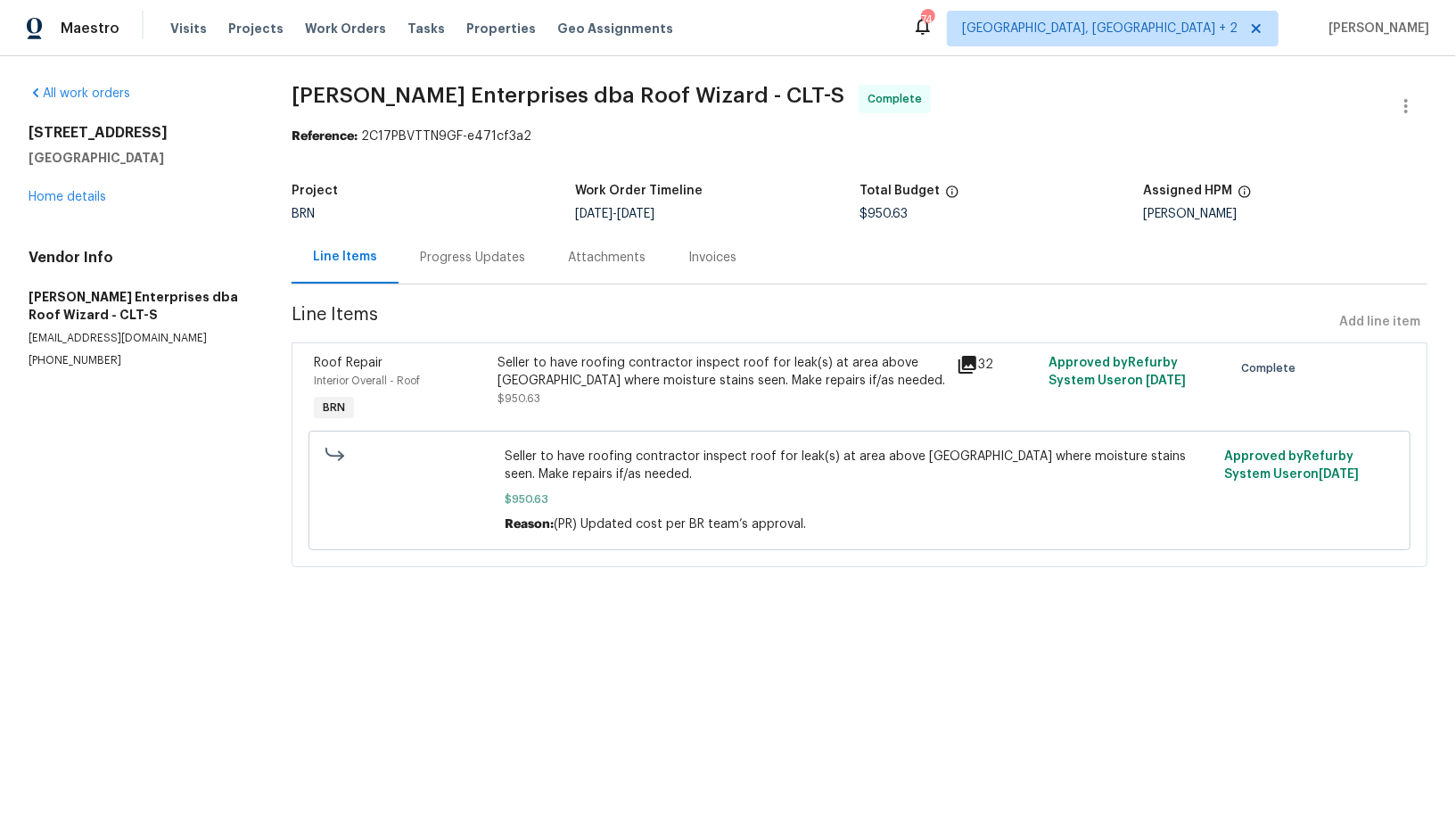
click at [465, 248] on div "Progress Updates" at bounding box center [472, 257] width 105 height 18
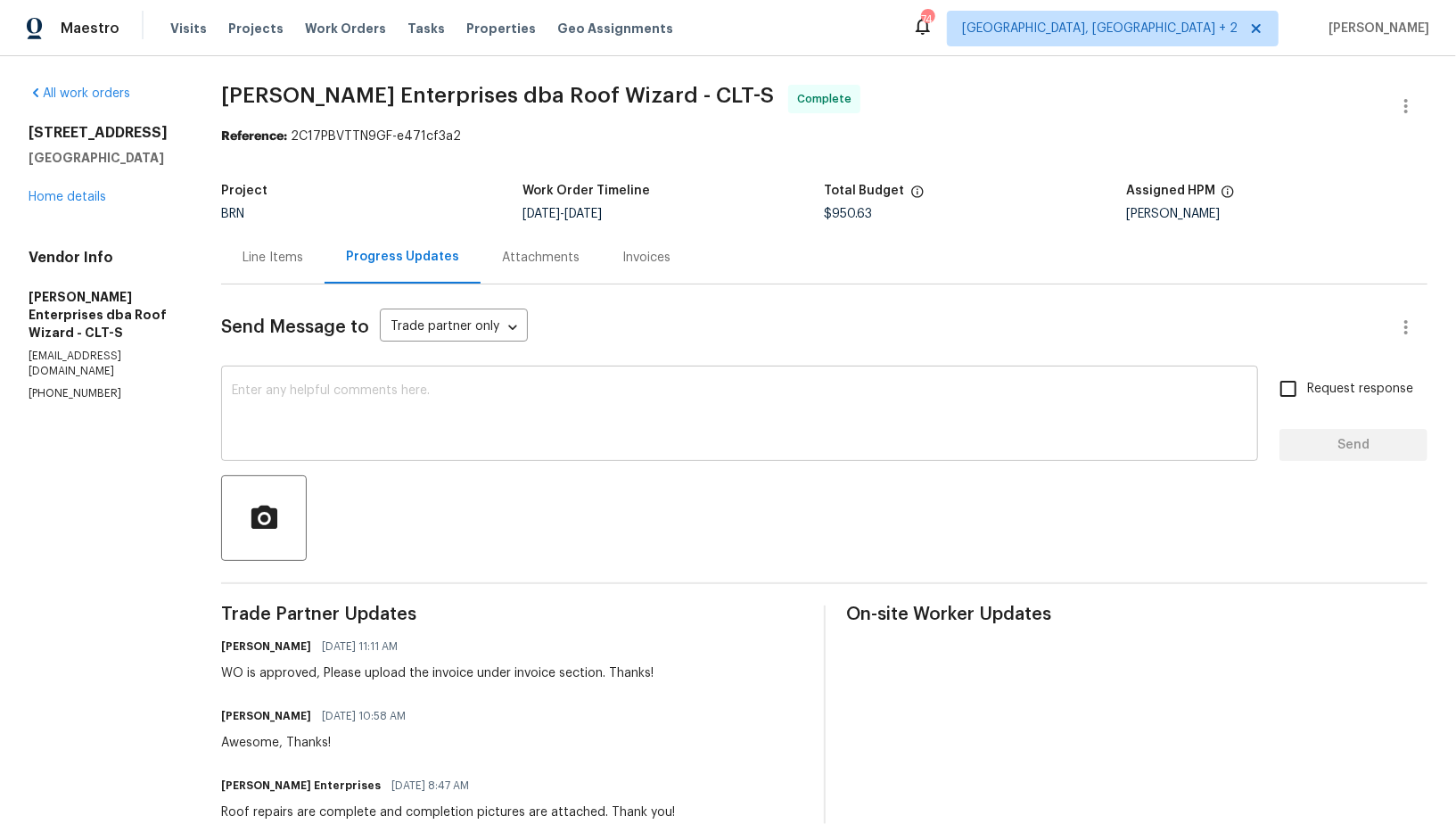
scroll to position [27, 0]
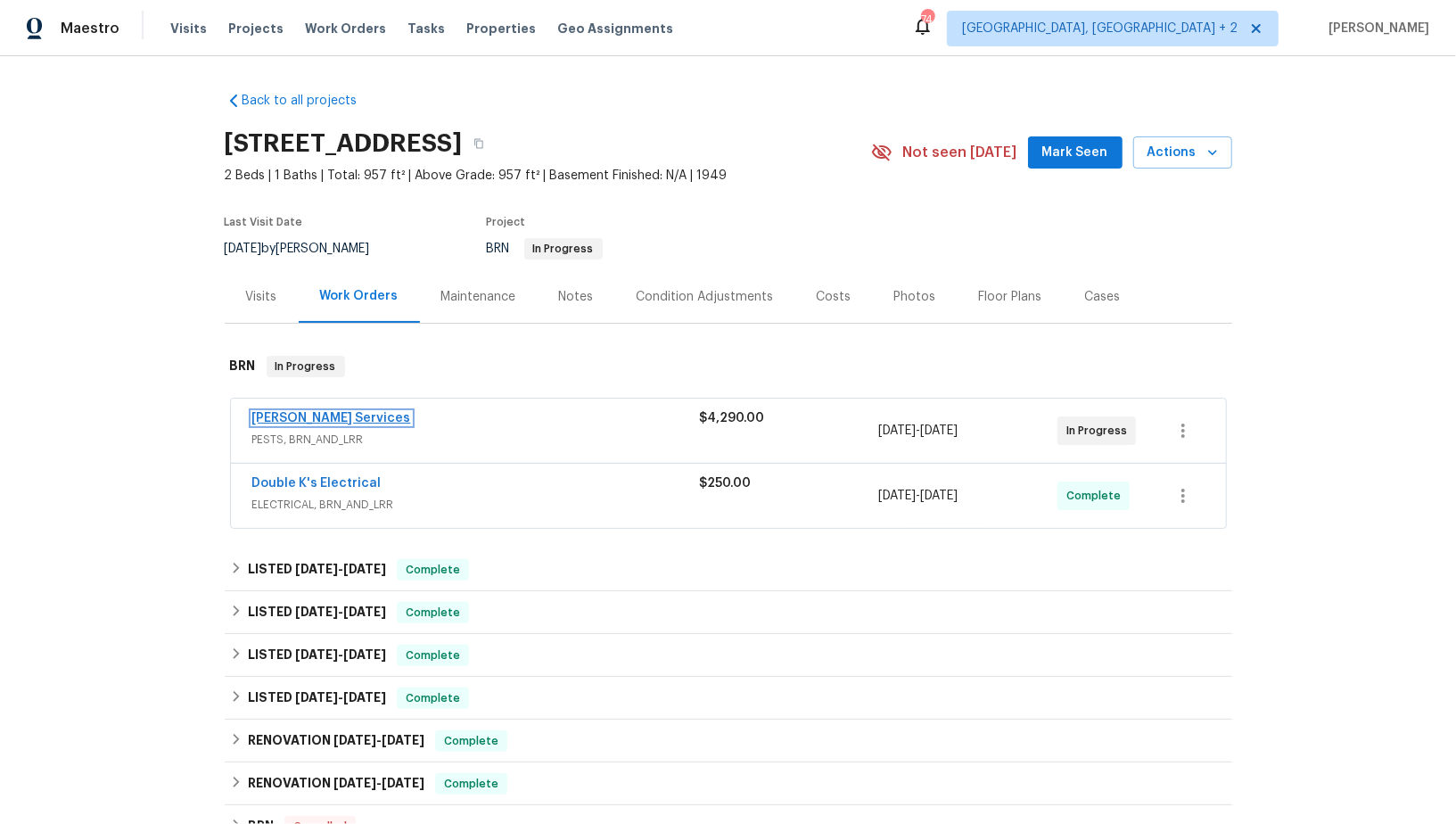
click at [305, 419] on link "[PERSON_NAME] Services" at bounding box center [331, 418] width 159 height 13
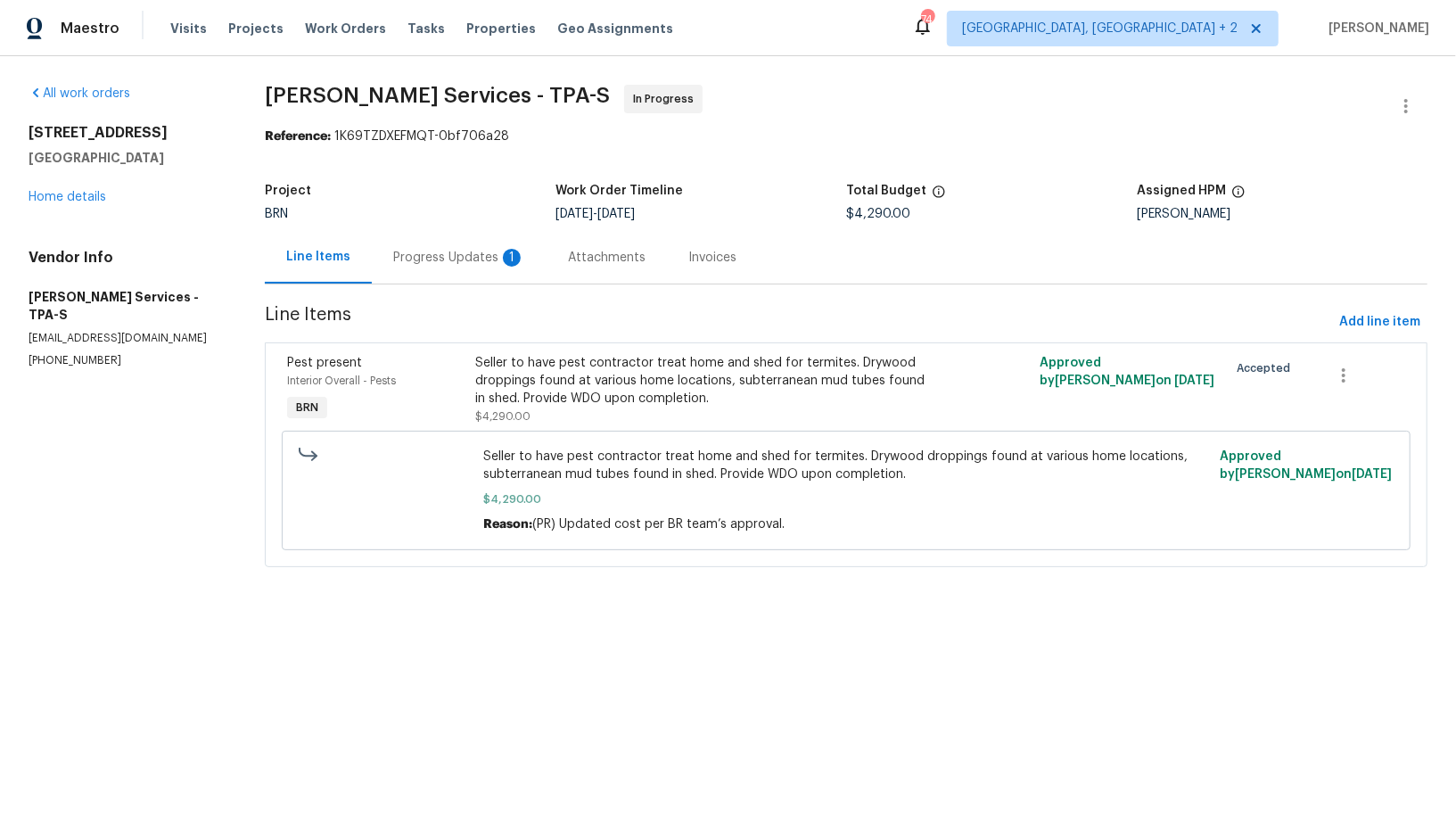
click at [443, 260] on div "Progress Updates 1" at bounding box center [459, 257] width 132 height 18
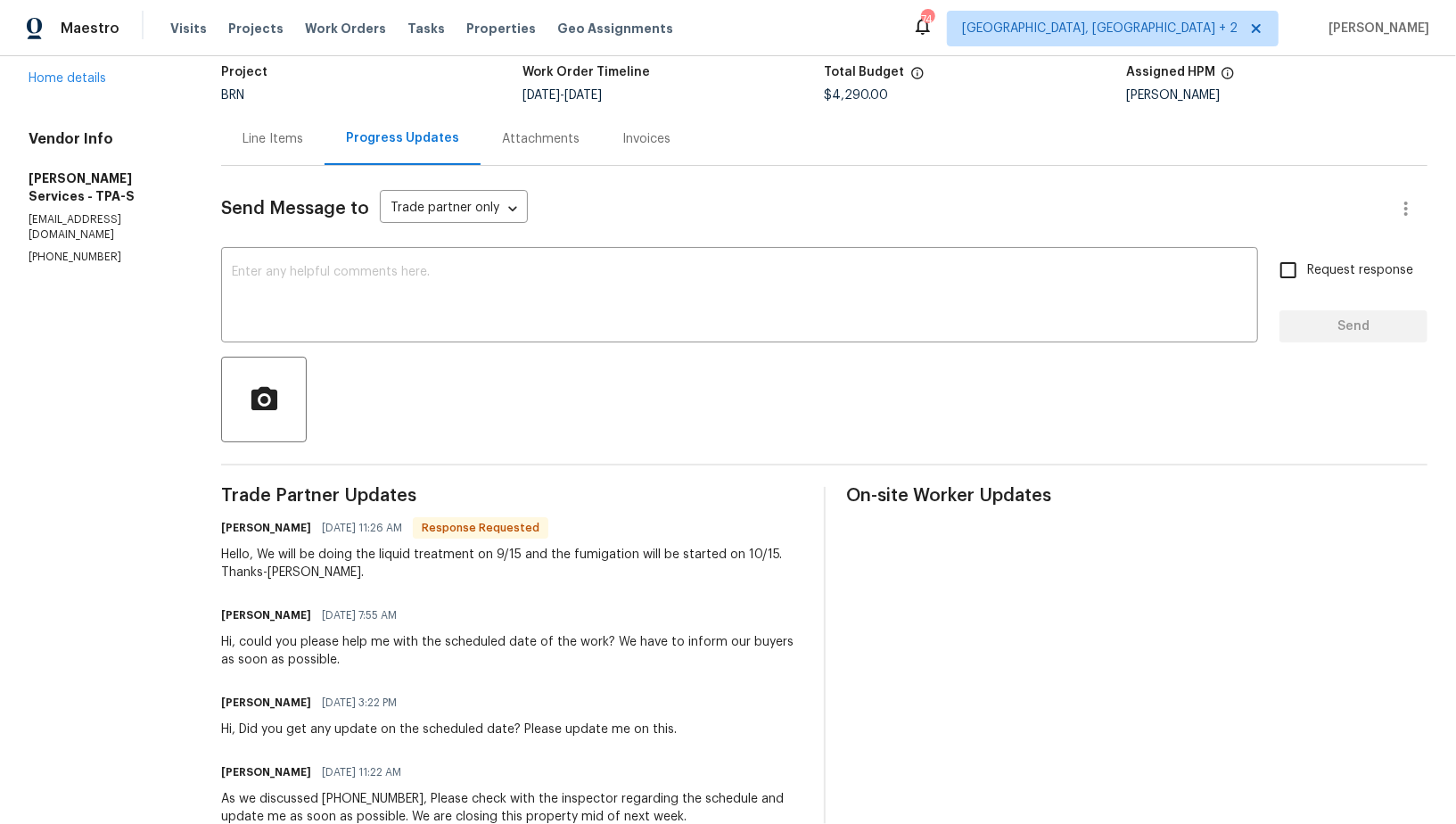
scroll to position [127, 0]
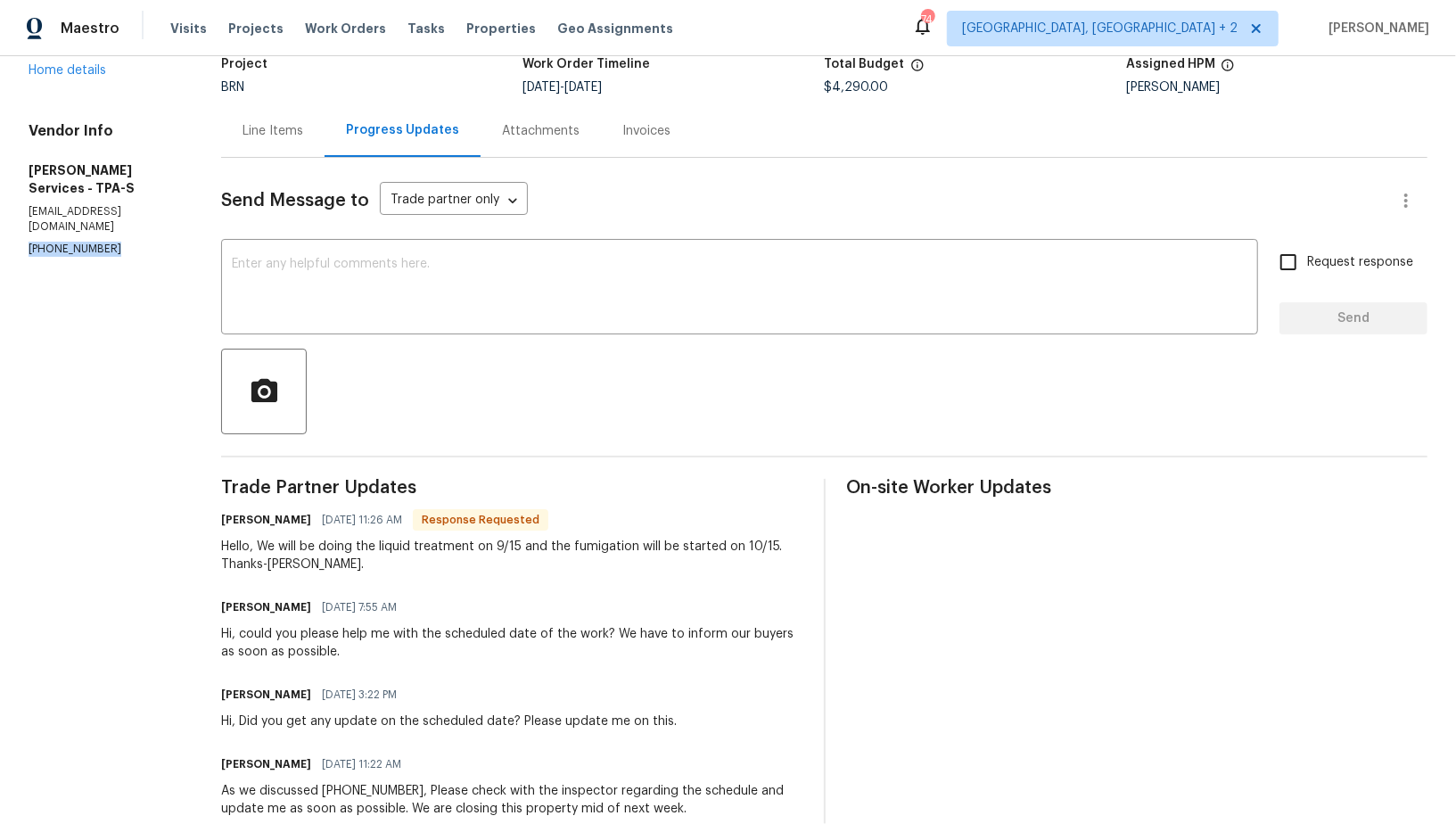
drag, startPoint x: 109, startPoint y: 211, endPoint x: 0, endPoint y: 215, distance: 109.1
copy p "(407) 645-2500"
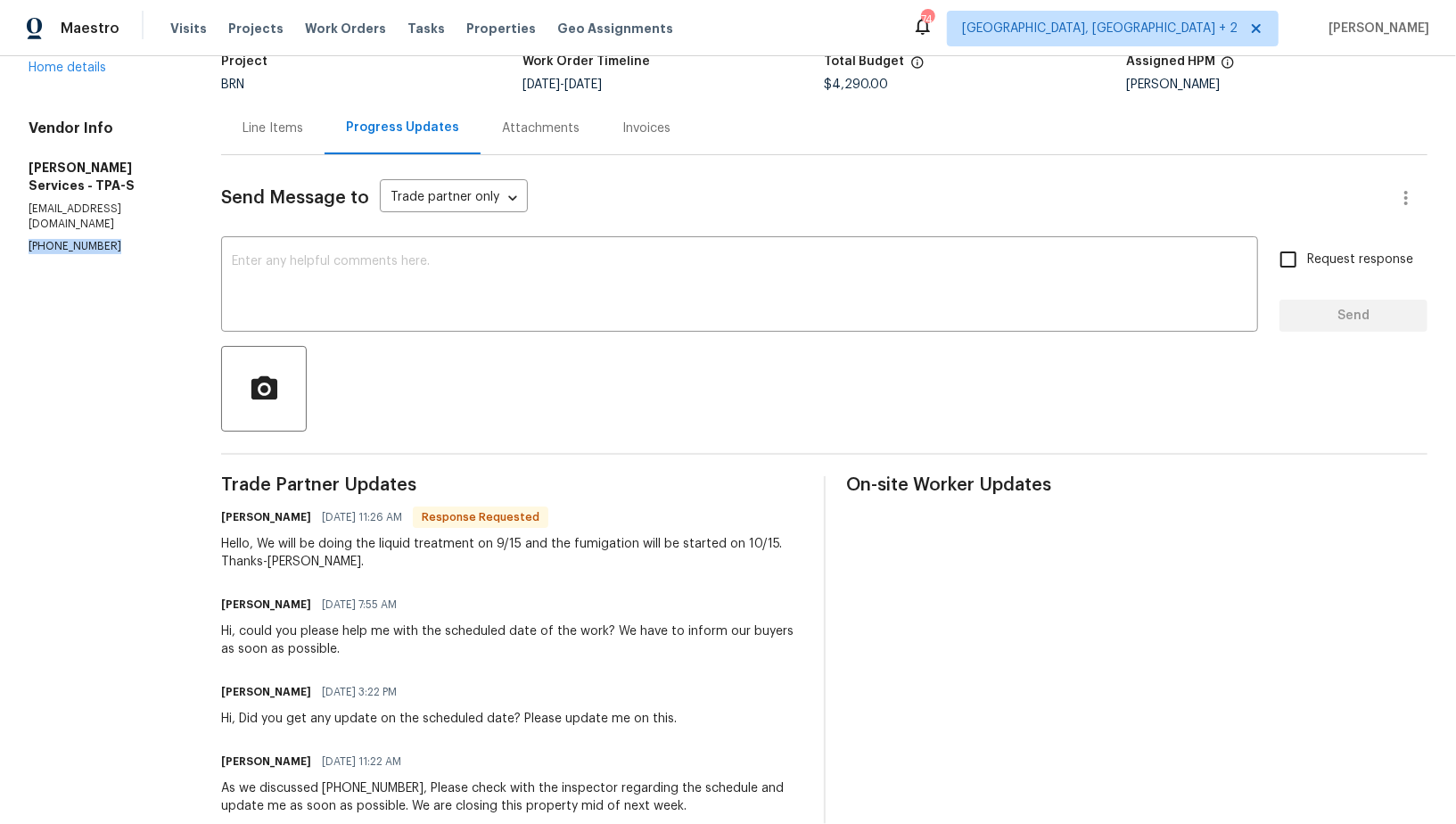
scroll to position [0, 0]
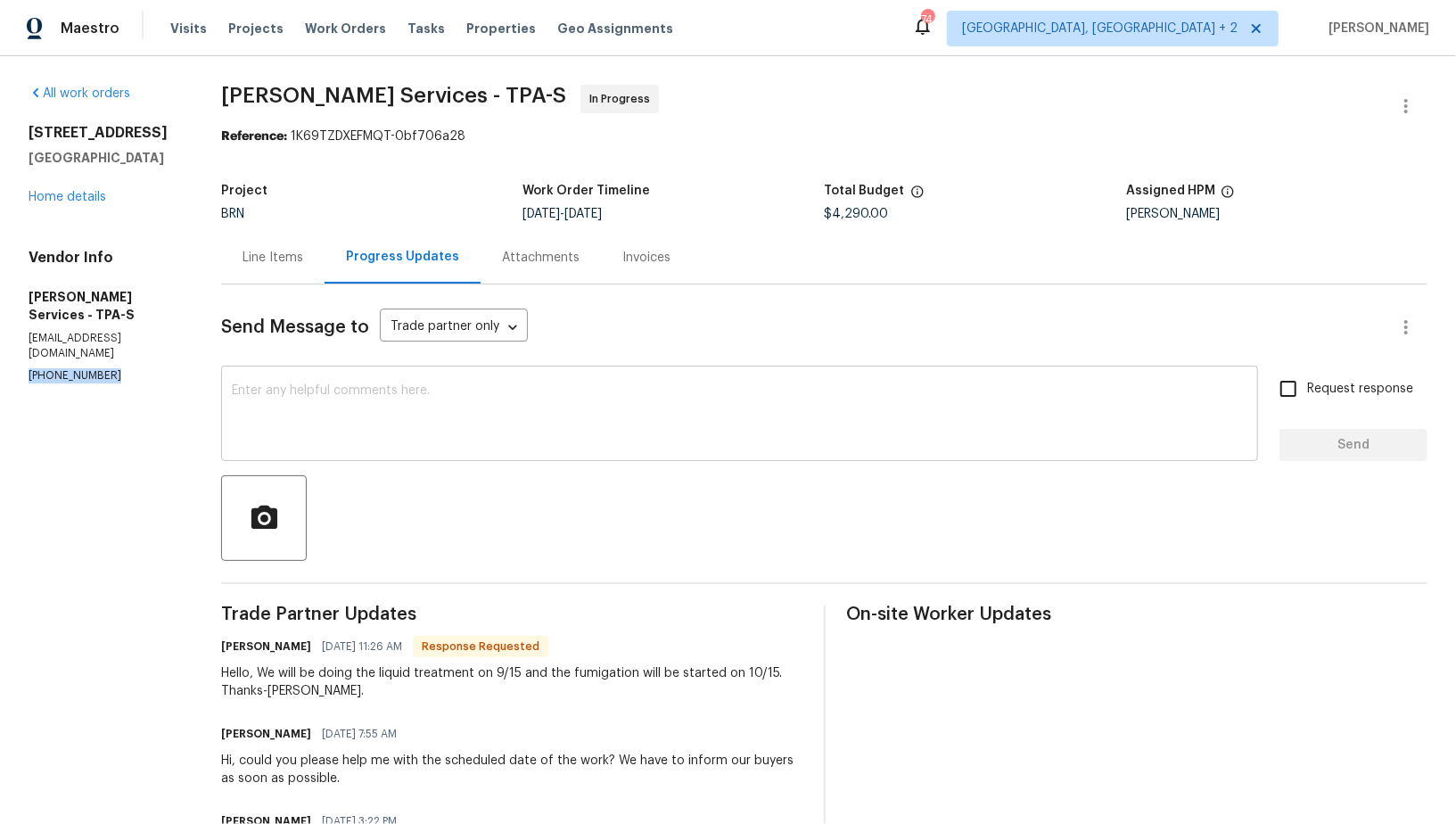
click at [385, 429] on textarea at bounding box center [739, 415] width 1016 height 62
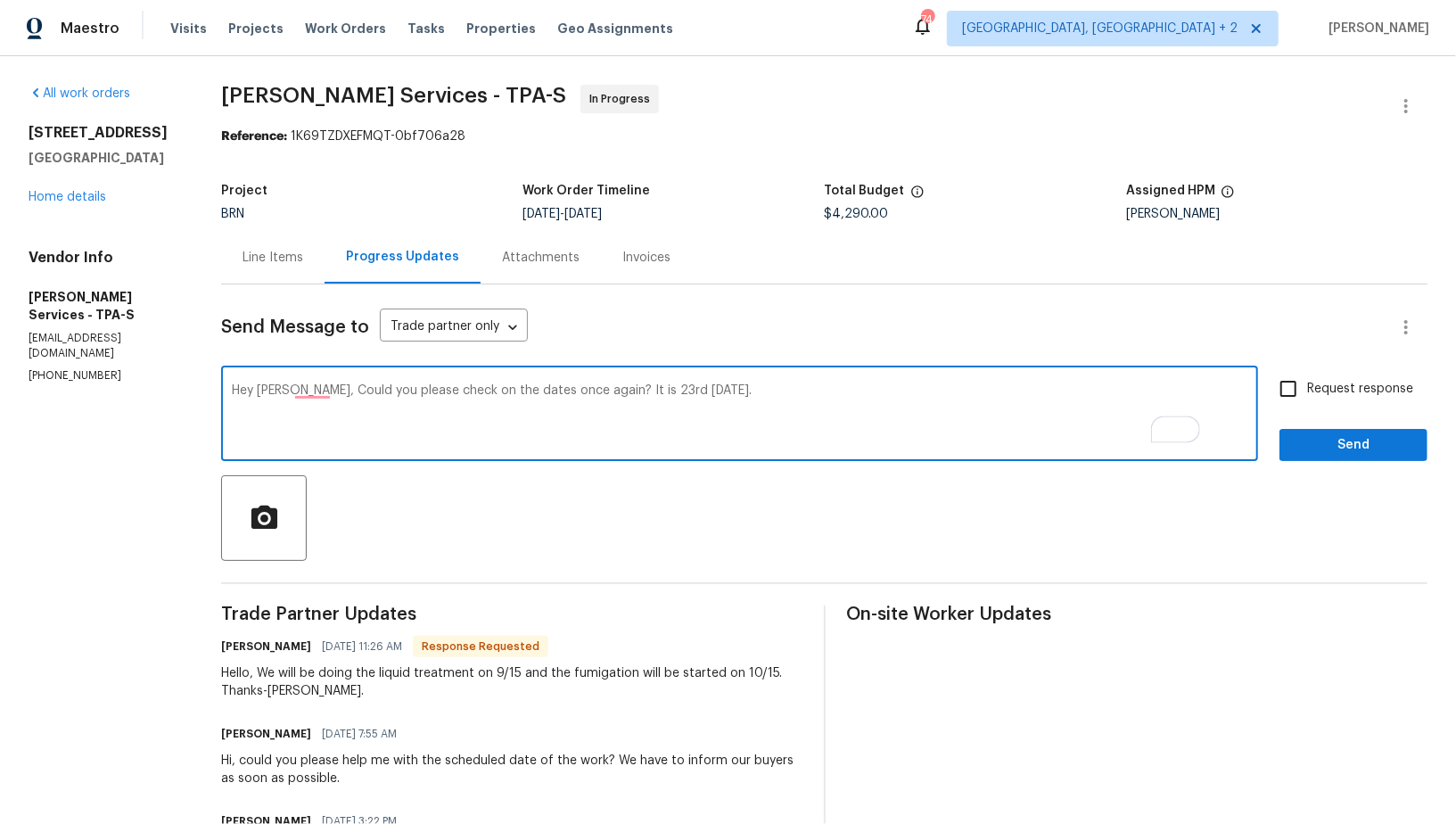
scroll to position [27, 0]
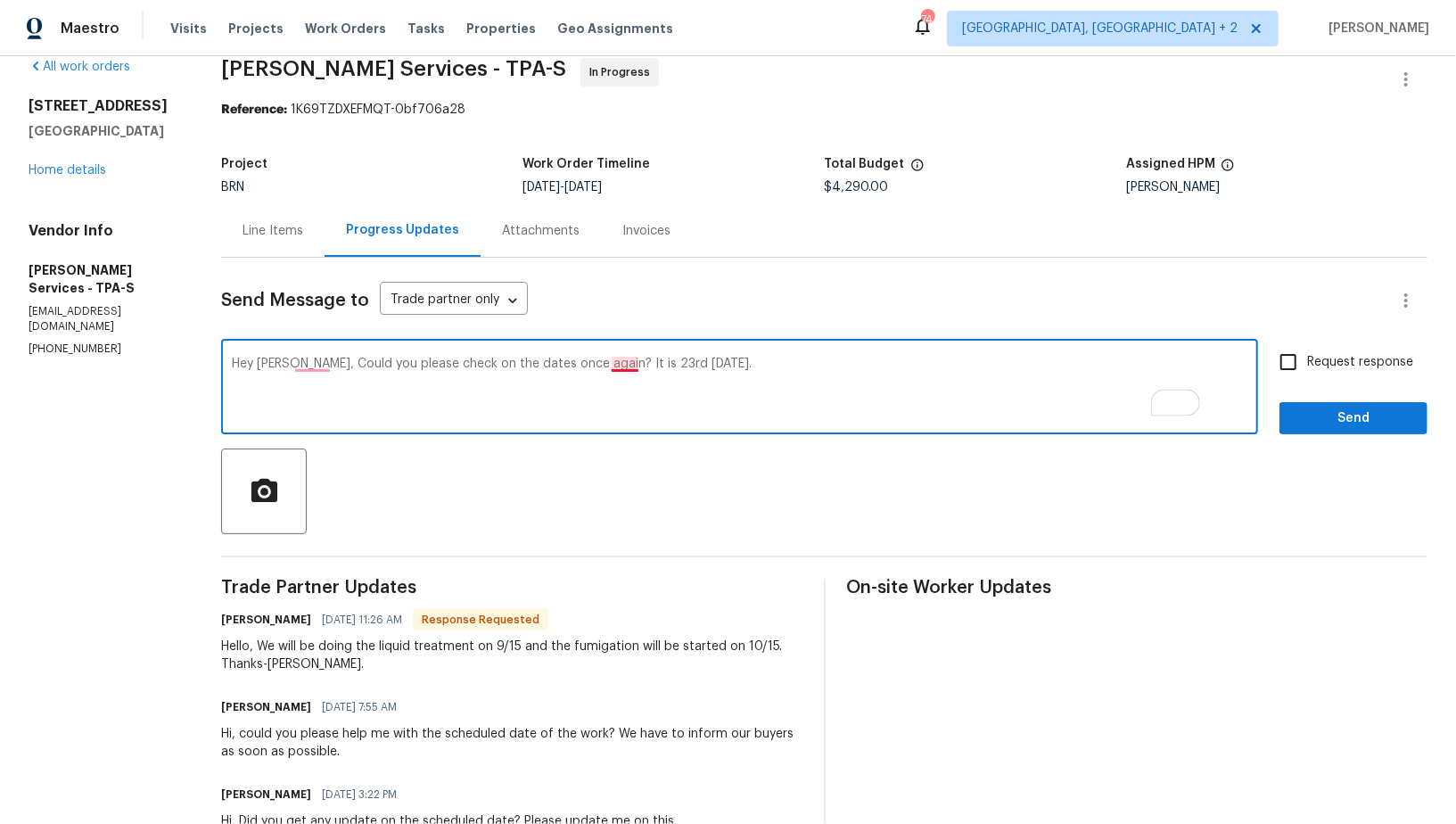
click at [665, 361] on textarea "Hey Tisha, Could you please check on the dates once again? It is 23rd today." at bounding box center [739, 388] width 1016 height 62
click at [758, 374] on textarea "Hey Tisha, Could you please check on the dates once again? It is 9/23 today." at bounding box center [739, 388] width 1016 height 62
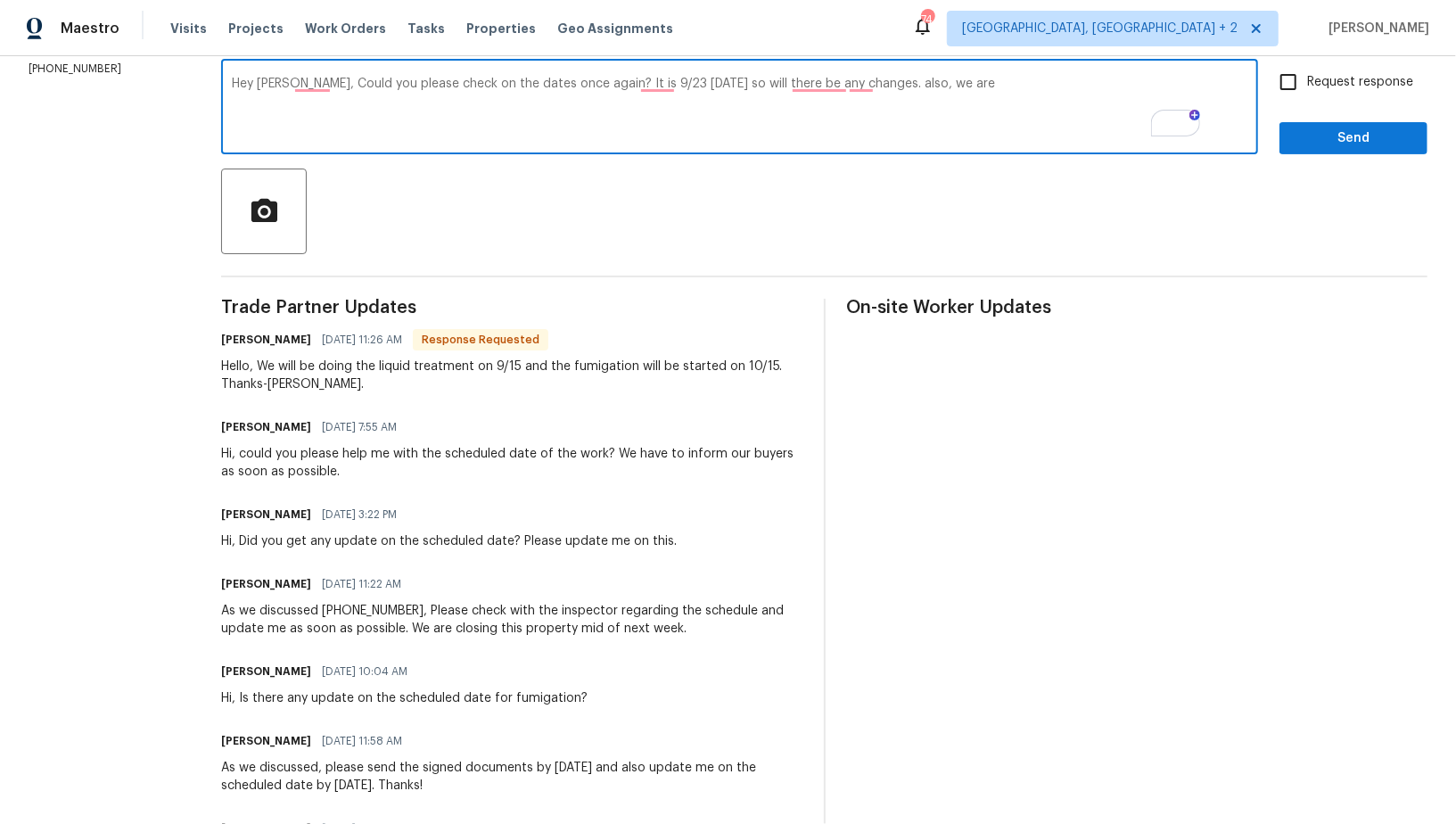
scroll to position [321, 0]
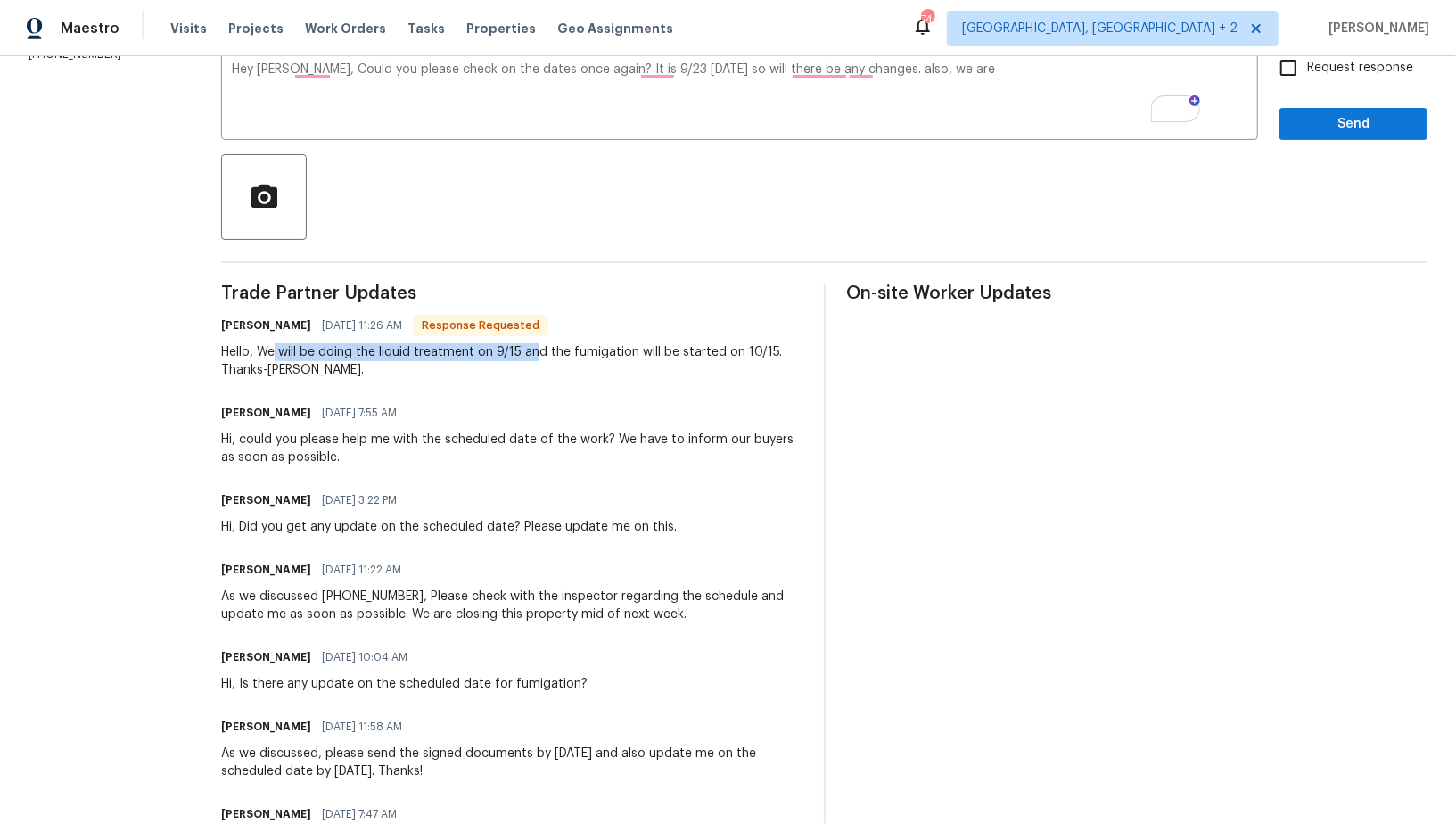
drag, startPoint x: 319, startPoint y: 361, endPoint x: 577, endPoint y: 351, distance: 258.2
click at [578, 351] on div "Hello, We will be doing the liquid treatment on 9/15 and the fumigation will be…" at bounding box center [510, 361] width 580 height 35
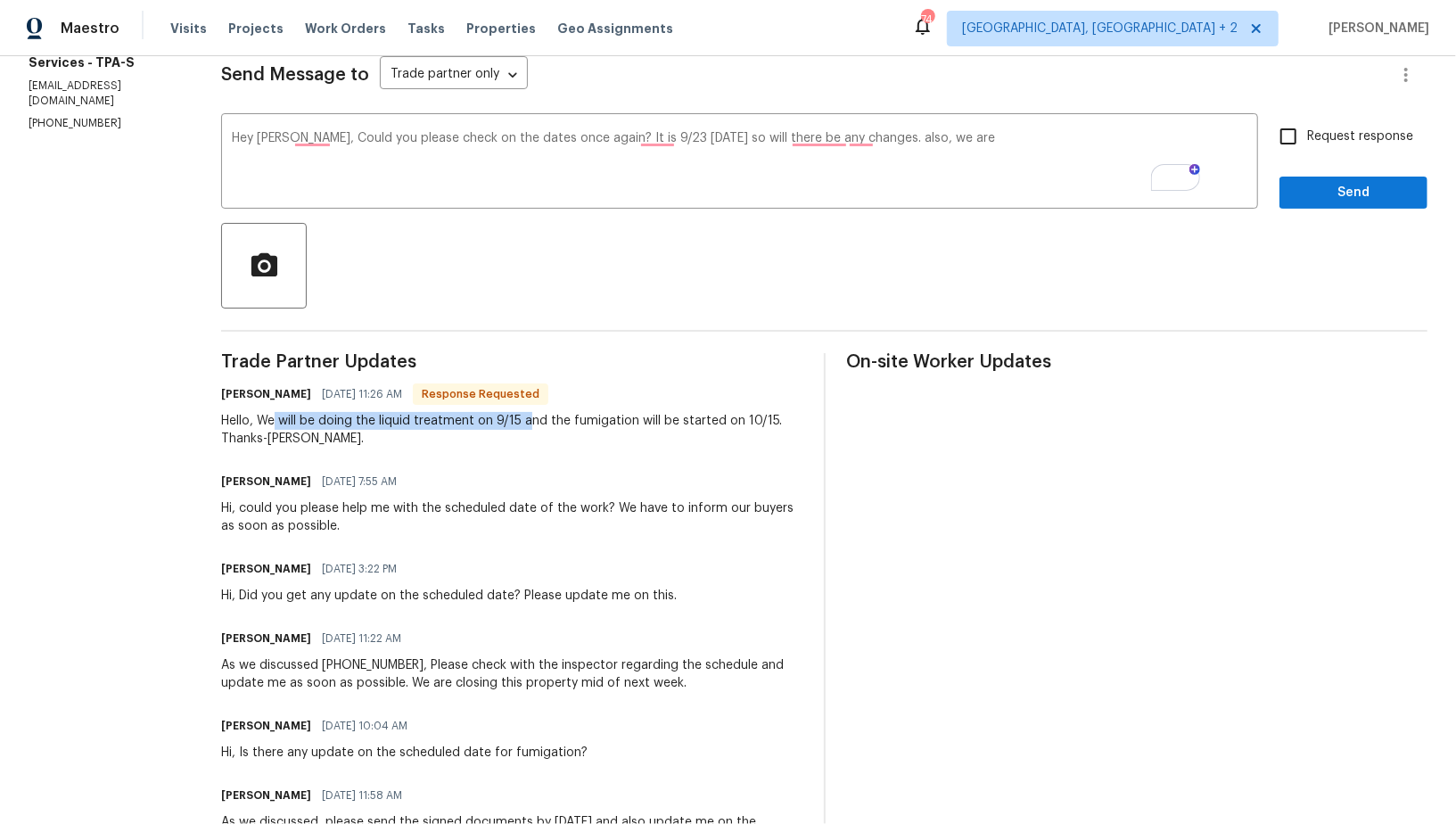
scroll to position [230, 0]
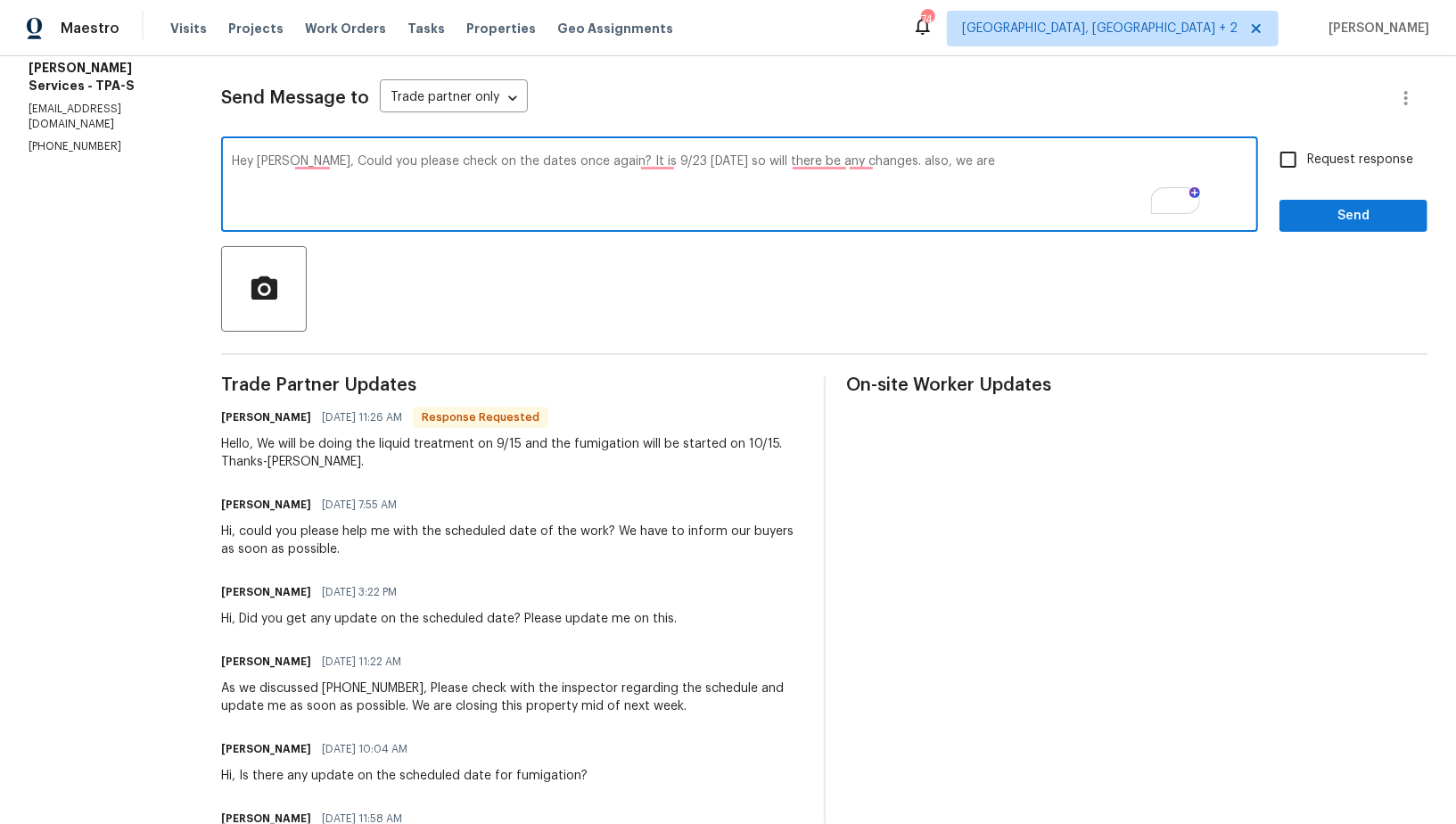
click at [980, 160] on textarea "Hey Tisha, Could you please check on the dates once again? It is 9/23 today so …" at bounding box center [739, 185] width 1016 height 62
type textarea "Hey Tisha, Could you please check on the dates once again? It is 9/23 today so …"
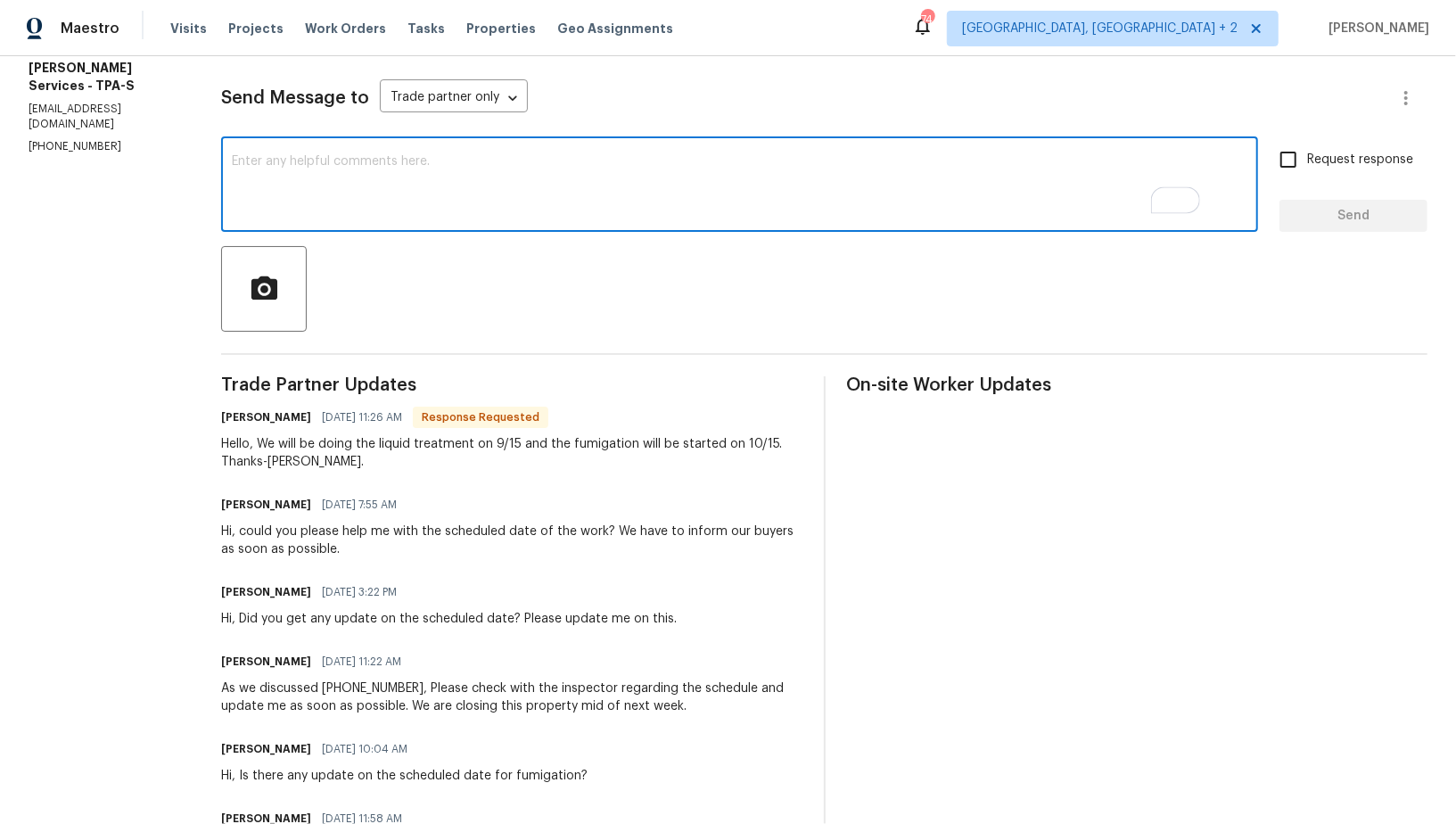
paste textarea "Hey Tisha, could you please check the dates once again? Since today is 9/23, wi…"
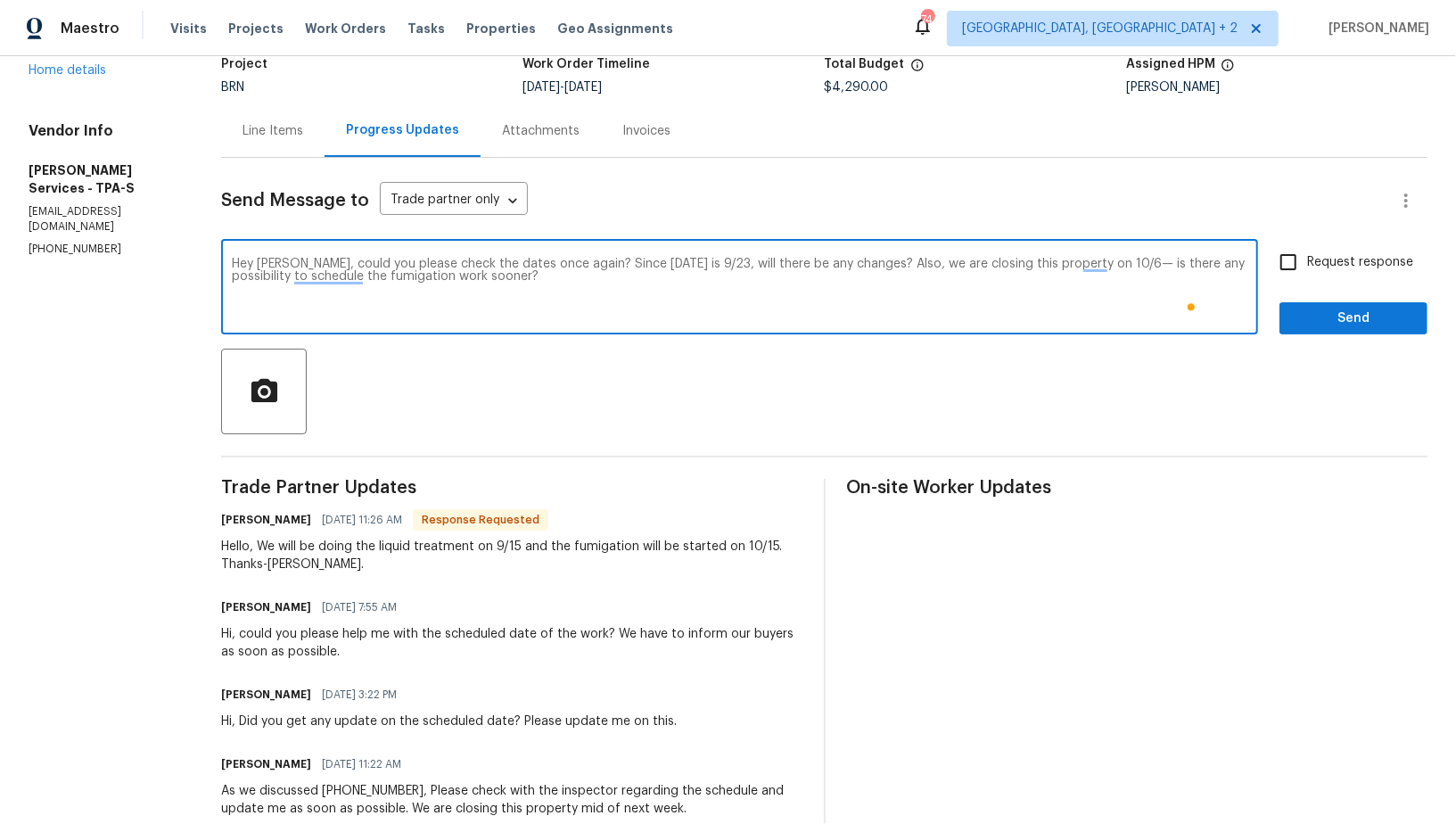
scroll to position [103, 0]
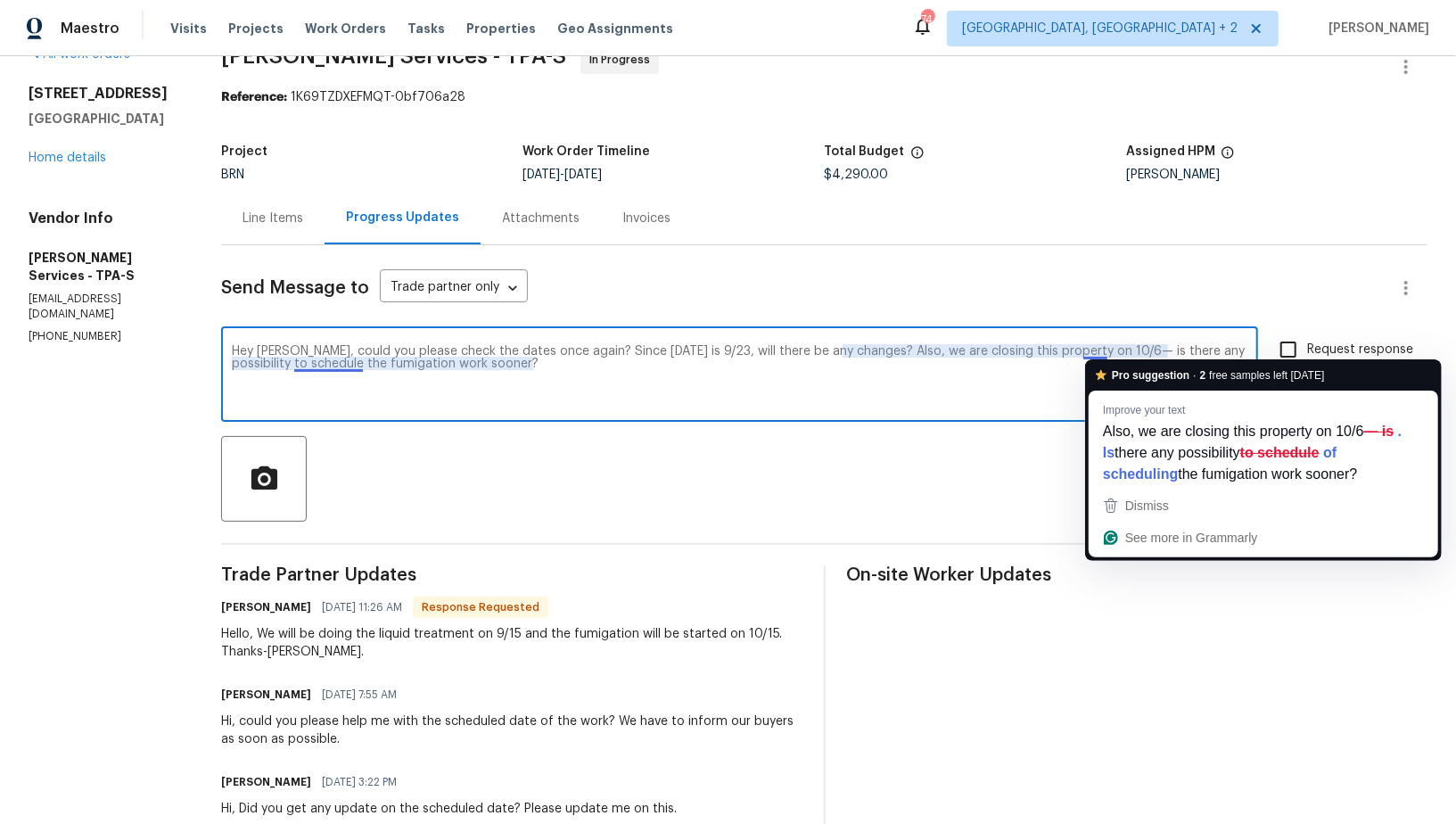
click at [1140, 351] on textarea "Hey Tisha, could you please check the dates once again? Since today is 9/23, wi…" at bounding box center [739, 376] width 1016 height 62
click at [991, 400] on textarea "Hey Tisha, could you please check the dates once again? Since today is 9/23, wi…" at bounding box center [739, 376] width 1016 height 62
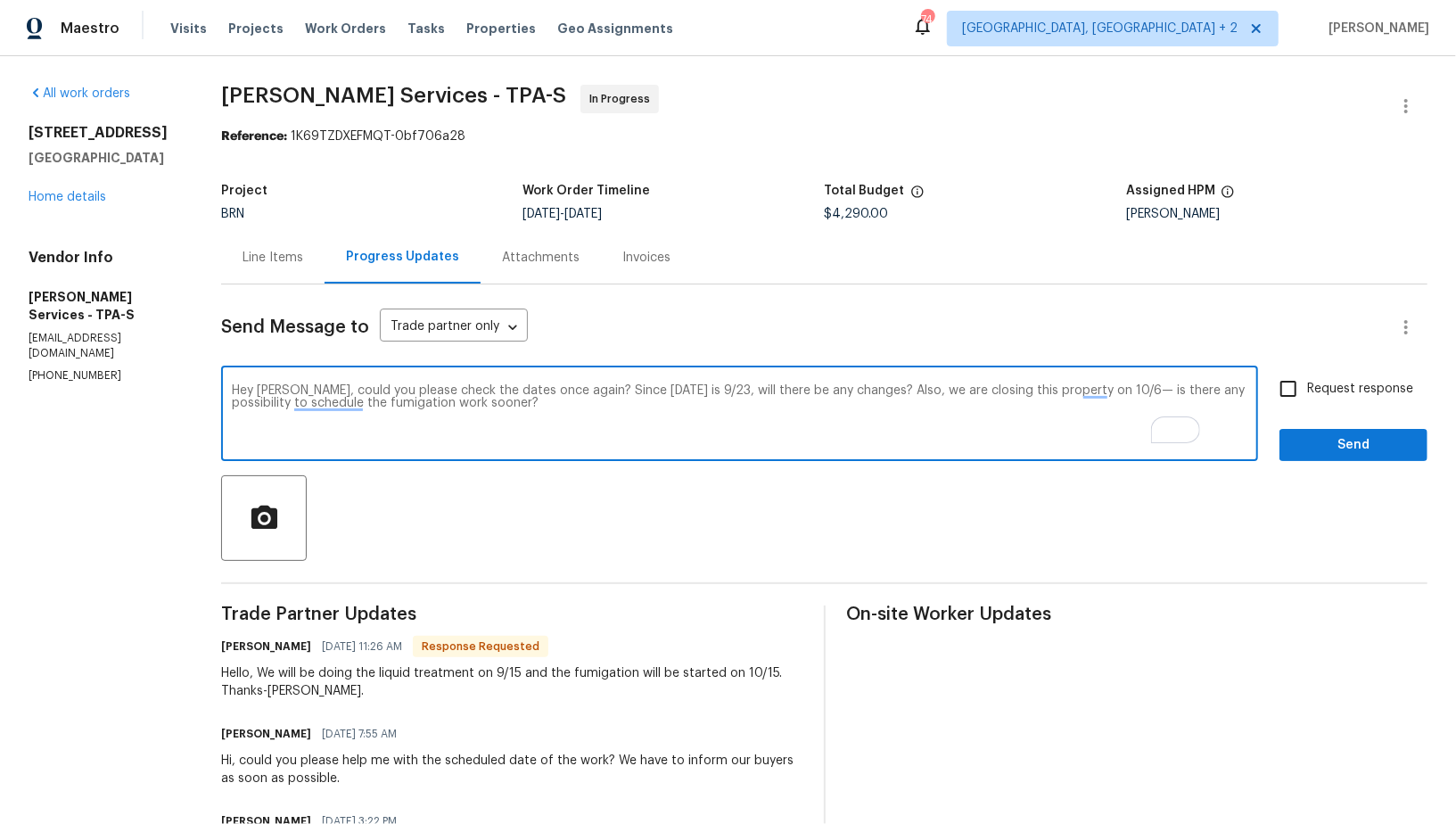
type textarea "Hey Tisha, could you please check the dates once again? Since today is 9/23, wi…"
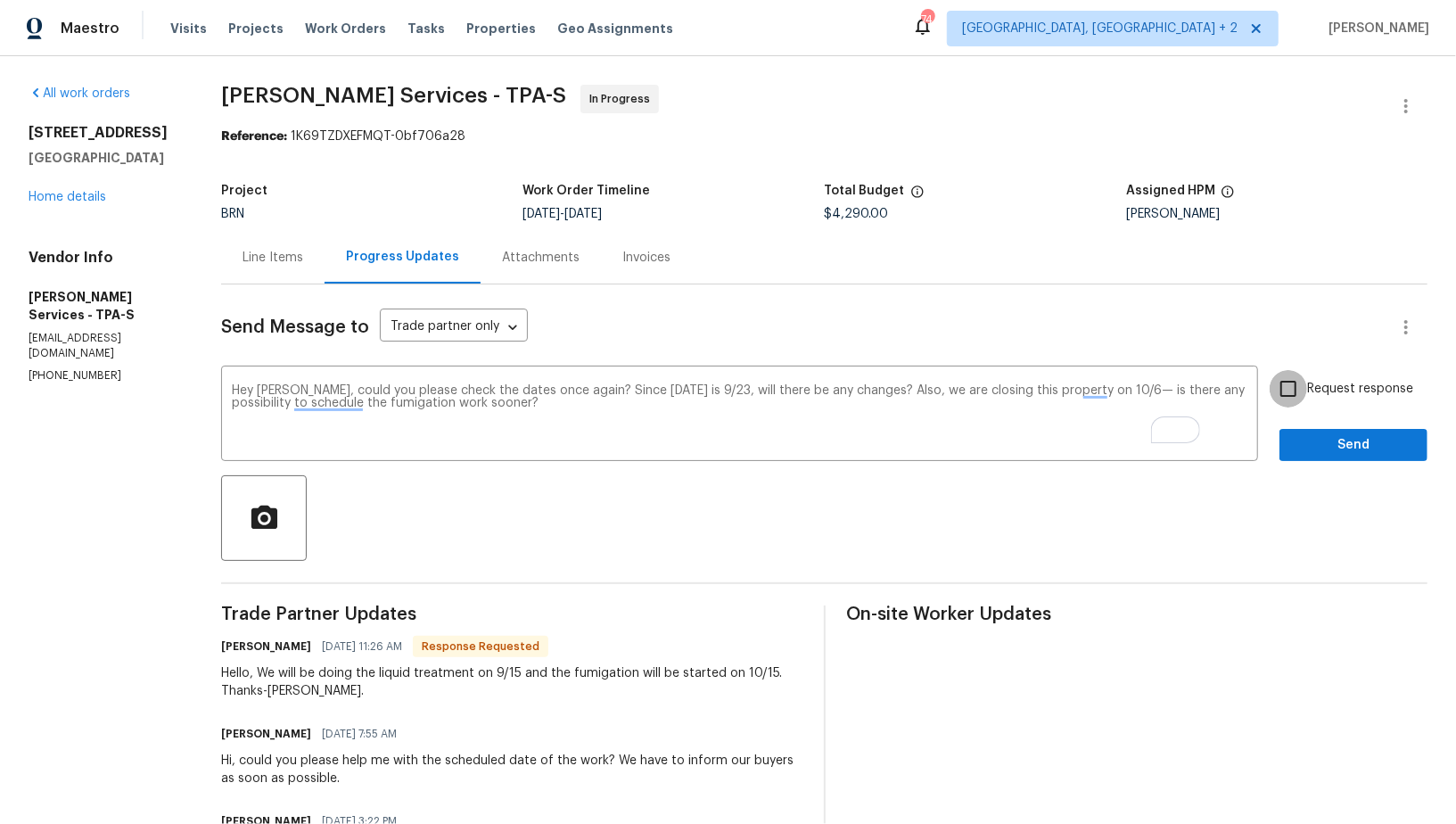
click at [1304, 385] on input "Request response" at bounding box center [1289, 389] width 37 height 37
checkbox input "true"
click at [1309, 443] on span "Send" at bounding box center [1353, 446] width 119 height 23
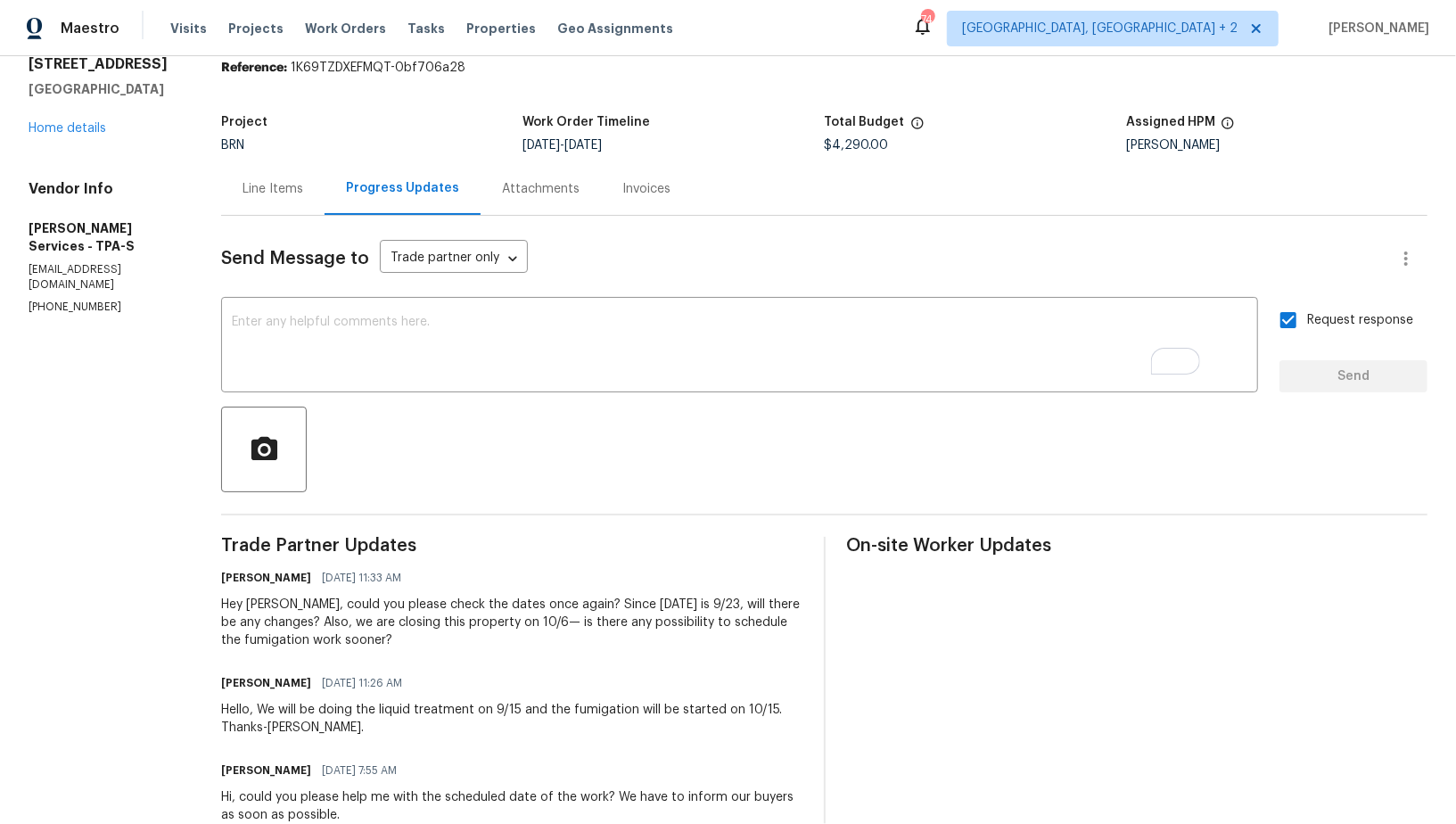
scroll to position [59, 0]
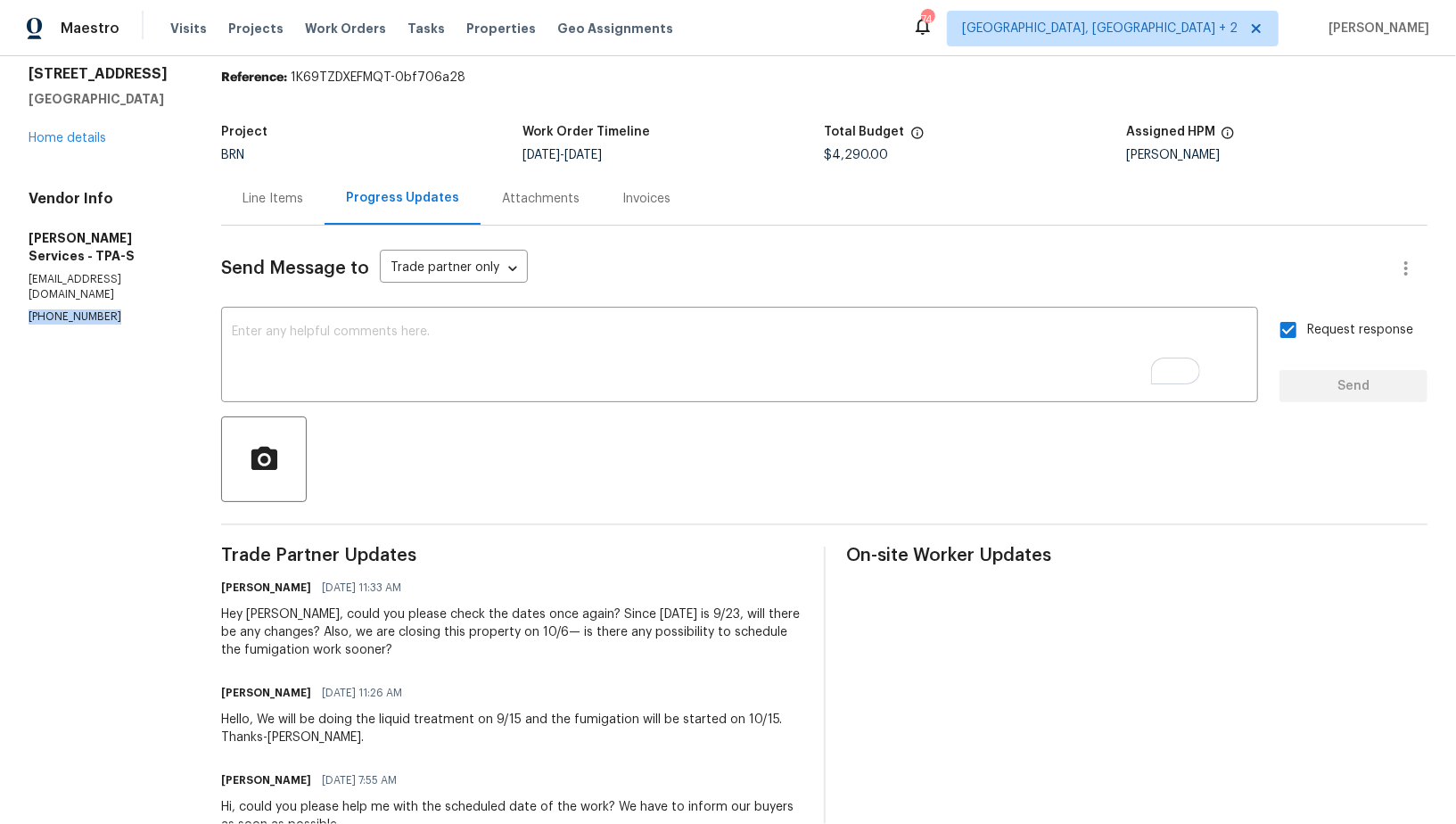
drag, startPoint x: 112, startPoint y: 288, endPoint x: 0, endPoint y: 288, distance: 112.0
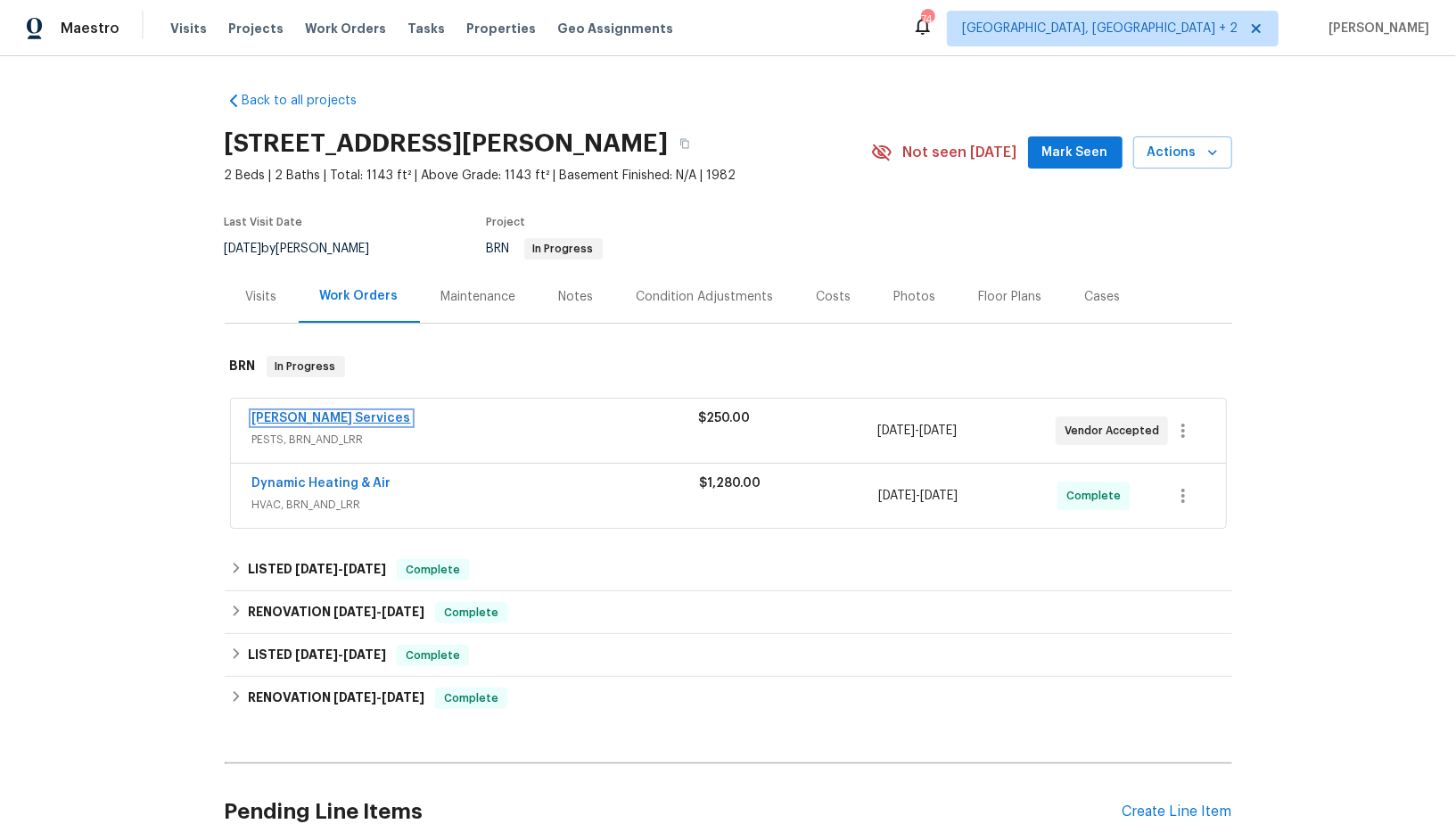
click at [307, 419] on link "[PERSON_NAME] Services" at bounding box center [331, 418] width 159 height 13
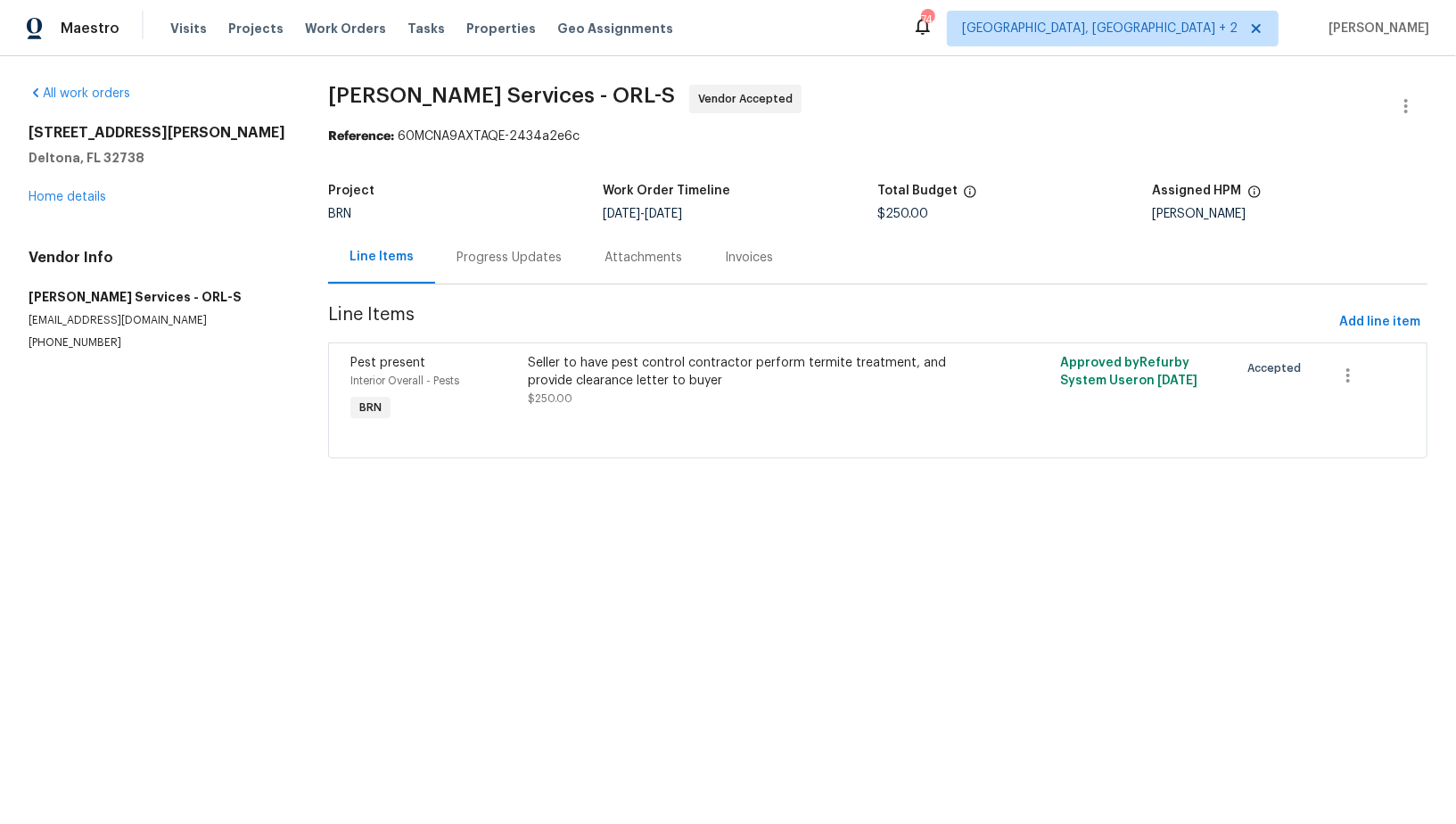
click at [463, 246] on div "Progress Updates" at bounding box center [509, 256] width 148 height 52
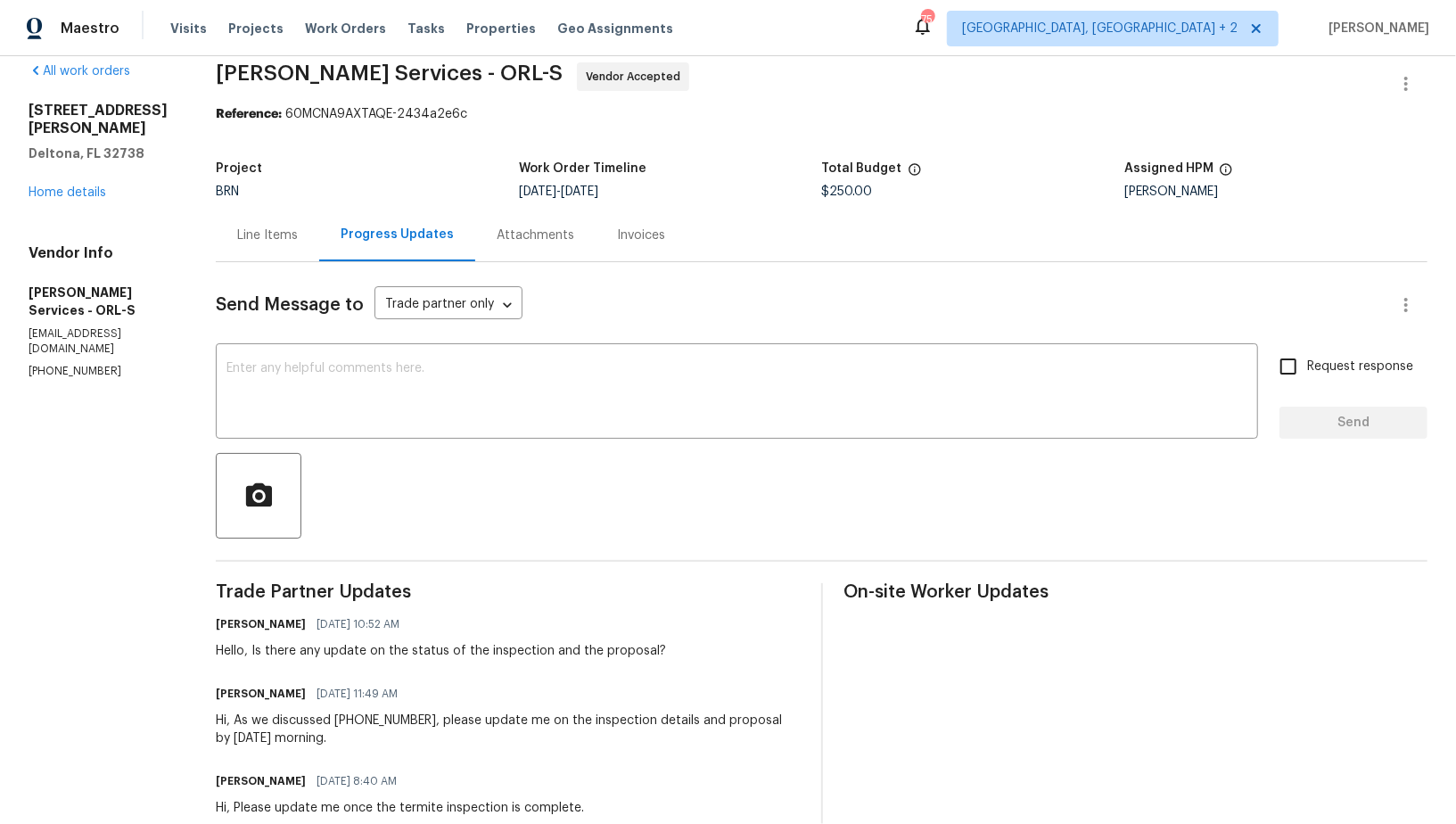
scroll to position [109, 0]
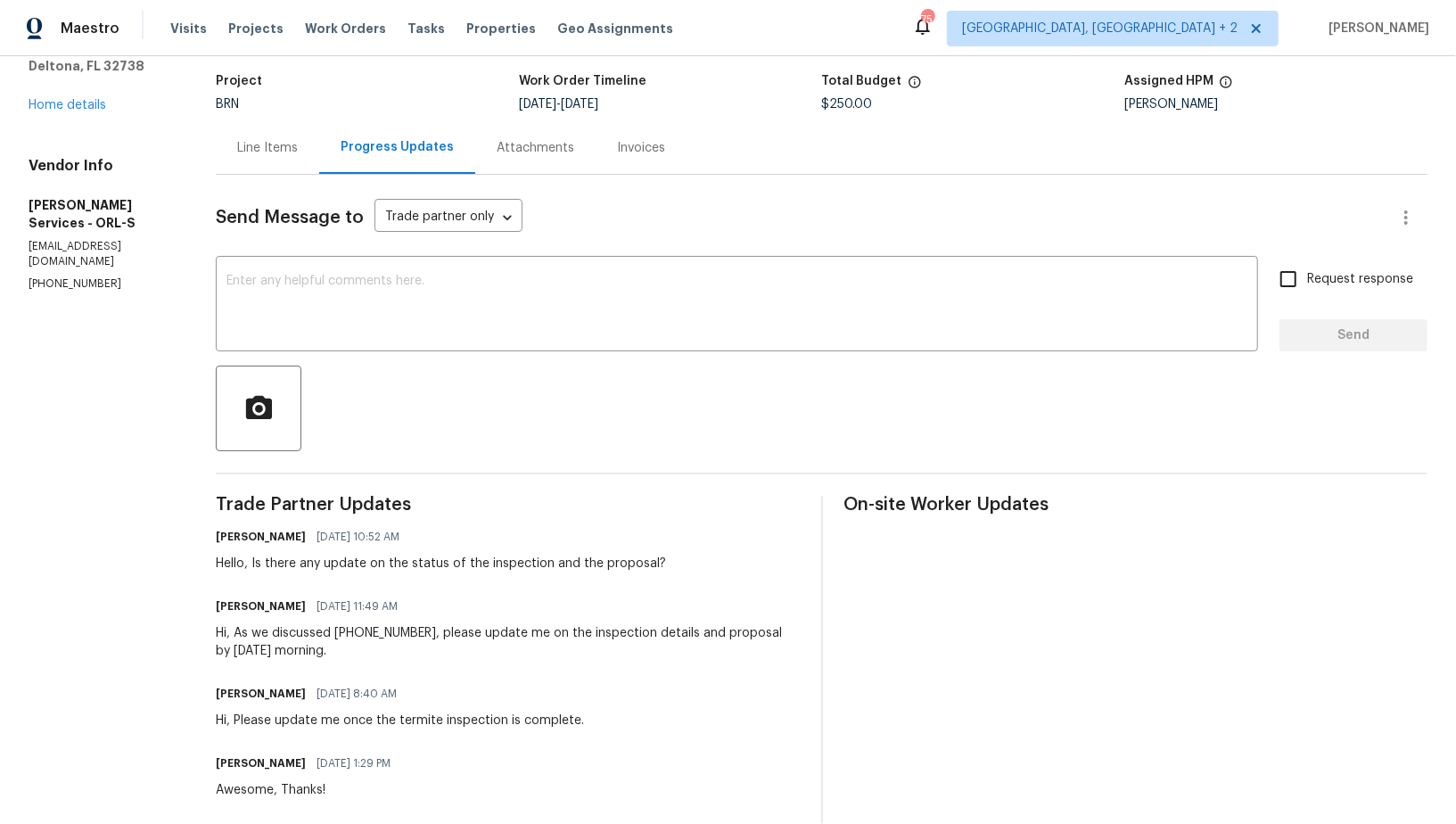
click at [111, 277] on p "[PHONE_NUMBER]" at bounding box center [100, 284] width 145 height 15
drag, startPoint x: 112, startPoint y: 230, endPoint x: 0, endPoint y: 248, distance: 113.4
click at [0, 248] on div "All work orders 2364 Howland Blvd Deltona, FL 32738 Home details Vendor Info Ma…" at bounding box center [728, 494] width 1456 height 1095
drag, startPoint x: 110, startPoint y: 237, endPoint x: 25, endPoint y: 236, distance: 85.0
click at [25, 236] on div "All work orders 2364 Howland Blvd Deltona, FL 32738 Home details Vendor Info Ma…" at bounding box center [728, 494] width 1456 height 1095
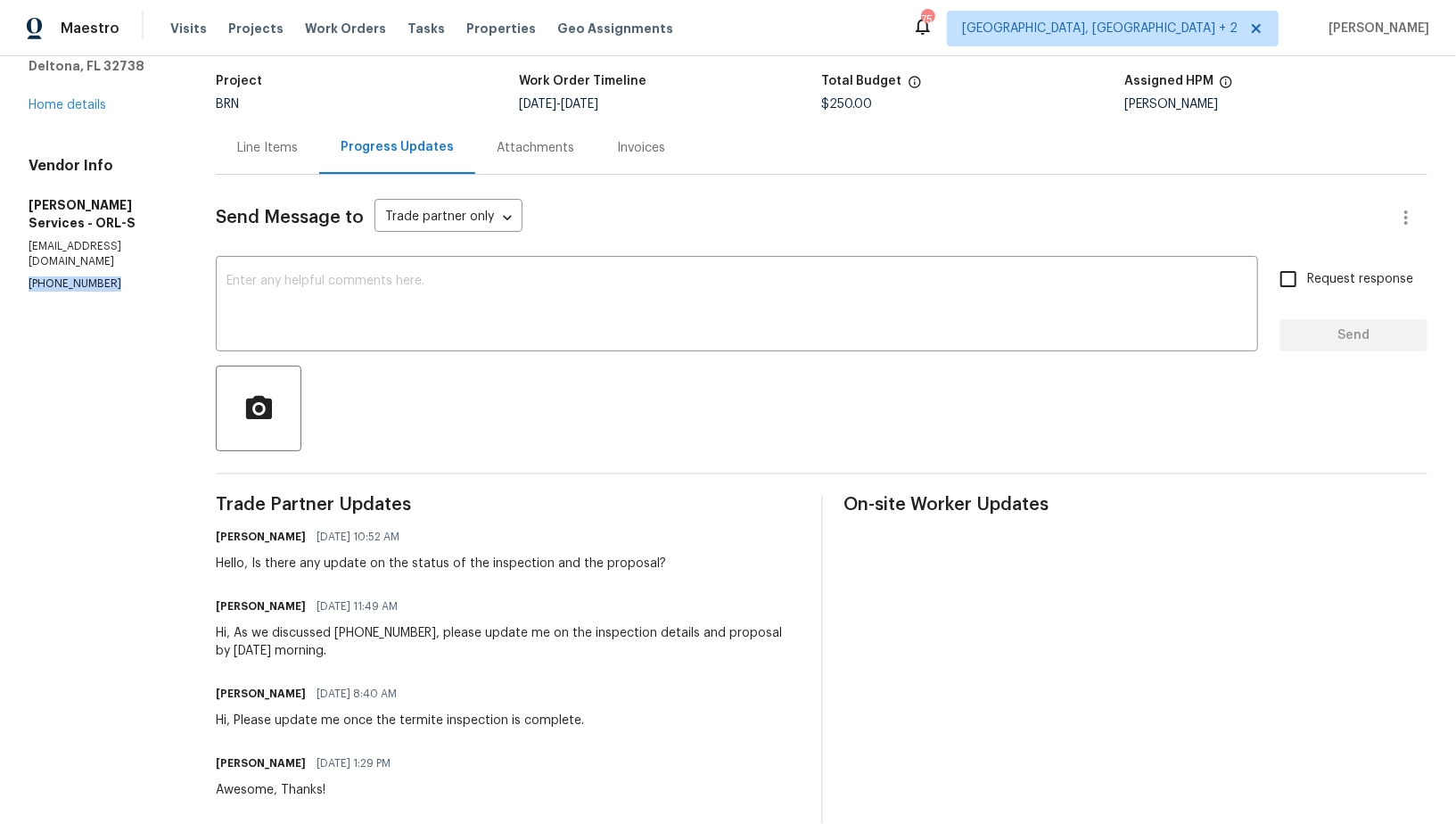
copy p "(407) 645-2500"
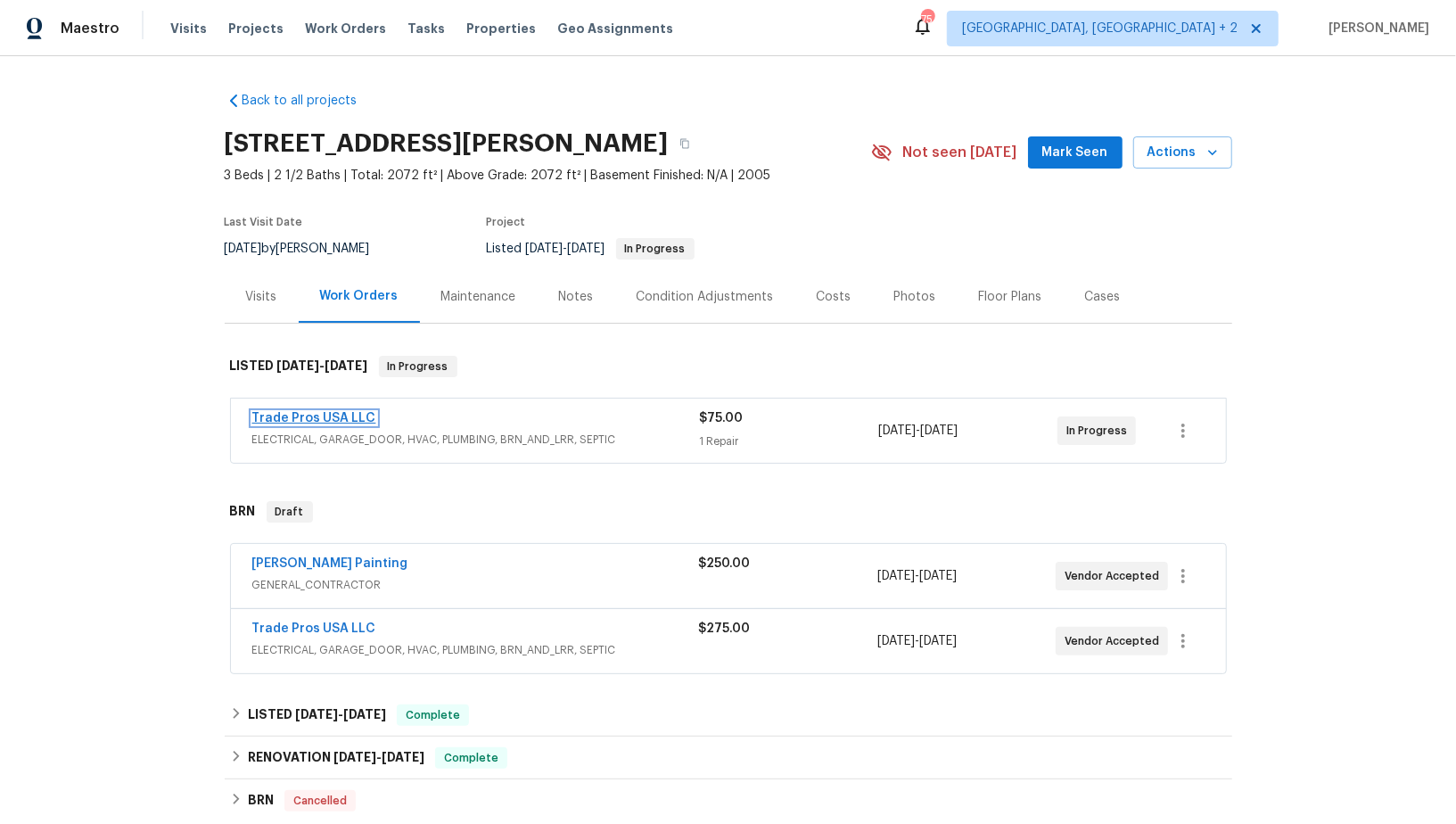
click at [314, 416] on link "Trade Pros USA LLC" at bounding box center [314, 418] width 124 height 13
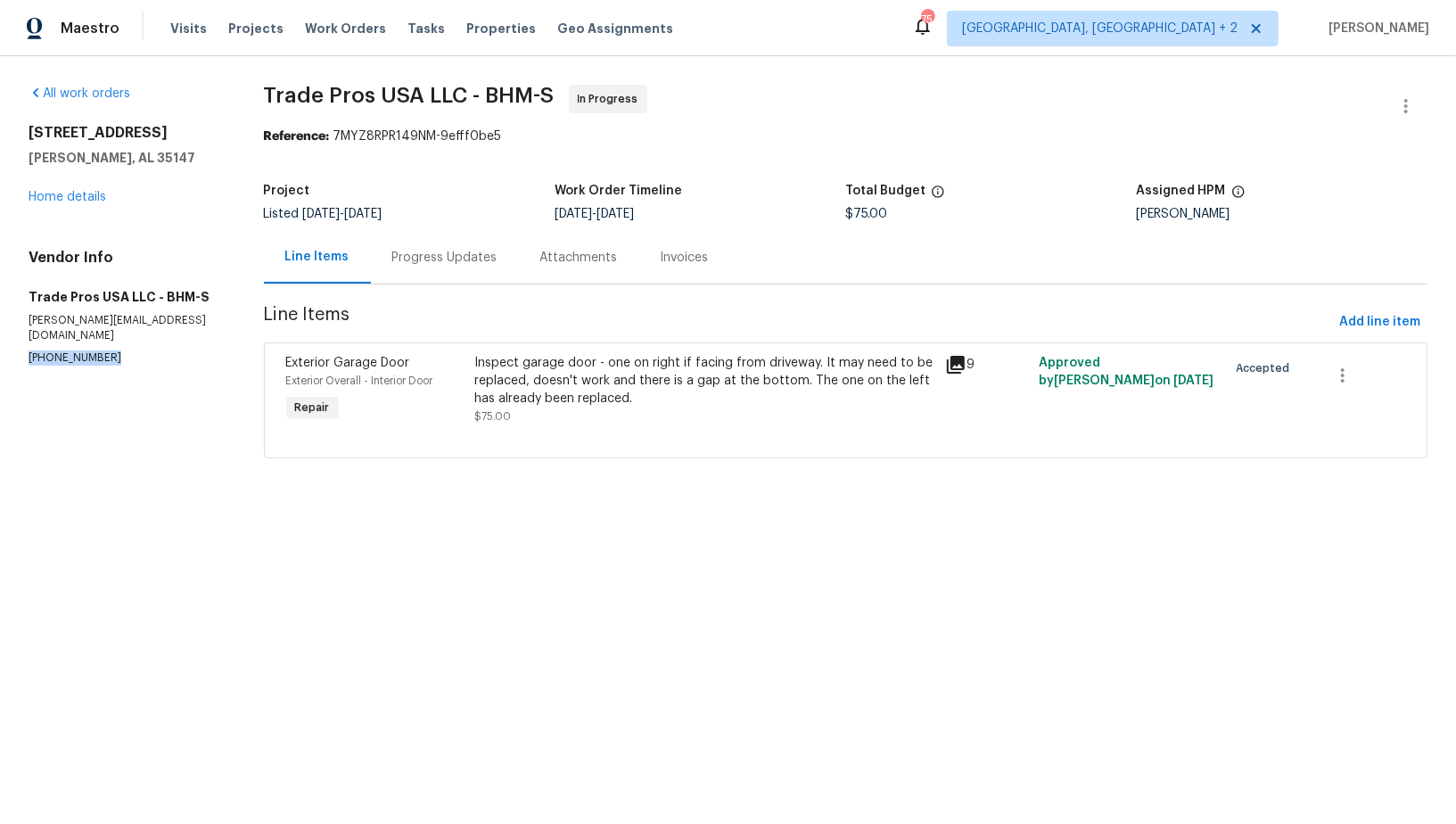
drag, startPoint x: 107, startPoint y: 350, endPoint x: 0, endPoint y: 350, distance: 107.0
click at [0, 349] on div "All work orders [STREET_ADDRESS][PERSON_NAME] Home details Vendor Info Trade Pr…" at bounding box center [728, 282] width 1456 height 452
copy p "[PHONE_NUMBER]"
click at [430, 250] on div "Progress Updates" at bounding box center [444, 257] width 105 height 18
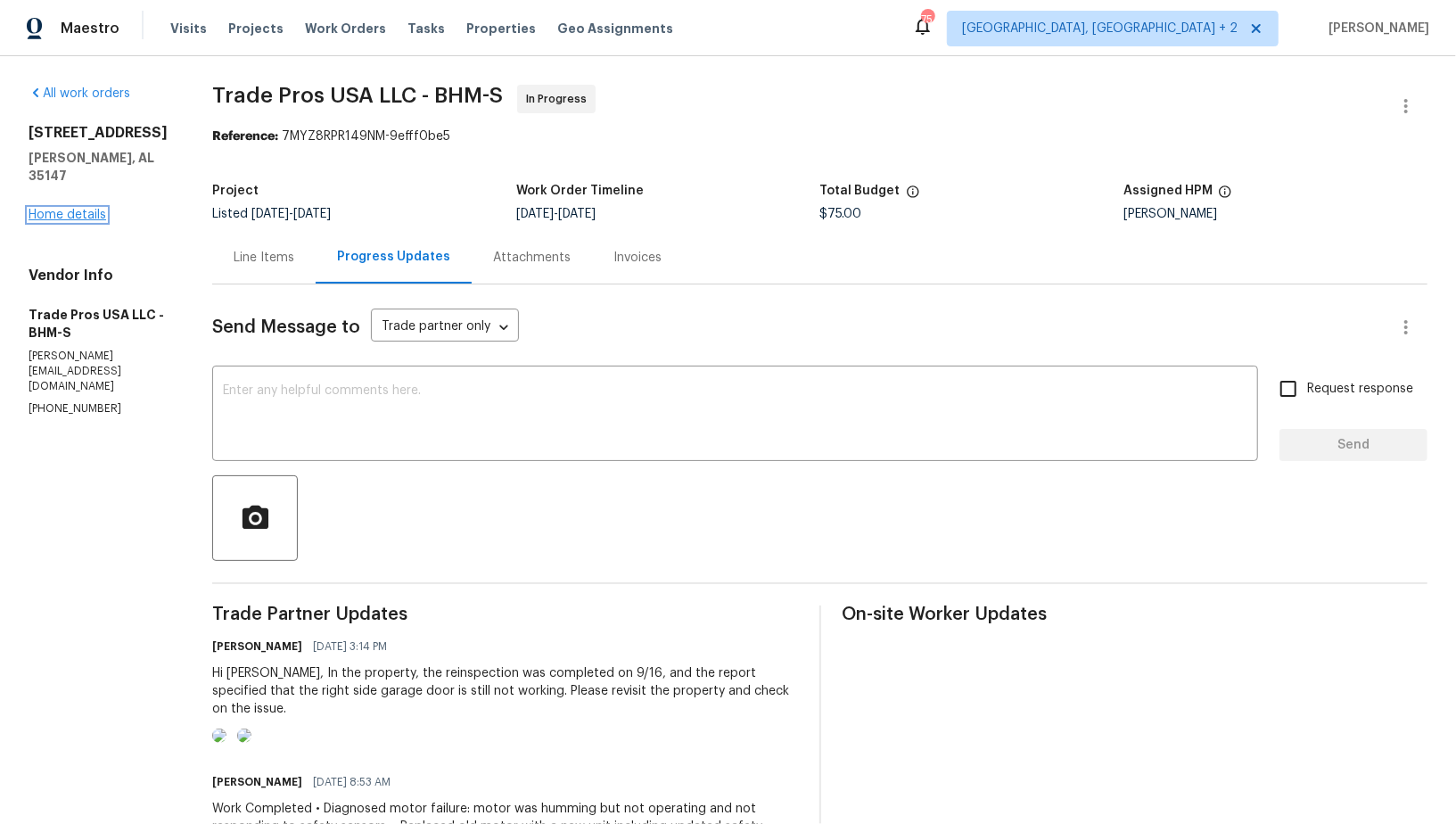
click at [61, 213] on link "Home details" at bounding box center [67, 215] width 78 height 13
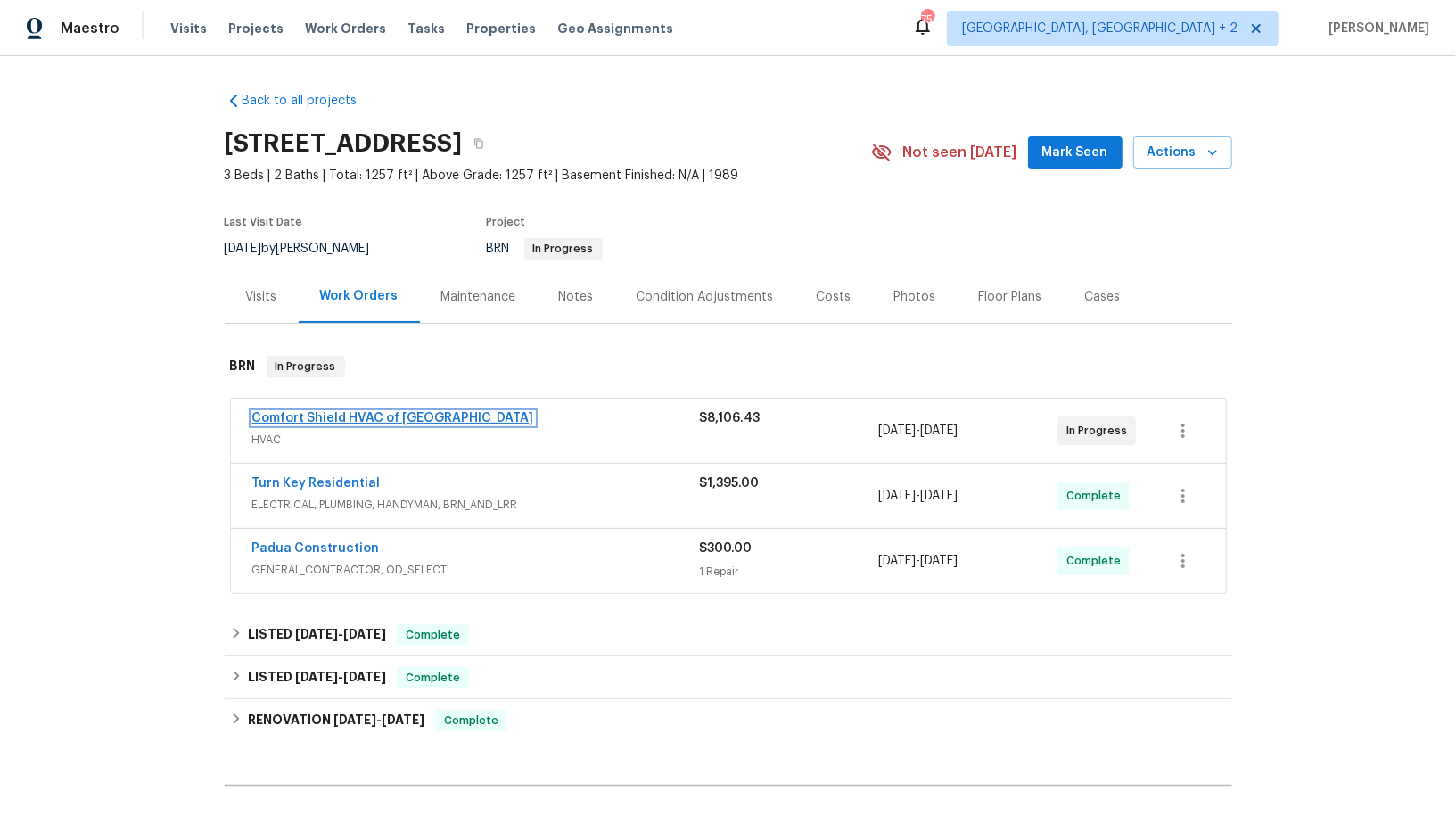
click at [360, 412] on link "Comfort Shield HVAC of NC" at bounding box center [393, 418] width 282 height 13
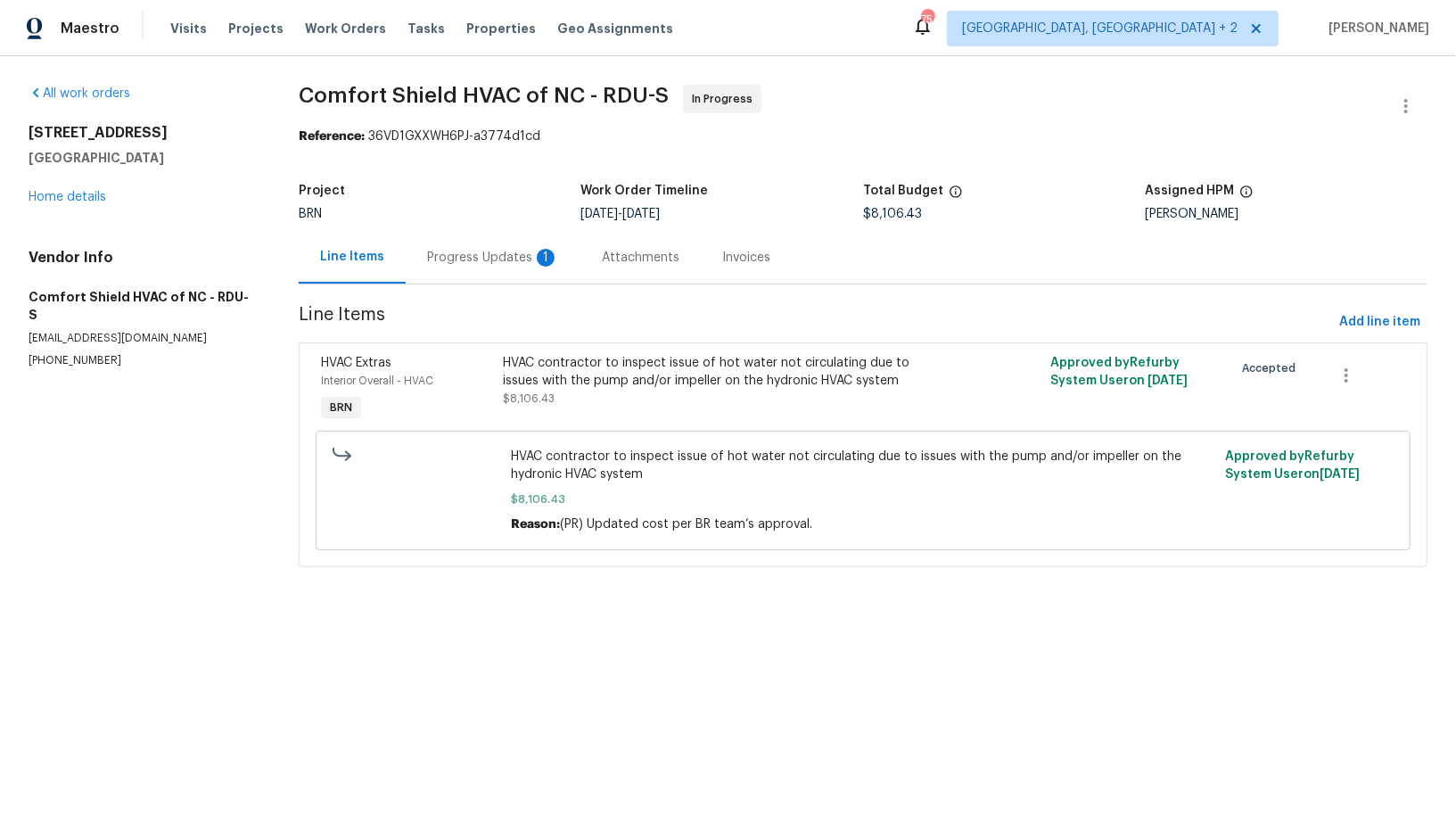
click at [477, 277] on div "Progress Updates 1" at bounding box center [493, 256] width 174 height 52
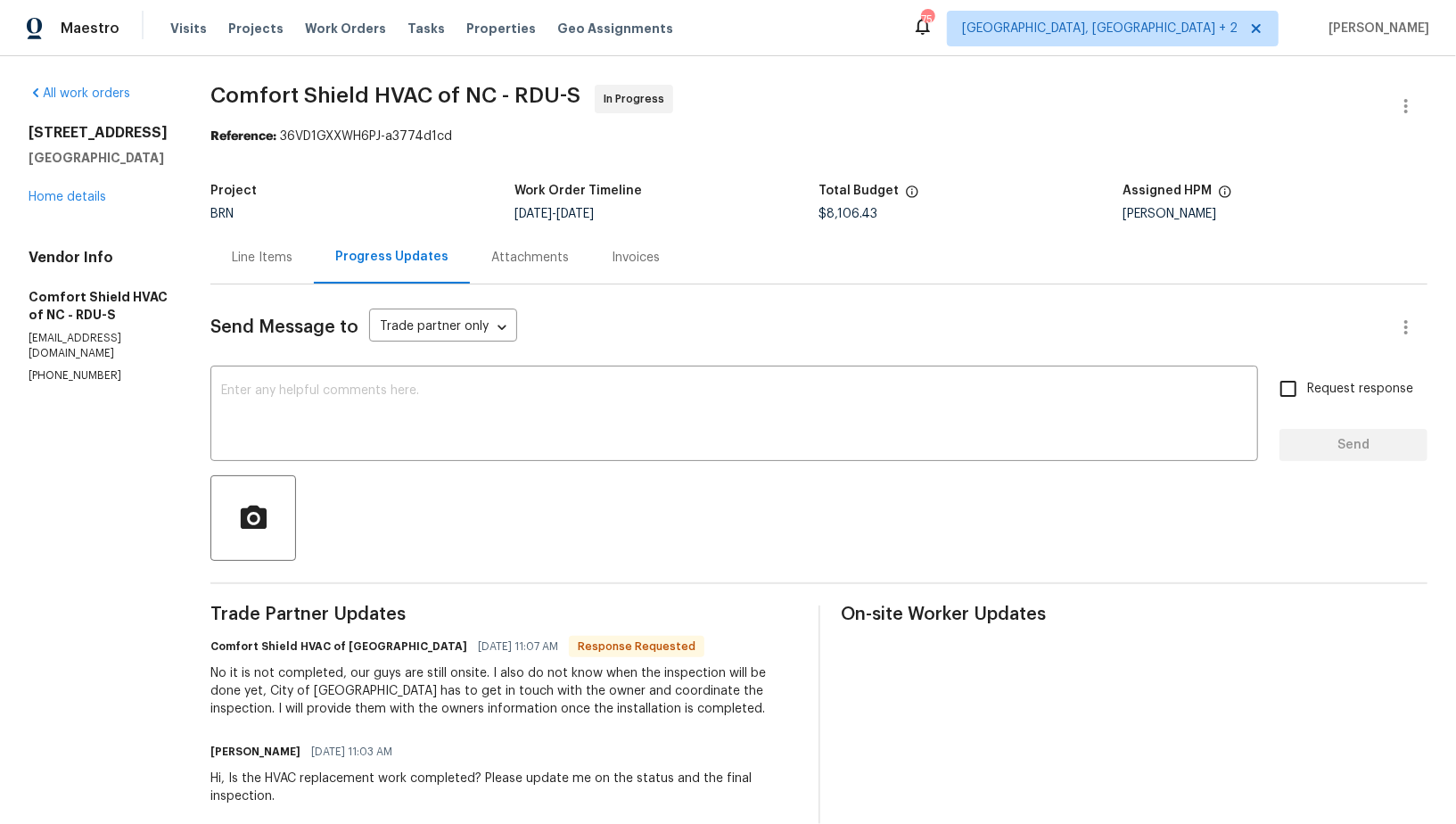
scroll to position [14, 0]
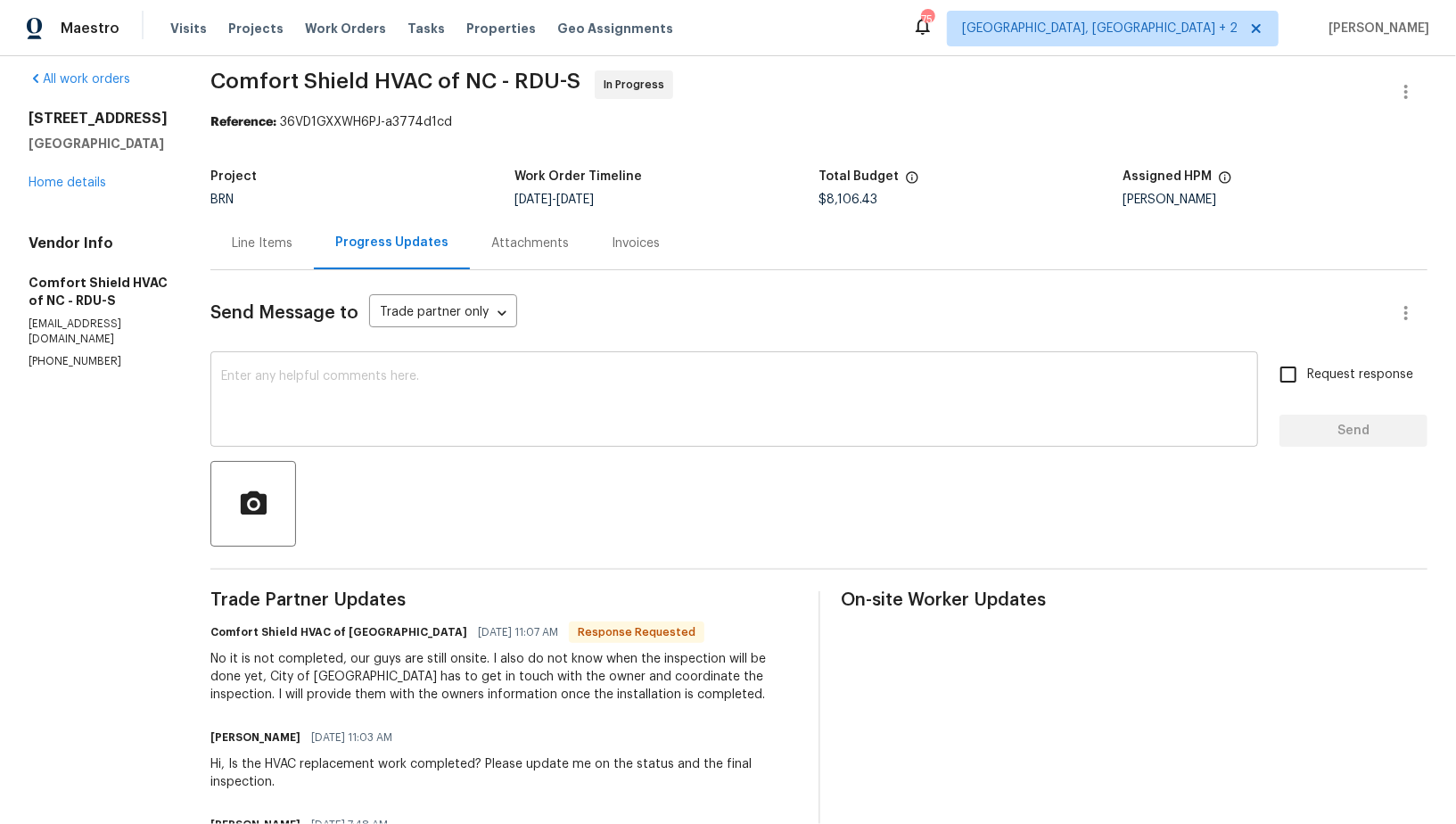
click at [465, 424] on textarea at bounding box center [734, 401] width 1026 height 62
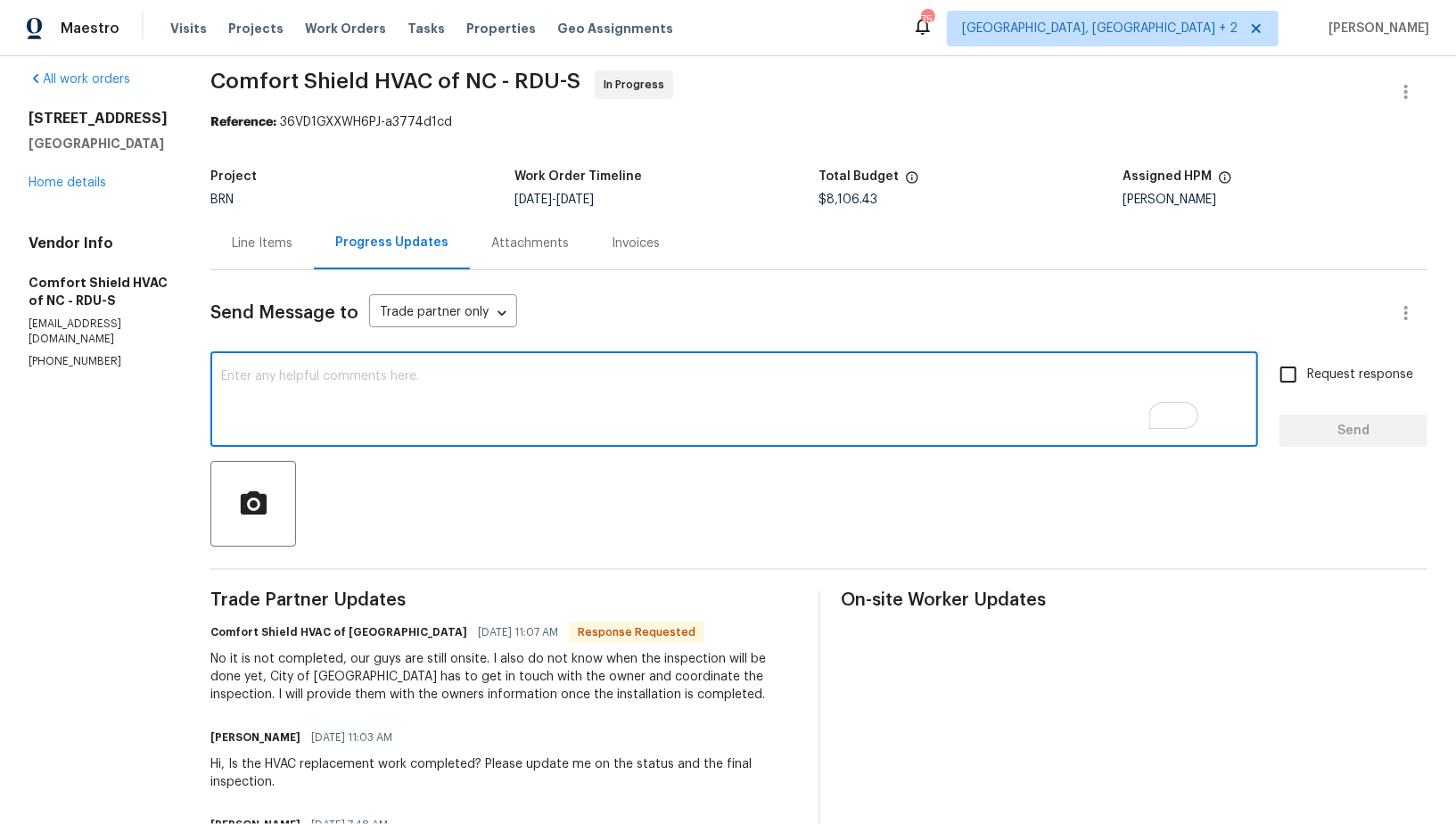
scroll to position [0, 0]
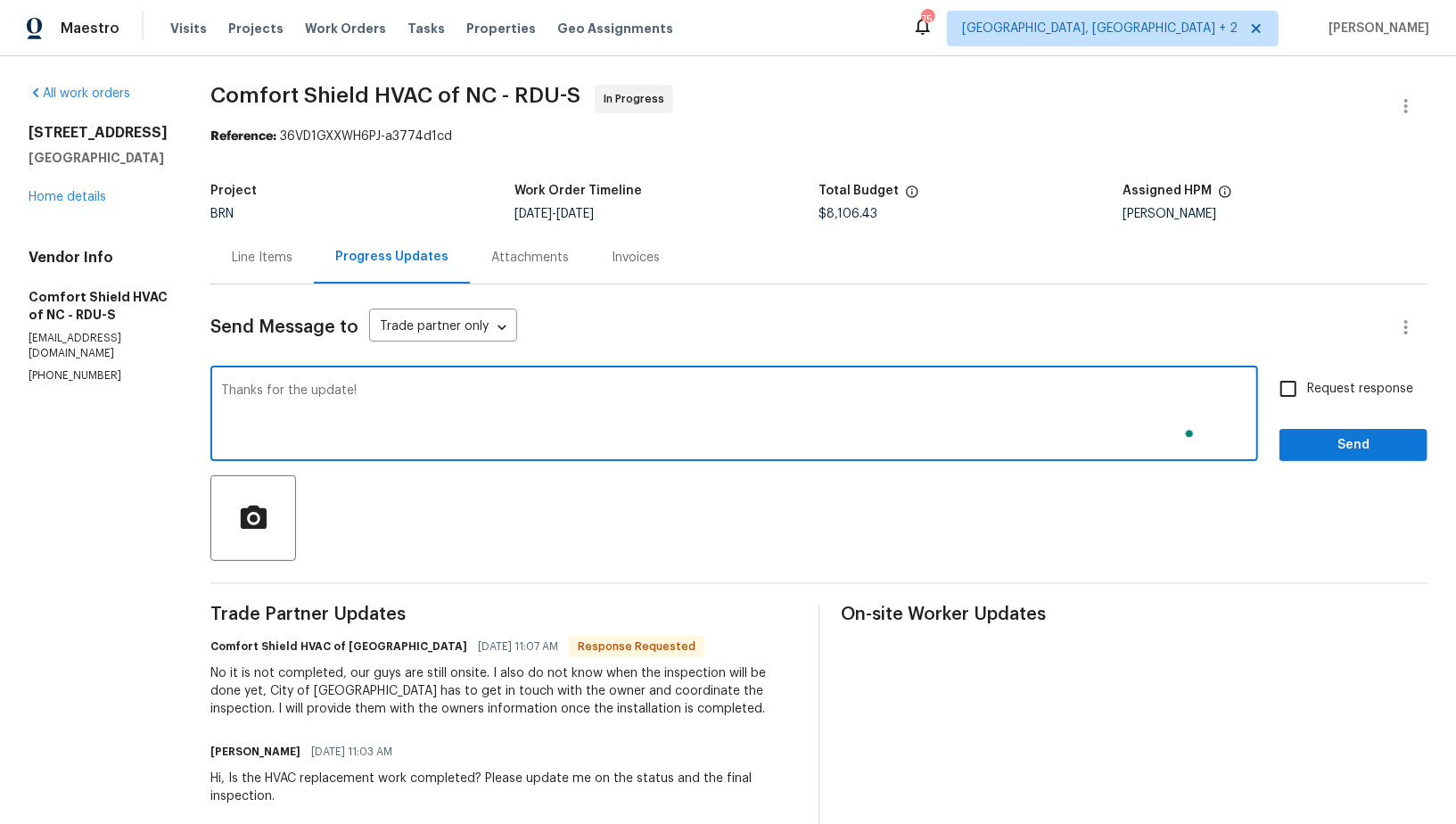
type textarea "Thanks for the update!"
click at [1296, 396] on input "Request response" at bounding box center [1289, 389] width 37 height 37
checkbox input "true"
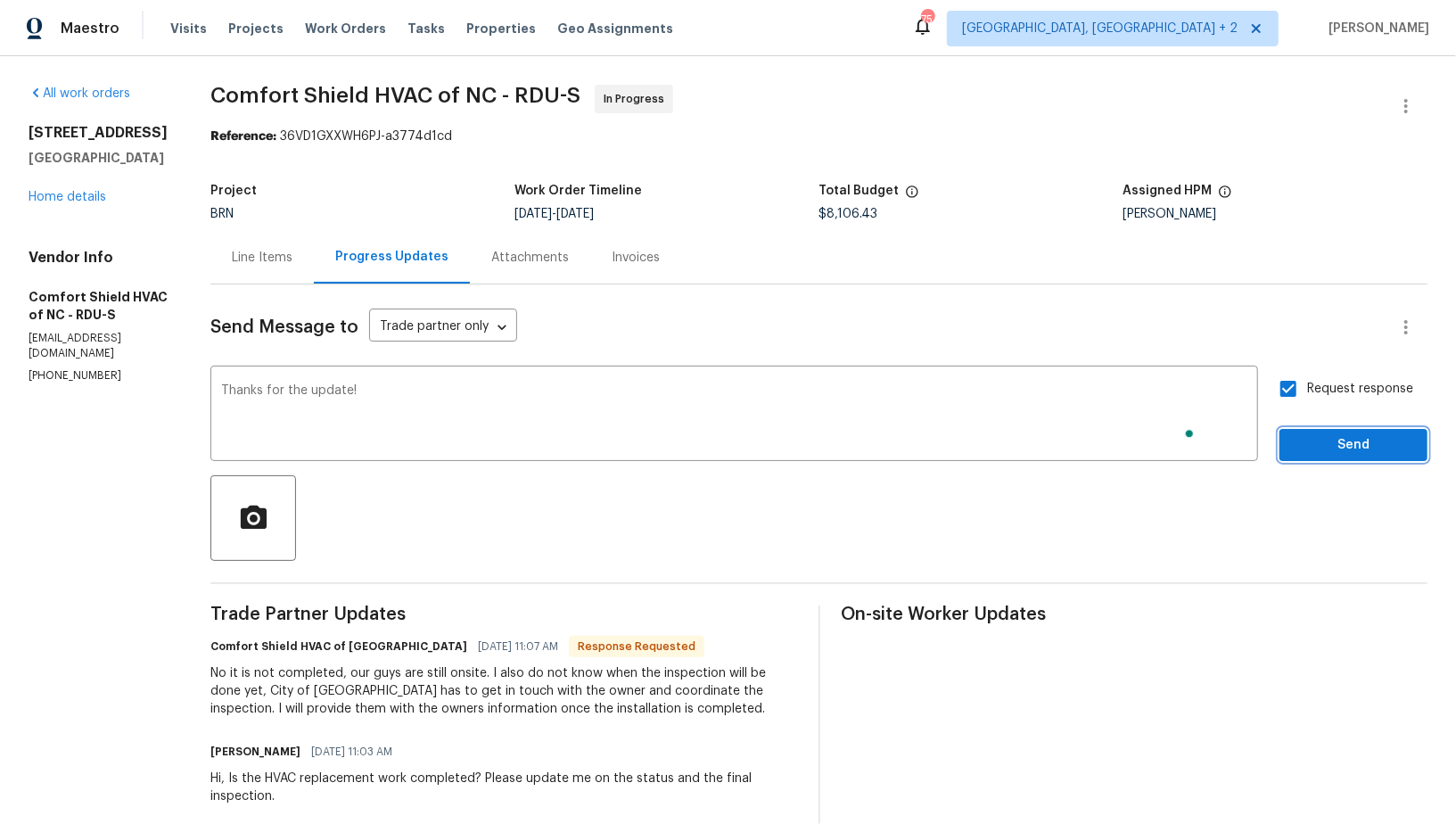
click at [1329, 443] on span "Send" at bounding box center [1353, 446] width 119 height 23
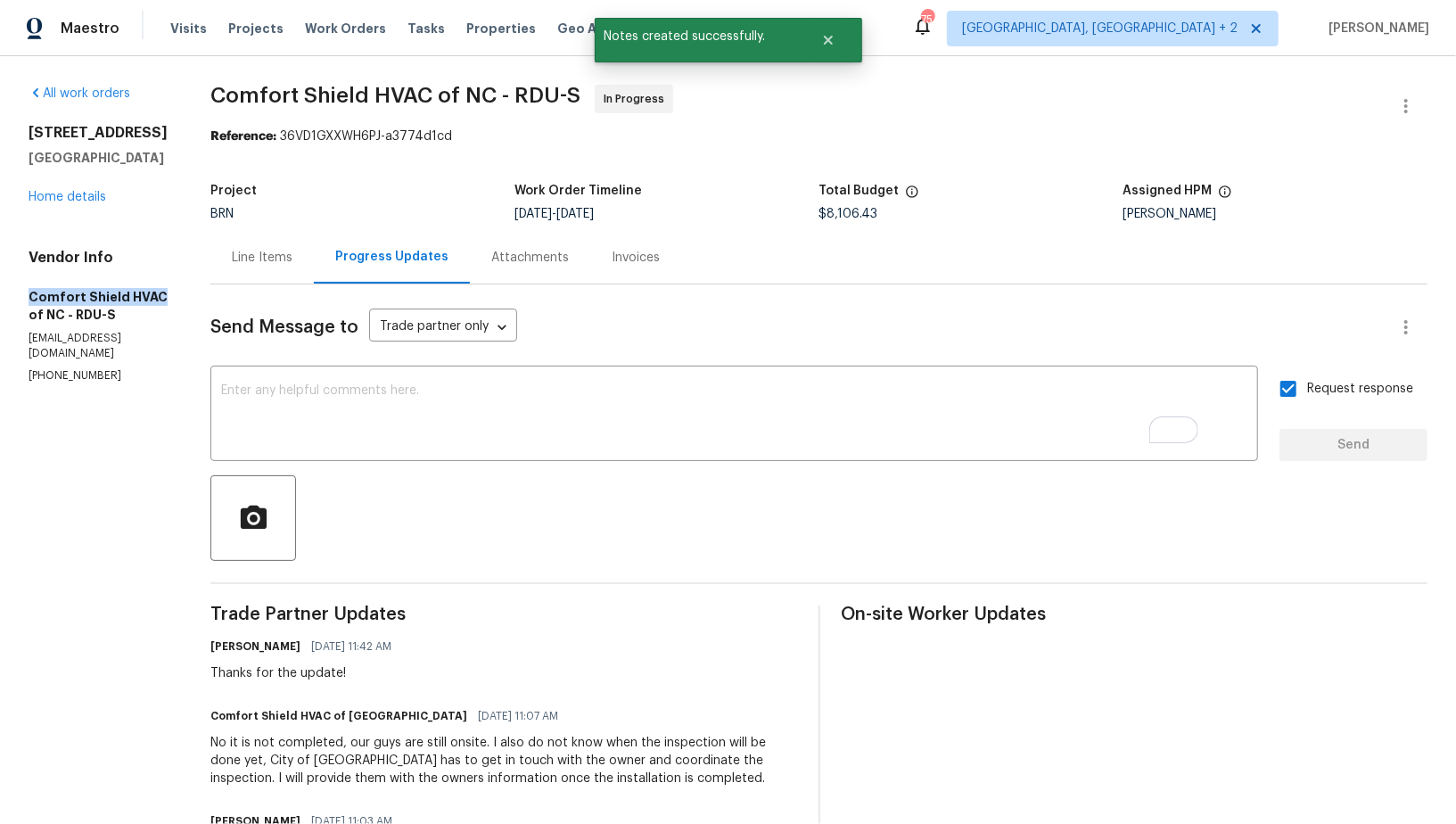
drag, startPoint x: 12, startPoint y: 296, endPoint x: 158, endPoint y: 297, distance: 146.0
copy h5 "Comfort Shield HVAC"
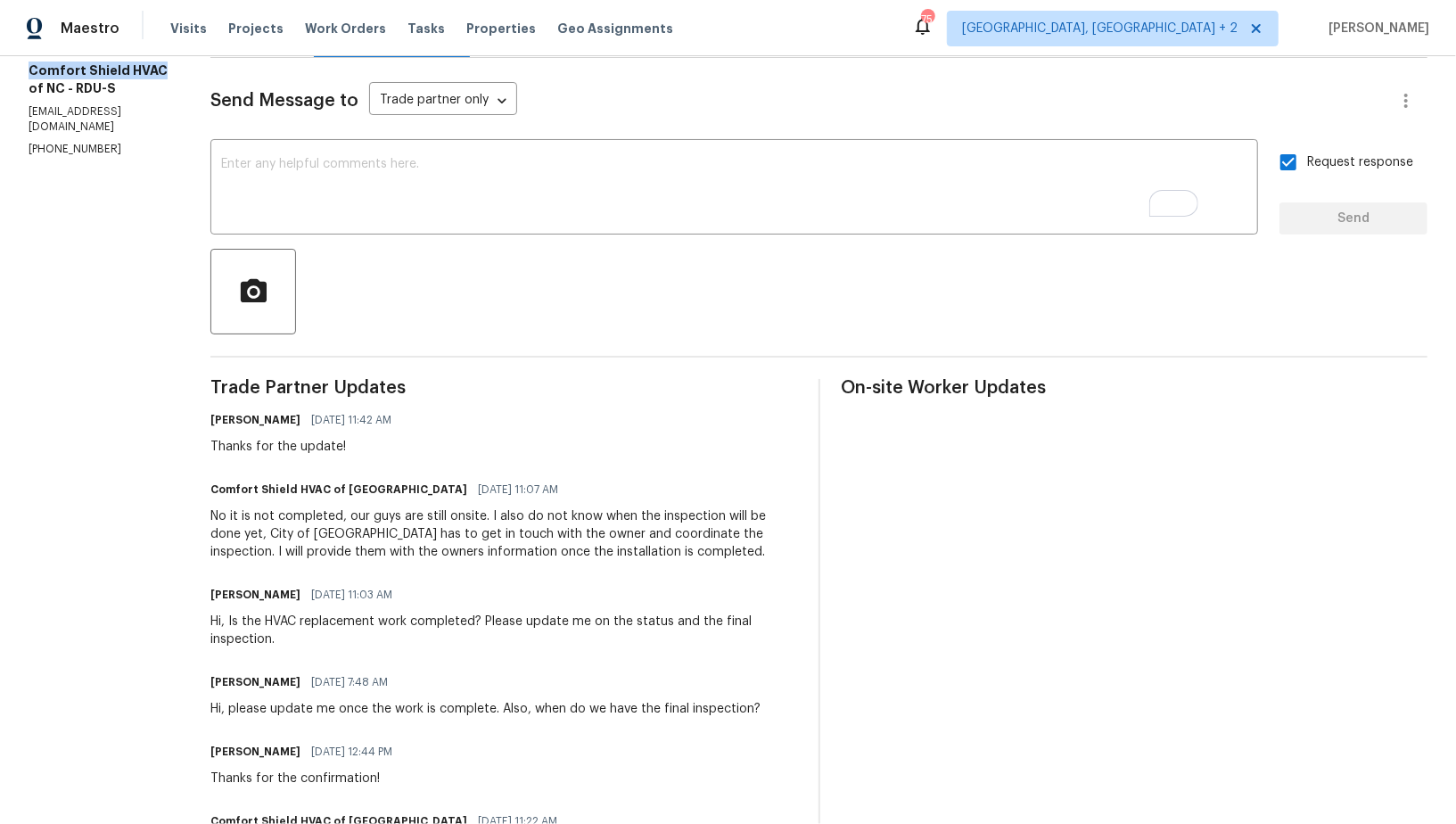
scroll to position [236, 0]
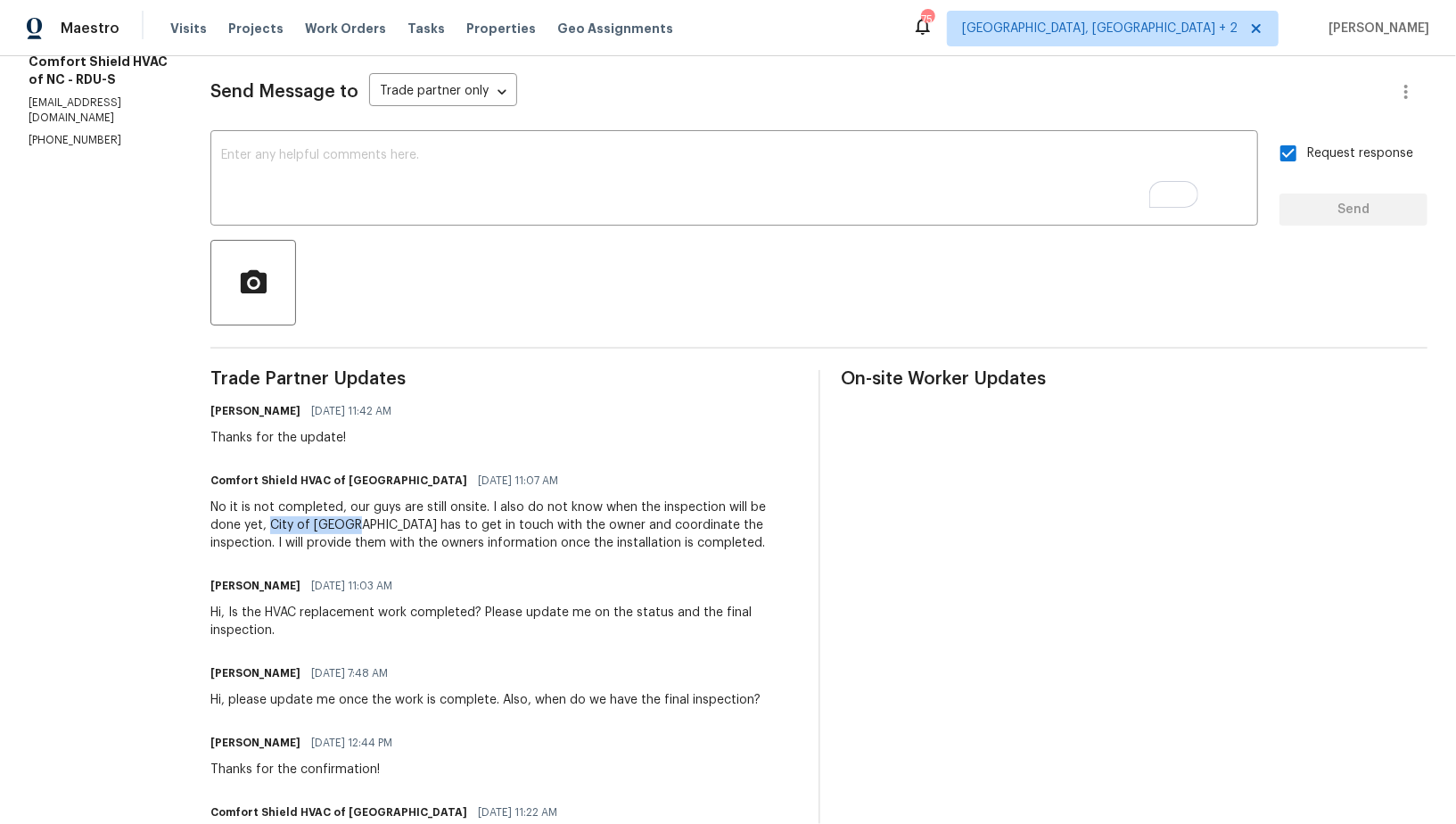
drag, startPoint x: 314, startPoint y: 526, endPoint x: 406, endPoint y: 530, distance: 92.1
click at [406, 530] on div "No it is not completed, our guys are still onsite. I also do not know when the …" at bounding box center [503, 525] width 586 height 53
copy div "City of Durham"
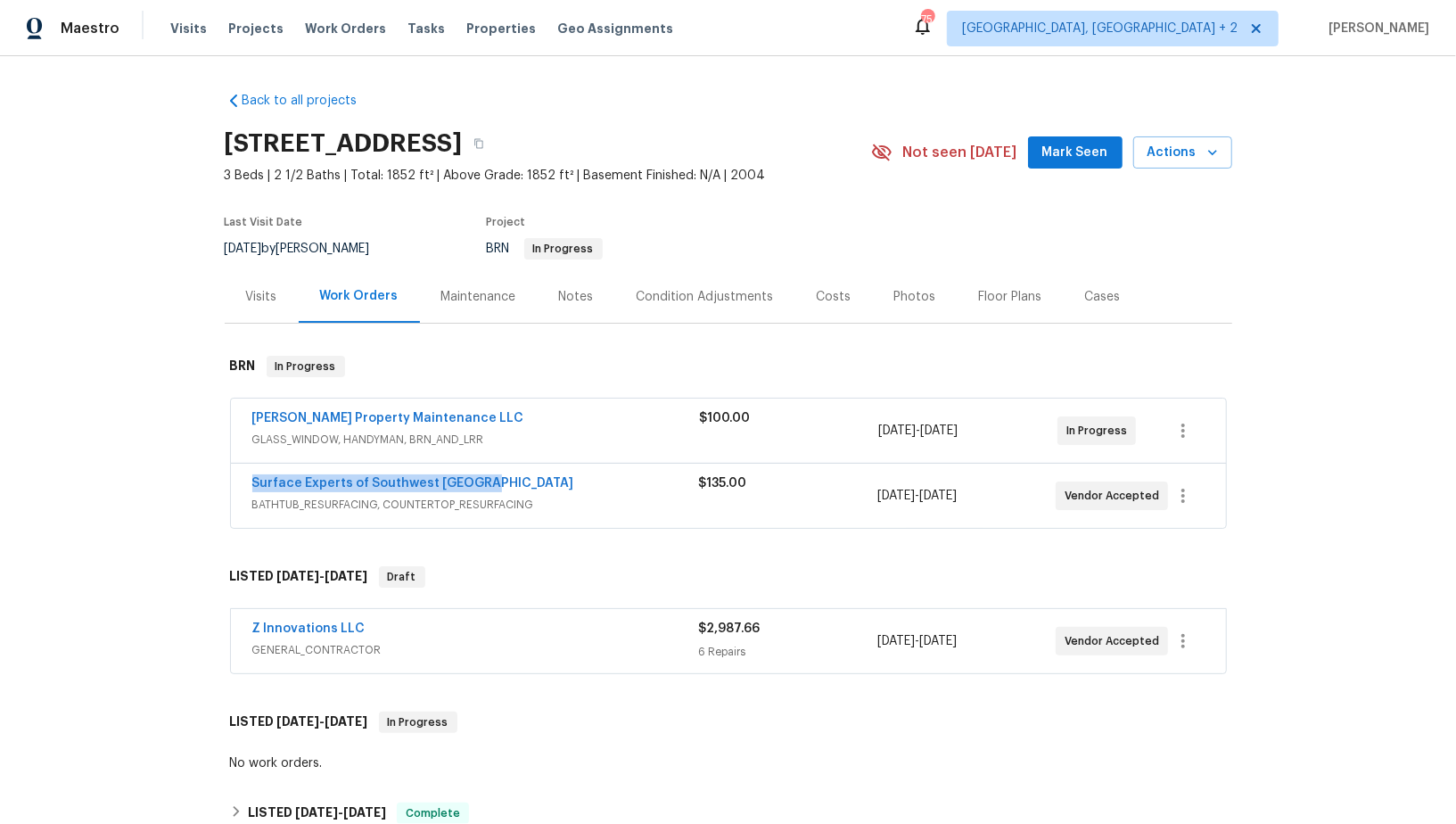
drag, startPoint x: 494, startPoint y: 482, endPoint x: 247, endPoint y: 480, distance: 247.0
click at [247, 480] on div "Surface Experts of Southwest Atlanta BATHTUB_RESURFACING, COUNTERTOP_RESURFACIN…" at bounding box center [728, 496] width 995 height 64
copy link "Surface Experts of Southwest [GEOGRAPHIC_DATA]"
click at [362, 418] on link "[PERSON_NAME] Property Maintenance LLC" at bounding box center [388, 418] width 272 height 13
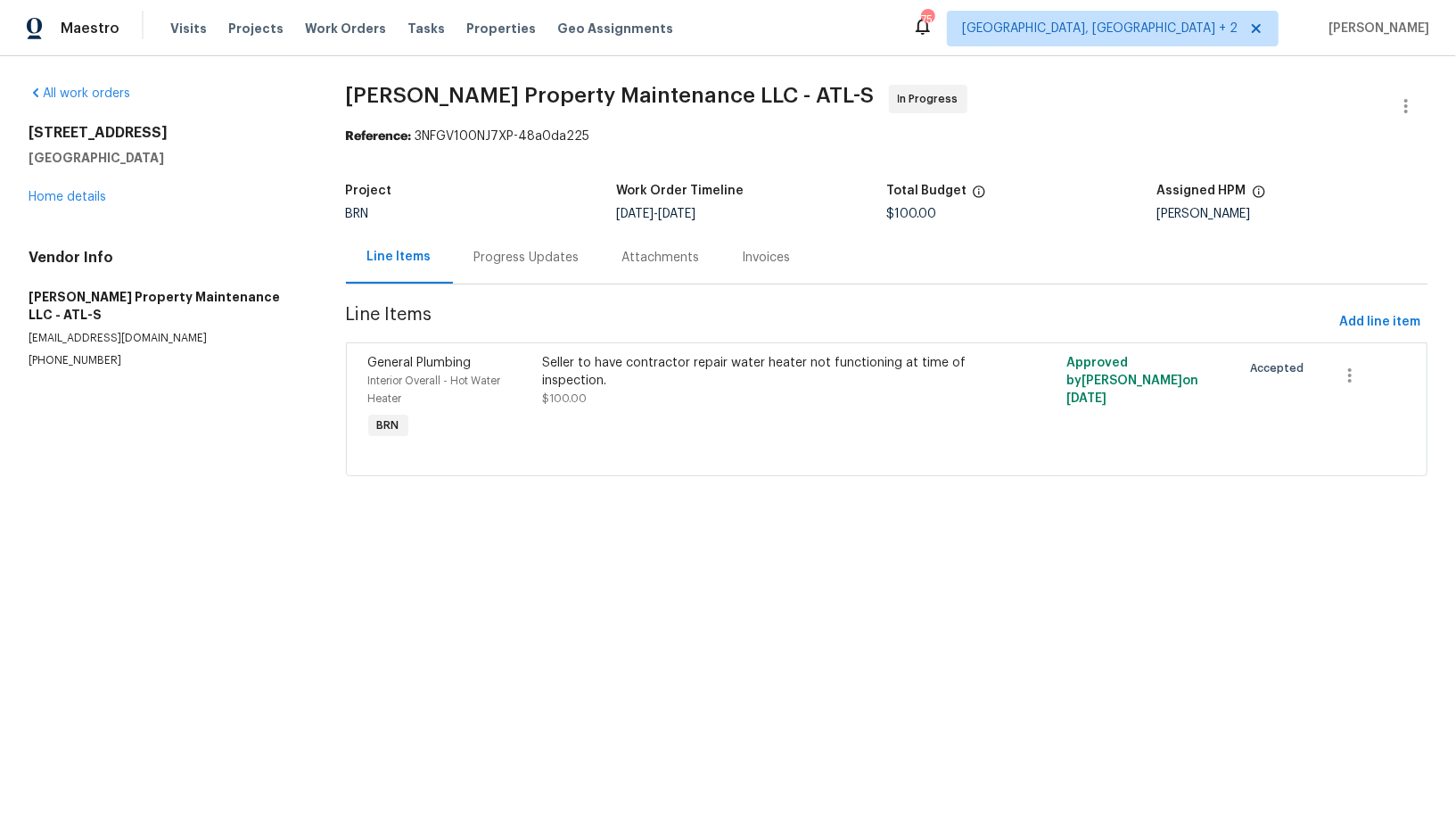
click at [505, 267] on div "Progress Updates" at bounding box center [527, 256] width 148 height 52
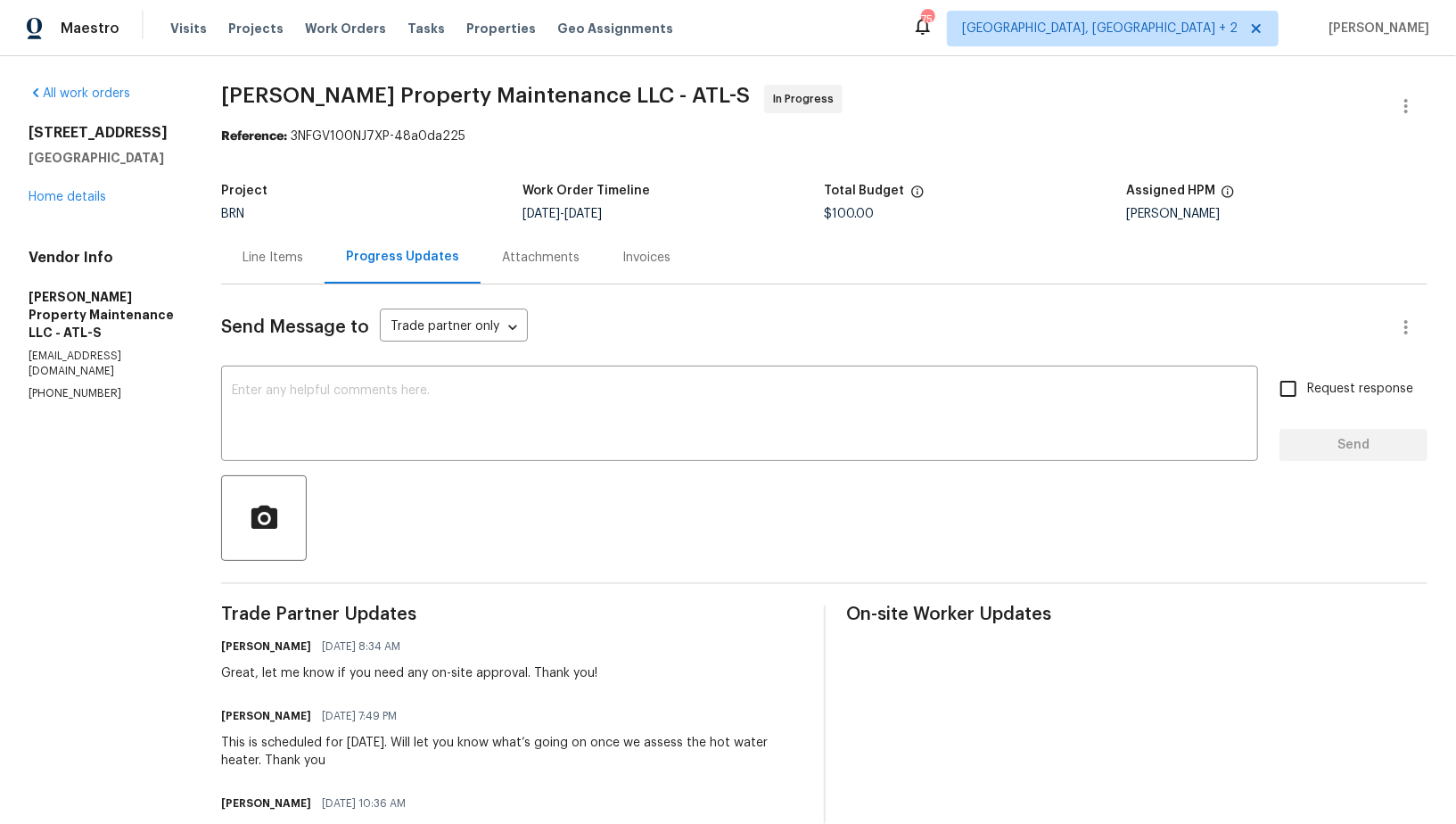
click at [70, 205] on div "All work orders [STREET_ADDRESS] Home details Vendor Info [PERSON_NAME] Propert…" at bounding box center [103, 242] width 150 height 316
click at [77, 184] on div "[STREET_ADDRESS] Home details" at bounding box center [103, 165] width 150 height 82
click at [77, 197] on link "Home details" at bounding box center [67, 197] width 78 height 13
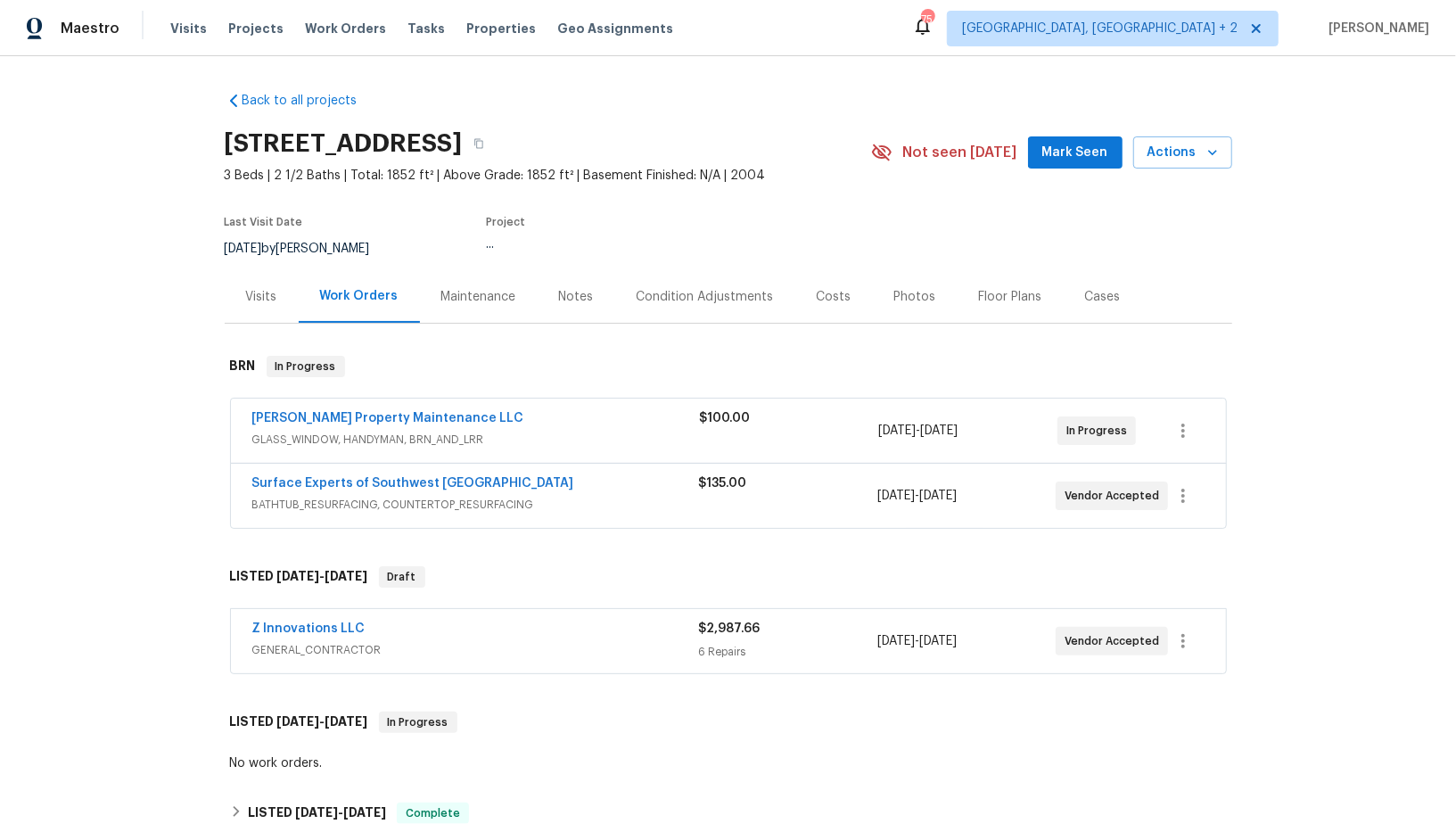
click at [413, 489] on span "Surface Experts of Southwest [GEOGRAPHIC_DATA]" at bounding box center [413, 483] width 322 height 18
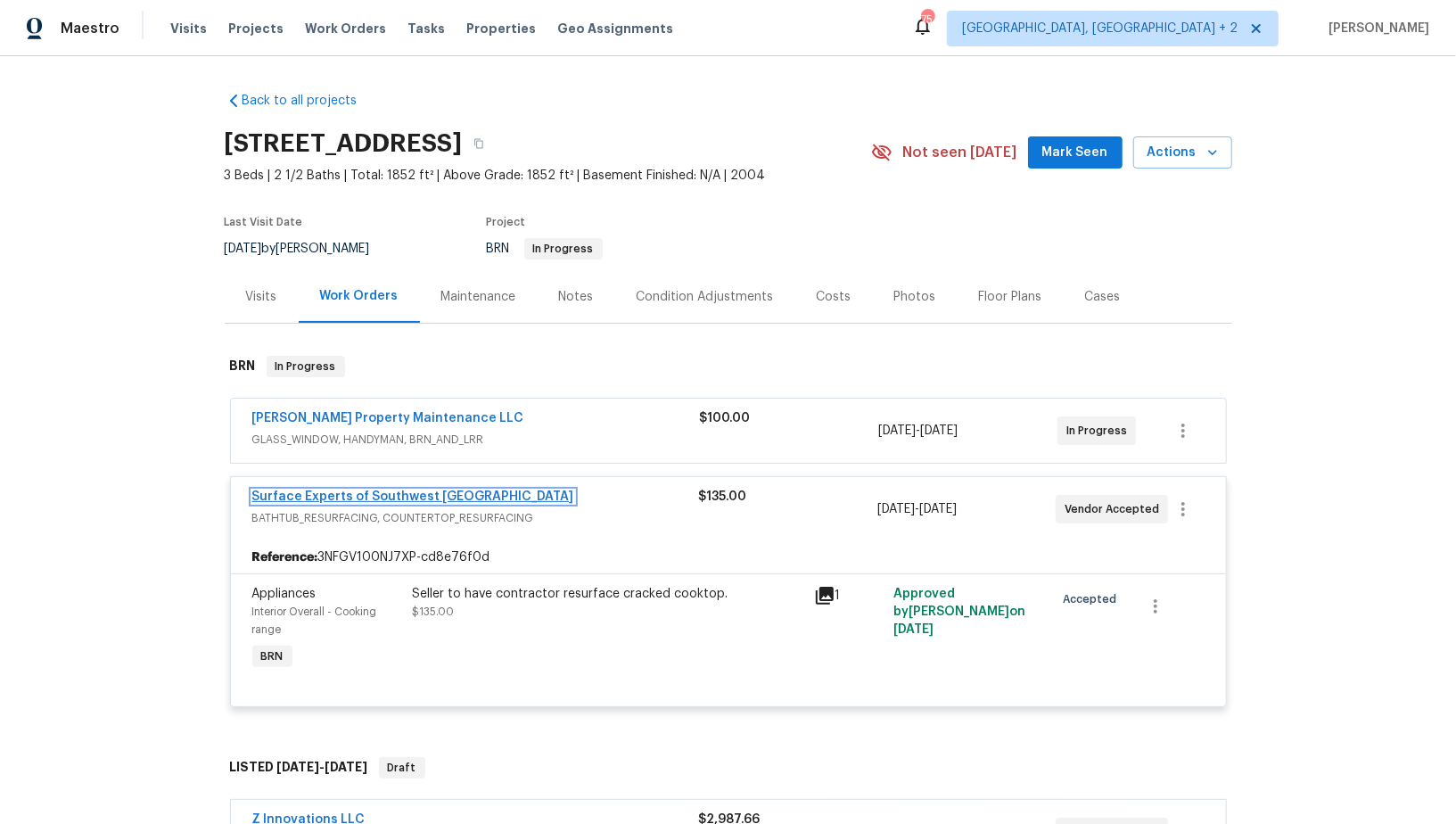
click at [400, 495] on link "Surface Experts of Southwest [GEOGRAPHIC_DATA]" at bounding box center [413, 497] width 322 height 13
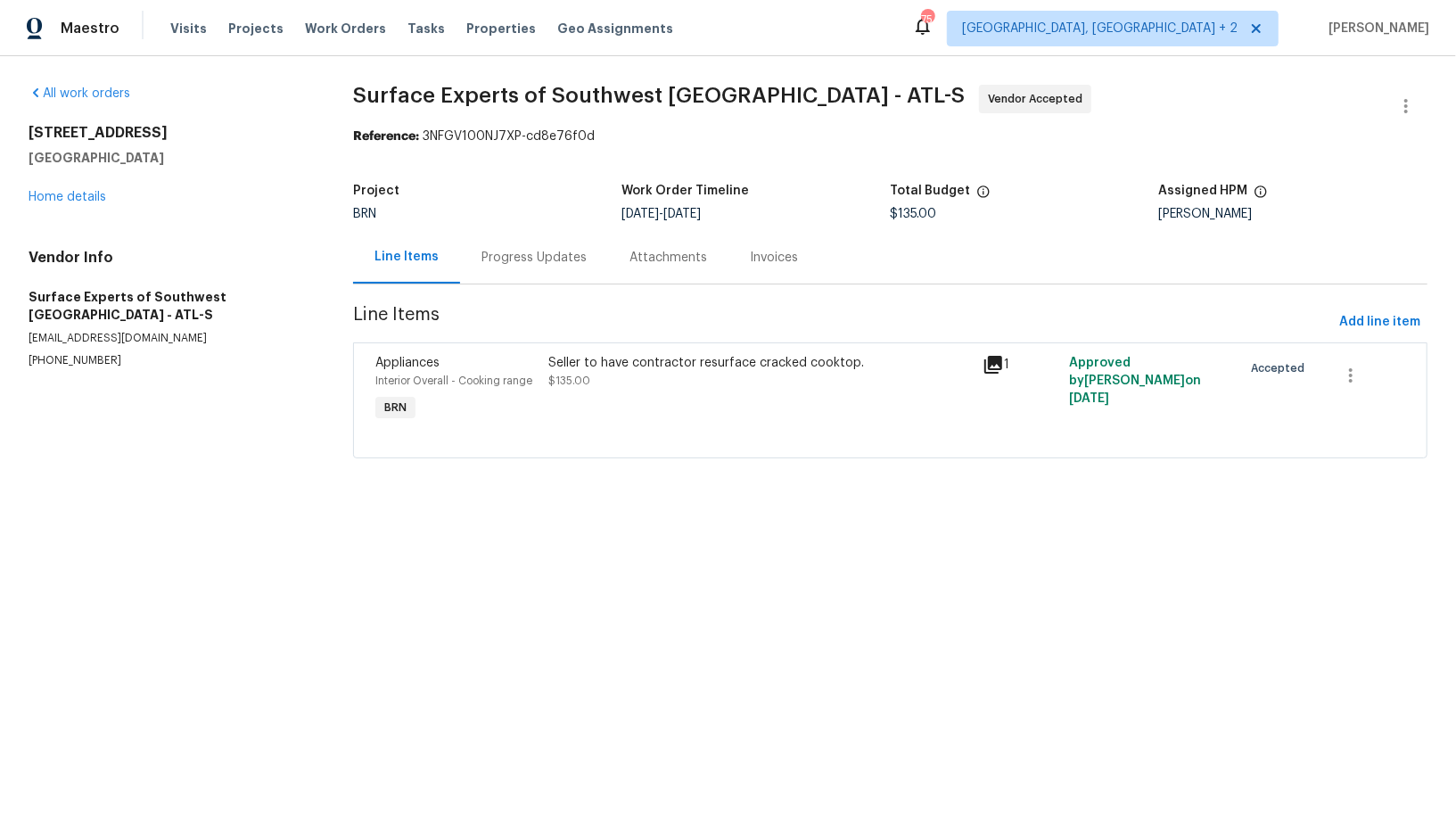
click at [511, 286] on section "Surface Experts of Southwest Atlanta - ATL-S Vendor Accepted Reference: 3NFGV10…" at bounding box center [890, 282] width 1075 height 395
click at [509, 258] on div "Progress Updates" at bounding box center [534, 257] width 105 height 18
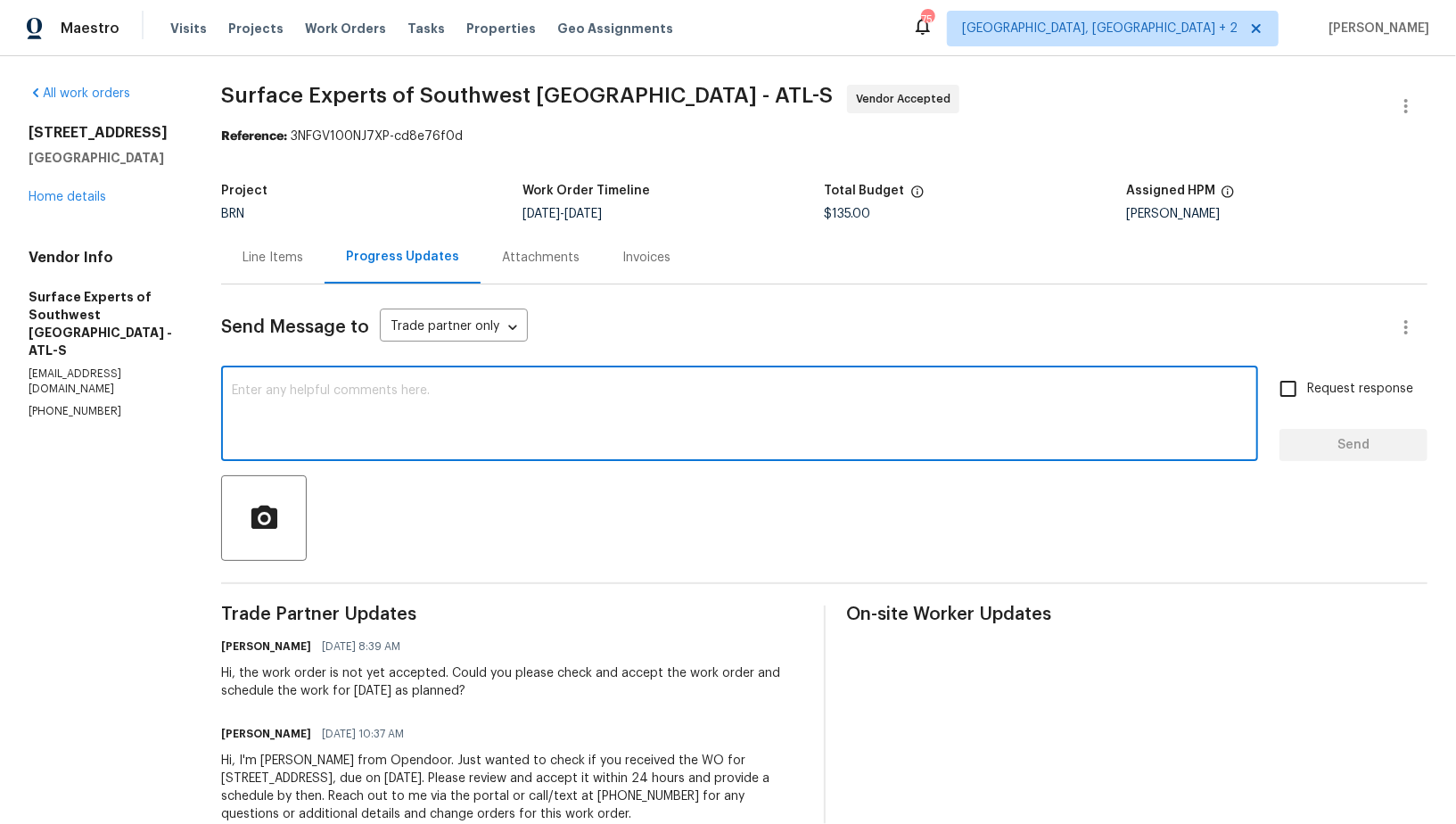
click at [463, 445] on textarea at bounding box center [739, 415] width 1016 height 62
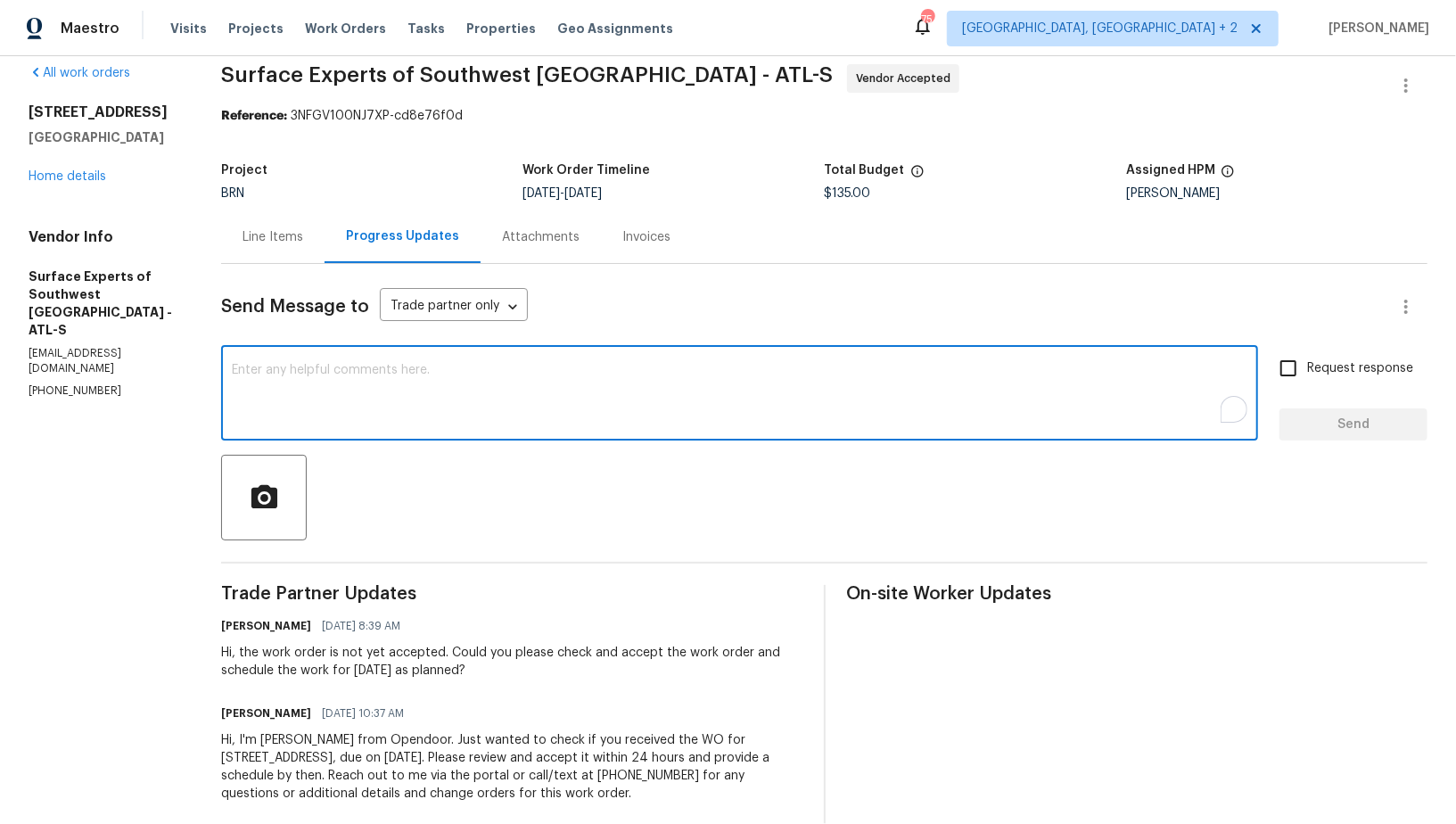
scroll to position [31, 0]
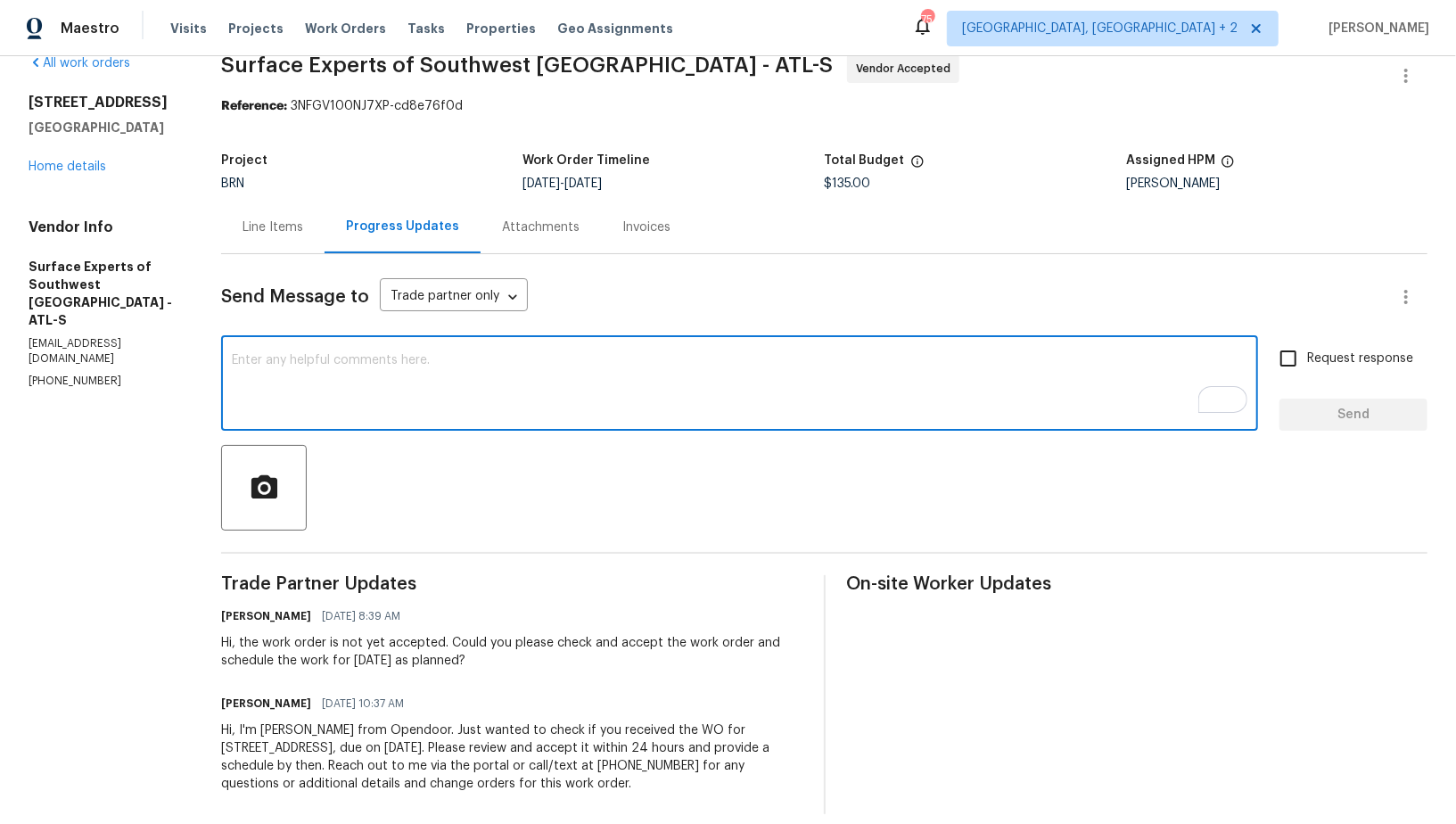
type textarea "H"
click at [445, 357] on textarea "Thanks for accepting the work order. Please schedule the work for [DATE]" at bounding box center [739, 384] width 1016 height 62
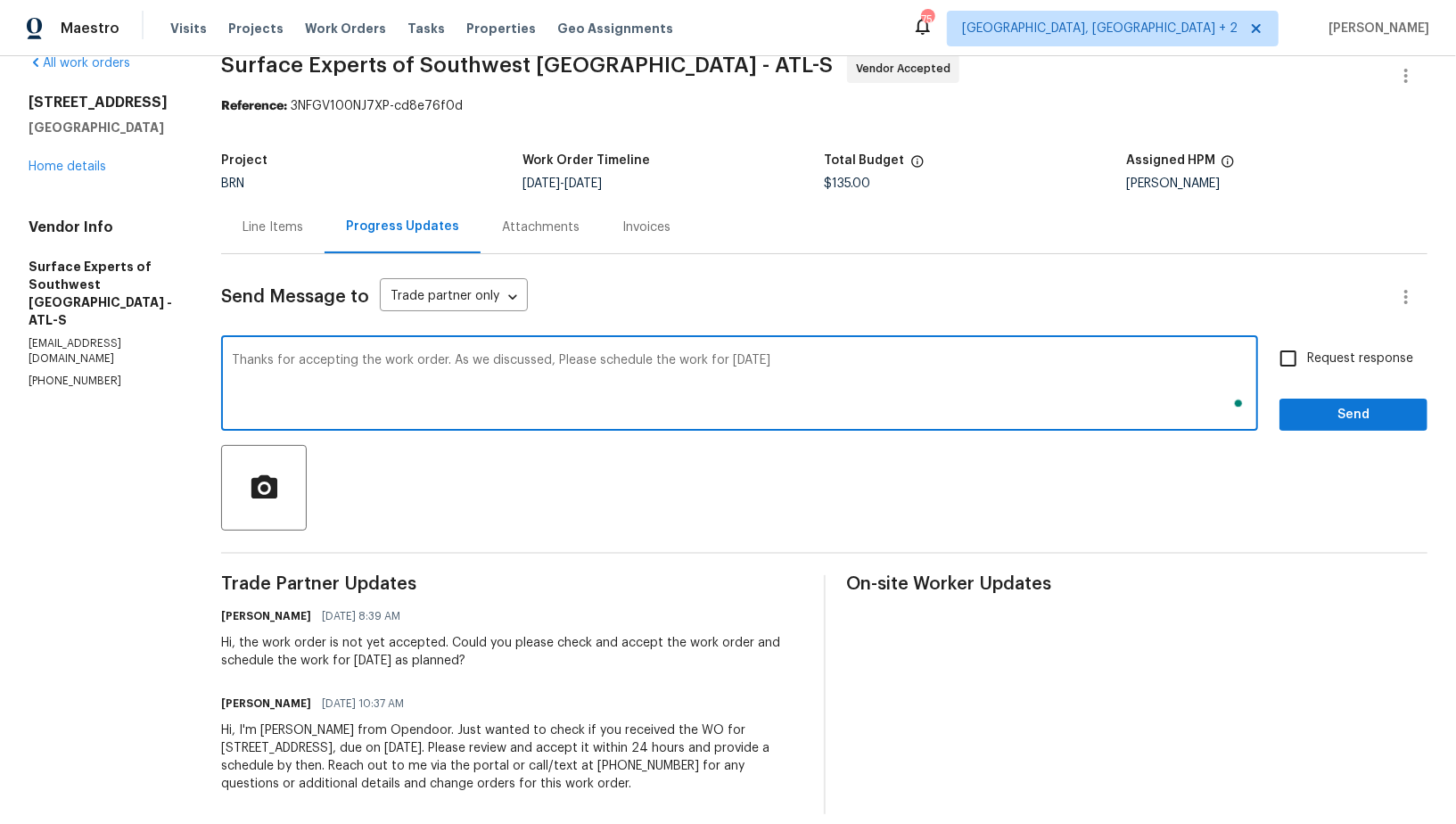
click at [804, 363] on textarea "Thanks for accepting the work order. As we discussed, Please schedule the work …" at bounding box center [739, 384] width 1016 height 62
drag, startPoint x: 784, startPoint y: 359, endPoint x: 970, endPoint y: 357, distance: 186.0
click at [970, 358] on textarea "Thanks for accepting the work order. As we discussed, Please schedule the work …" at bounding box center [739, 384] width 1016 height 62
type textarea "Thanks for accepting the work order. As we discussed, Please schedule the work …"
click at [1296, 374] on input "Request response" at bounding box center [1289, 359] width 37 height 37
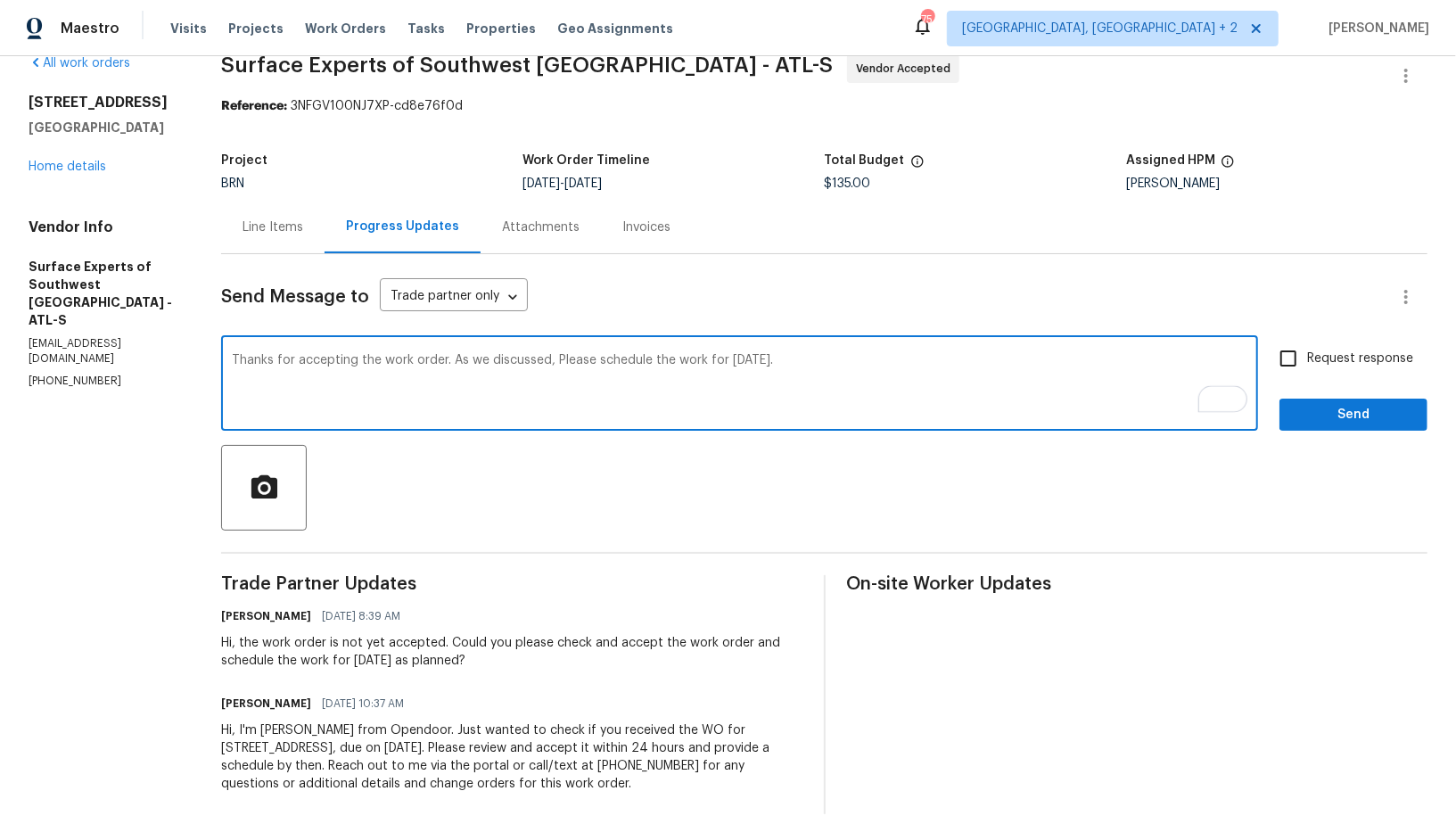
checkbox input "true"
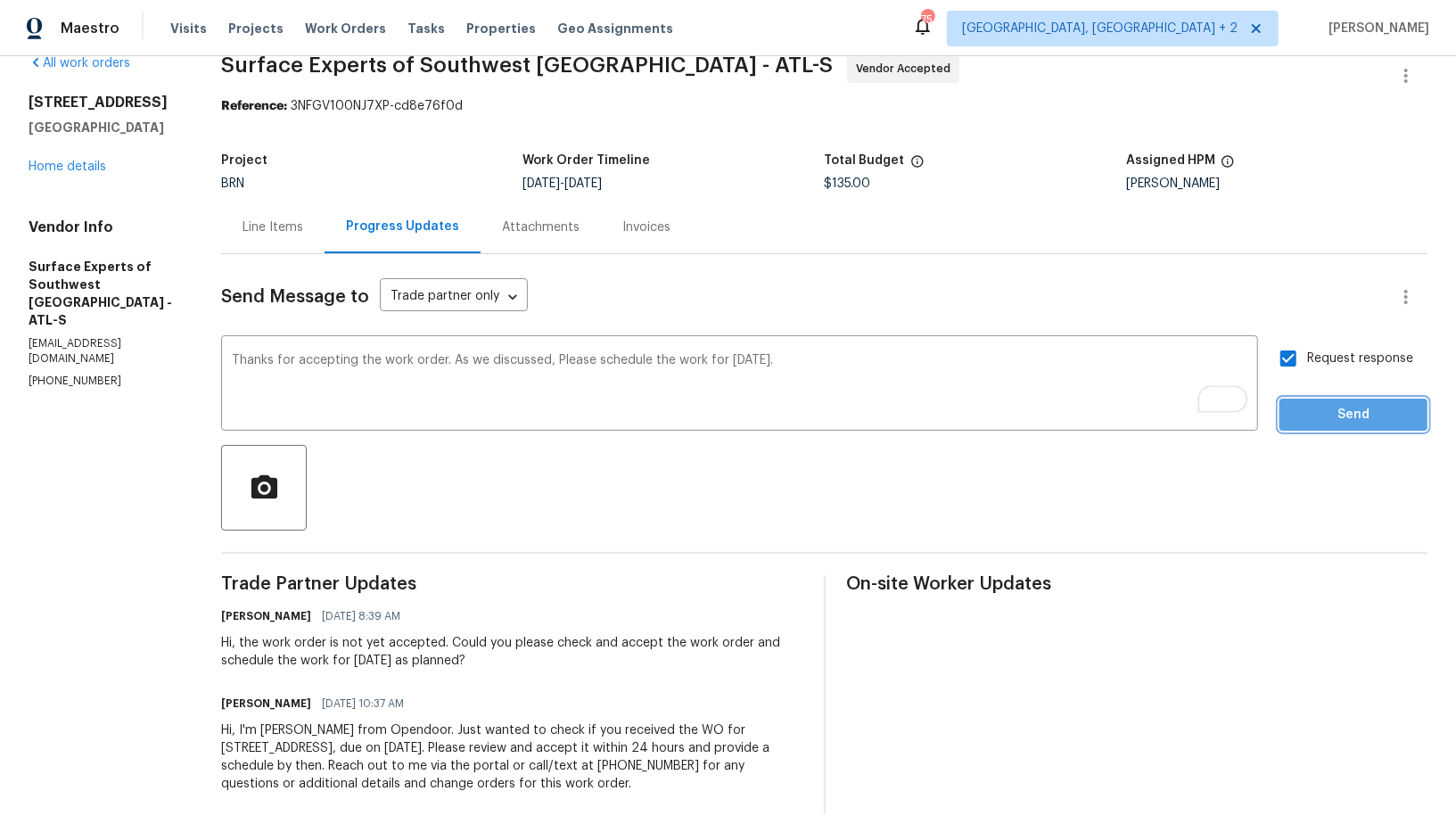
click at [1322, 413] on span "Send" at bounding box center [1353, 415] width 119 height 23
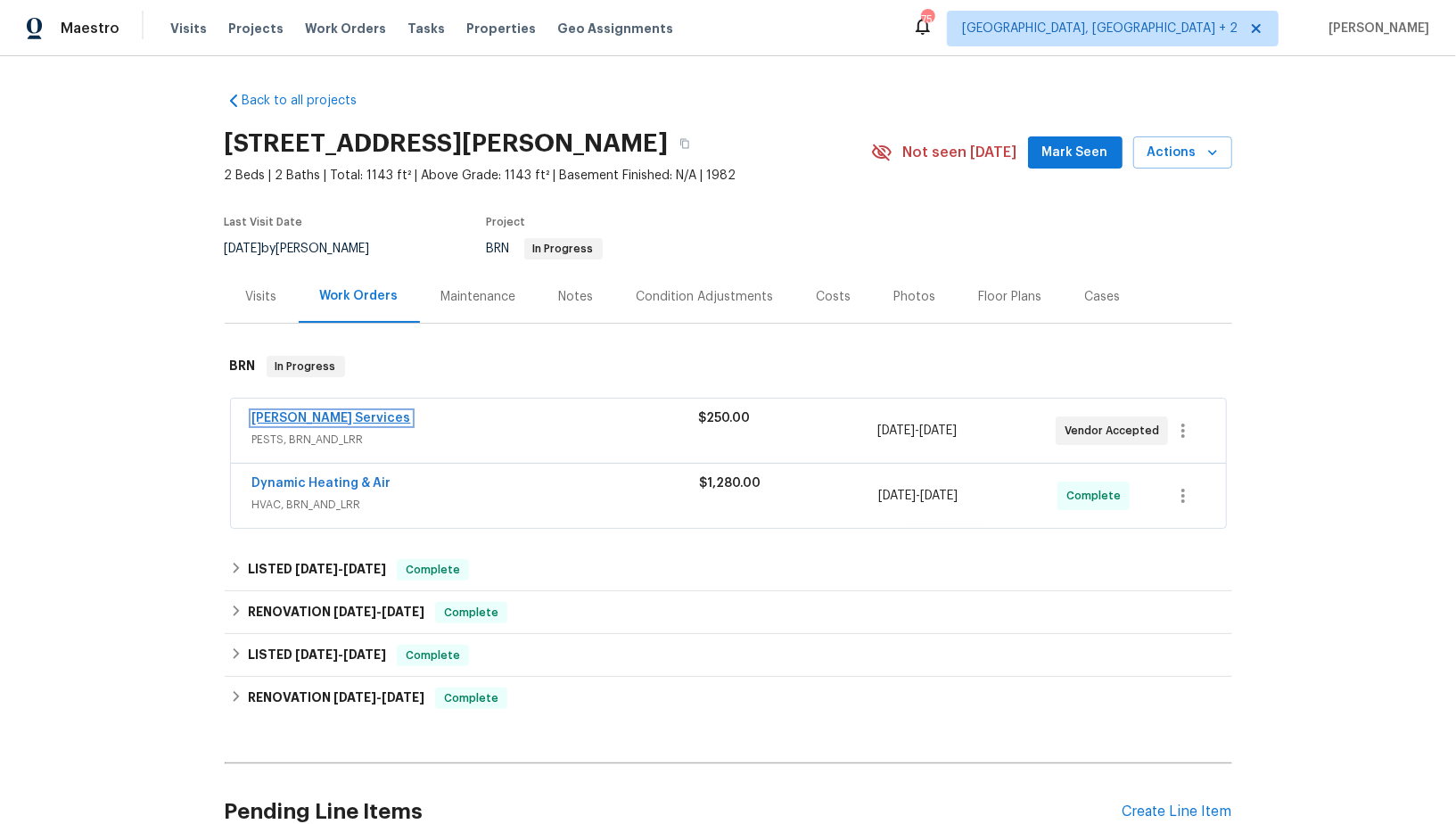
click at [312, 413] on link "Massey Services" at bounding box center [331, 418] width 159 height 13
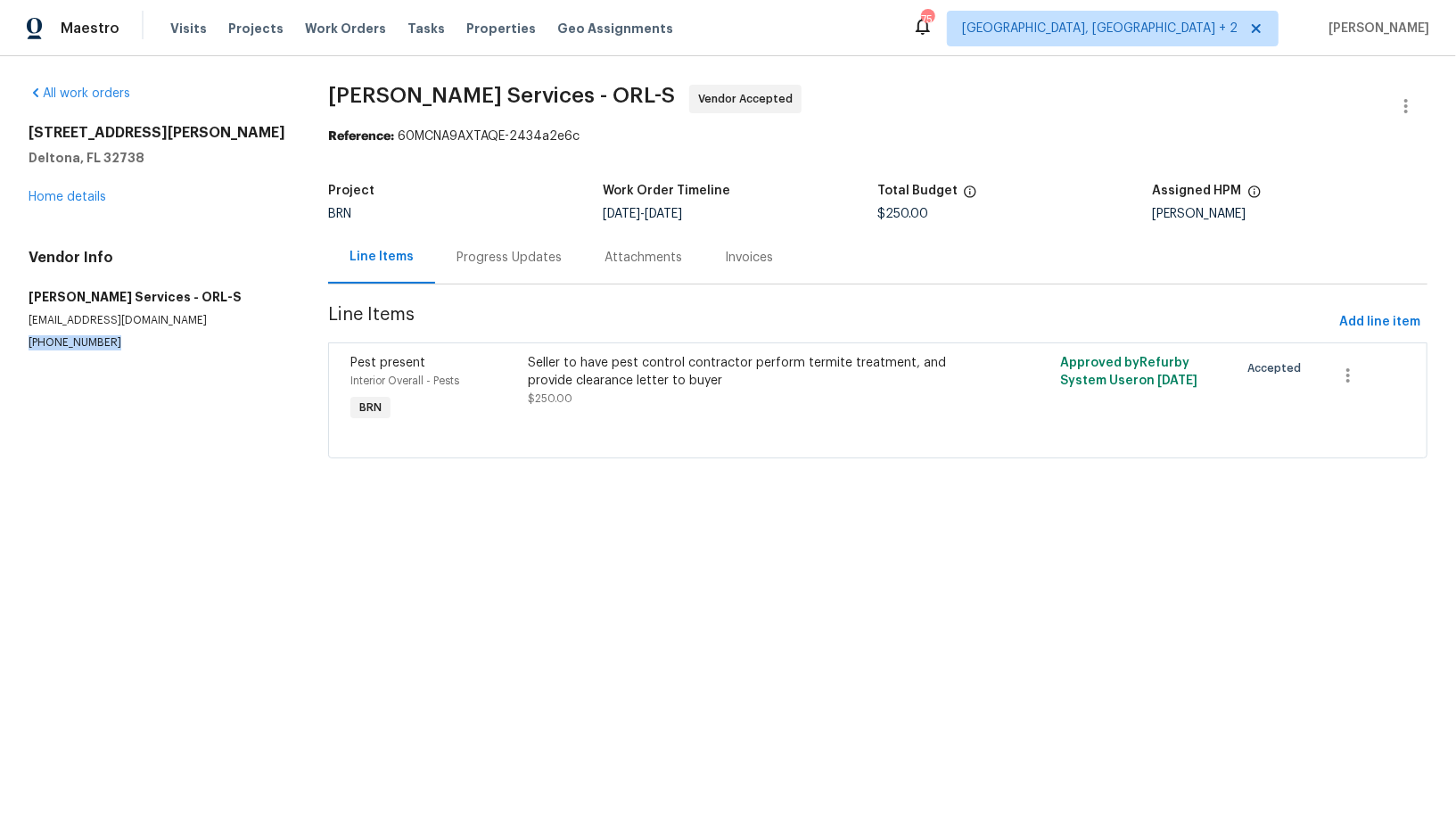
drag, startPoint x: 111, startPoint y: 343, endPoint x: 0, endPoint y: 343, distance: 111.0
click at [0, 343] on div "All work orders 2364 Howland Blvd Deltona, FL 32738 Home details Vendor Info Ma…" at bounding box center [728, 282] width 1456 height 452
copy p "[PHONE_NUMBER]"
click at [502, 275] on div "Progress Updates" at bounding box center [509, 256] width 148 height 52
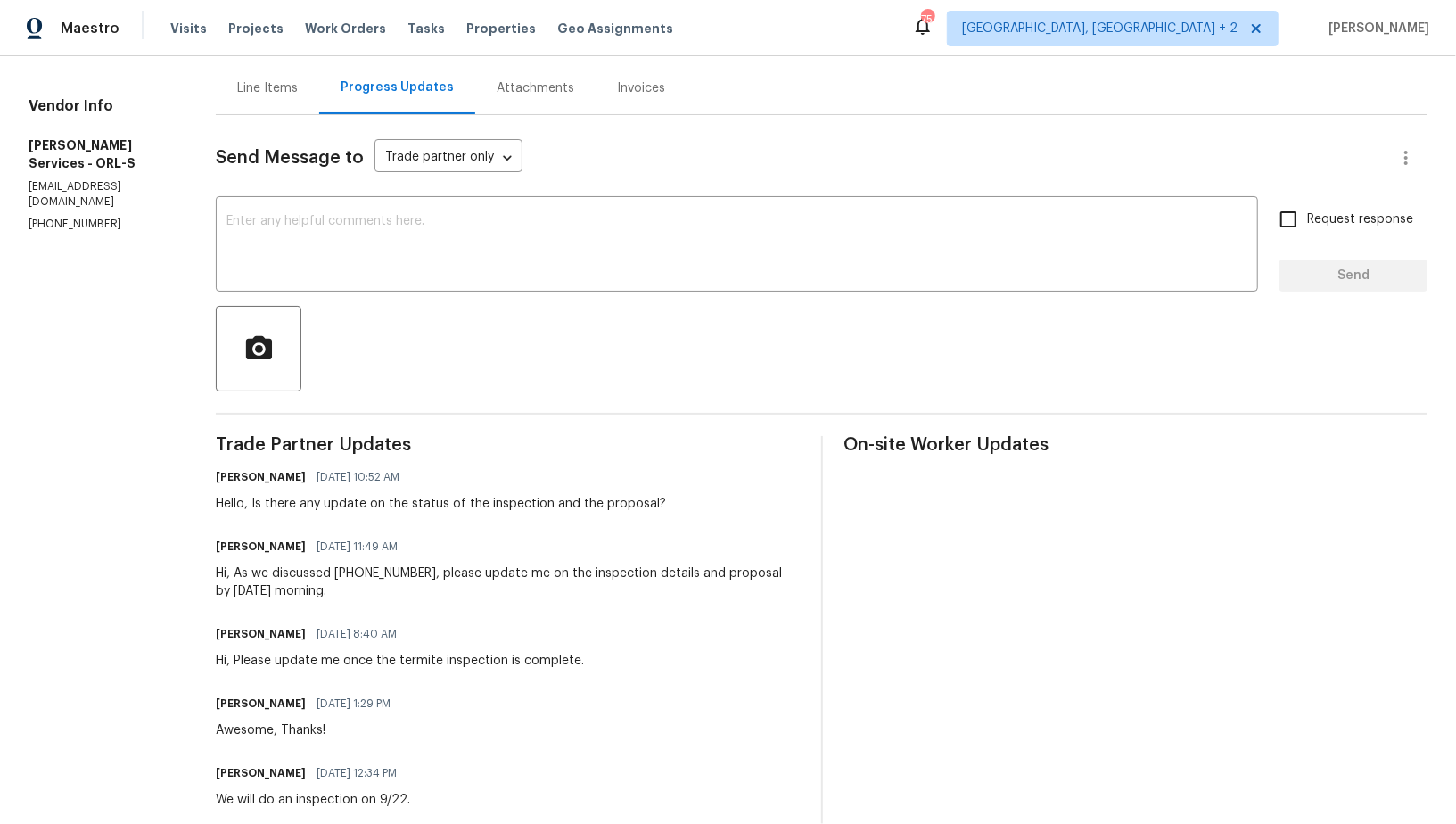
scroll to position [187, 0]
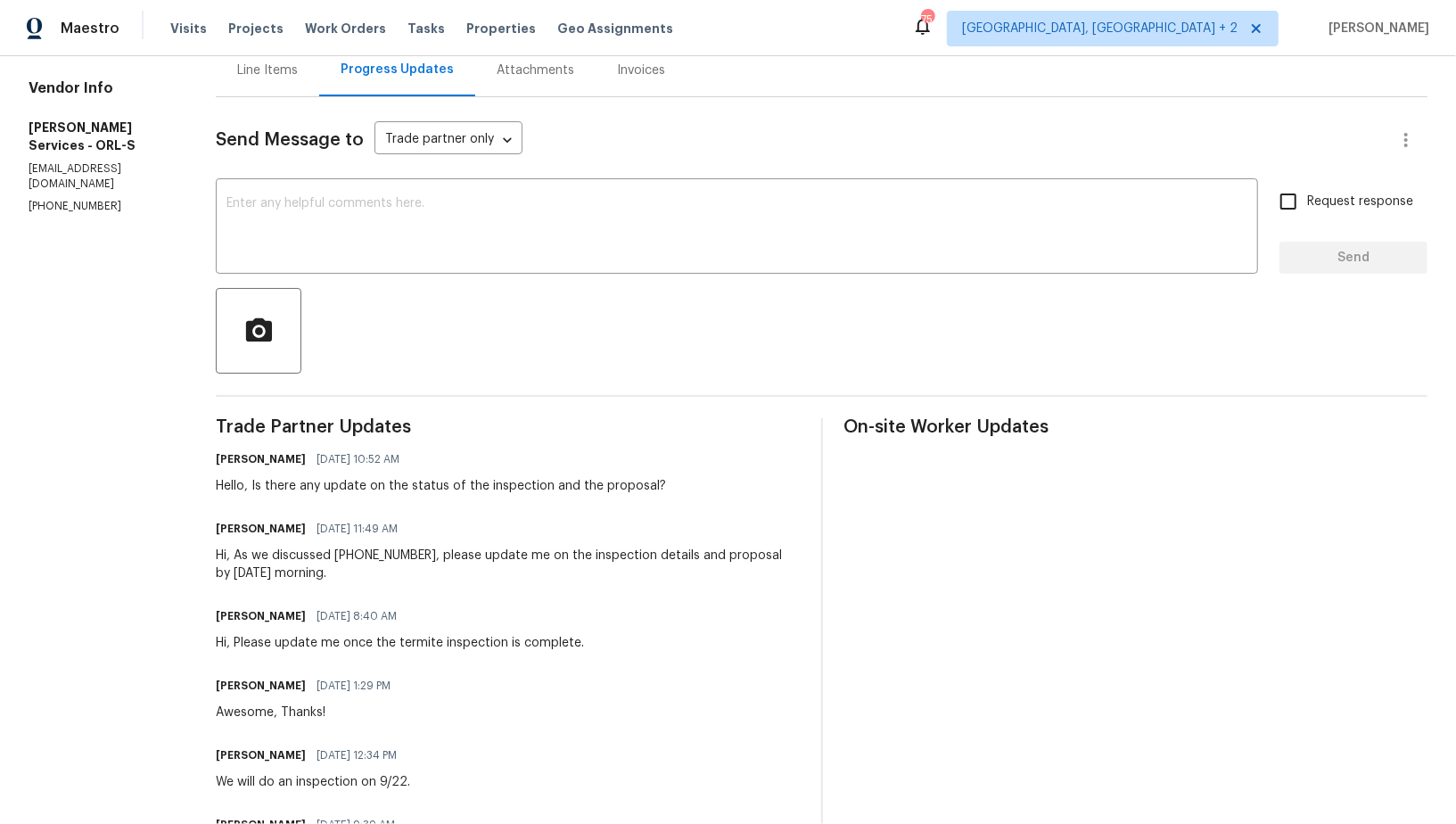
click at [342, 276] on div "Send Message to Trade partner only Trade partner only ​ x ​ Request response Se…" at bounding box center [822, 516] width 1212 height 839
click at [331, 254] on textarea at bounding box center [737, 228] width 1021 height 62
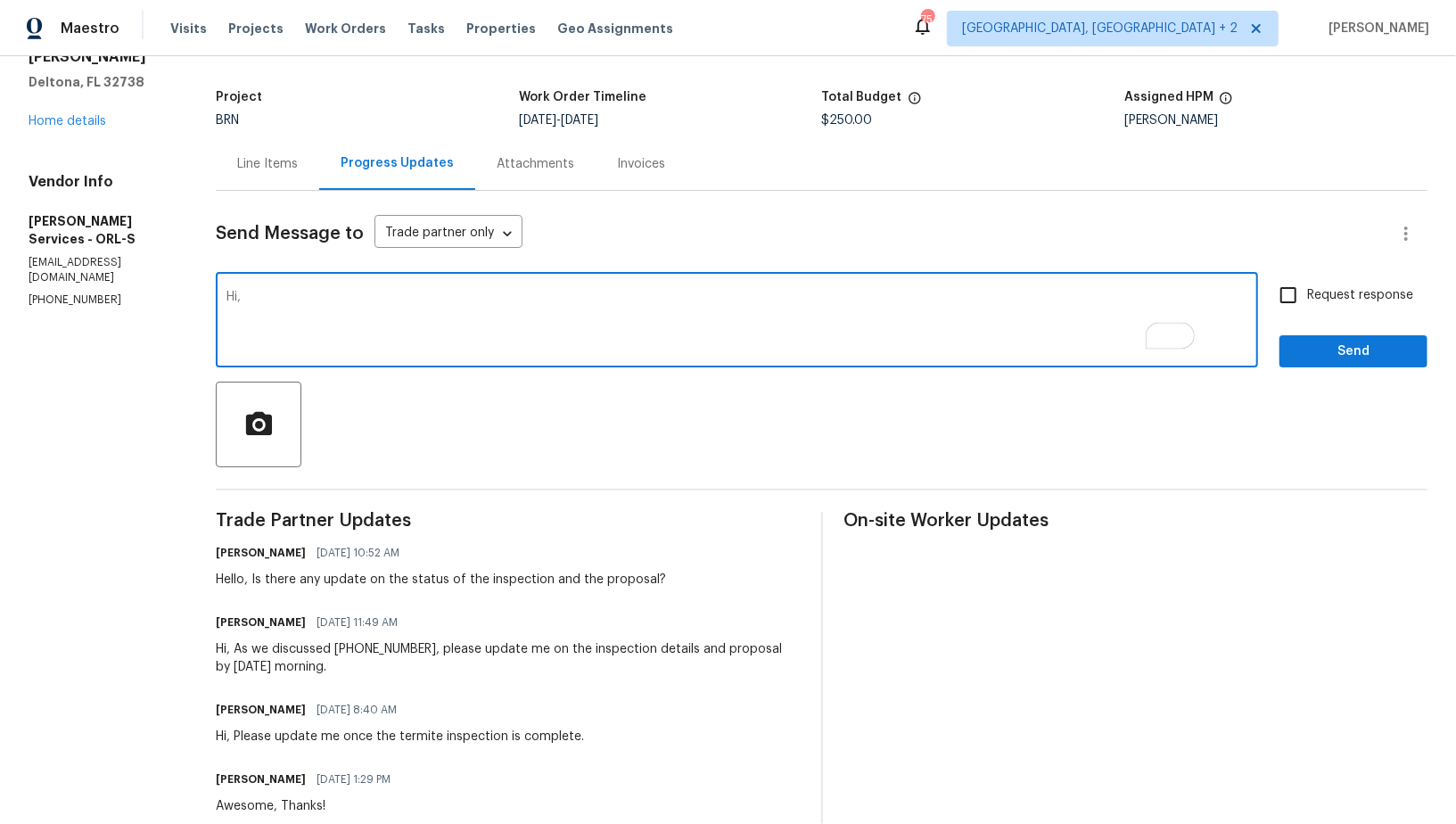
scroll to position [0, 0]
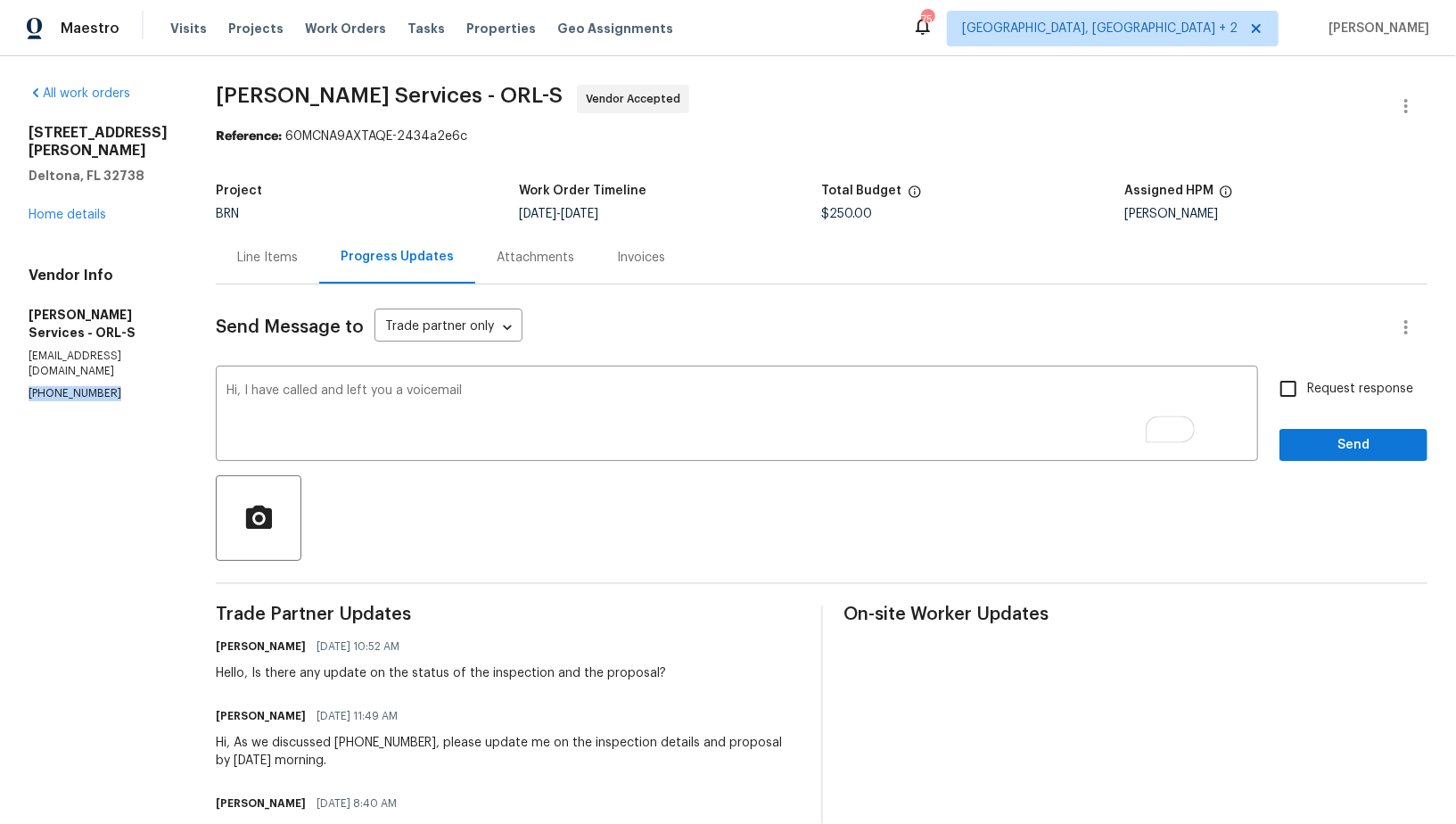
drag, startPoint x: 112, startPoint y: 343, endPoint x: 0, endPoint y: 343, distance: 112.0
click at [0, 343] on div "All work orders 2364 Howland Blvd Deltona, FL 32738 Home details Vendor Info Ma…" at bounding box center [728, 603] width 1456 height 1095
copy p "[PHONE_NUMBER]"
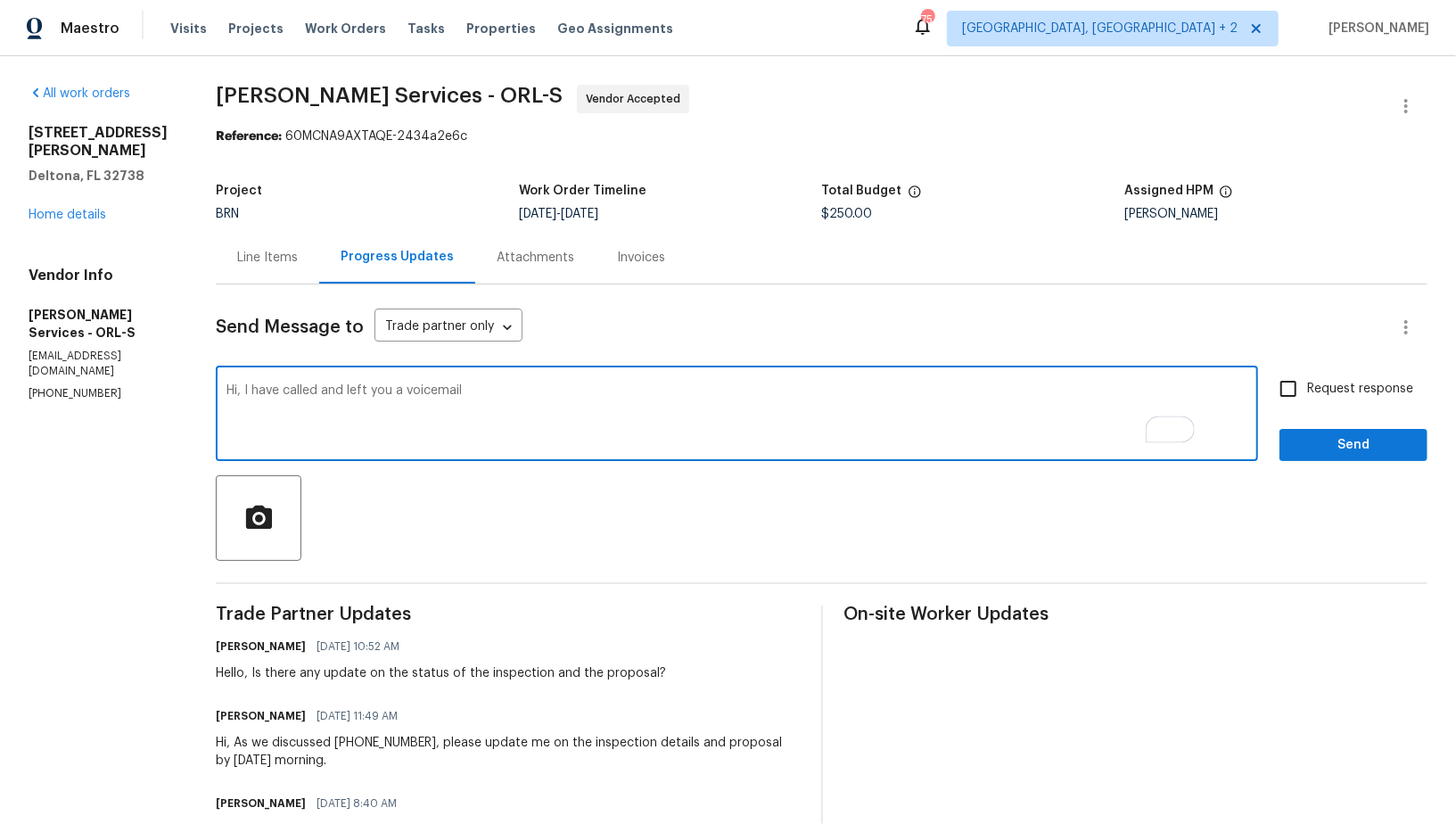
click at [592, 406] on textarea "Hi, I have called and left you a voicemail" at bounding box center [737, 415] width 1021 height 62
paste textarea "[PHONE_NUMBER]"
type textarea "Hi, I have called and left you a voicemail (407) 645-2500, Please update me on …"
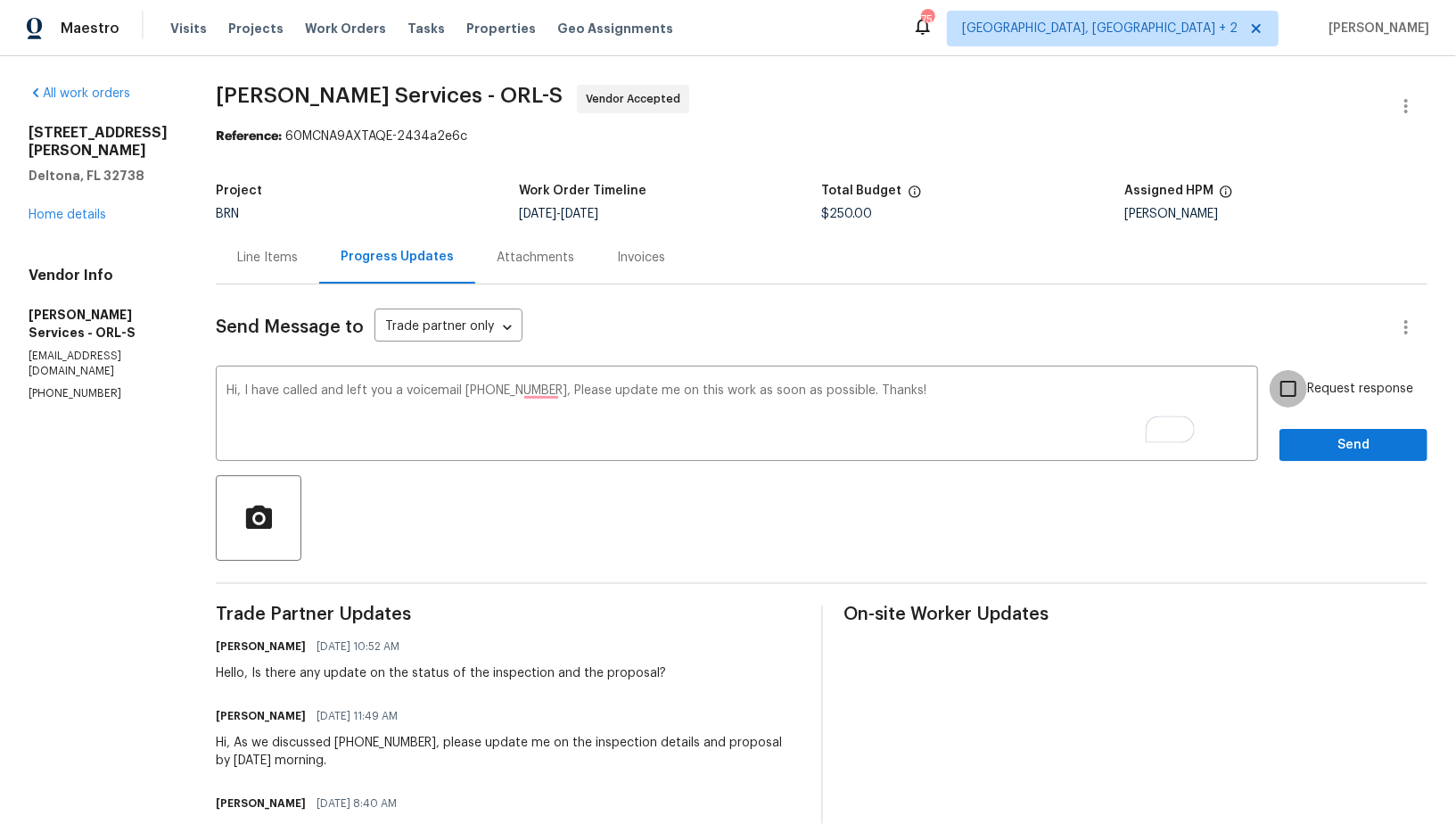
click at [1307, 405] on input "Request response" at bounding box center [1289, 389] width 37 height 37
checkbox input "true"
click at [1327, 446] on span "Send" at bounding box center [1353, 446] width 119 height 23
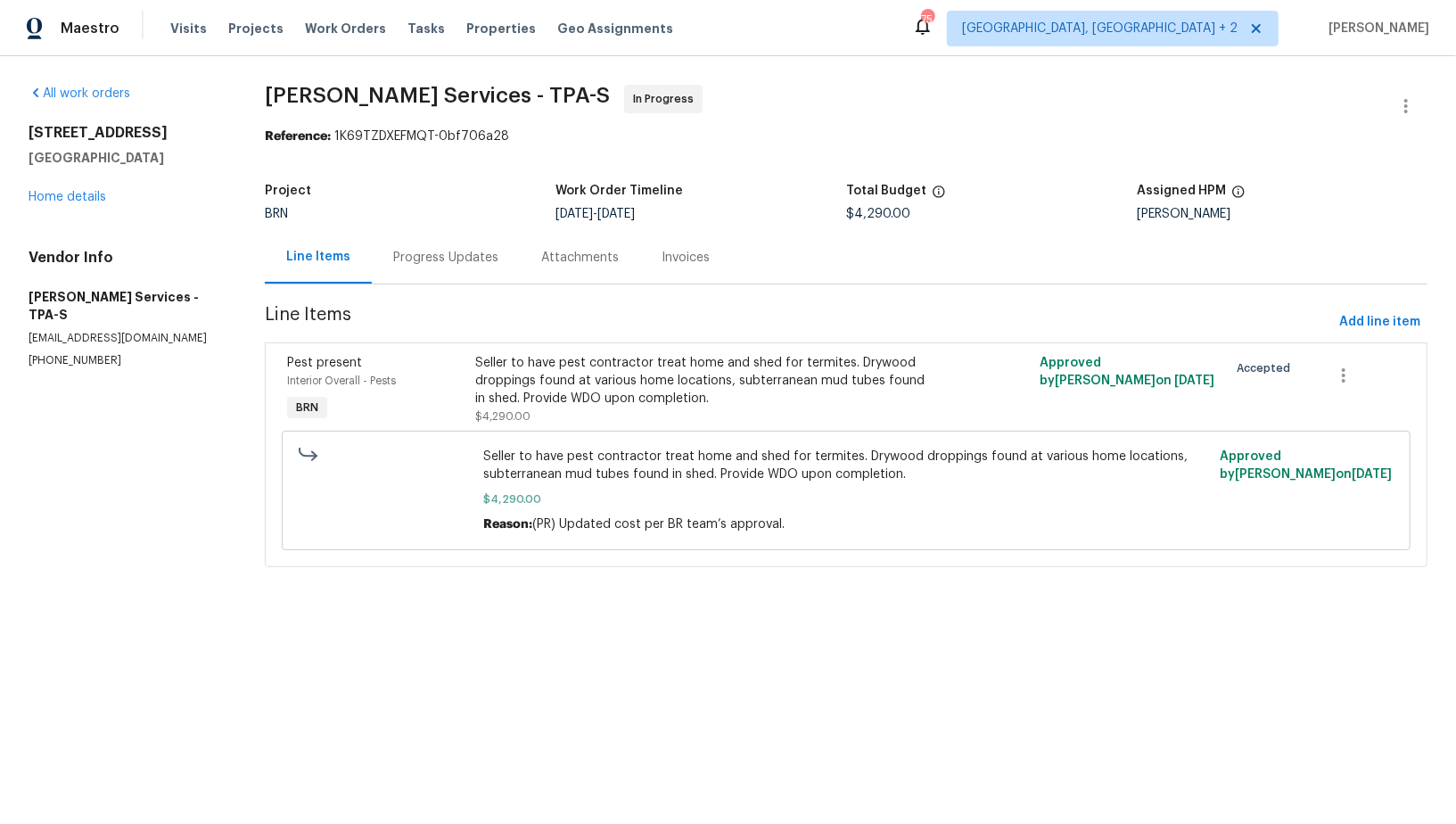
click at [471, 242] on div "Progress Updates" at bounding box center [445, 256] width 148 height 52
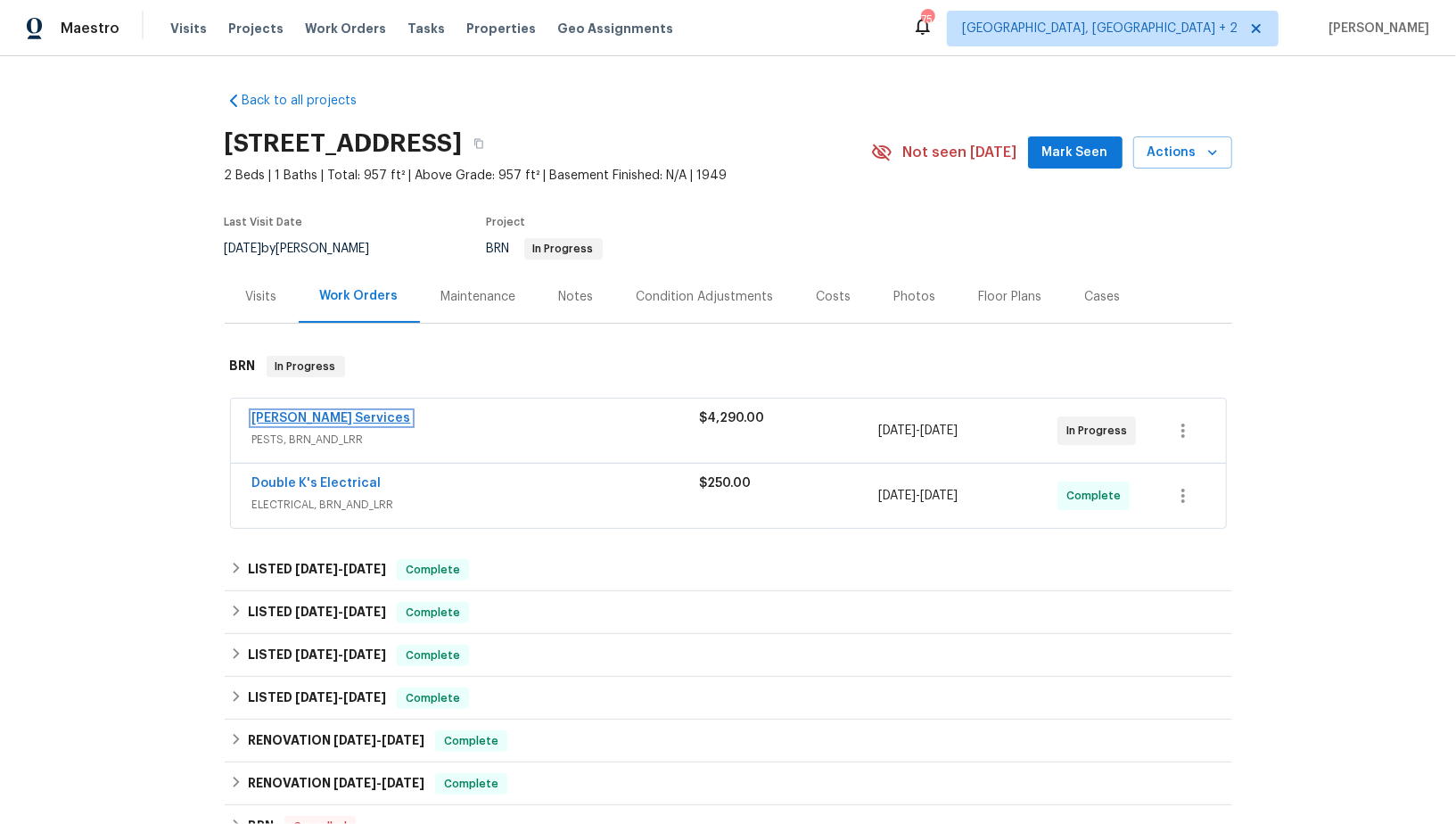
click at [326, 413] on link "Massey Services" at bounding box center [331, 418] width 159 height 13
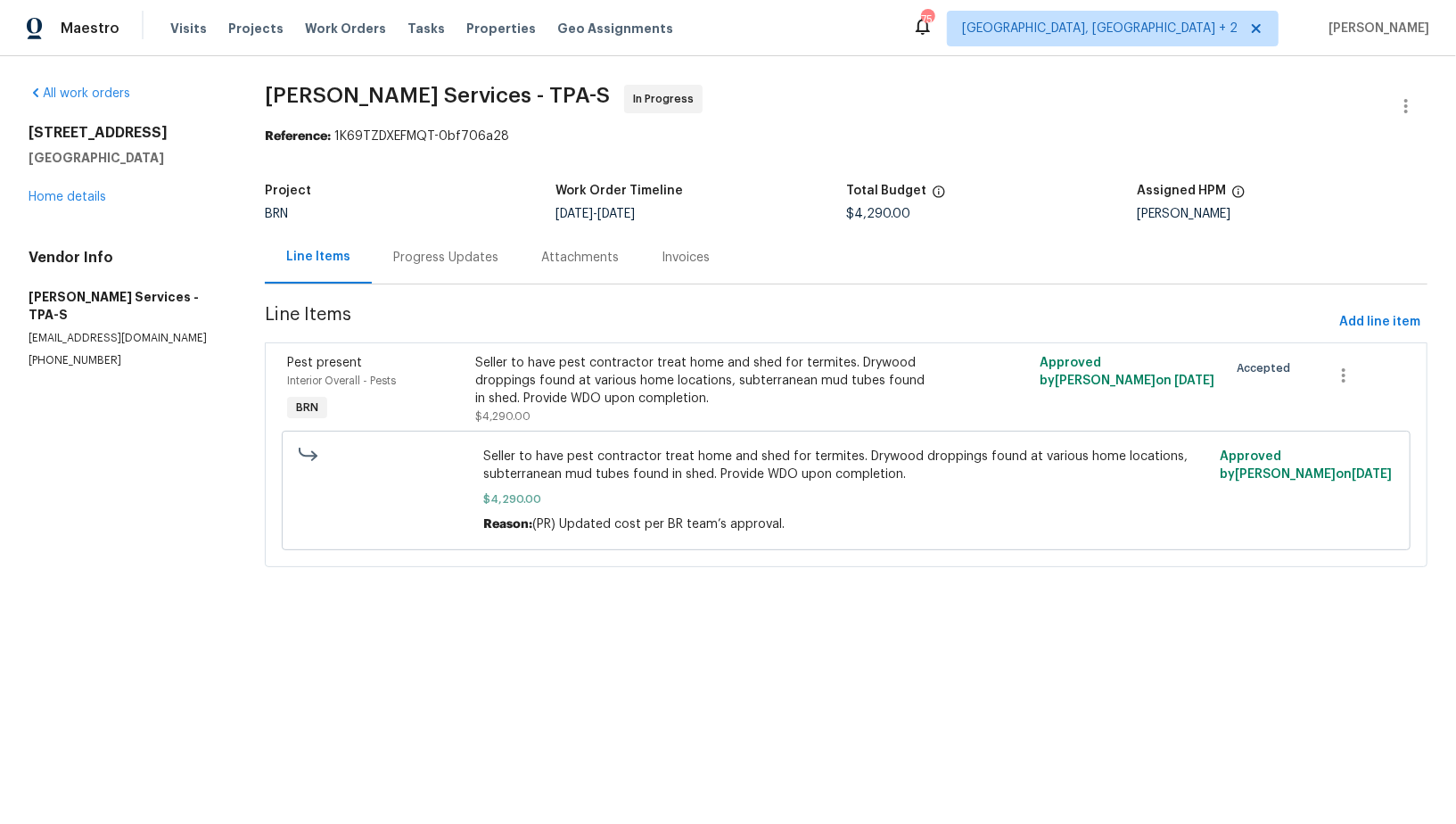
click at [408, 258] on div "Progress Updates" at bounding box center [445, 257] width 105 height 18
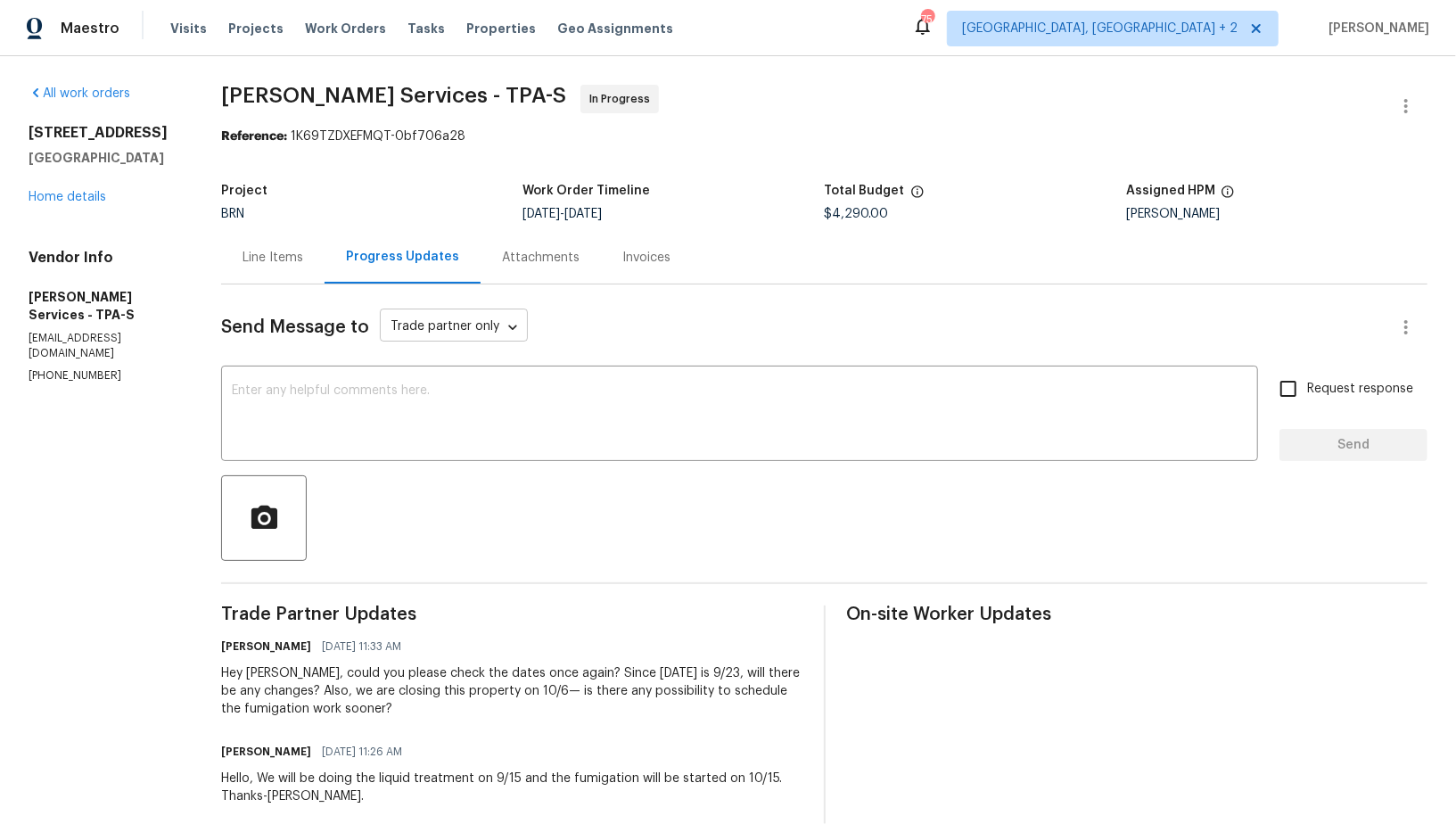
scroll to position [14, 0]
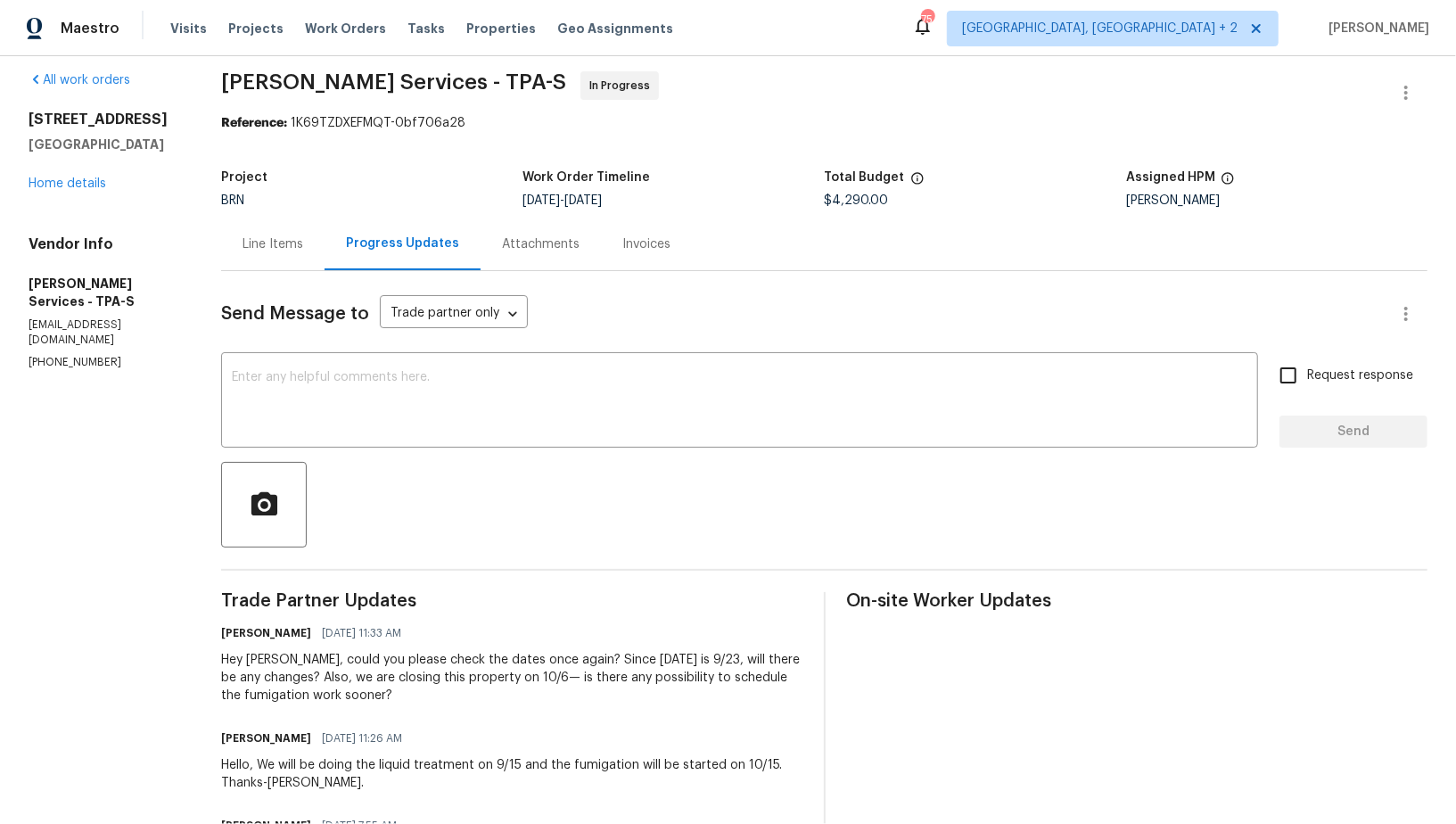
drag, startPoint x: 234, startPoint y: 309, endPoint x: 5, endPoint y: 308, distance: 229.0
copy p "[EMAIL_ADDRESS][DOMAIN_NAME]"
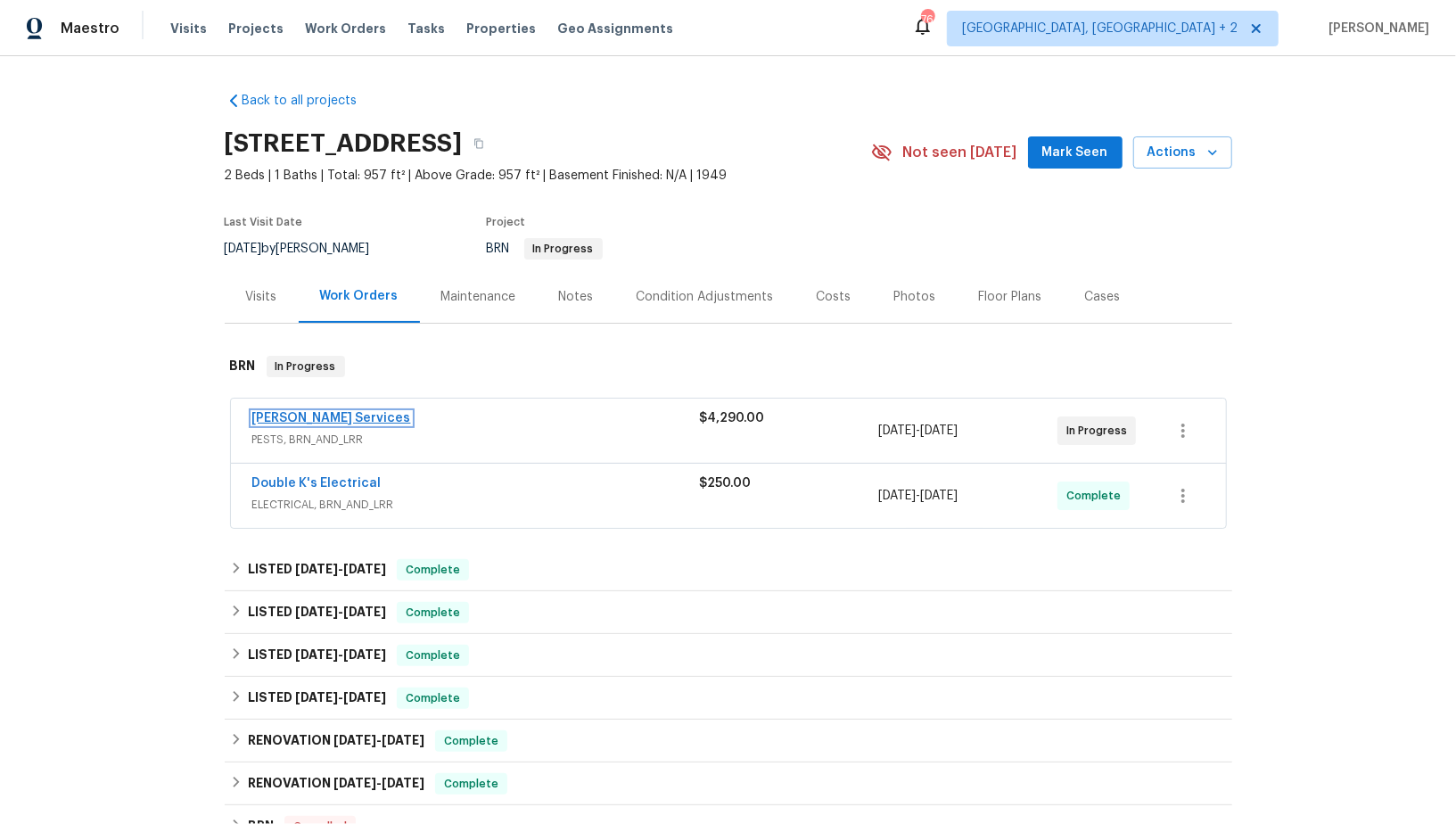
click at [302, 414] on link "[PERSON_NAME] Services" at bounding box center [331, 418] width 159 height 13
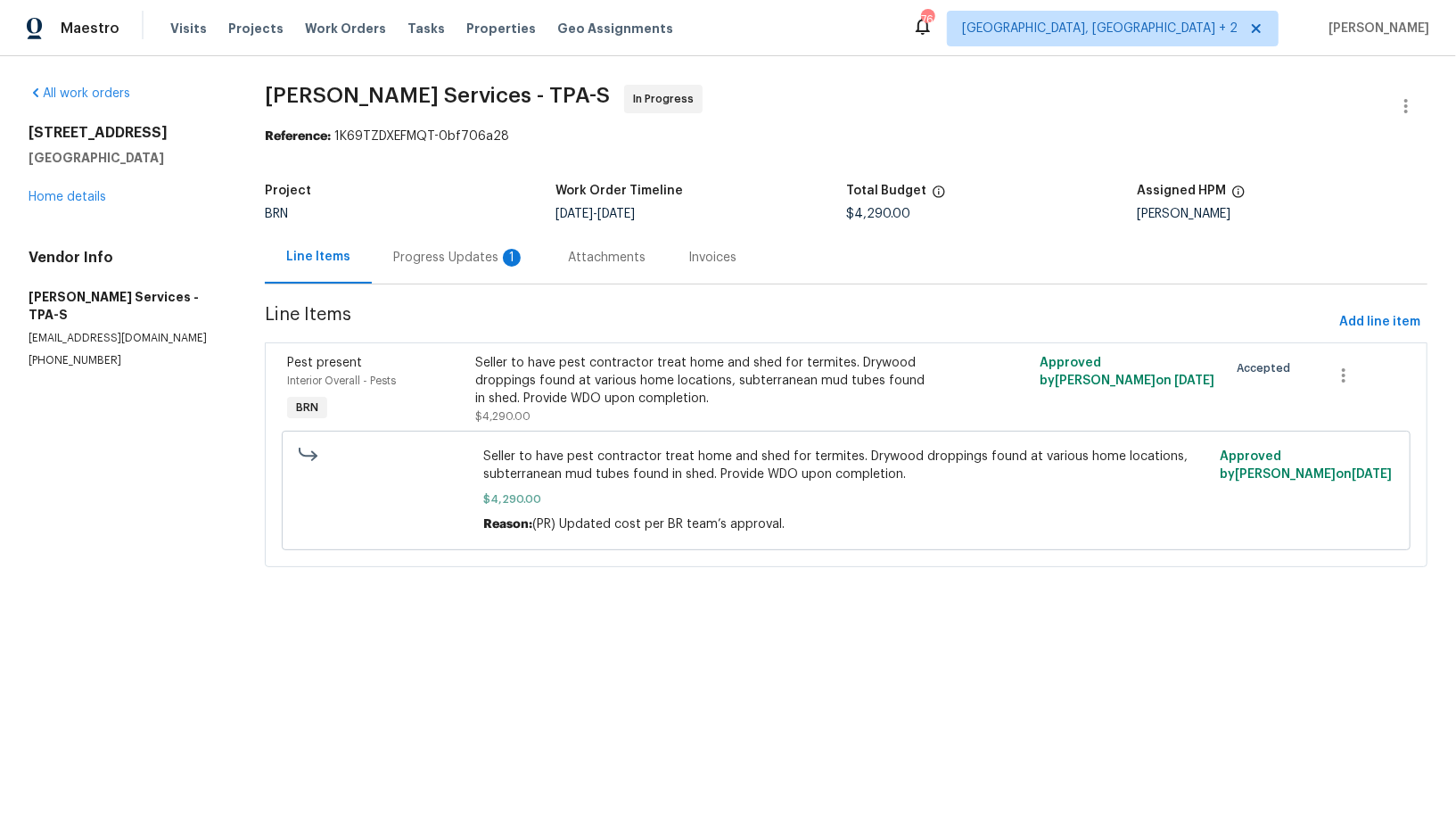
click at [455, 266] on div "Progress Updates 1" at bounding box center [458, 256] width 174 height 52
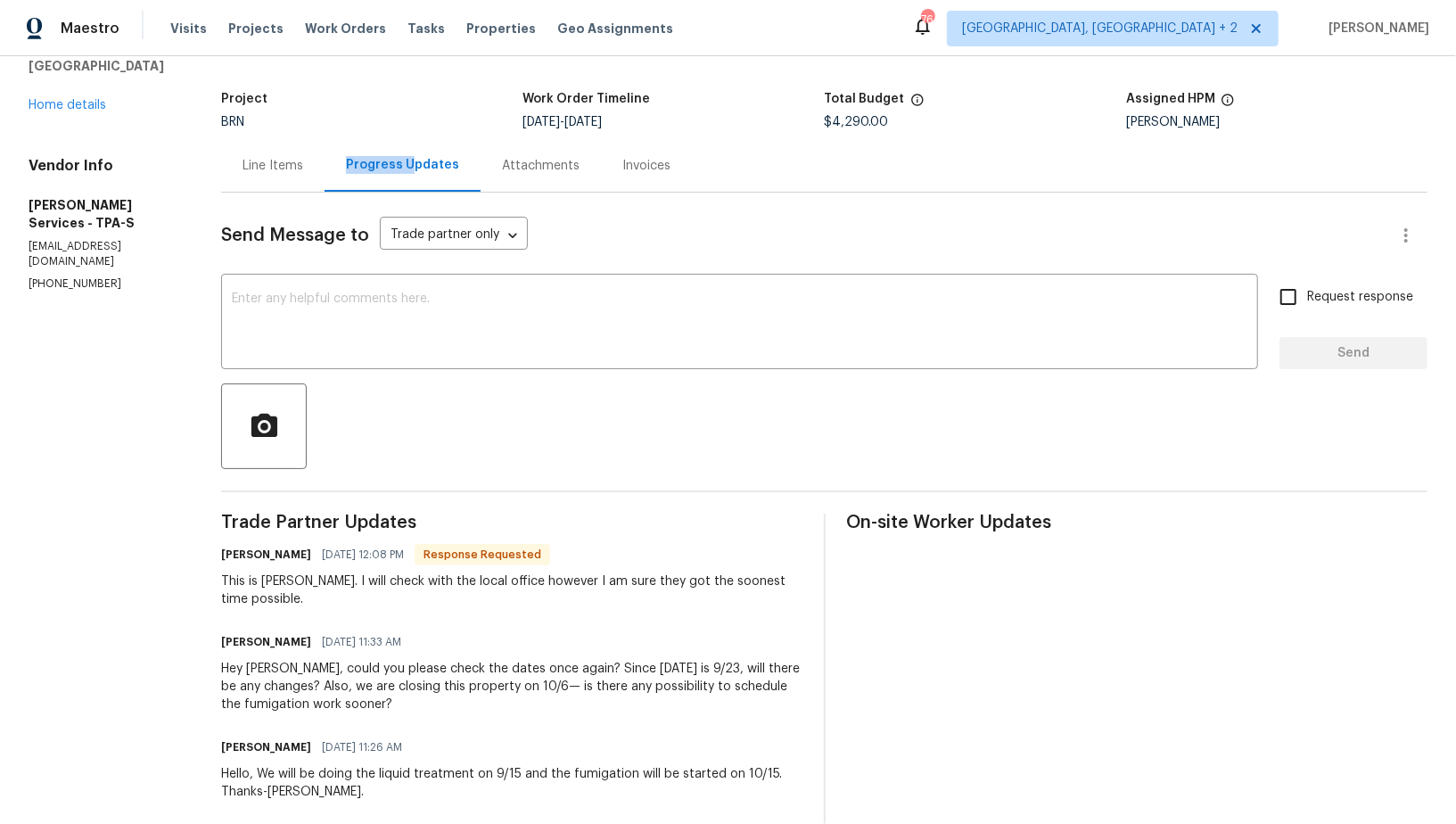
scroll to position [70, 0]
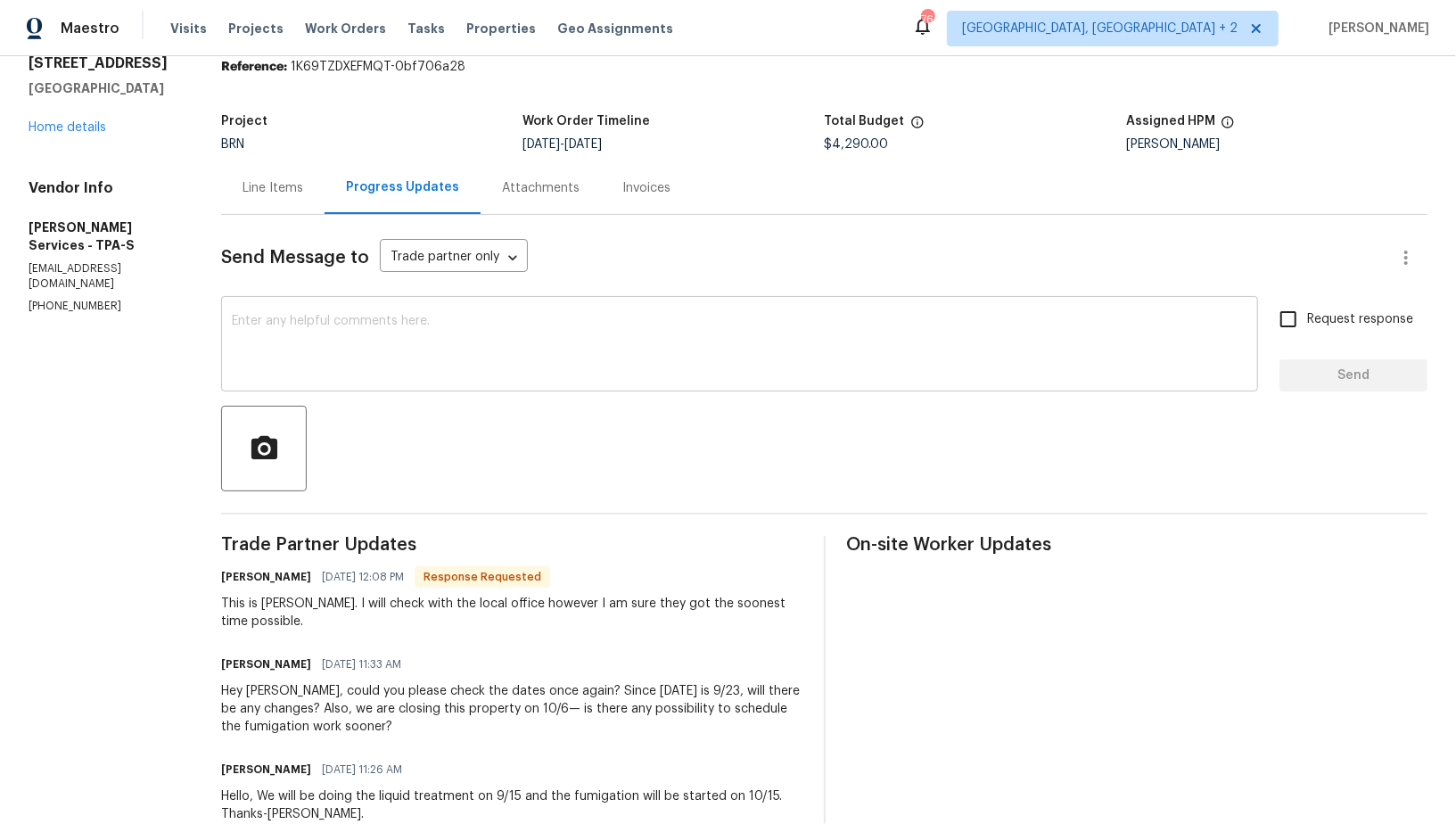
click at [494, 332] on textarea at bounding box center [739, 345] width 1016 height 62
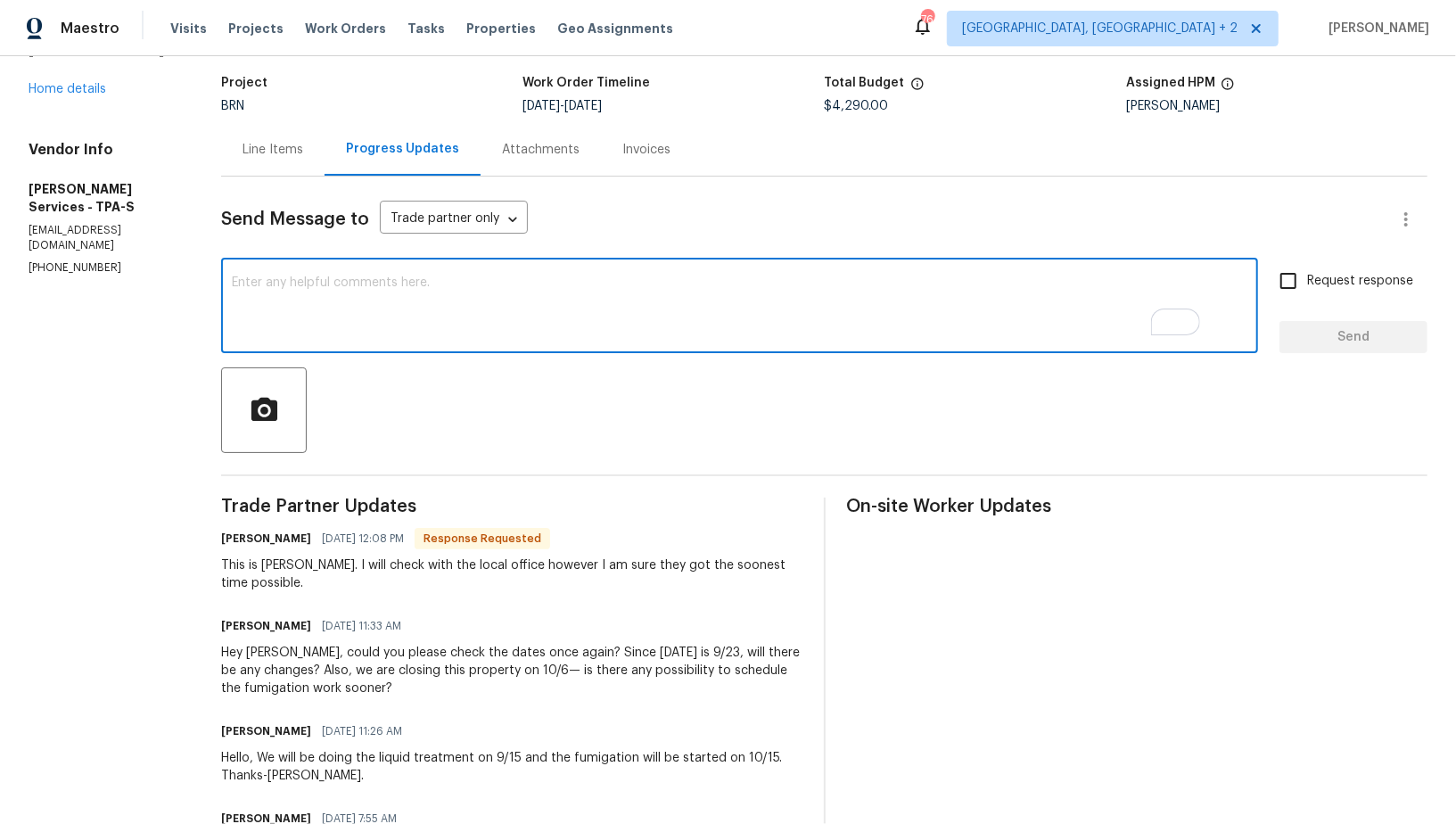
scroll to position [108, 0]
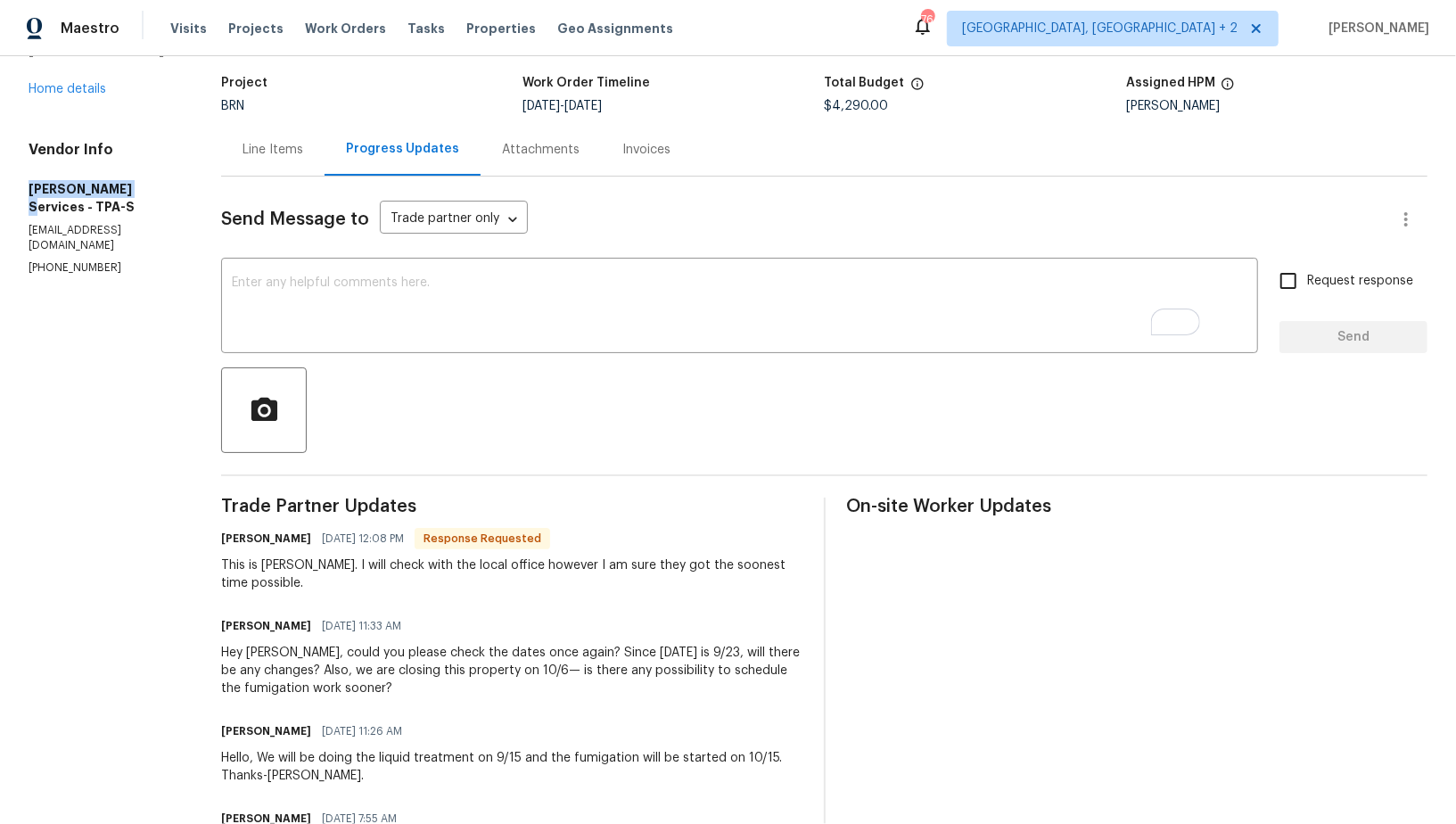
drag, startPoint x: 11, startPoint y: 192, endPoint x: 127, endPoint y: 190, distance: 116.0
copy h5 "[PERSON_NAME] Services"
click at [318, 318] on textarea "To enrich screen reader interactions, please activate Accessibility in Grammarl…" at bounding box center [739, 308] width 1016 height 62
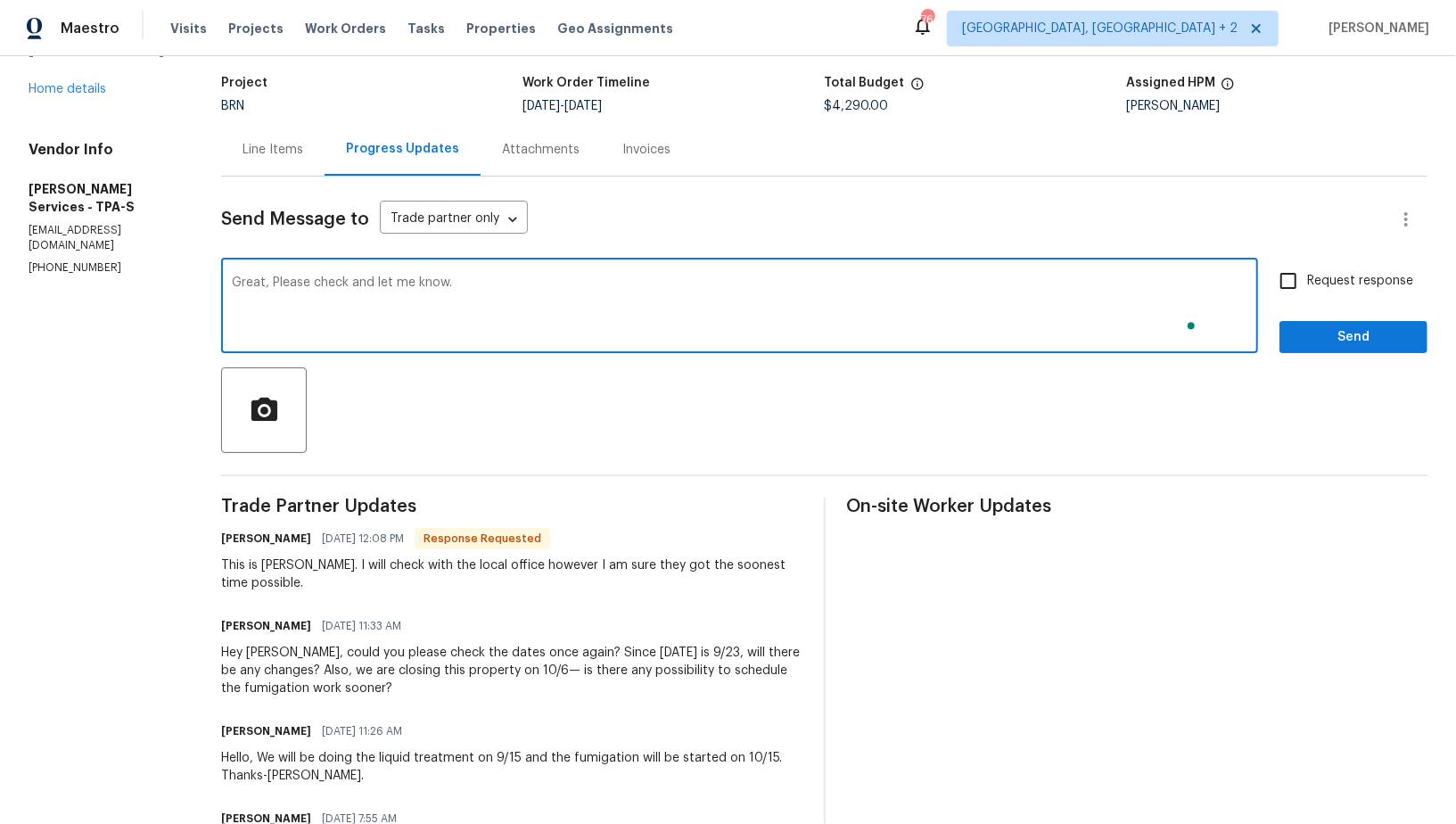
scroll to position [18, 0]
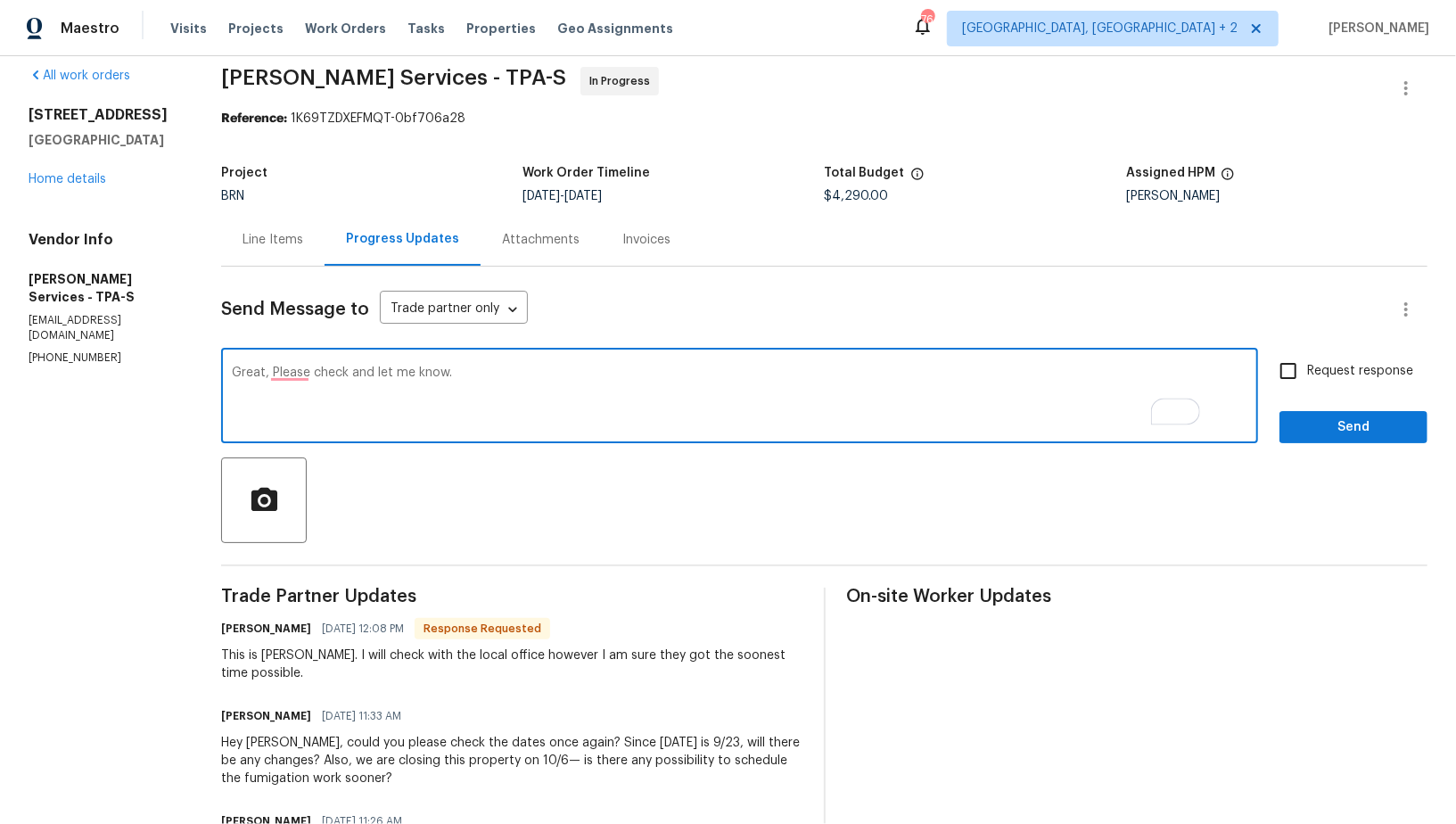
type textarea "Great, Please check and let me know."
click at [1285, 374] on input "Request response" at bounding box center [1289, 371] width 37 height 37
checkbox input "true"
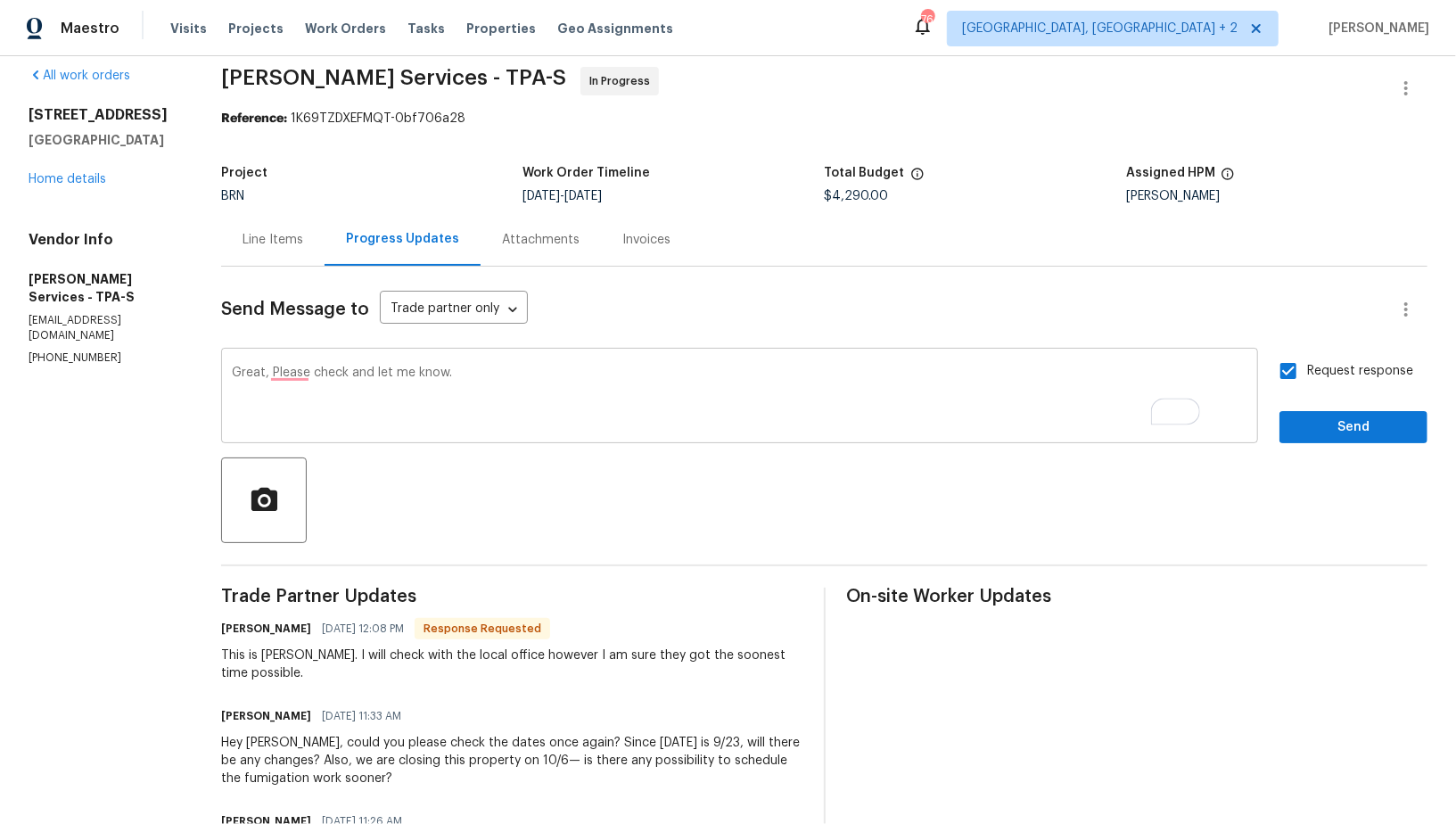
scroll to position [0, 0]
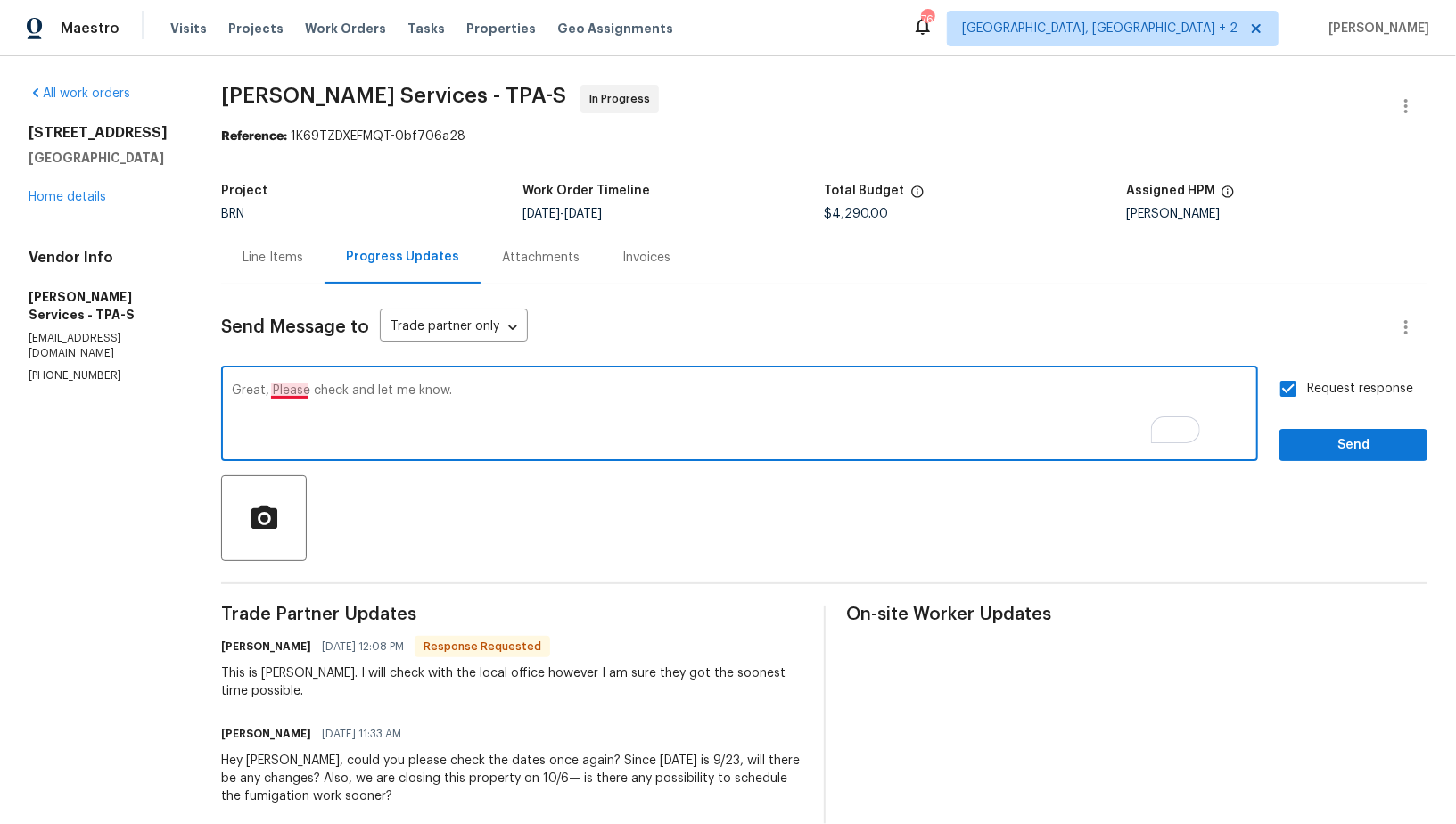
drag, startPoint x: 322, startPoint y: 393, endPoint x: 605, endPoint y: 399, distance: 283.1
click at [605, 399] on textarea "Great, Please check and let me know." at bounding box center [739, 415] width 1016 height 62
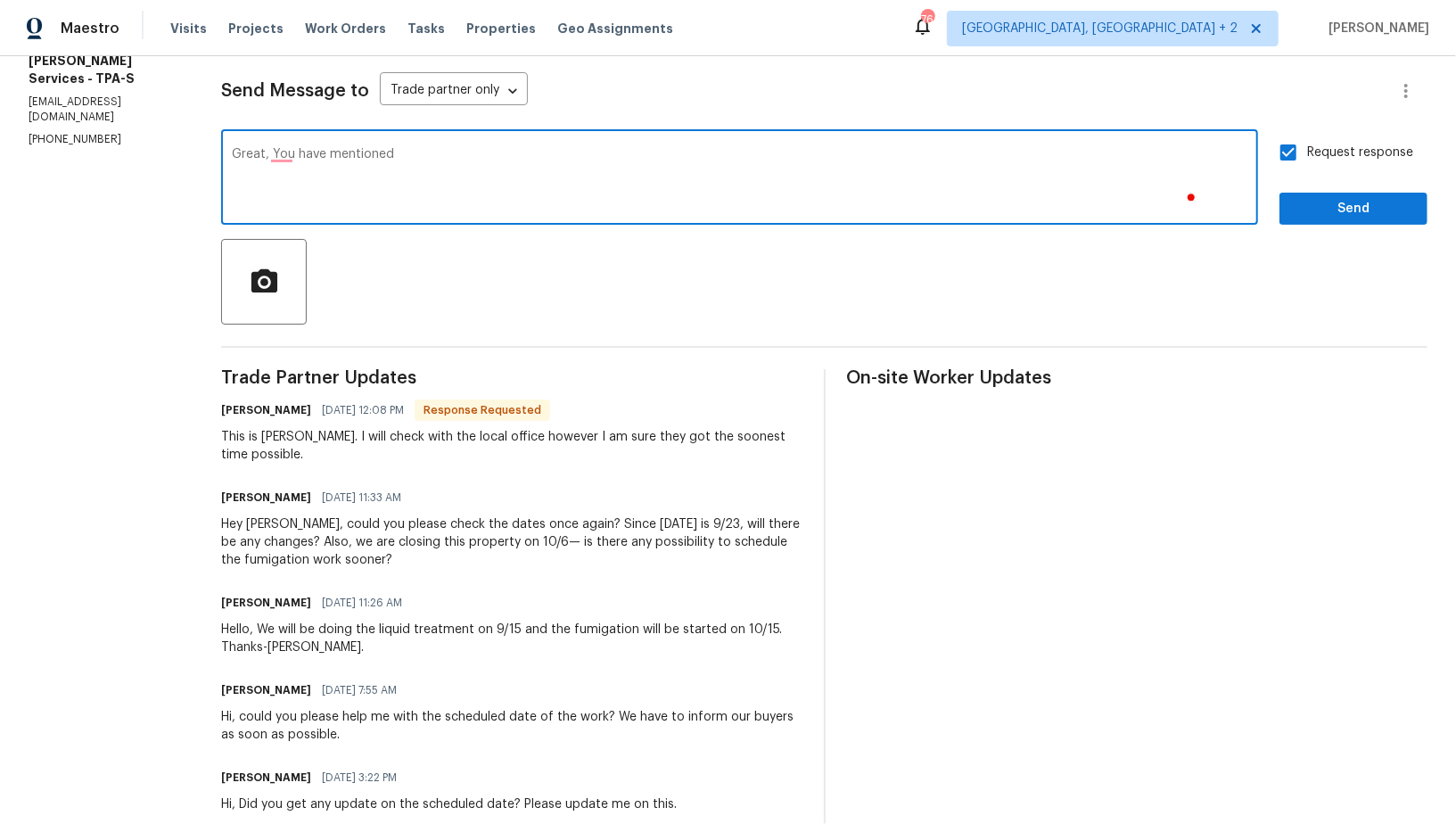
scroll to position [244, 0]
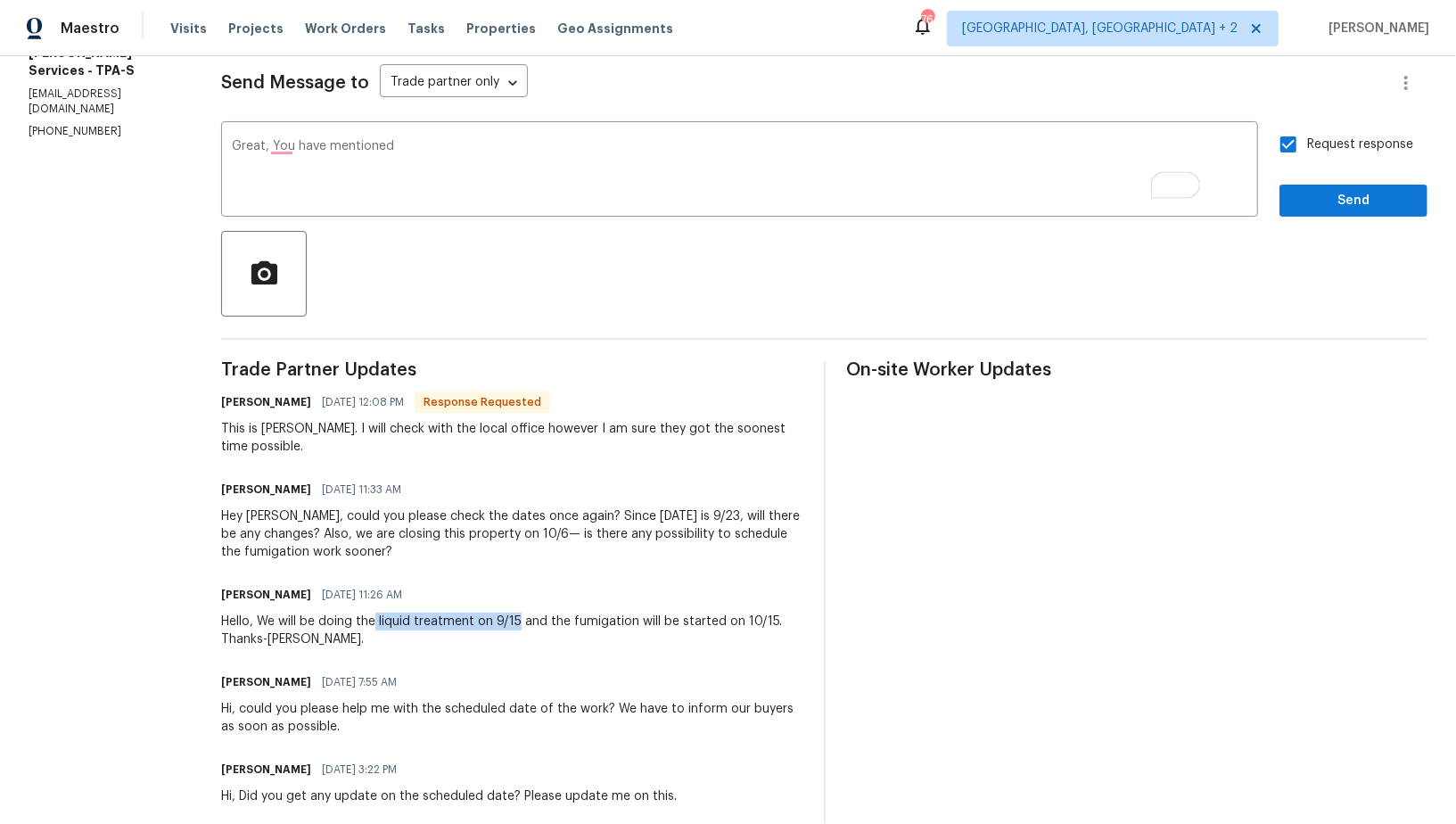
drag, startPoint x: 421, startPoint y: 618, endPoint x: 566, endPoint y: 619, distance: 145.0
click at [566, 619] on div "Hello, We will be doing the liquid treatment on 9/15 and the fumigation will be…" at bounding box center [510, 631] width 580 height 35
copy div "liquid treatment on 9/15"
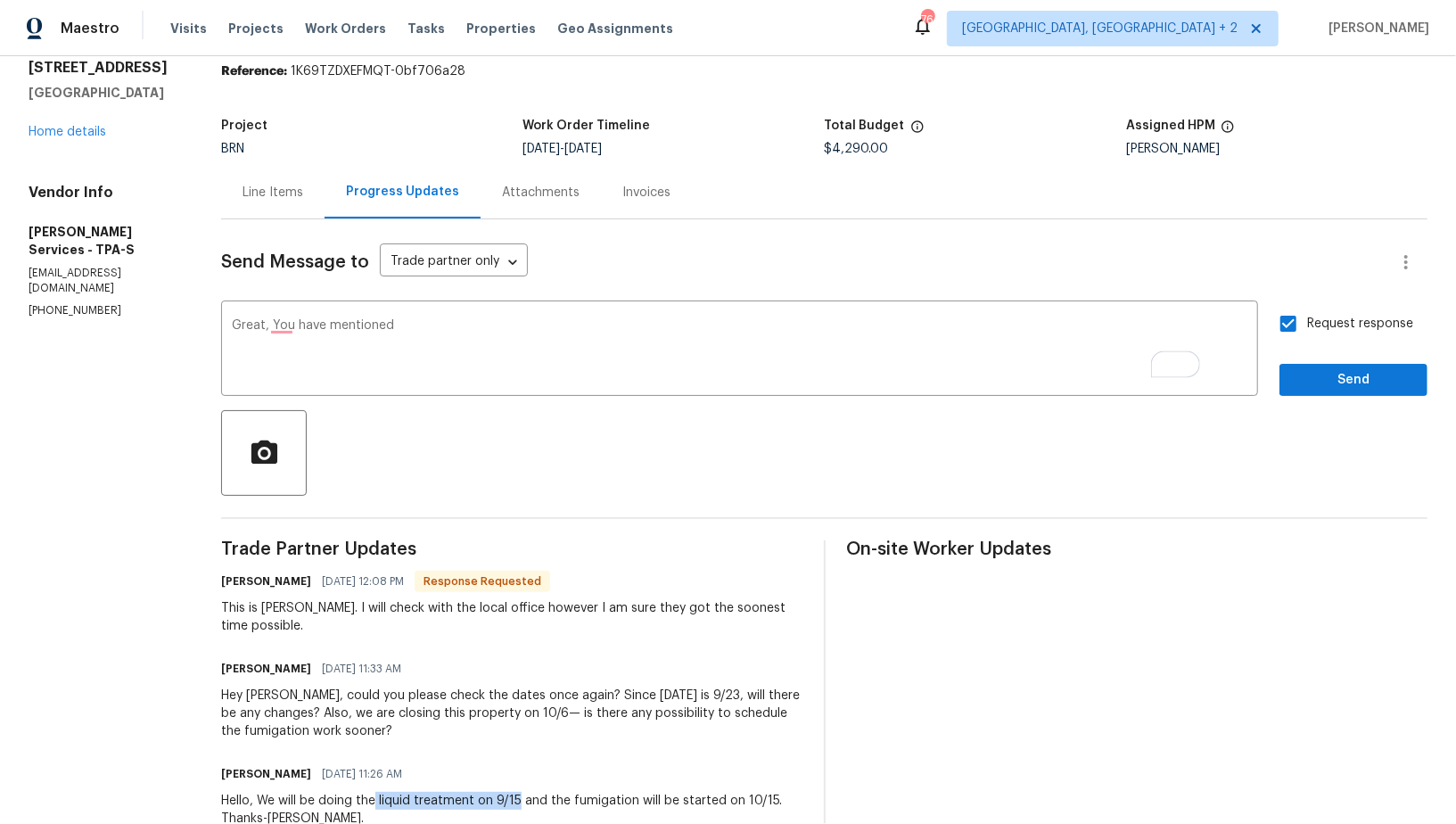
scroll to position [0, 0]
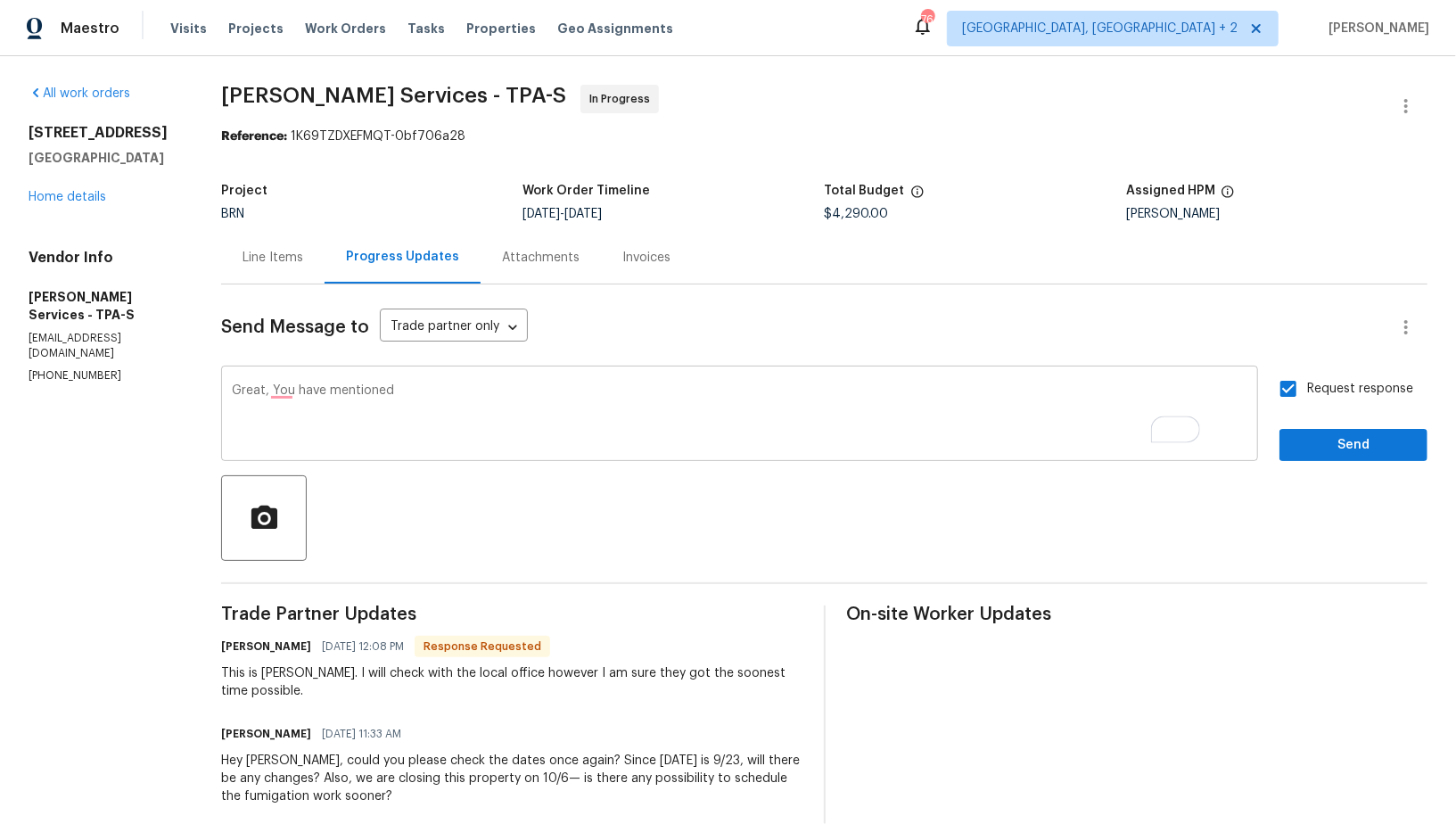
click at [448, 383] on div "Great, You have mentioned x ​" at bounding box center [739, 416] width 1037 height 91
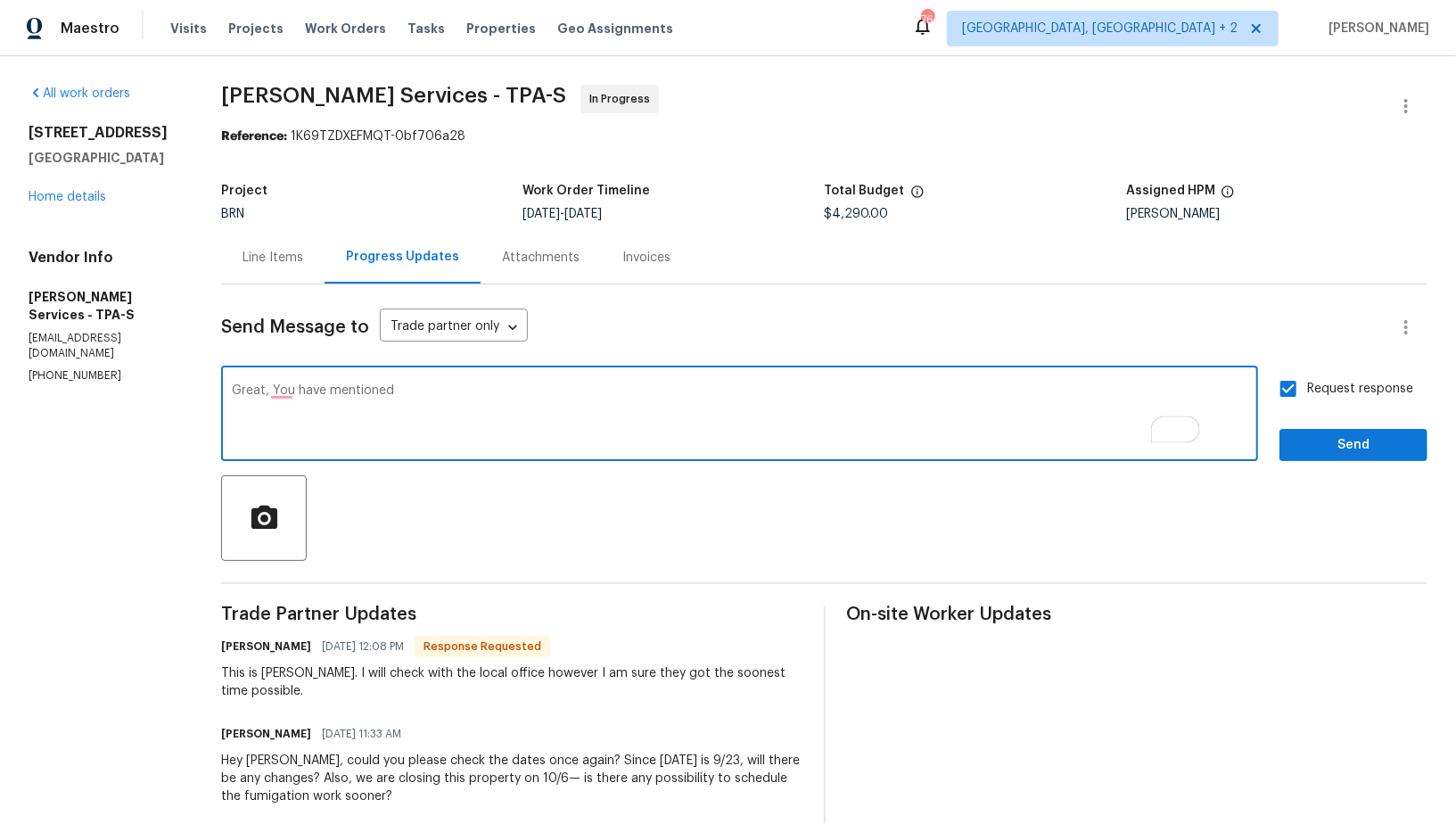
paste textarea "liquid treatment on 9/15"
click at [540, 393] on textarea "Great, You have mentioned liquid treatment on 9/15" at bounding box center [739, 415] width 1016 height 62
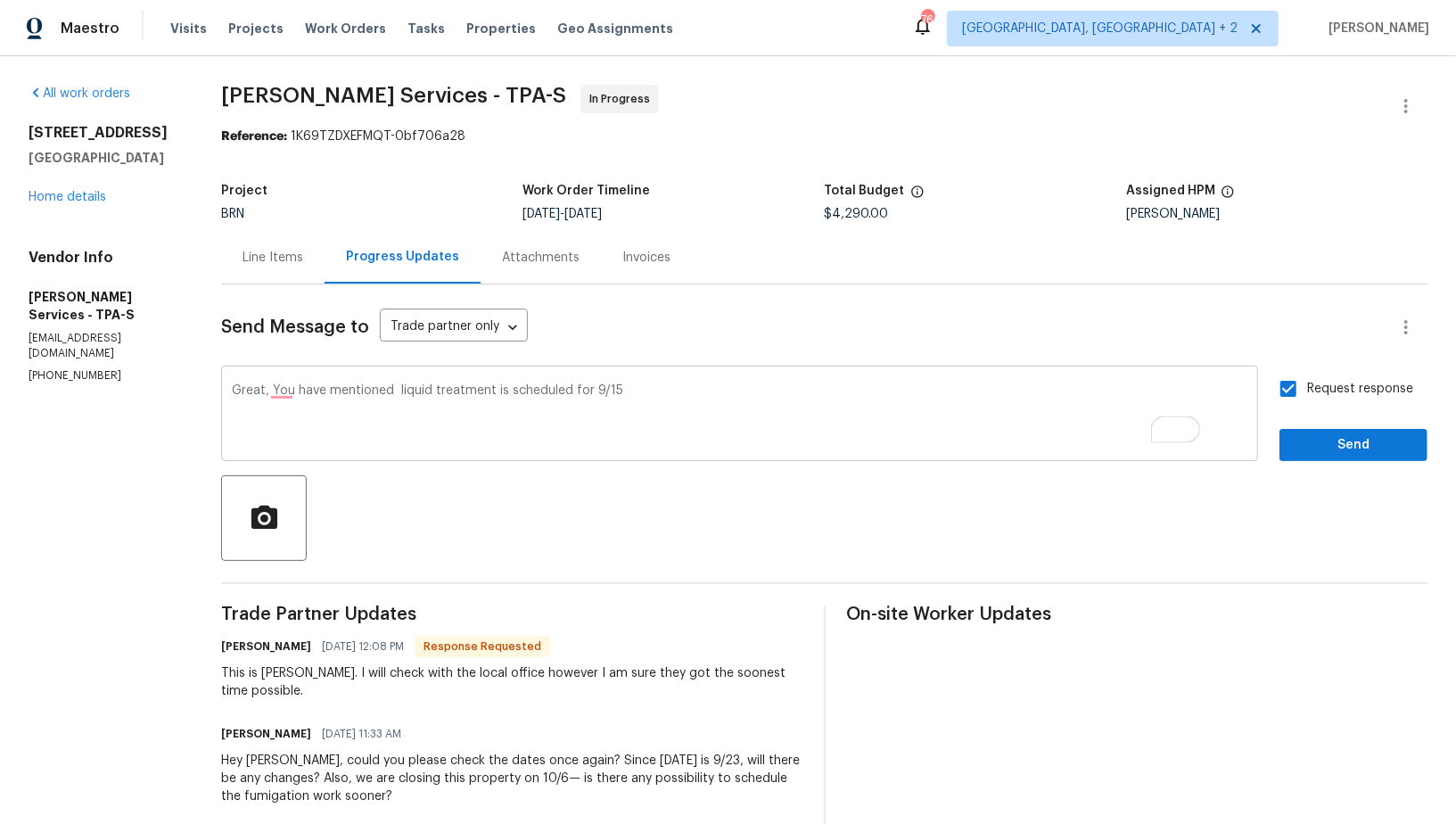
click at [677, 383] on div "Great, You have mentioned liquid treatment is scheduled for 9/15 x ​" at bounding box center [739, 416] width 1037 height 91
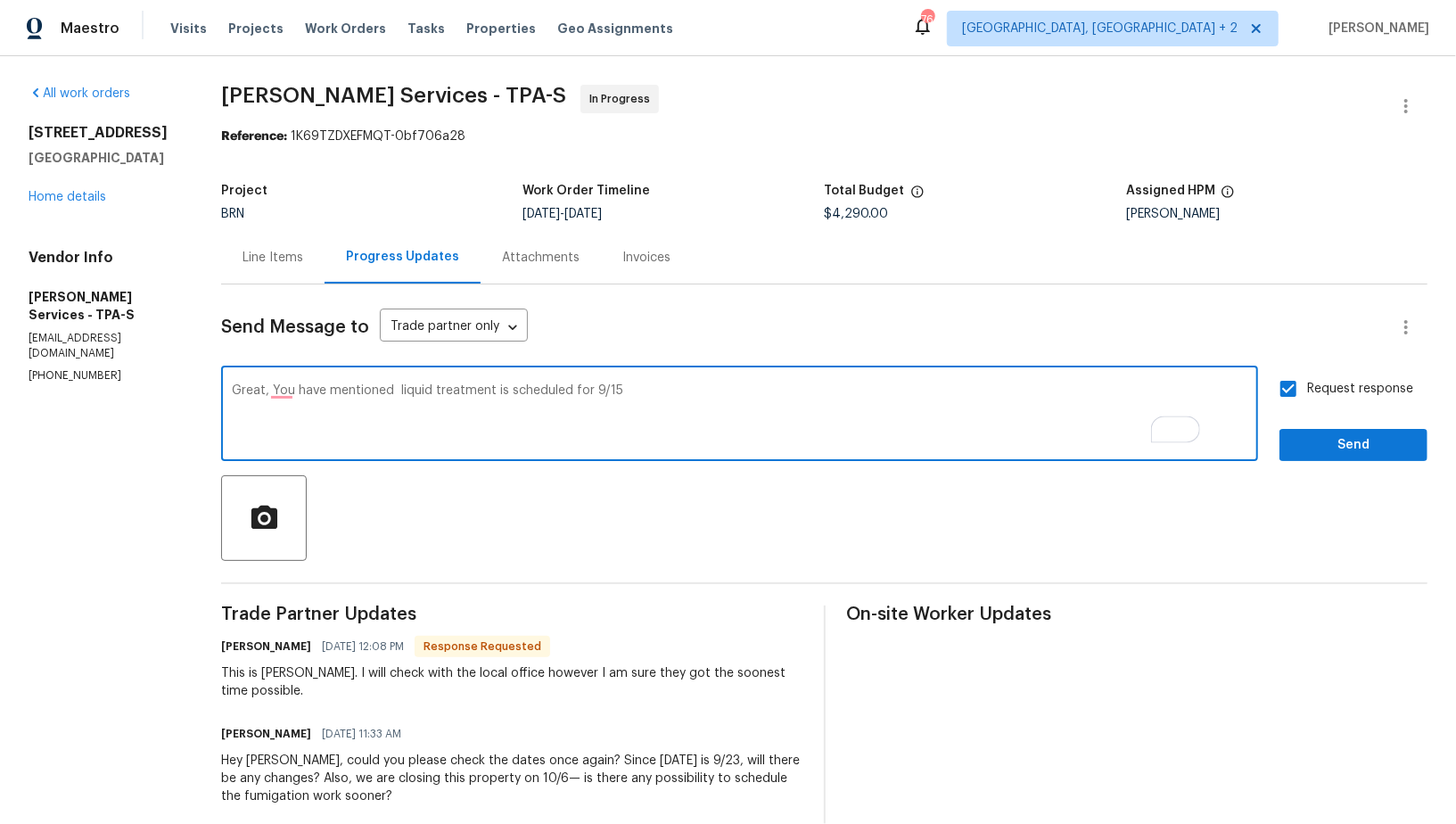
click at [445, 388] on textarea "Great, You have mentioned liquid treatment is scheduled for 9/15" at bounding box center [739, 415] width 1016 height 62
click at [688, 388] on textarea "Great, You have mentioned liquid treatment is scheduled for 9/15" at bounding box center [739, 415] width 1016 height 62
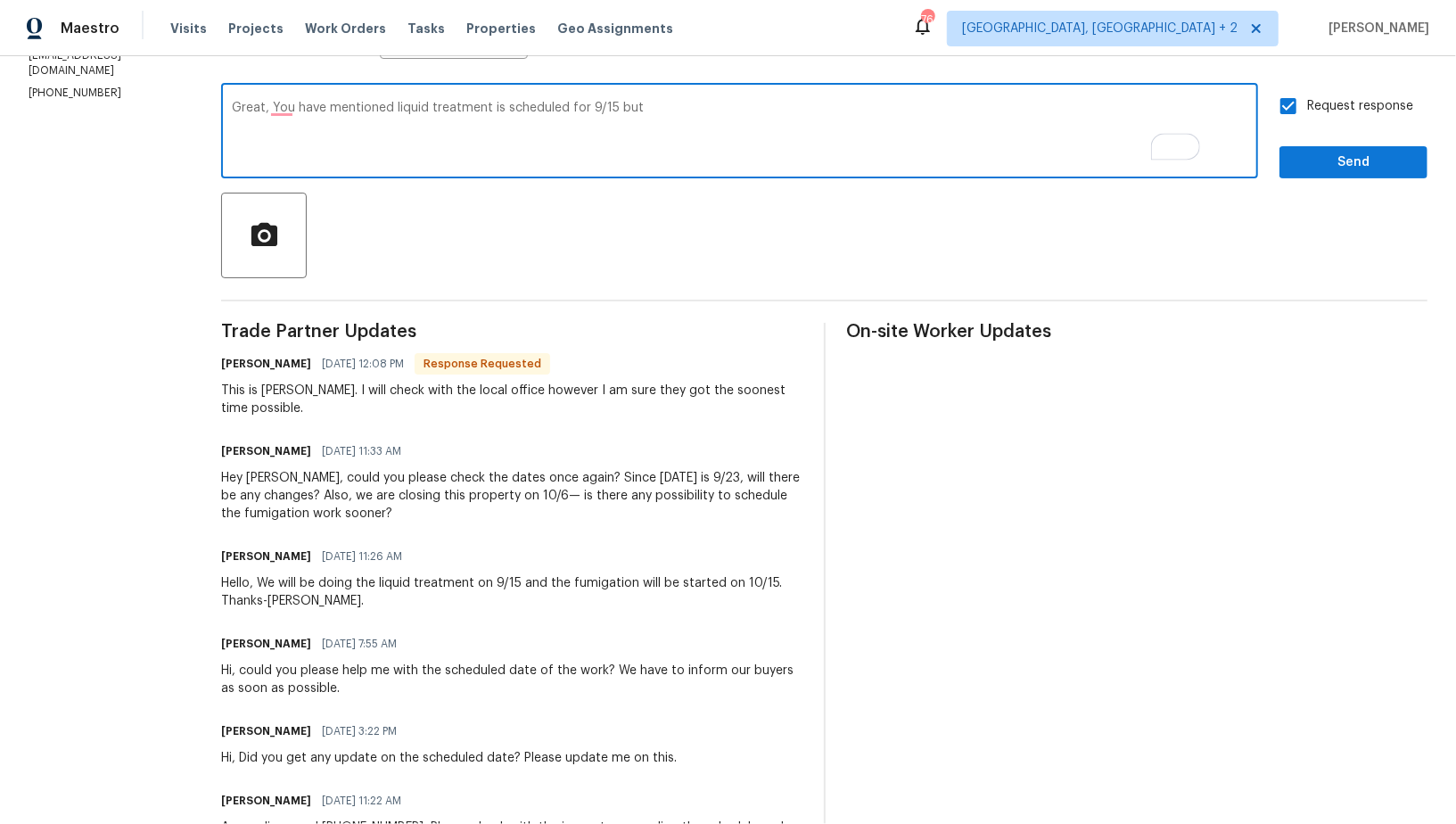
scroll to position [302, 0]
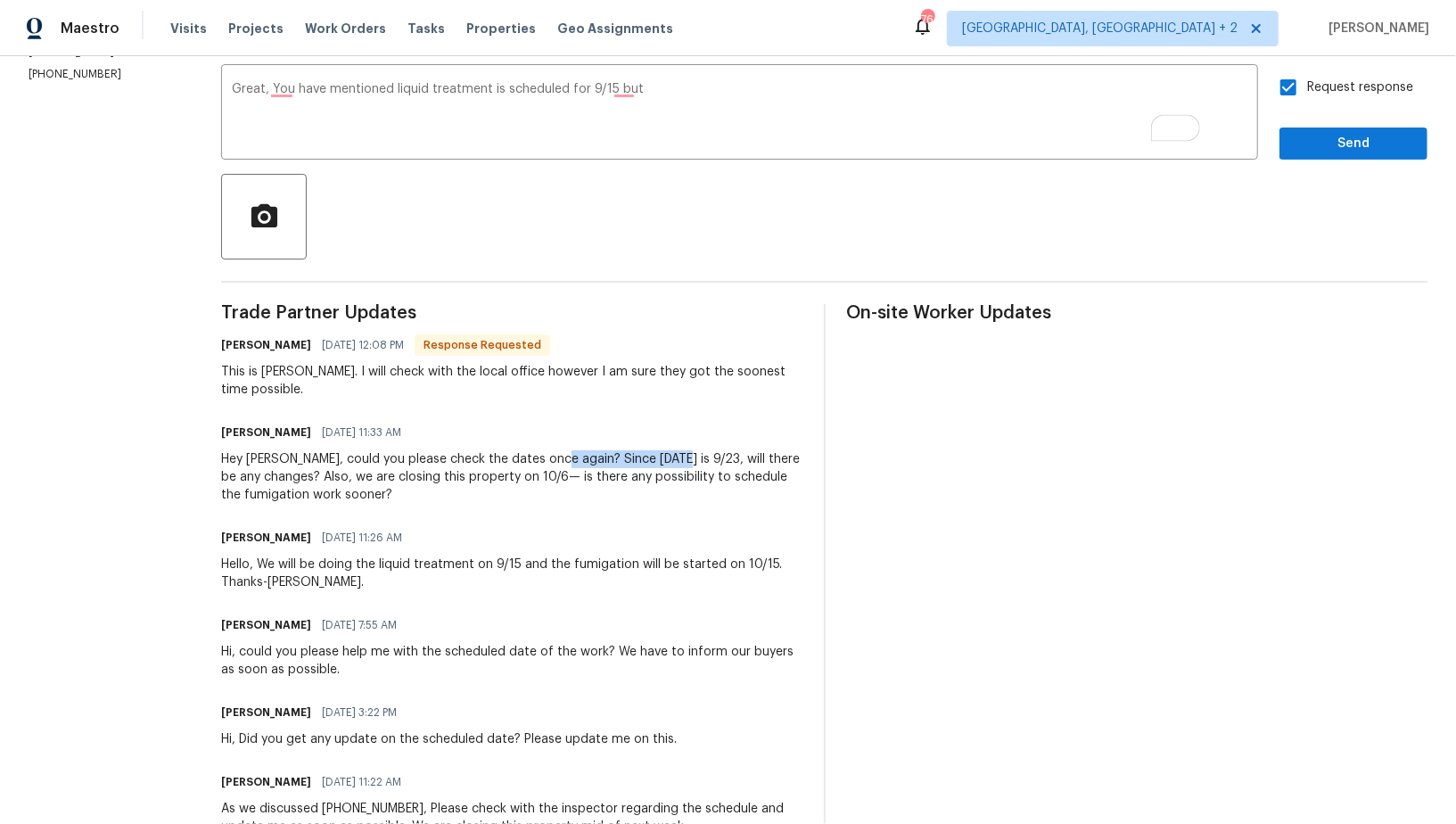
drag, startPoint x: 599, startPoint y: 458, endPoint x: 715, endPoint y: 455, distance: 116.0
click at [715, 455] on div "Hey Tisha, could you please check the dates once again? Since today is 9/23, wi…" at bounding box center [510, 477] width 580 height 53
copy div "Since today is 9/23"
click at [704, 91] on textarea "Great, You have mentioned liquid treatment is scheduled for 9/15 but" at bounding box center [739, 113] width 1016 height 62
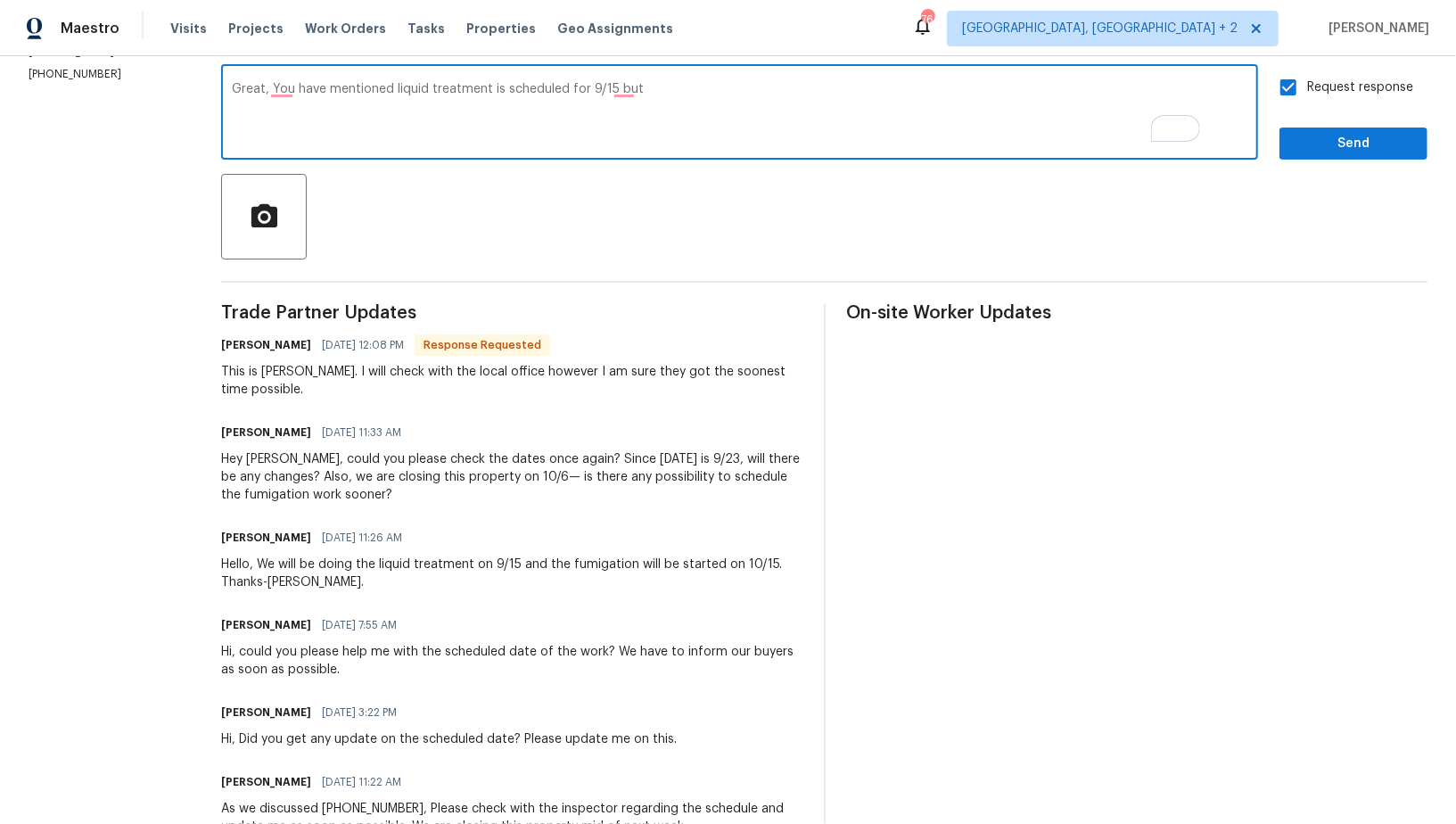
paste textarea "Since today is 9/23"
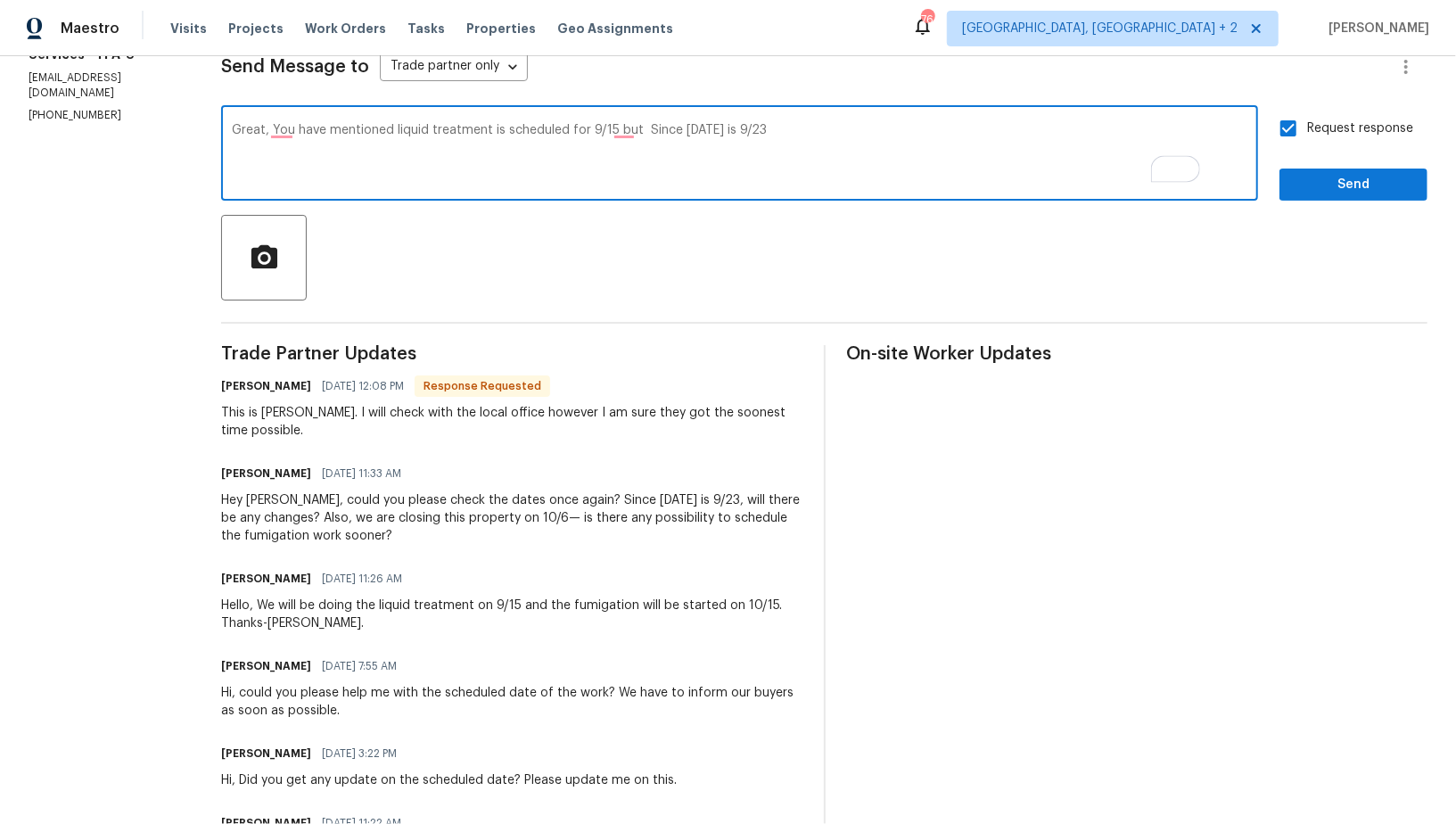
scroll to position [246, 0]
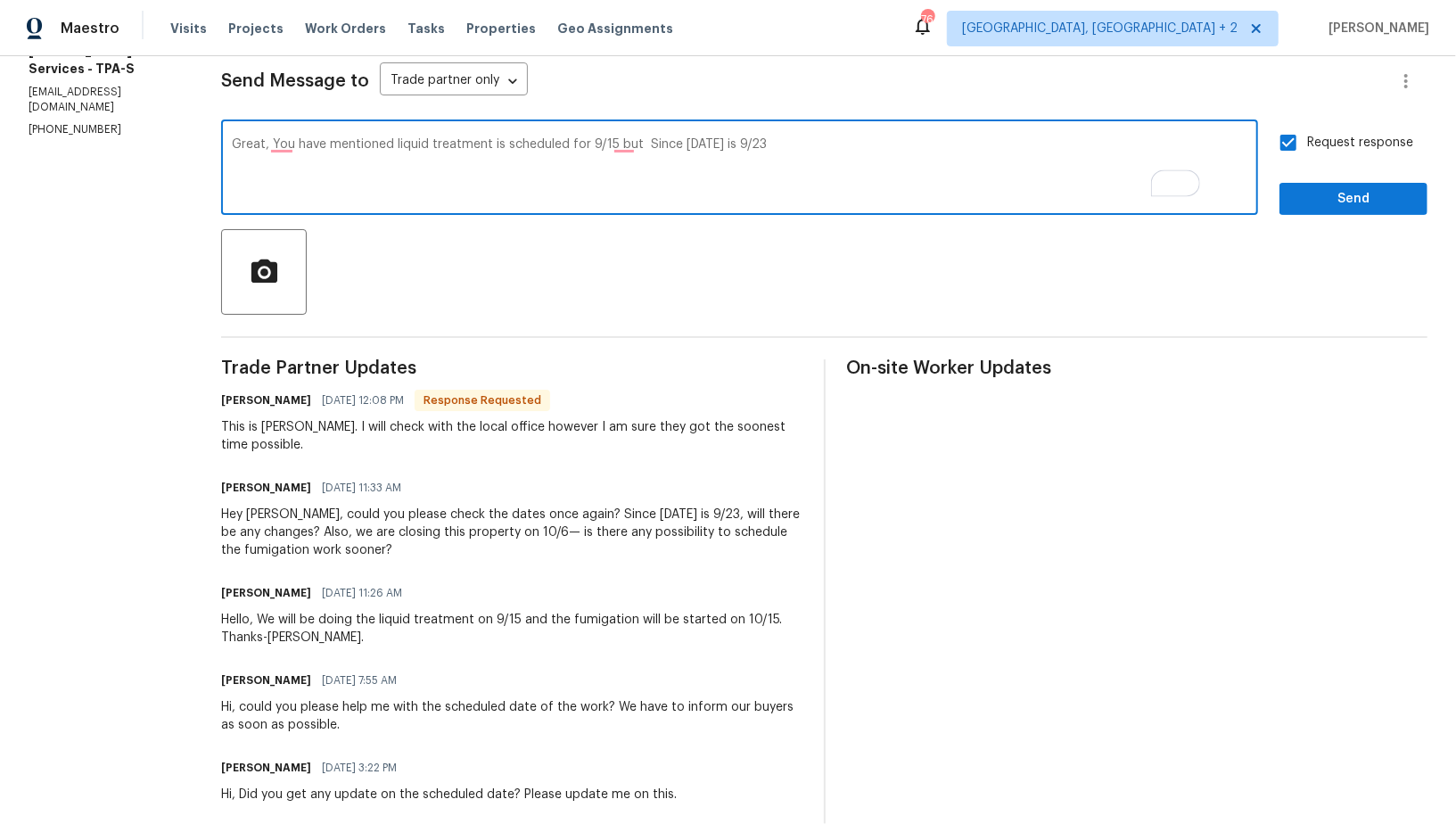
click at [695, 143] on textarea "Great, You have mentioned liquid treatment is scheduled for 9/15 but Since toda…" at bounding box center [739, 169] width 1016 height 62
click at [850, 148] on textarea "Great, You have mentioned liquid treatment is scheduled for 9/15 but since toda…" at bounding box center [739, 169] width 1016 height 62
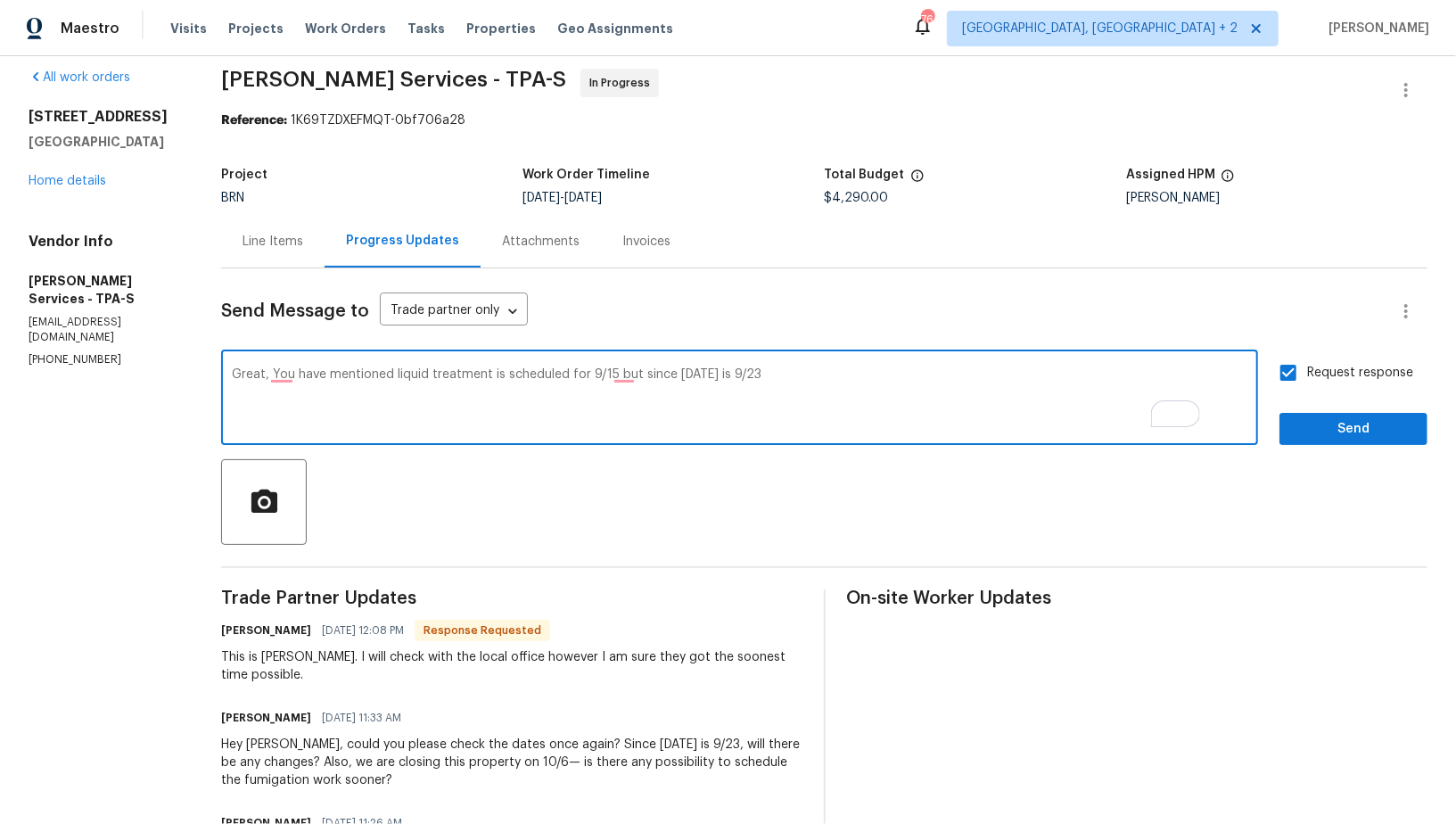
scroll to position [0, 0]
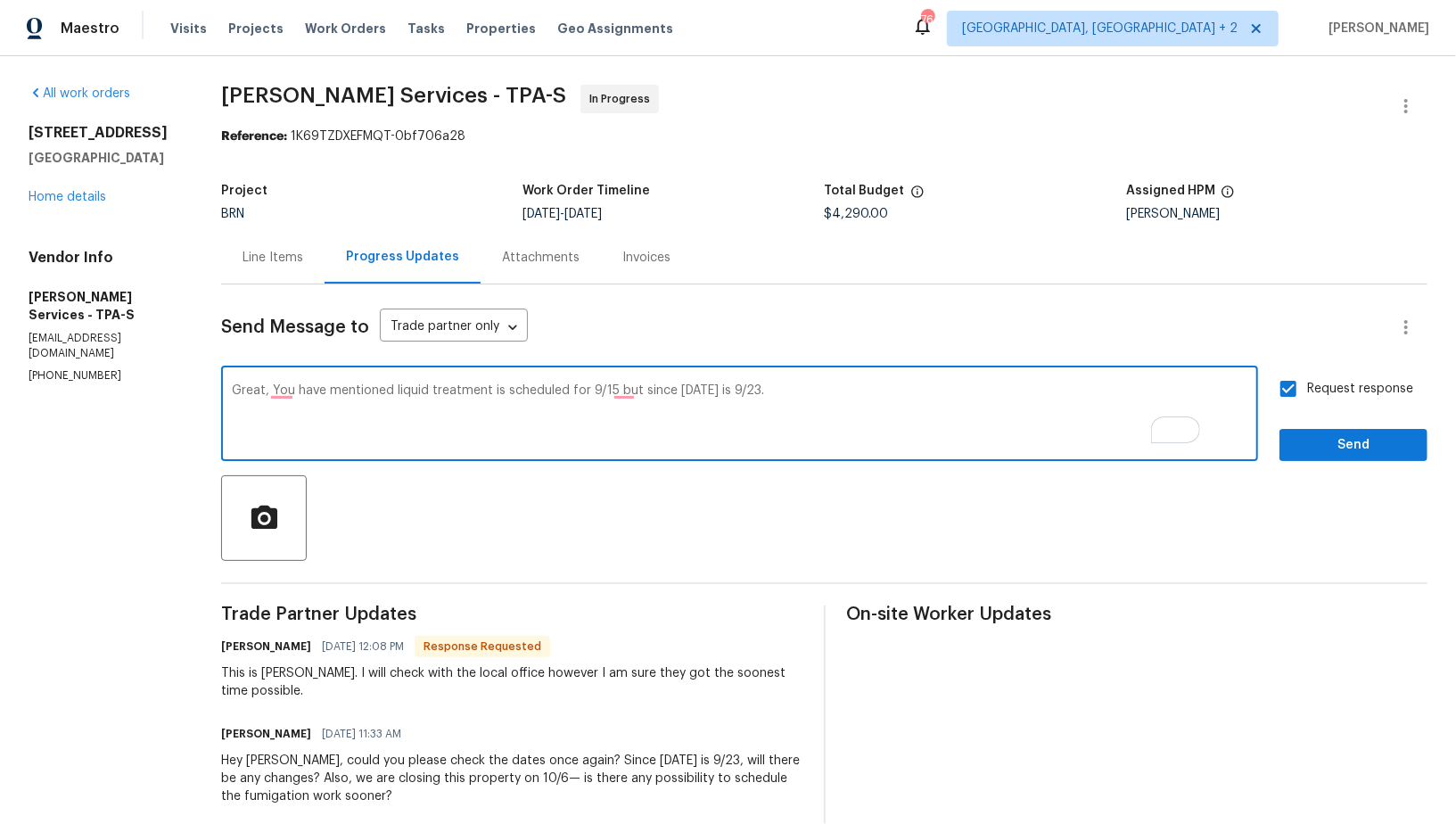
click at [716, 391] on textarea "Great, You have mentioned liquid treatment is scheduled for 9/15 but since toda…" at bounding box center [739, 415] width 1016 height 62
click at [821, 396] on textarea "Great, You have mentioned liquid treatment is scheduled for 9/15 but today is 9…" at bounding box center [739, 415] width 1016 height 62
type textarea "Great, You have mentioned liquid treatment is scheduled for 9/15 but today is 9…"
paste textarea "Great. You mentioned that the liquid treatment was scheduled for 9/15, but toda…"
click at [577, 391] on textarea "Great. You mentioned that the liquid treatment was scheduled for 9/15, but toda…" at bounding box center [739, 415] width 1016 height 62
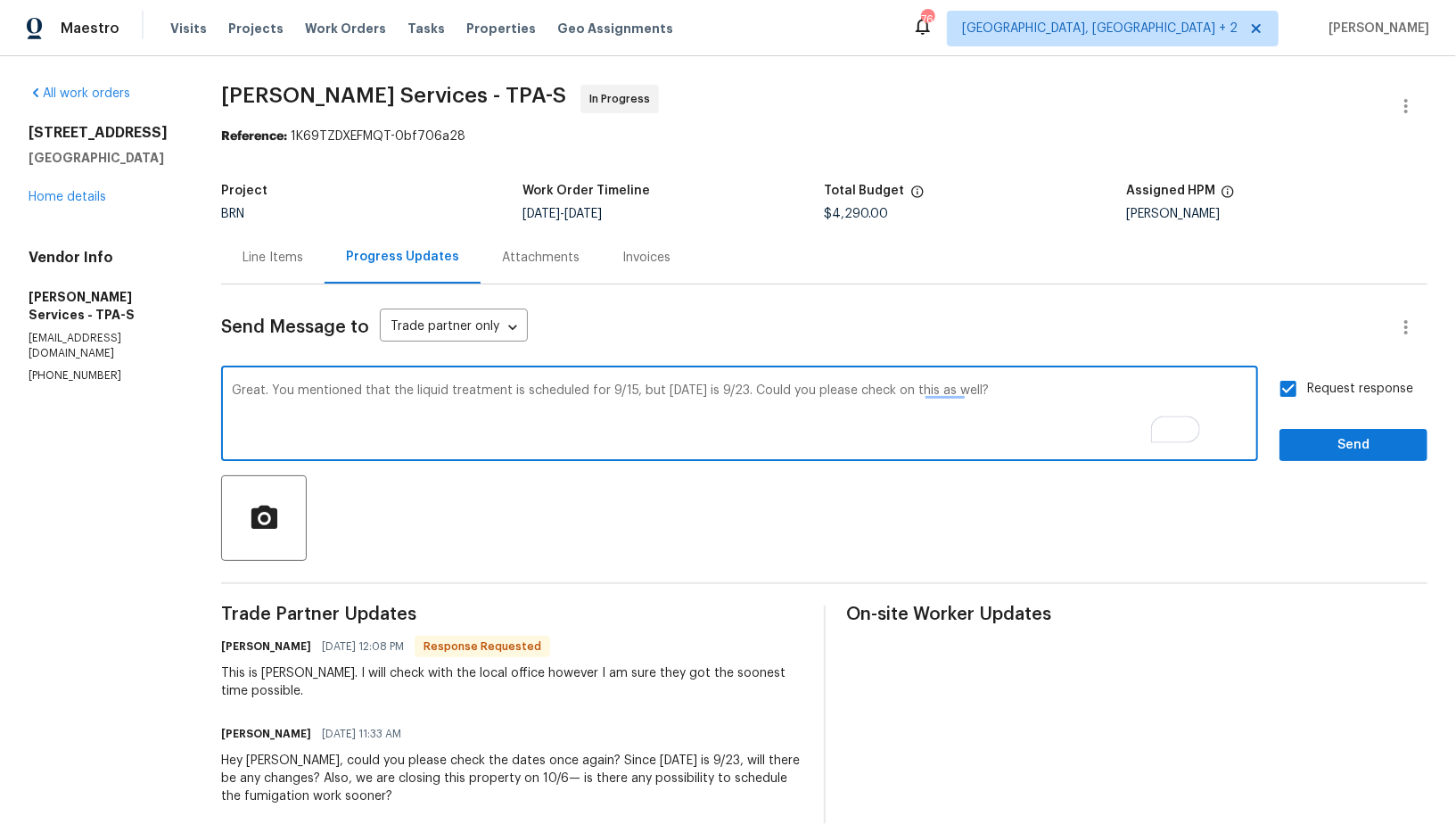
type textarea "Great. You mentioned that the liquid treatment is scheduled for 9/15, but today…"
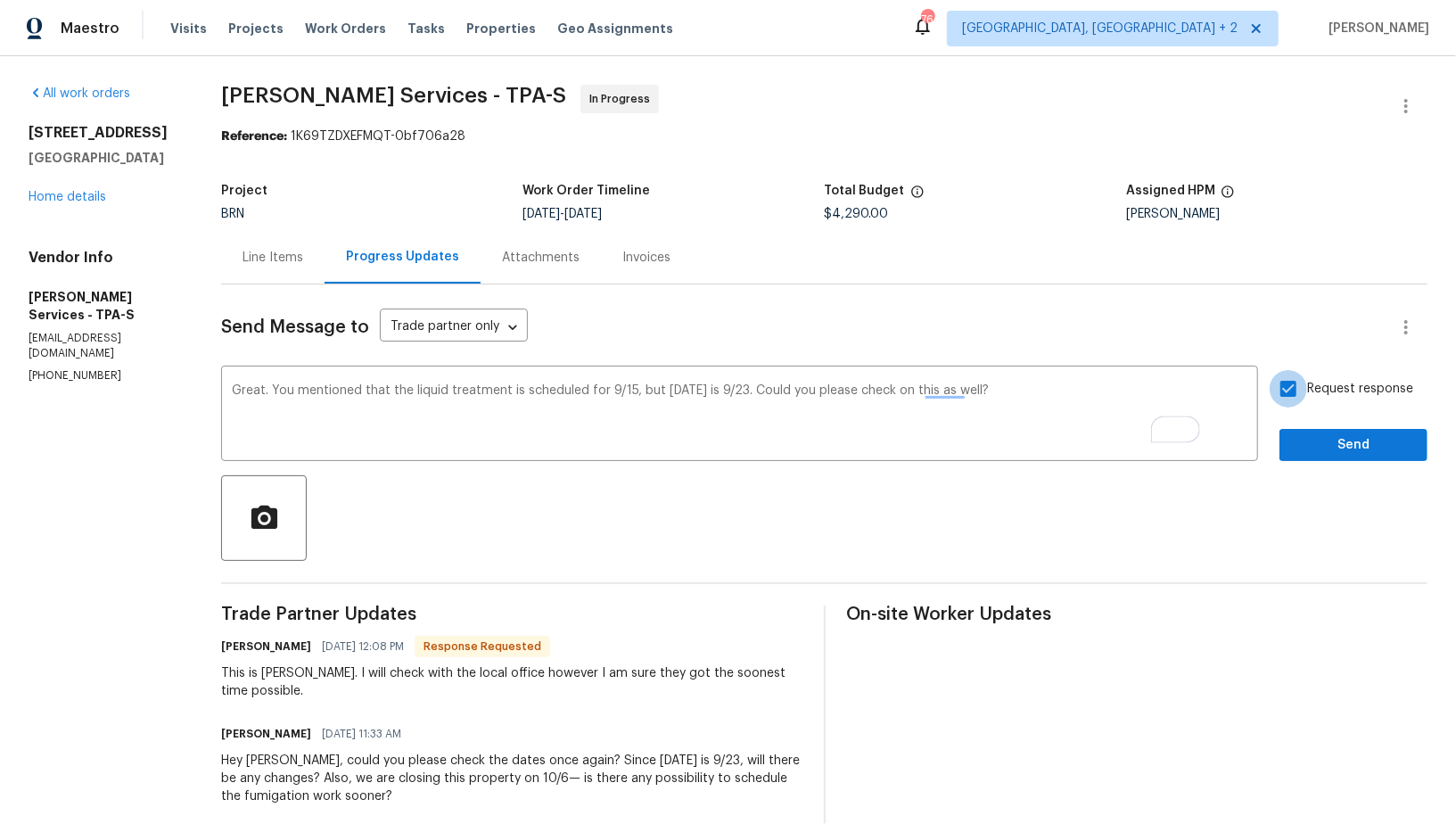
click at [1293, 400] on input "Request response" at bounding box center [1289, 389] width 37 height 37
checkbox input "true"
click at [1310, 439] on span "Send" at bounding box center [1353, 446] width 119 height 23
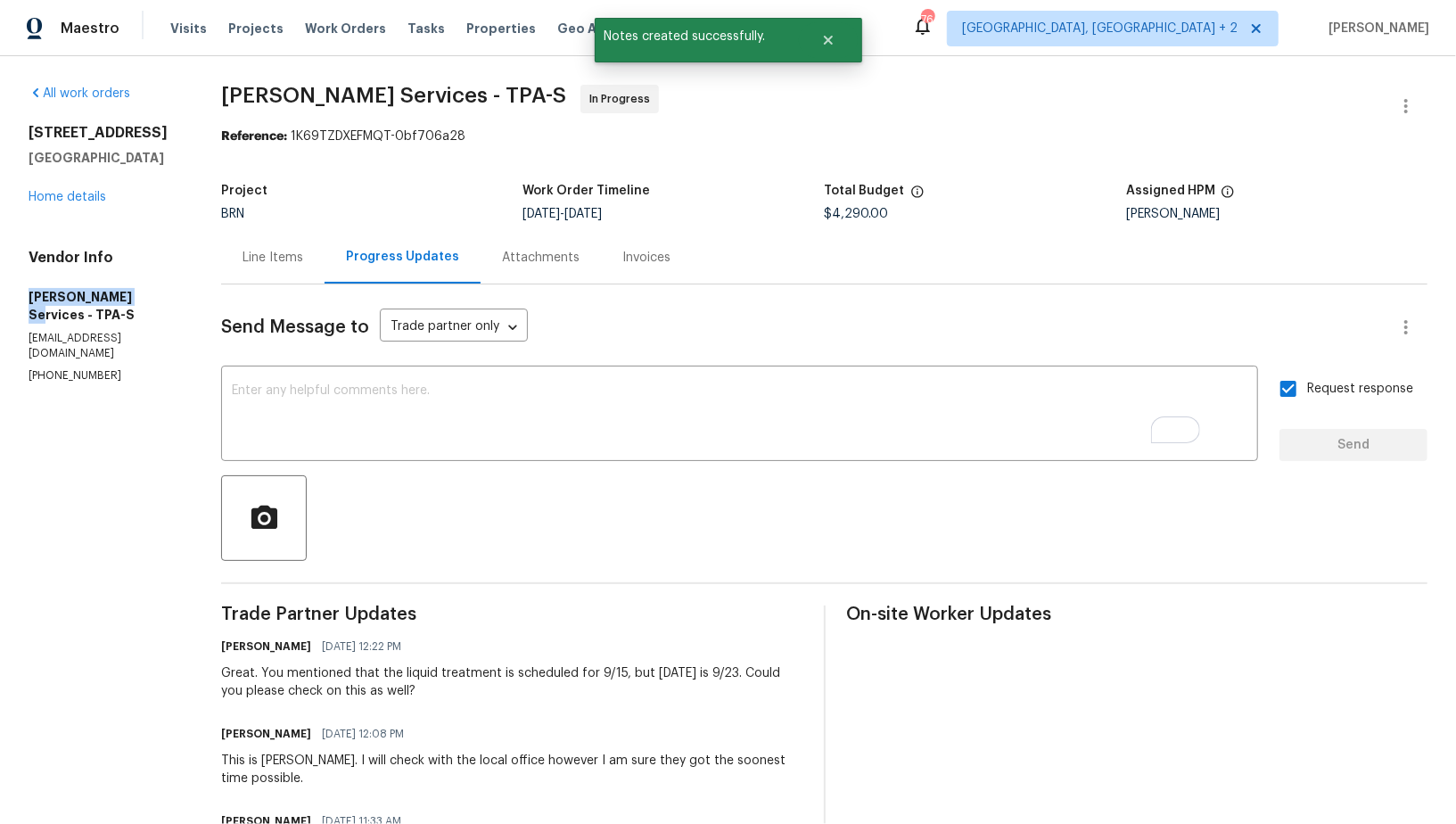
drag, startPoint x: 14, startPoint y: 303, endPoint x: 132, endPoint y: 297, distance: 118.2
copy h5 "Massey Services"
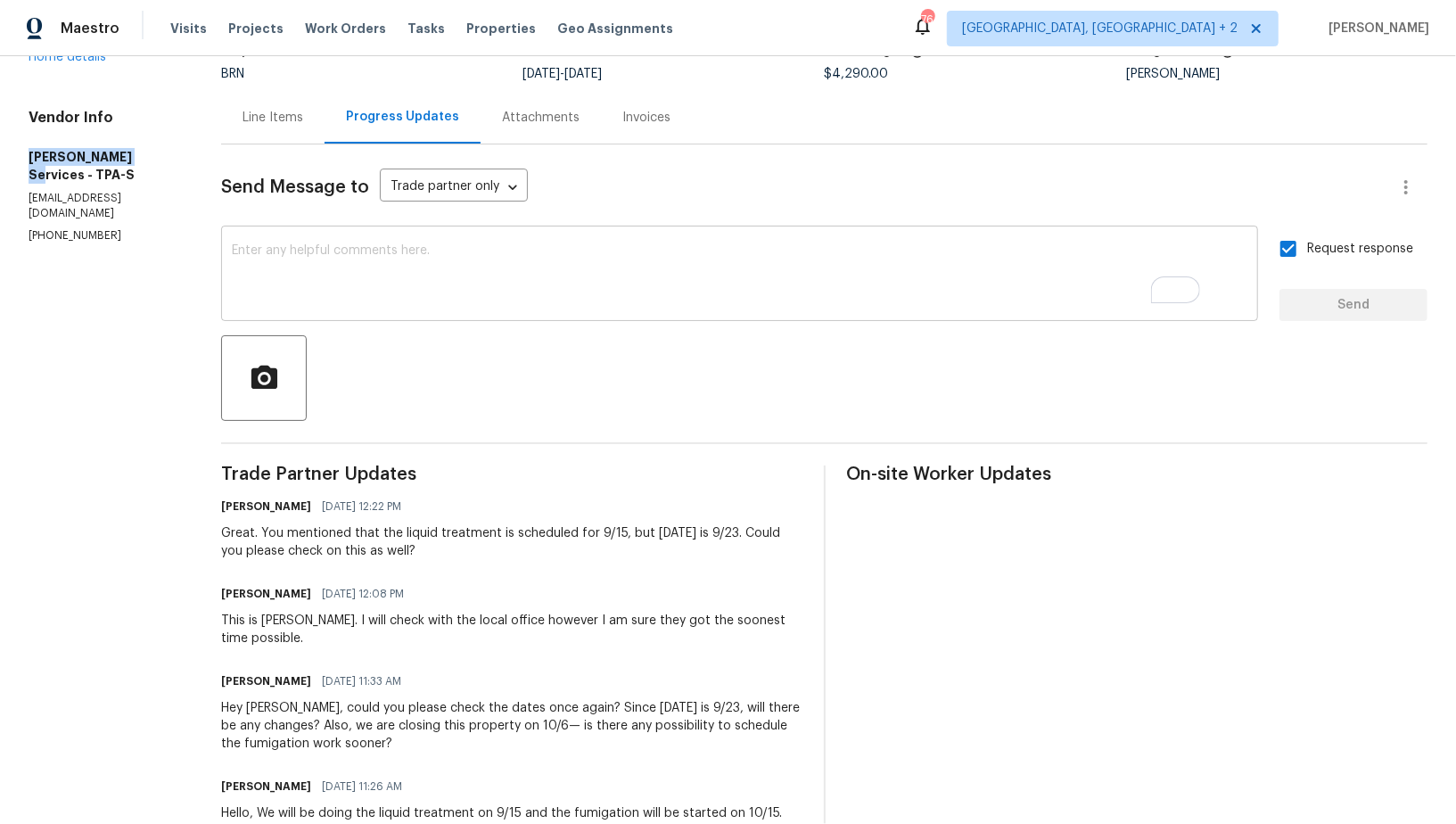
scroll to position [172, 0]
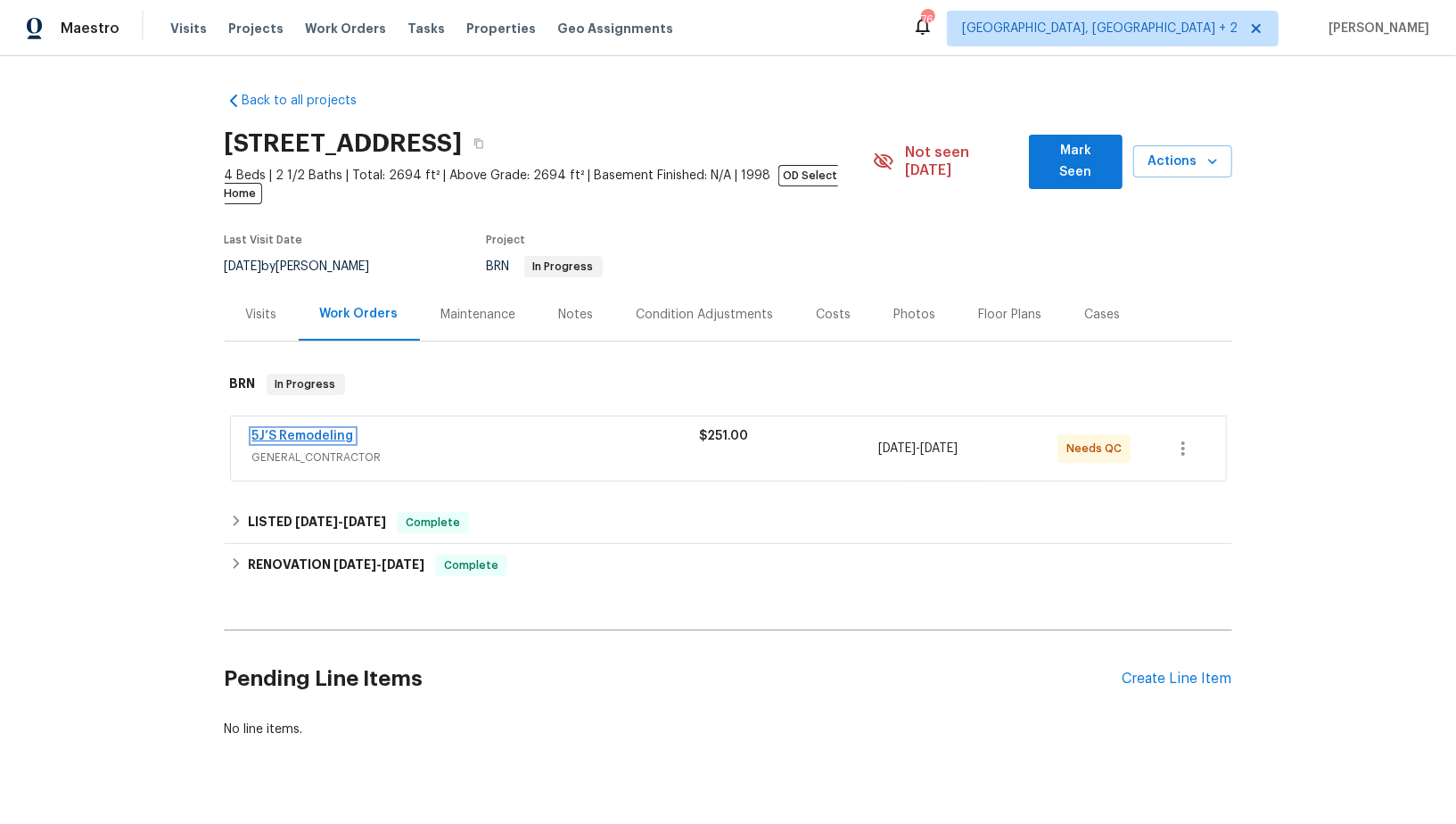
click at [325, 430] on link "5J’S Remodeling" at bounding box center [302, 436] width 101 height 13
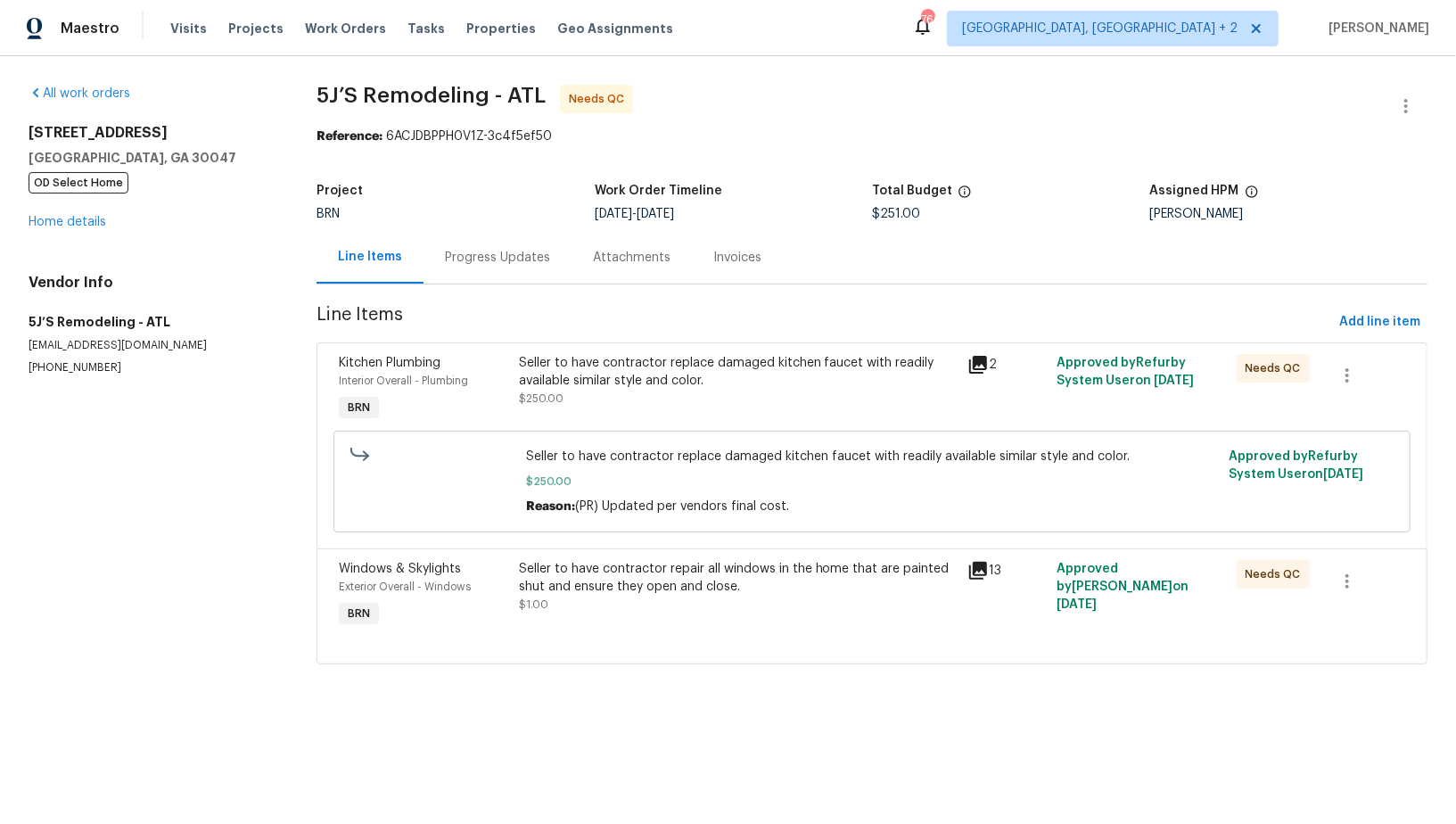
click at [582, 391] on div "Seller to have contractor replace damaged kitchen faucet with readily available…" at bounding box center [738, 380] width 437 height 53
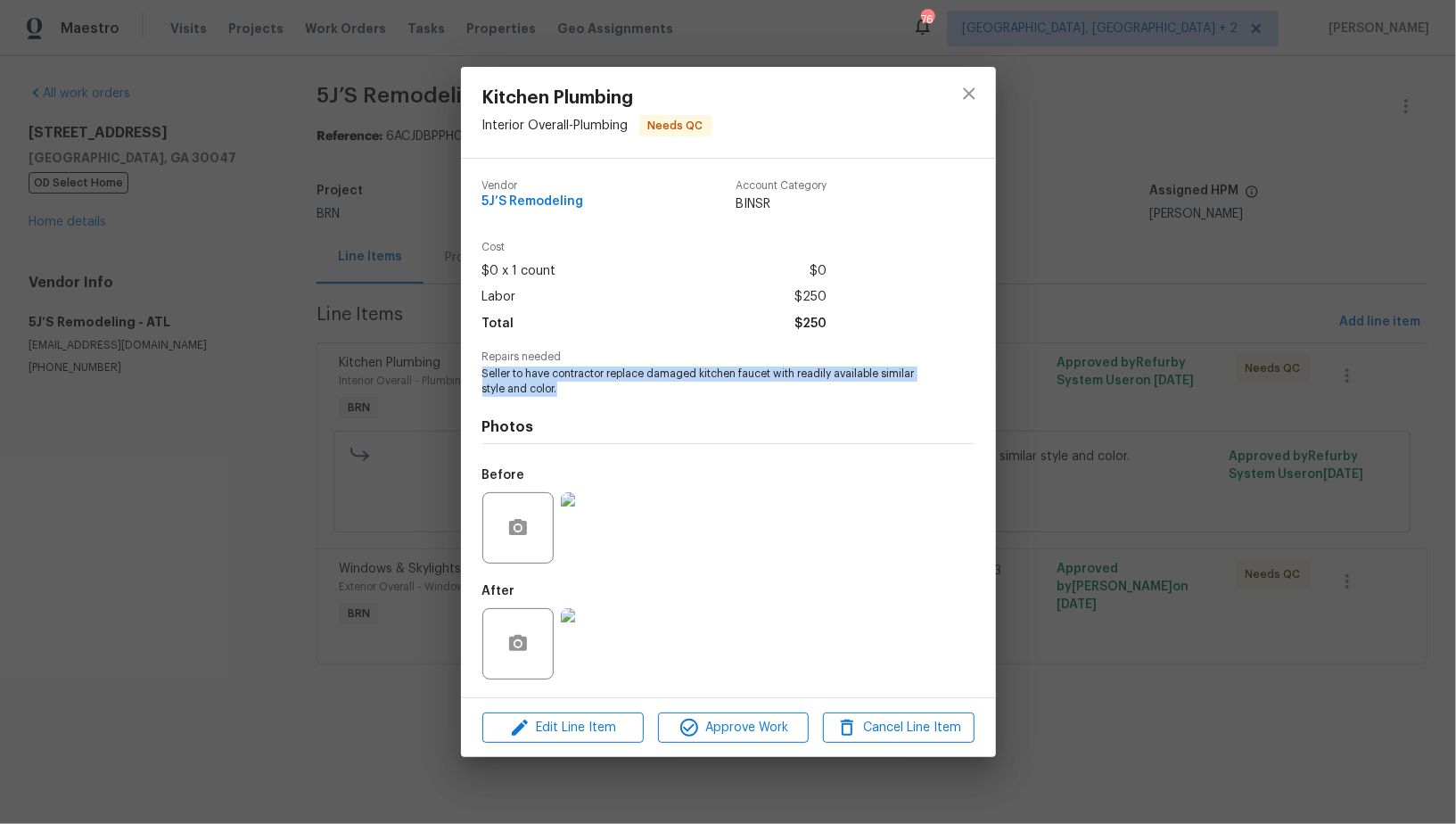
drag, startPoint x: 476, startPoint y: 380, endPoint x: 595, endPoint y: 389, distance: 119.3
click at [595, 389] on div "Vendor 5J’S Remodeling Account Category BINSR Cost $0 x 1 count $0 Labor $250 T…" at bounding box center [728, 428] width 535 height 539
copy span "Seller to have contractor replace damaged kitchen faucet with readily available…"
click at [584, 534] on img at bounding box center [596, 528] width 71 height 71
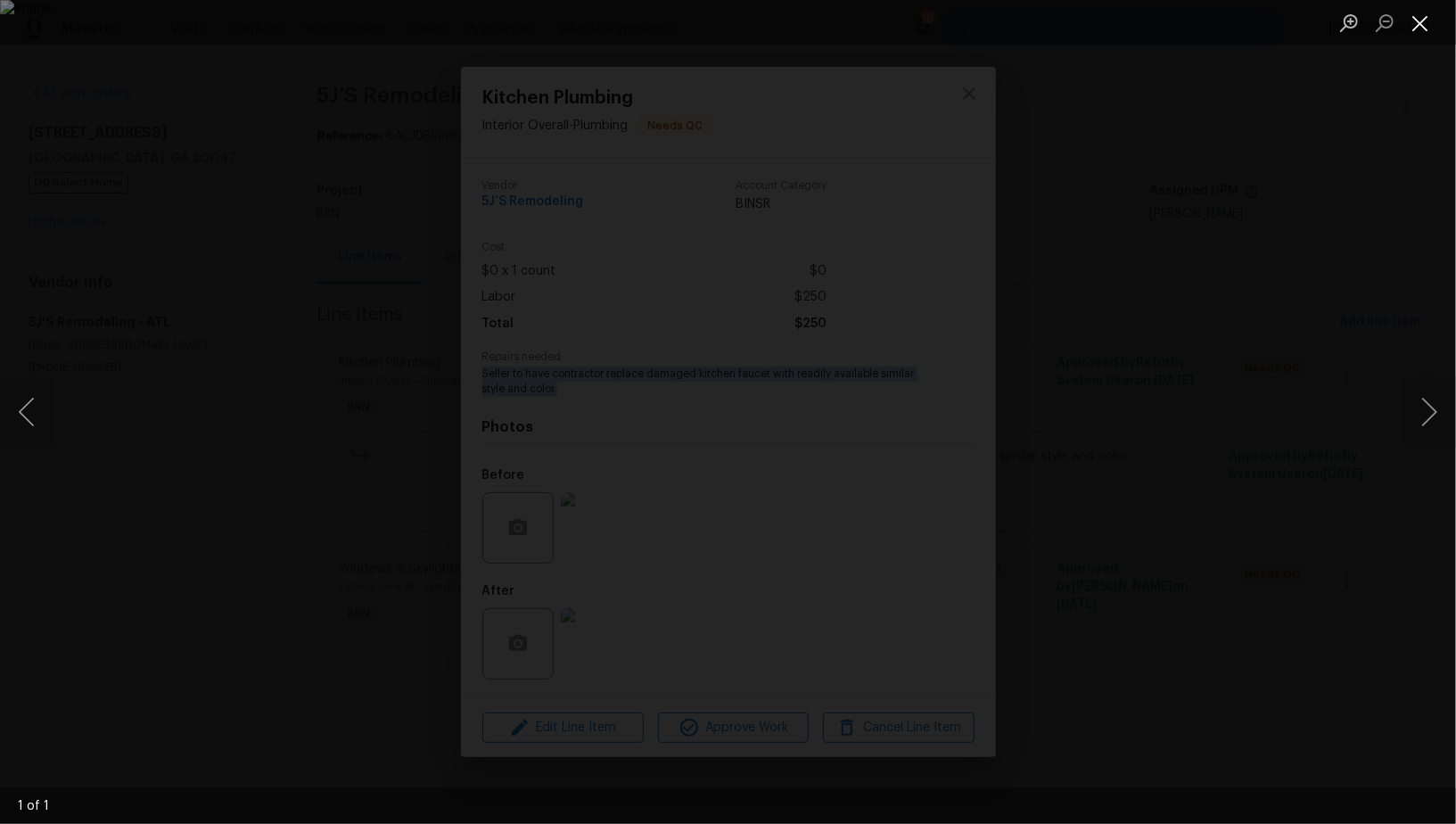
click at [1428, 26] on button "Close lightbox" at bounding box center [1421, 23] width 35 height 32
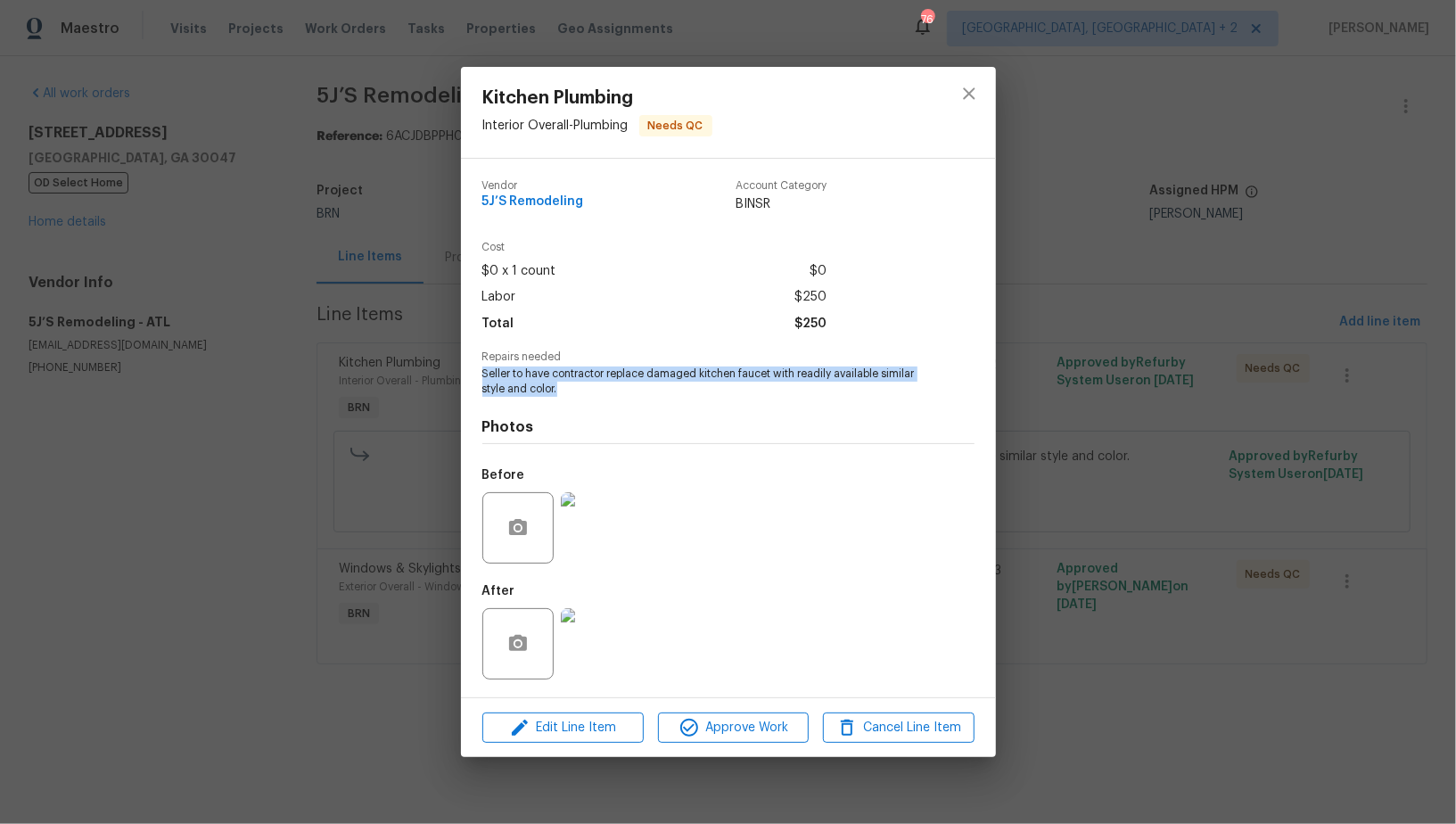
click at [610, 648] on img at bounding box center [596, 644] width 71 height 71
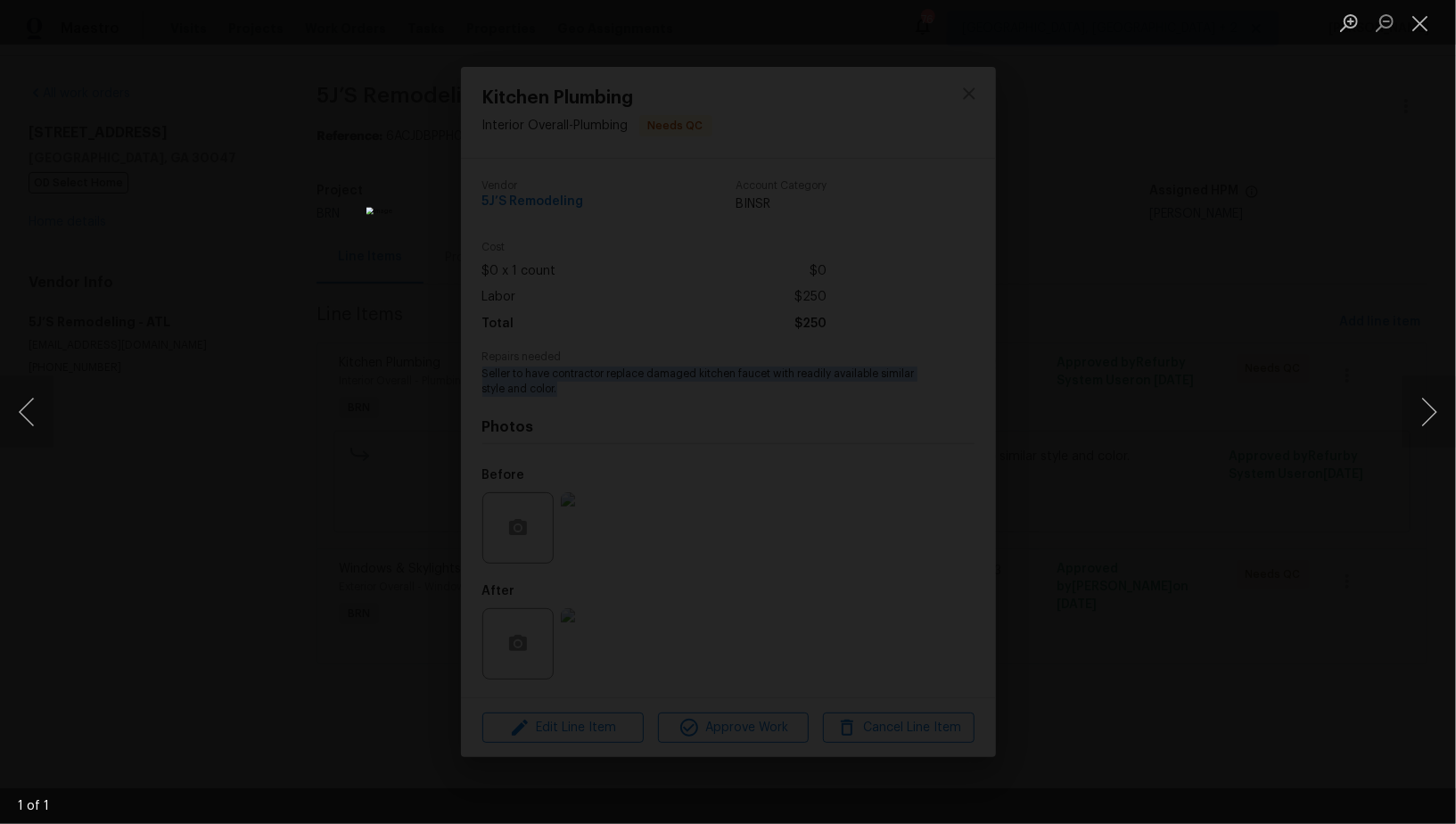
click at [1403, 218] on div "Lightbox" at bounding box center [728, 412] width 1456 height 824
click at [1022, 324] on div "Lightbox" at bounding box center [728, 412] width 1456 height 824
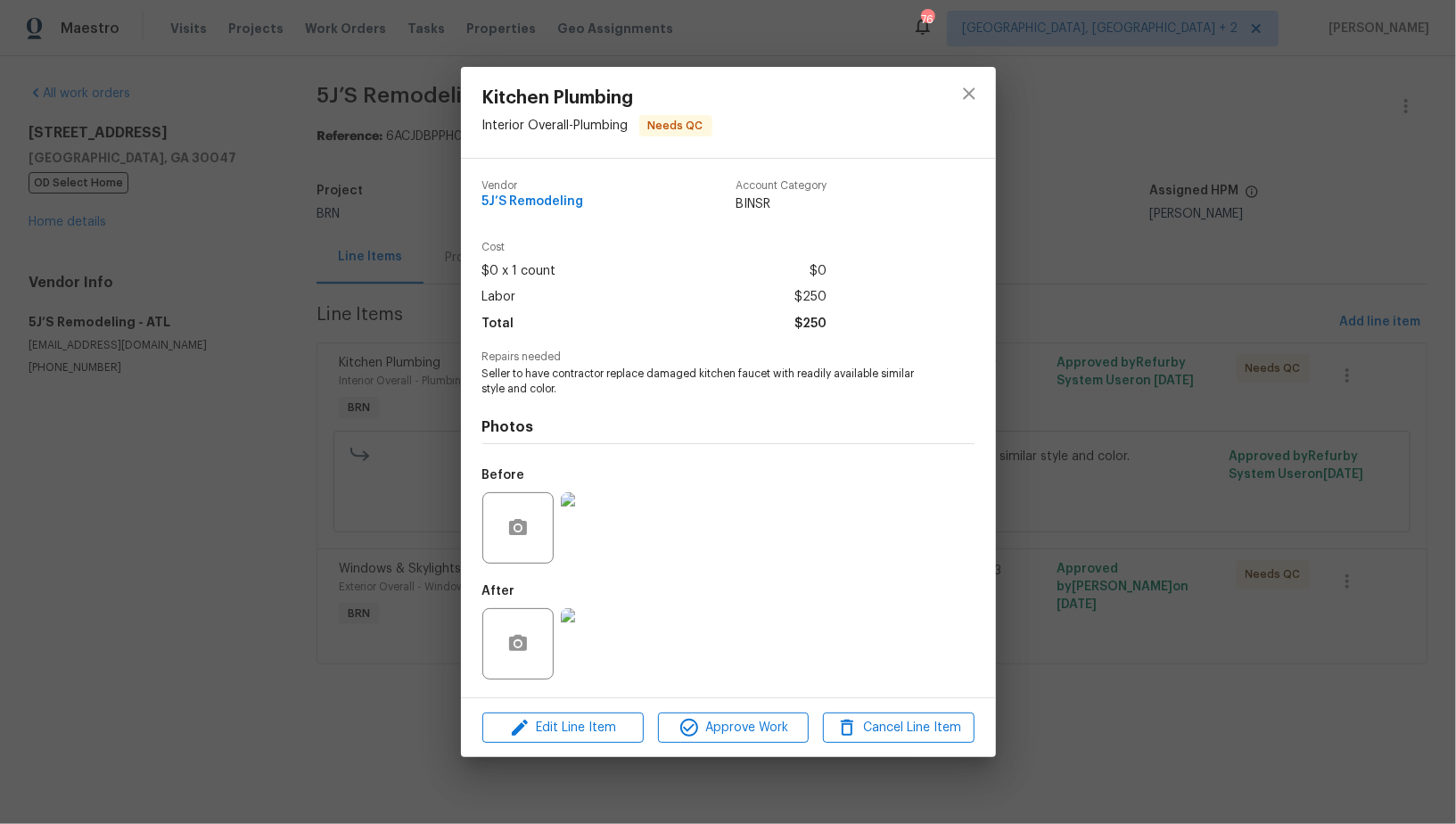
click at [1059, 334] on div "Kitchen Plumbing Interior Overall - Plumbing Needs QC Vendor 5J’S Remodeling Ac…" at bounding box center [728, 412] width 1456 height 824
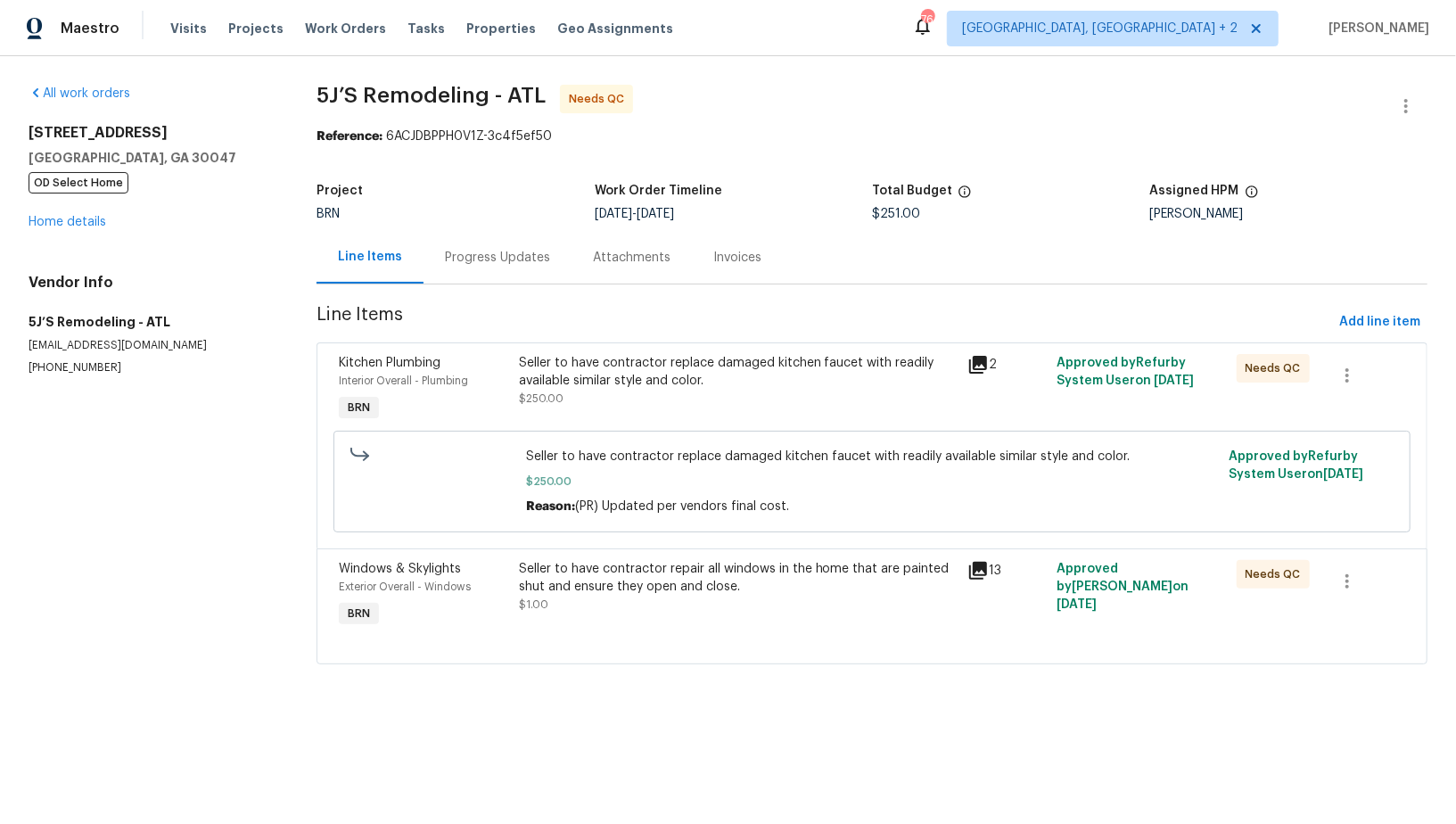
click at [595, 615] on div "Seller to have contractor repair all windows in the home that are painted shut …" at bounding box center [737, 595] width 448 height 82
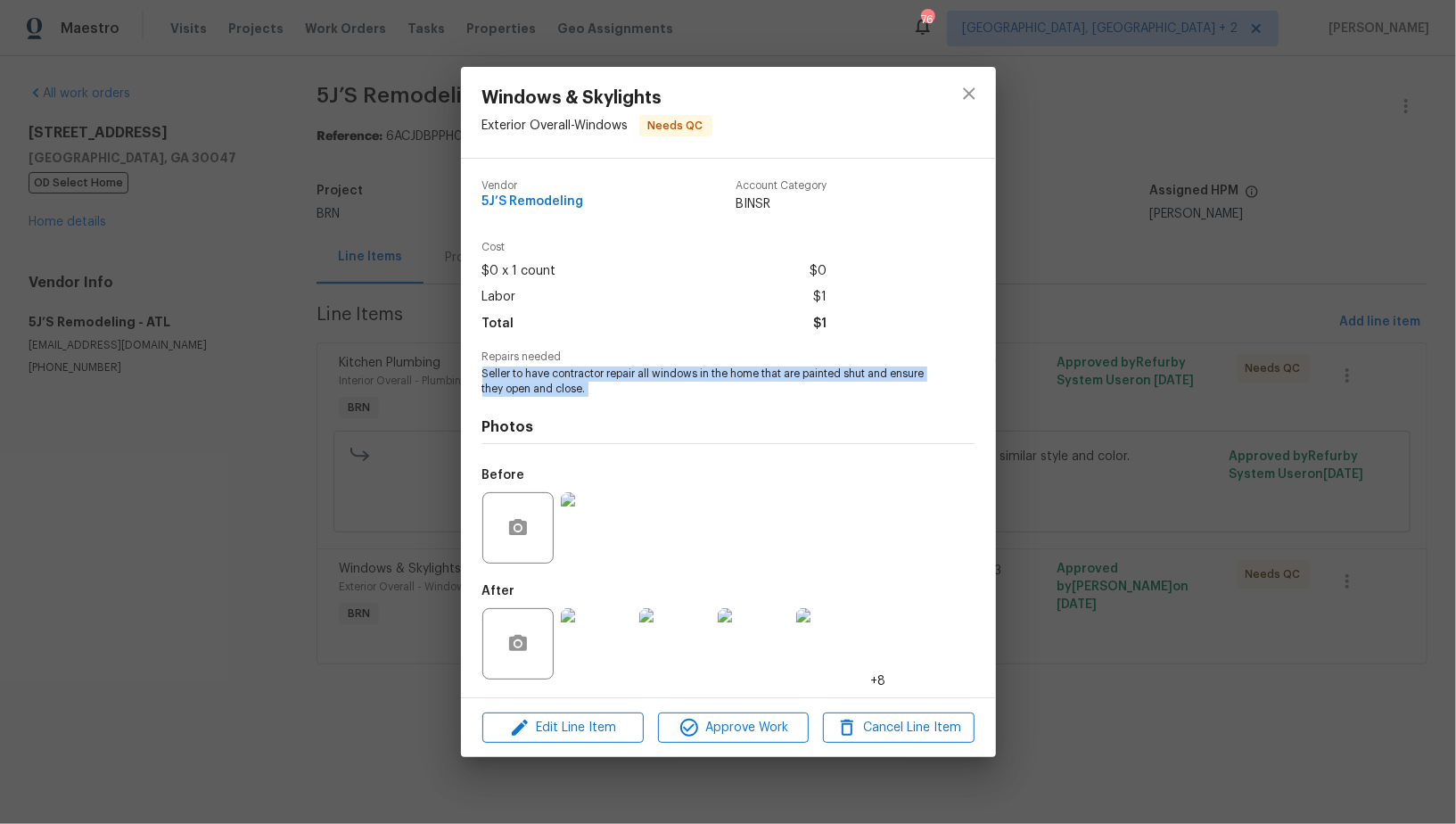
drag, startPoint x: 475, startPoint y: 375, endPoint x: 735, endPoint y: 400, distance: 261.2
click at [735, 400] on div "Vendor 5J’S Remodeling Account Category BINSR Cost $0 x 1 count $0 Labor $1 Tot…" at bounding box center [728, 428] width 535 height 539
copy span "Seller to have contractor repair all windows in the home that are painted shut …"
click at [592, 515] on img at bounding box center [596, 528] width 71 height 71
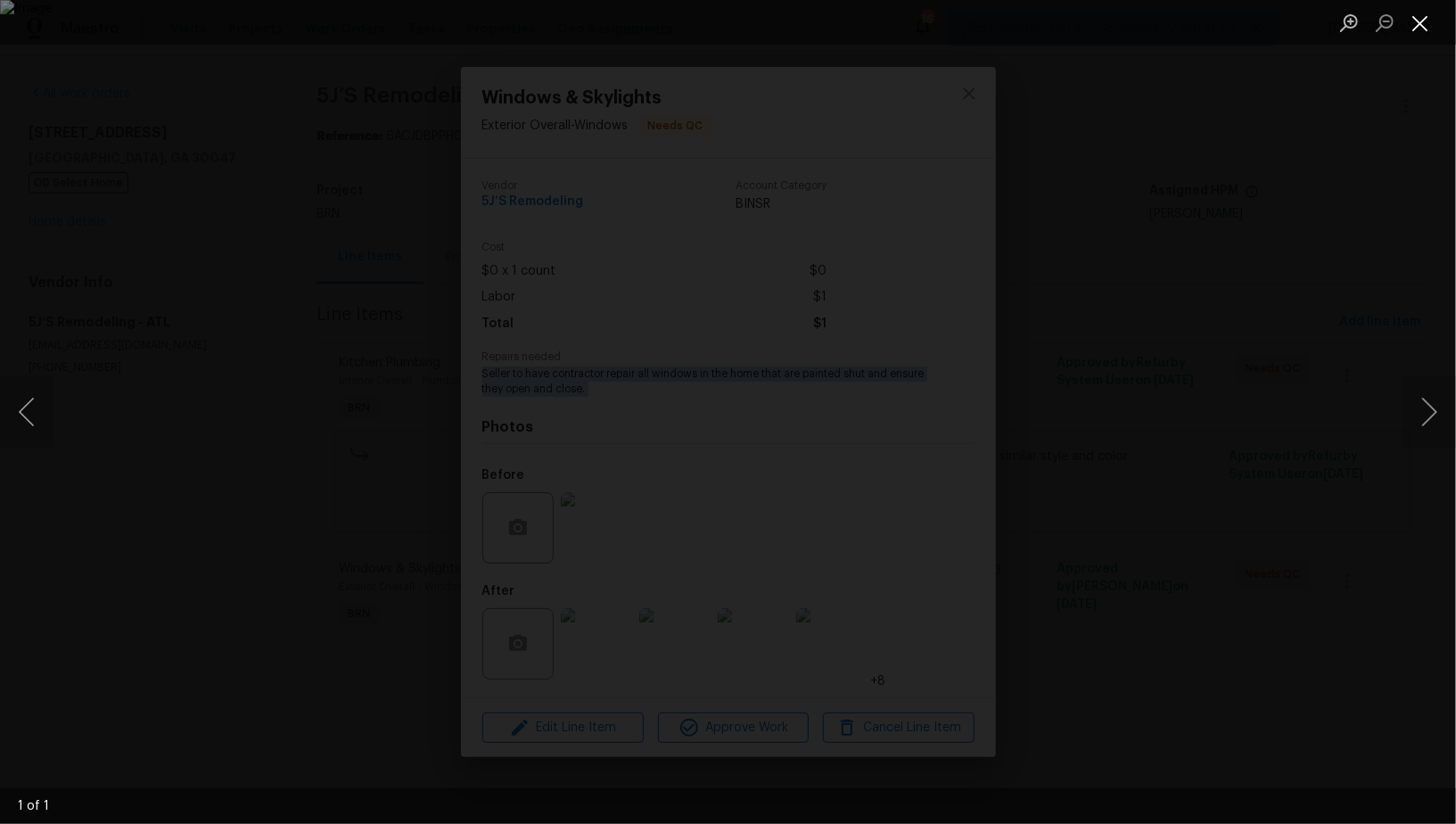
click at [1422, 34] on button "Close lightbox" at bounding box center [1421, 23] width 35 height 32
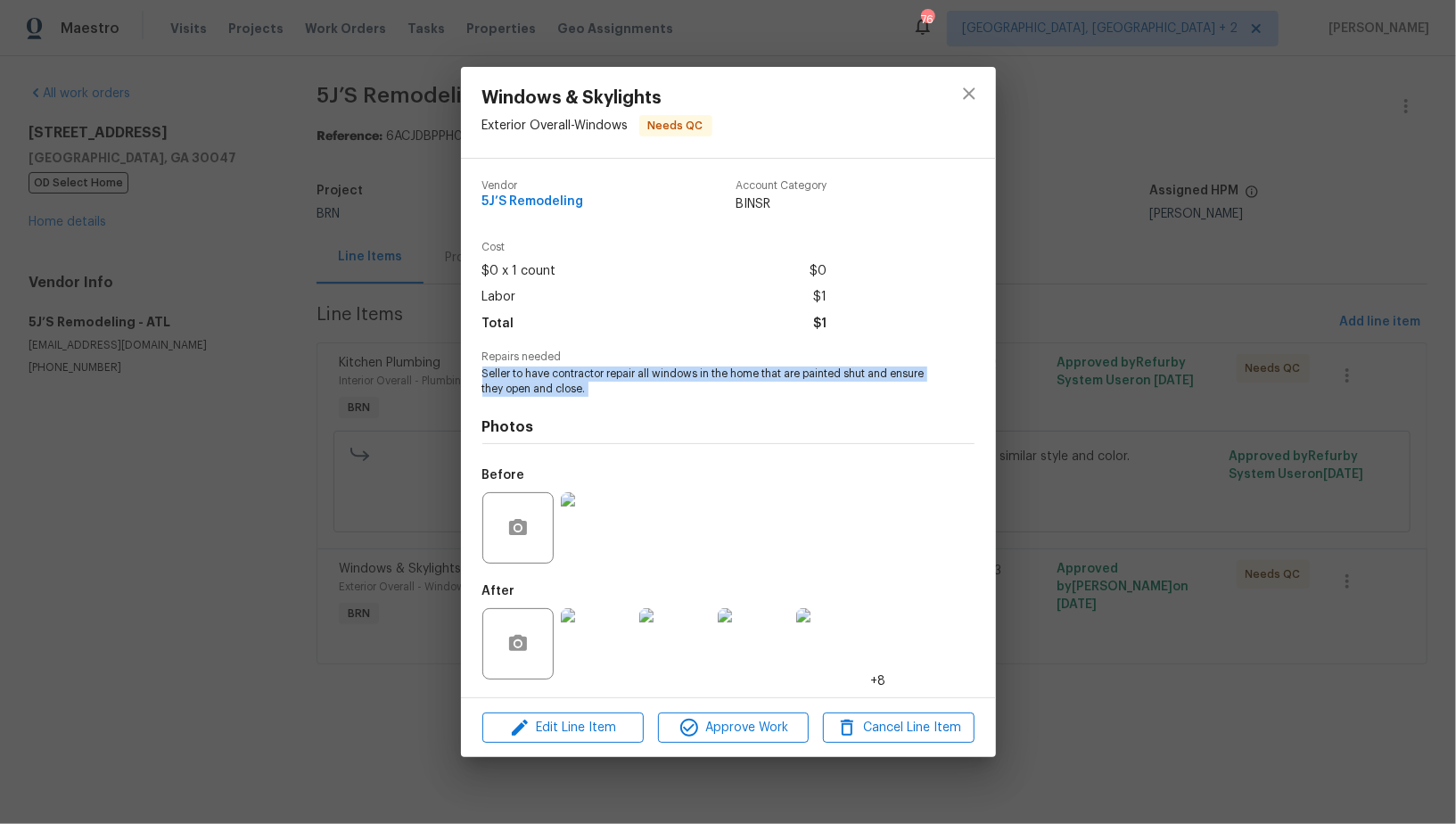
click at [607, 643] on img at bounding box center [596, 644] width 71 height 71
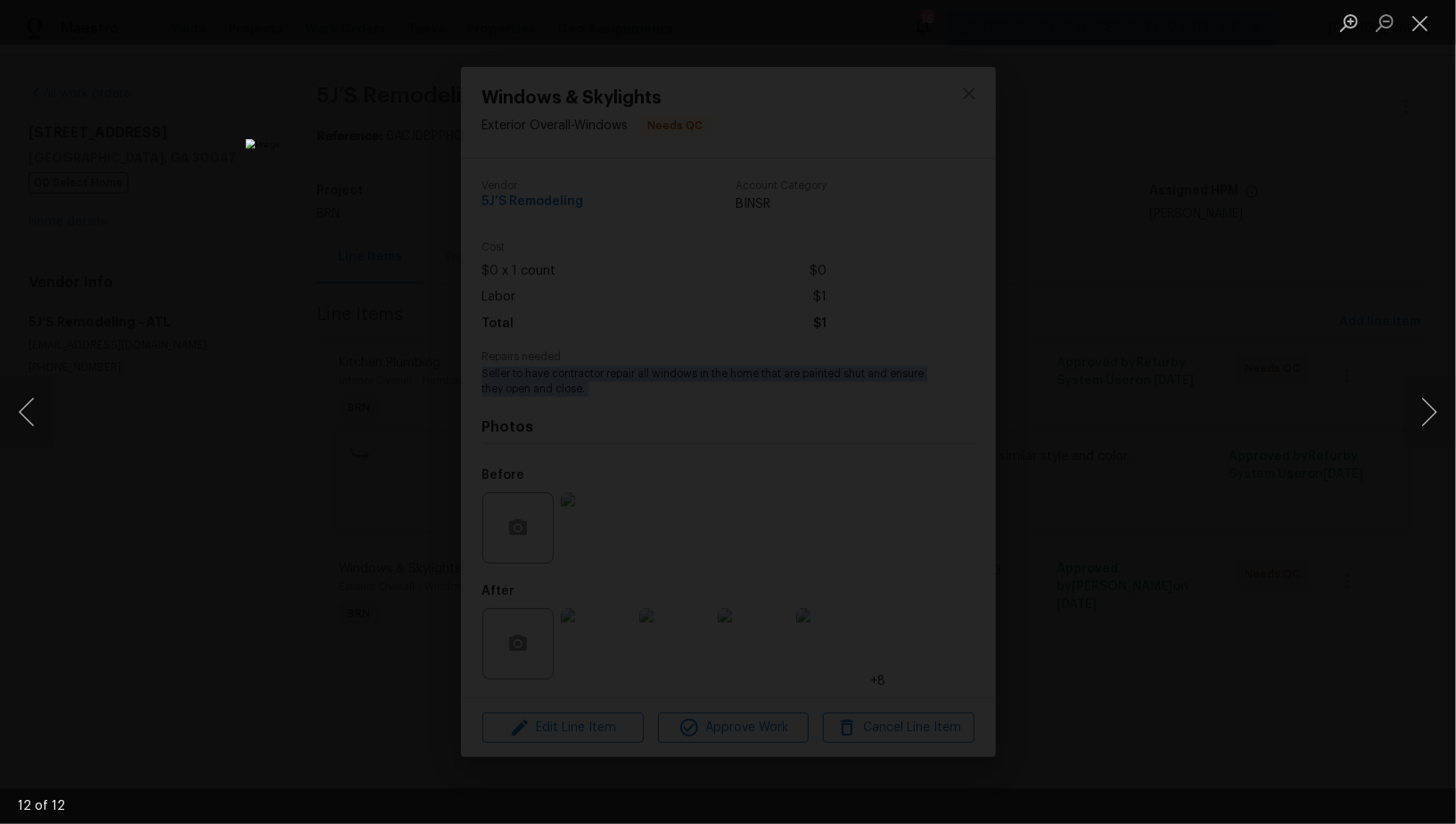
click at [320, 314] on div "Lightbox" at bounding box center [728, 412] width 1456 height 824
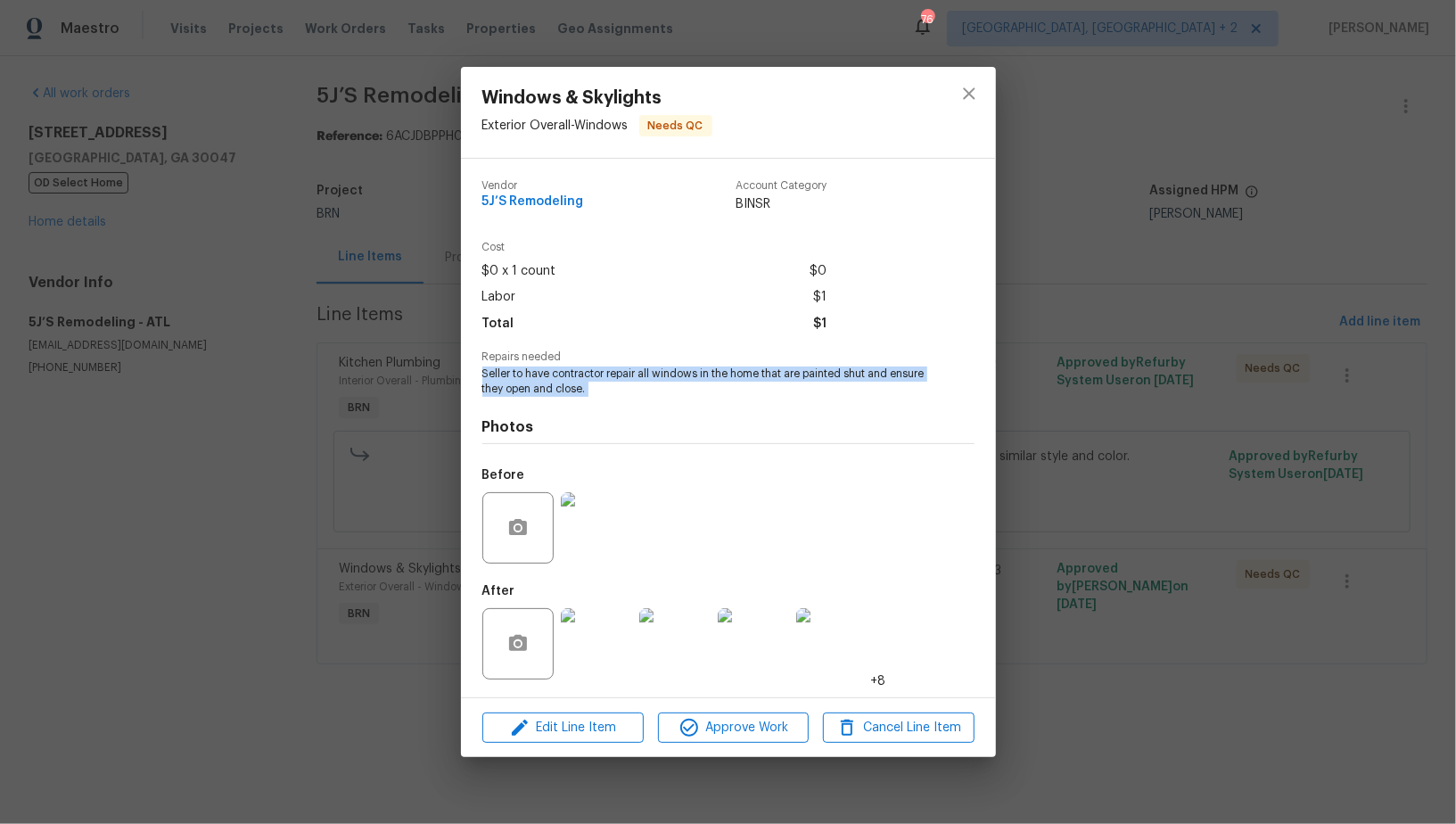
click at [320, 314] on div "Windows & Skylights Exterior Overall - Windows Needs QC Vendor 5J’S Remodeling …" at bounding box center [728, 412] width 1456 height 824
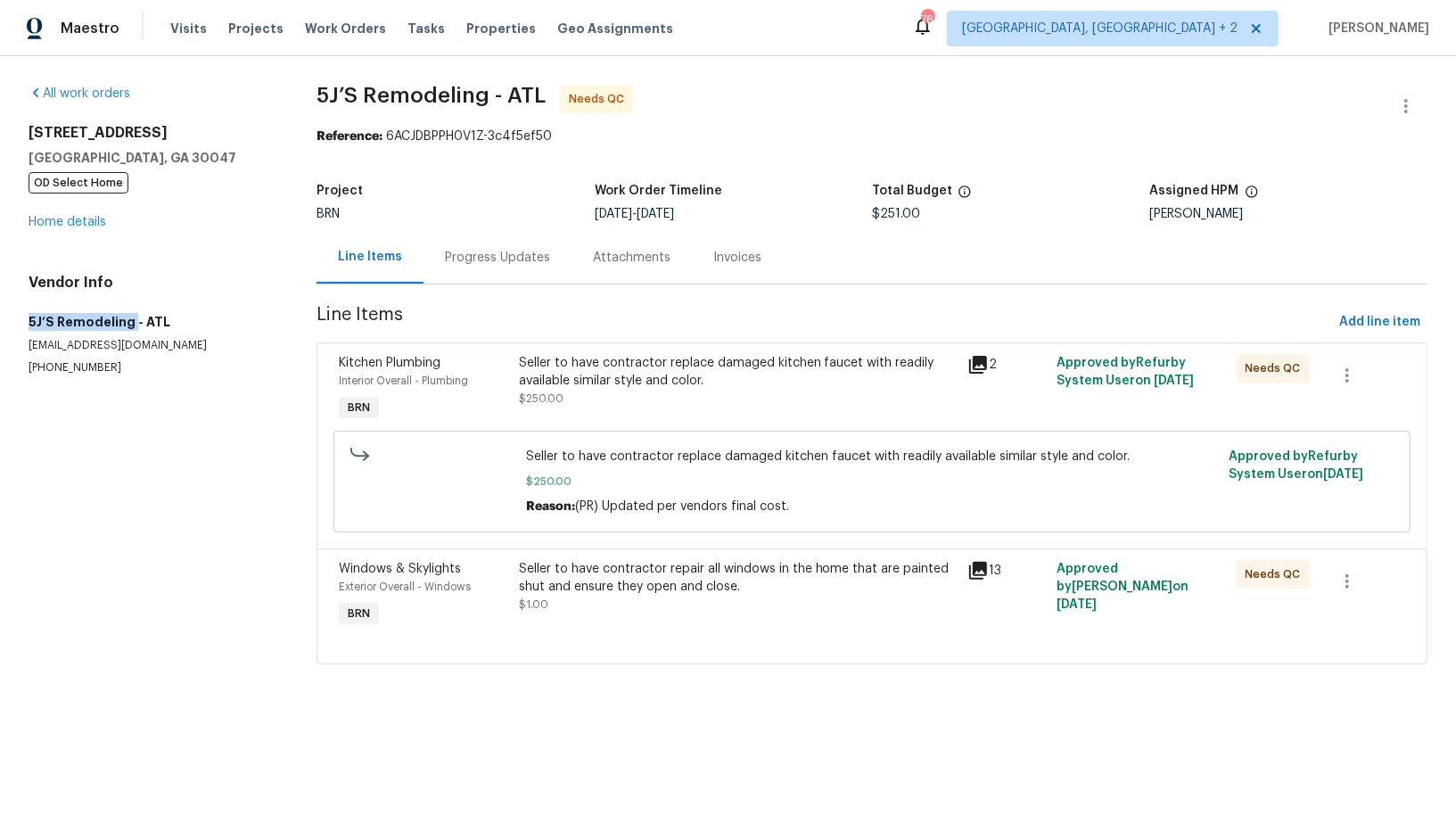
drag, startPoint x: 0, startPoint y: 324, endPoint x: 131, endPoint y: 324, distance: 131.0
click at [131, 324] on div "All work orders [STREET_ADDRESS] OD Select Home Home details Vendor Info 5J’S R…" at bounding box center [728, 385] width 1456 height 658
copy h5 "5J’S Remodeling"
click at [563, 373] on div "Seller to have contractor replace damaged kitchen faucet with readily available…" at bounding box center [738, 372] width 437 height 35
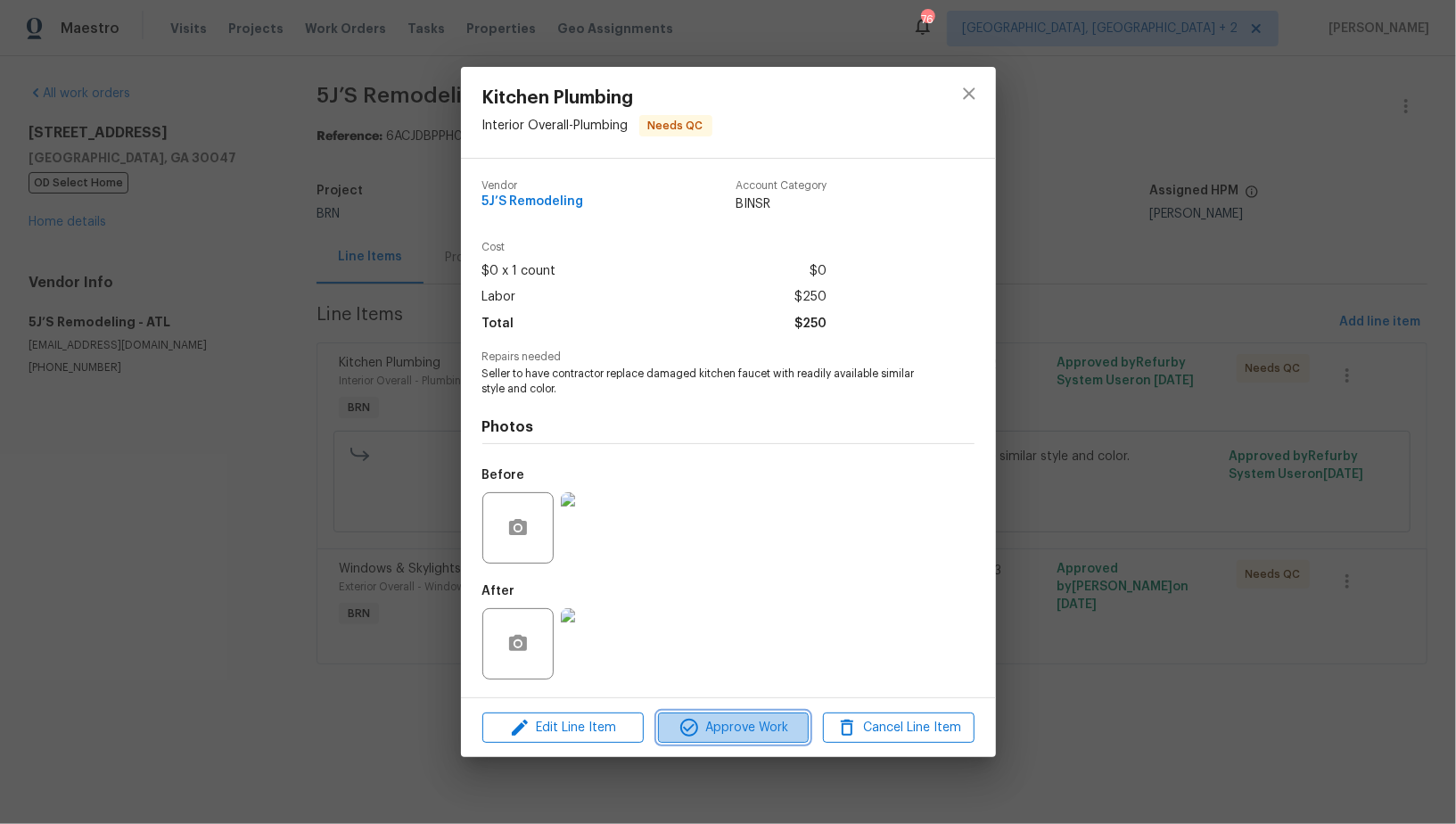
click at [751, 732] on span "Approve Work" at bounding box center [733, 728] width 140 height 23
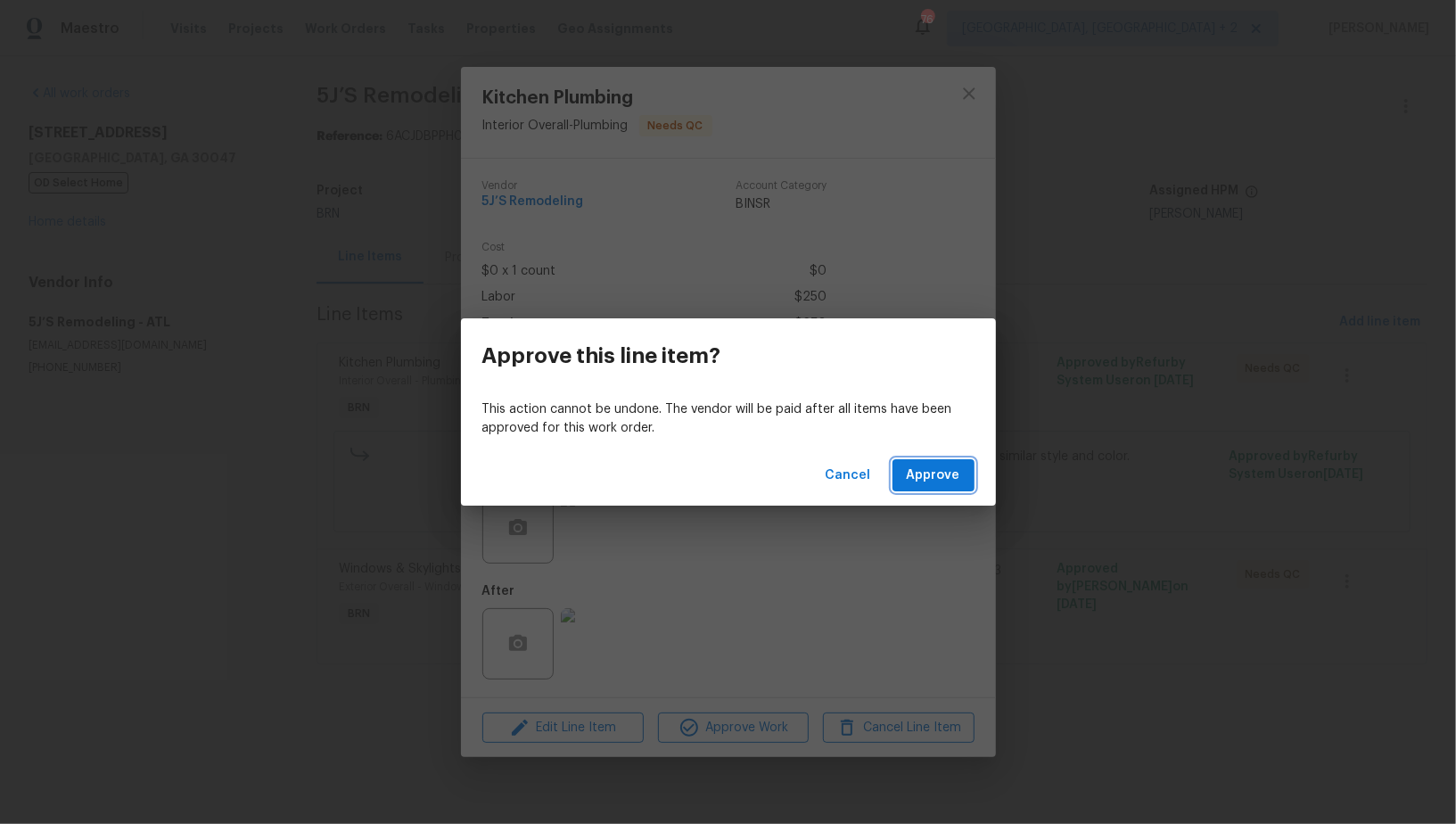
click at [929, 484] on span "Approve" at bounding box center [933, 476] width 53 height 23
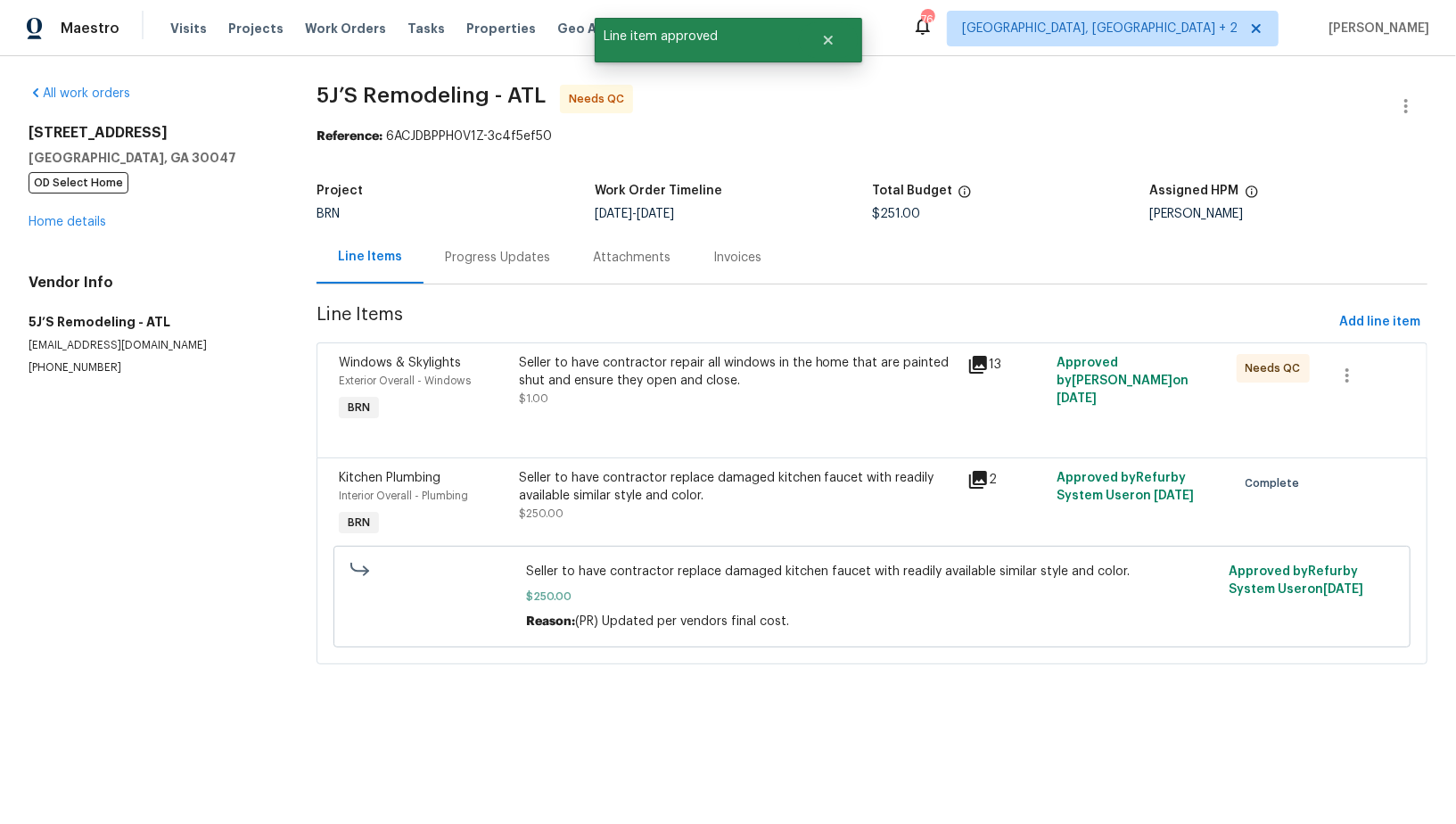
click at [670, 395] on div "Seller to have contractor repair all windows in the home that are painted shut …" at bounding box center [738, 380] width 437 height 53
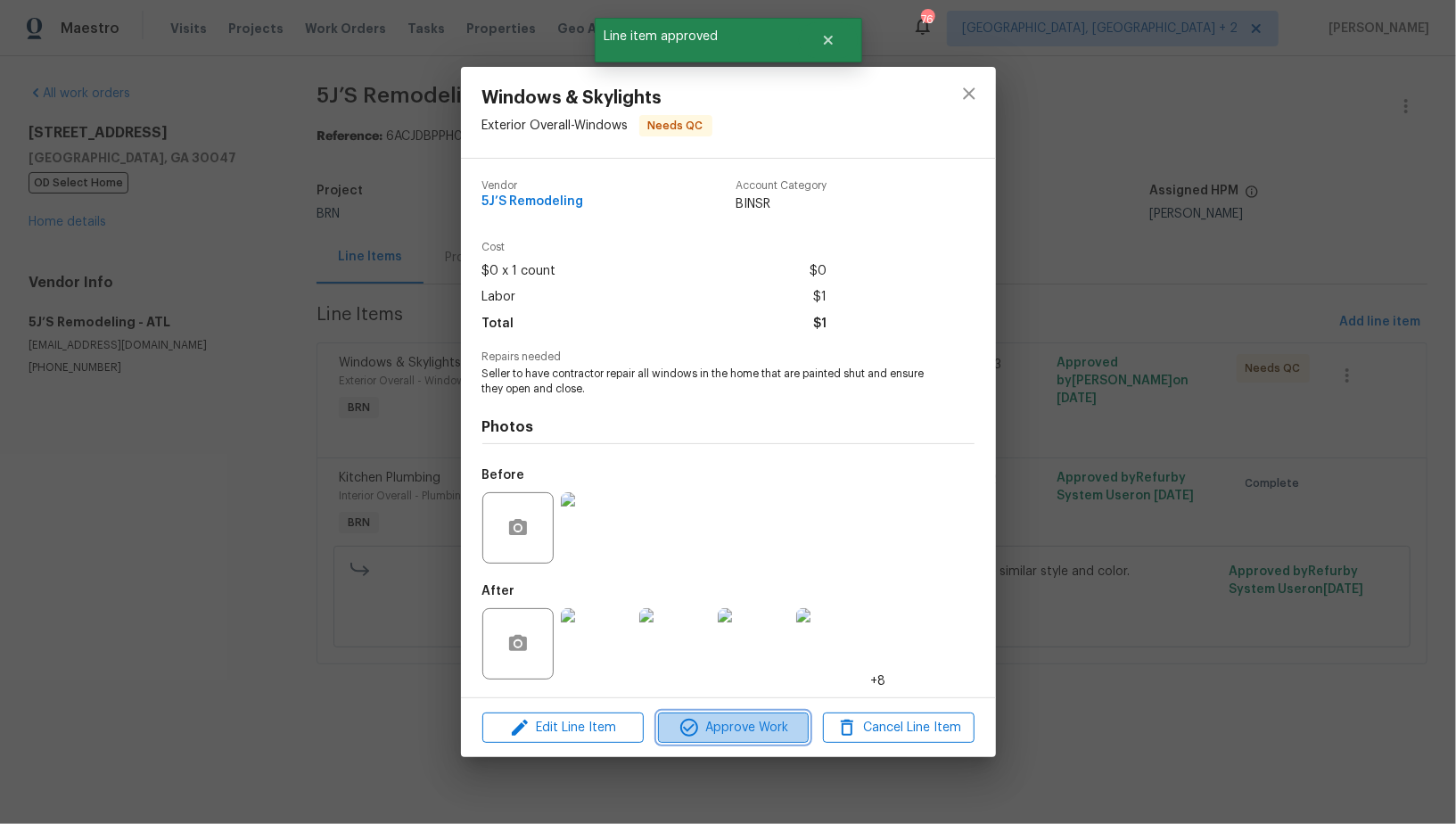
click at [737, 729] on span "Approve Work" at bounding box center [733, 728] width 140 height 23
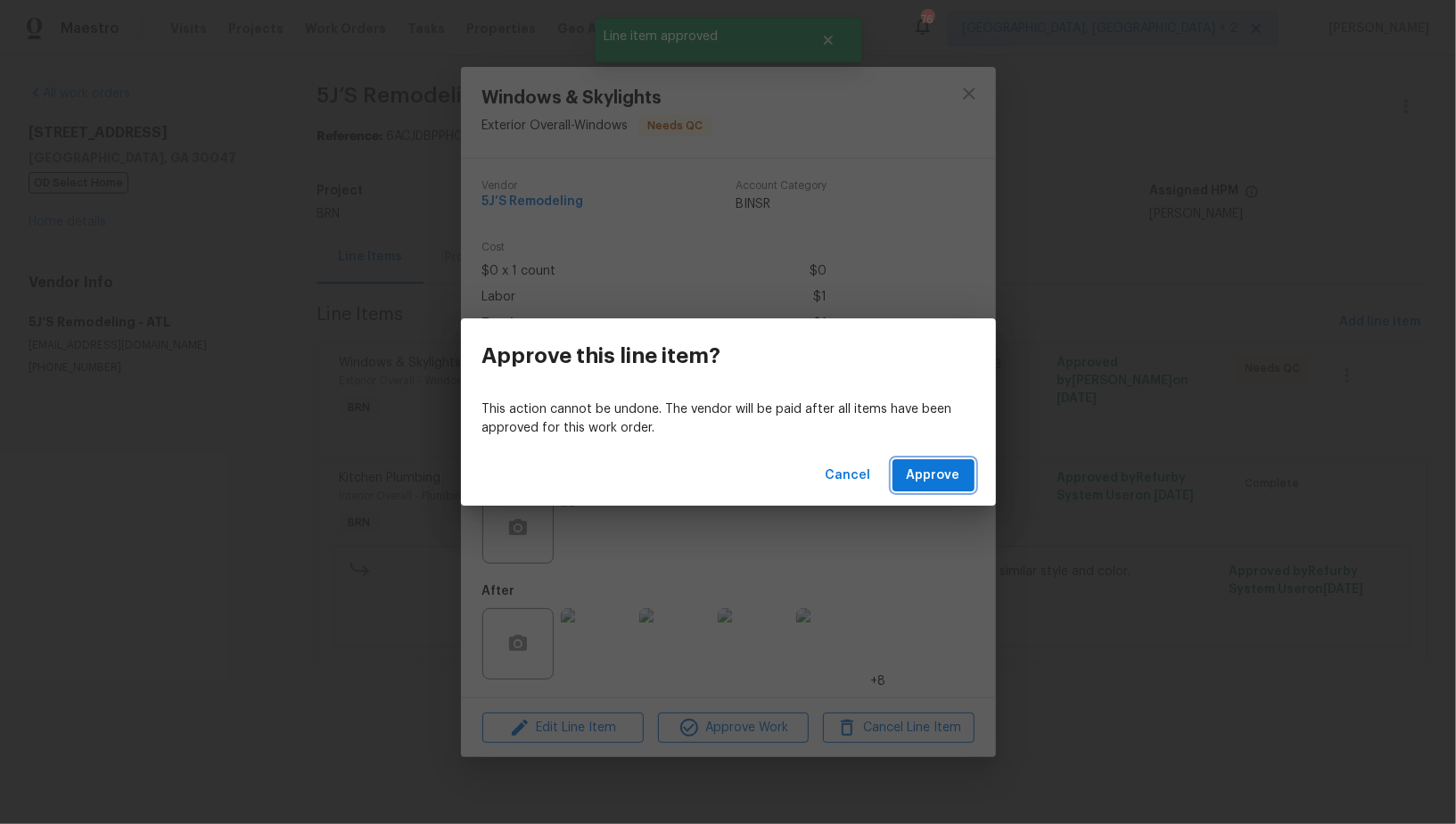
click at [934, 474] on span "Approve" at bounding box center [933, 476] width 53 height 23
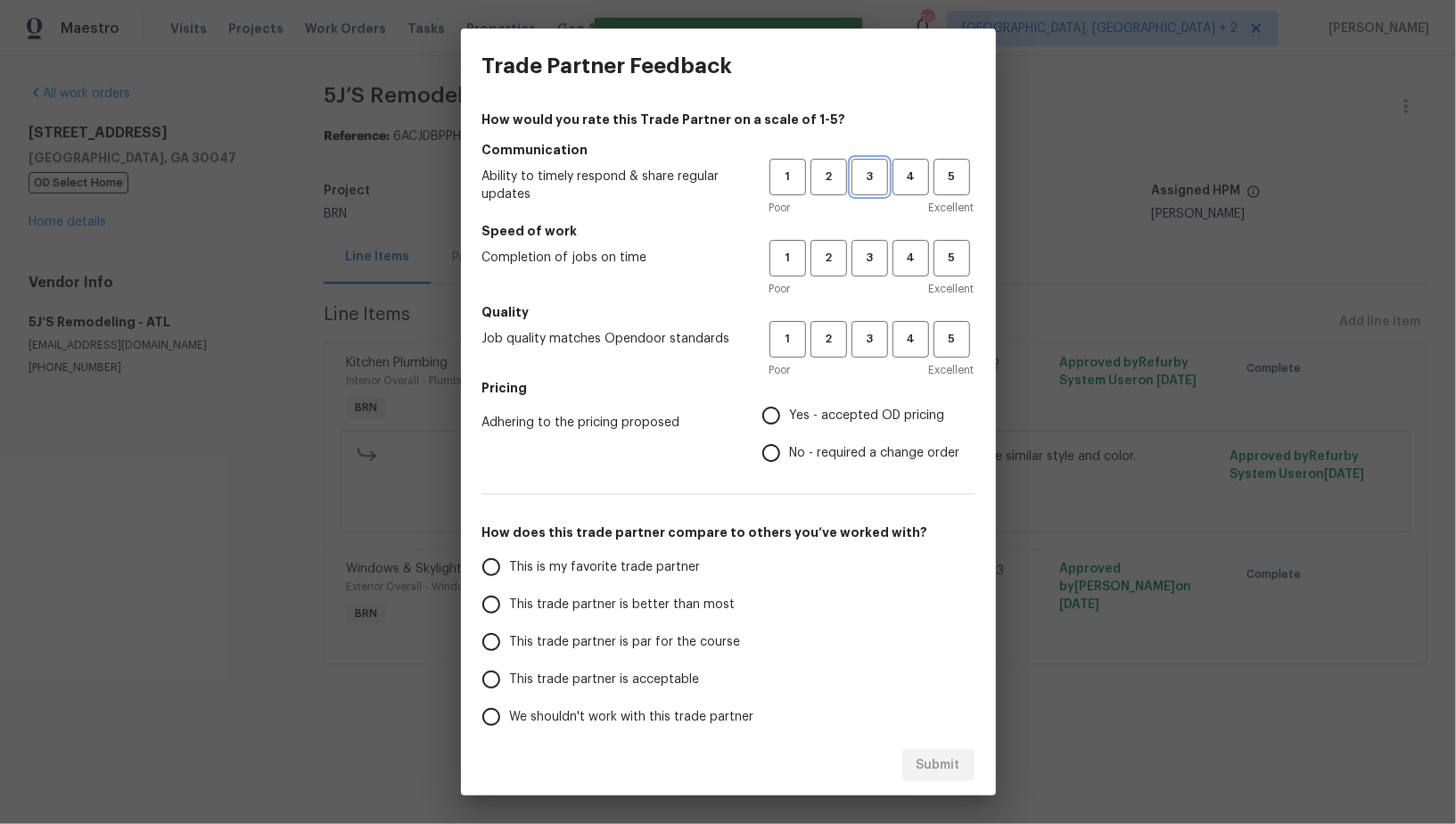
click at [880, 183] on span "3" at bounding box center [869, 176] width 33 height 21
click at [875, 267] on button "3" at bounding box center [869, 257] width 36 height 36
click at [874, 365] on div "Poor Excellent" at bounding box center [872, 371] width 205 height 18
click at [873, 359] on div "1 2 3 4 5 Poor Excellent" at bounding box center [872, 350] width 205 height 58
click at [872, 354] on button "3" at bounding box center [869, 339] width 36 height 36
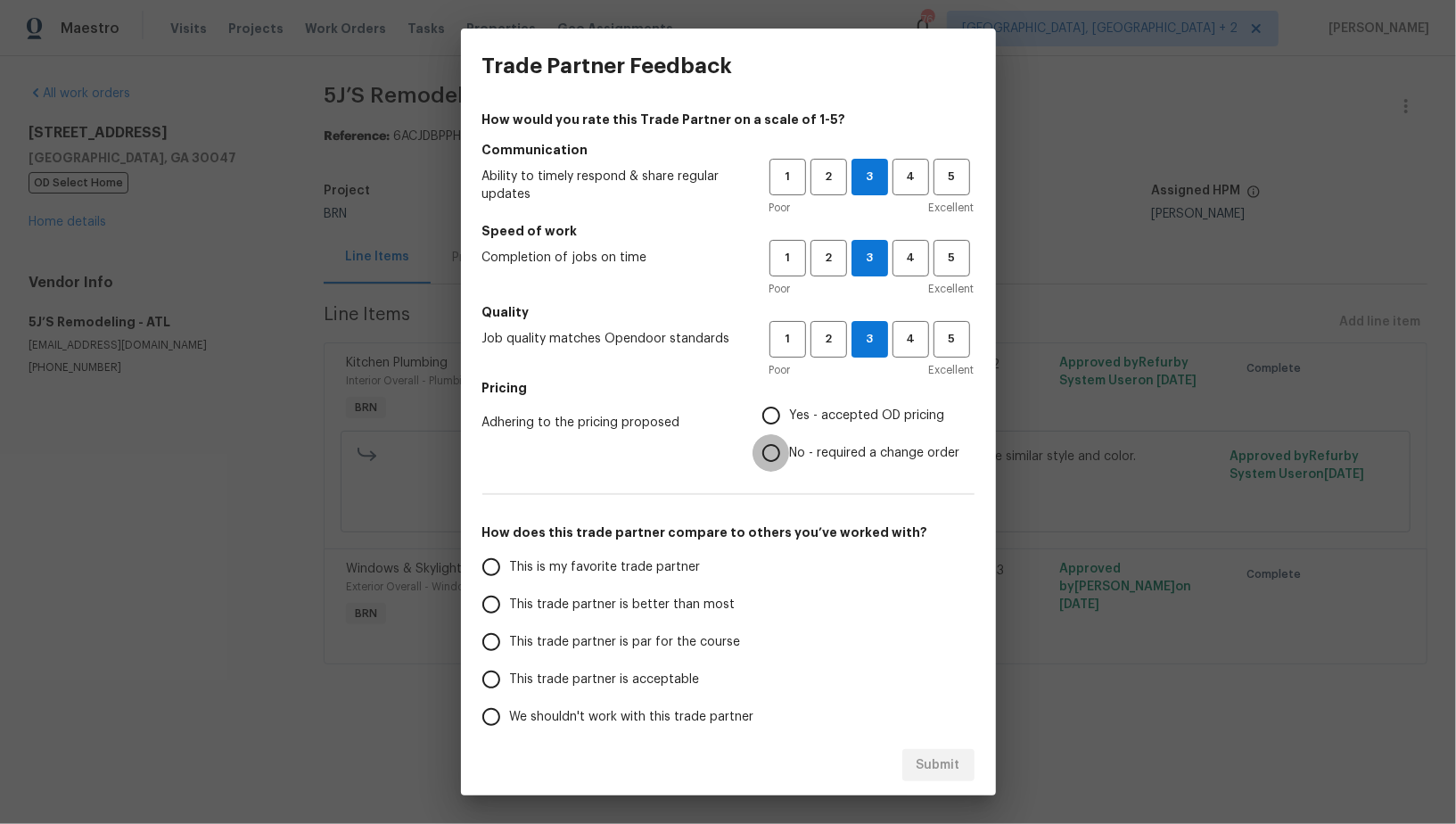
click at [772, 447] on input "No - required a change order" at bounding box center [771, 453] width 37 height 37
radio input "true"
click at [491, 612] on input "This trade partner is better than most" at bounding box center [492, 605] width 37 height 37
radio input "false"
click at [496, 640] on input "This trade partner is par for the course" at bounding box center [492, 643] width 37 height 37
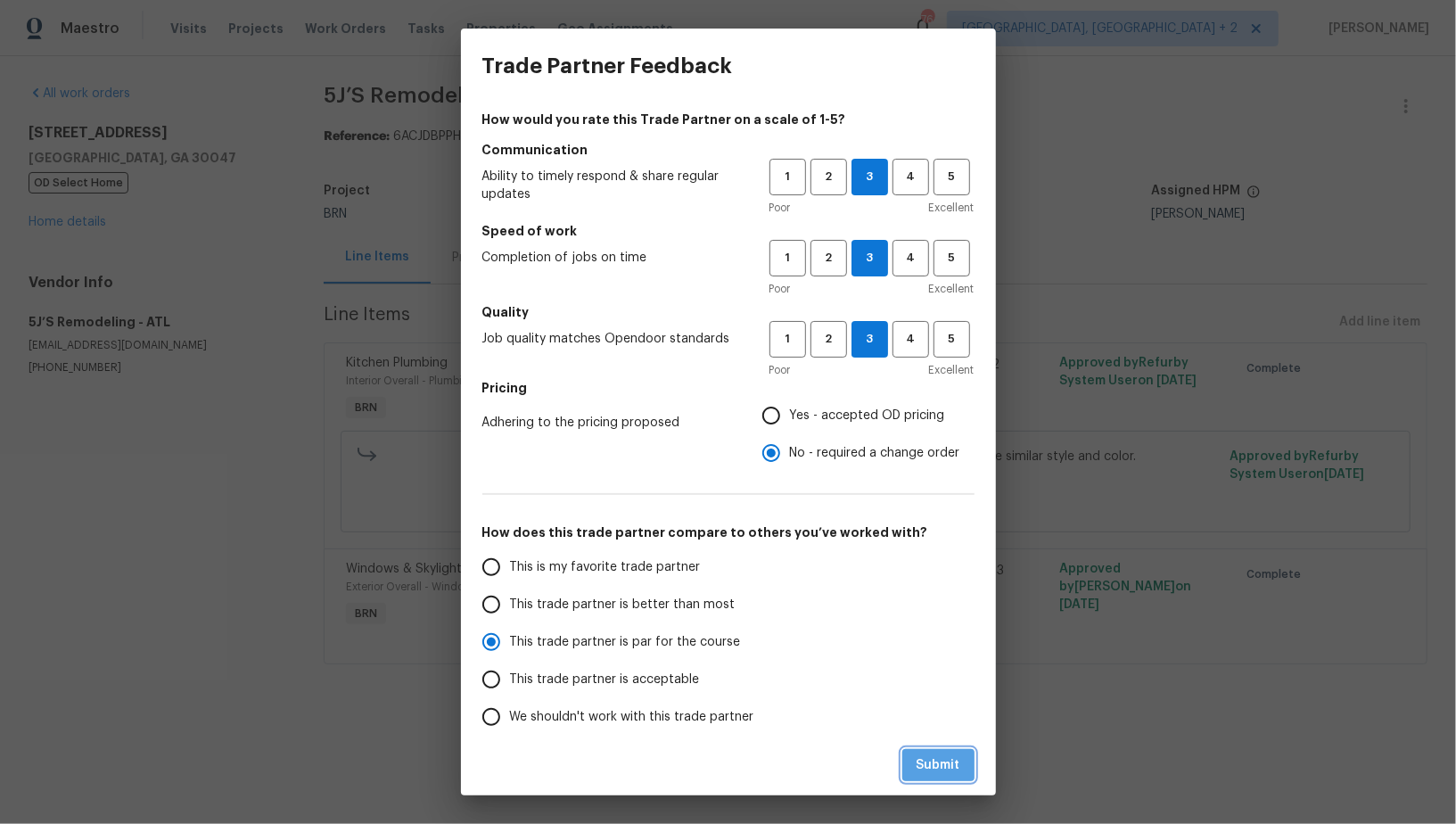
click at [936, 761] on span "Submit" at bounding box center [938, 766] width 43 height 23
radio input "true"
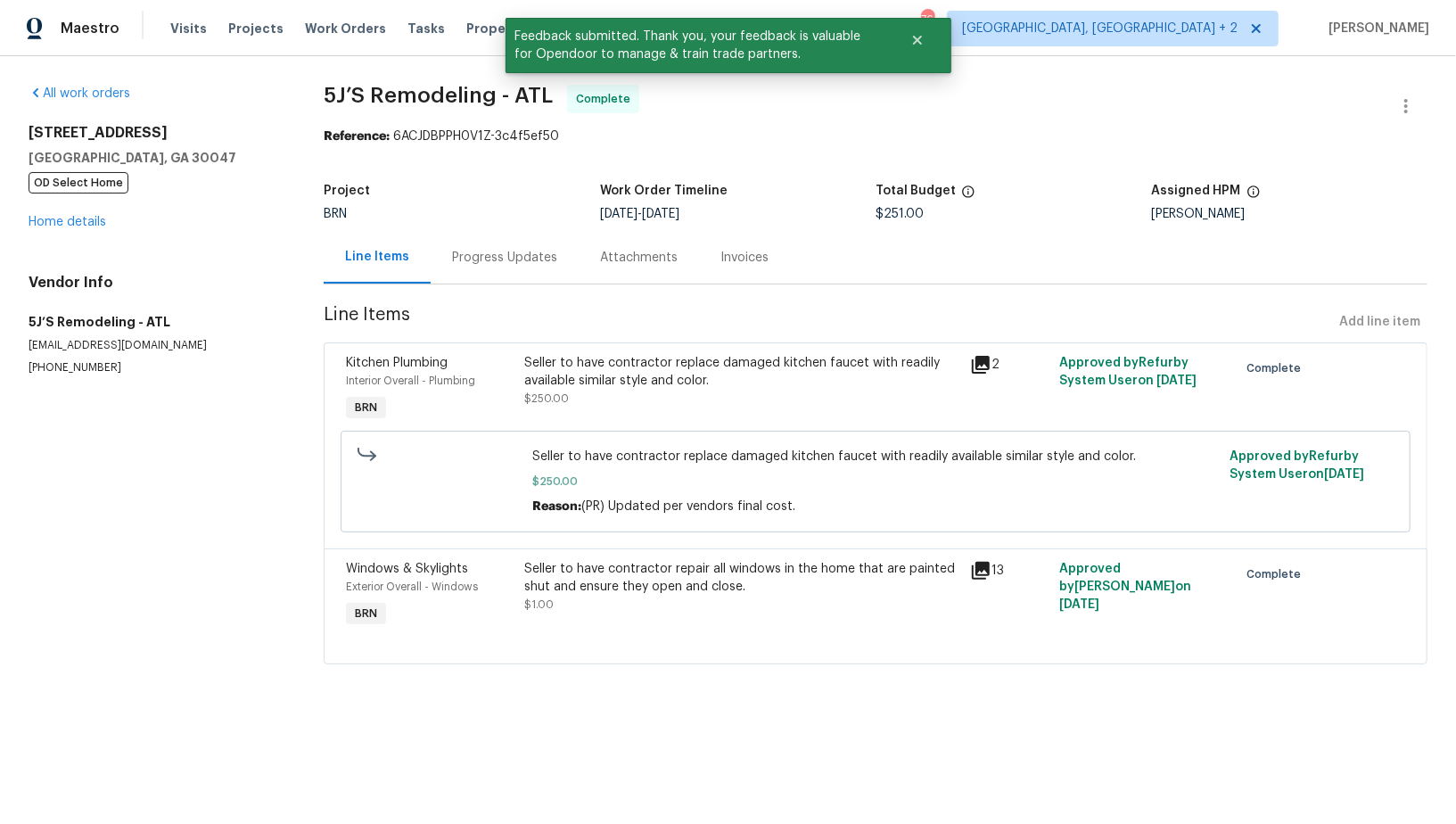
click at [474, 267] on div "Progress Updates" at bounding box center [504, 256] width 148 height 52
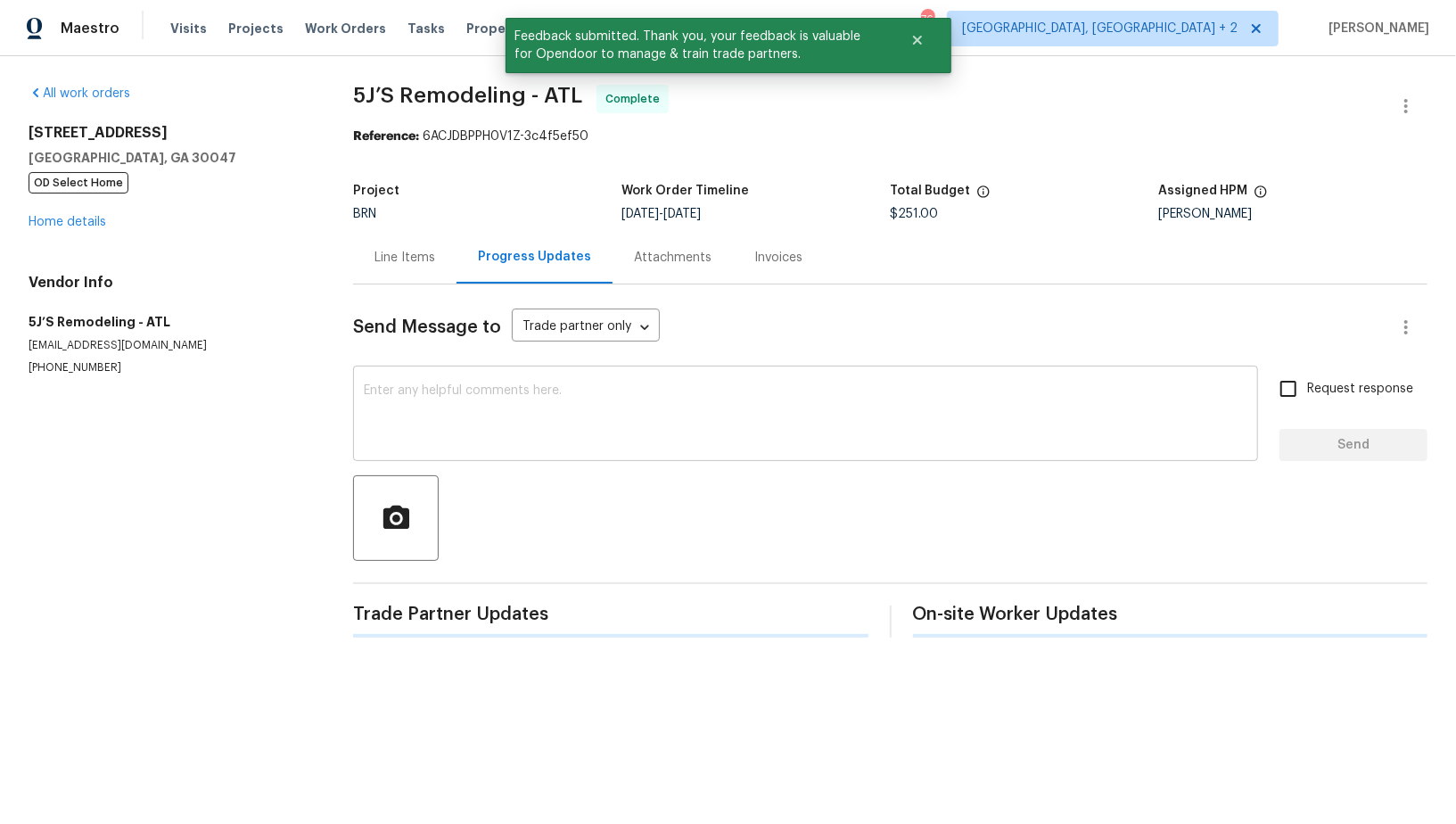
click at [622, 424] on textarea at bounding box center [805, 415] width 884 height 62
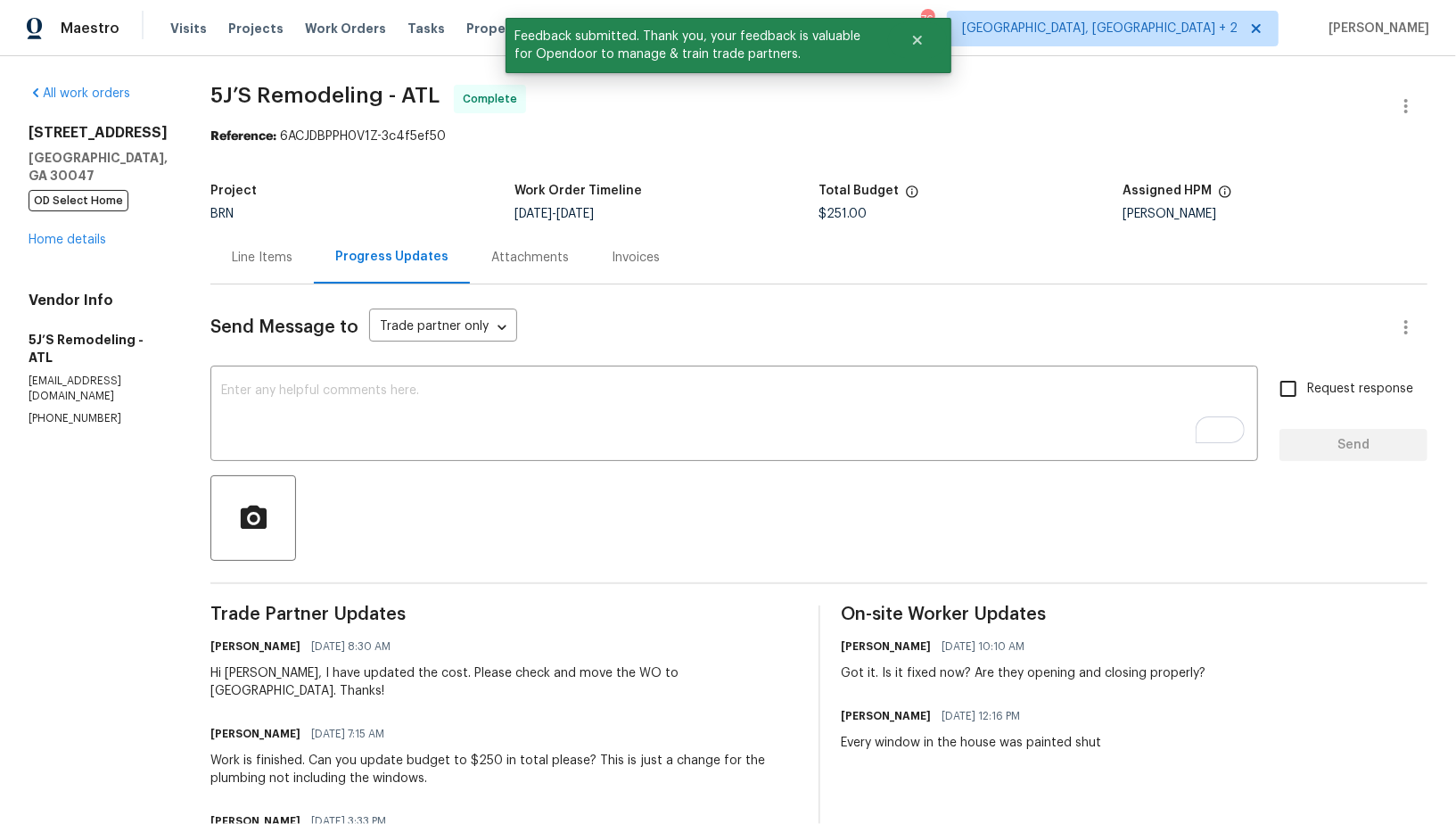
click at [425, 473] on div "Send Message to Trade partner only Trade partner only ​ x ​ Request response Se…" at bounding box center [819, 687] width 1217 height 804
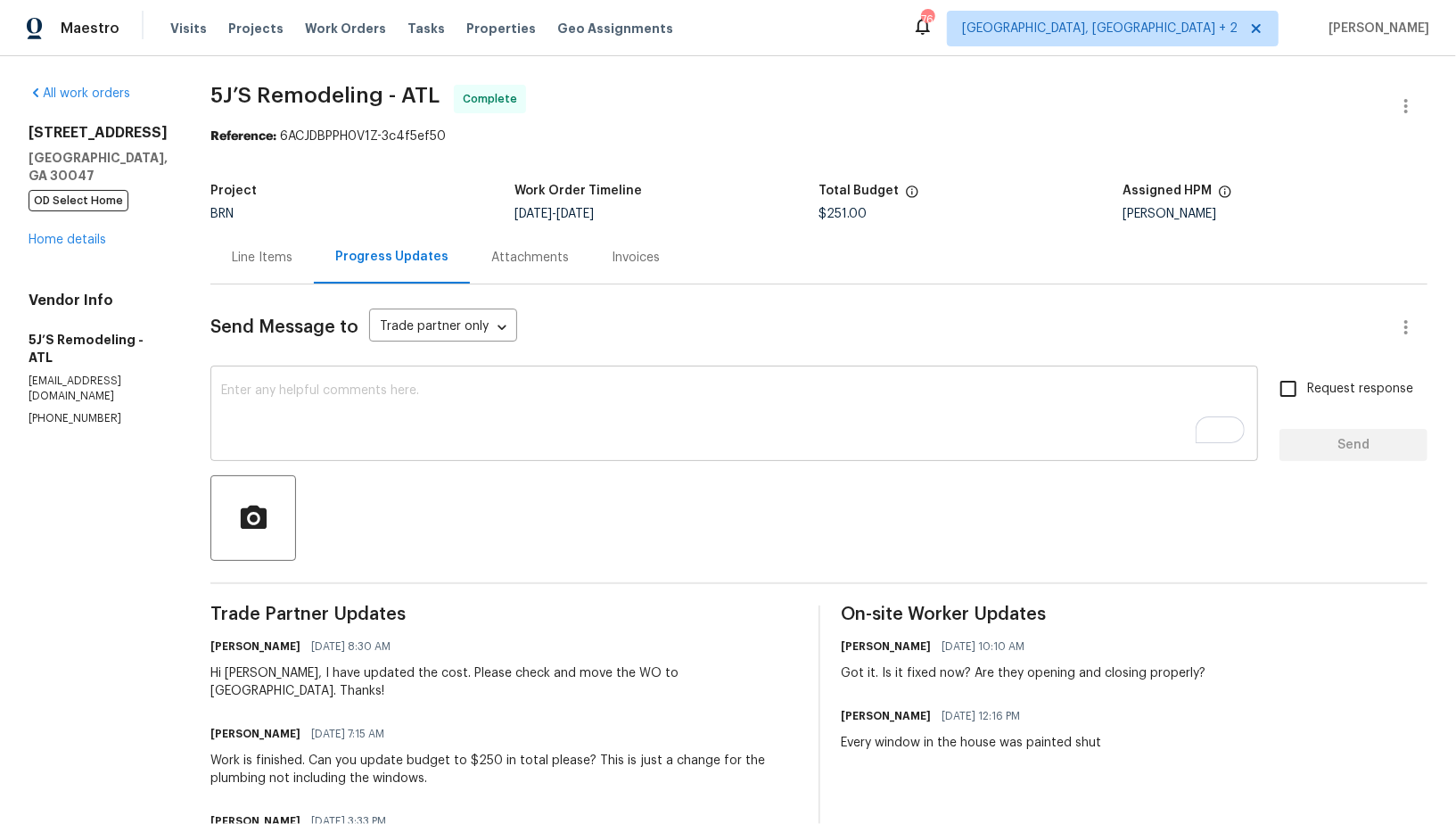
click at [418, 404] on textarea "To enrich screen reader interactions, please activate Accessibility in Grammarl…" at bounding box center [734, 415] width 1026 height 62
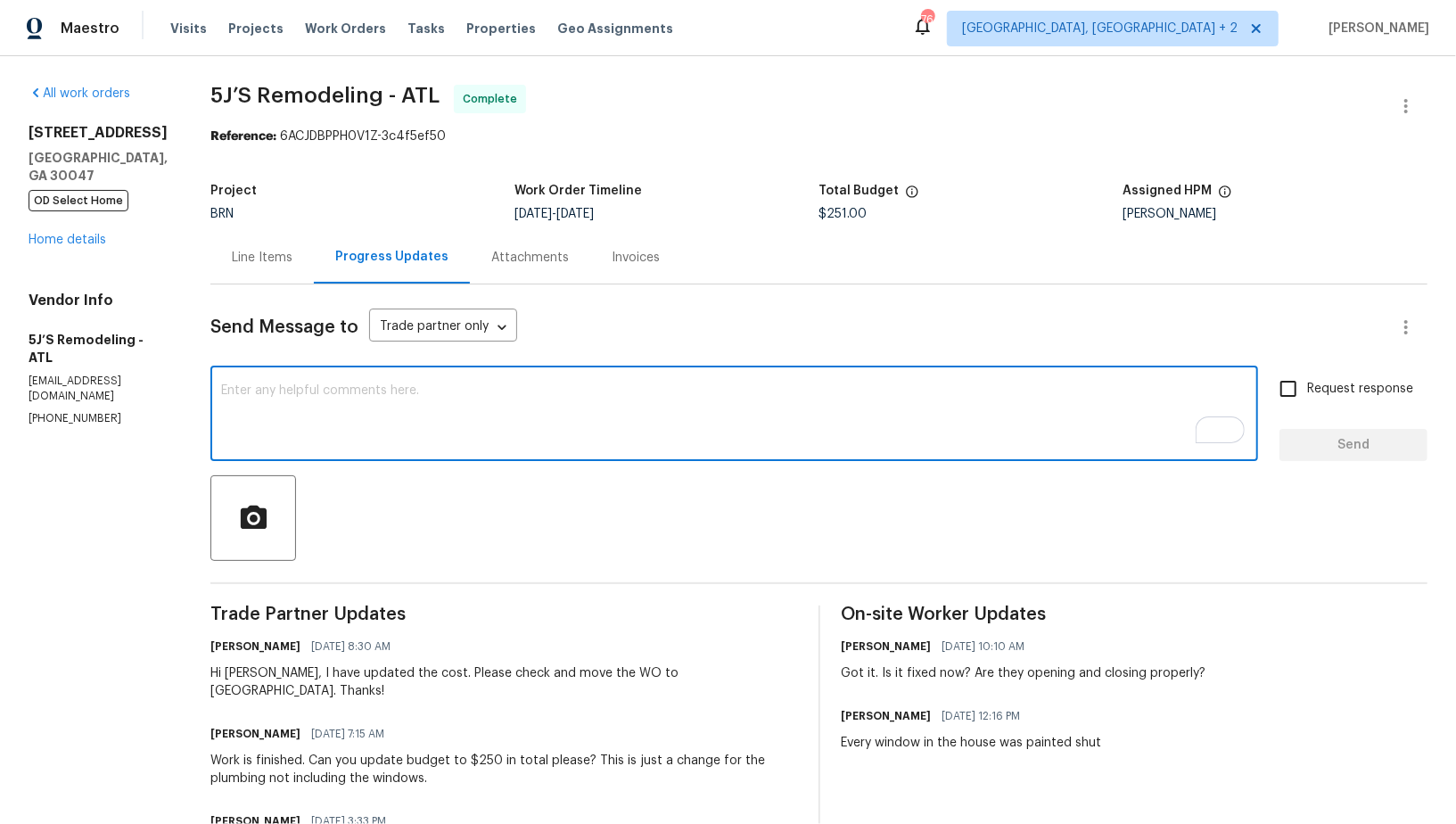
paste textarea "WO is approved, Please upload the invoice under invoice section. Thanks!"
type textarea "WO is approved, Please upload the invoice under invoice section. Thanks!"
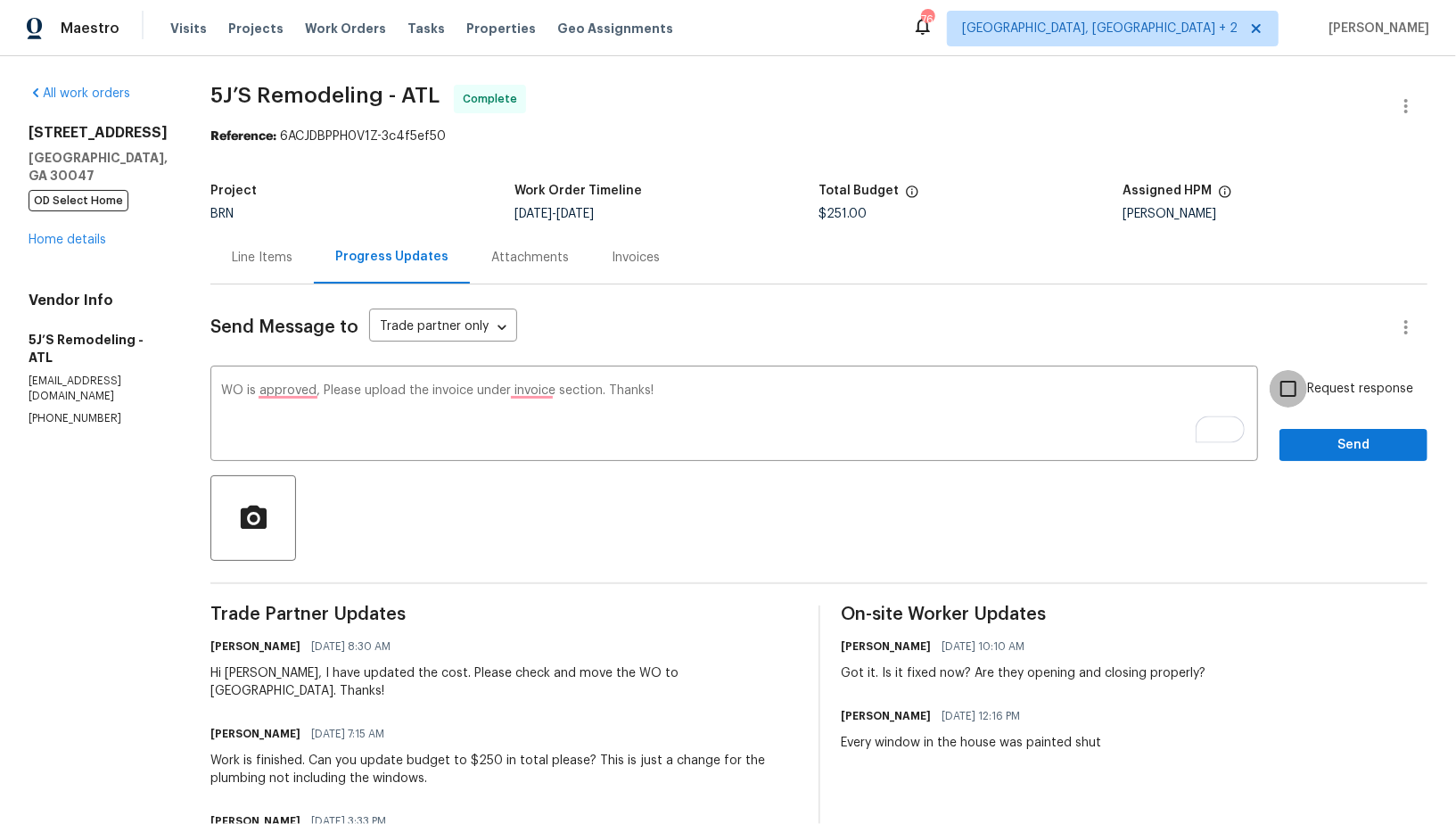
drag, startPoint x: 1283, startPoint y: 397, endPoint x: 1315, endPoint y: 446, distance: 58.5
click at [1283, 397] on input "Request response" at bounding box center [1289, 389] width 37 height 37
checkbox input "true"
click at [1325, 459] on button "Send" at bounding box center [1354, 445] width 148 height 33
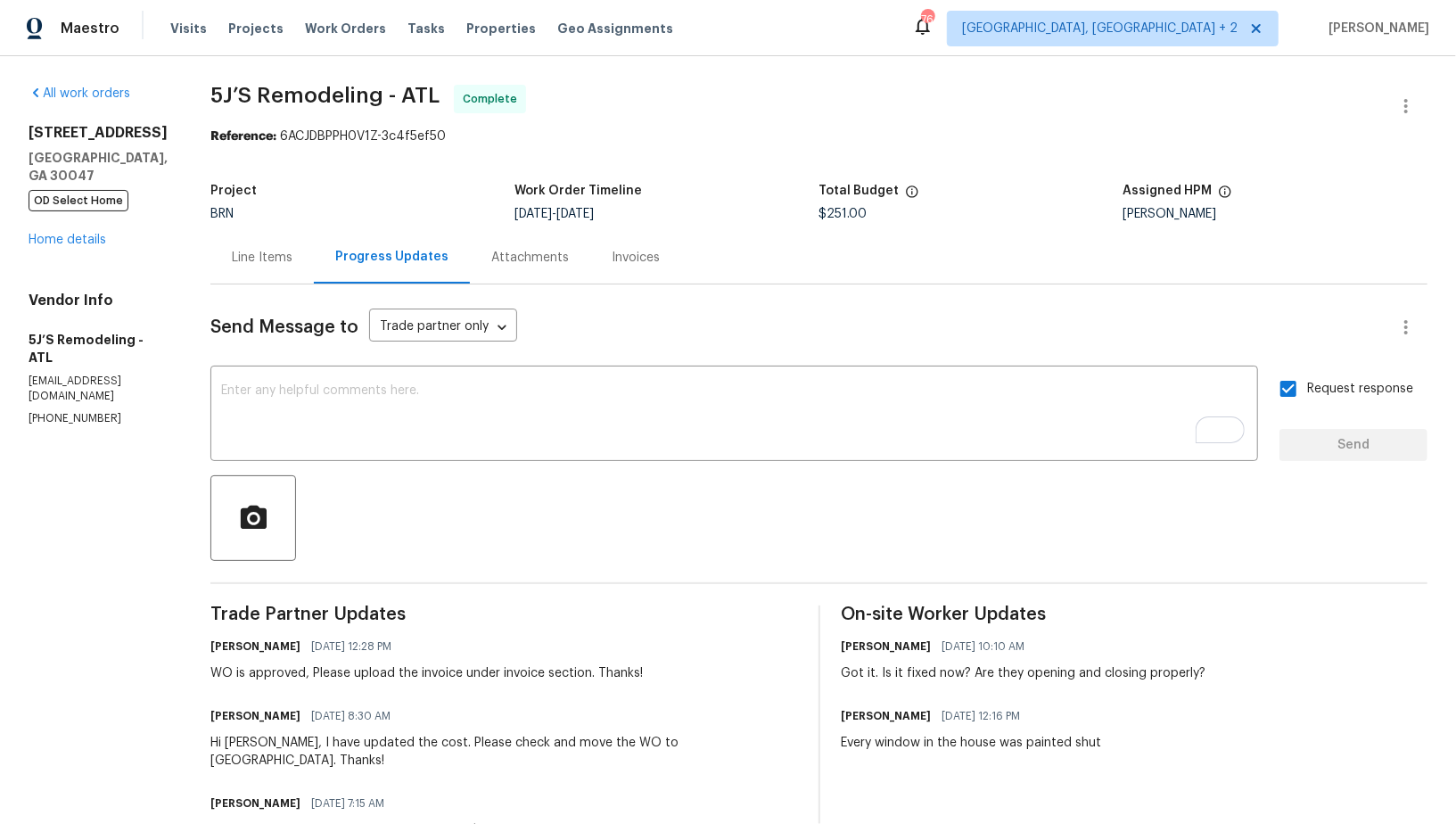
click at [636, 259] on div "Invoices" at bounding box center [635, 257] width 48 height 18
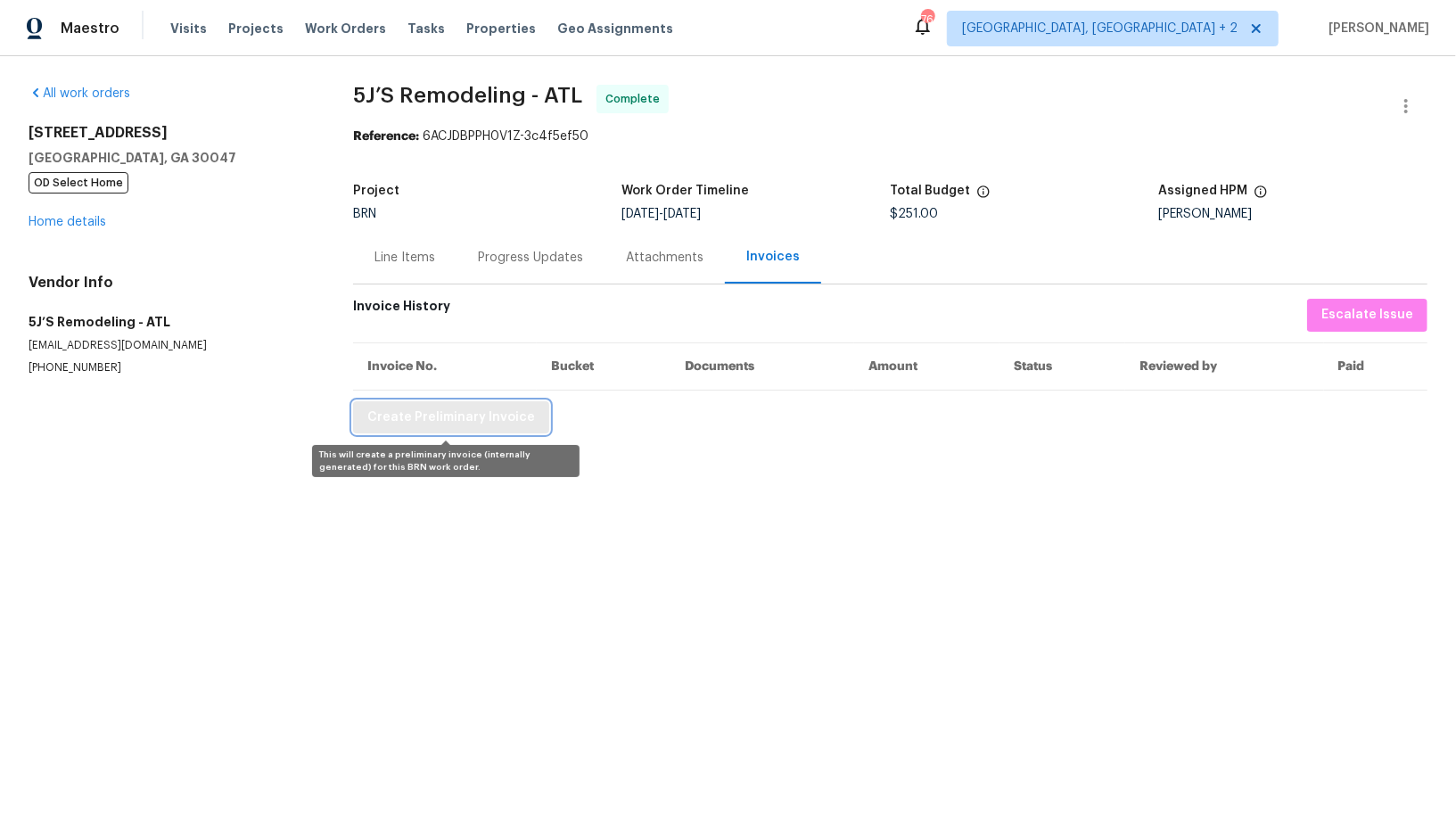
click at [468, 407] on span "Create Preliminary Invoice" at bounding box center [451, 418] width 167 height 23
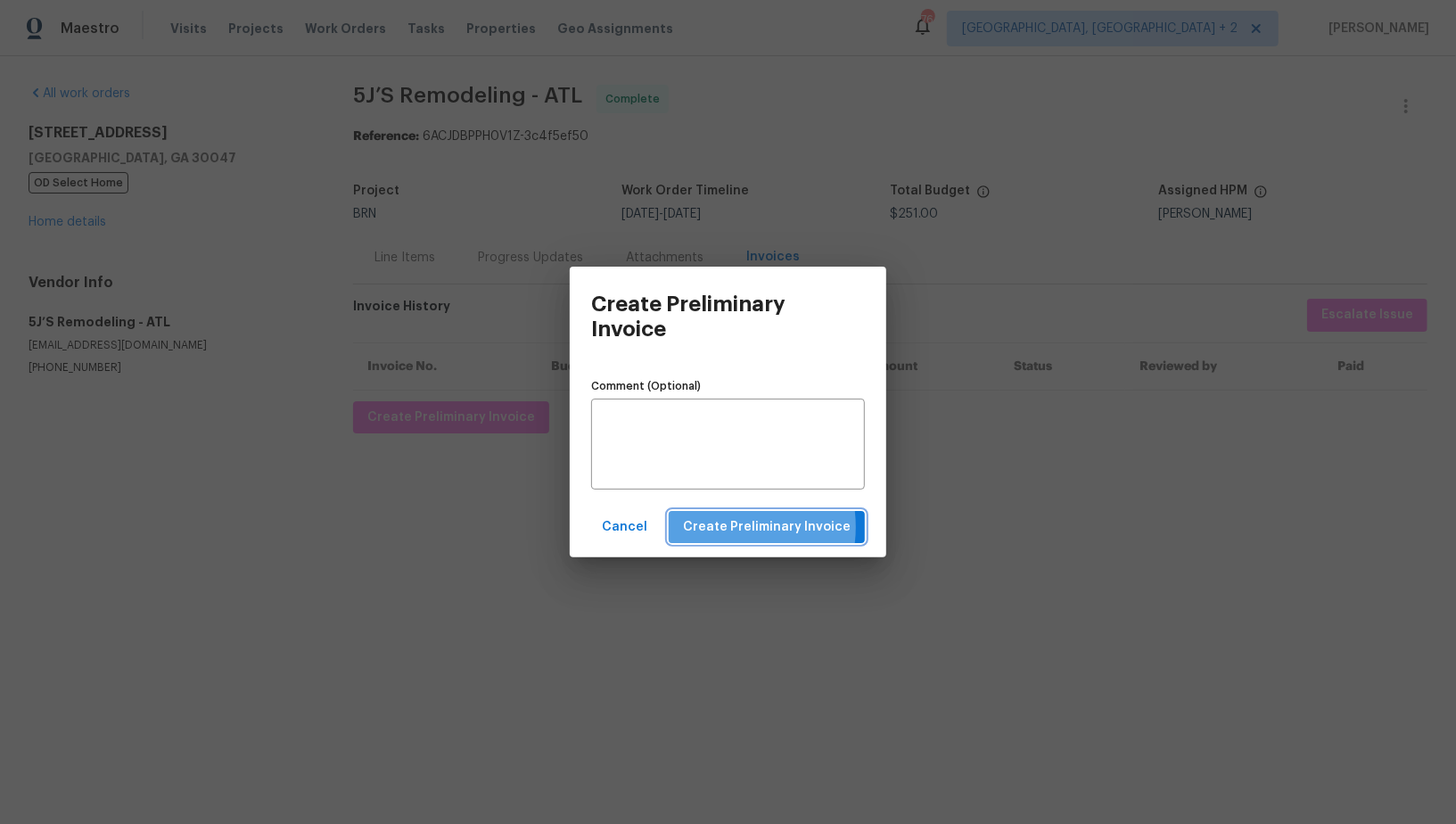
click at [726, 527] on span "Create Preliminary Invoice" at bounding box center [766, 527] width 167 height 23
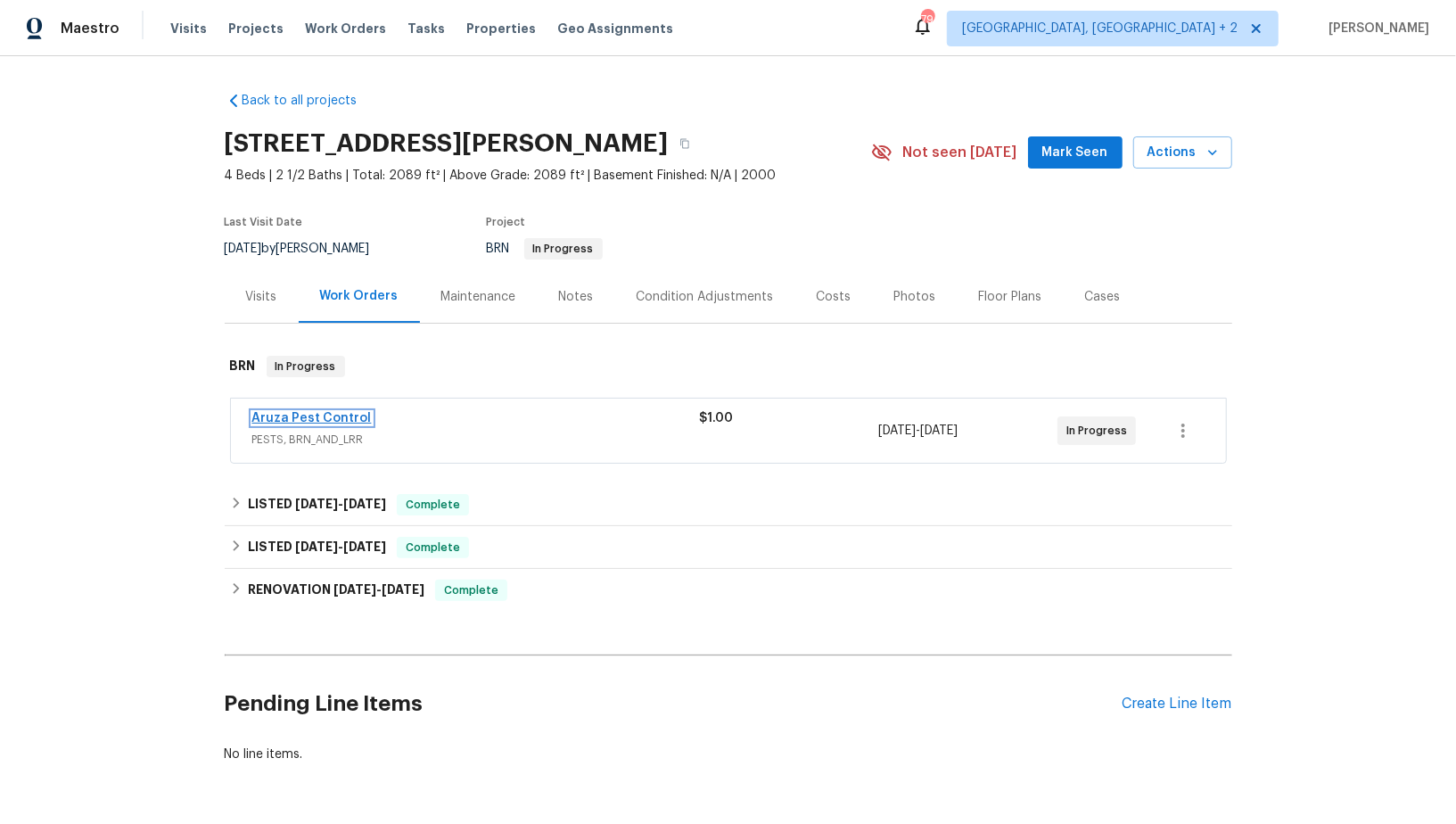
click at [298, 416] on link "Aruza Pest Control" at bounding box center [311, 418] width 119 height 13
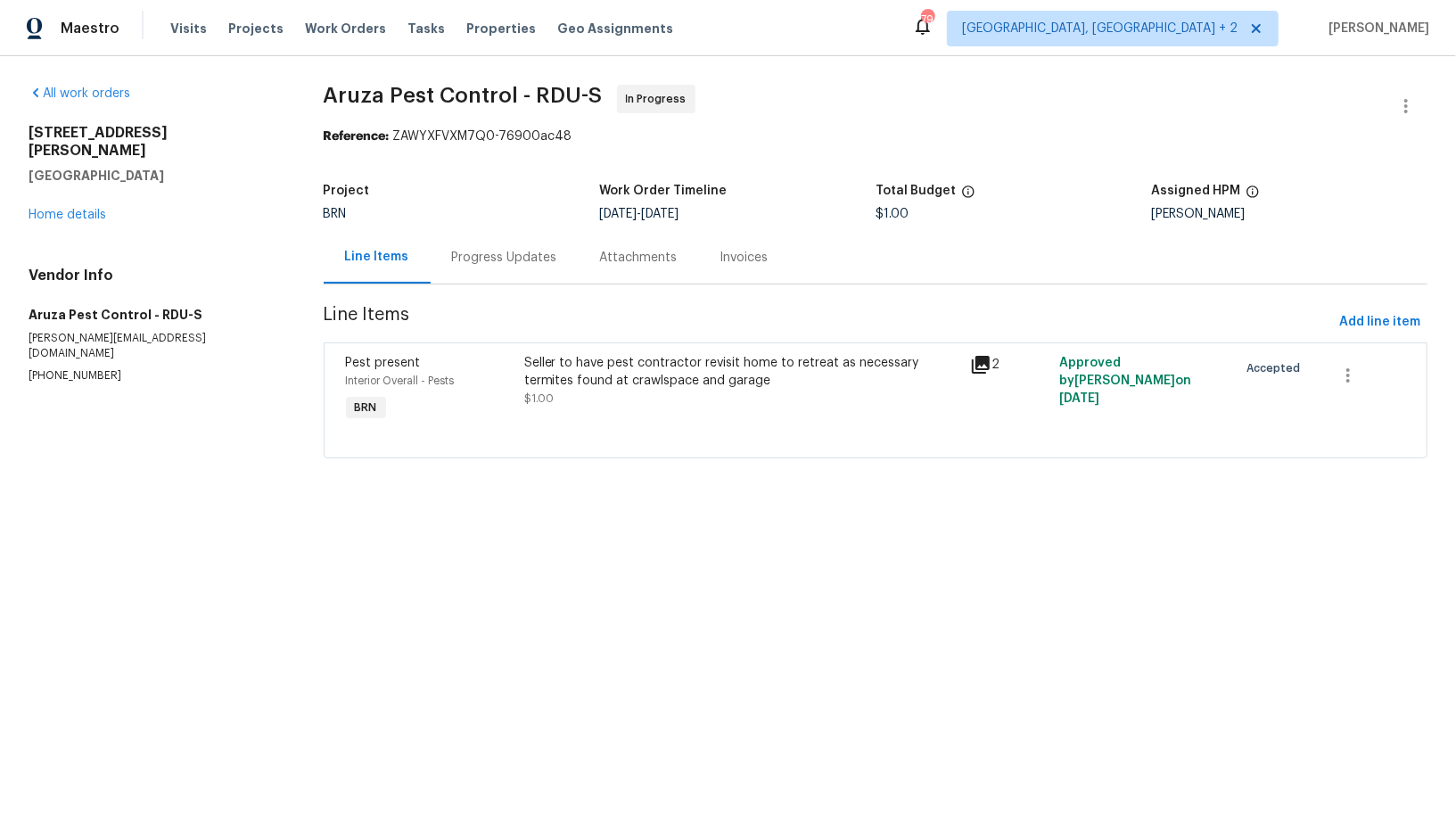
click at [497, 268] on div "Progress Updates" at bounding box center [504, 256] width 148 height 52
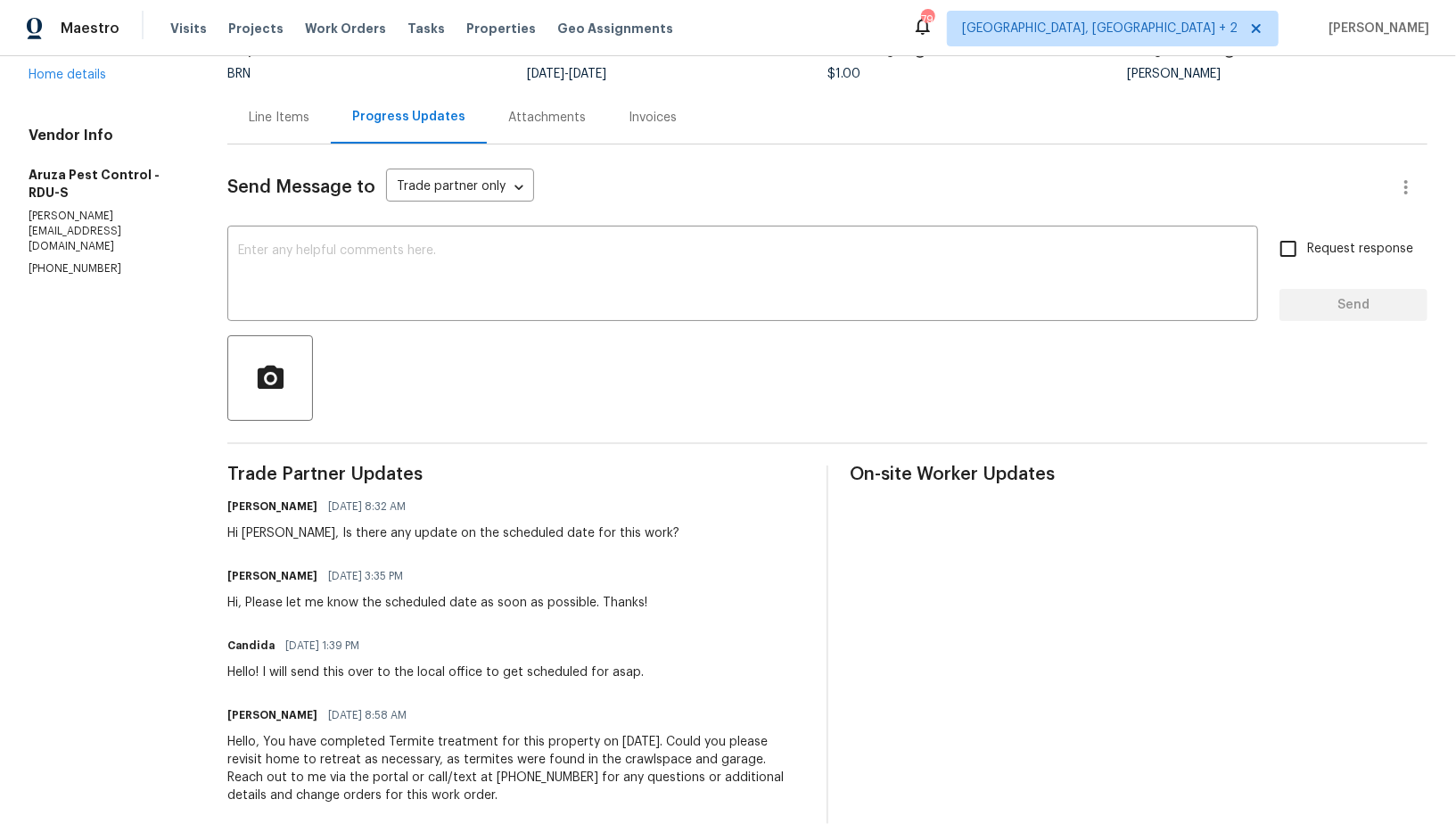
scroll to position [170, 0]
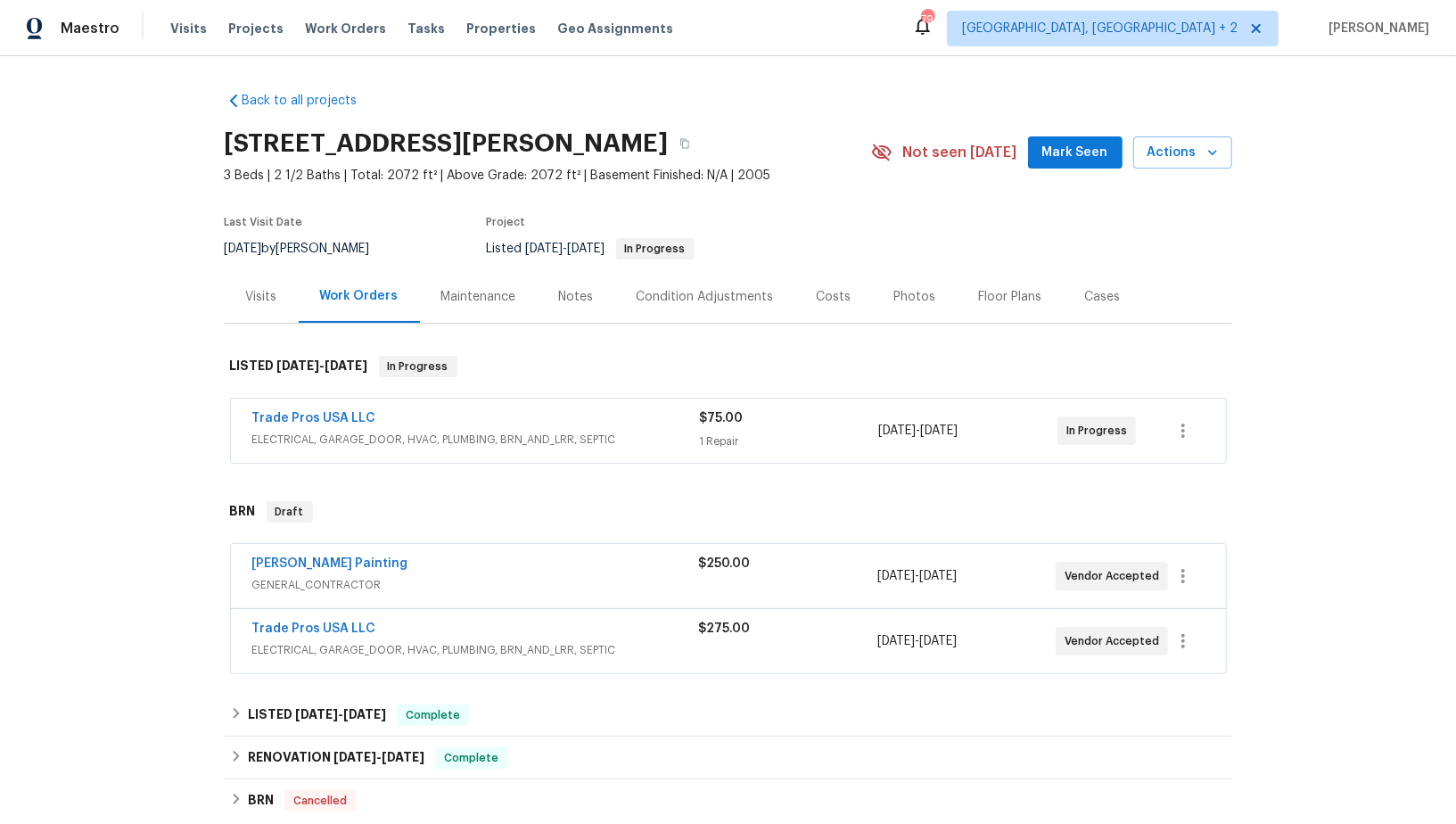
scroll to position [79, 0]
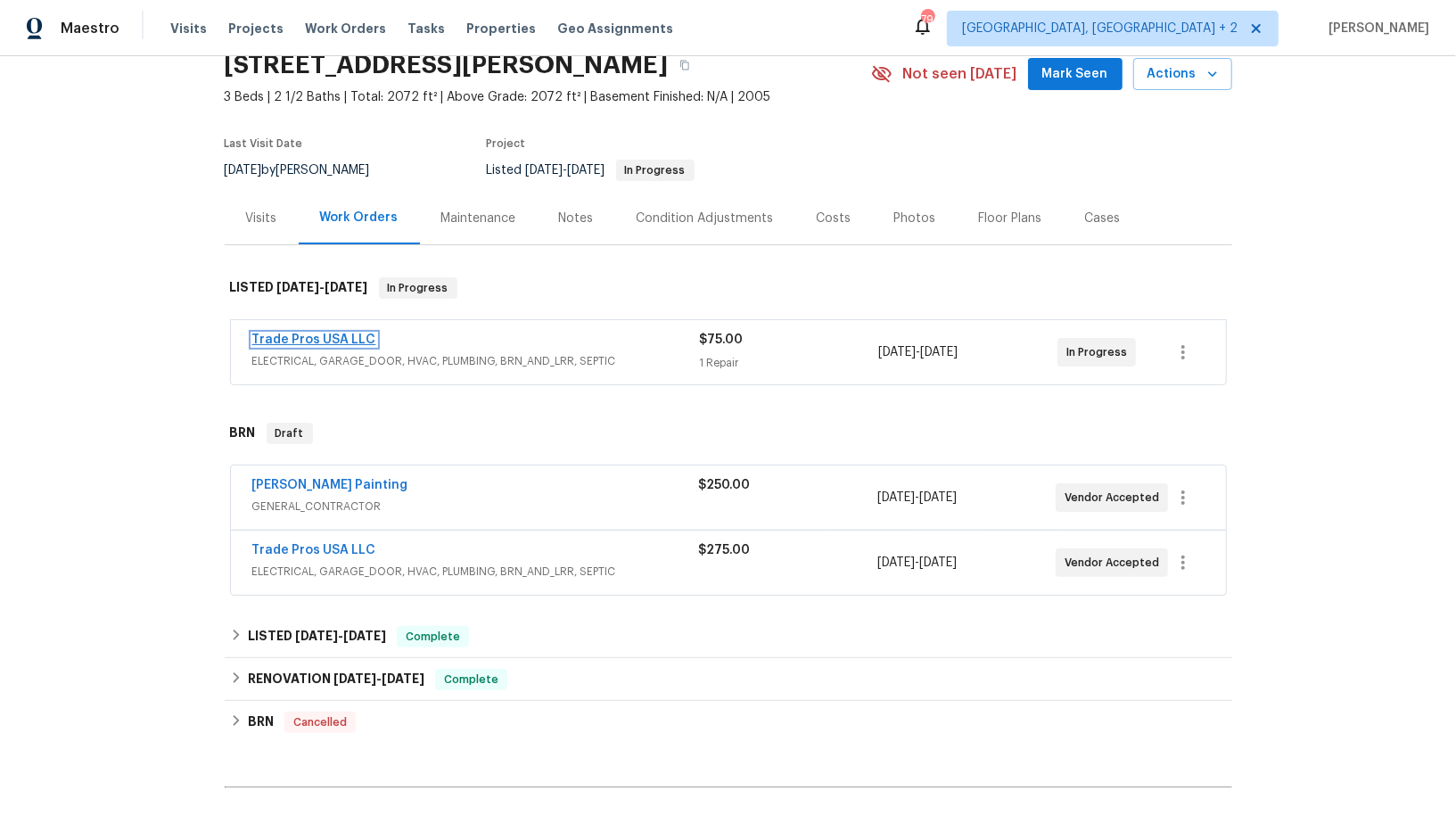
click at [329, 334] on link "Trade Pros USA LLC" at bounding box center [314, 339] width 124 height 13
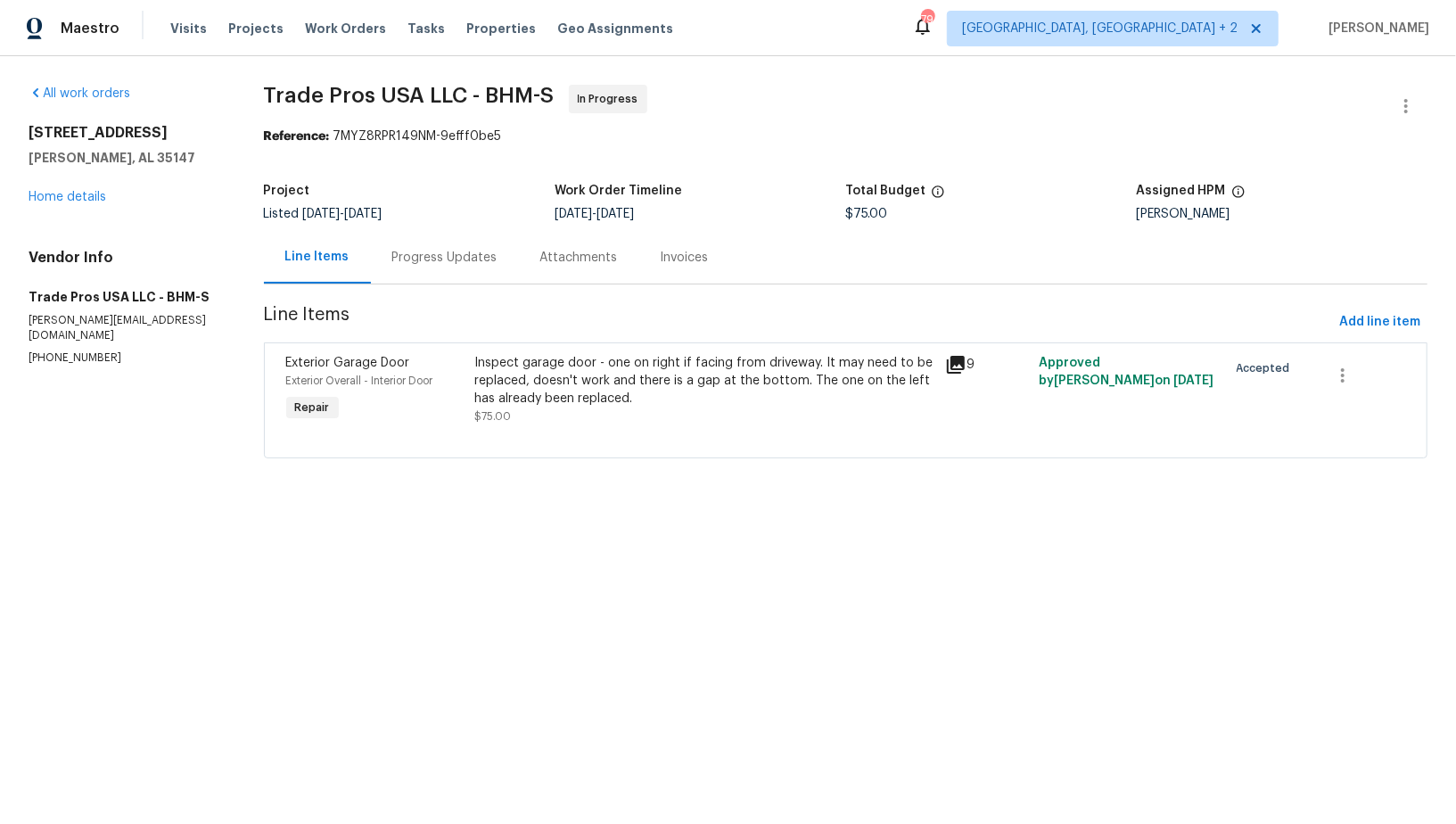
click at [445, 257] on div "Progress Updates" at bounding box center [444, 257] width 105 height 18
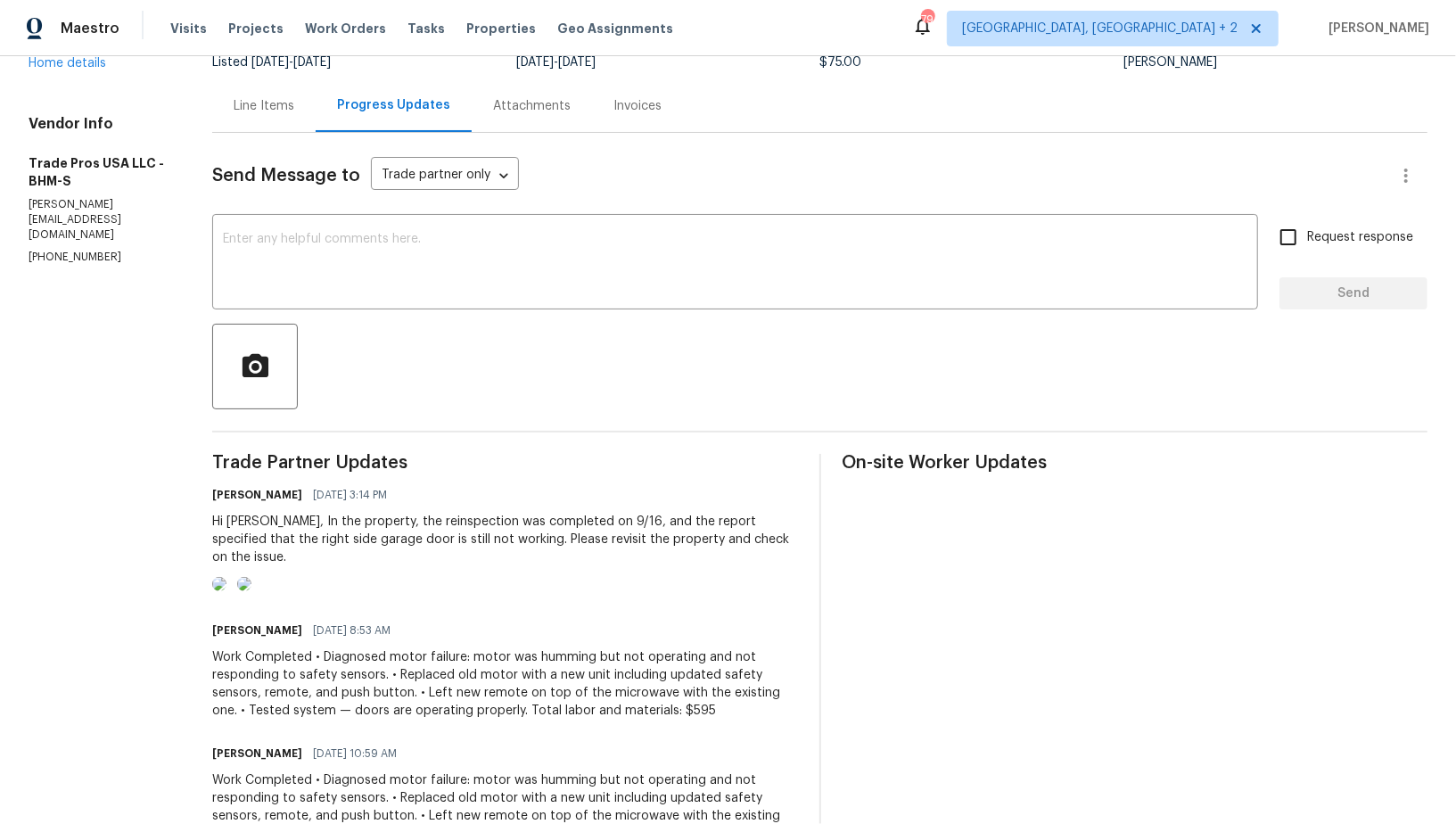
scroll to position [162, 0]
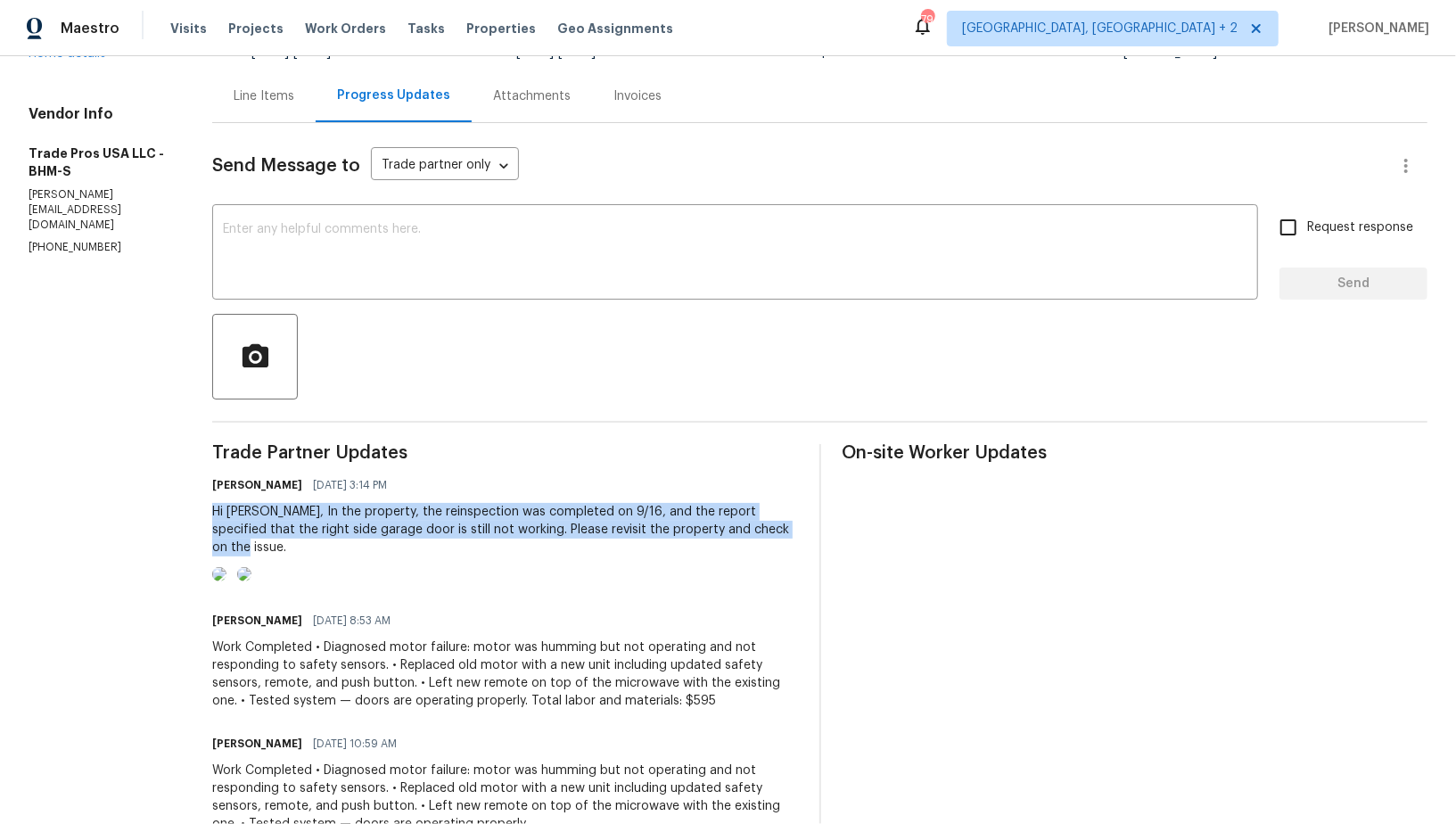
drag, startPoint x: 201, startPoint y: 509, endPoint x: 792, endPoint y: 537, distance: 591.7
click at [792, 537] on div "All work orders 5882 Forest Lakes Cv Sterrett, AL 35147 Home details Vendor Inf…" at bounding box center [728, 485] width 1456 height 1181
copy div "Hi Trevor, In the property, the reinspection was completed on 9/16, and the rep…"
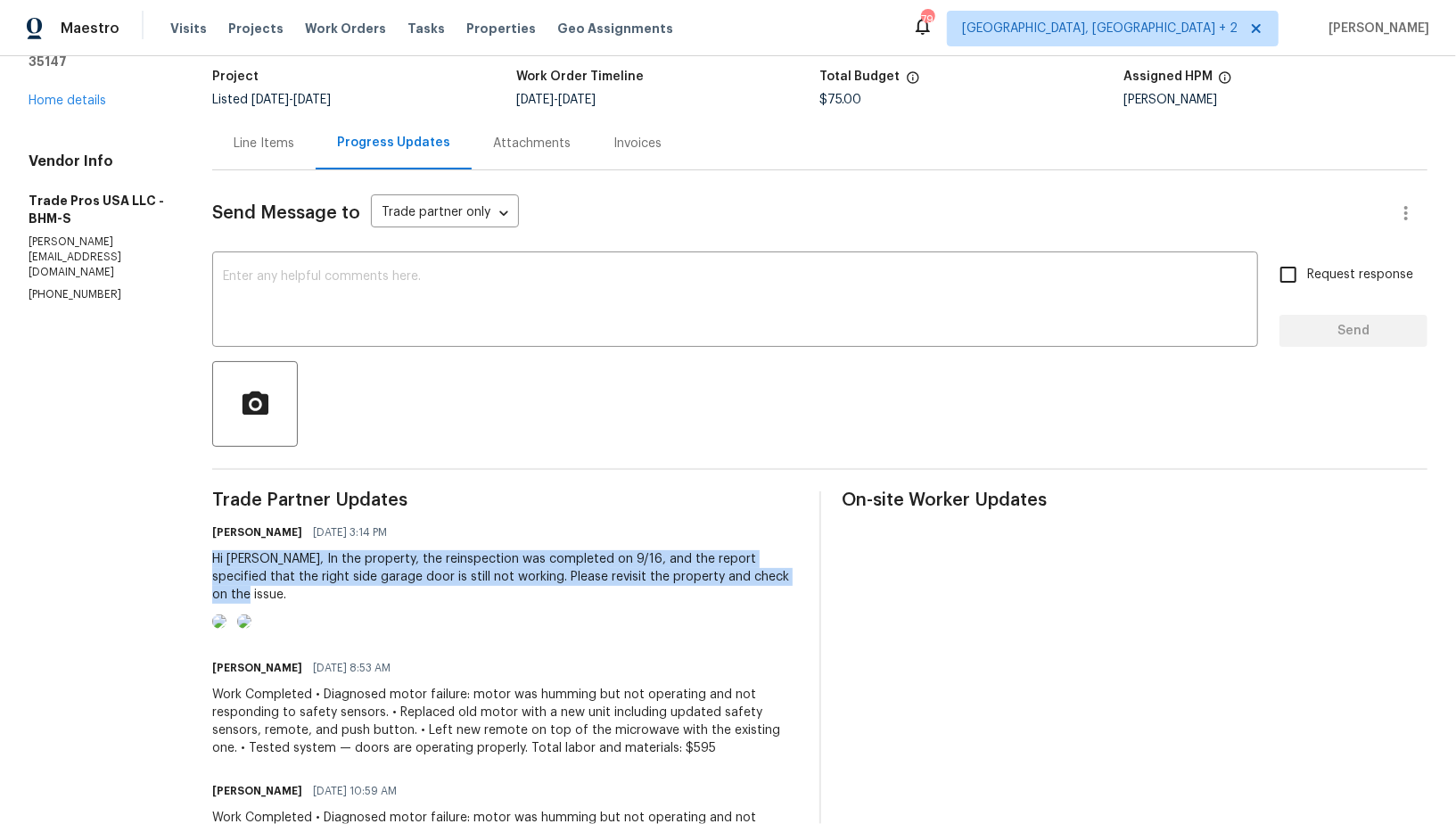
scroll to position [94, 0]
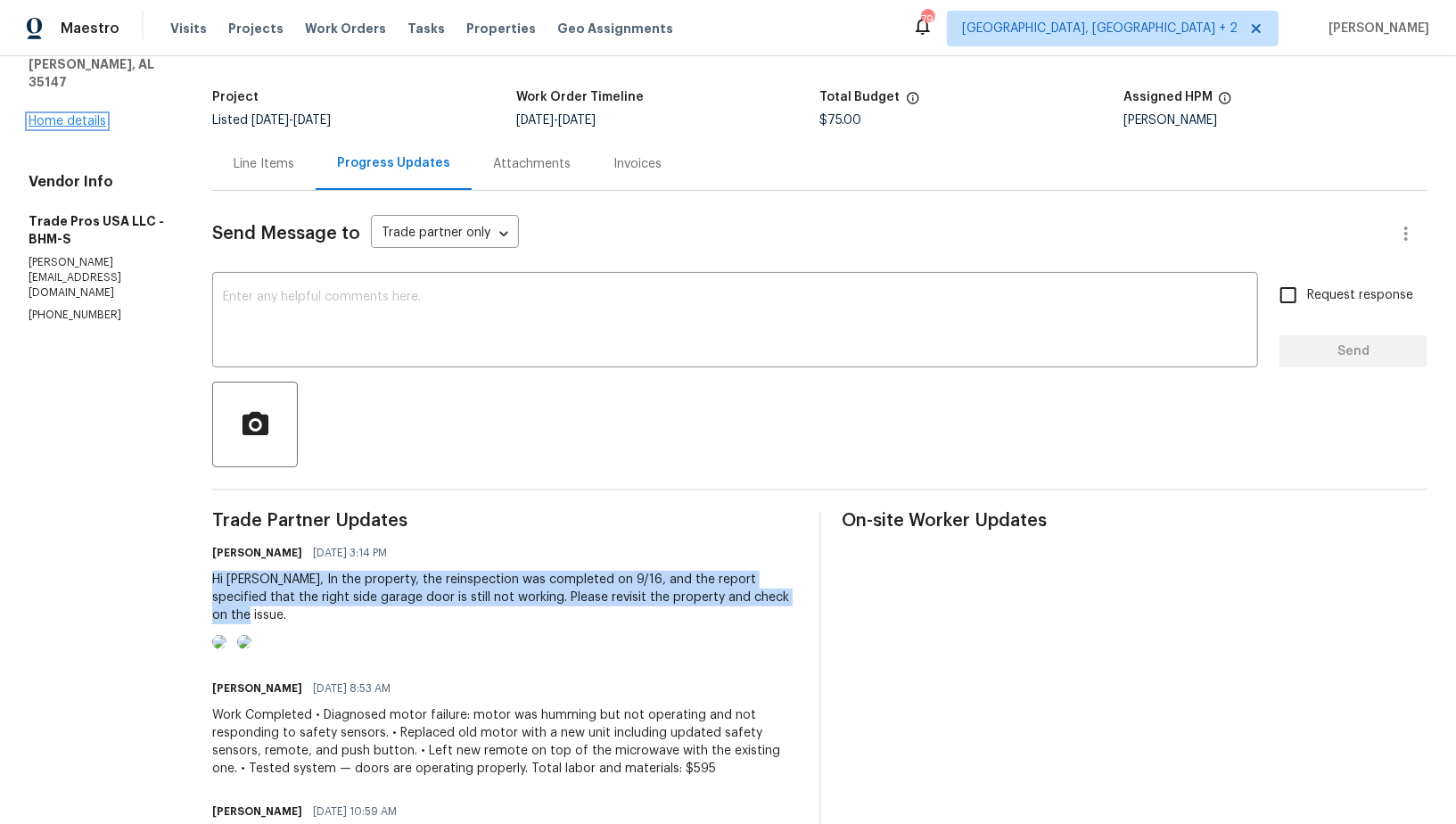
click at [61, 119] on link "Home details" at bounding box center [67, 121] width 78 height 13
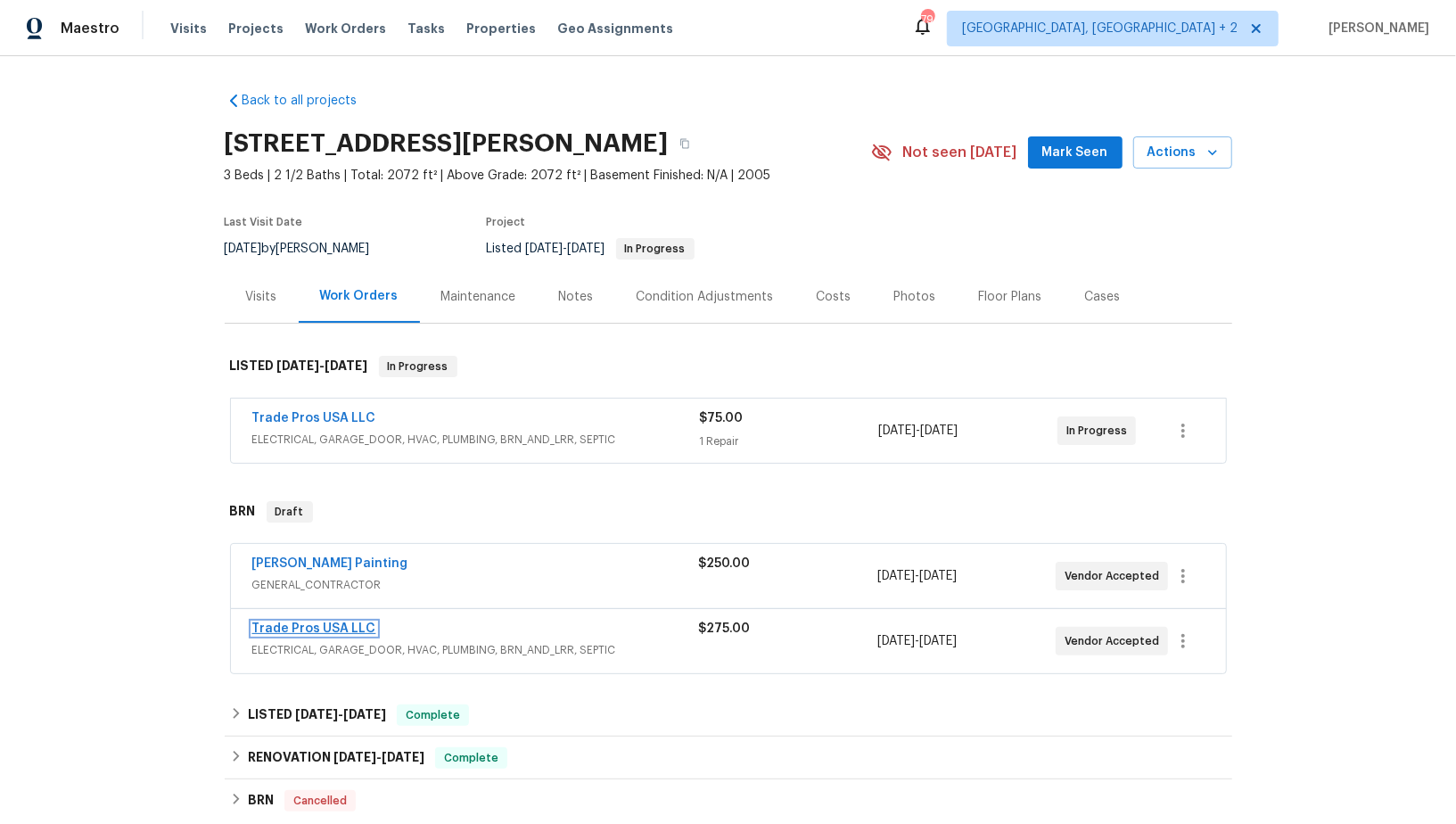
click at [298, 624] on link "Trade Pros USA LLC" at bounding box center [314, 629] width 124 height 13
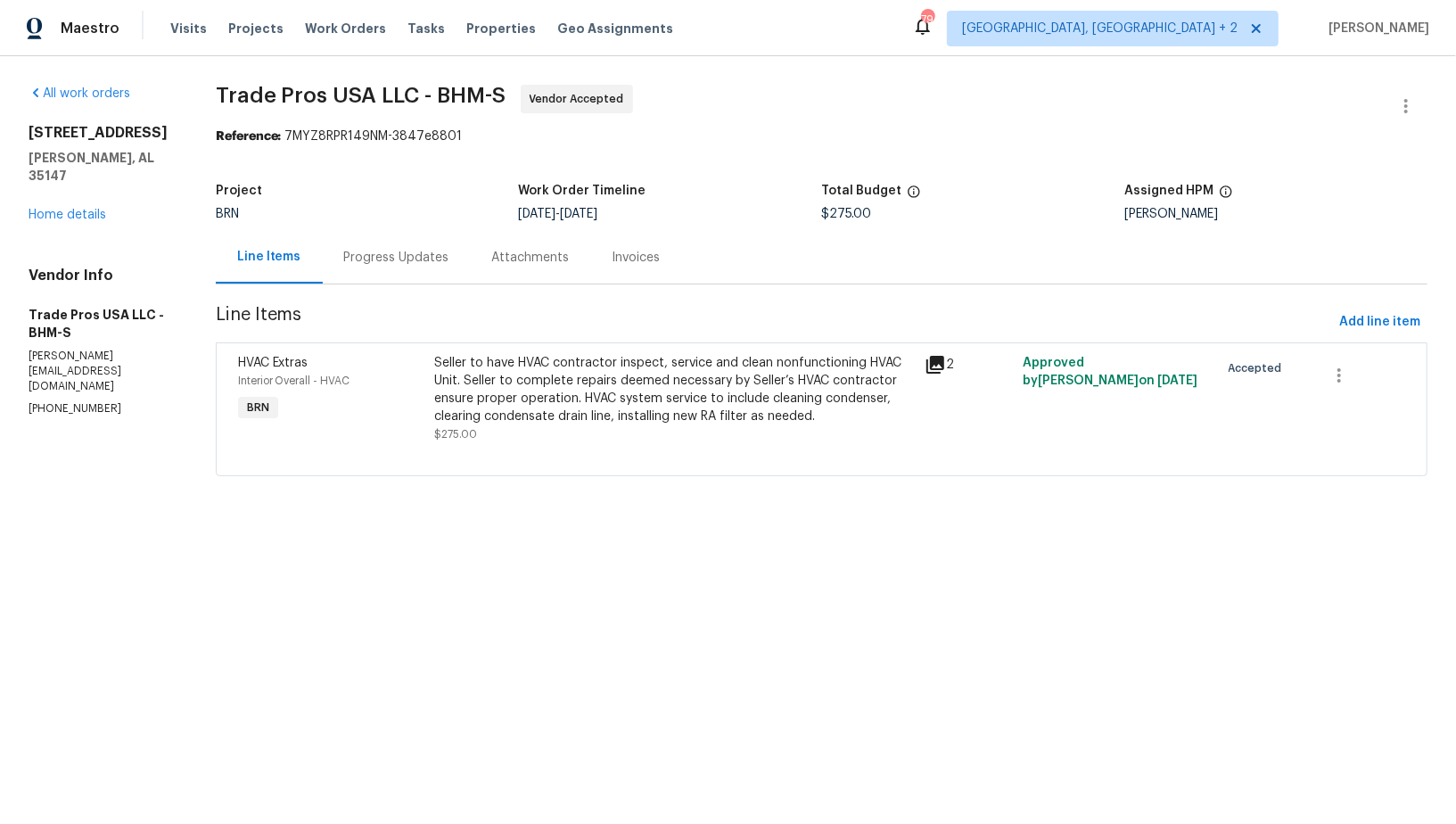
click at [447, 261] on div "Progress Updates" at bounding box center [397, 256] width 148 height 52
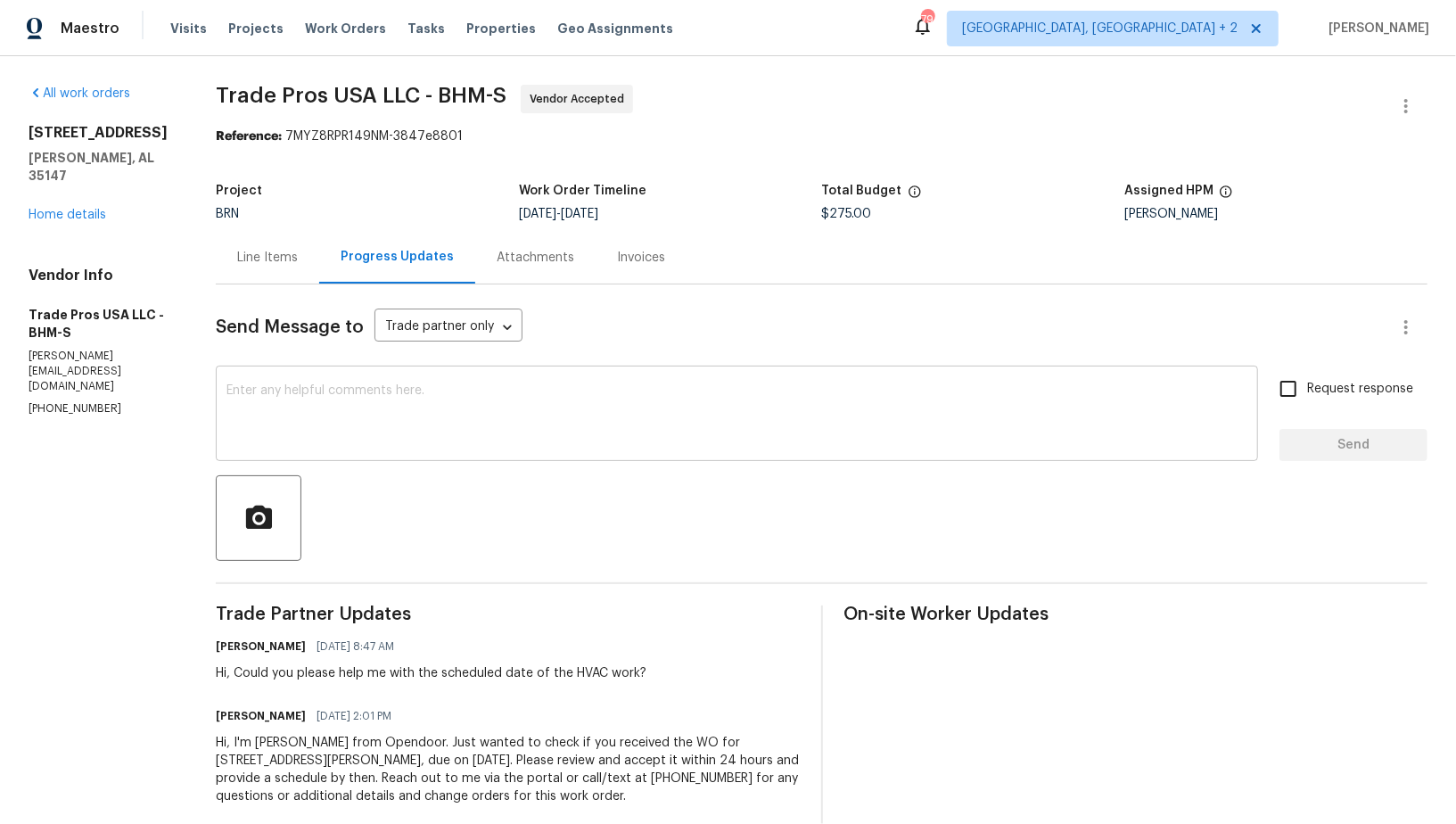
click at [314, 422] on textarea at bounding box center [737, 415] width 1021 height 62
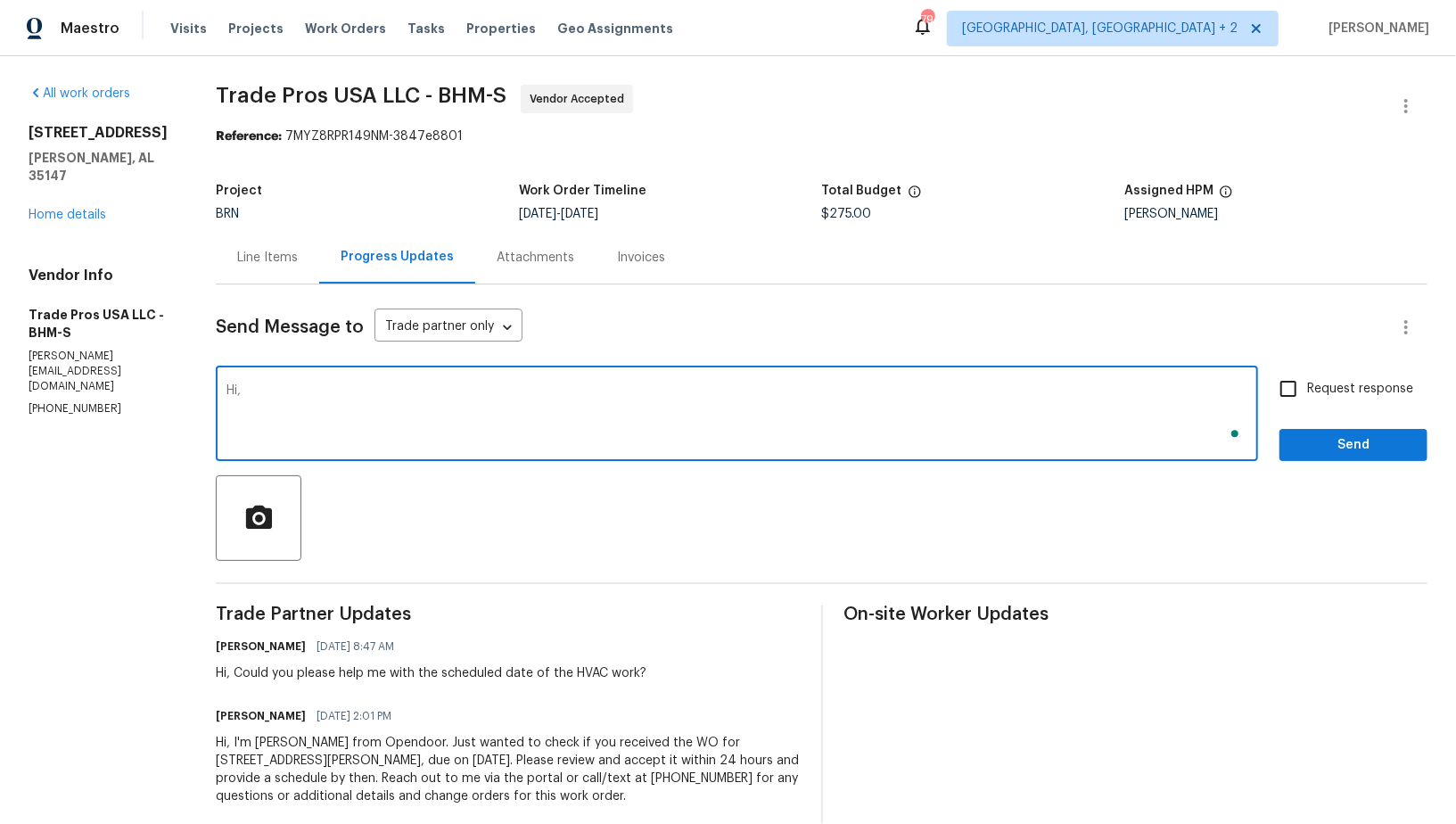
paste textarea "Hi Trevor, In the property, the reinspection was completed on 9/16, and the rep…"
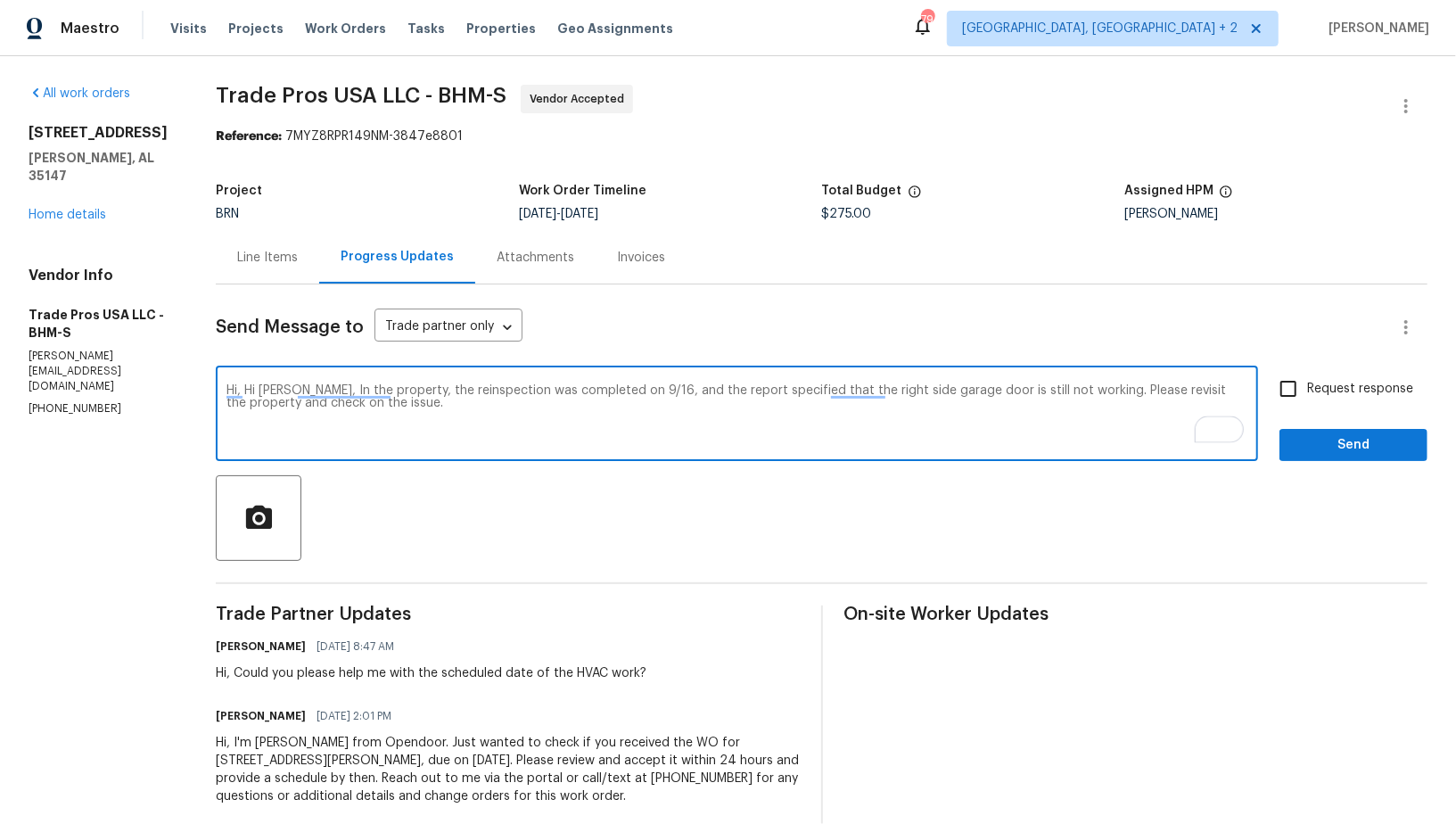
click at [306, 389] on textarea "Hi, Hi Trevor, In the property, the reinspection was completed on 9/16, and the…" at bounding box center [737, 415] width 1021 height 62
drag, startPoint x: 249, startPoint y: 390, endPoint x: 208, endPoint y: 386, distance: 41.2
click at [208, 386] on div "All work orders 5882 Forest Lakes Cv Sterrett, AL 35147 Home details Vendor Inf…" at bounding box center [728, 455] width 1456 height 799
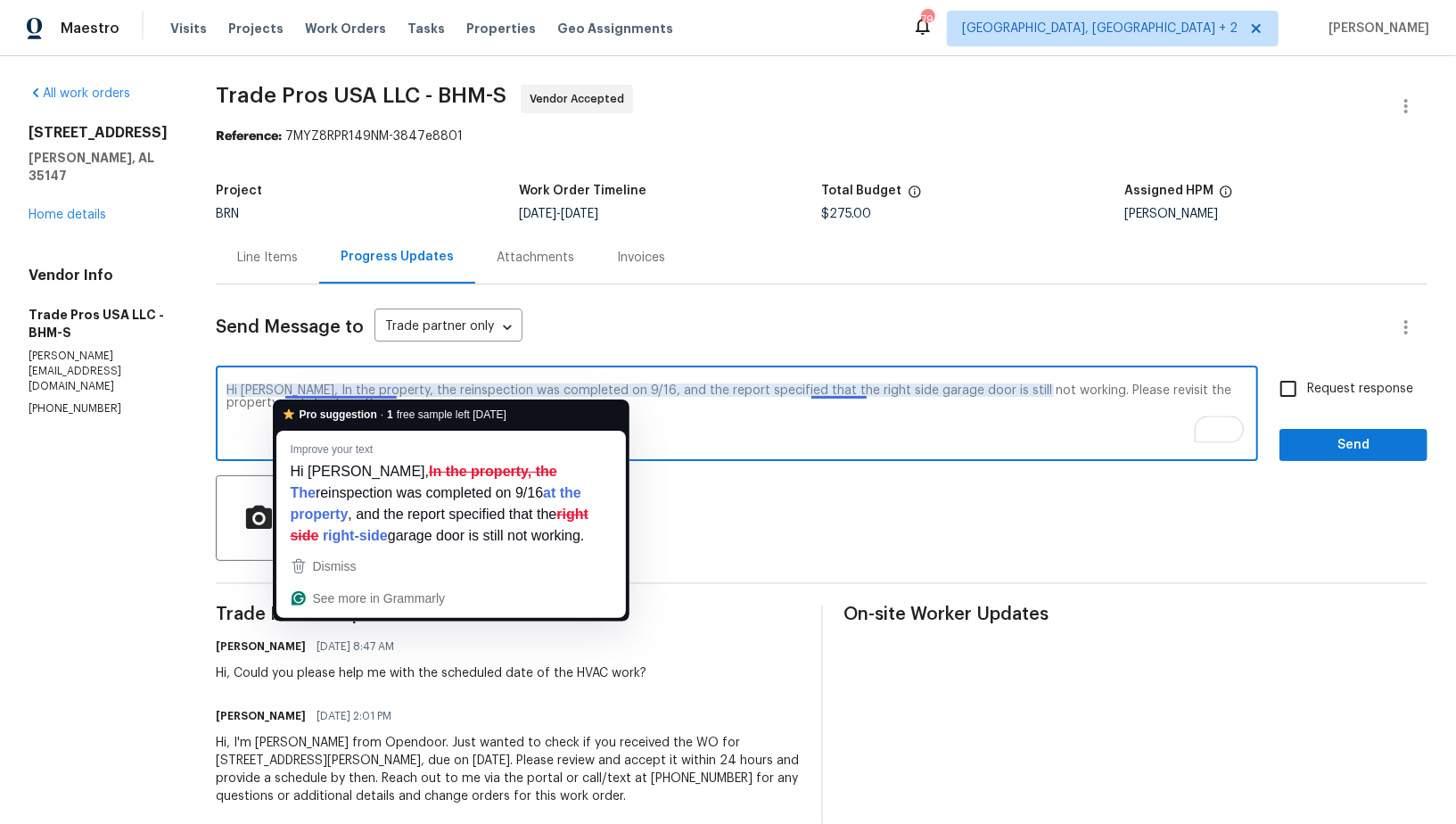
click at [321, 390] on textarea "Hi Trevor, In the property, the reinspection was completed on 9/16, and the rep…" at bounding box center [737, 415] width 1021 height 62
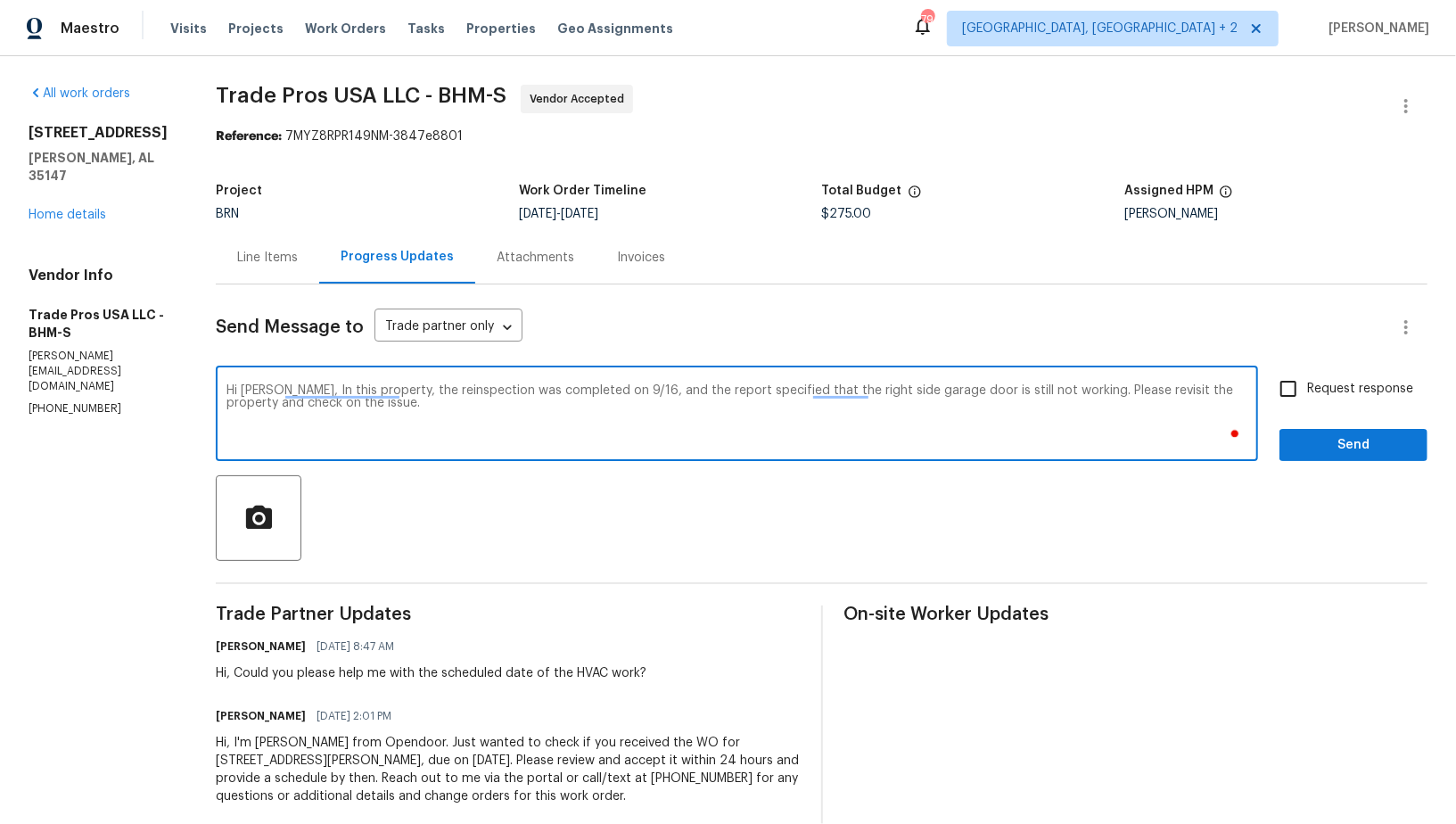
type textarea "Hi Trevor, In this property, the reinspection was completed on 9/16, and the re…"
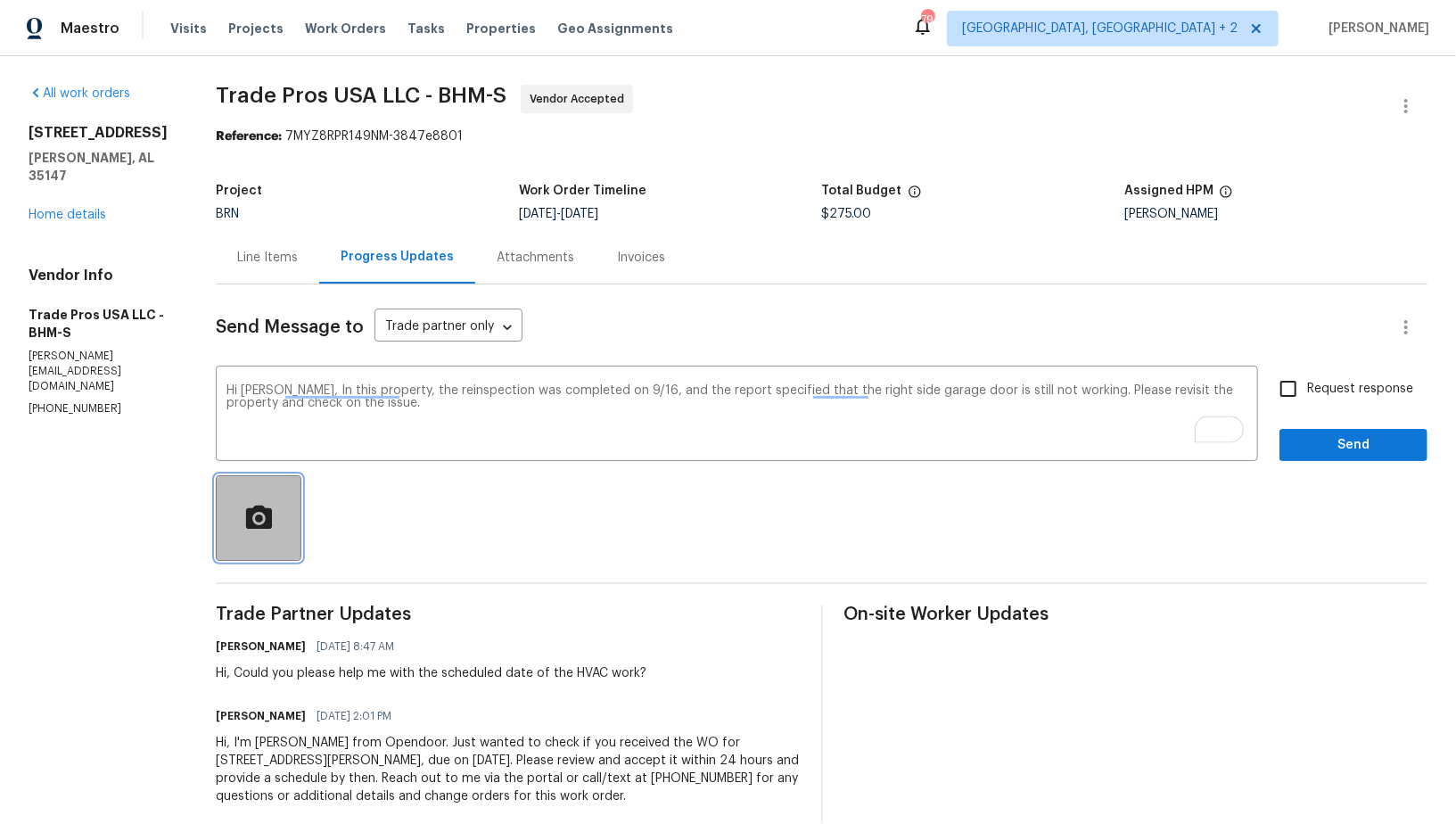
click at [268, 512] on icon "button" at bounding box center [259, 516] width 26 height 24
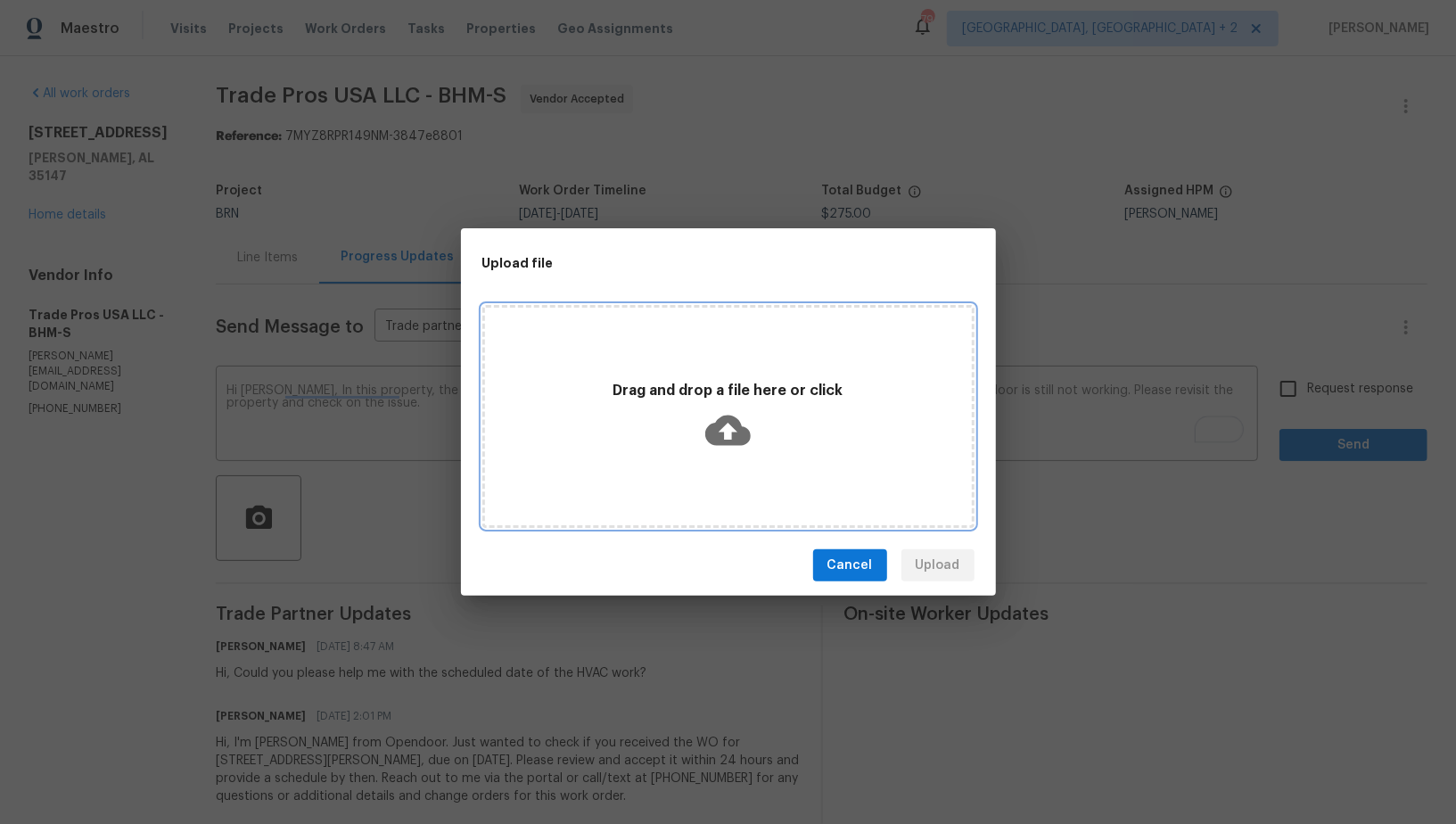
click at [730, 435] on icon at bounding box center [728, 431] width 45 height 45
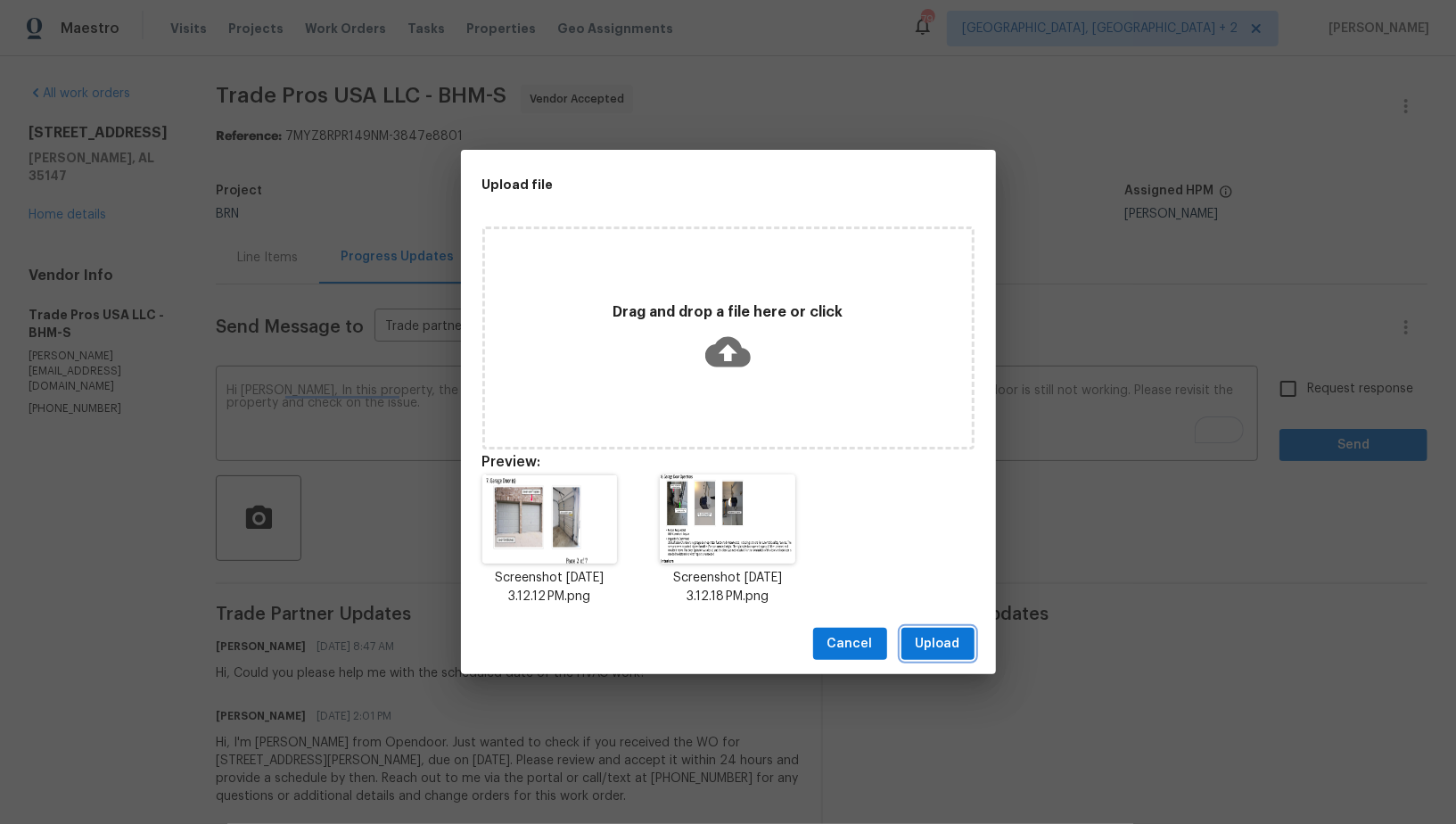
click at [943, 633] on button "Upload" at bounding box center [938, 644] width 73 height 33
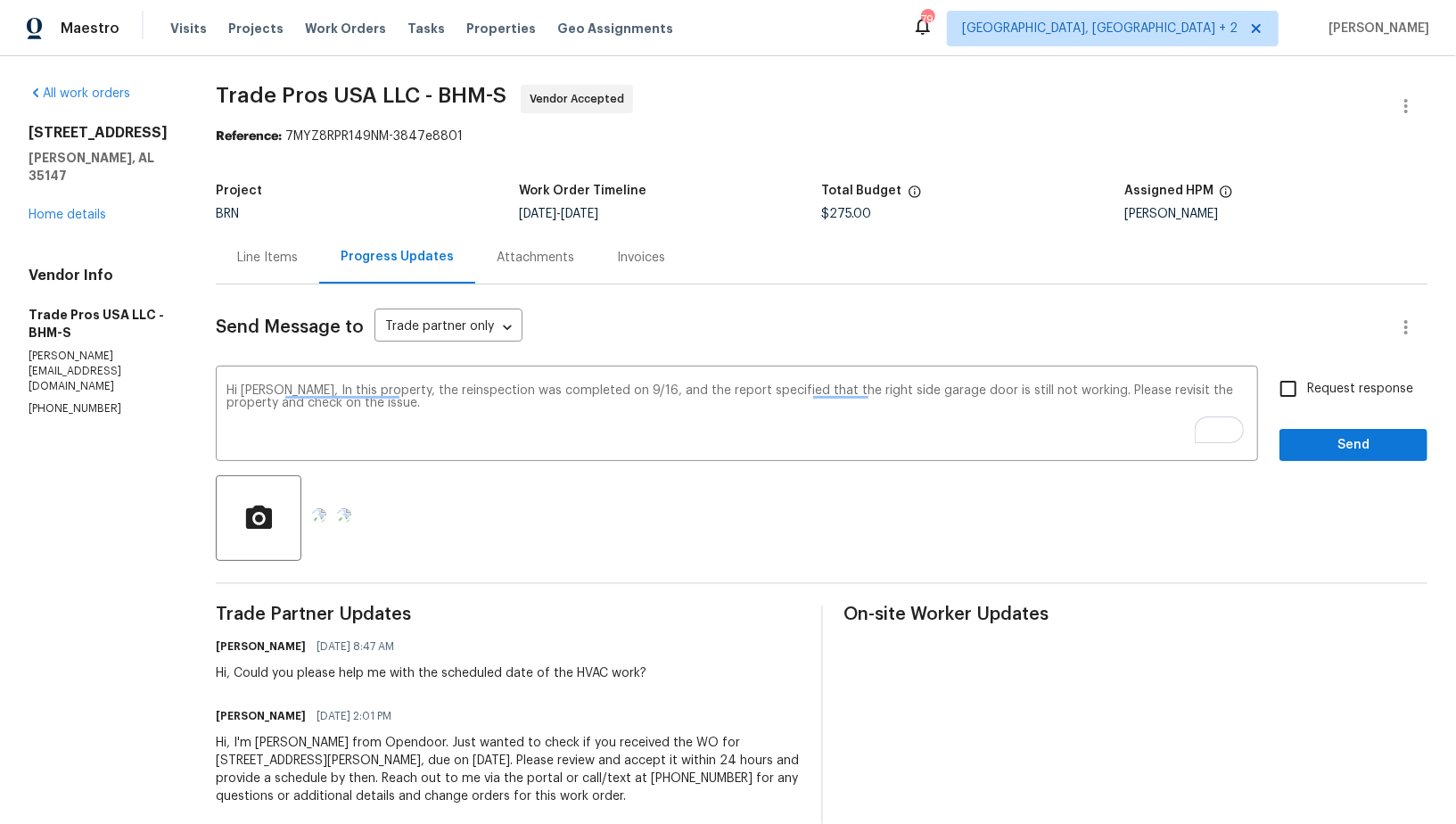
click at [1295, 378] on input "Request response" at bounding box center [1289, 389] width 37 height 37
checkbox input "true"
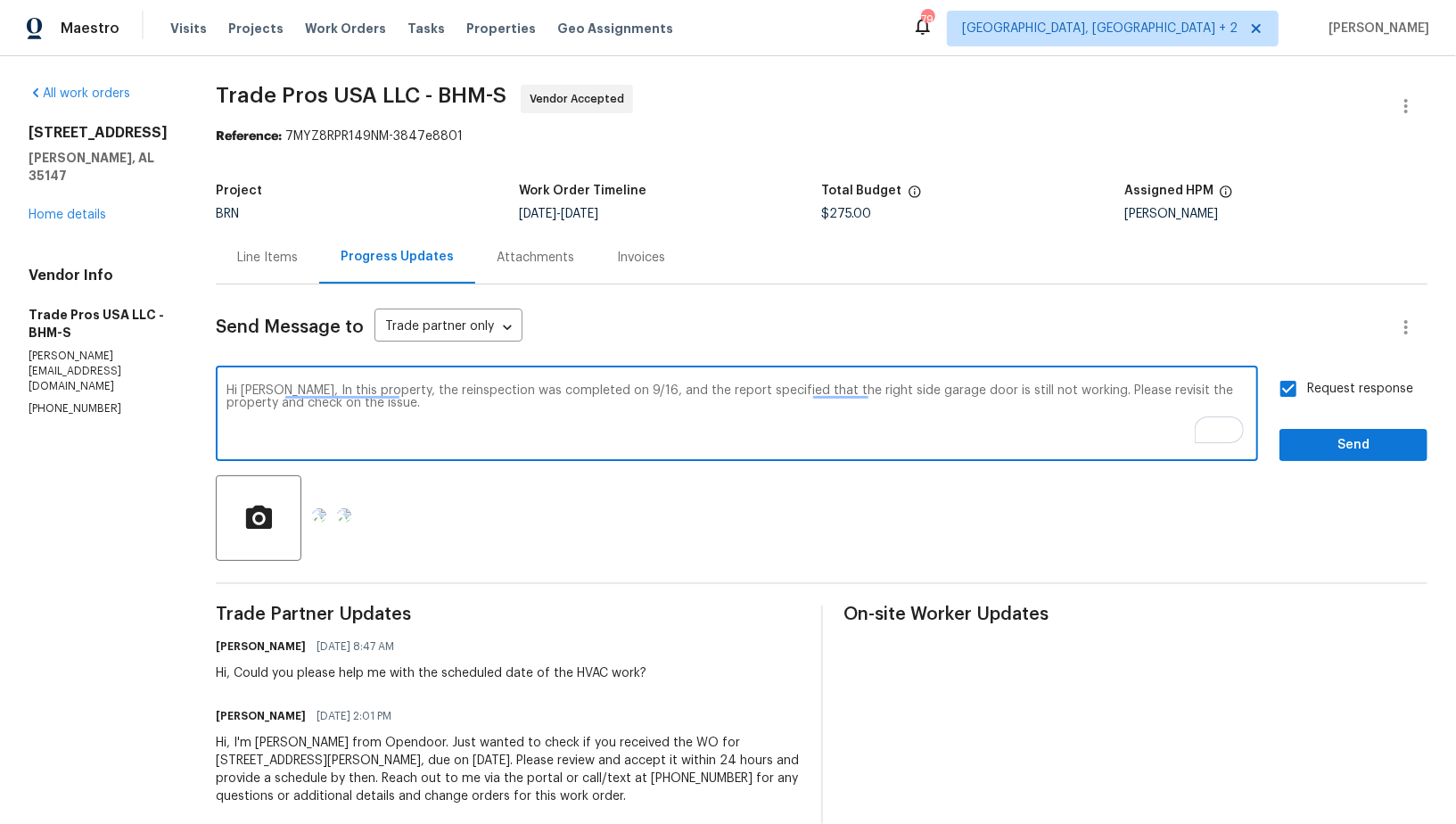
drag, startPoint x: 1102, startPoint y: 389, endPoint x: 1244, endPoint y: 394, distance: 142.1
click at [1244, 394] on textarea "Hi Trevor, In this property, the reinspection was completed on 9/16, and the re…" at bounding box center [737, 415] width 1021 height 62
click at [1216, 396] on textarea "Hi Trevor, In this property, the reinspection was completed on 9/16, and the re…" at bounding box center [737, 415] width 1021 height 62
type textarea "Hi Trevor, In this property, the reinspection was completed on 9/16, and the re…"
click at [1348, 446] on span "Send" at bounding box center [1353, 446] width 119 height 23
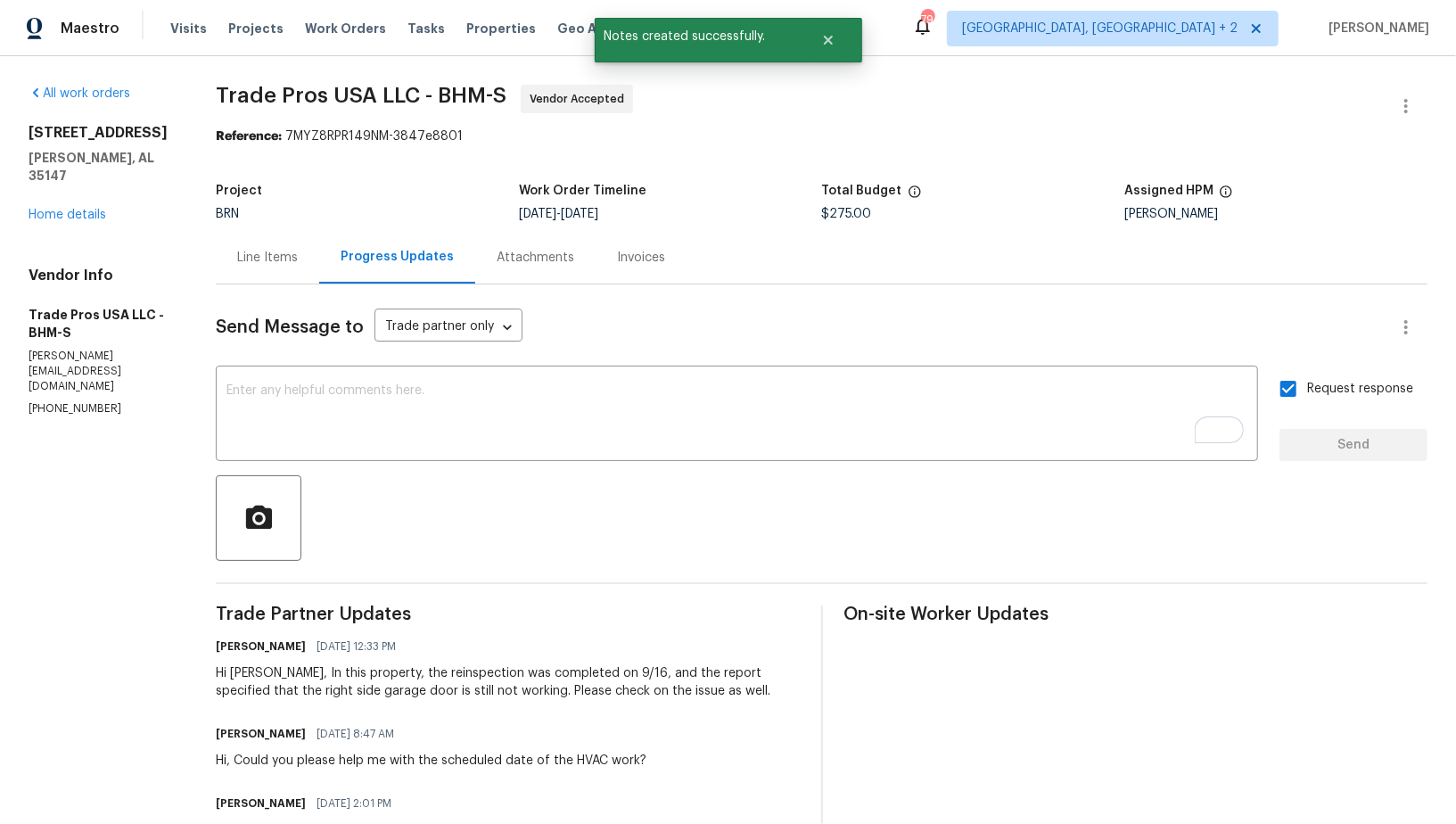
click at [291, 248] on div "Line Items" at bounding box center [268, 257] width 61 height 18
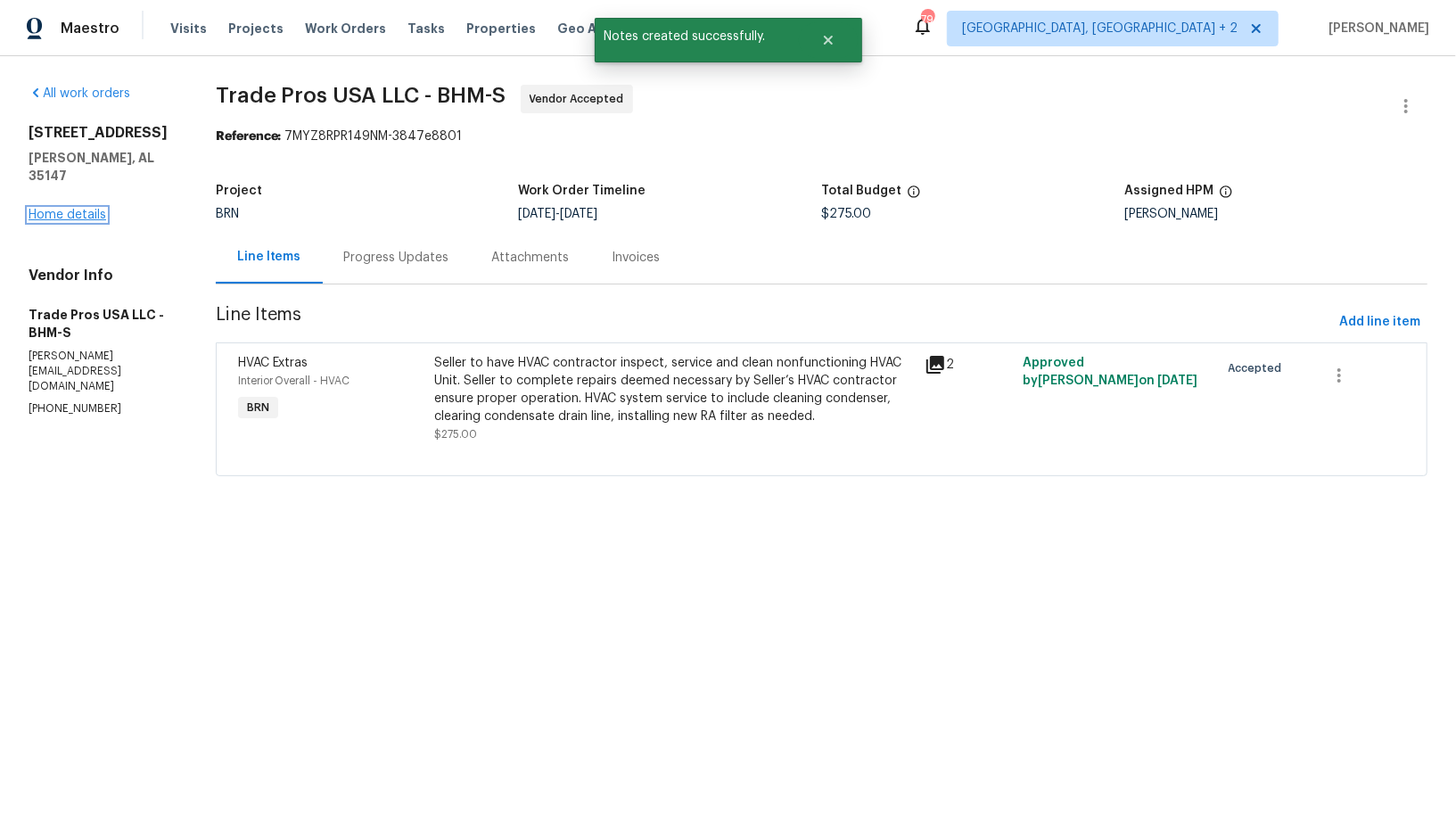
click at [66, 210] on link "Home details" at bounding box center [67, 215] width 78 height 13
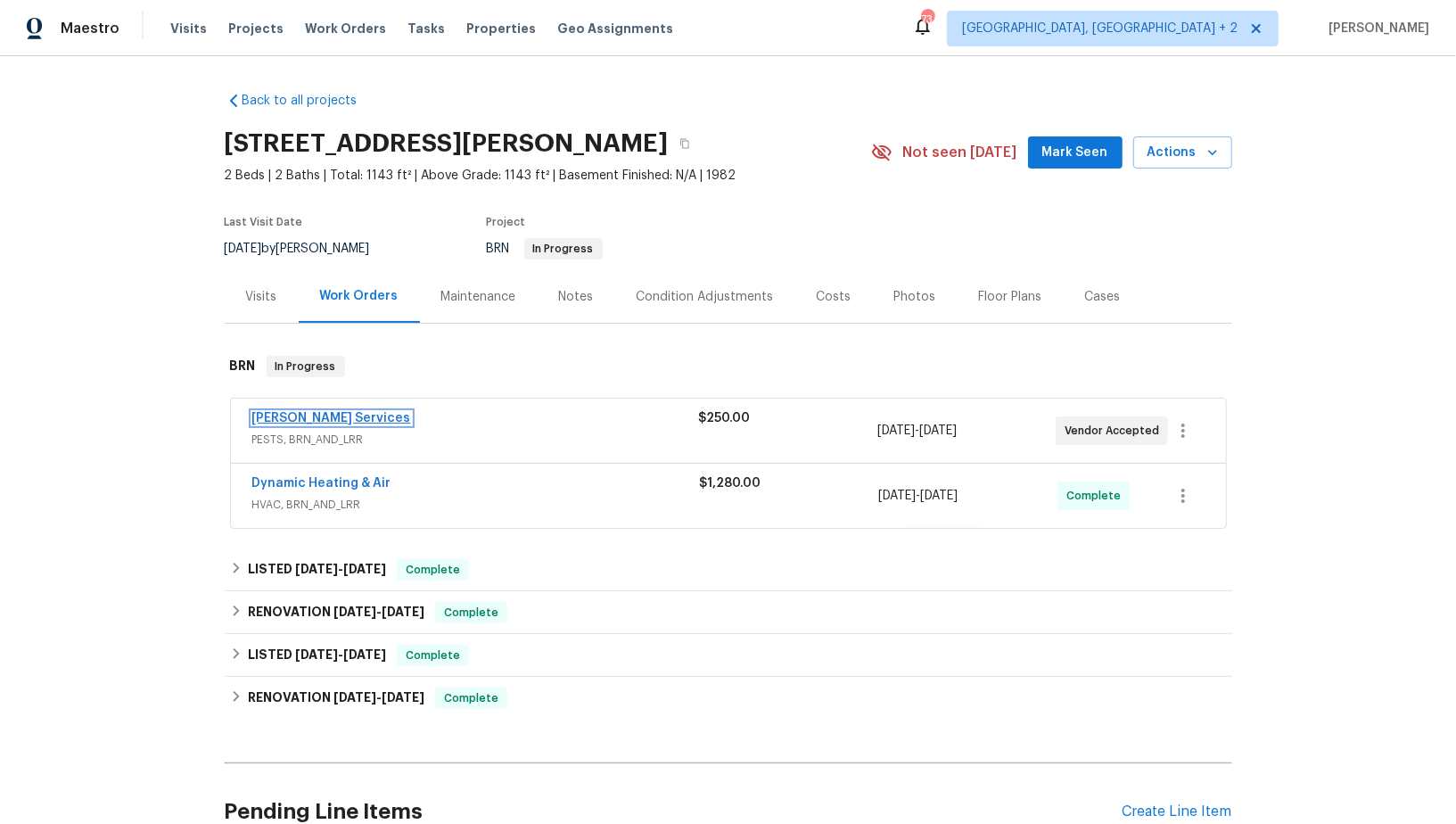
click at [303, 414] on link "[PERSON_NAME] Services" at bounding box center [331, 418] width 159 height 13
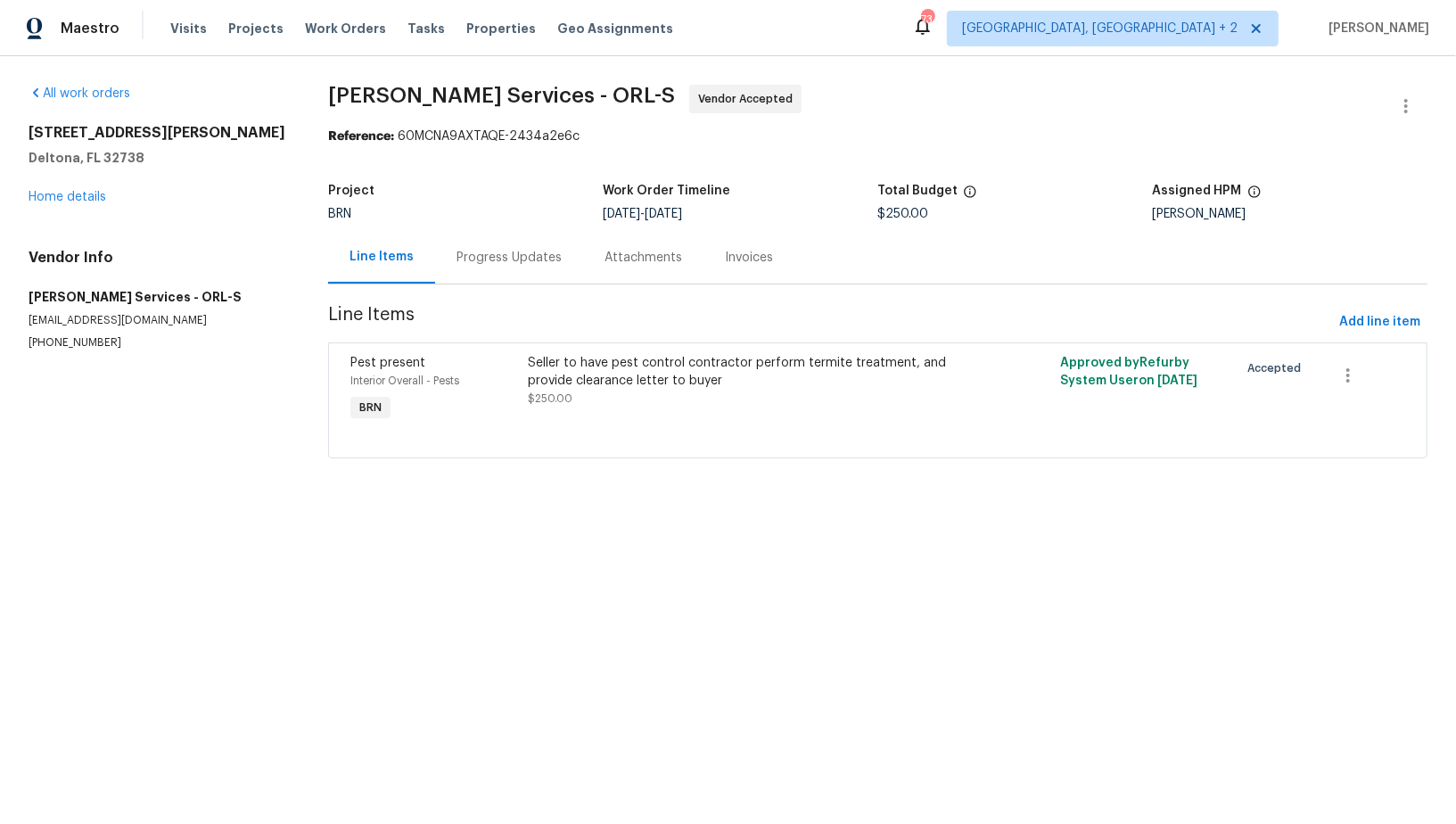
click at [484, 253] on div "Progress Updates" at bounding box center [508, 257] width 105 height 18
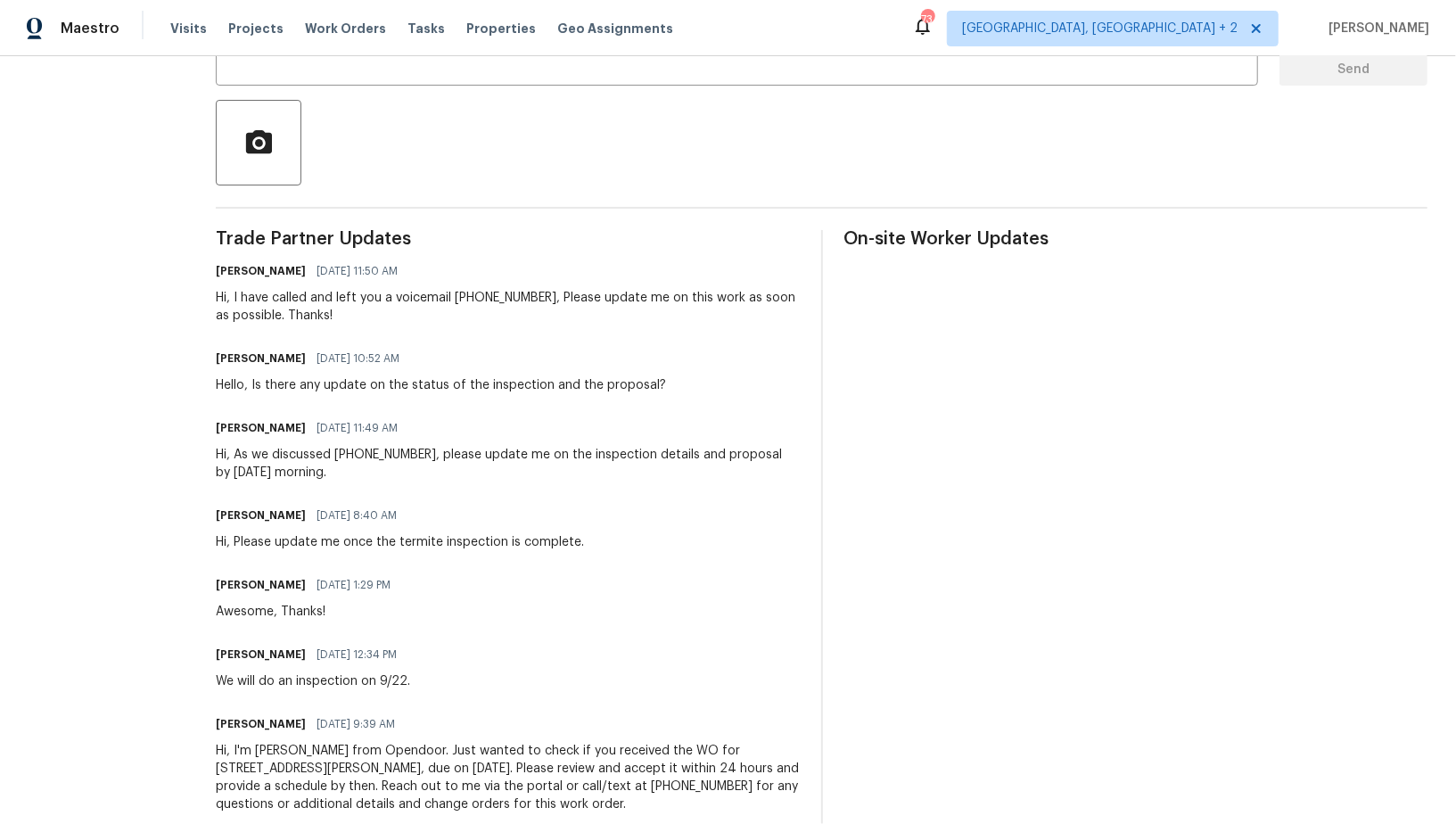
scroll to position [412, 0]
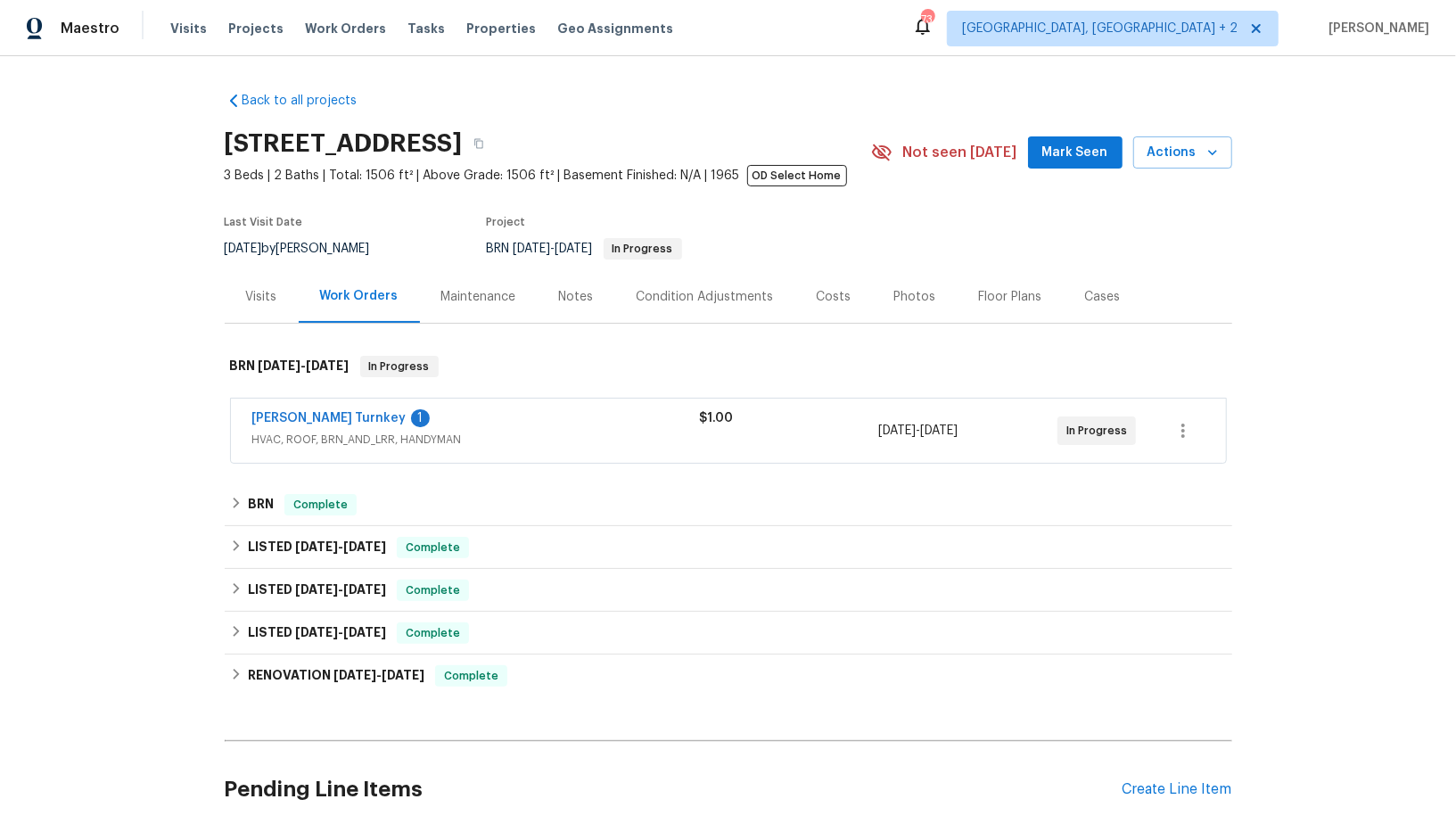
click at [312, 427] on div "[PERSON_NAME] Turnkey 1" at bounding box center [476, 420] width 447 height 22
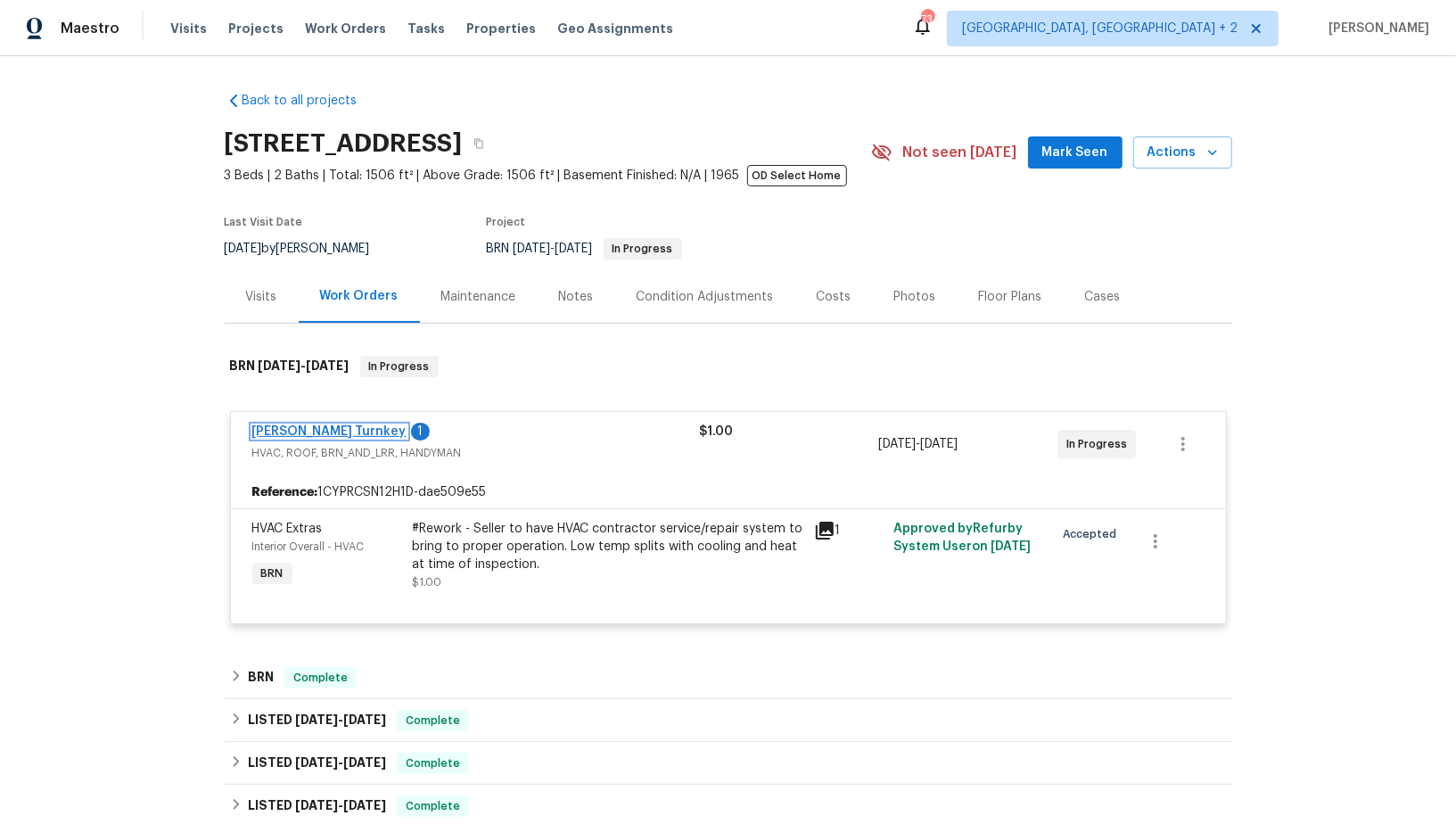
click at [290, 436] on link "[PERSON_NAME] Turnkey" at bounding box center [329, 432] width 155 height 13
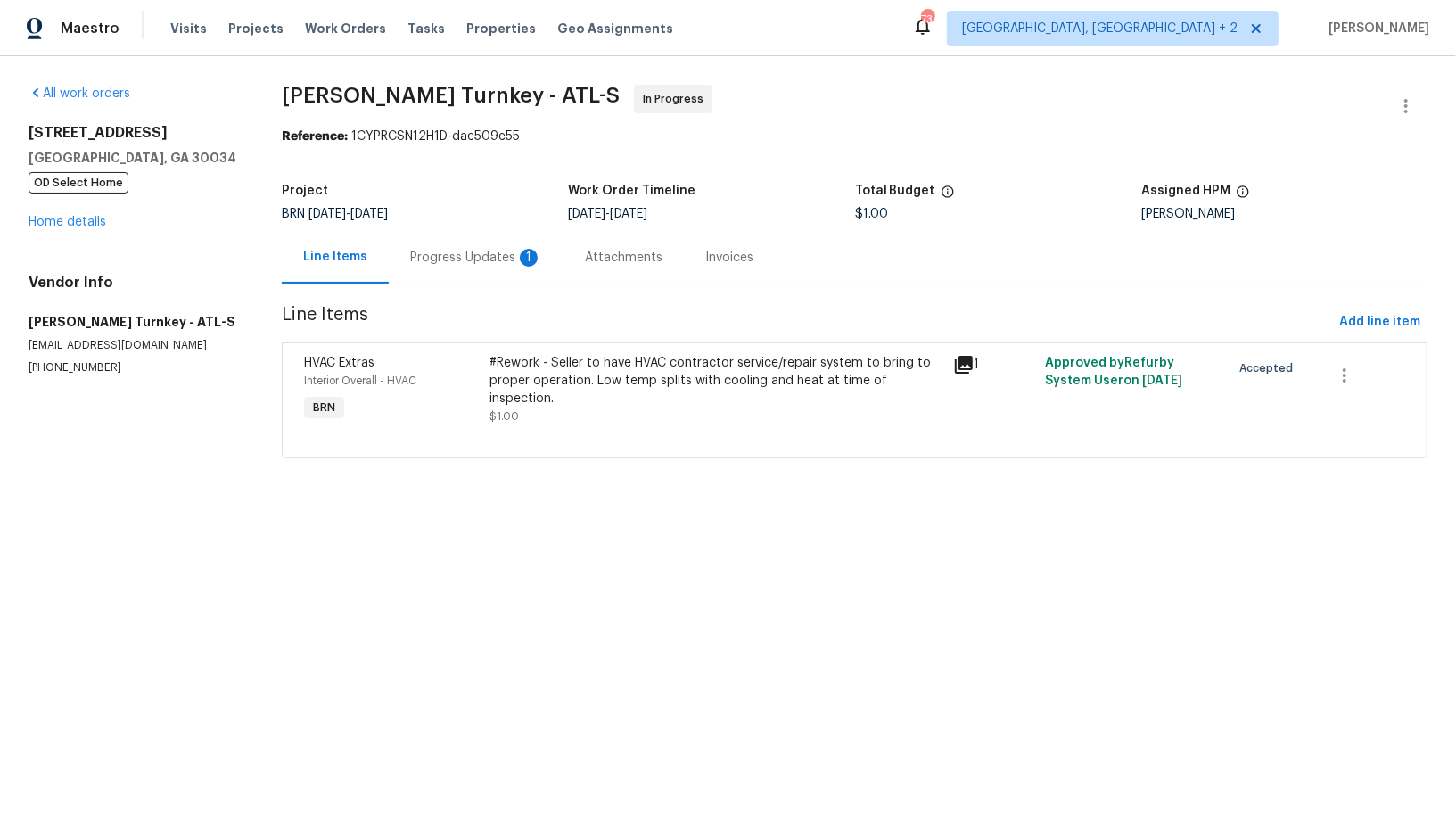
click at [423, 281] on div "Progress Updates 1" at bounding box center [476, 256] width 174 height 52
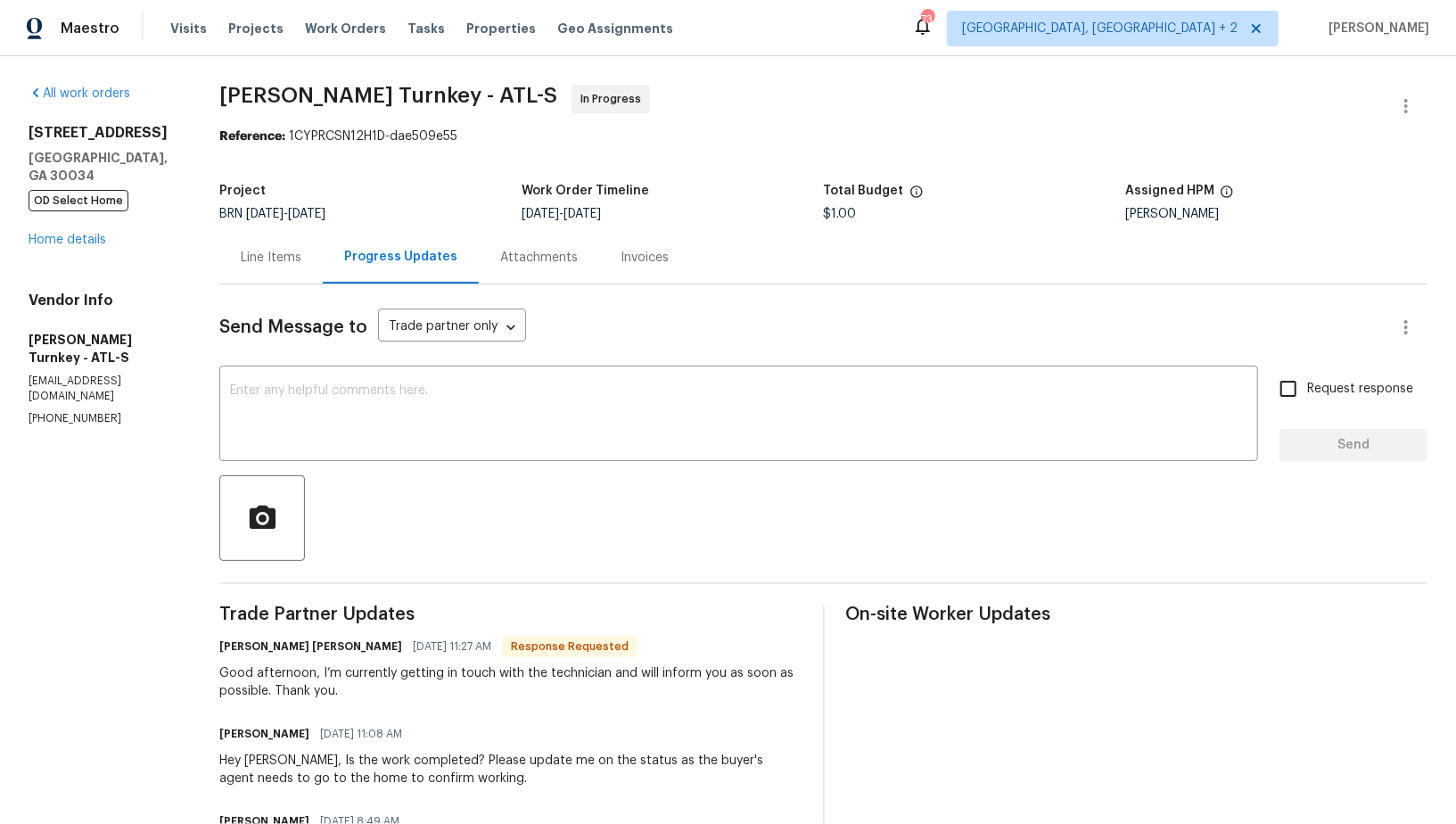
click at [283, 279] on div "Line Items" at bounding box center [271, 256] width 103 height 52
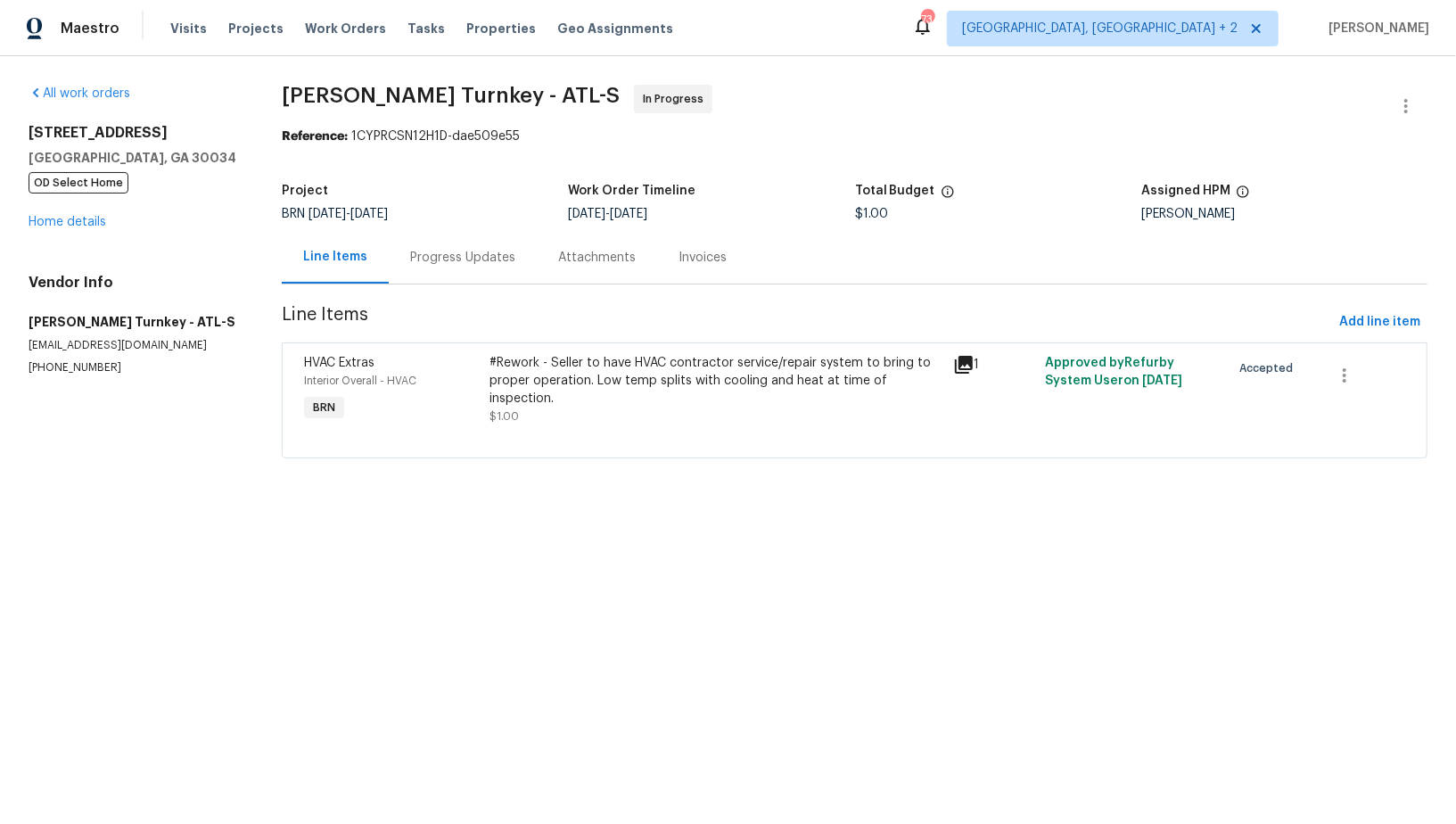
click at [597, 407] on div "#Rework - Seller to have HVAC contractor service/repair system to bring to prop…" at bounding box center [715, 389] width 452 height 71
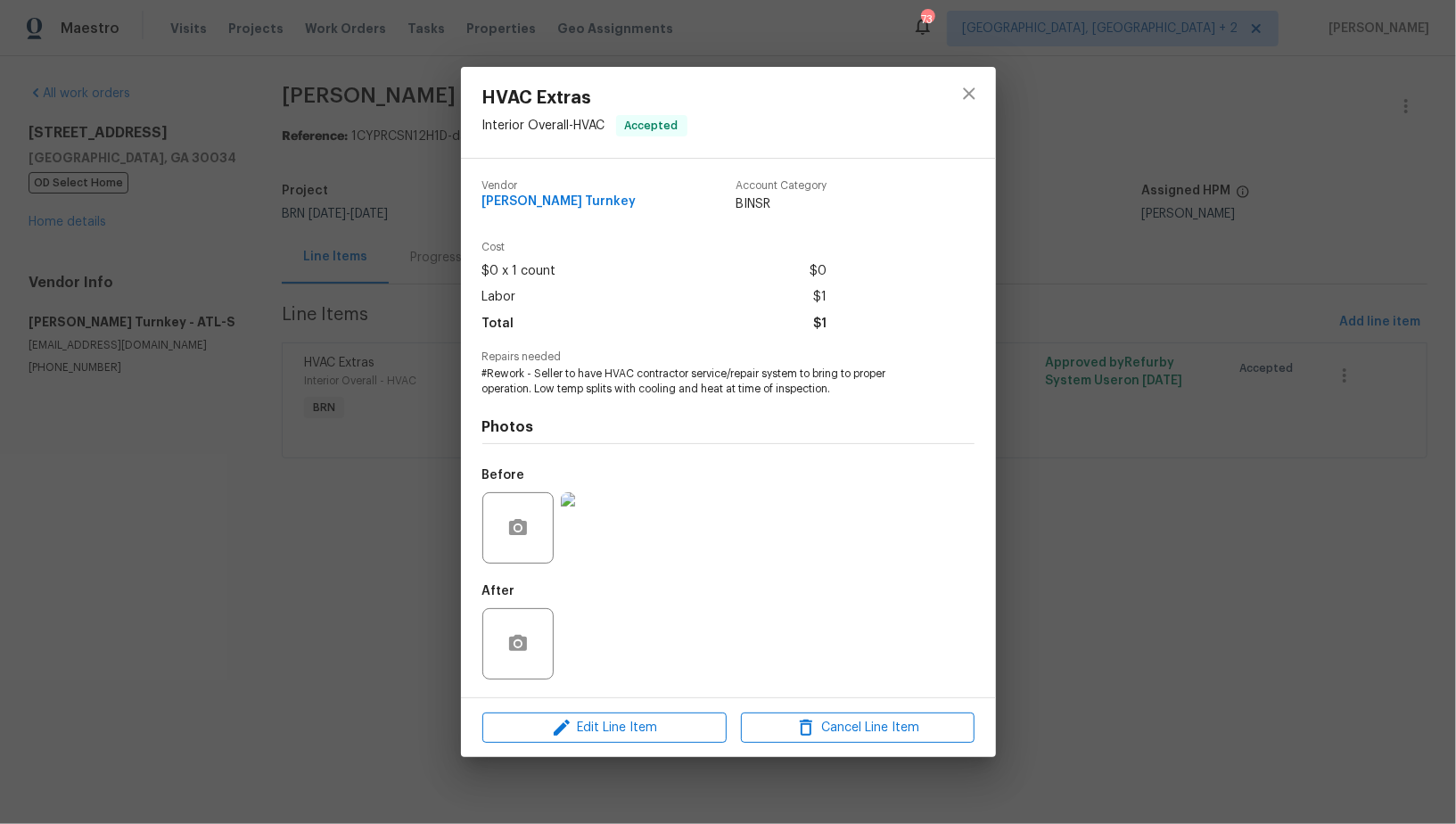
click at [390, 510] on div "HVAC Extras Interior Overall - HVAC Accepted Vendor [PERSON_NAME] Turnkey Accou…" at bounding box center [728, 412] width 1456 height 824
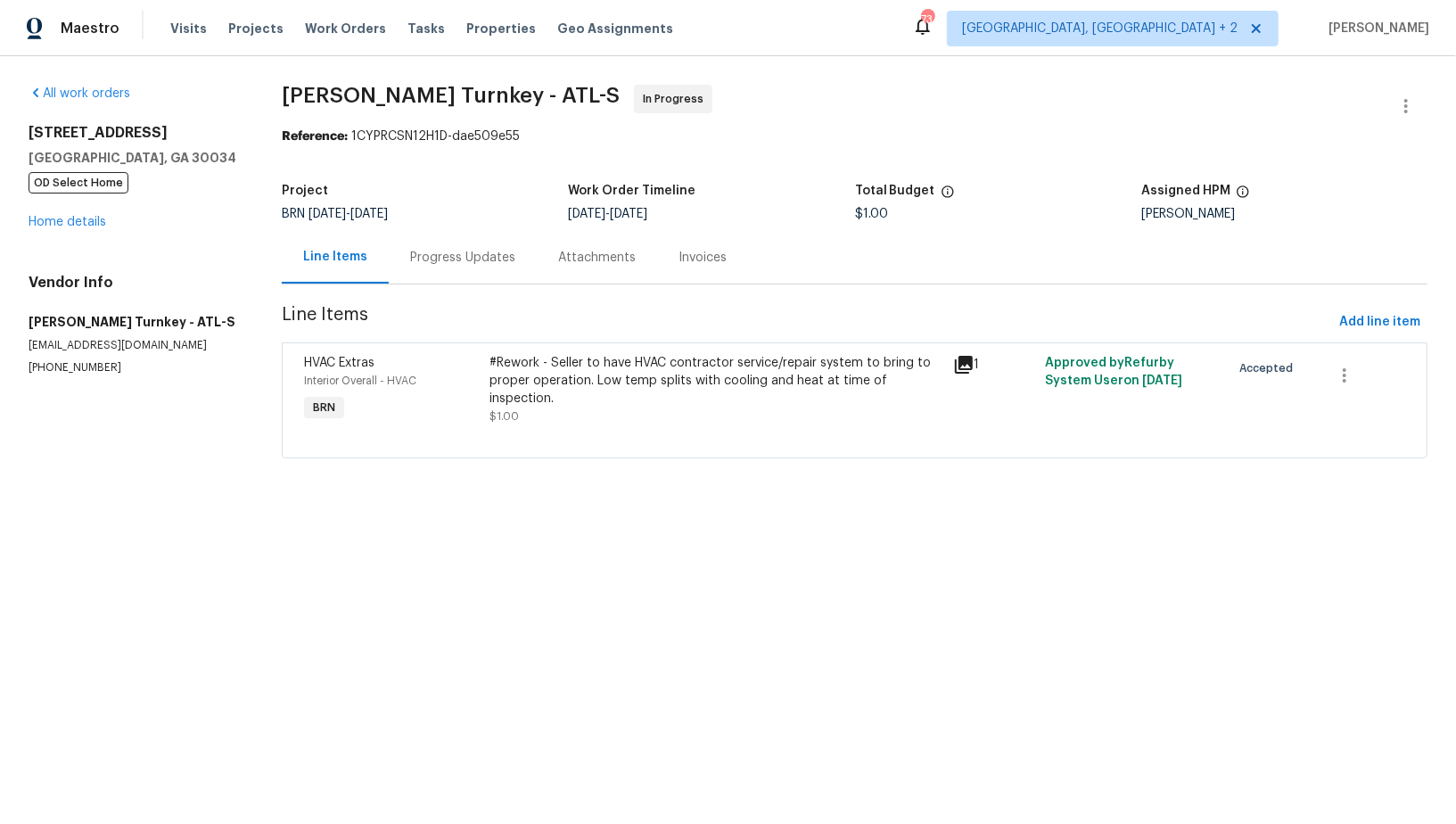
drag, startPoint x: 480, startPoint y: 219, endPoint x: 472, endPoint y: 240, distance: 22.5
click at [480, 219] on div "BRN [DATE] - [DATE]" at bounding box center [425, 214] width 287 height 13
click at [464, 262] on div "Progress Updates" at bounding box center [462, 257] width 105 height 18
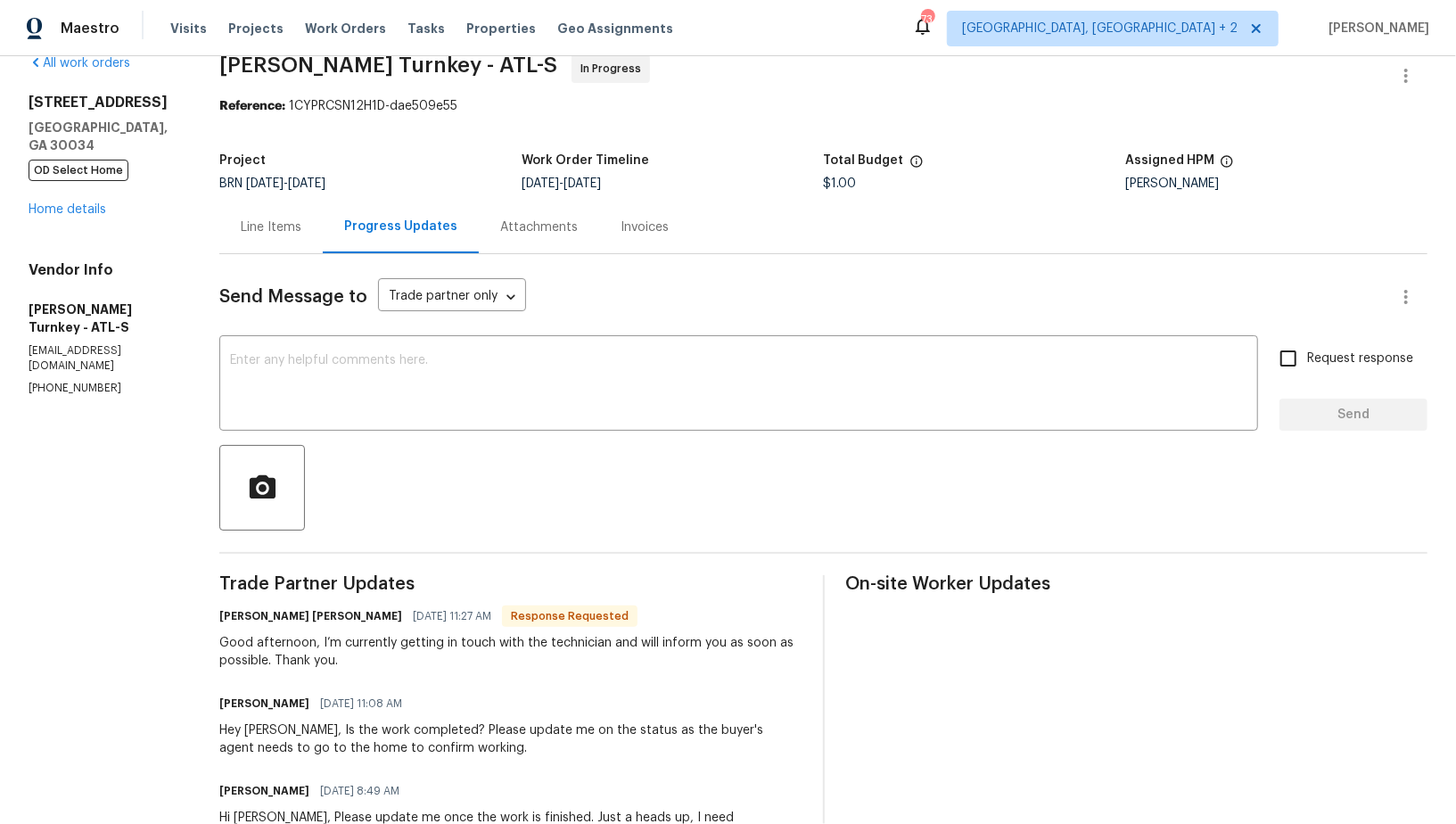
scroll to position [44, 0]
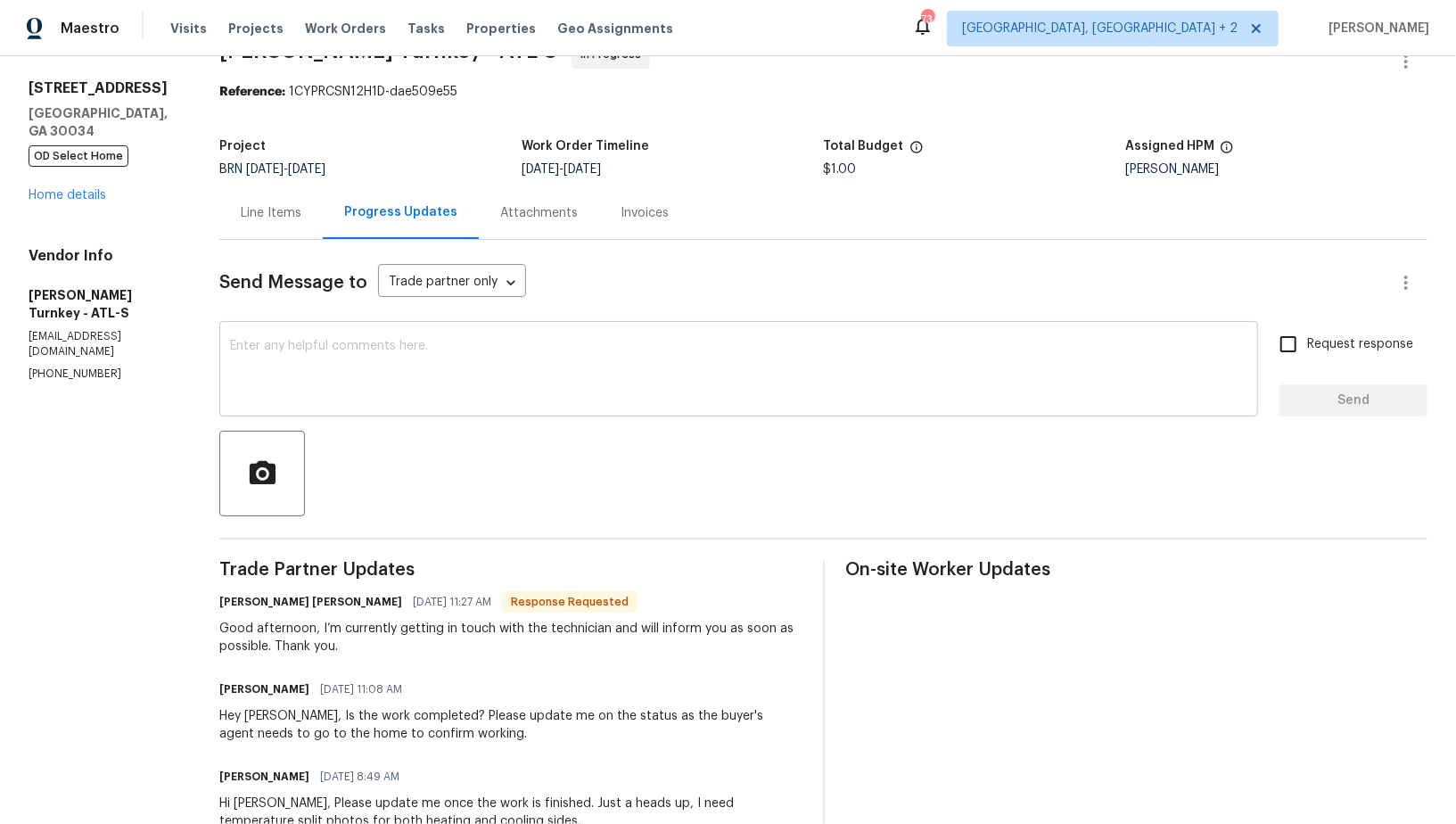
click at [301, 380] on textarea at bounding box center [738, 371] width 1018 height 62
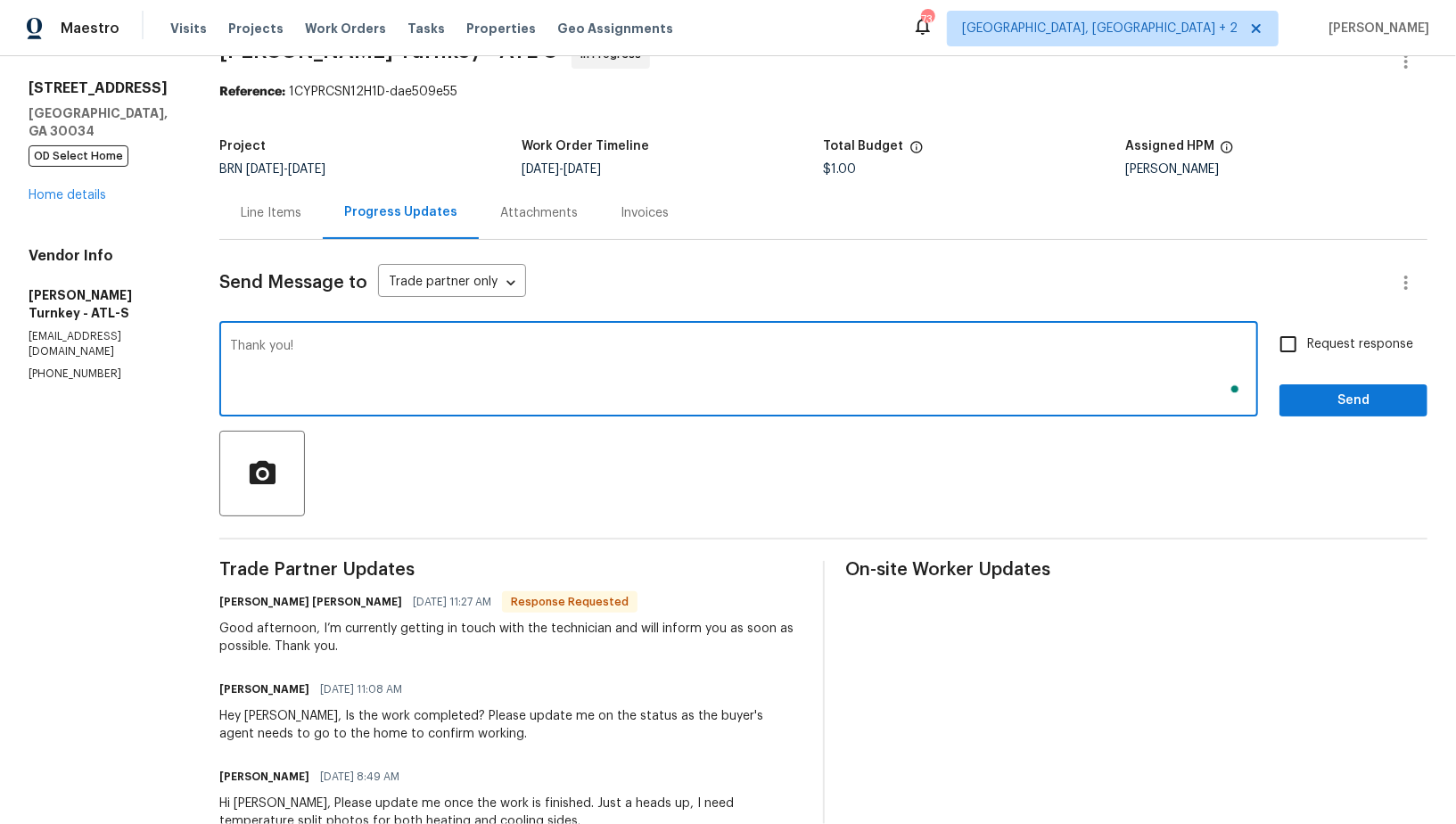
type textarea "Thank you!"
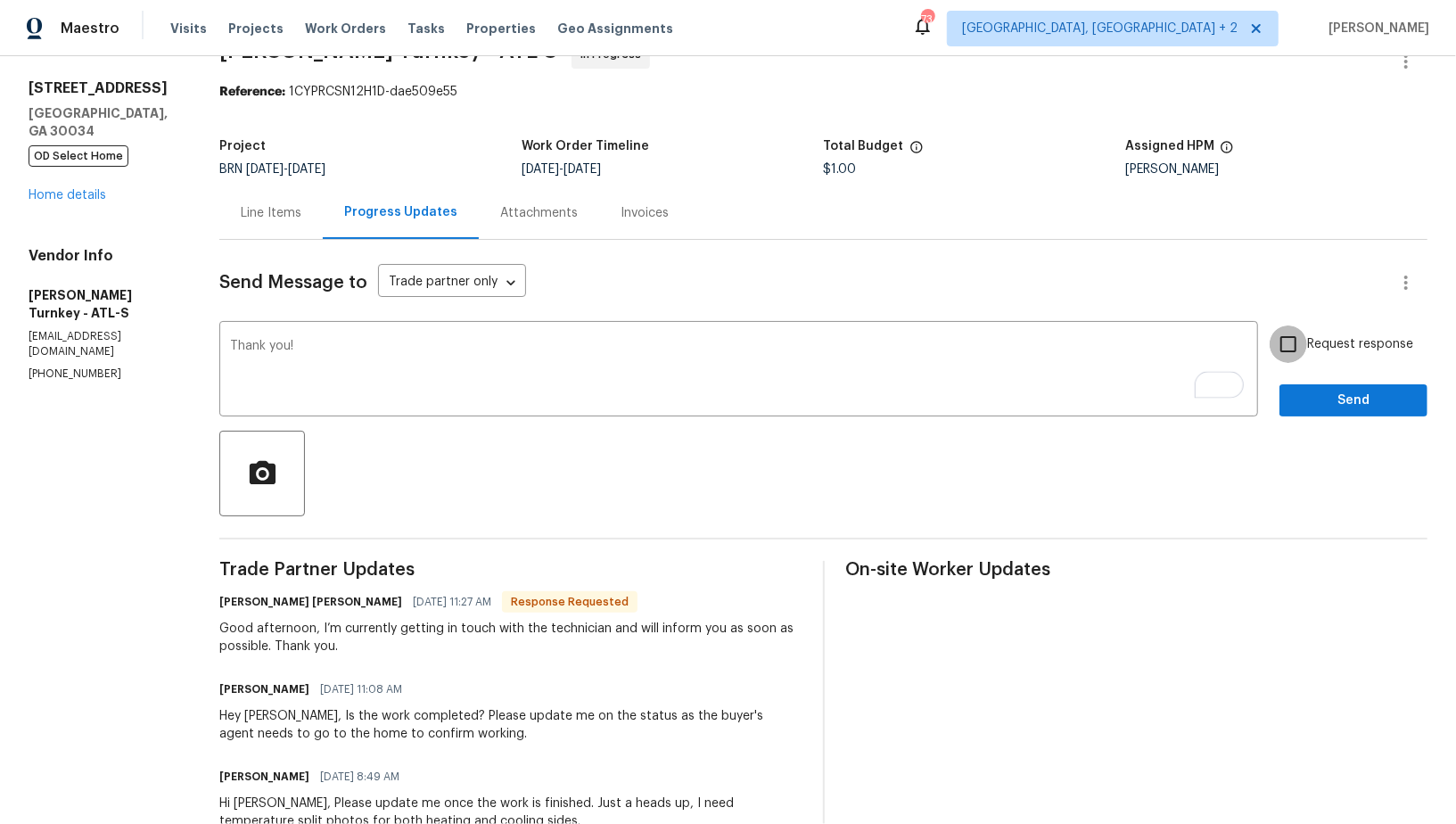
click at [1307, 347] on input "Request response" at bounding box center [1289, 344] width 37 height 37
checkbox input "true"
click at [1342, 416] on button "Send" at bounding box center [1354, 400] width 148 height 33
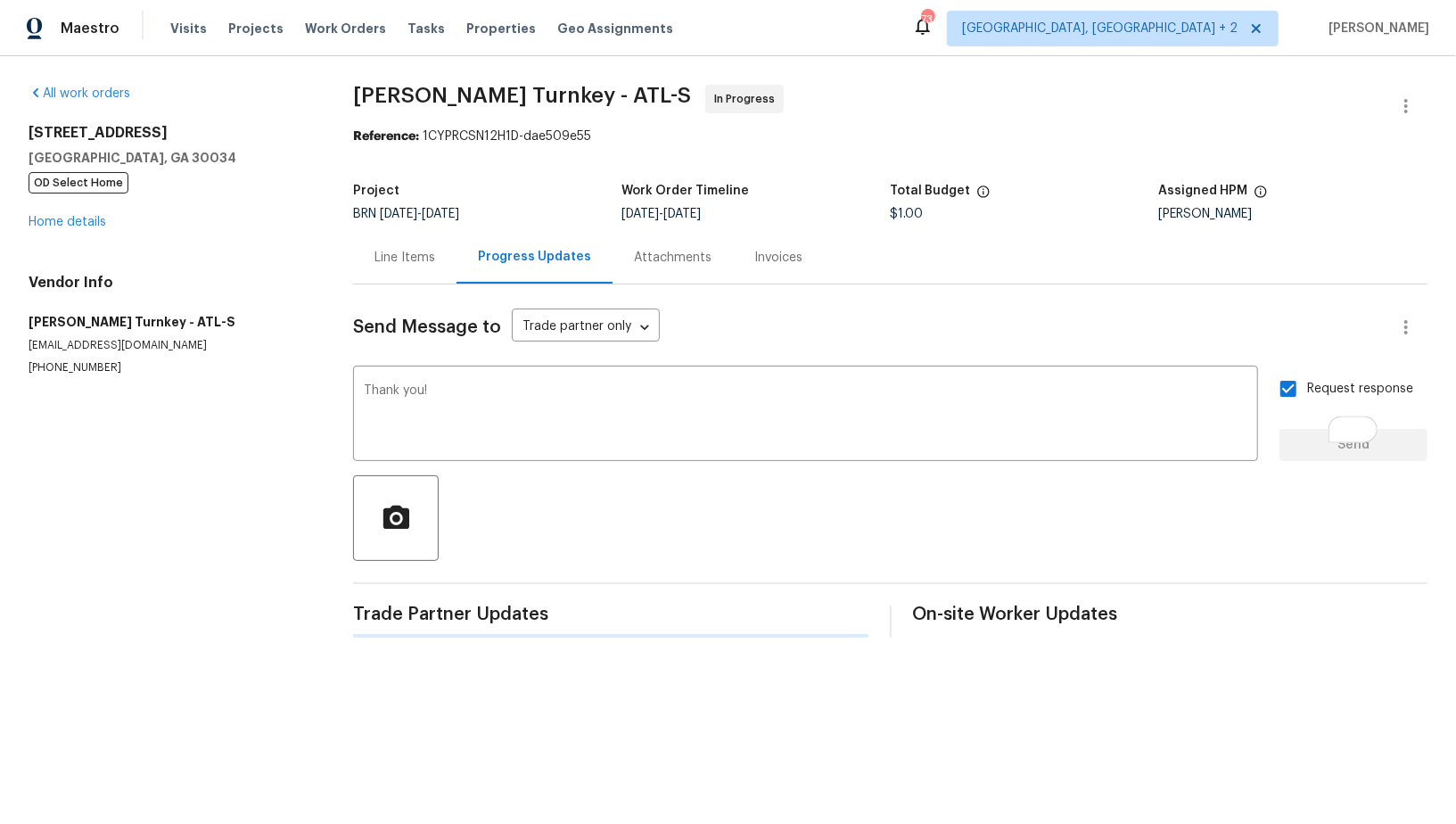
scroll to position [0, 0]
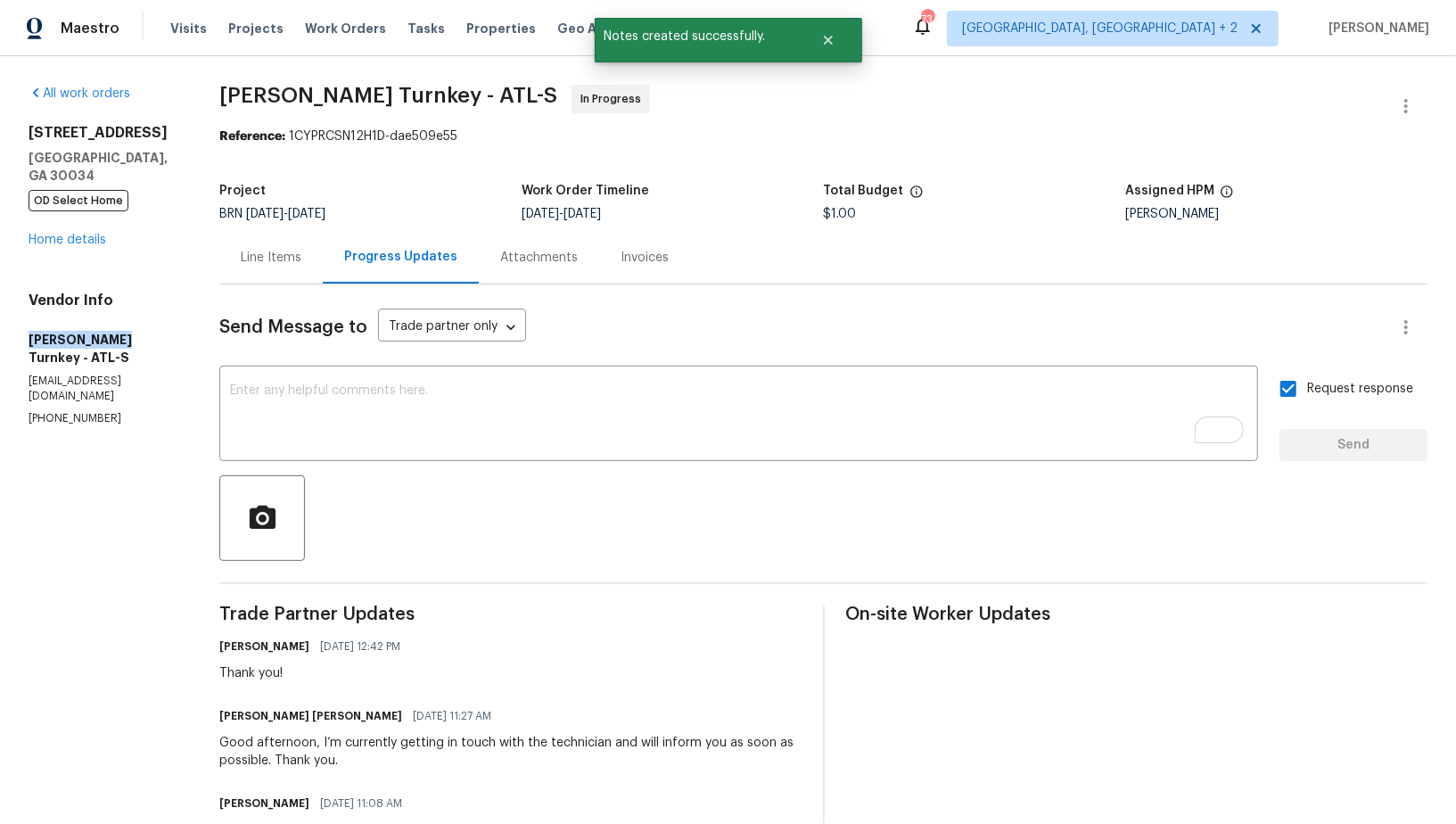
drag, startPoint x: 0, startPoint y: 320, endPoint x: 112, endPoint y: 342, distance: 114.1
click at [112, 342] on div "All work orders [STREET_ADDRESS] OD Select Home Home details Vendor Info [PERSO…" at bounding box center [728, 691] width 1456 height 1270
copy h5 "[PERSON_NAME] Turnkey"
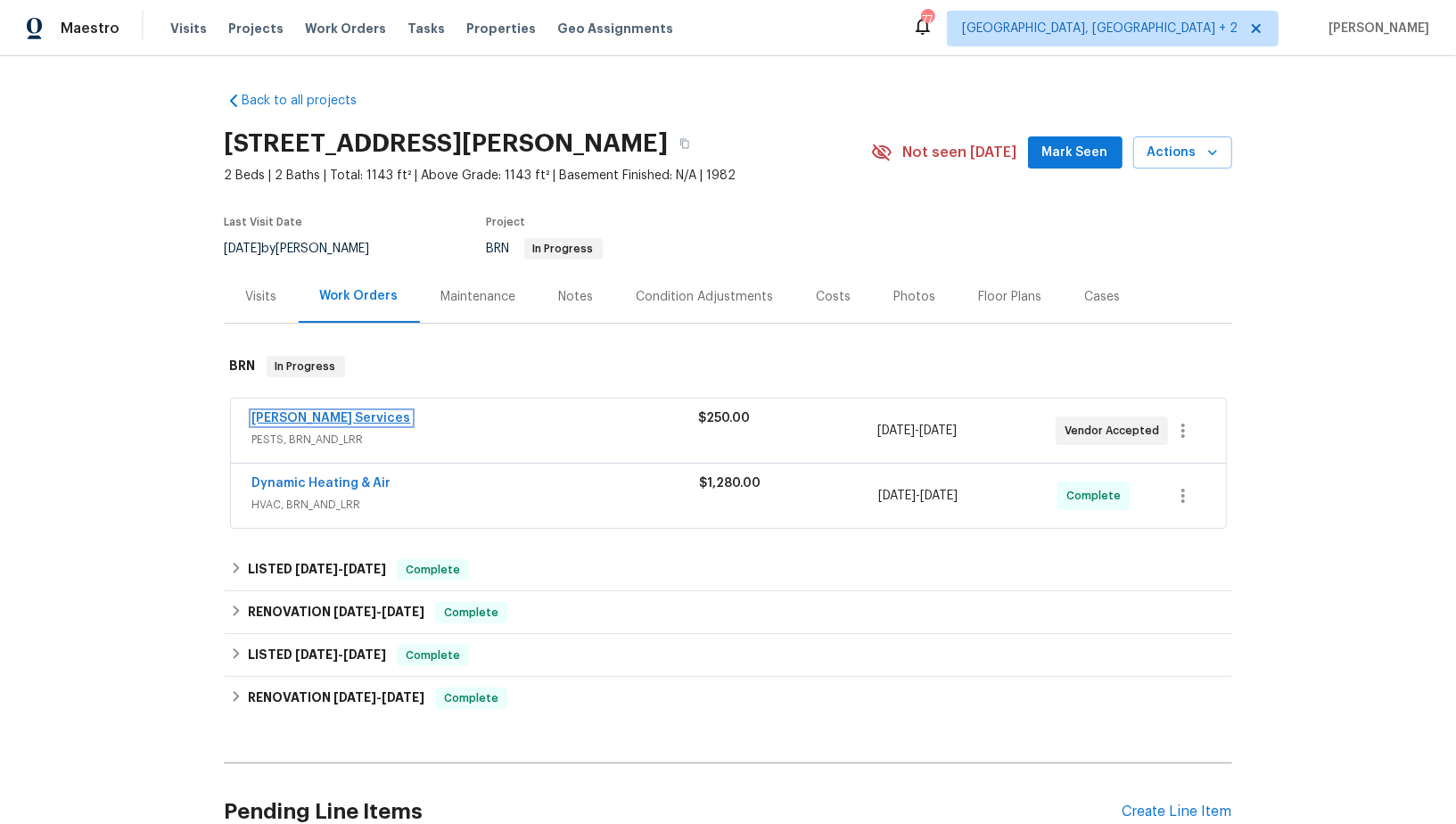
click at [310, 412] on link "[PERSON_NAME] Services" at bounding box center [331, 418] width 159 height 13
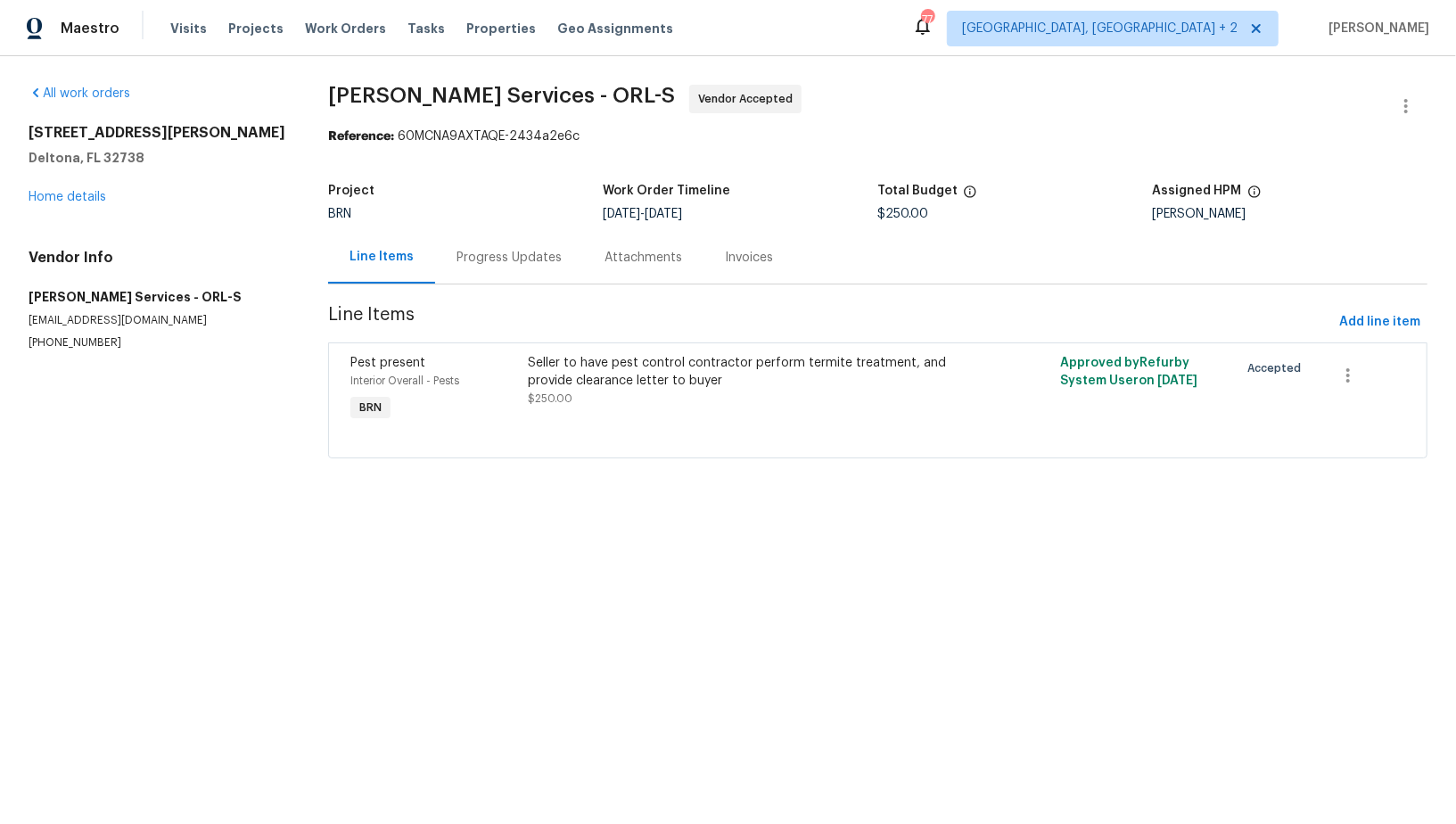
click at [494, 254] on div "Progress Updates" at bounding box center [508, 257] width 105 height 18
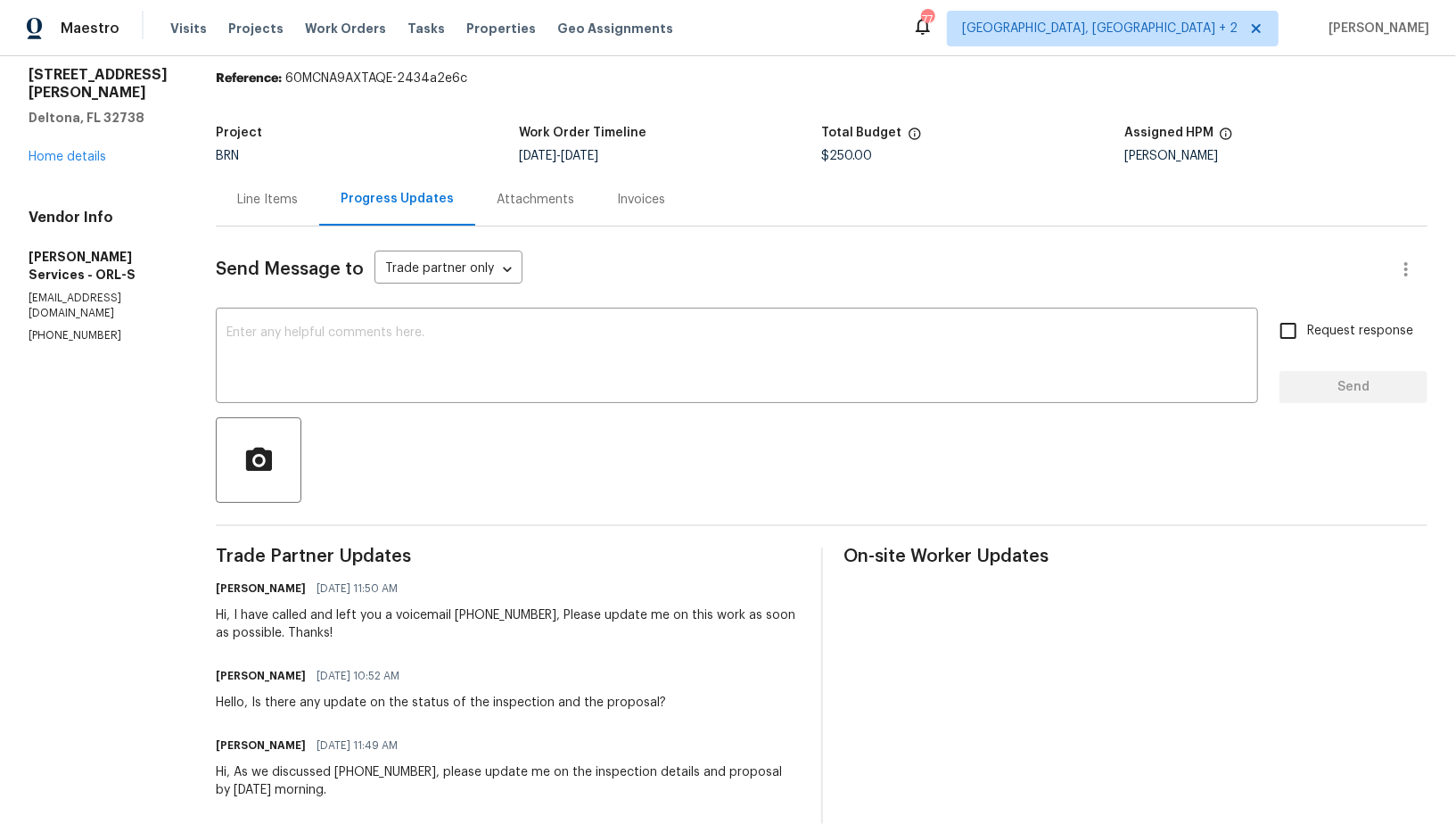
scroll to position [75, 0]
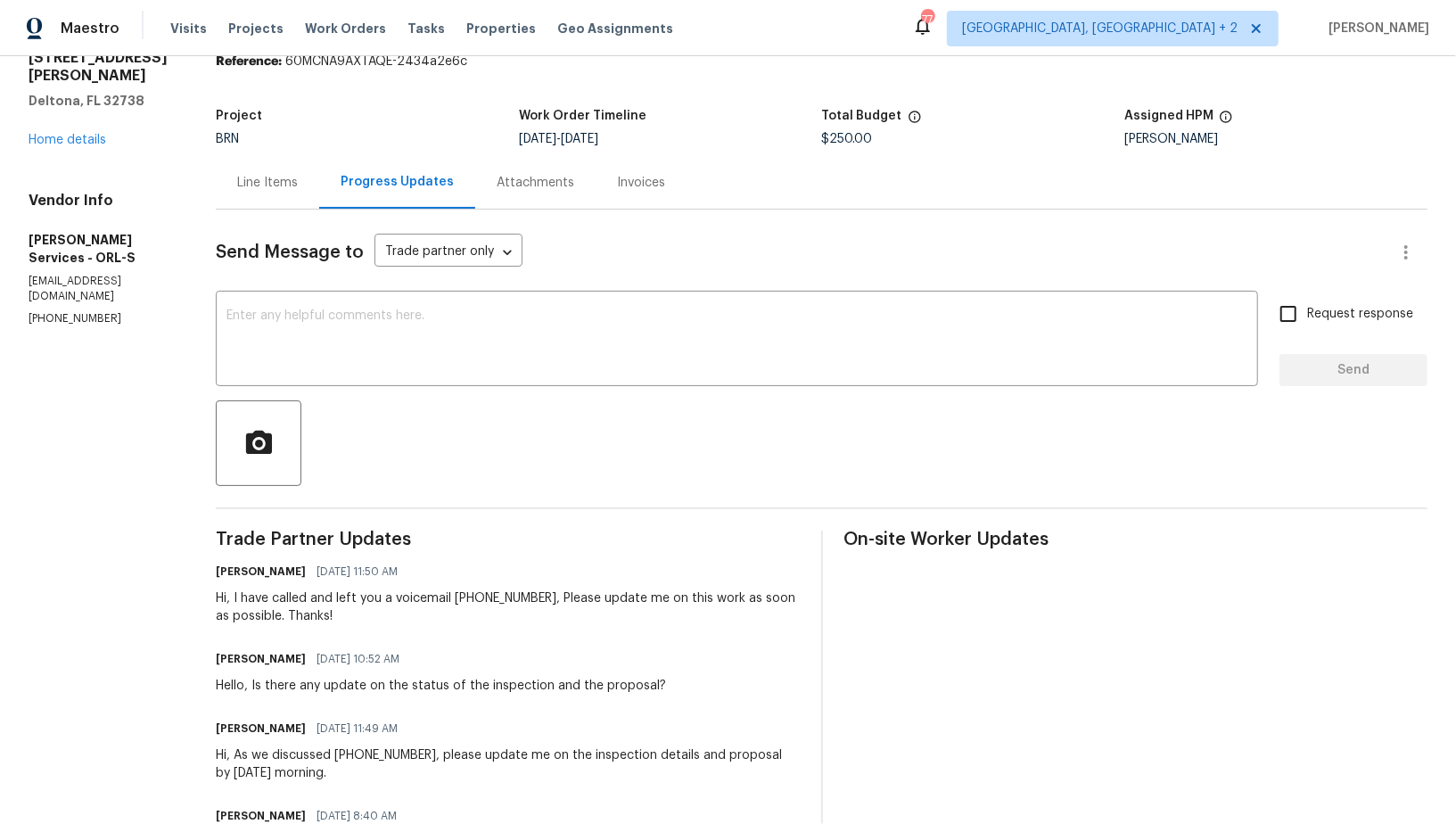
click at [298, 179] on div "Line Items" at bounding box center [268, 182] width 61 height 18
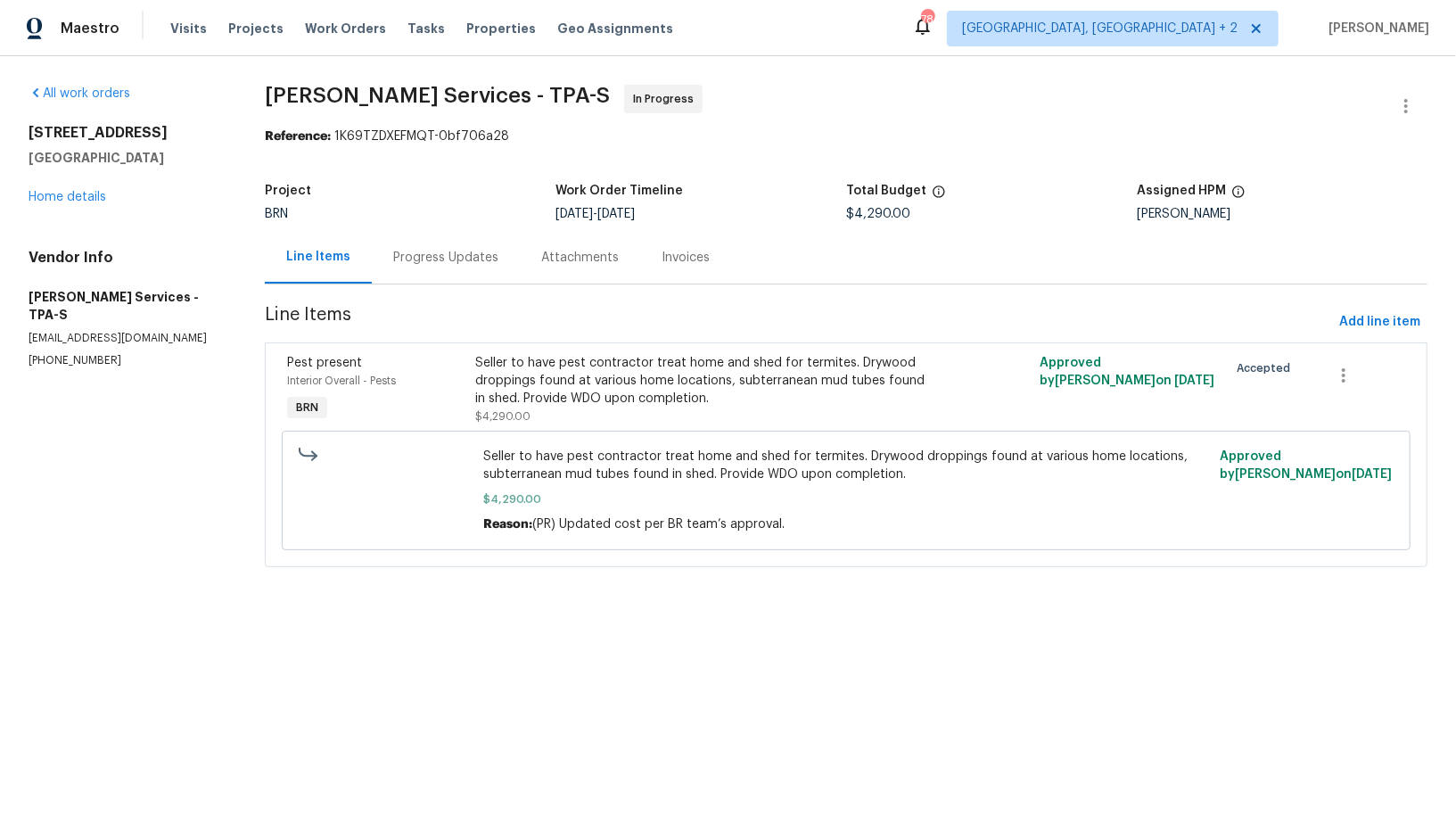
click at [447, 245] on div "Progress Updates" at bounding box center [445, 256] width 148 height 52
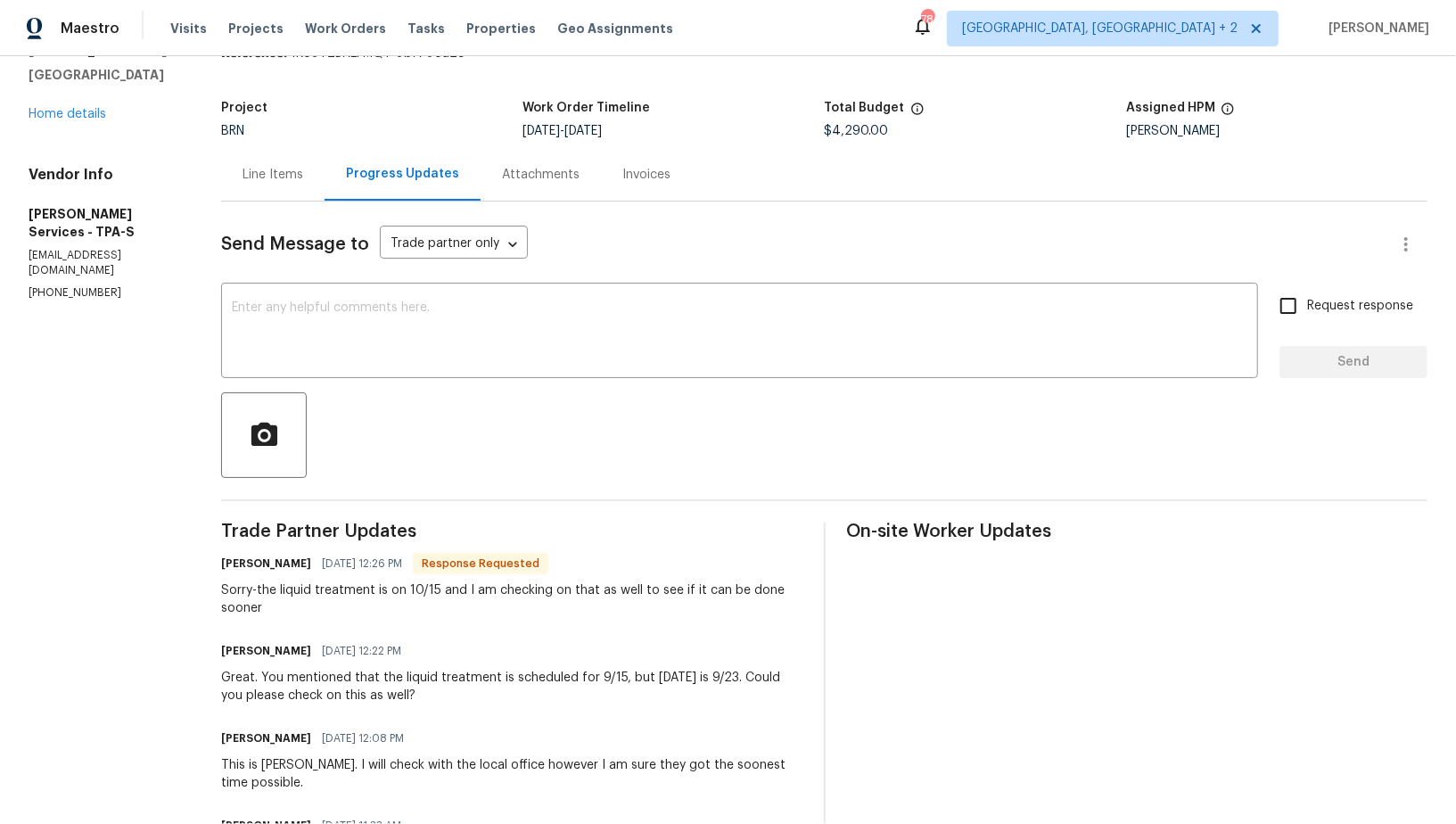
scroll to position [103, 0]
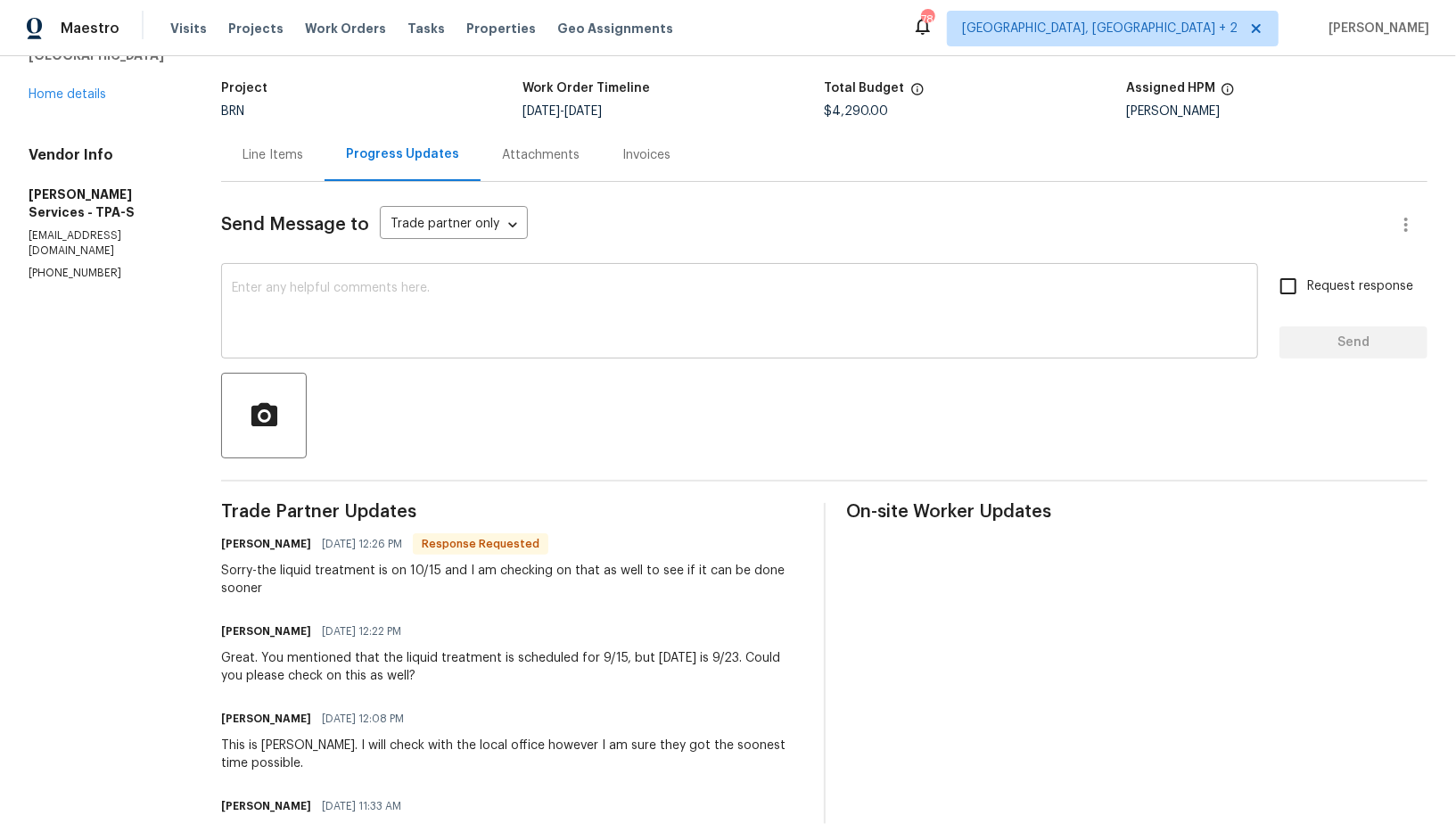
click at [459, 313] on textarea at bounding box center [739, 312] width 1016 height 62
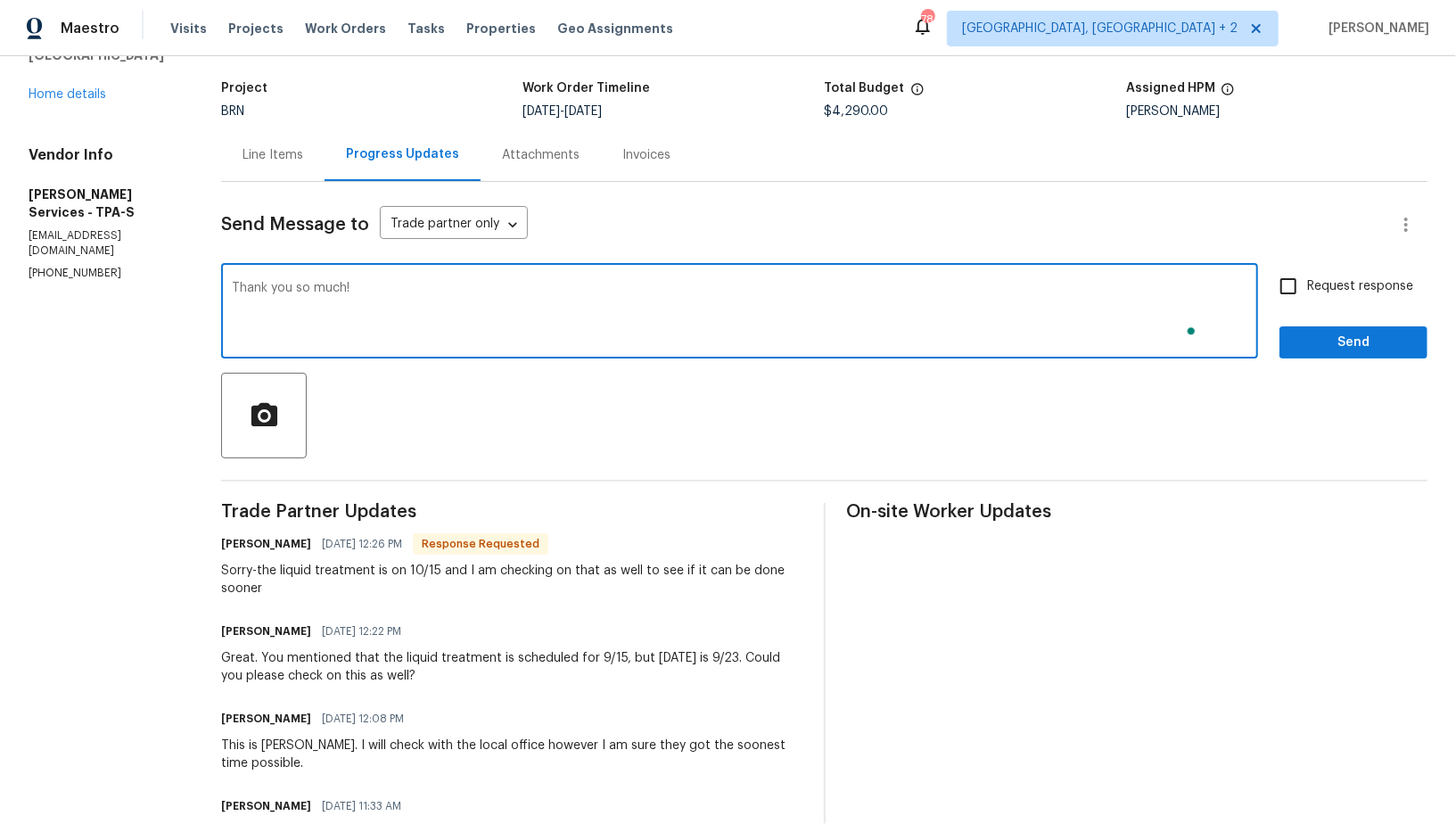
type textarea "Thank you so much!"
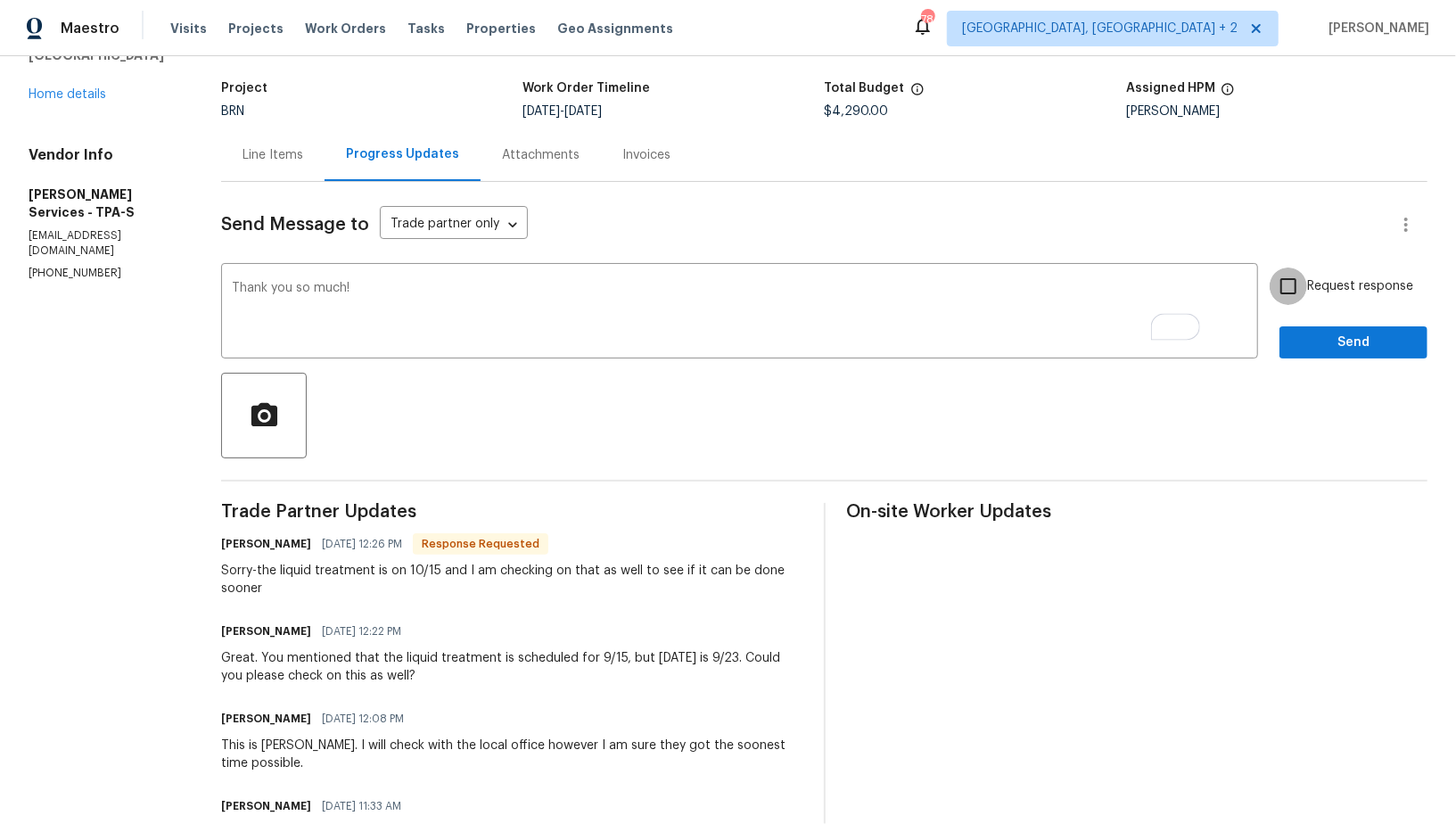
click at [1292, 287] on input "Request response" at bounding box center [1289, 286] width 37 height 37
checkbox input "true"
click at [1337, 355] on button "Send" at bounding box center [1354, 342] width 148 height 33
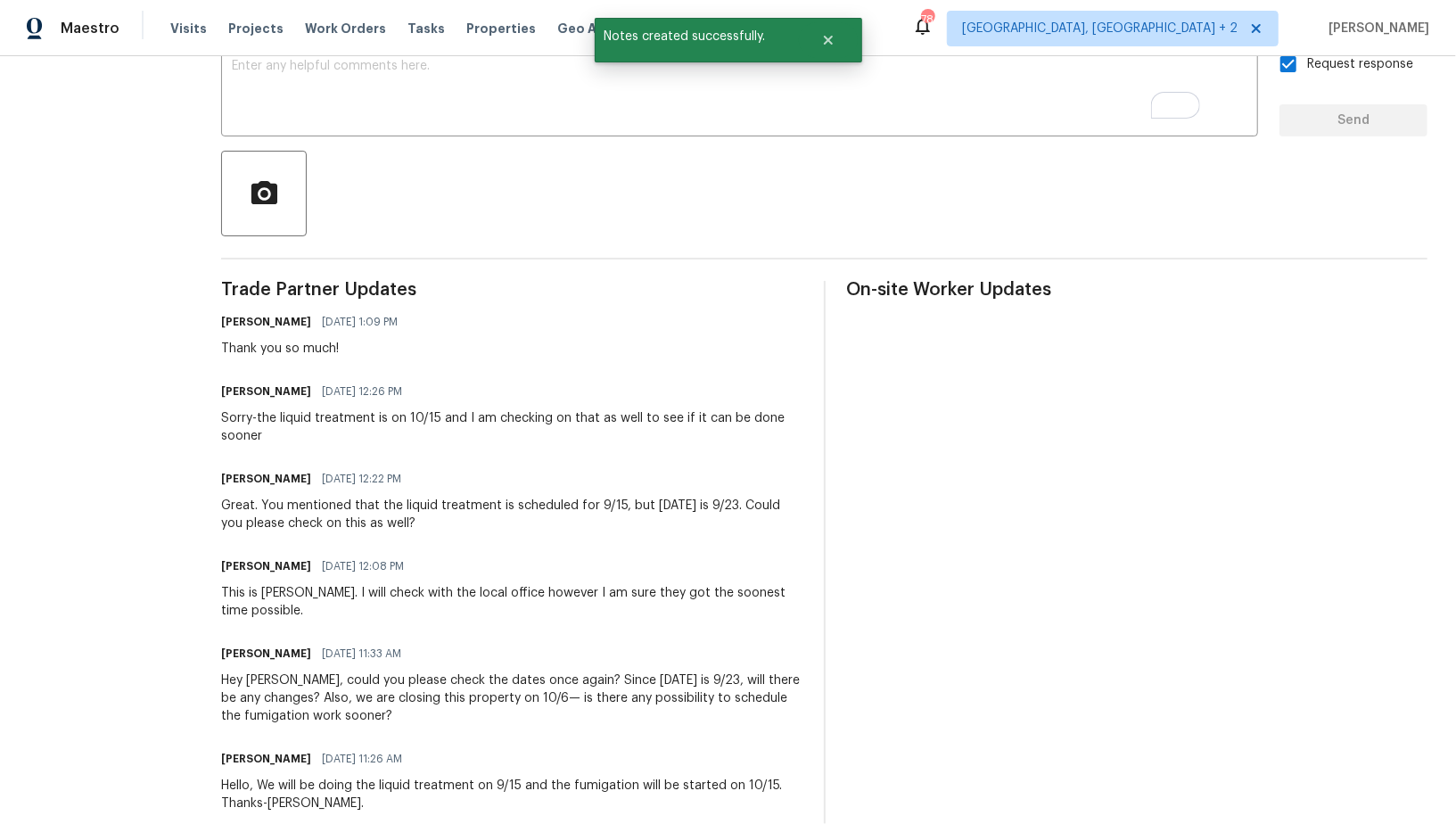
scroll to position [336, 0]
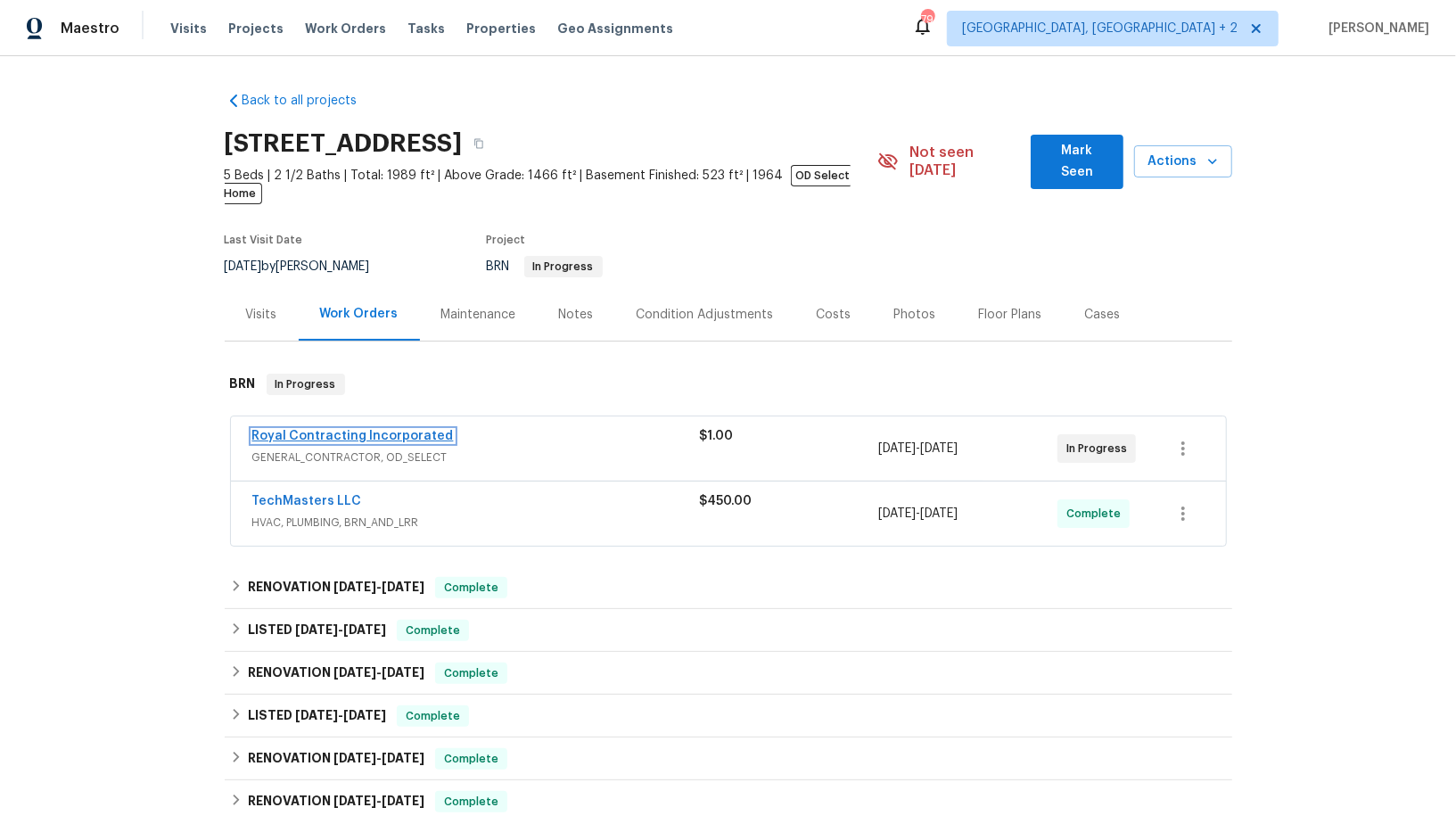
click at [410, 430] on link "Royal Contracting Incorporated" at bounding box center [353, 436] width 202 height 13
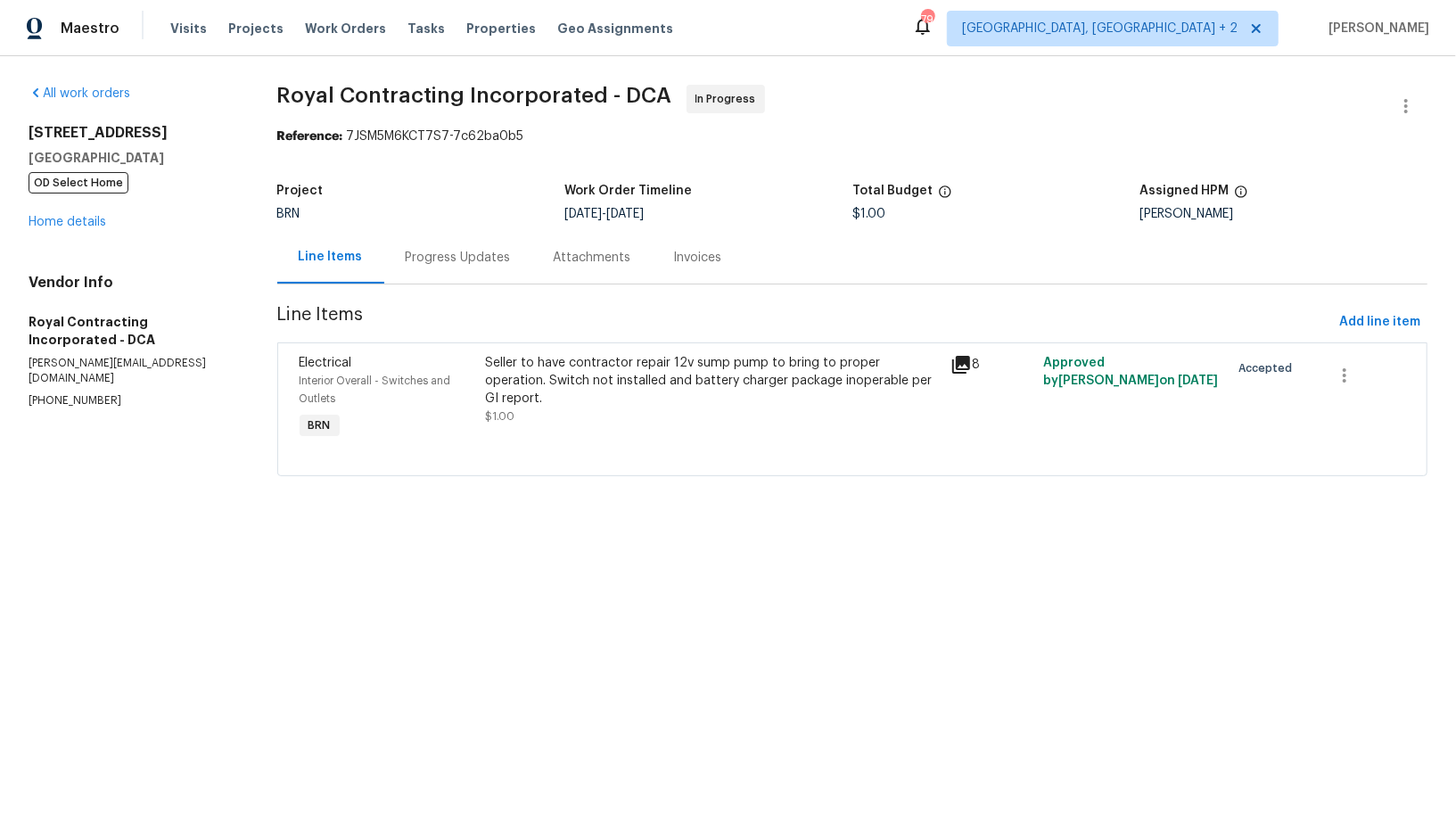
click at [457, 276] on div "Progress Updates" at bounding box center [458, 256] width 148 height 52
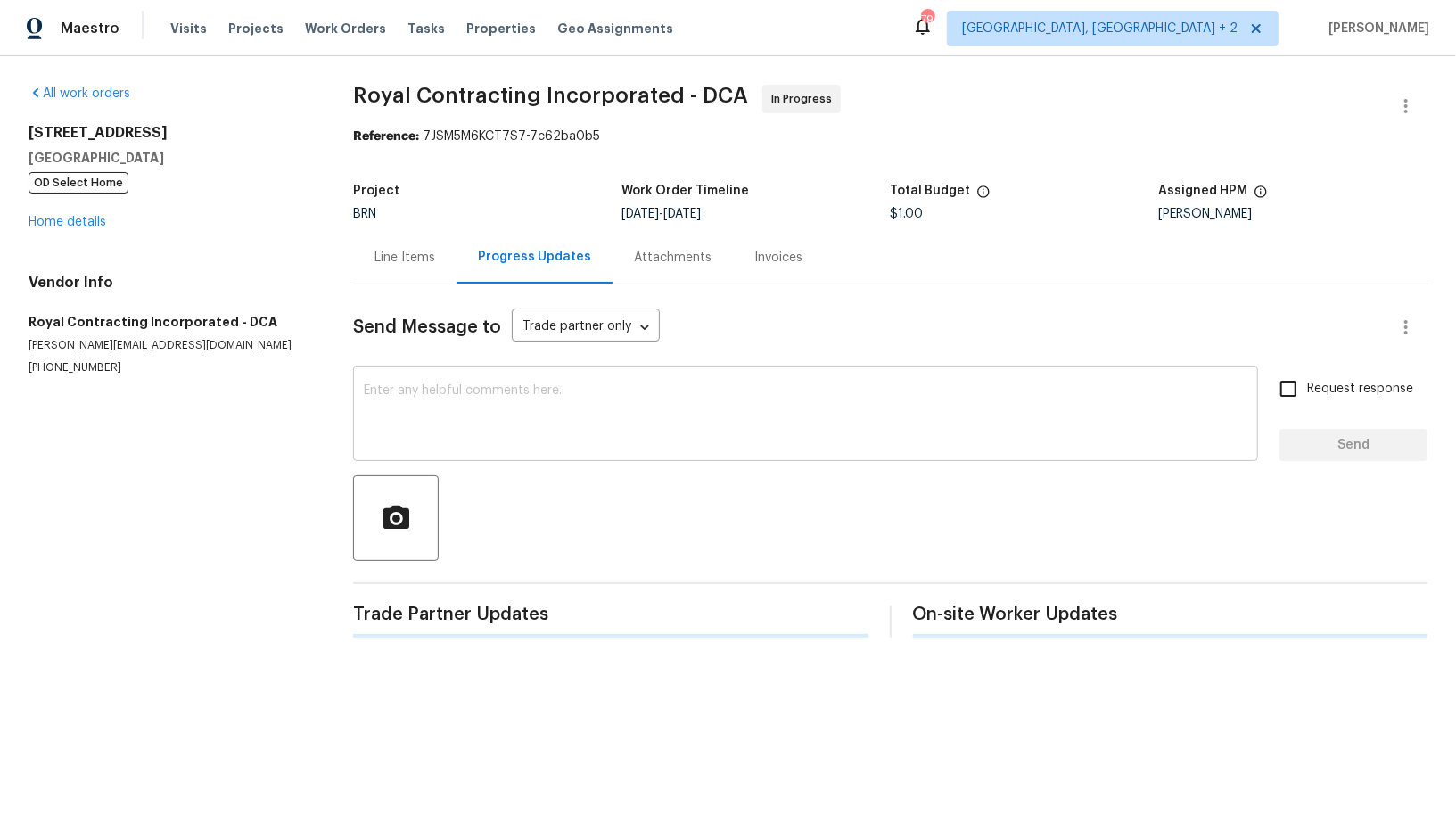
click at [511, 450] on div "x ​" at bounding box center [805, 416] width 905 height 91
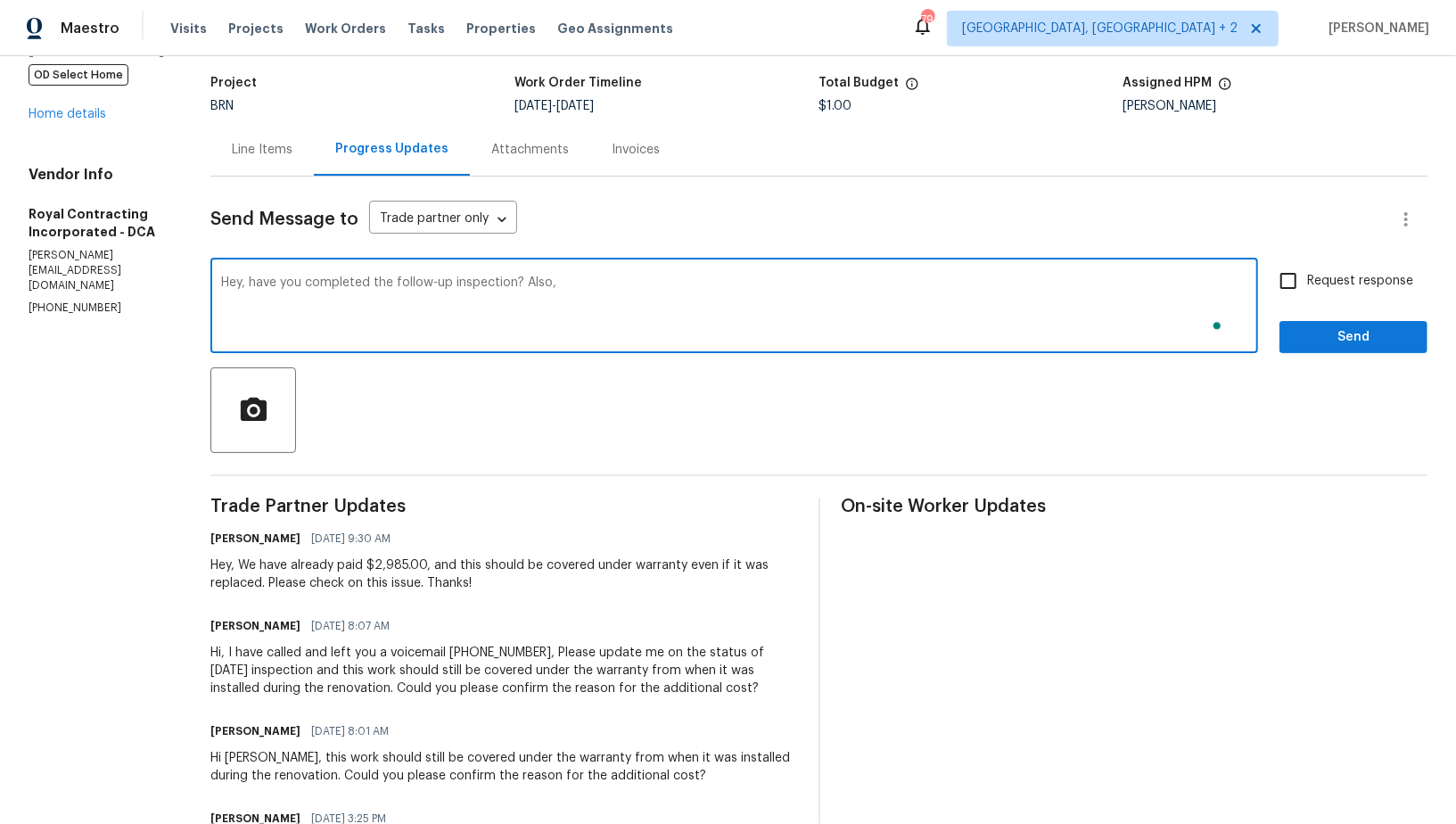
scroll to position [108, 0]
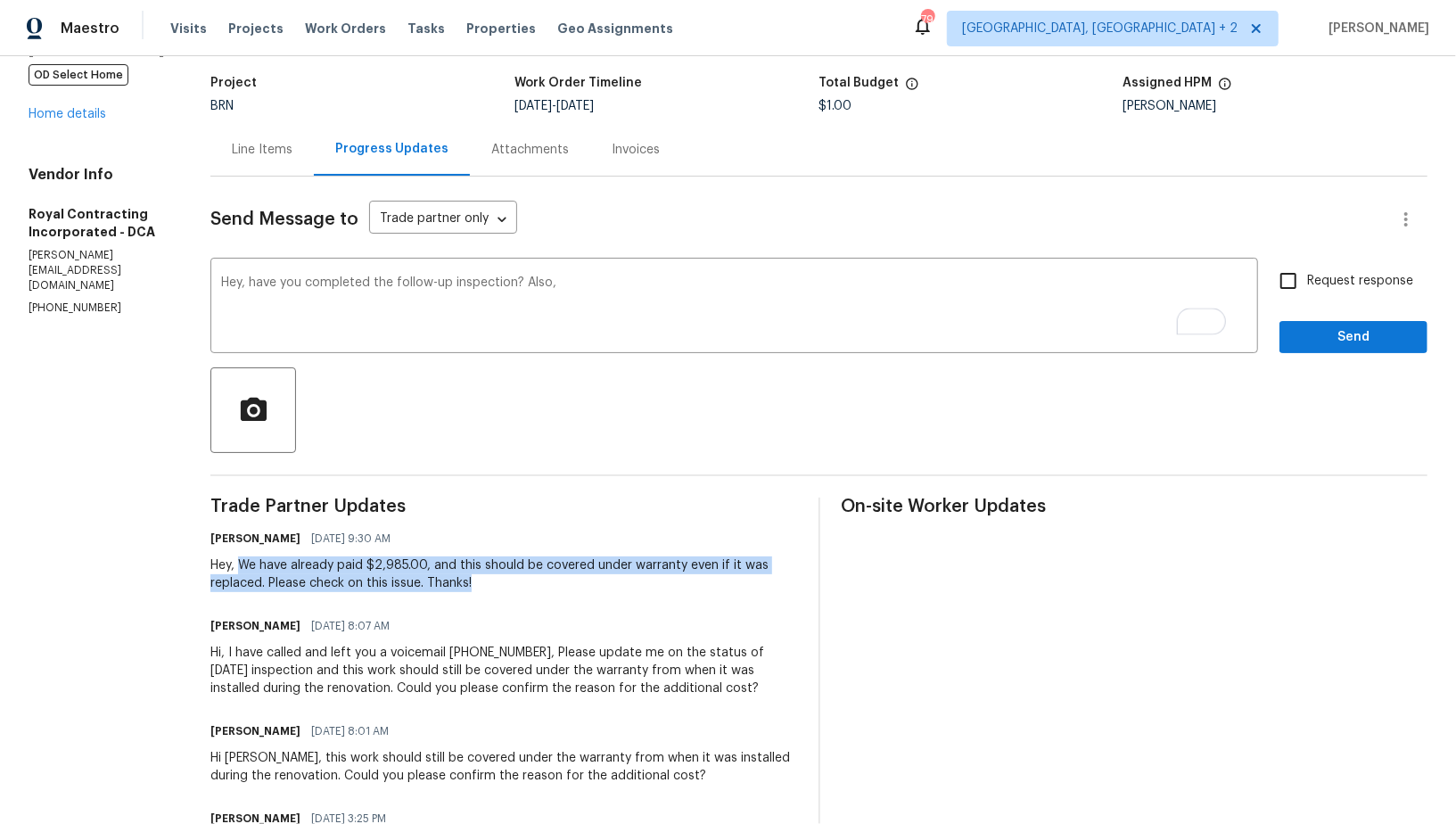
drag, startPoint x: 259, startPoint y: 566, endPoint x: 496, endPoint y: 589, distance: 238.1
click at [496, 589] on div "Hey, We have already paid $2,985.00, and this should be covered under warranty …" at bounding box center [503, 575] width 586 height 35
copy div "We have already paid $2,985.00, and this should be covered under warranty even …"
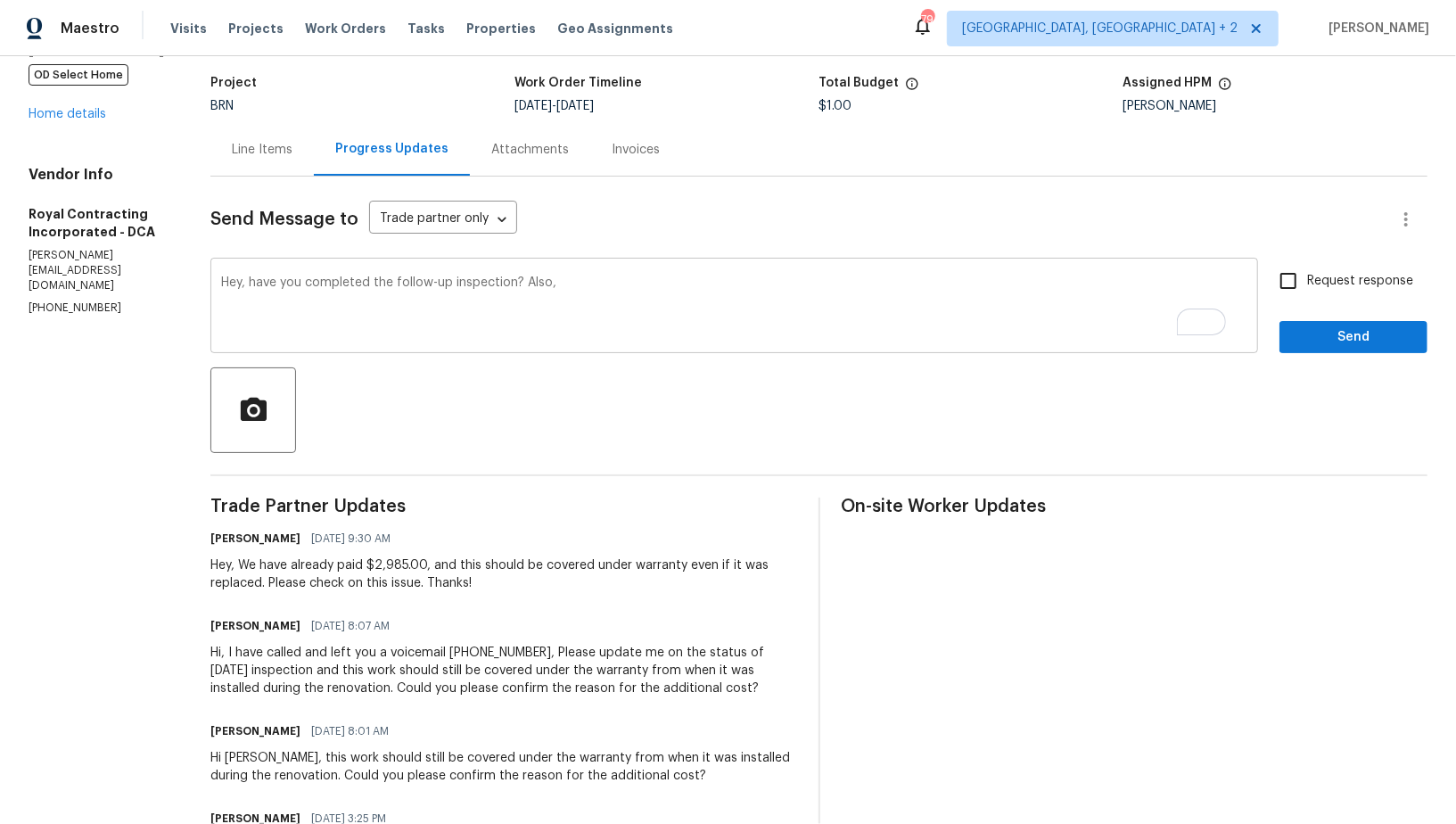
click at [602, 280] on textarea "Hey, have you completed the follow-up inspection? Also," at bounding box center [734, 308] width 1026 height 62
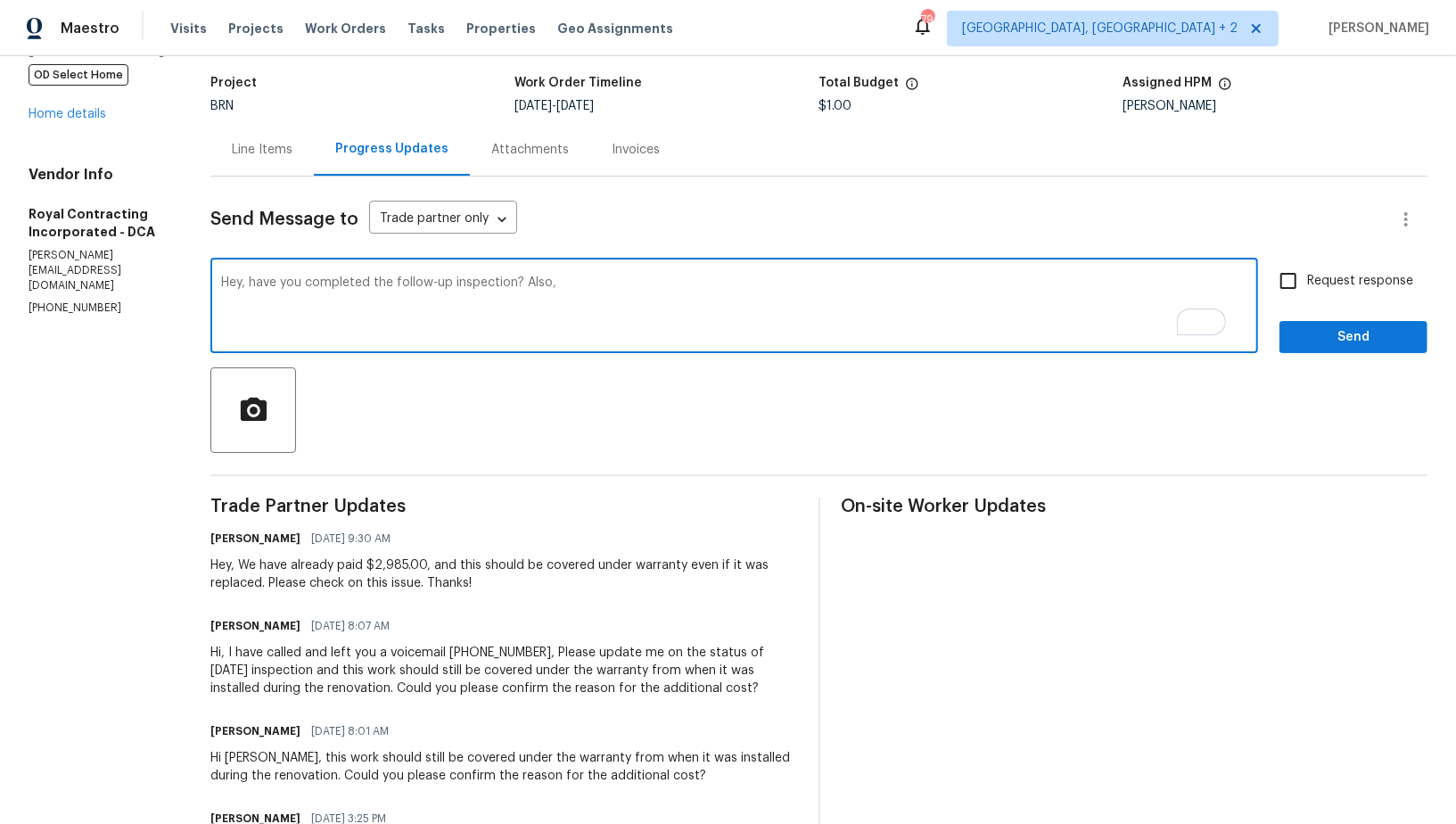
paste textarea "We have already paid $2,985.00, and this should be covered under warranty even …"
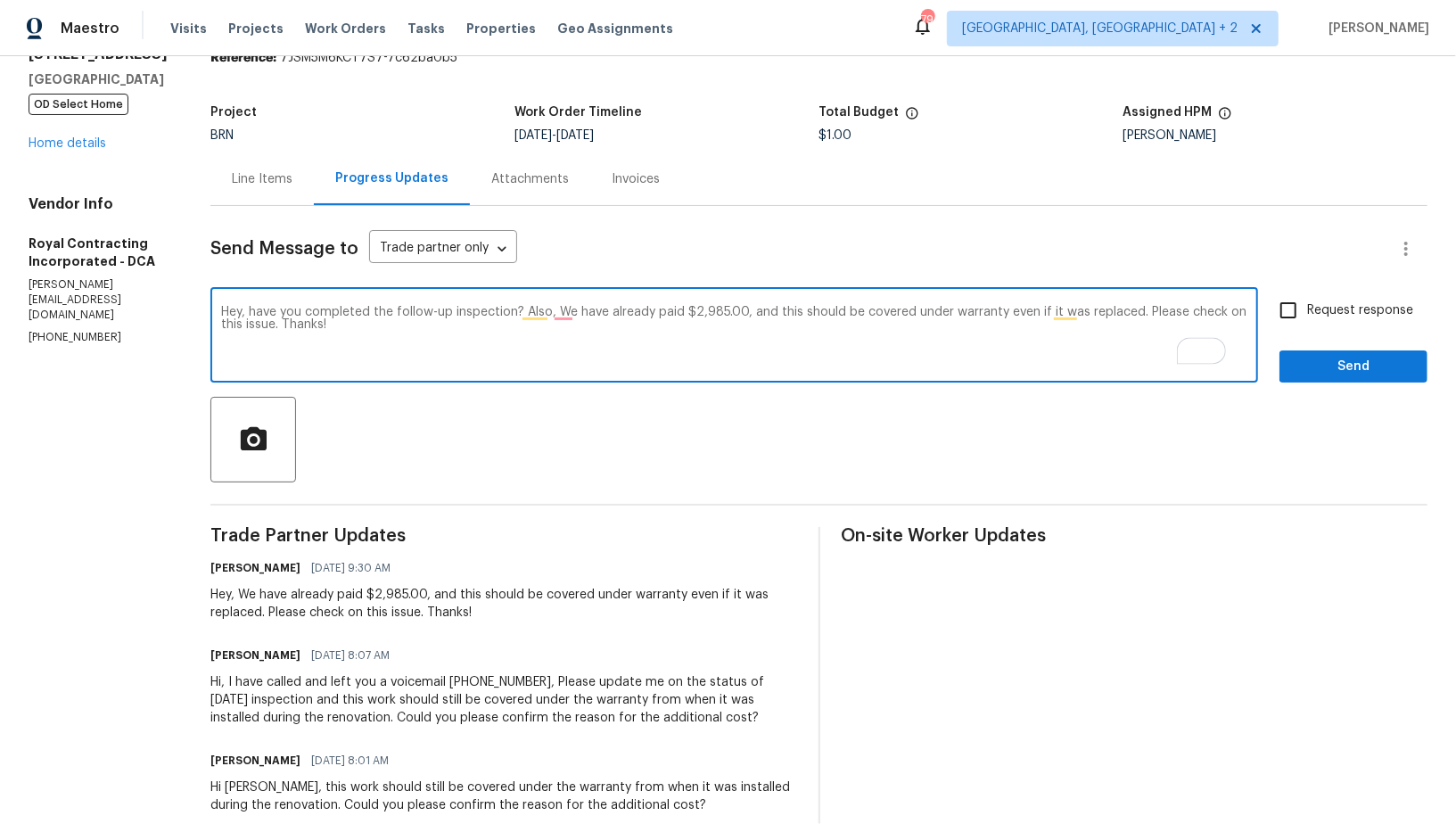
type textarea "Hey, have you completed the follow-up inspection? Also, We have already paid $2…"
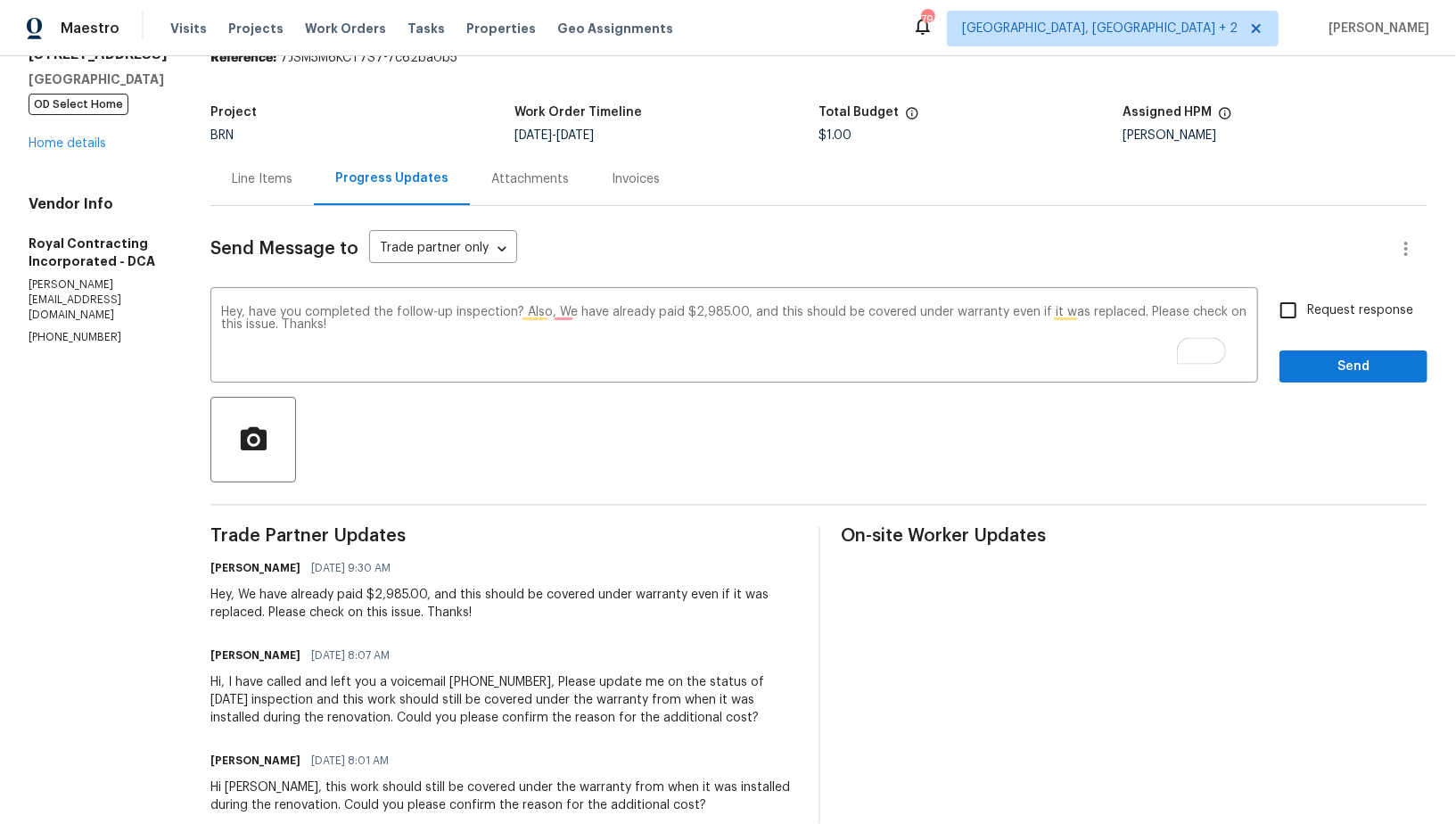
click at [1319, 295] on label "Request response" at bounding box center [1342, 310] width 144 height 37
click at [1307, 295] on input "Request response" at bounding box center [1289, 310] width 37 height 37
checkbox input "true"
click at [1339, 363] on span "Send" at bounding box center [1353, 367] width 119 height 23
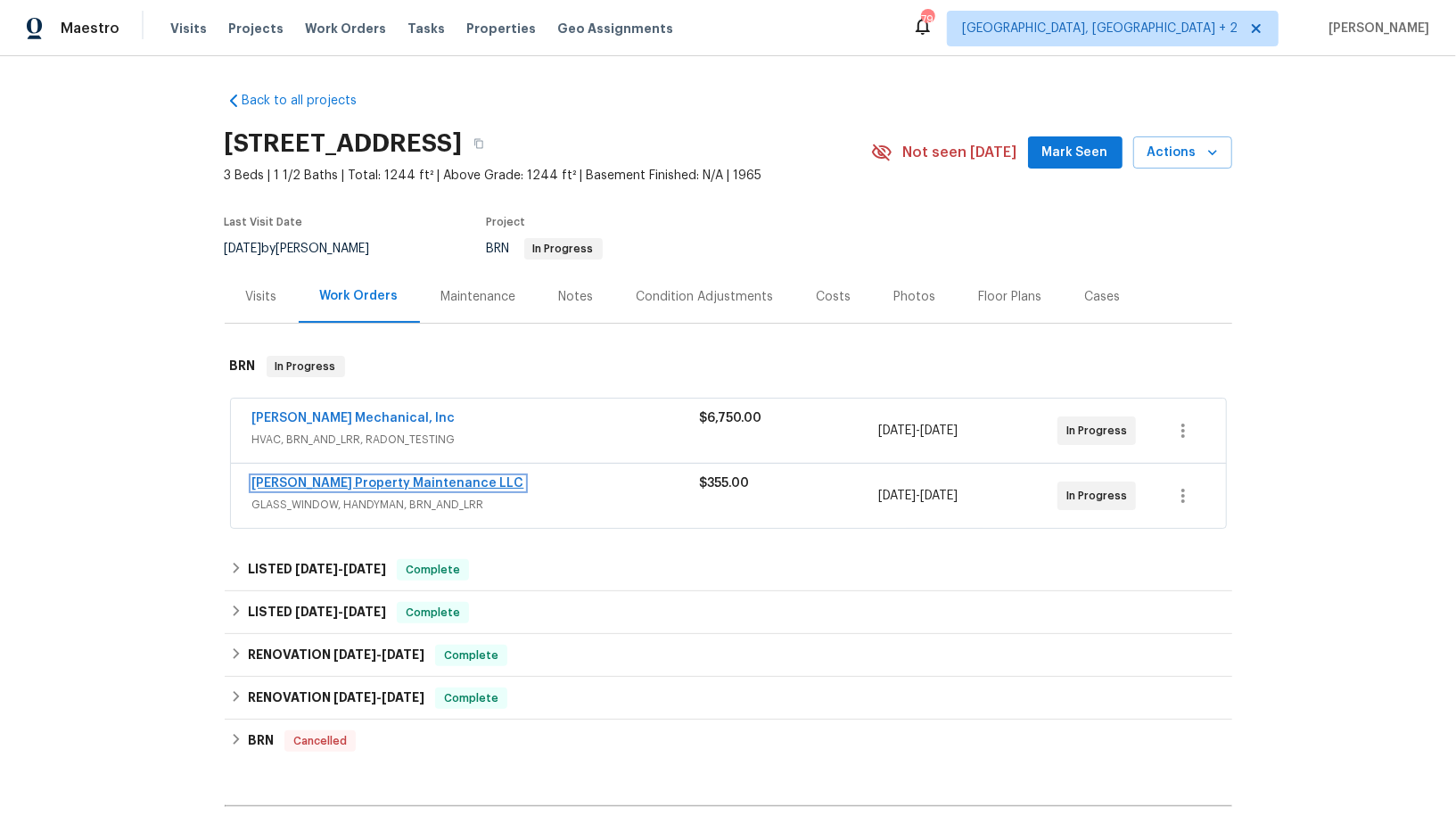
click at [368, 480] on link "[PERSON_NAME] Property Maintenance LLC" at bounding box center [388, 483] width 272 height 13
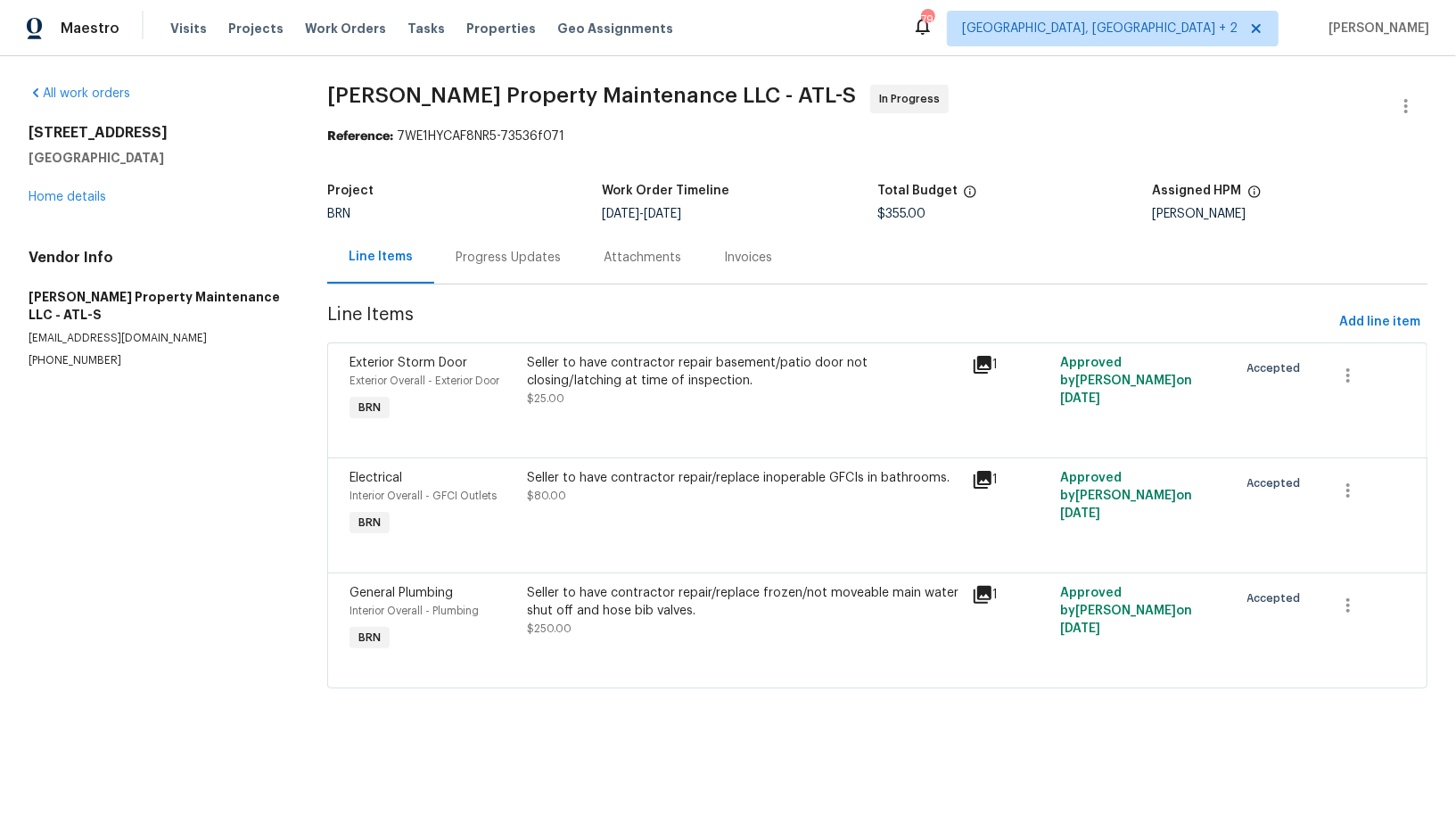
click at [479, 269] on div "Progress Updates" at bounding box center [508, 256] width 148 height 52
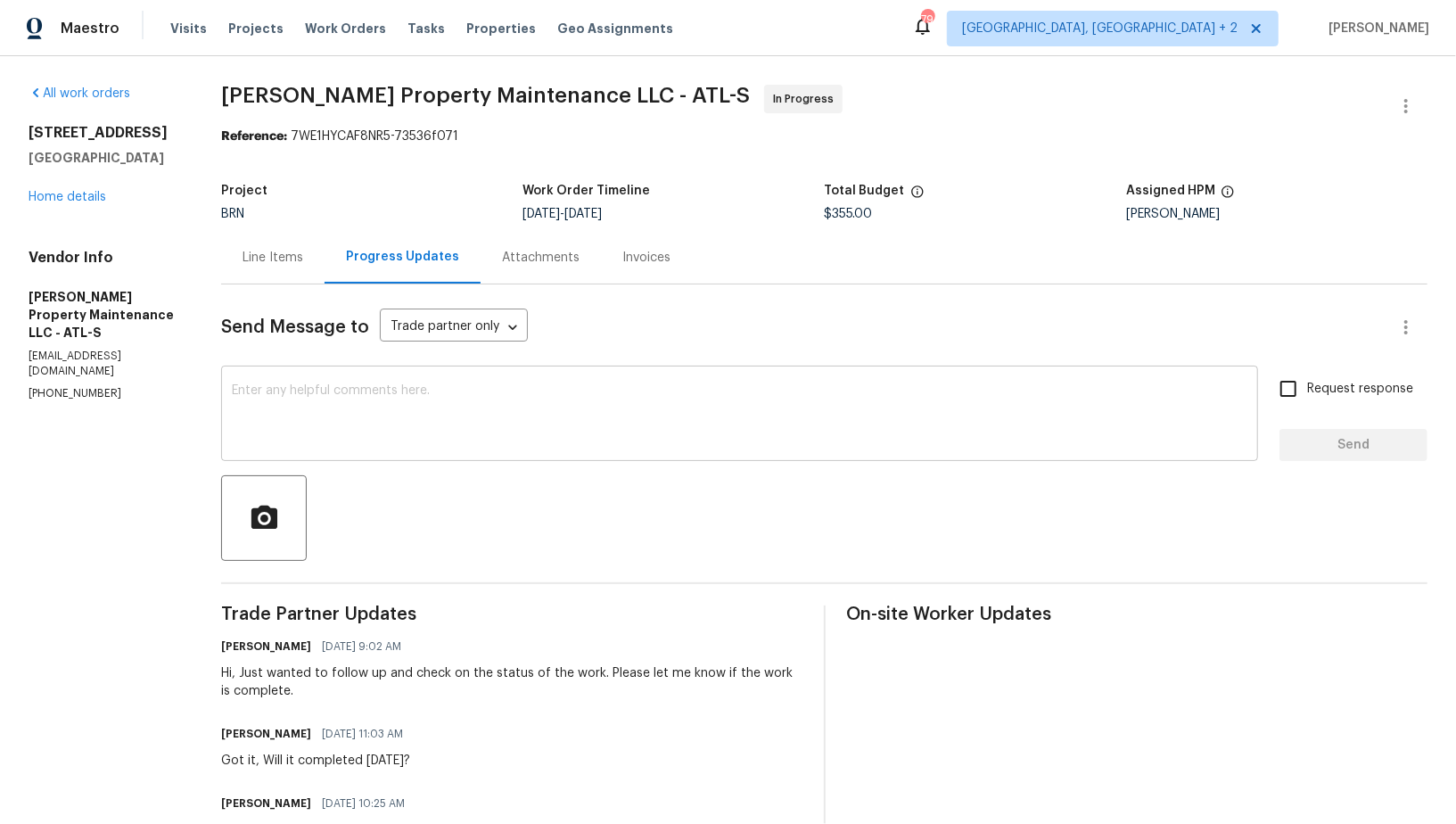
click at [454, 427] on textarea at bounding box center [739, 415] width 1016 height 62
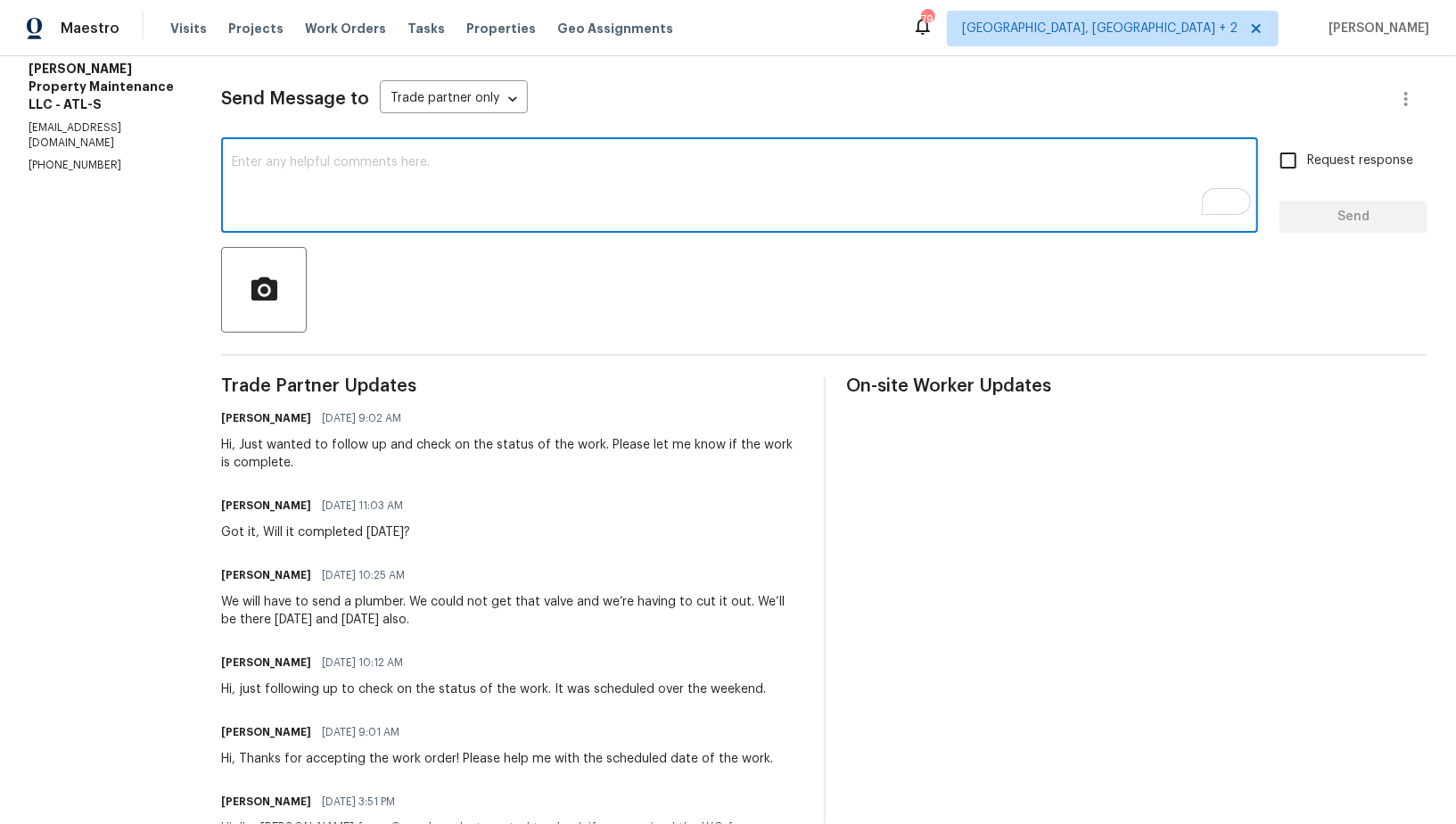
scroll to position [190, 0]
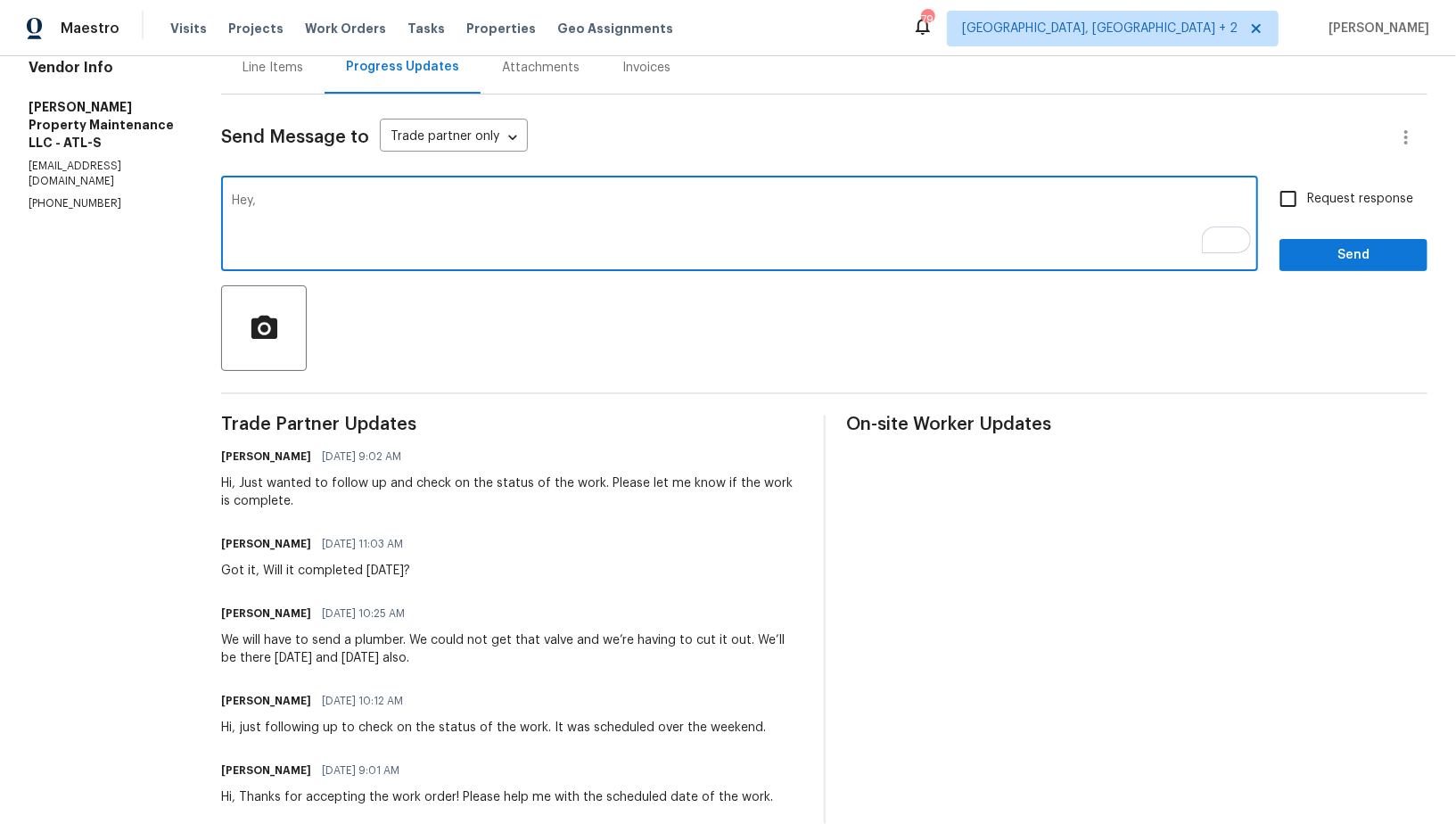
type textarea "Hey,"
